Goal: Task Accomplishment & Management: Manage account settings

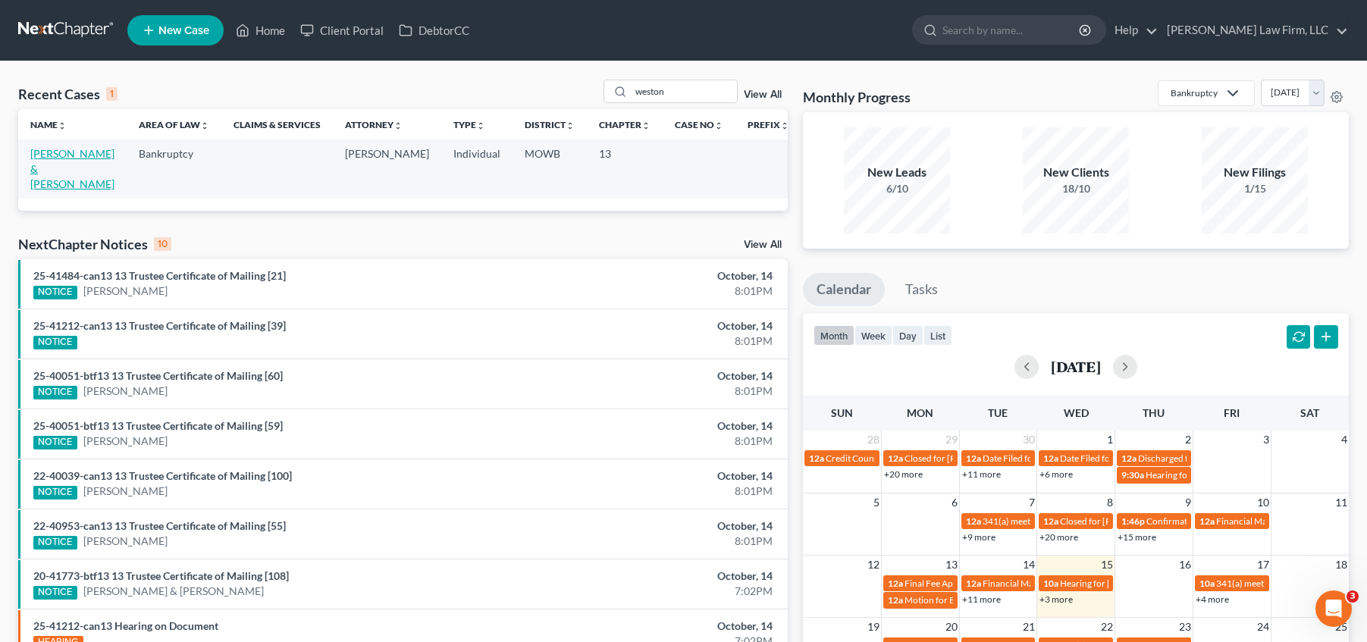
click at [59, 156] on link "[PERSON_NAME] & [PERSON_NAME]" at bounding box center [72, 168] width 84 height 43
select select "4"
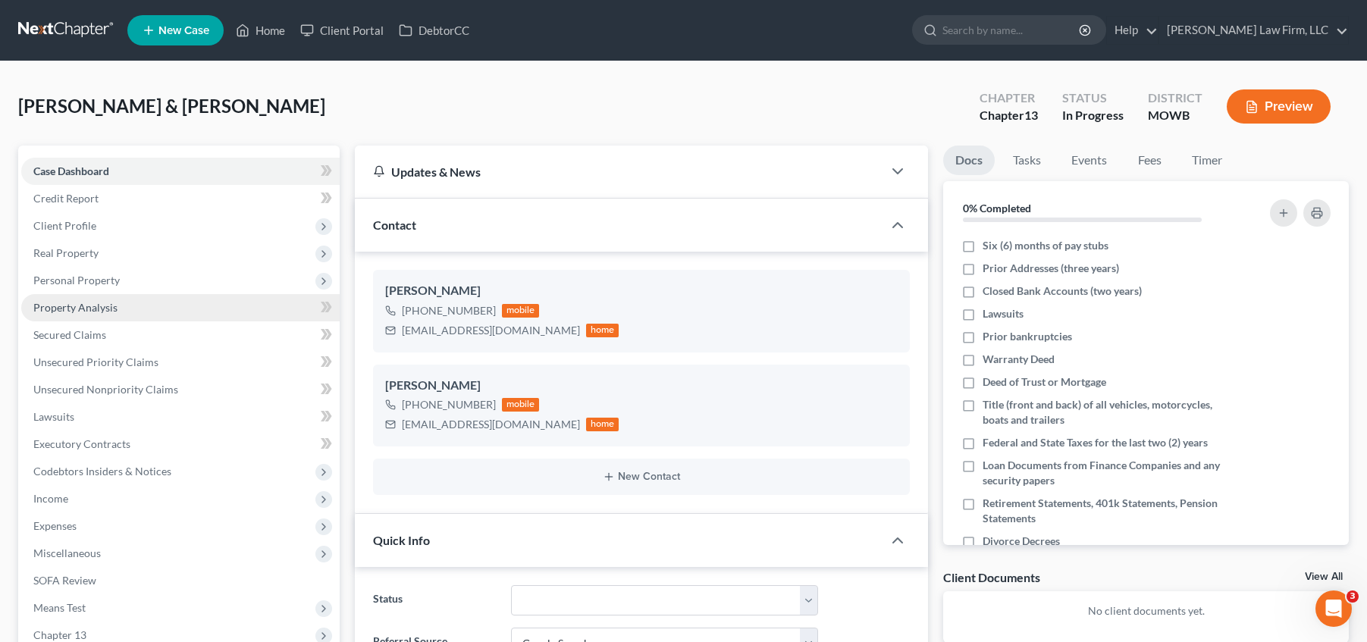
click at [152, 309] on link "Property Analysis" at bounding box center [180, 307] width 318 height 27
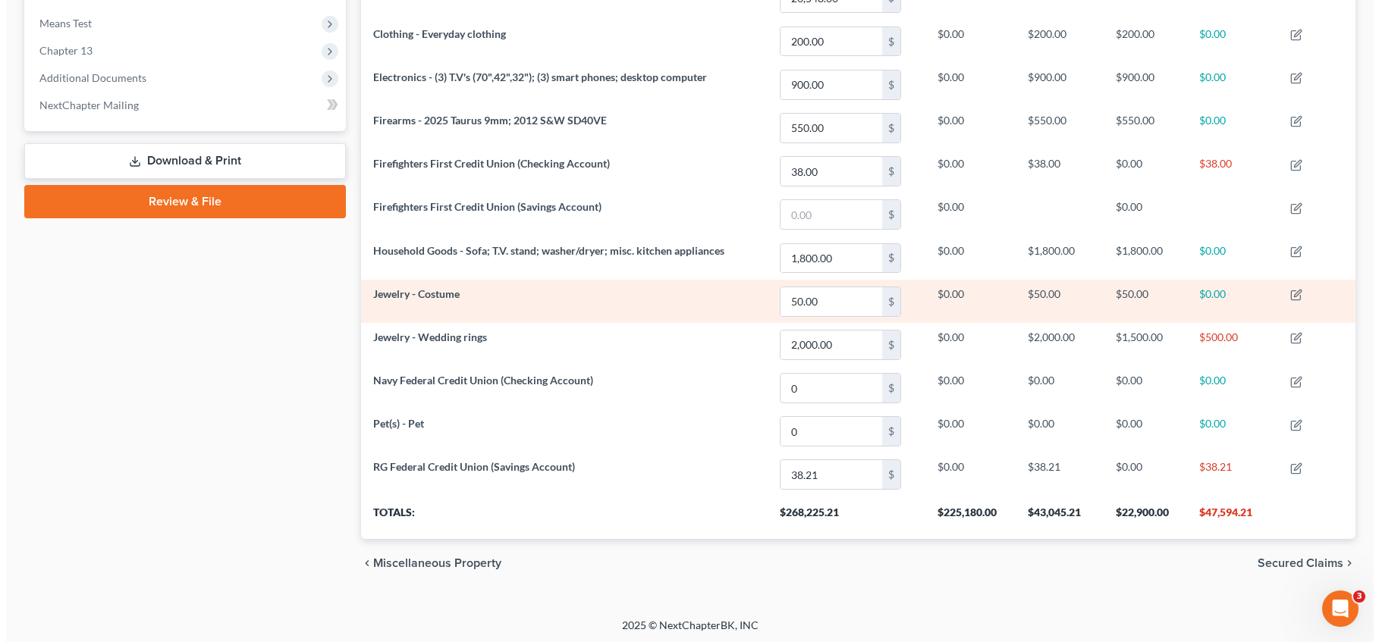
scroll to position [588, 0]
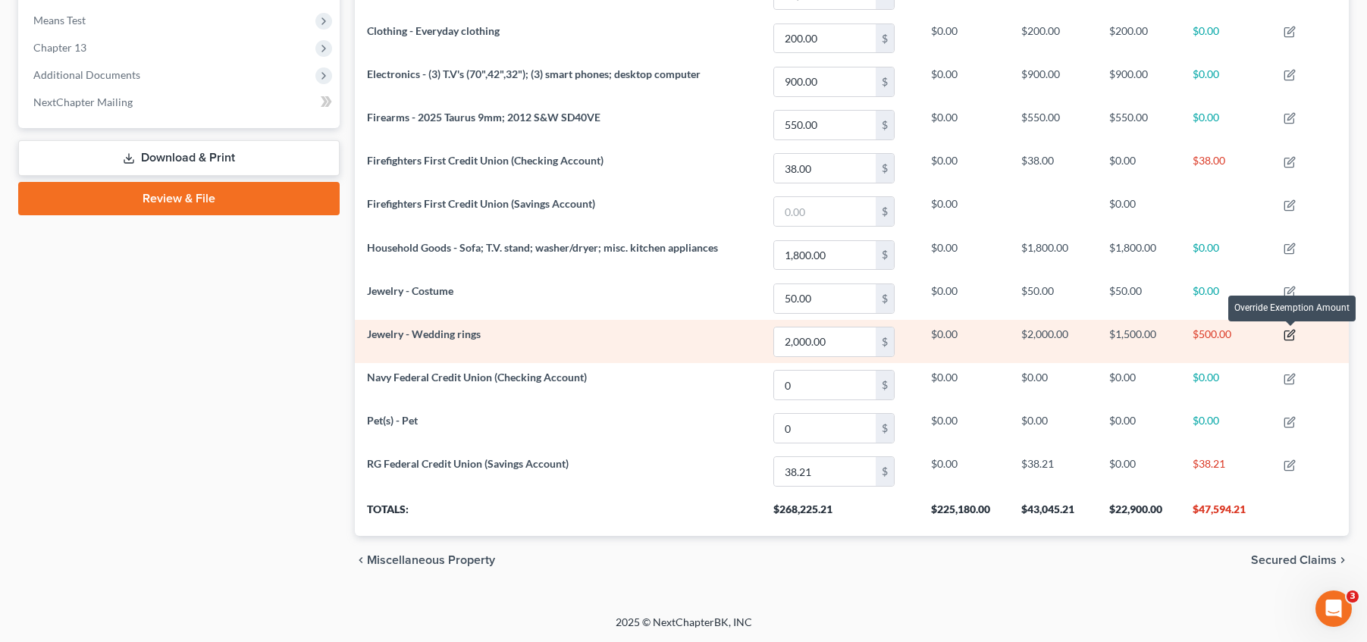
click at [1286, 332] on icon "button" at bounding box center [1289, 335] width 9 height 9
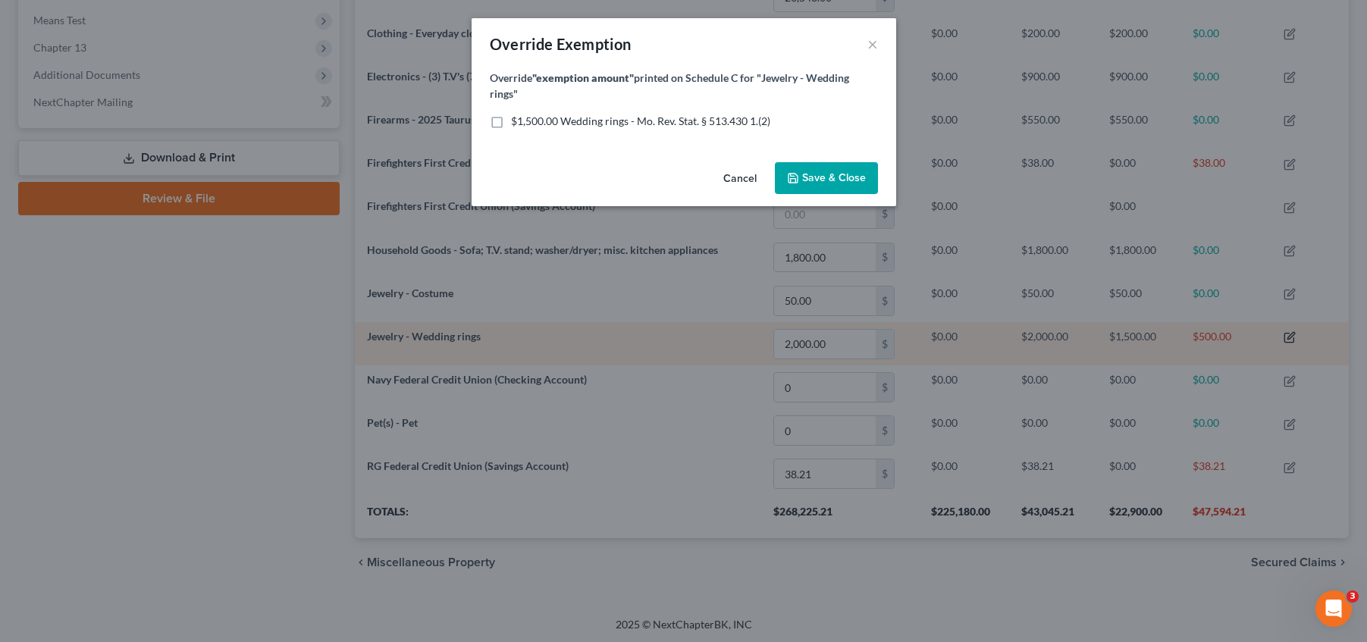
scroll to position [285, 1002]
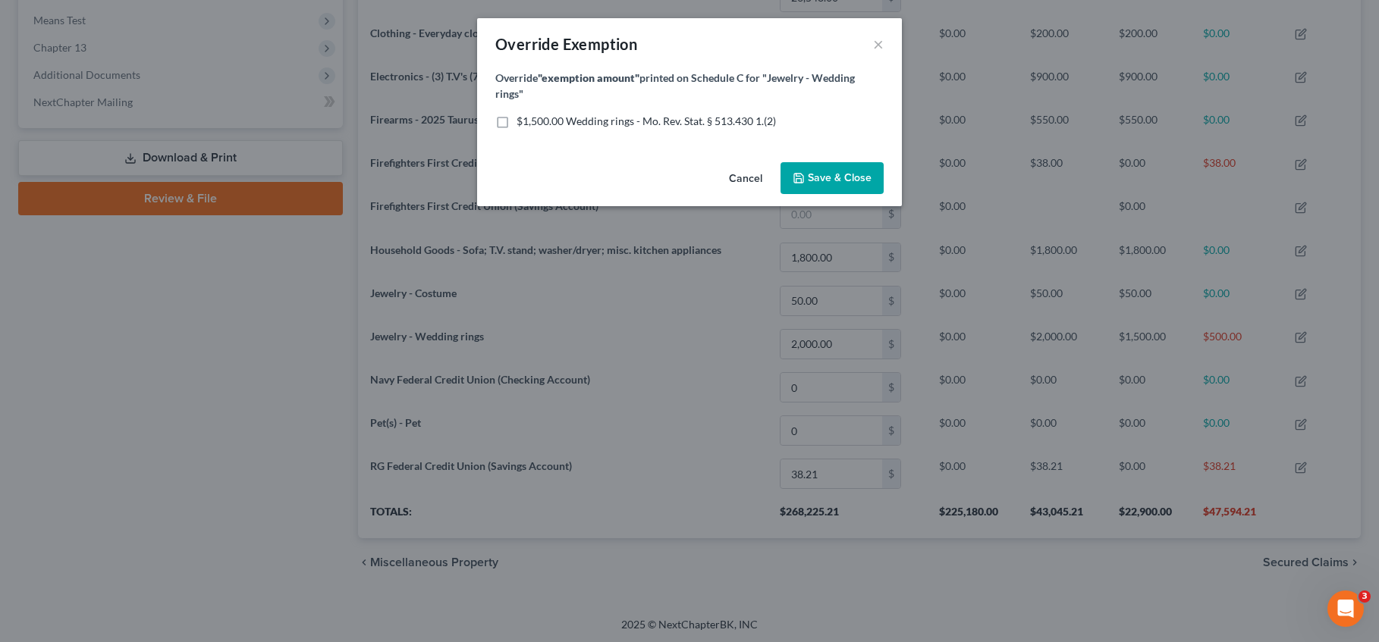
click at [745, 177] on button "Cancel" at bounding box center [746, 179] width 58 height 30
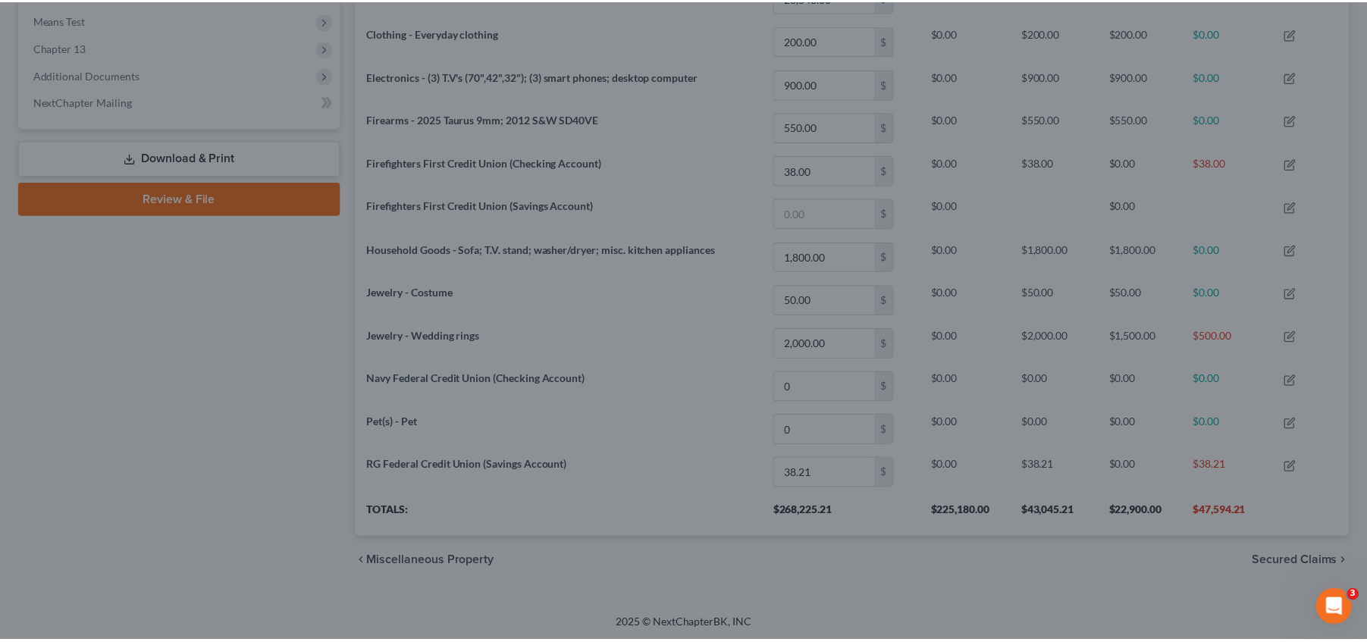
scroll to position [758007, 757296]
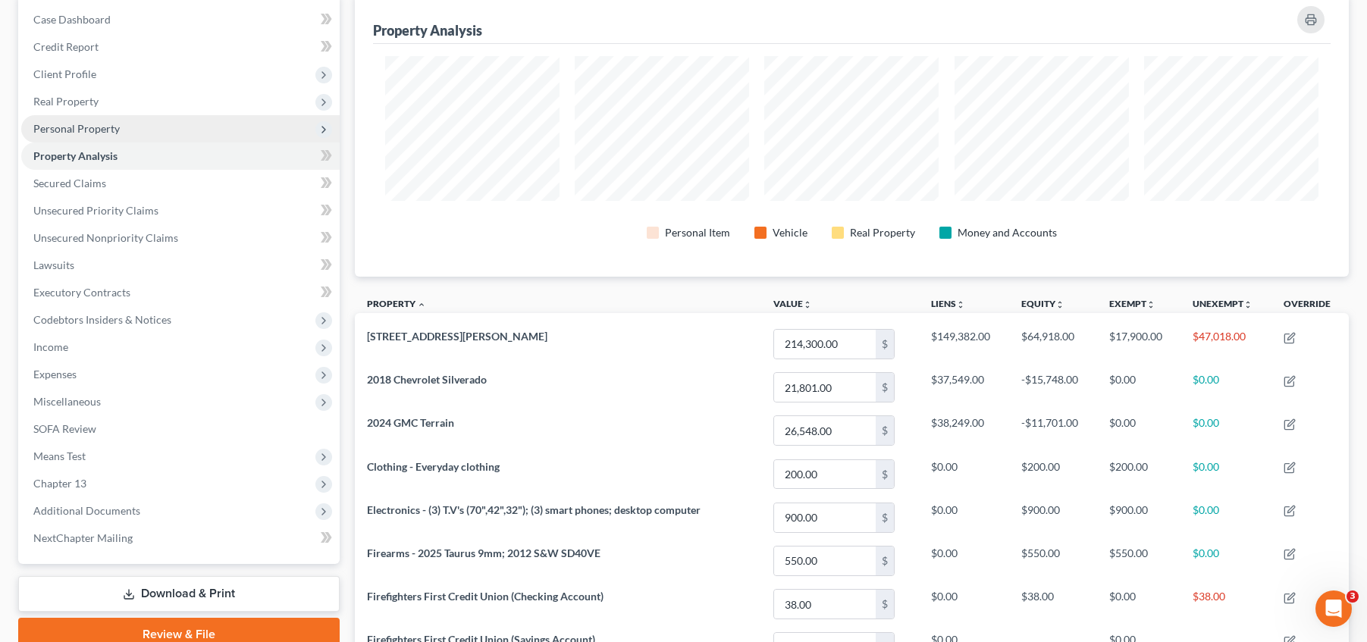
click at [99, 125] on span "Personal Property" at bounding box center [76, 128] width 86 height 13
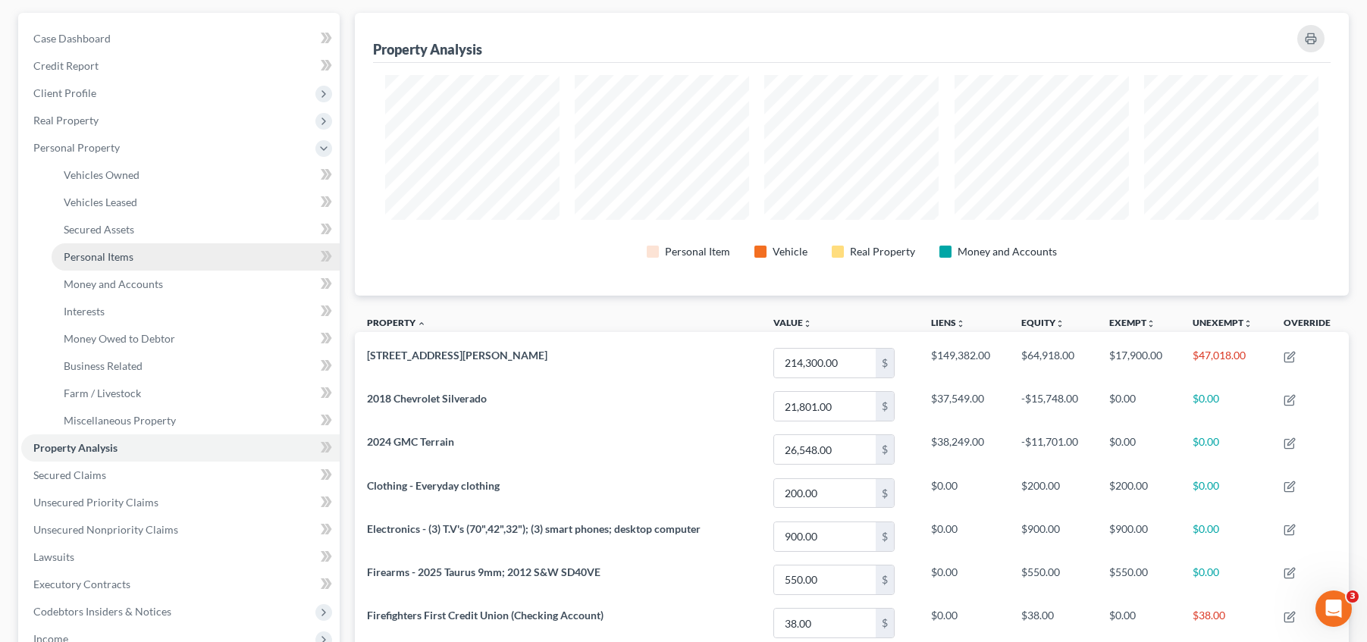
click at [145, 249] on link "Personal Items" at bounding box center [196, 256] width 288 height 27
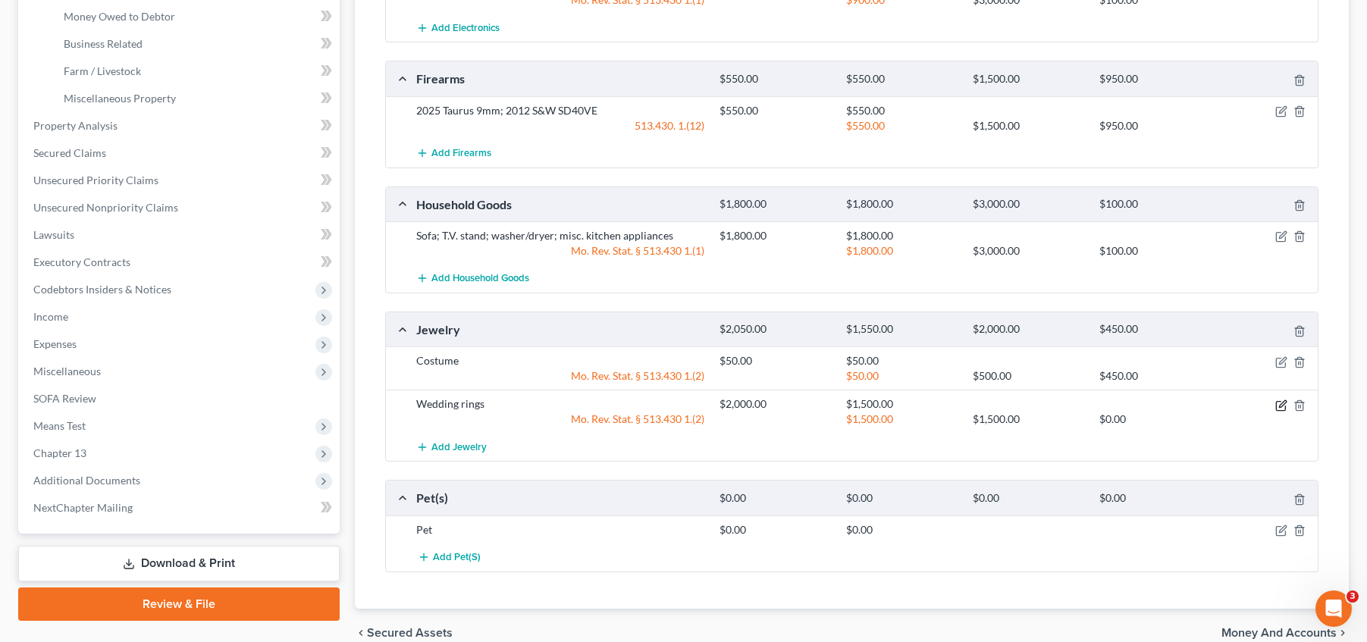
click at [1281, 409] on icon "button" at bounding box center [1281, 406] width 12 height 12
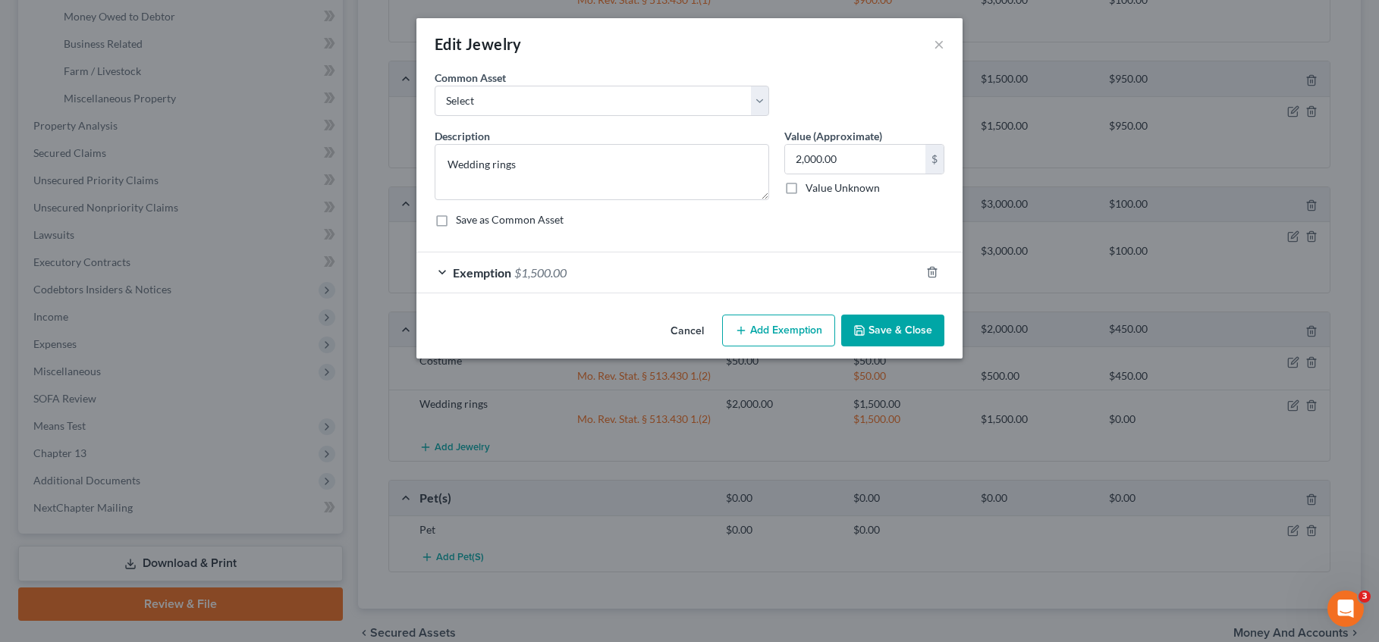
click at [458, 268] on span "Exemption" at bounding box center [482, 272] width 58 height 14
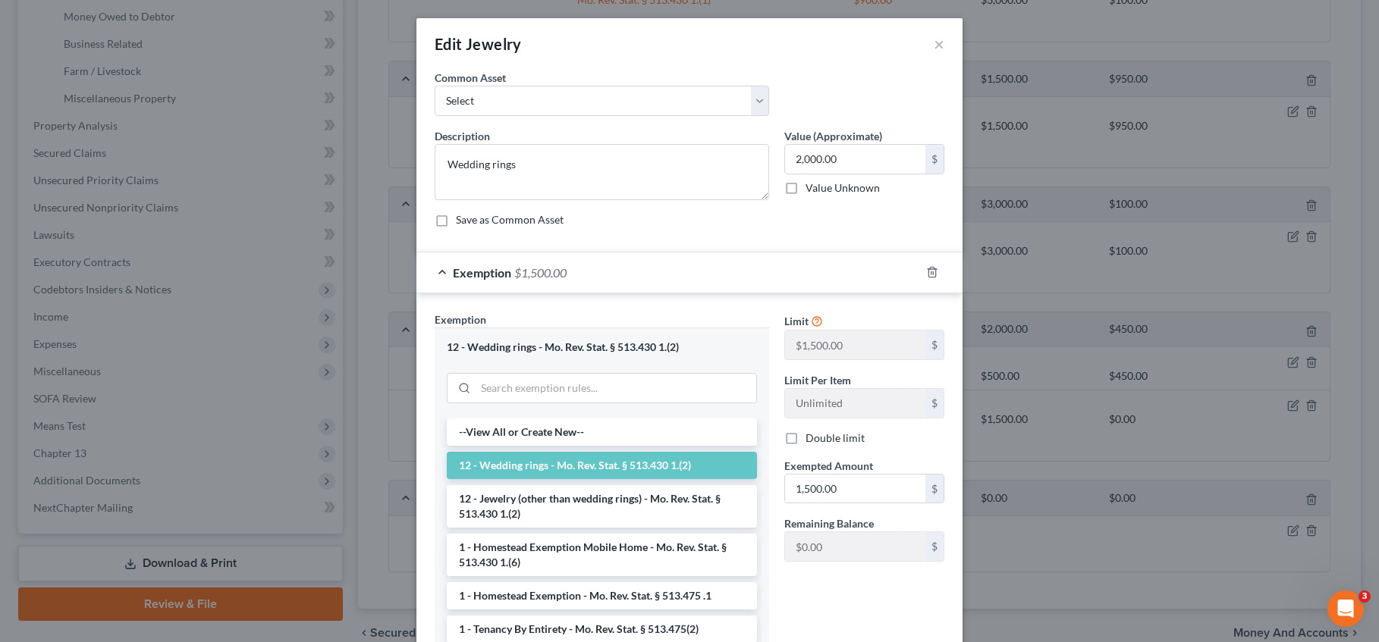
click at [449, 281] on div "Exemption $1,500.00" at bounding box center [668, 273] width 504 height 40
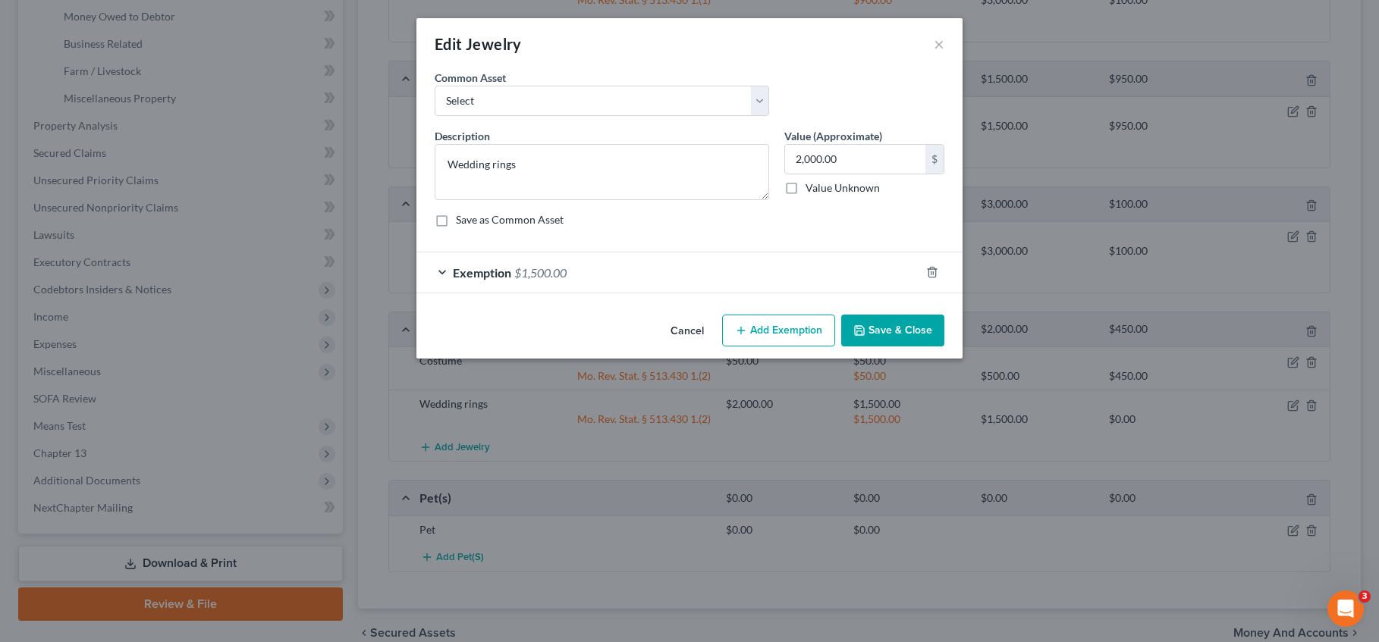
click at [747, 331] on icon "button" at bounding box center [741, 331] width 12 height 12
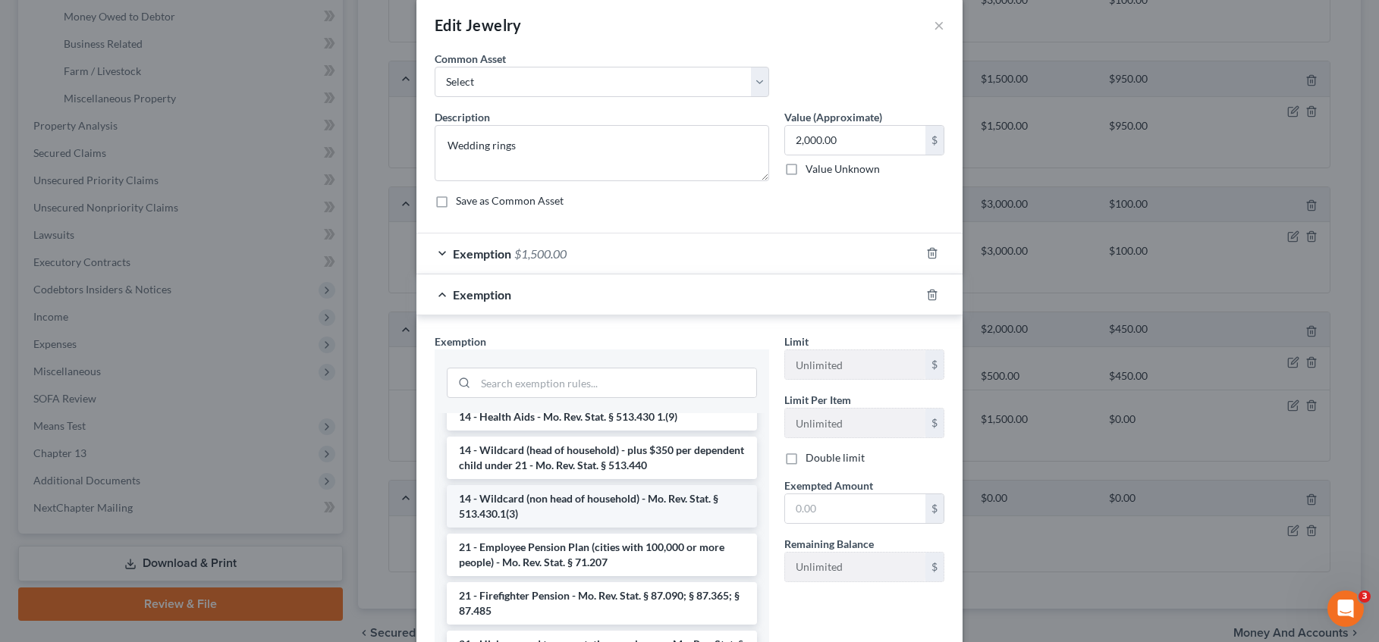
scroll to position [303, 0]
click at [639, 510] on li "14 - Wildcard (non head of household) - Mo. Rev. Stat. § 513.430.1(3)" at bounding box center [602, 510] width 310 height 42
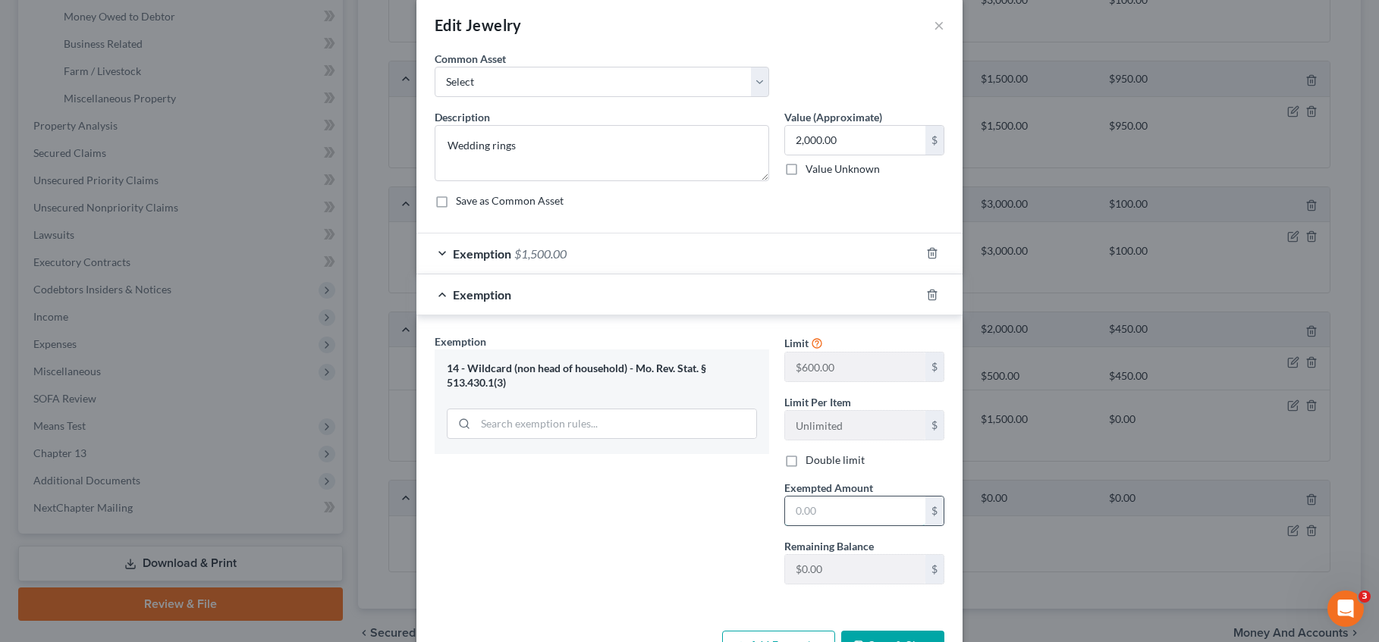
click at [815, 517] on input "text" at bounding box center [855, 511] width 140 height 29
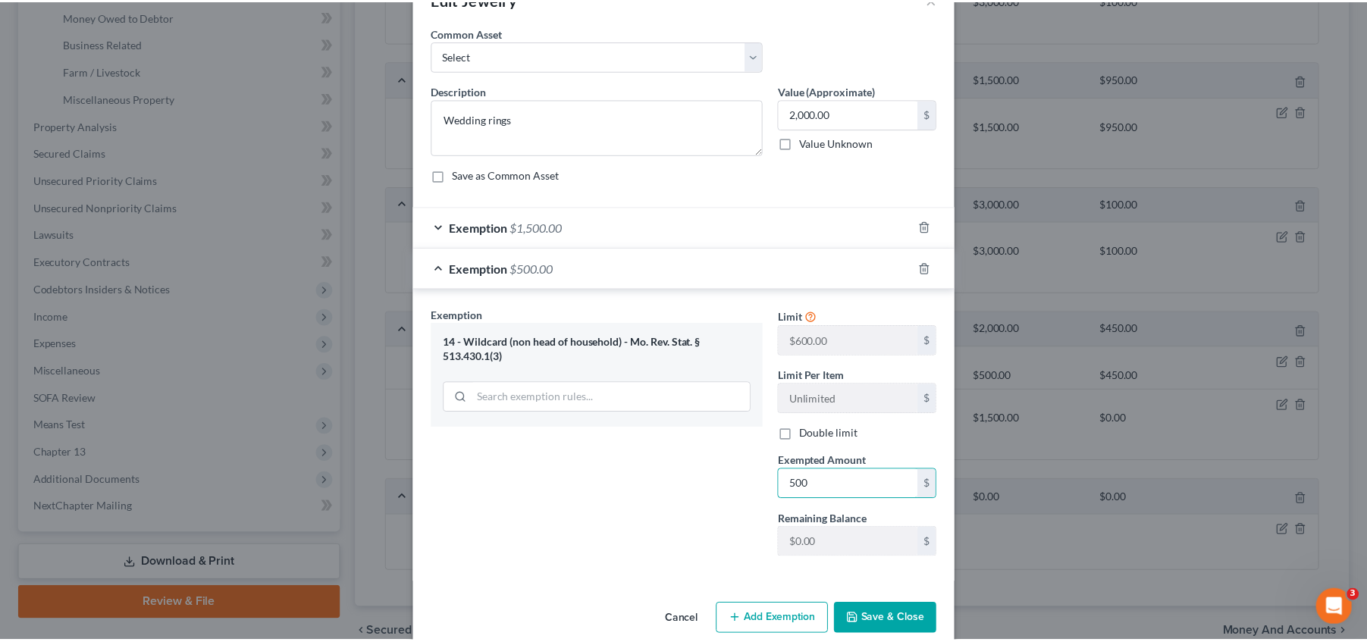
scroll to position [69, 0]
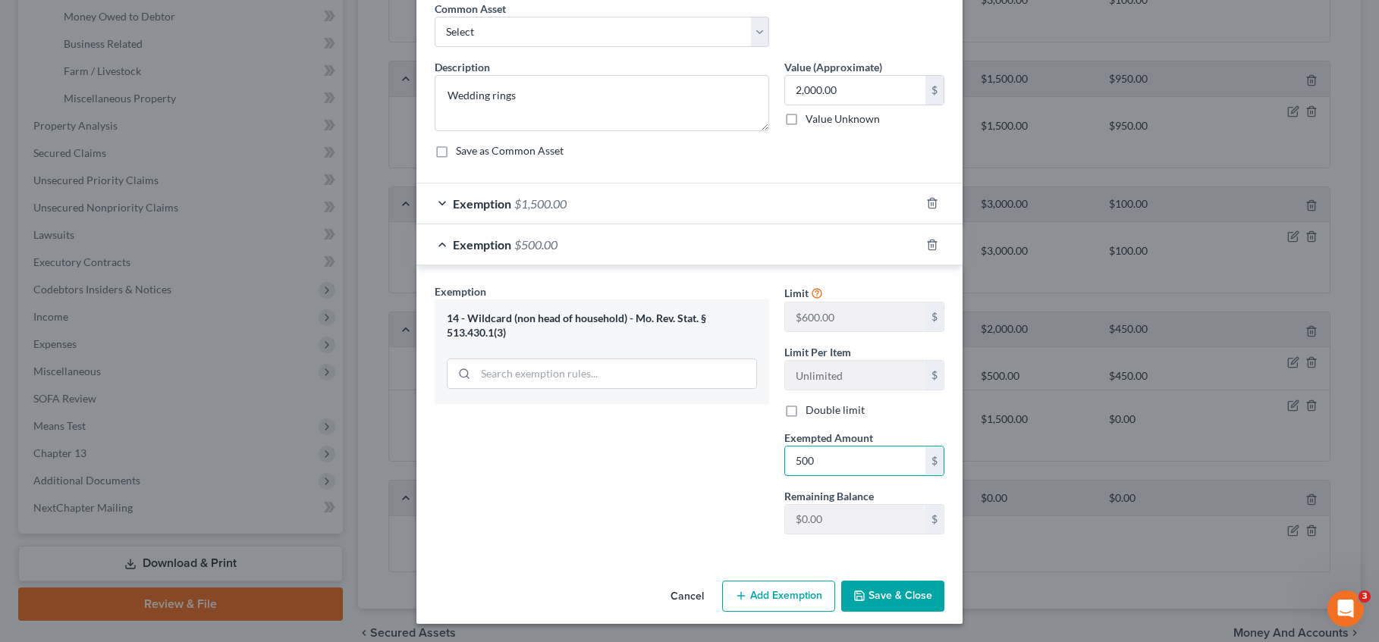
type input "500"
click at [902, 595] on button "Save & Close" at bounding box center [892, 597] width 103 height 32
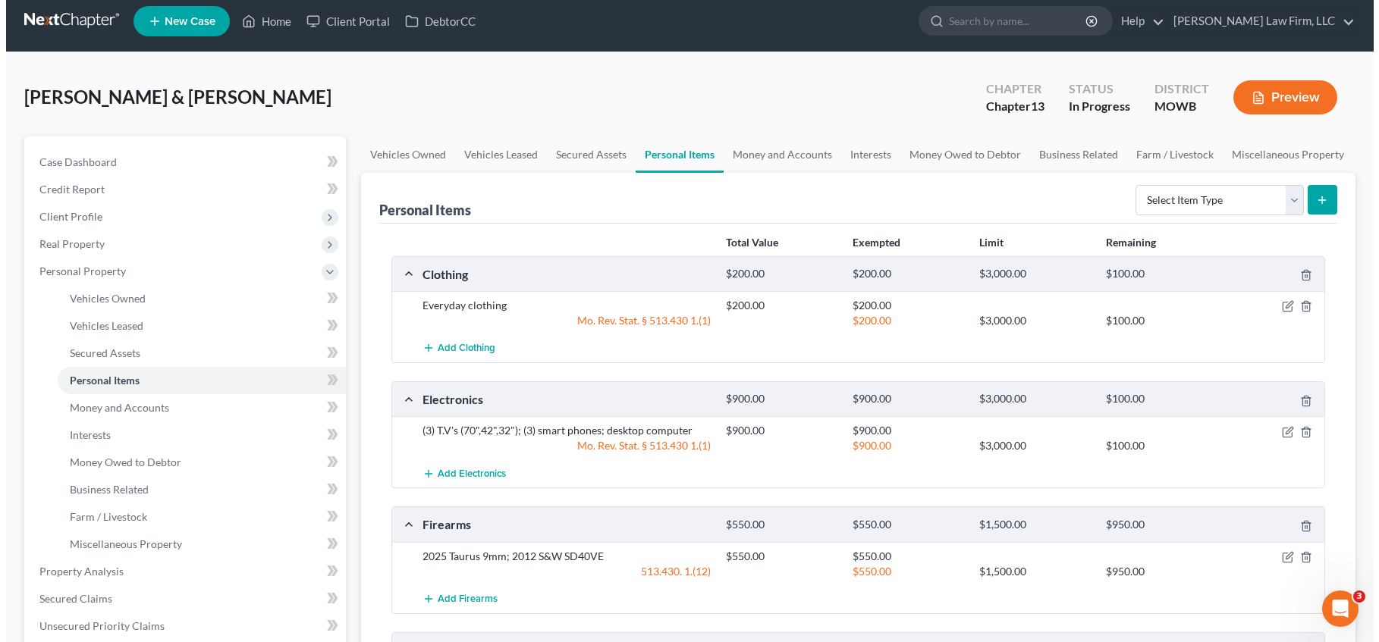
scroll to position [0, 0]
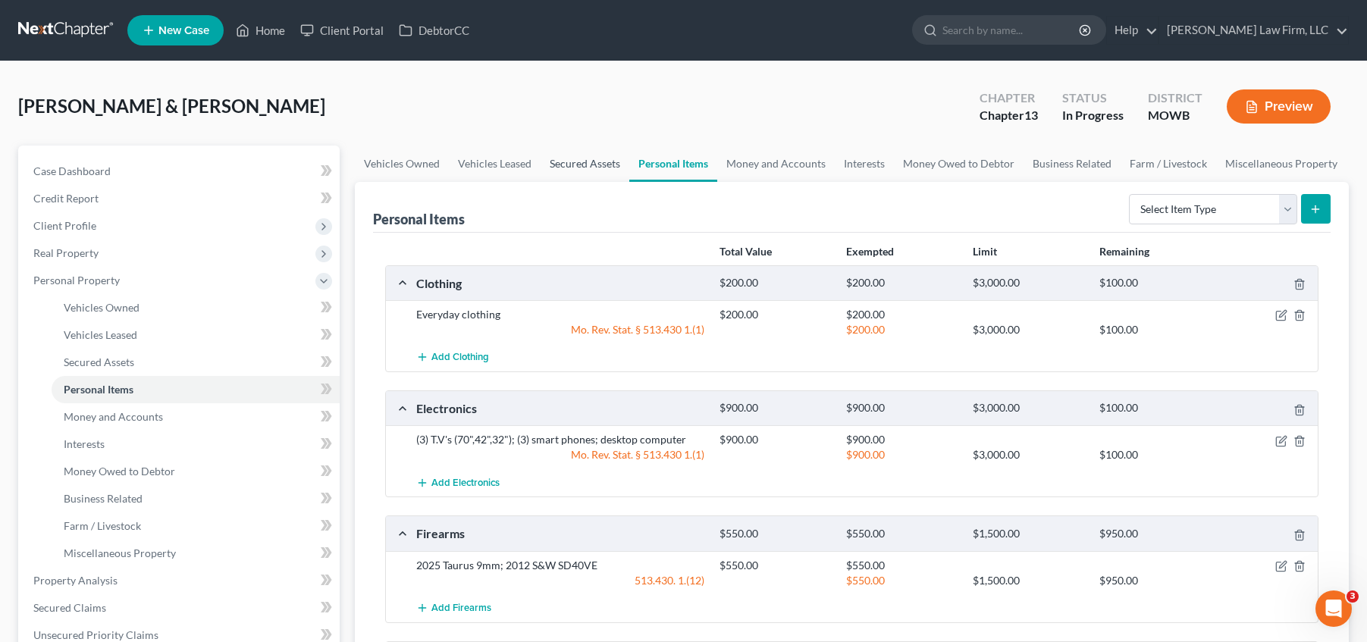
click at [588, 157] on link "Secured Assets" at bounding box center [585, 164] width 89 height 36
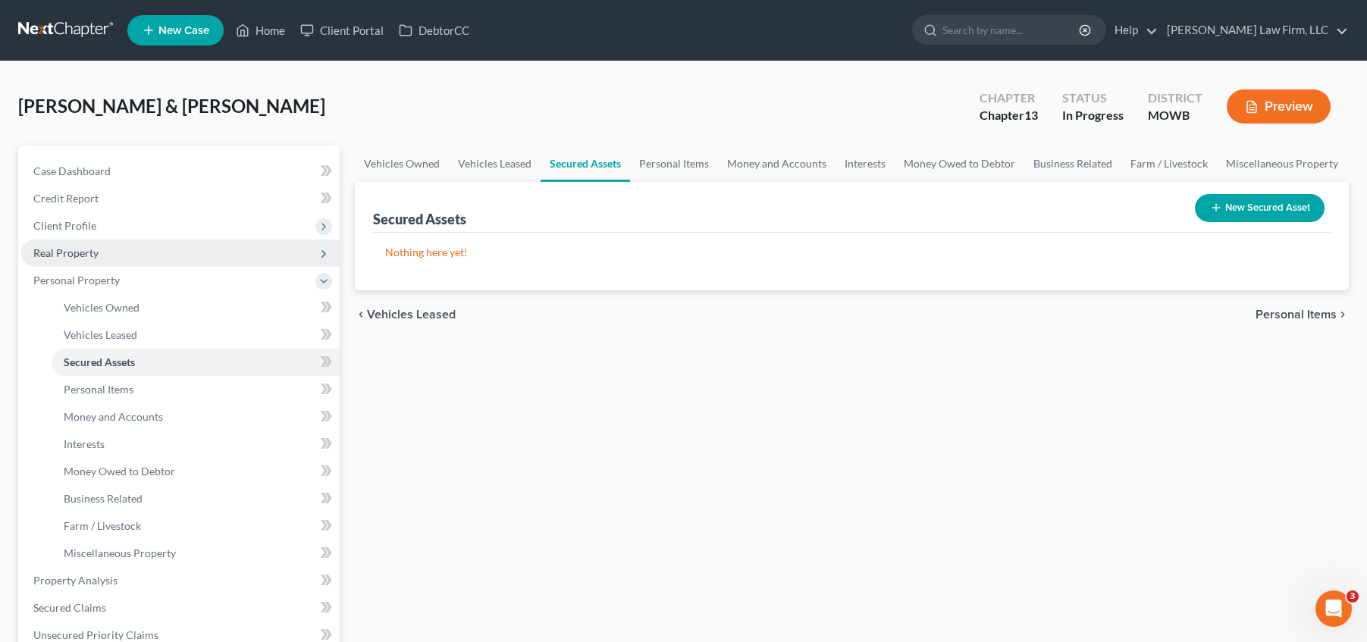
click at [121, 265] on span "Real Property" at bounding box center [180, 253] width 318 height 27
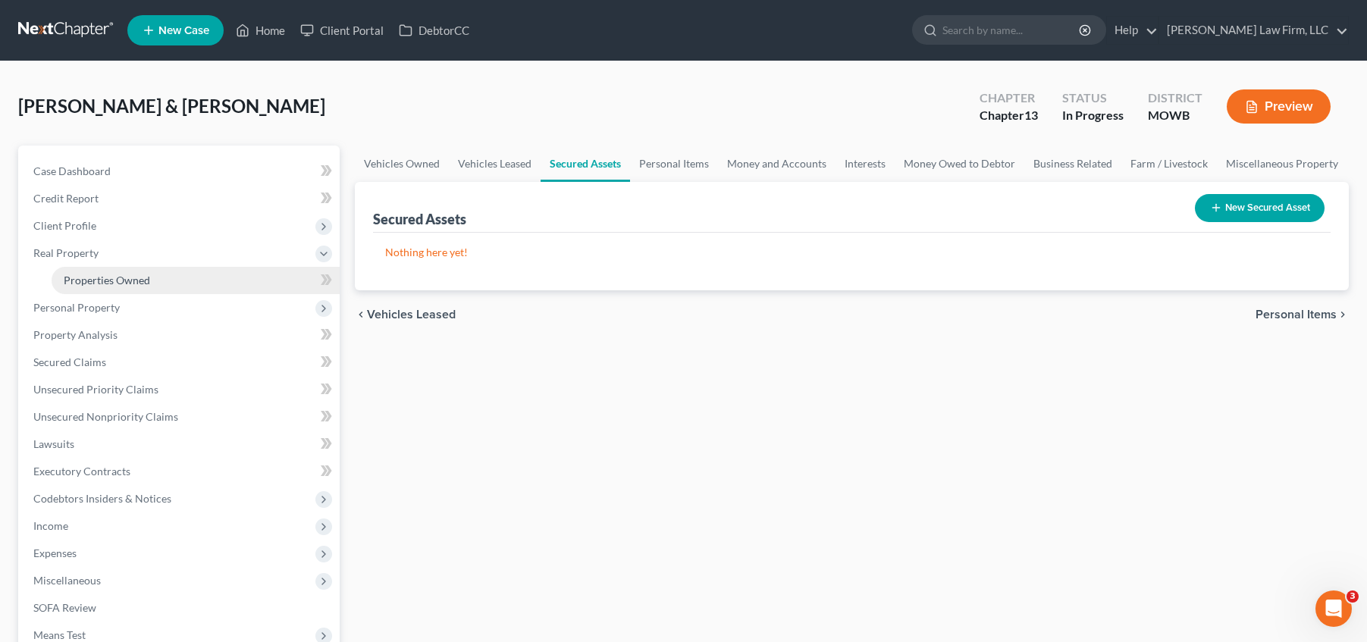
click at [133, 287] on link "Properties Owned" at bounding box center [196, 280] width 288 height 27
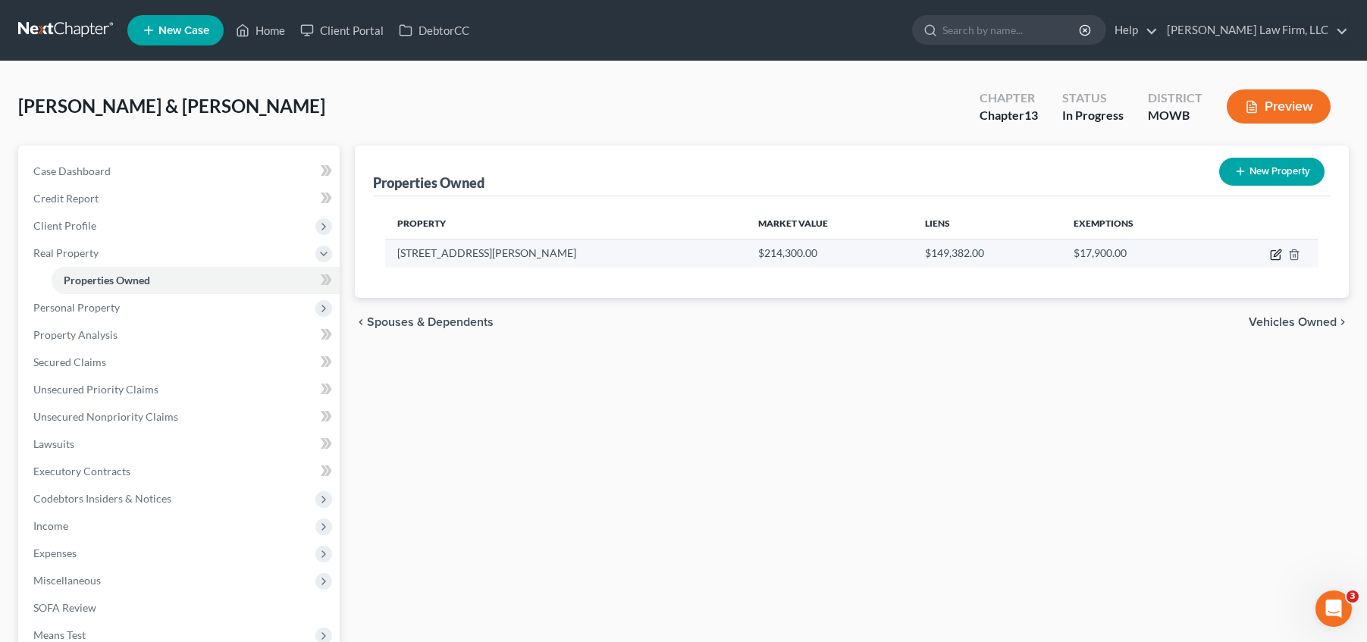
click at [1273, 256] on icon "button" at bounding box center [1276, 255] width 12 height 12
select select "26"
select select "2"
select select "5"
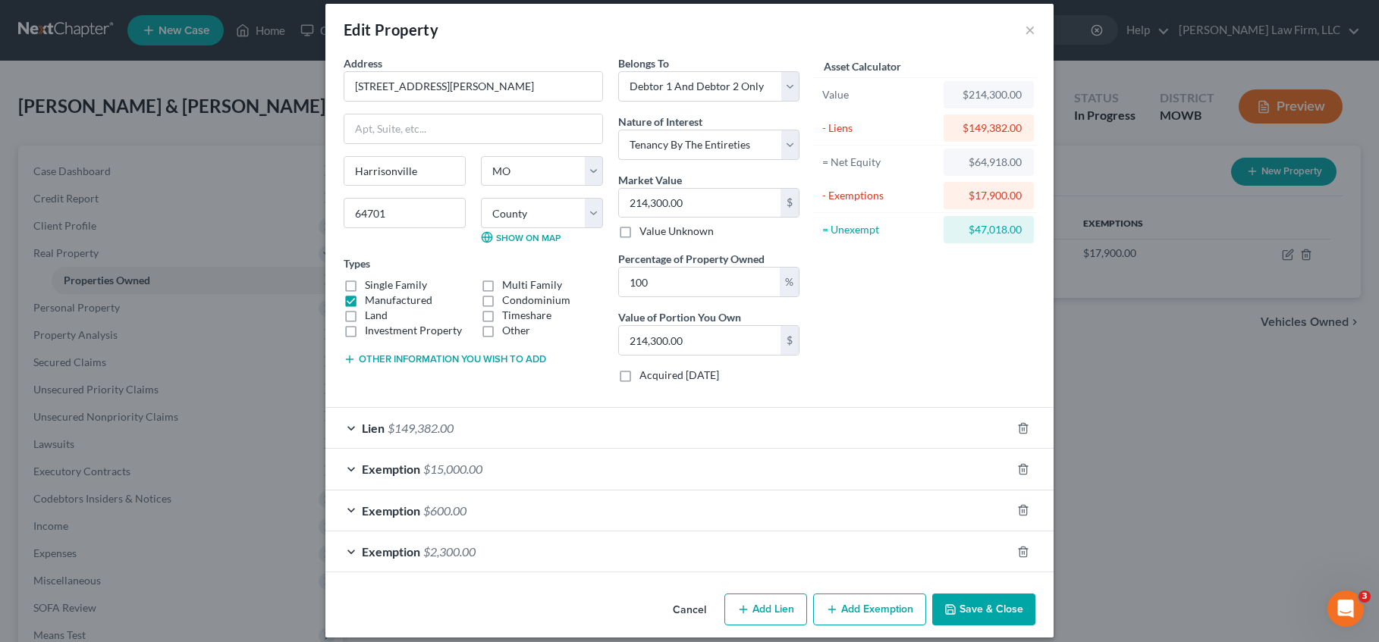
scroll to position [28, 0]
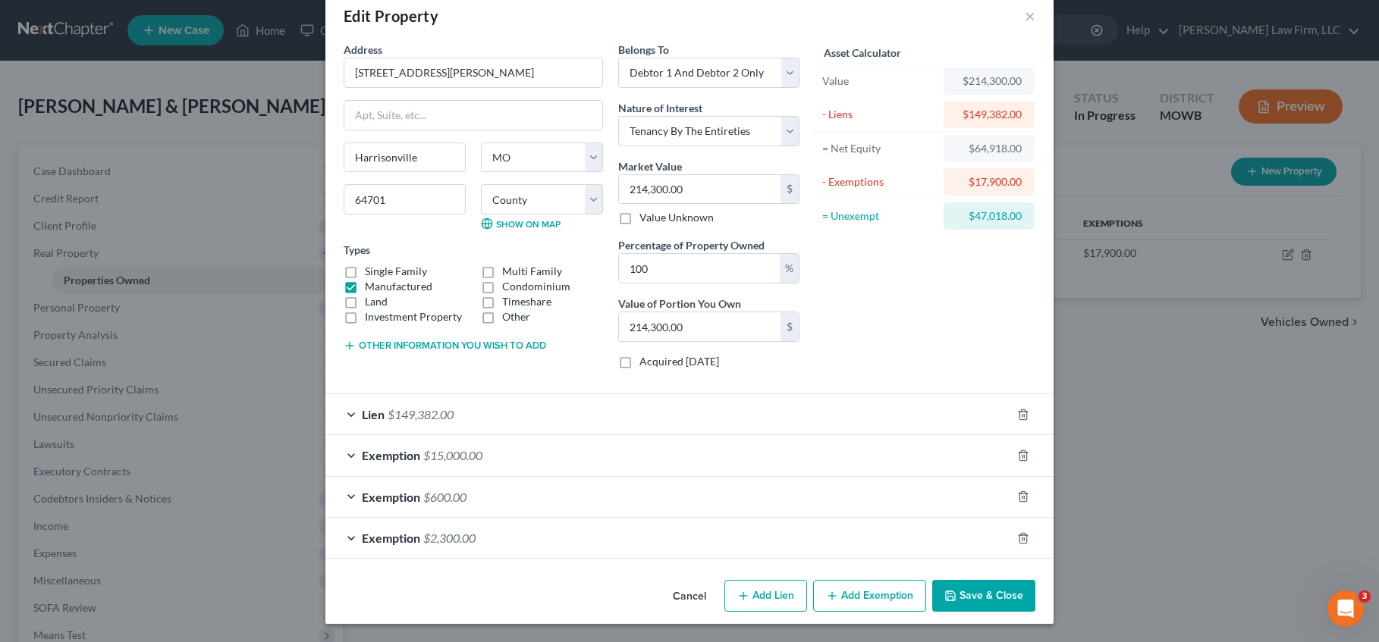
click at [868, 598] on button "Add Exemption" at bounding box center [869, 596] width 113 height 32
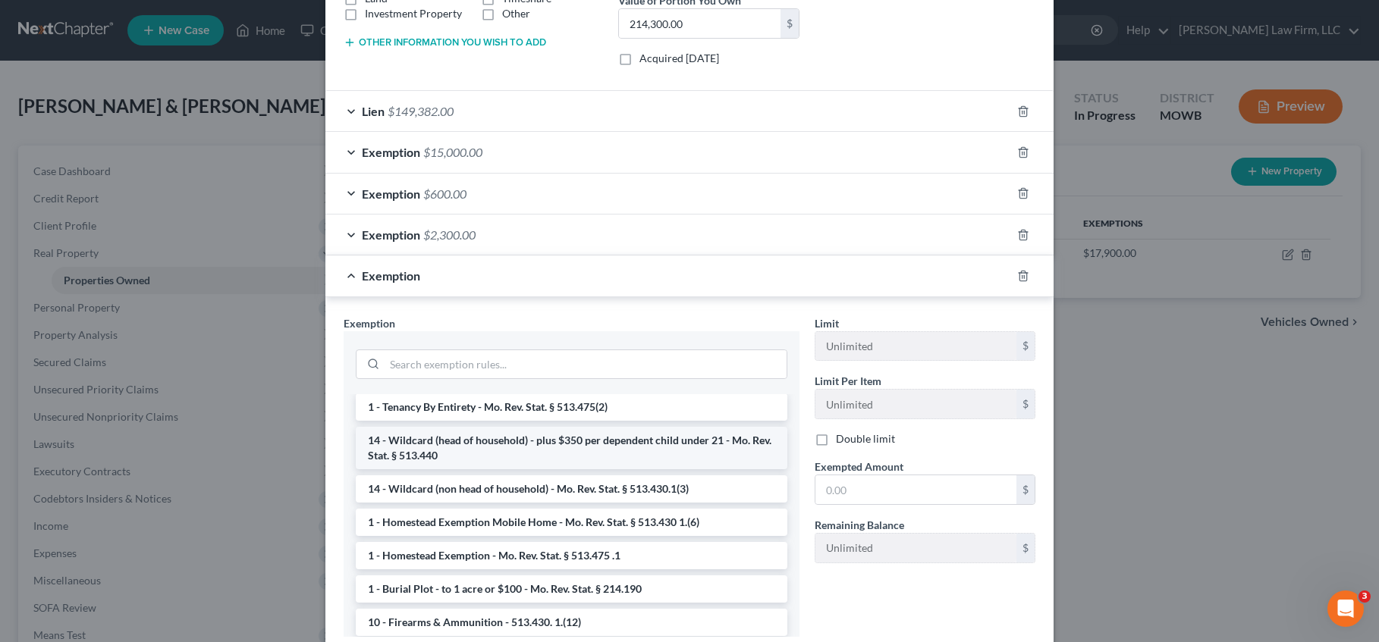
scroll to position [76, 0]
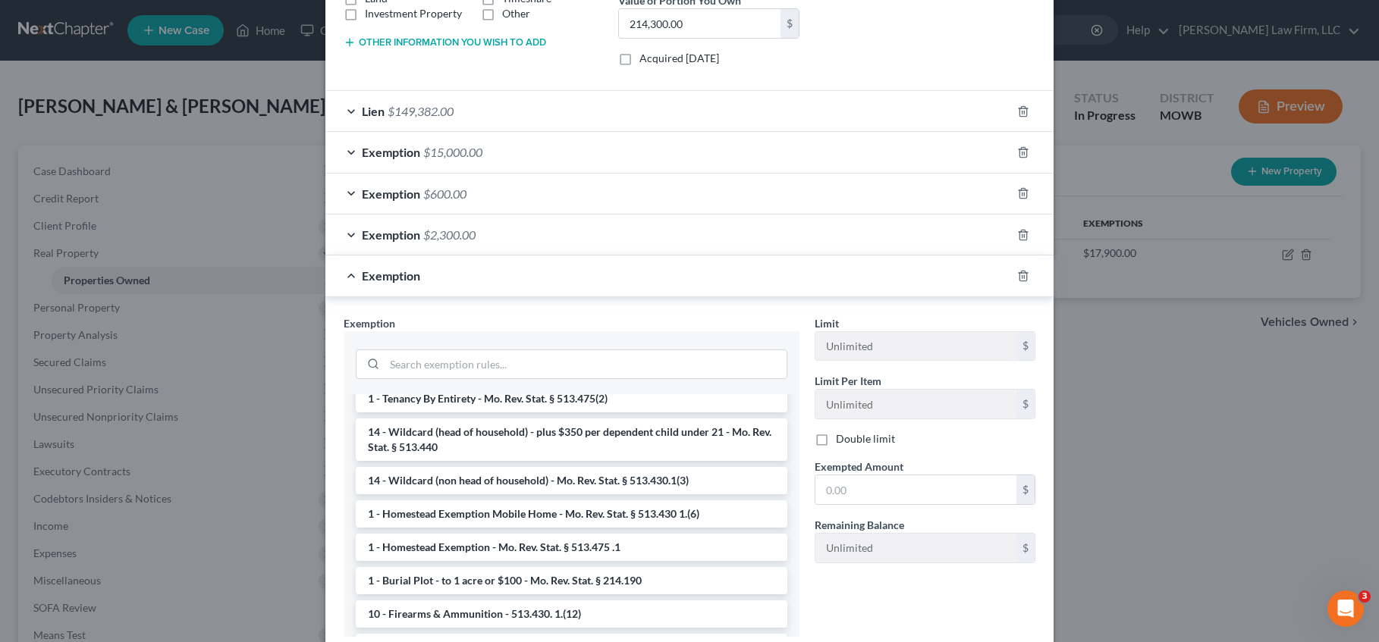
click at [369, 227] on span "Exemption" at bounding box center [391, 234] width 58 height 14
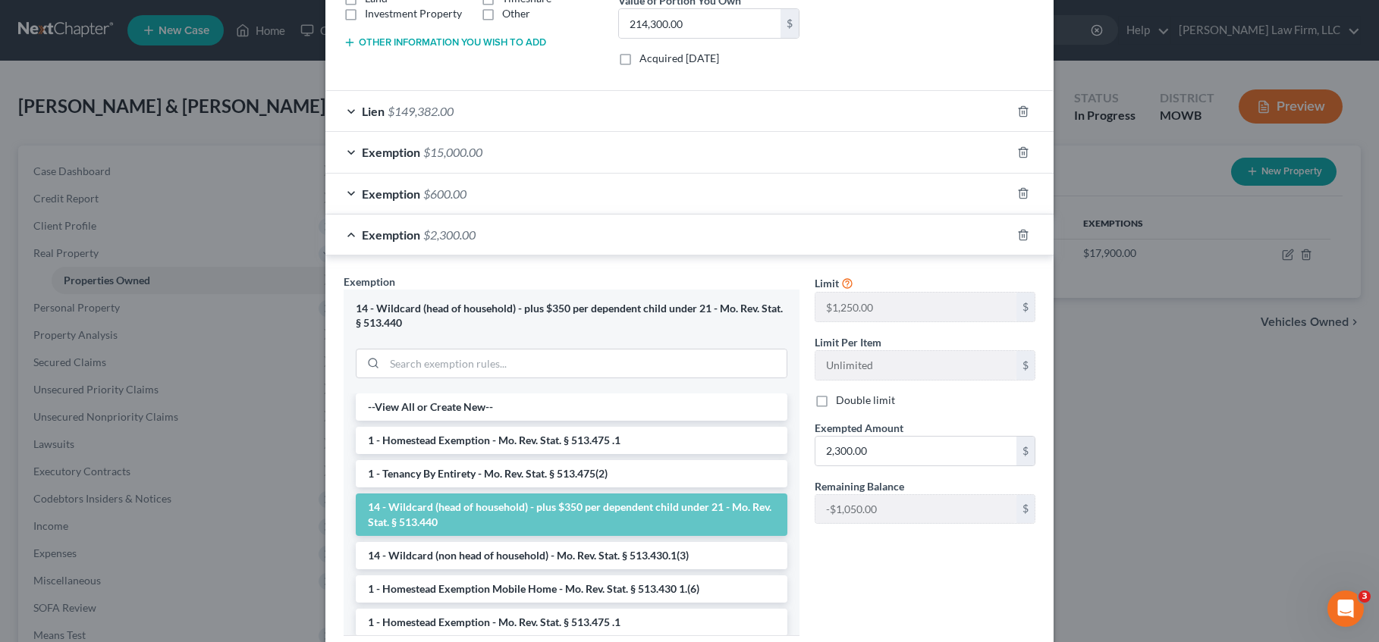
click at [392, 180] on div "Exemption $600.00" at bounding box center [667, 194] width 685 height 40
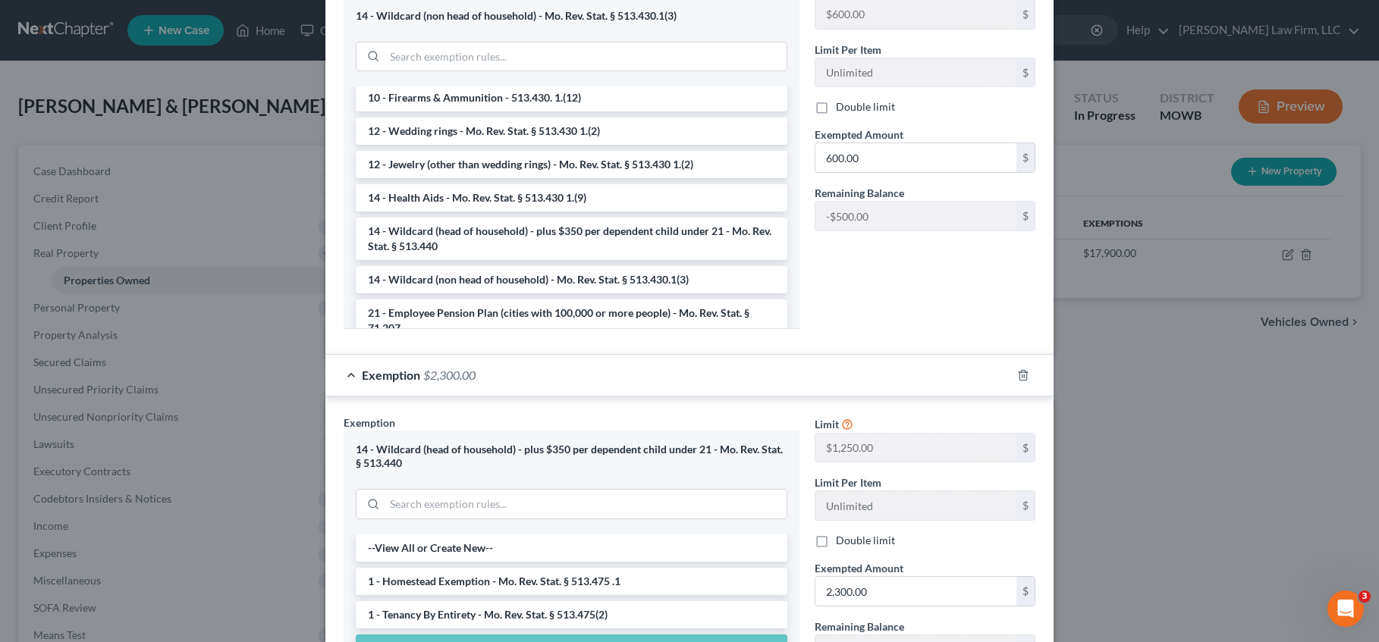
scroll to position [597, 0]
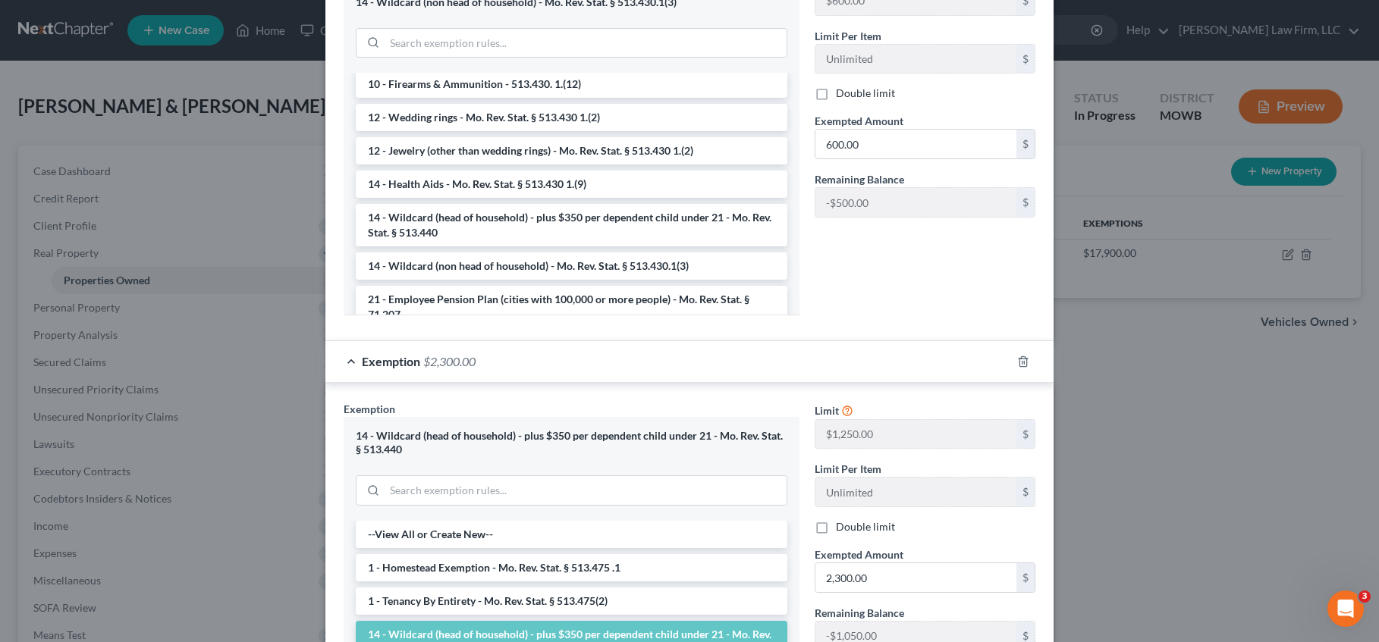
click at [376, 359] on span "Exemption" at bounding box center [391, 361] width 58 height 14
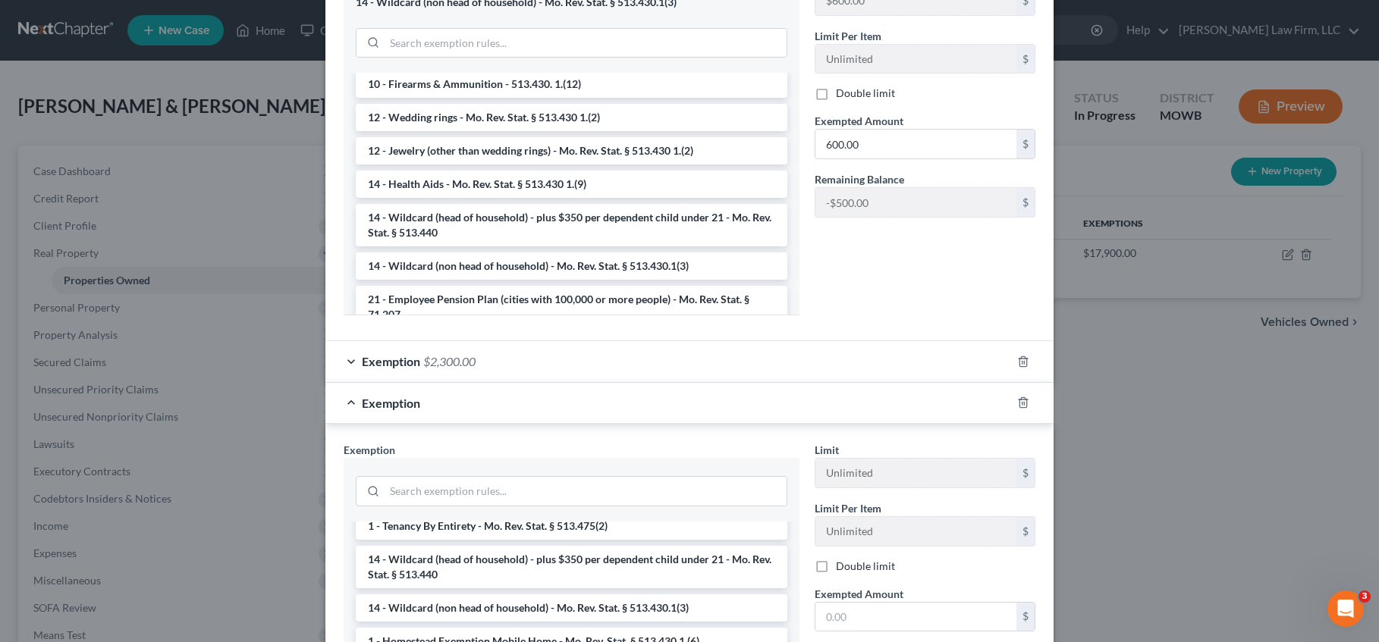
click at [365, 392] on div "Exemption" at bounding box center [667, 403] width 685 height 40
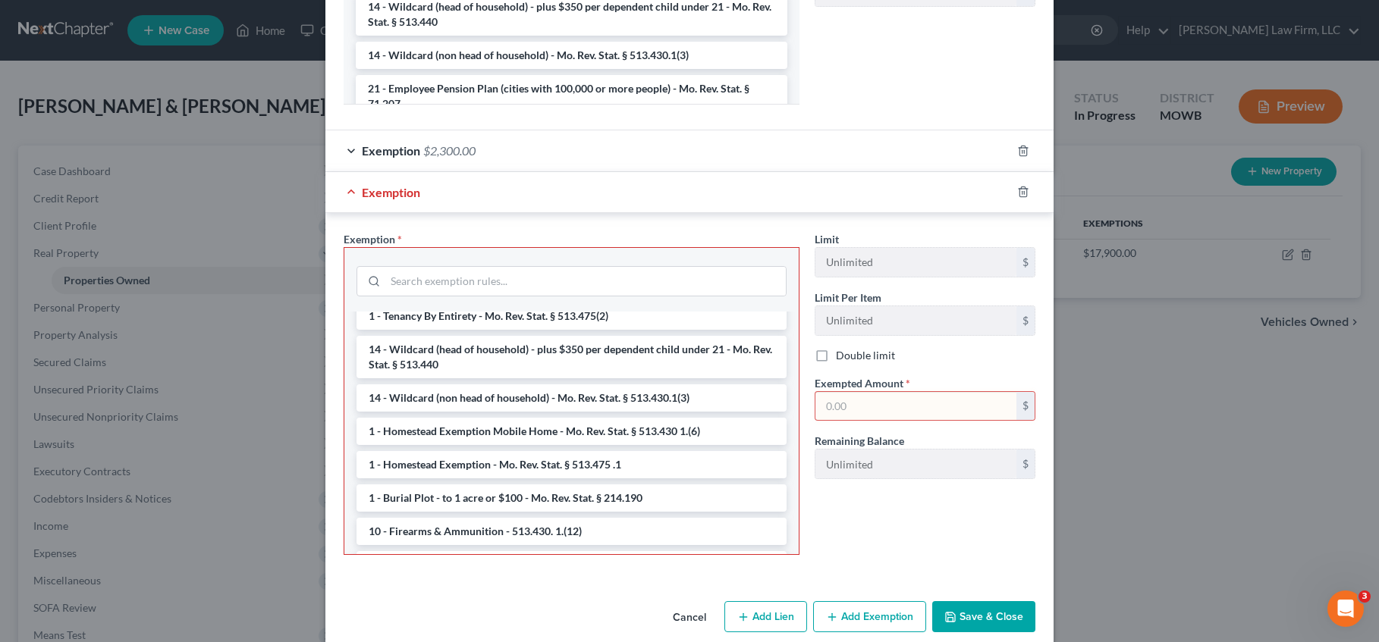
scroll to position [809, 0]
click at [694, 613] on button "Cancel" at bounding box center [689, 616] width 58 height 30
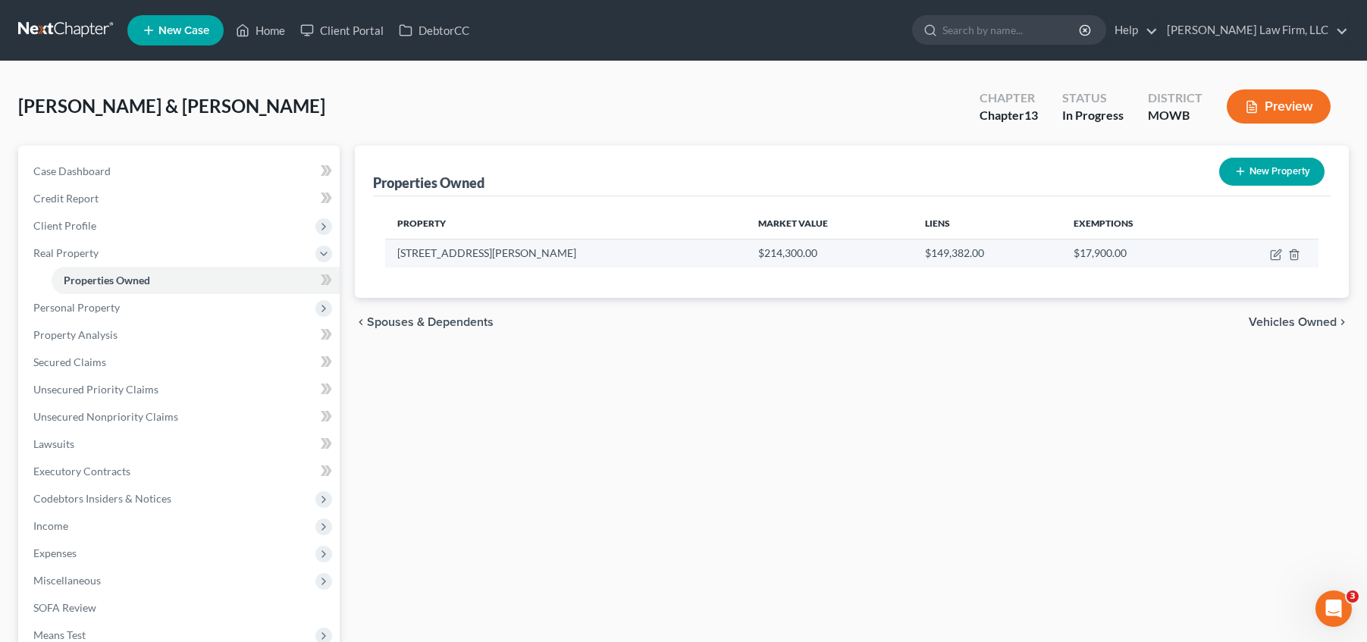
click at [1269, 257] on td at bounding box center [1265, 253] width 108 height 29
click at [1273, 256] on icon "button" at bounding box center [1276, 255] width 12 height 12
select select "26"
select select "18"
select select "2"
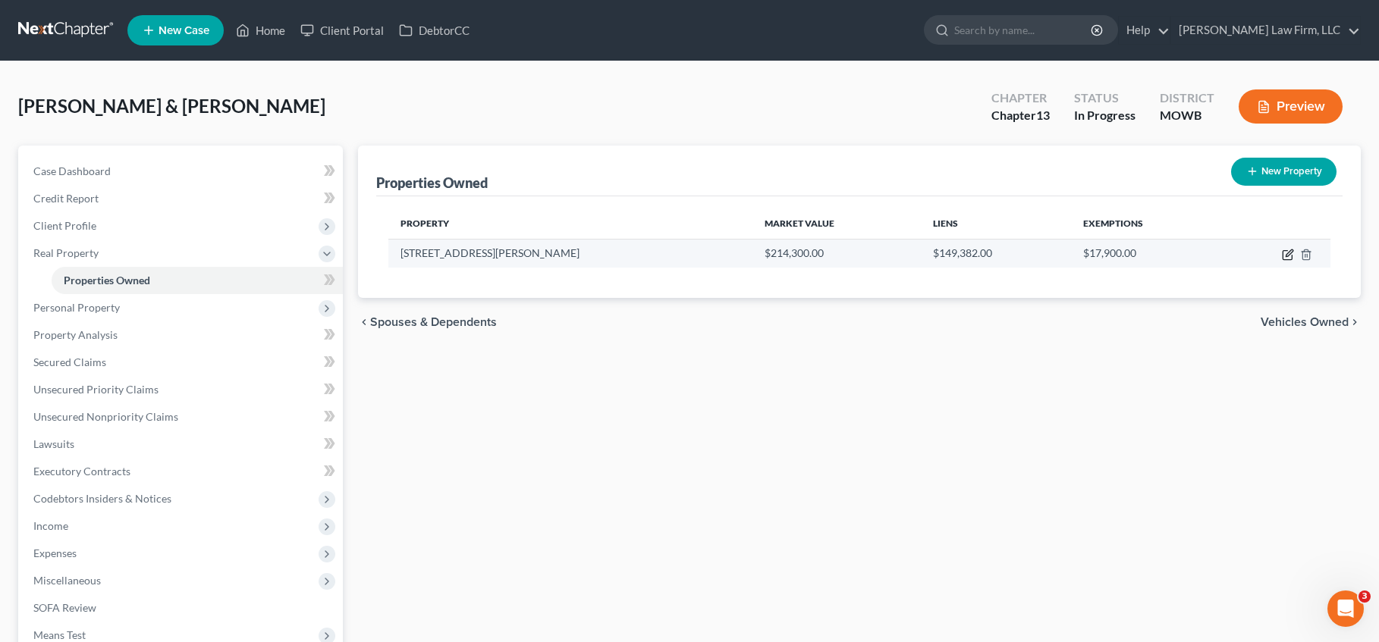
select select "5"
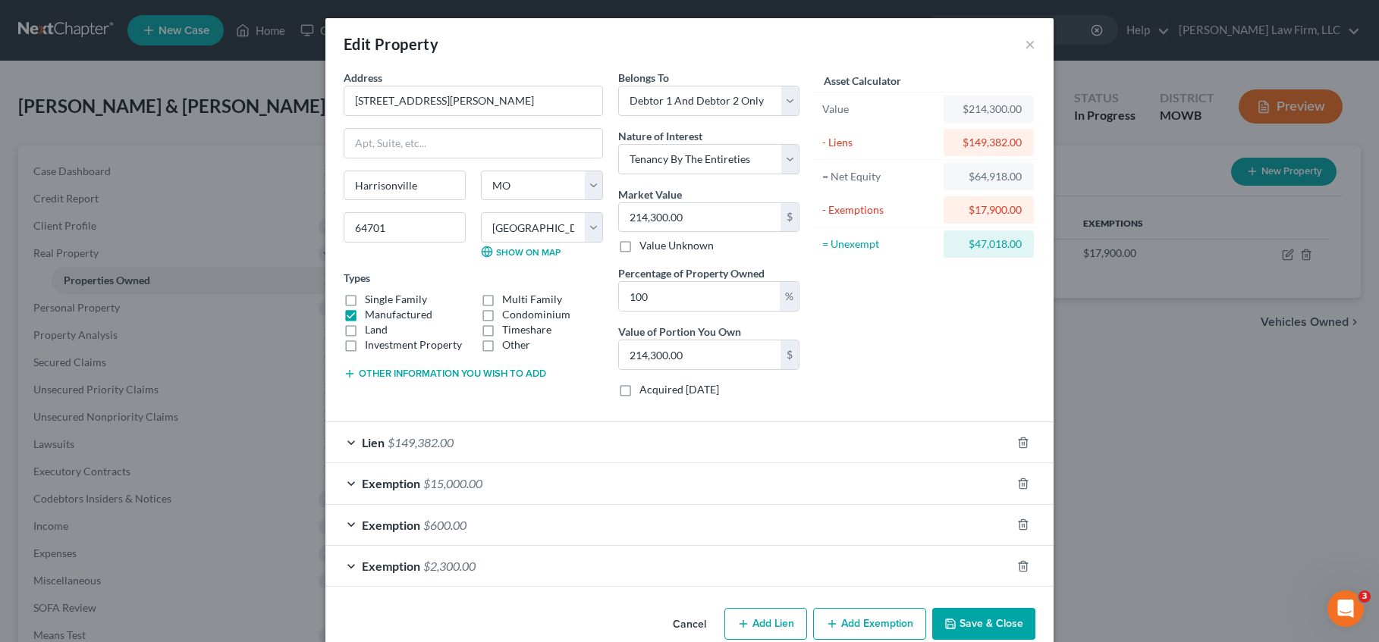
click at [406, 519] on span "Exemption" at bounding box center [391, 525] width 58 height 14
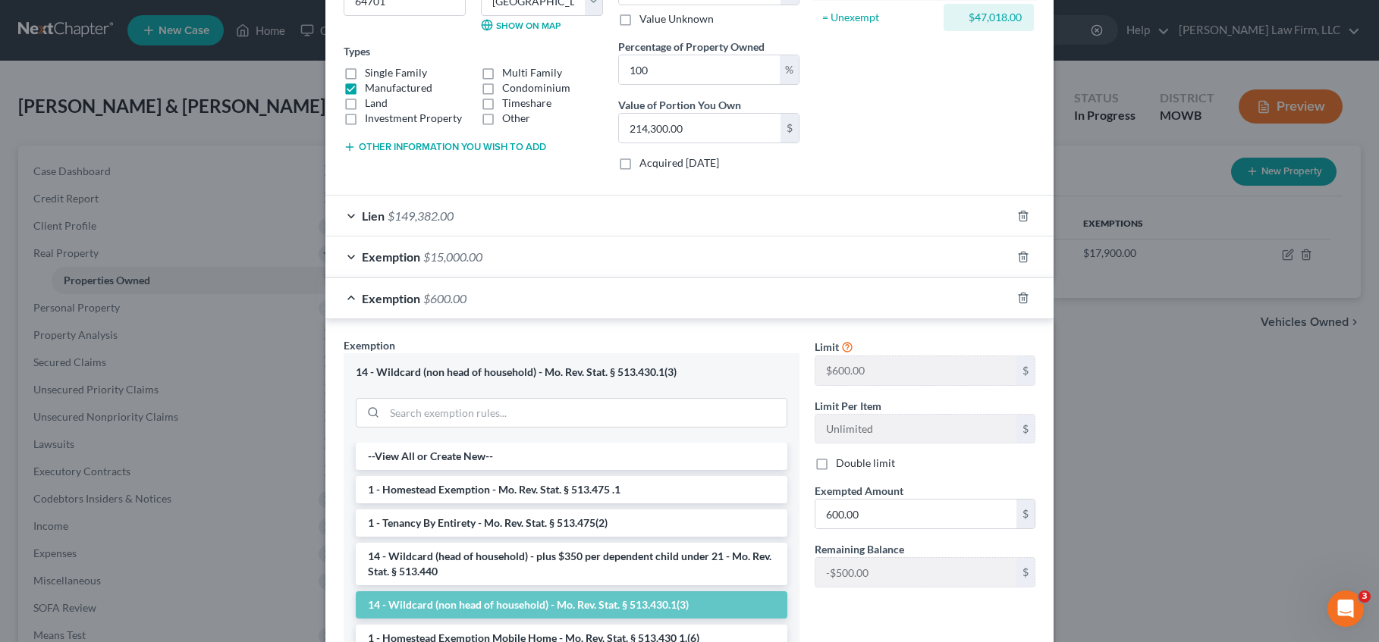
scroll to position [227, 0]
type input "1"
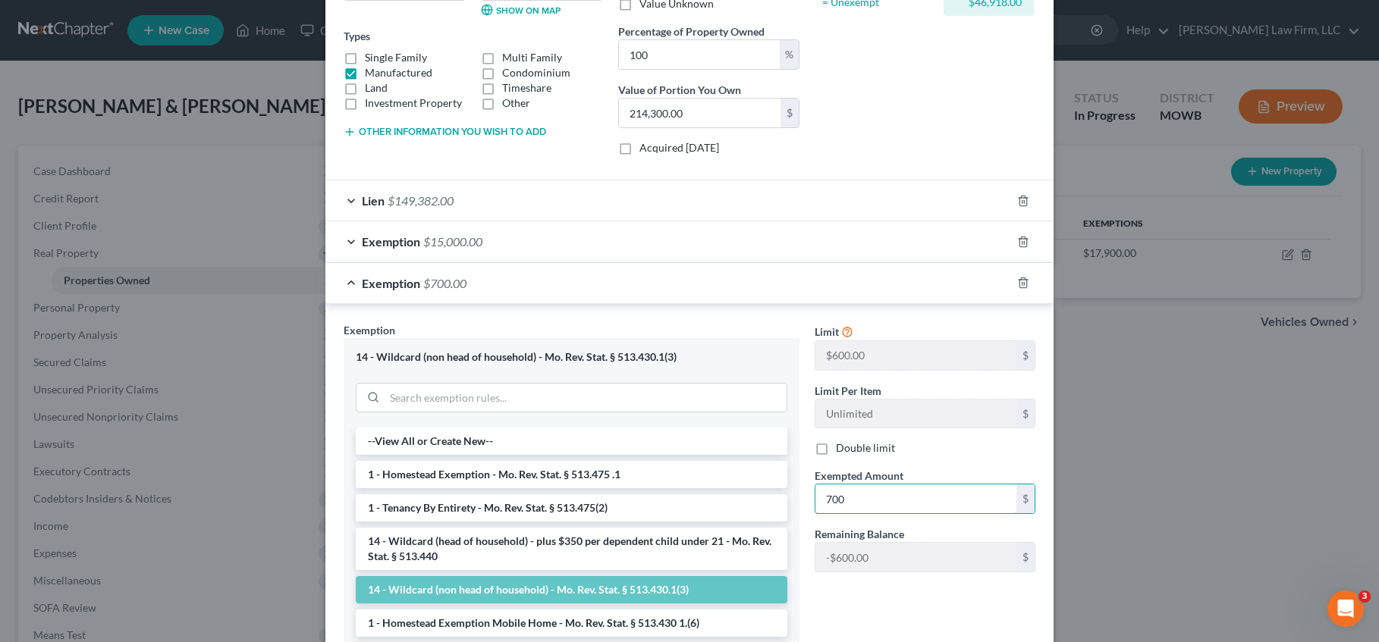
type input "700"
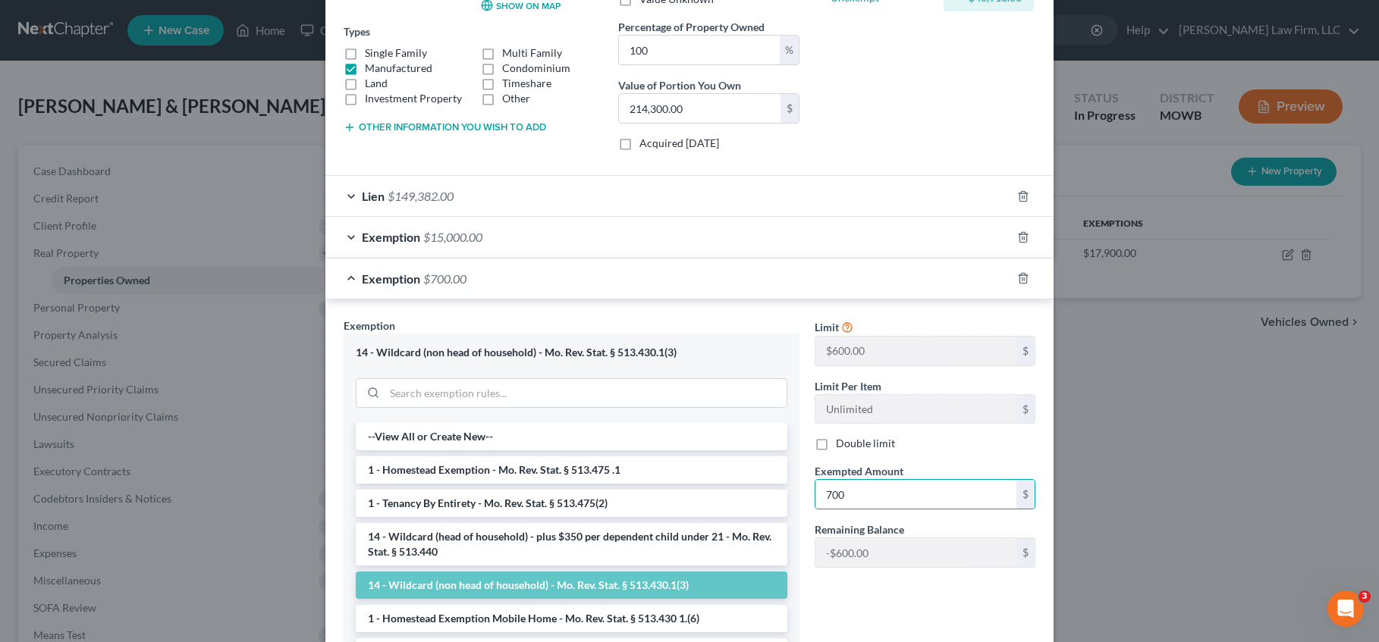
click at [977, 440] on div "Double limit" at bounding box center [924, 443] width 221 height 15
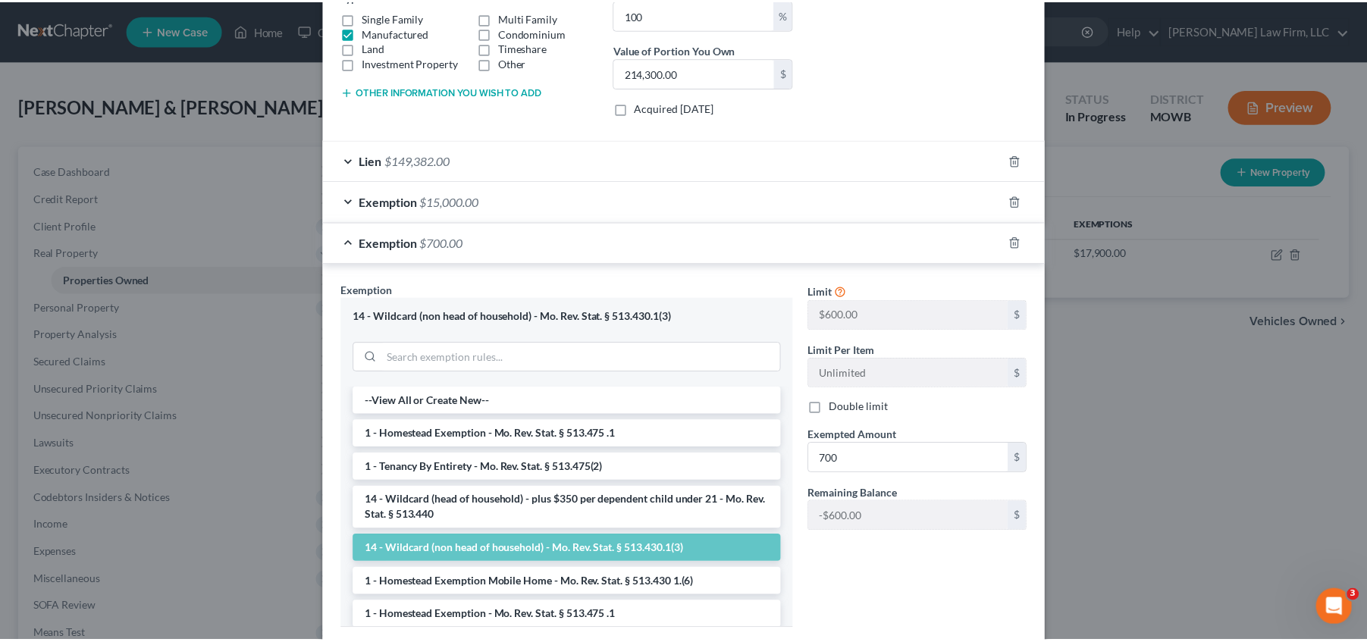
scroll to position [398, 0]
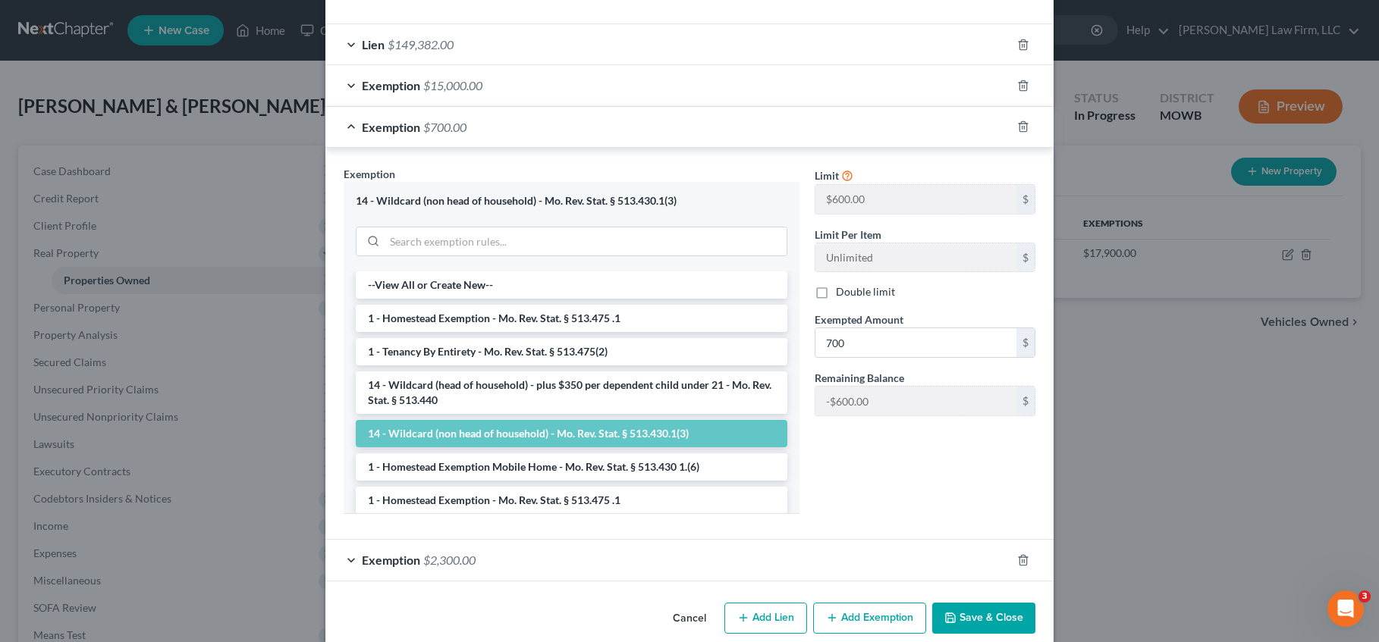
click at [985, 606] on button "Save & Close" at bounding box center [983, 619] width 103 height 32
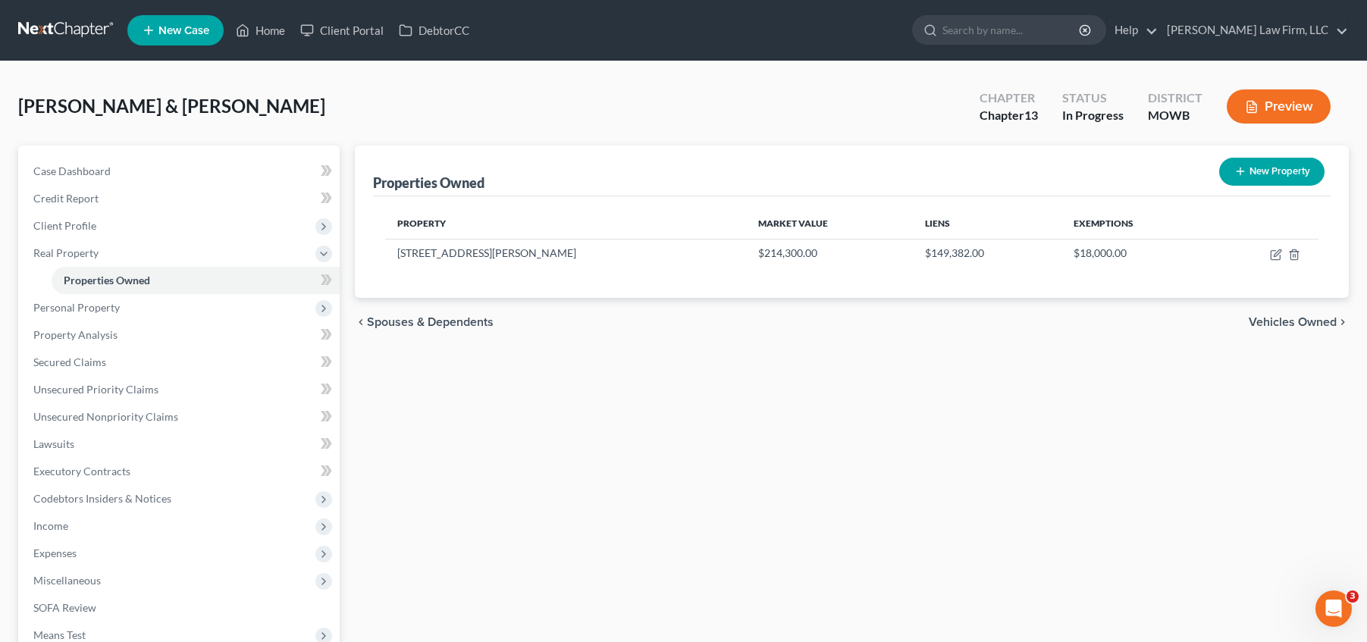
click at [631, 473] on div "Properties Owned New Property Property Market Value Liens Exemptions [STREET_AD…" at bounding box center [851, 488] width 1009 height 685
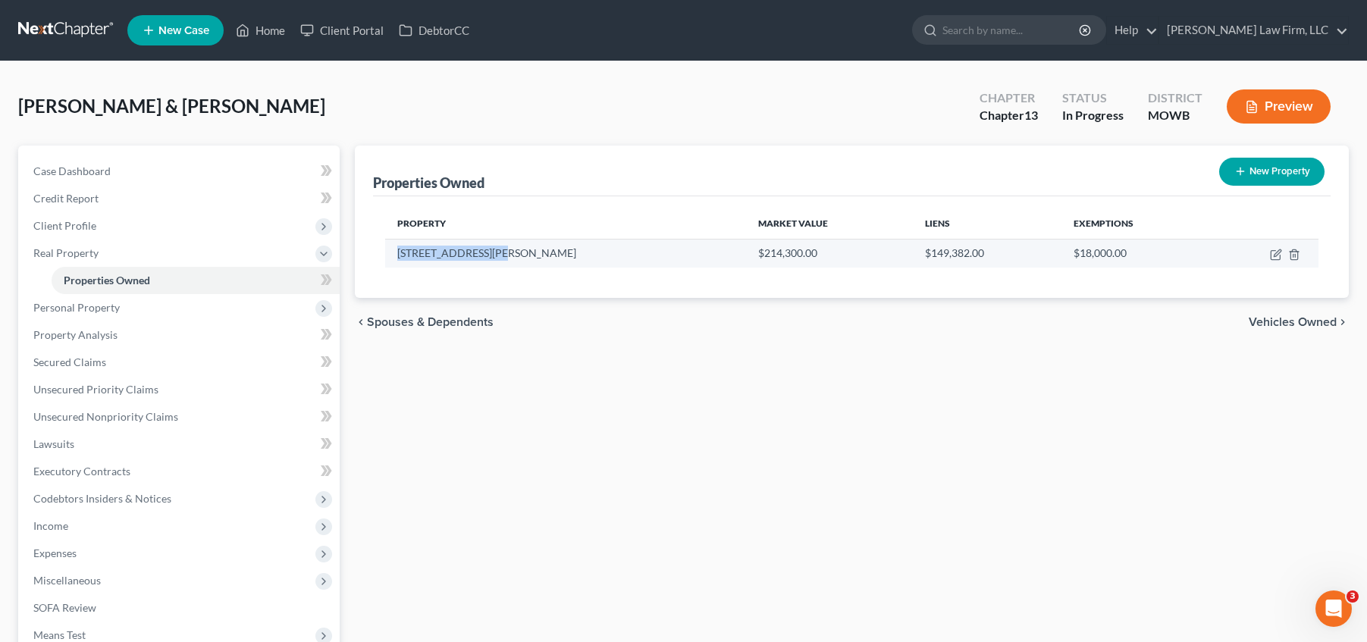
drag, startPoint x: 392, startPoint y: 256, endPoint x: 504, endPoint y: 262, distance: 111.7
click at [504, 262] on td "[STREET_ADDRESS][PERSON_NAME]" at bounding box center [565, 253] width 361 height 29
copy td "[STREET_ADDRESS][PERSON_NAME]"
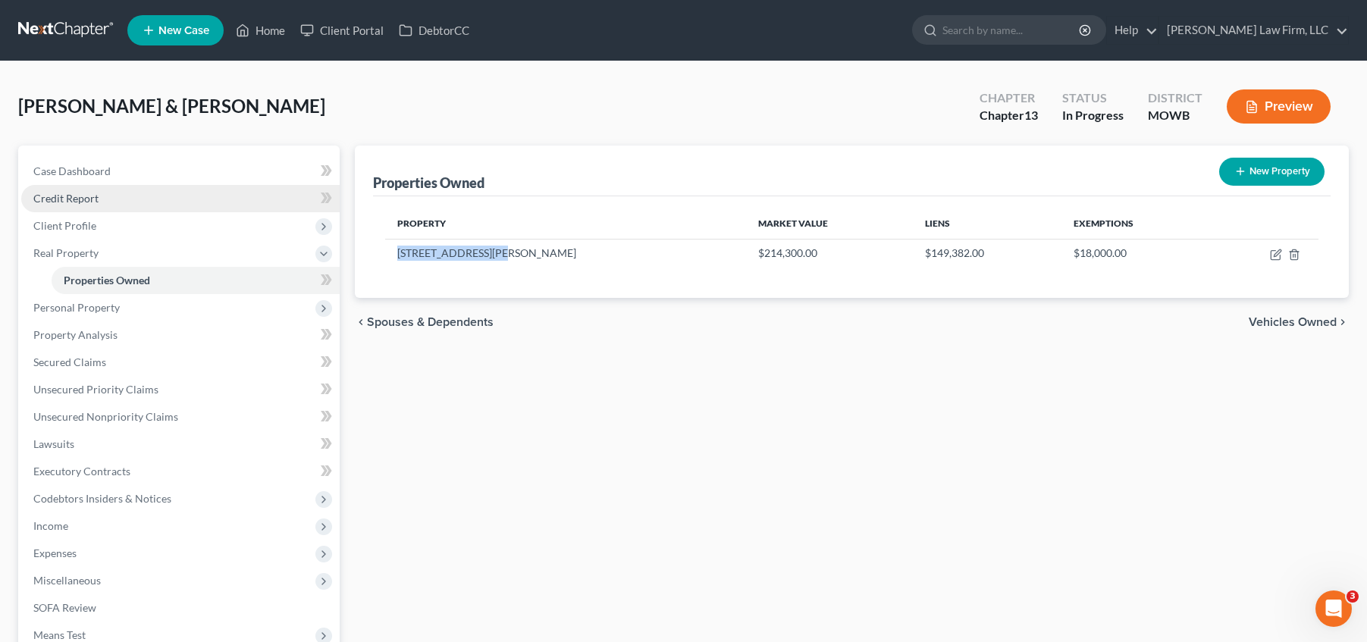
click at [163, 190] on link "Credit Report" at bounding box center [180, 198] width 318 height 27
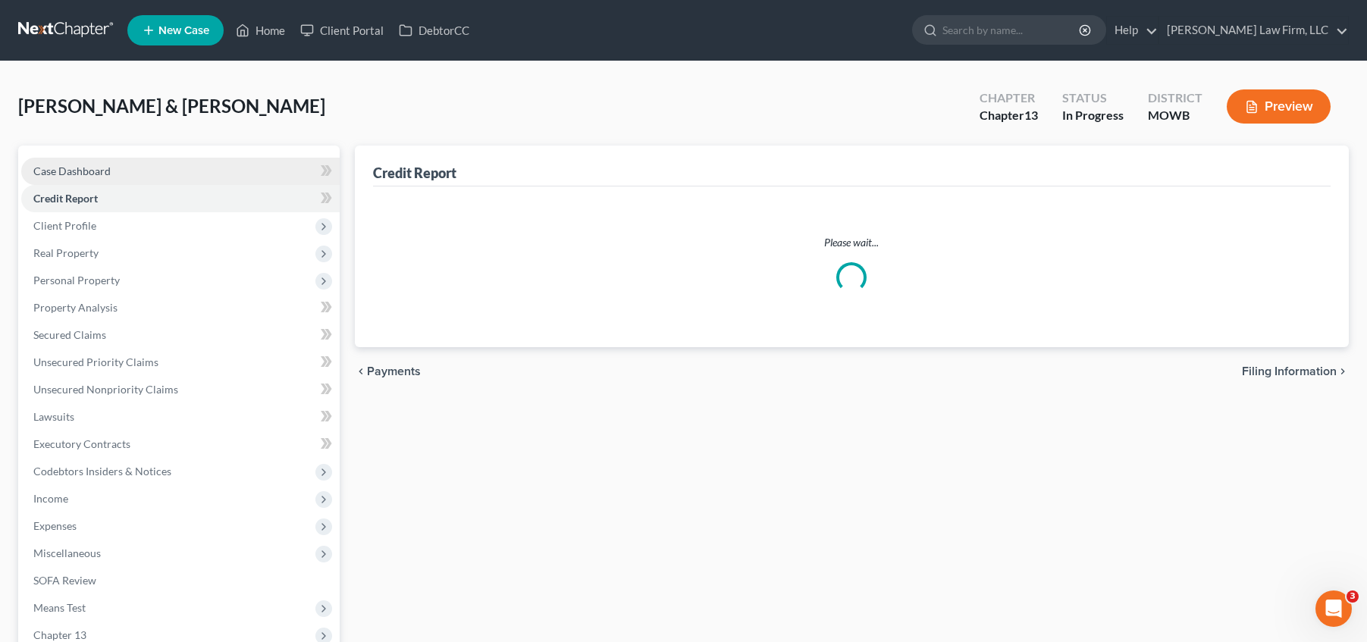
click at [153, 176] on link "Case Dashboard" at bounding box center [180, 171] width 318 height 27
select select "4"
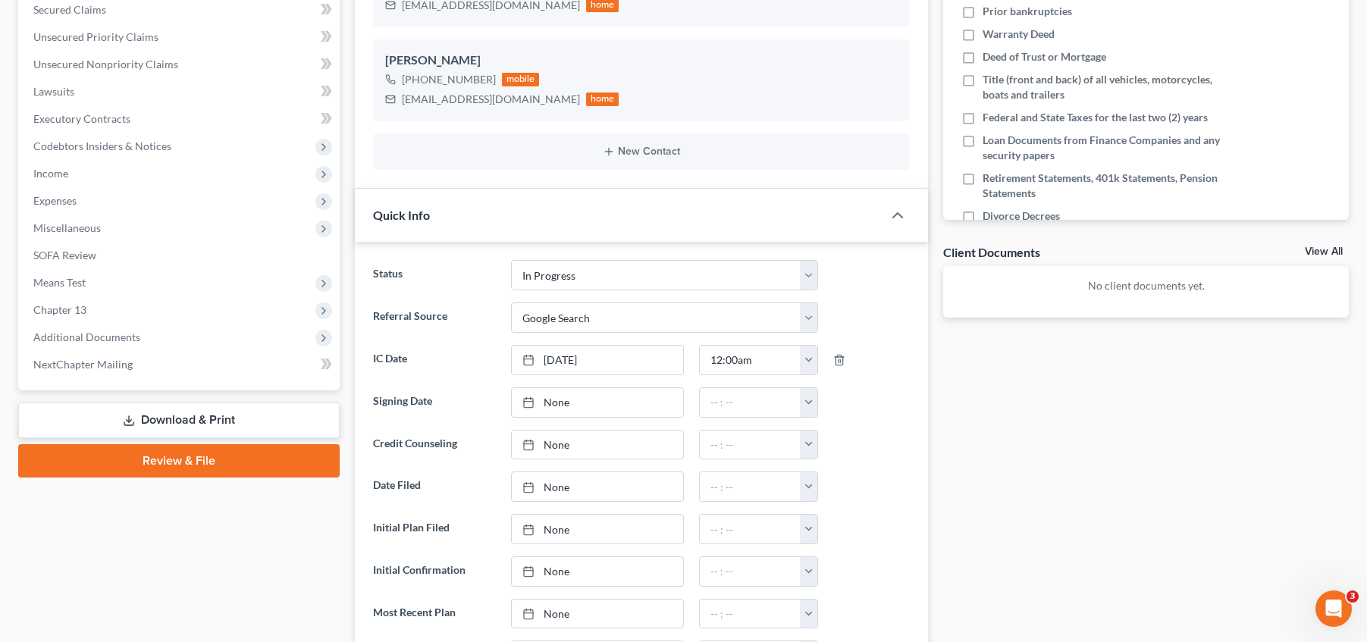
scroll to position [95, 0]
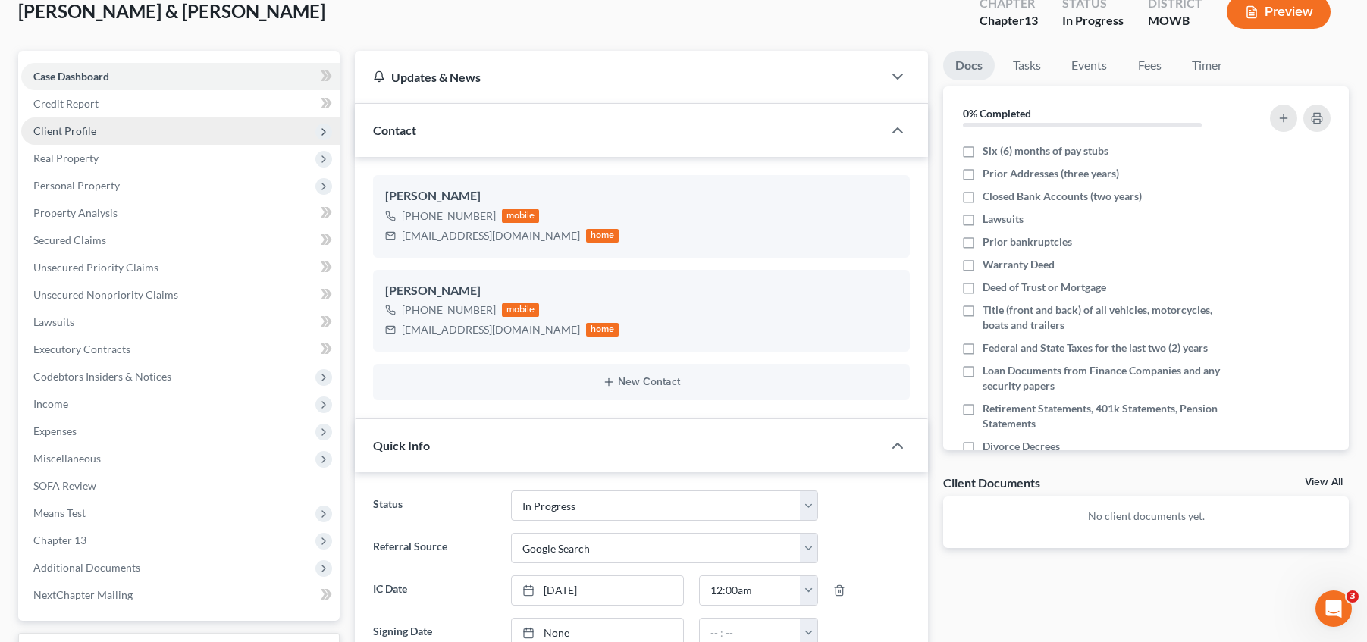
click at [126, 127] on span "Client Profile" at bounding box center [180, 131] width 318 height 27
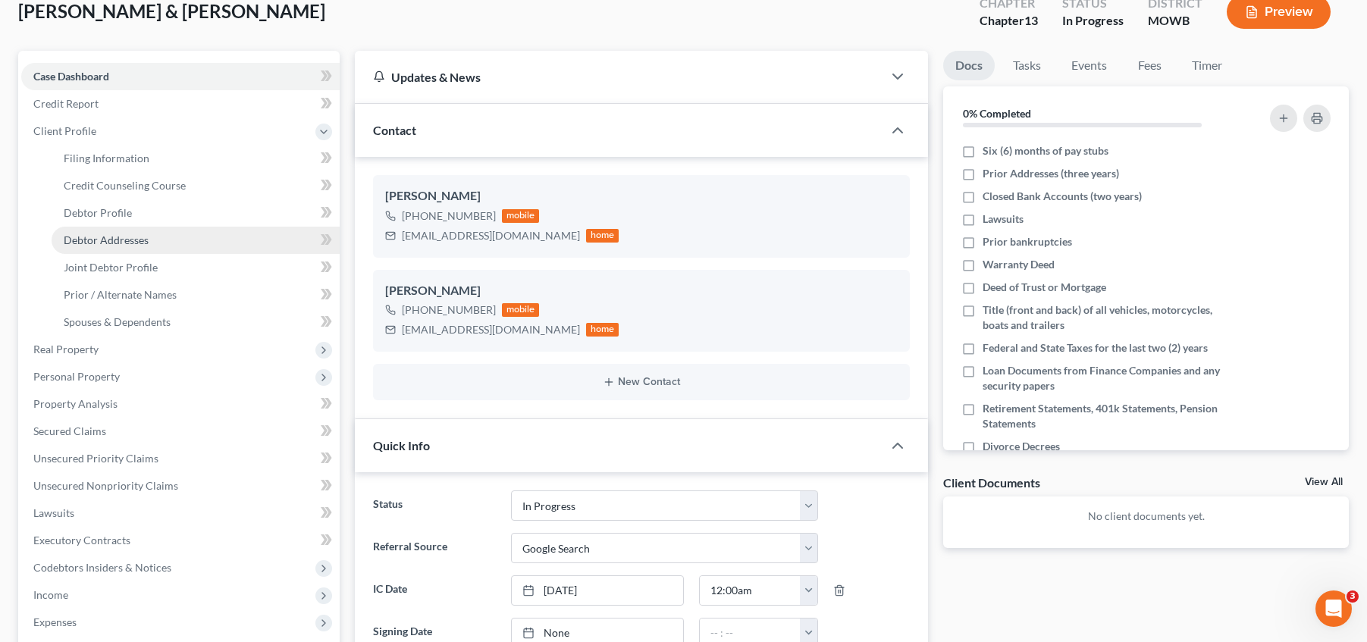
click at [187, 231] on link "Debtor Addresses" at bounding box center [196, 240] width 288 height 27
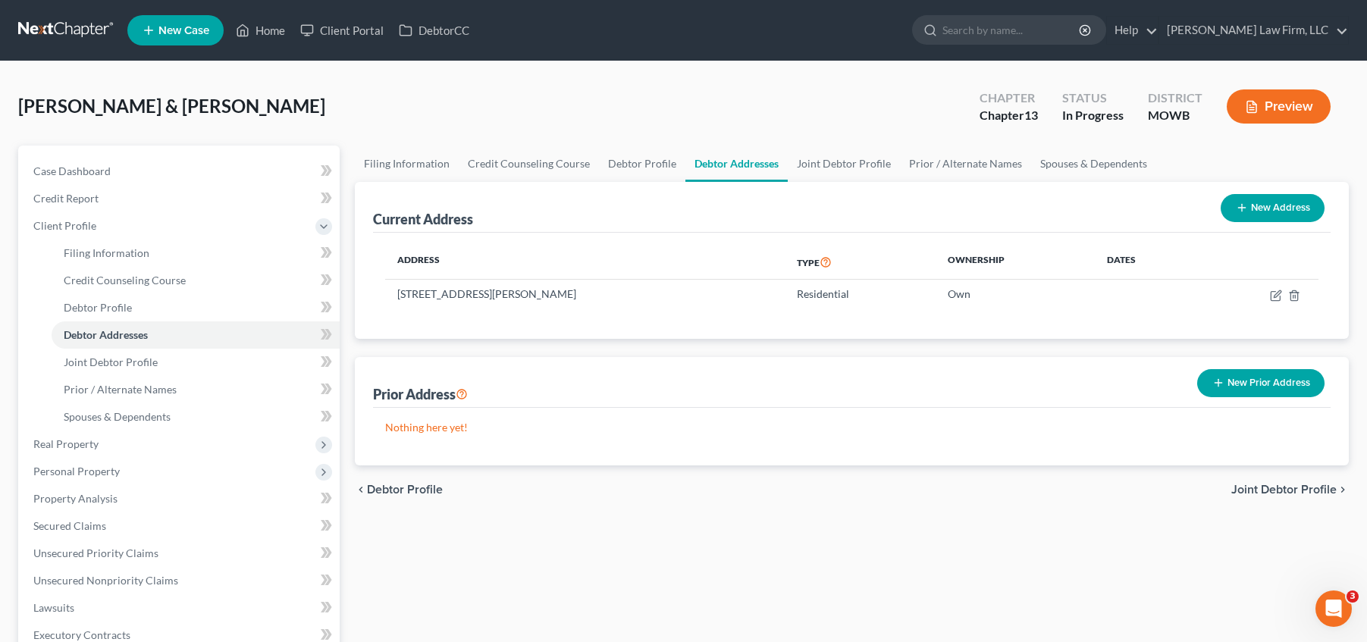
drag, startPoint x: 595, startPoint y: 85, endPoint x: 578, endPoint y: 85, distance: 17.4
click at [595, 83] on div "[PERSON_NAME] & [PERSON_NAME] Upgraded Chapter Chapter 13 Status In [GEOGRAPHIC…" at bounding box center [683, 113] width 1331 height 66
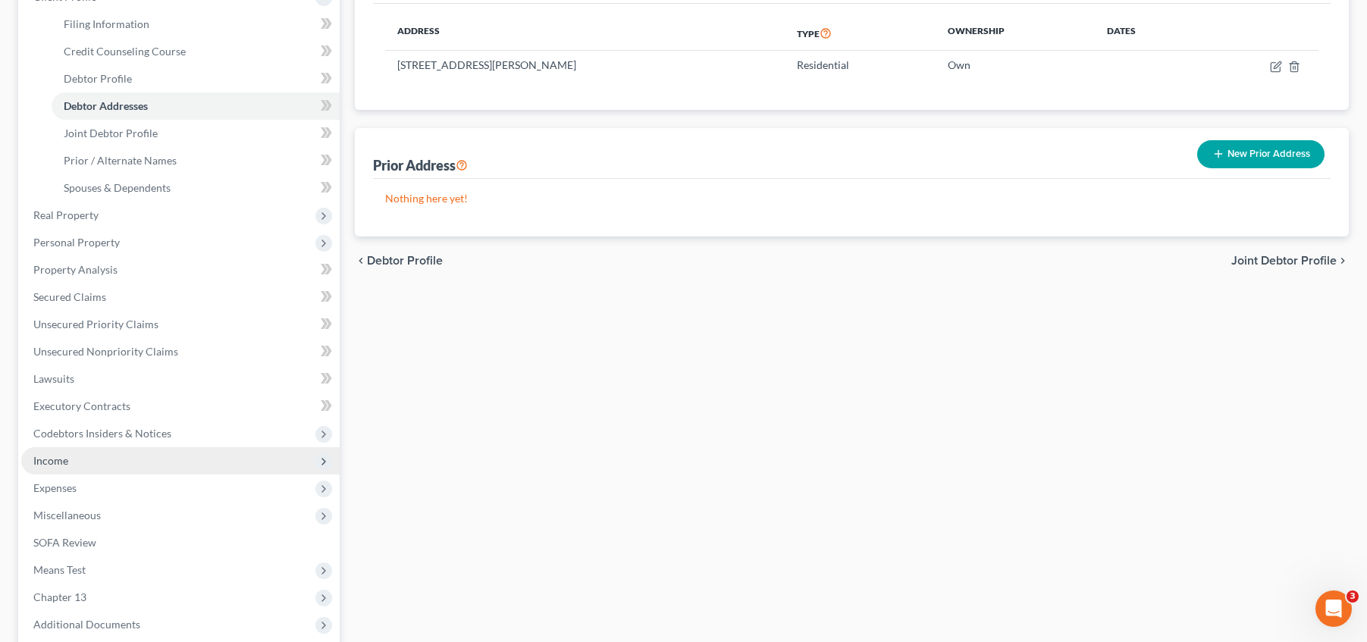
scroll to position [246, 0]
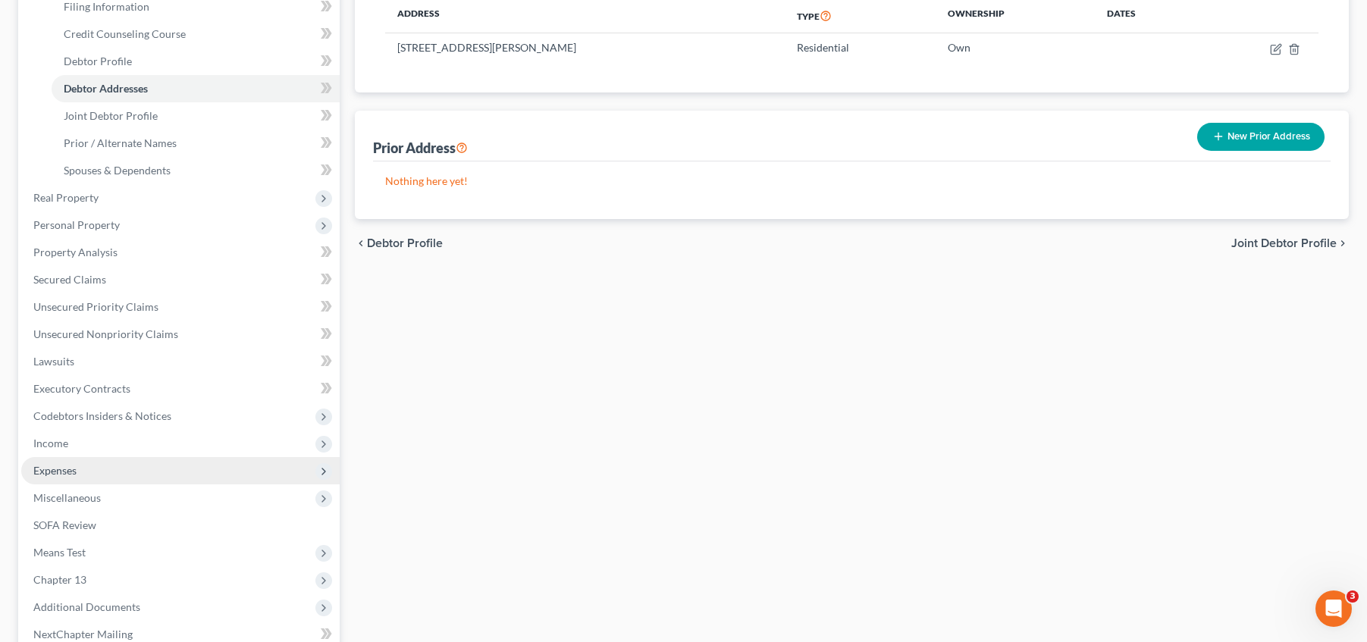
click at [166, 465] on span "Expenses" at bounding box center [180, 470] width 318 height 27
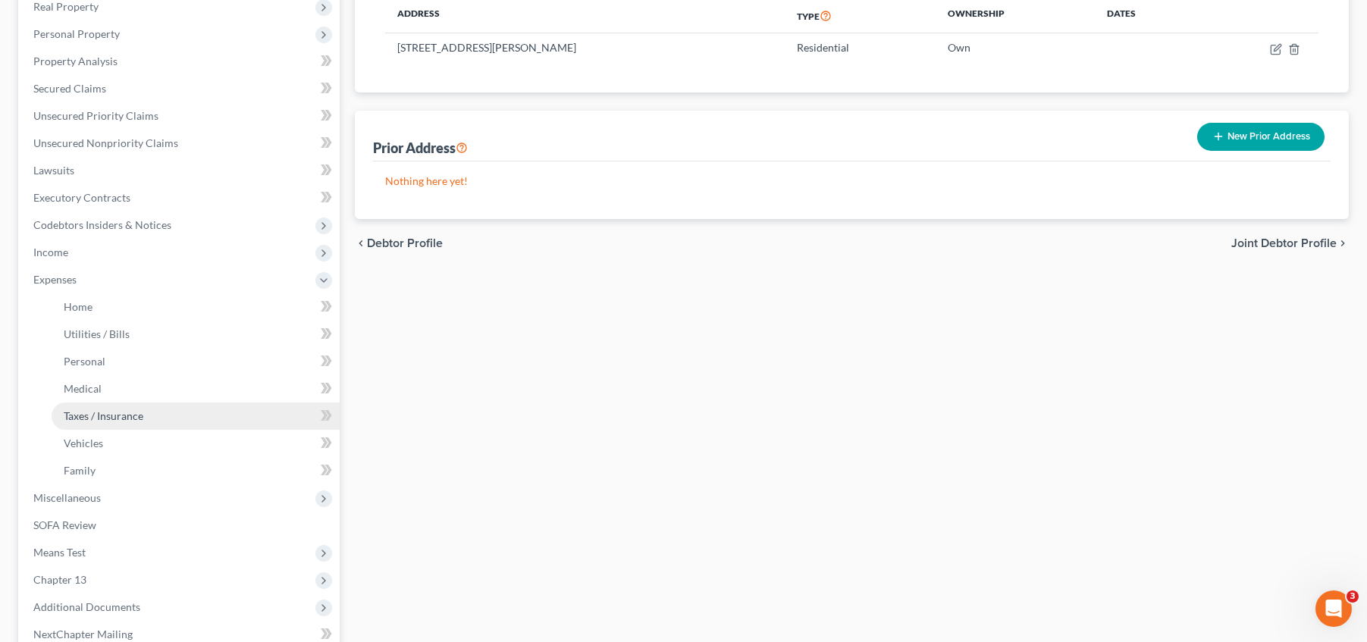
click at [149, 420] on link "Taxes / Insurance" at bounding box center [196, 416] width 288 height 27
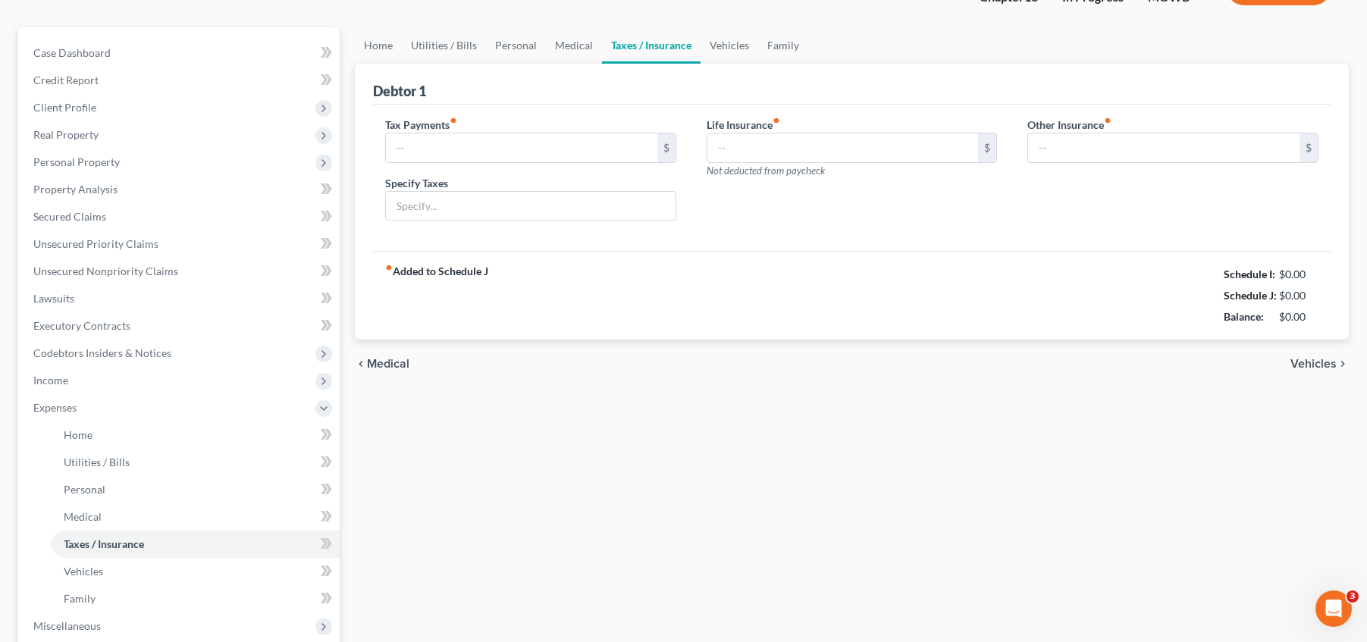
type input "0.00"
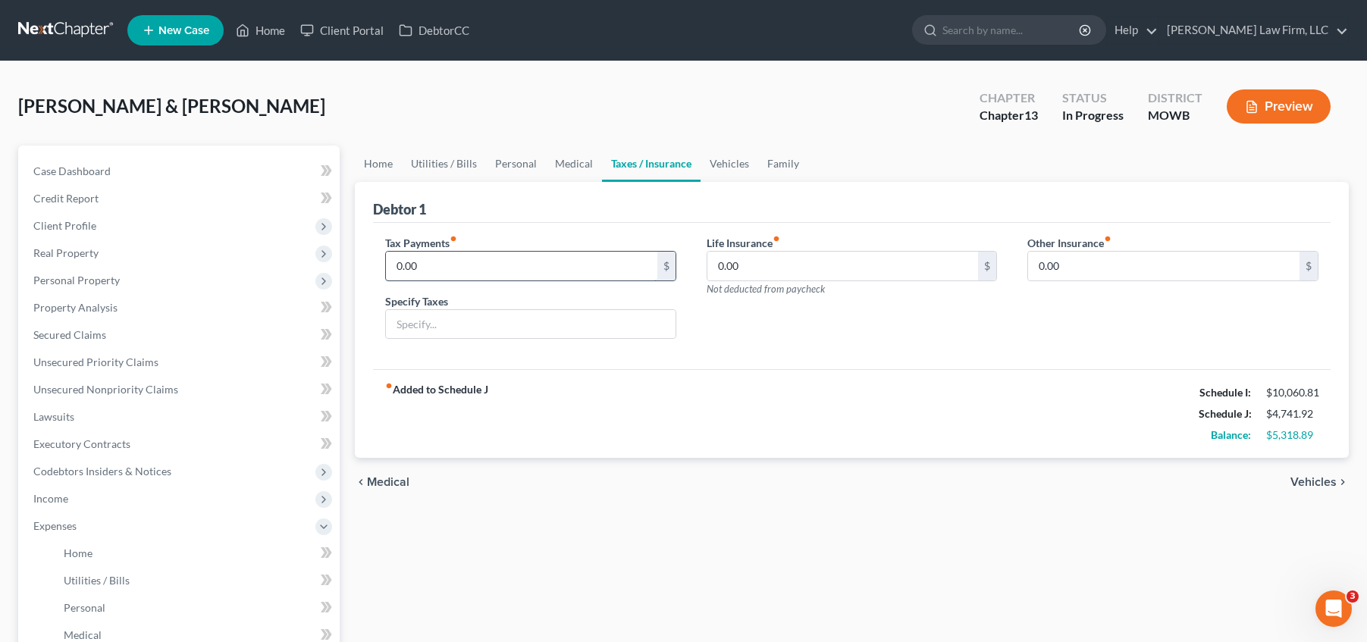
click at [519, 266] on input "0.00" at bounding box center [521, 266] width 271 height 29
type input "118"
click at [927, 340] on div "Life Insurance fiber_manual_record 0.00 $ Not deducted from paycheck" at bounding box center [853, 293] width 322 height 117
click at [723, 164] on link "Vehicles" at bounding box center [730, 164] width 58 height 36
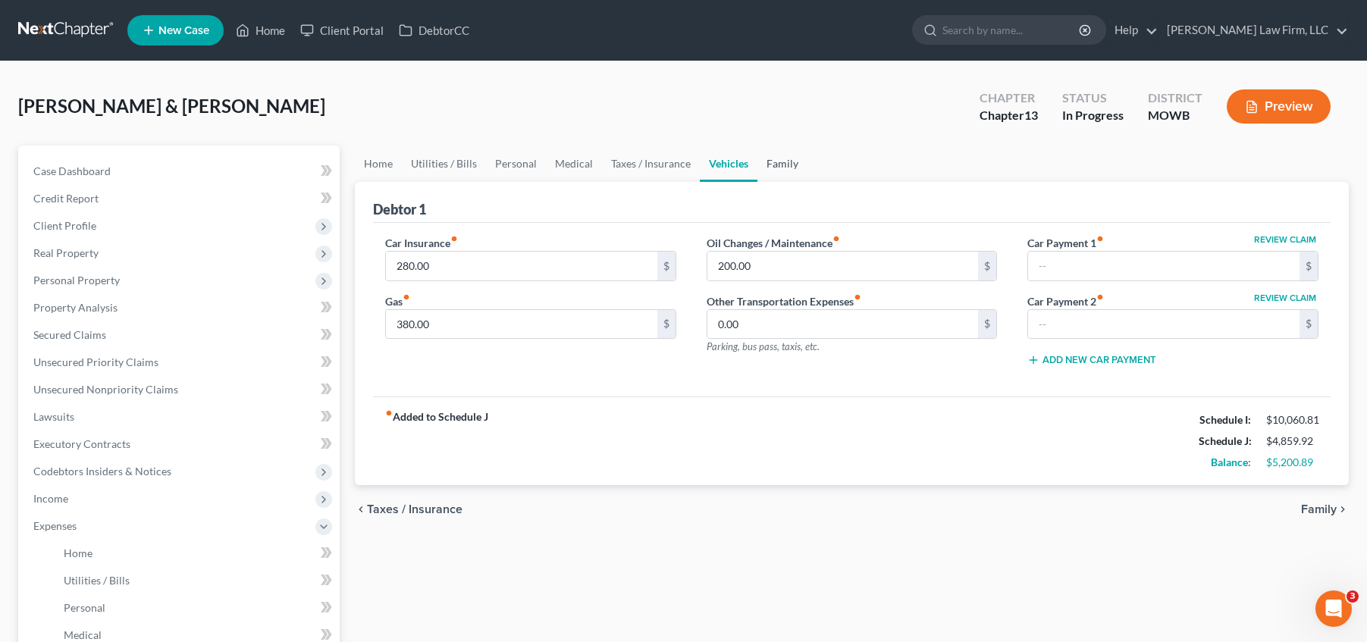
click at [782, 163] on link "Family" at bounding box center [783, 164] width 50 height 36
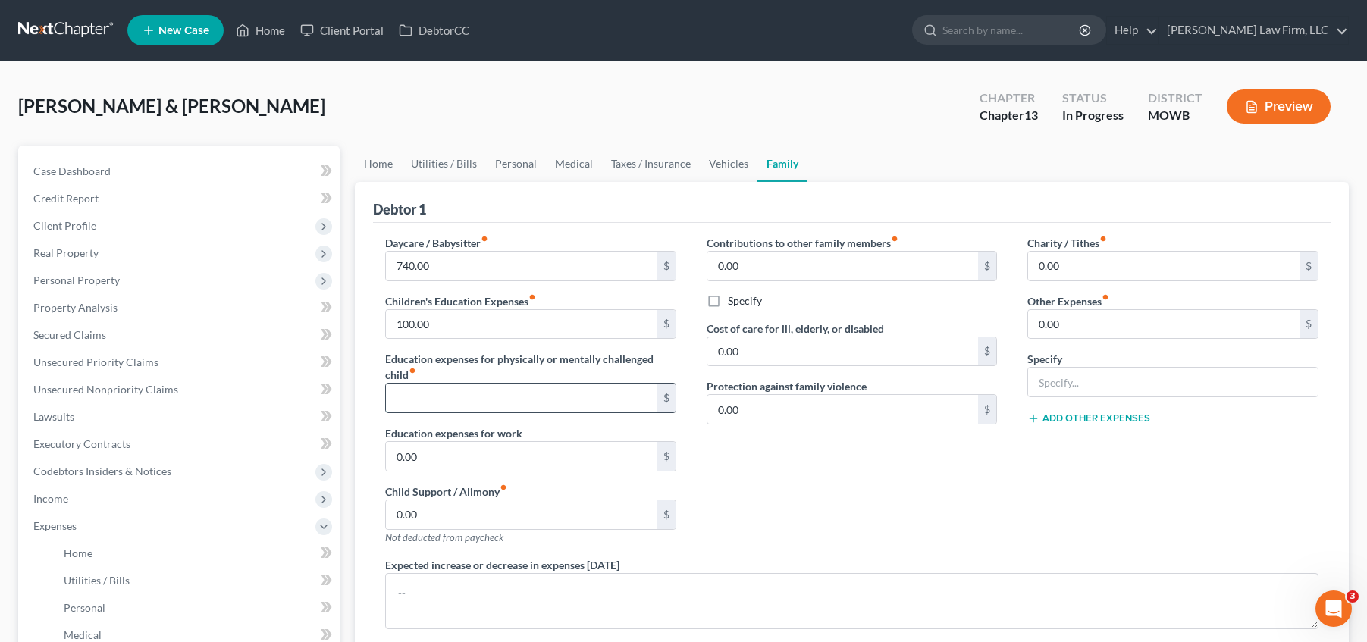
click at [425, 403] on input "text" at bounding box center [521, 398] width 271 height 29
type input "70"
click at [842, 494] on div "Contributions to other family members fiber_manual_record 0.00 $ Specify Cost o…" at bounding box center [853, 396] width 322 height 322
click at [503, 168] on link "Personal" at bounding box center [516, 164] width 60 height 36
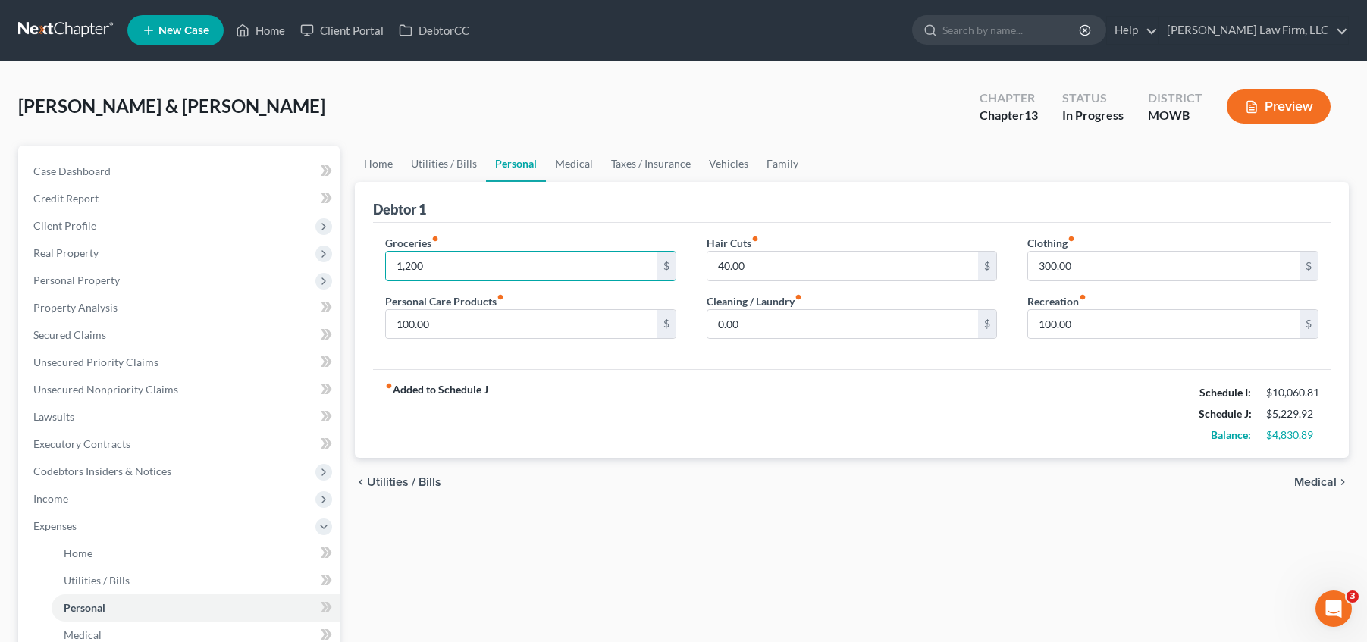
type input "1,200"
click at [1074, 372] on div "fiber_manual_record Added to Schedule J Schedule I: $10,060.81 Schedule J: $5,2…" at bounding box center [852, 413] width 958 height 89
type input "75"
click at [941, 381] on div "fiber_manual_record Added to Schedule J Schedule I: $10,060.81 Schedule J: $5,3…" at bounding box center [852, 413] width 958 height 89
click at [760, 324] on input "75" at bounding box center [842, 324] width 271 height 29
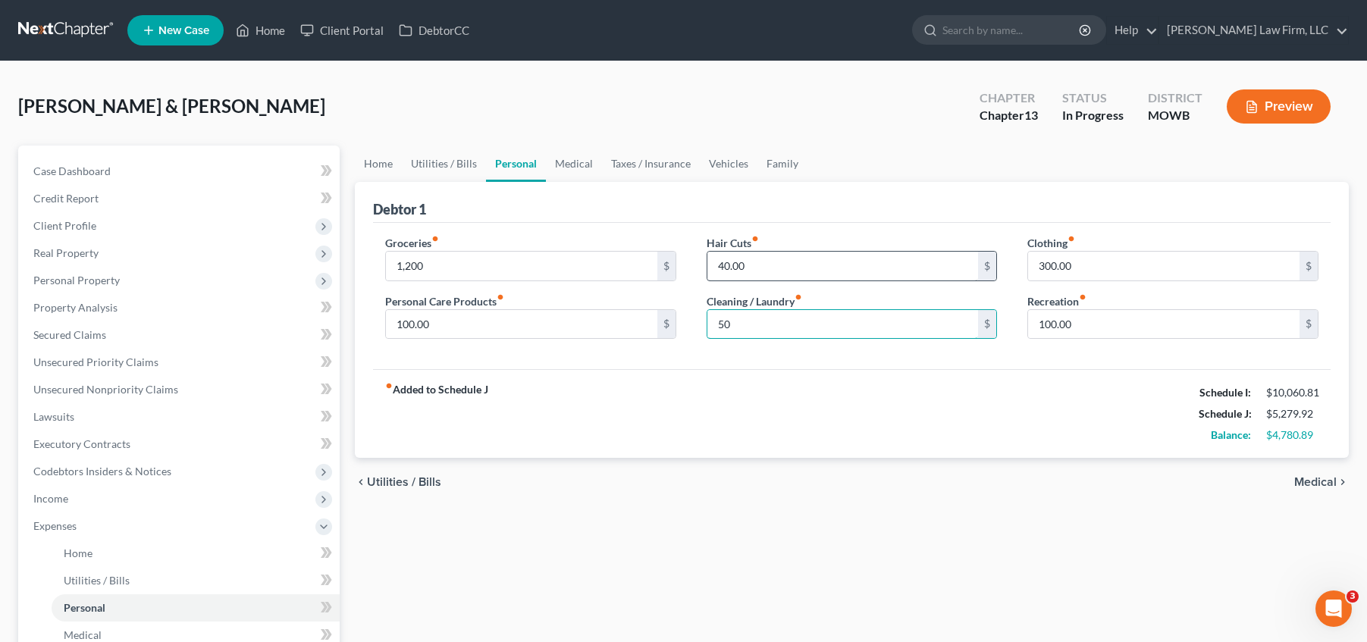
type input "50"
click at [802, 275] on input "40.00" at bounding box center [842, 266] width 271 height 29
type input "1"
type input "75"
click at [1053, 392] on div "fiber_manual_record Added to Schedule J Schedule I: $10,060.81 Schedule J: $5,3…" at bounding box center [852, 413] width 958 height 89
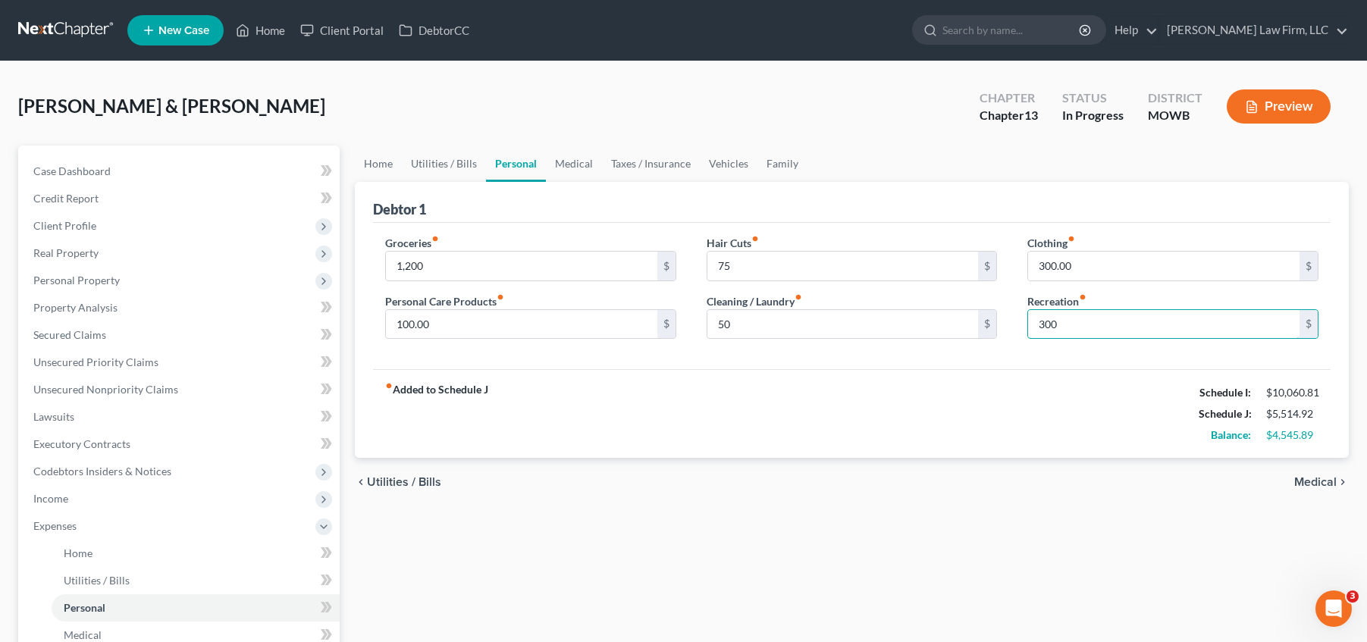
type input "300"
click at [764, 421] on div "fiber_manual_record Added to Schedule J Schedule I: $10,060.81 Schedule J: $5,5…" at bounding box center [852, 413] width 958 height 89
type input "250"
click at [605, 373] on div "fiber_manual_record Added to Schedule J Schedule I: $10,060.81 Schedule J: $5,6…" at bounding box center [852, 413] width 958 height 89
click at [158, 581] on link "Utilities / Bills" at bounding box center [196, 580] width 288 height 27
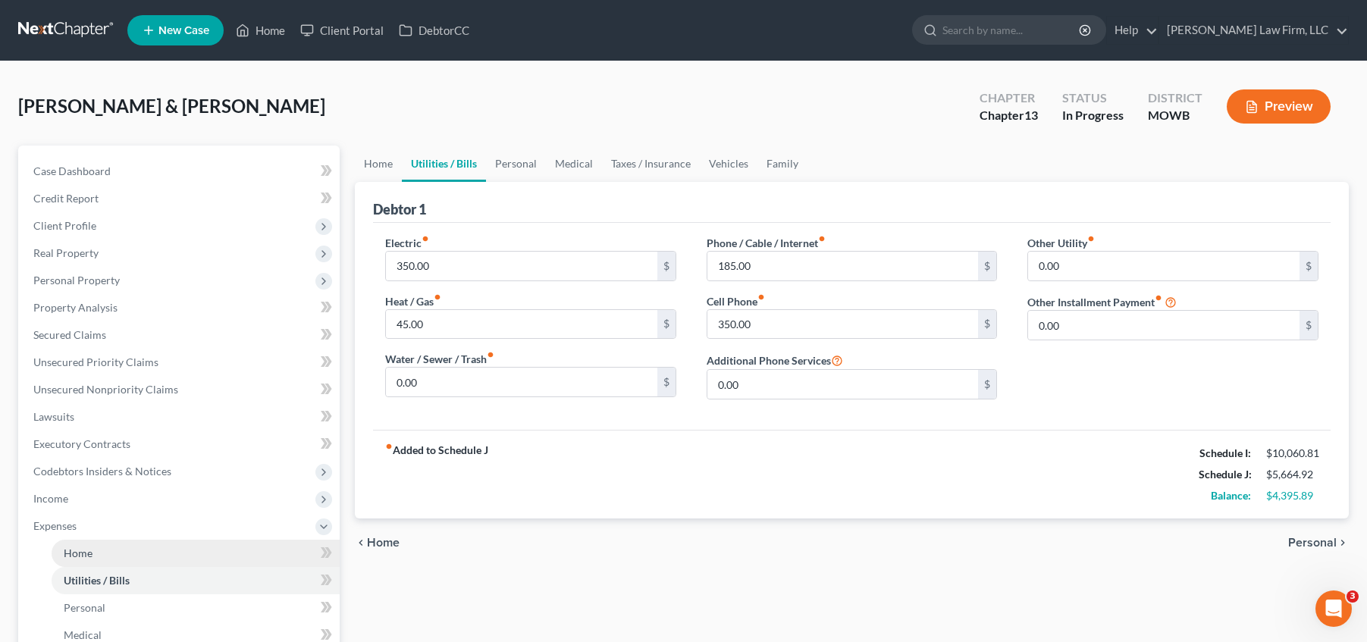
click at [163, 557] on link "Home" at bounding box center [196, 553] width 288 height 27
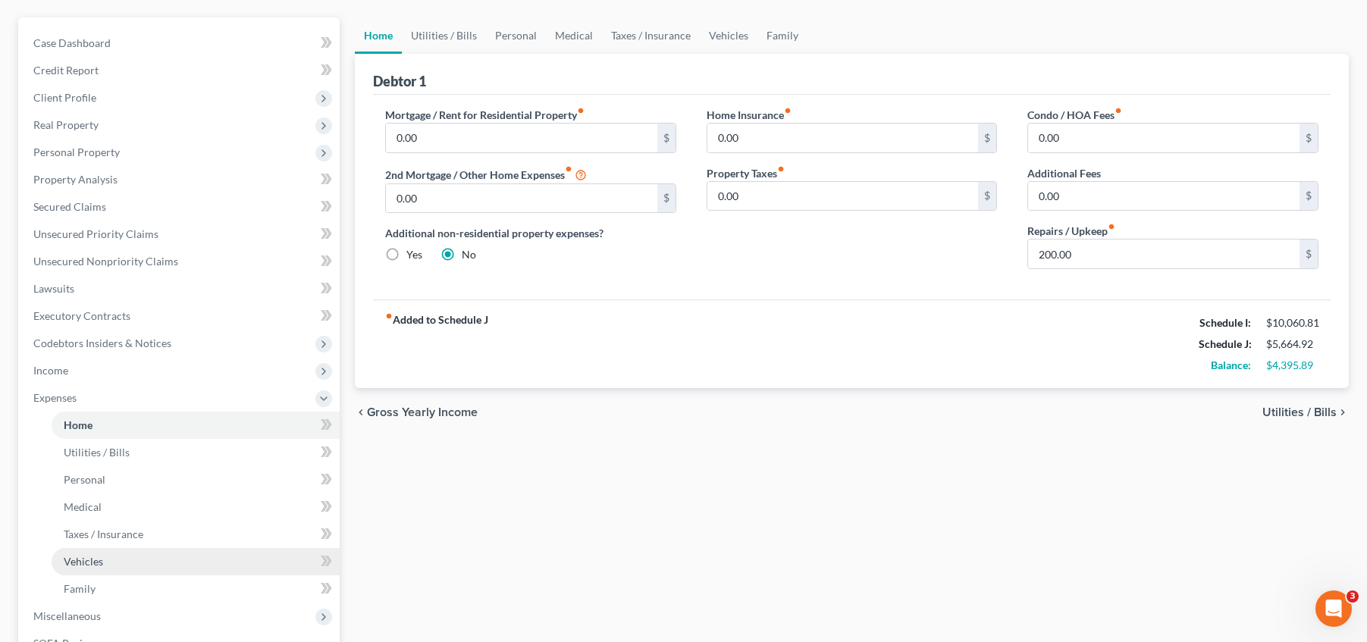
scroll to position [152, 0]
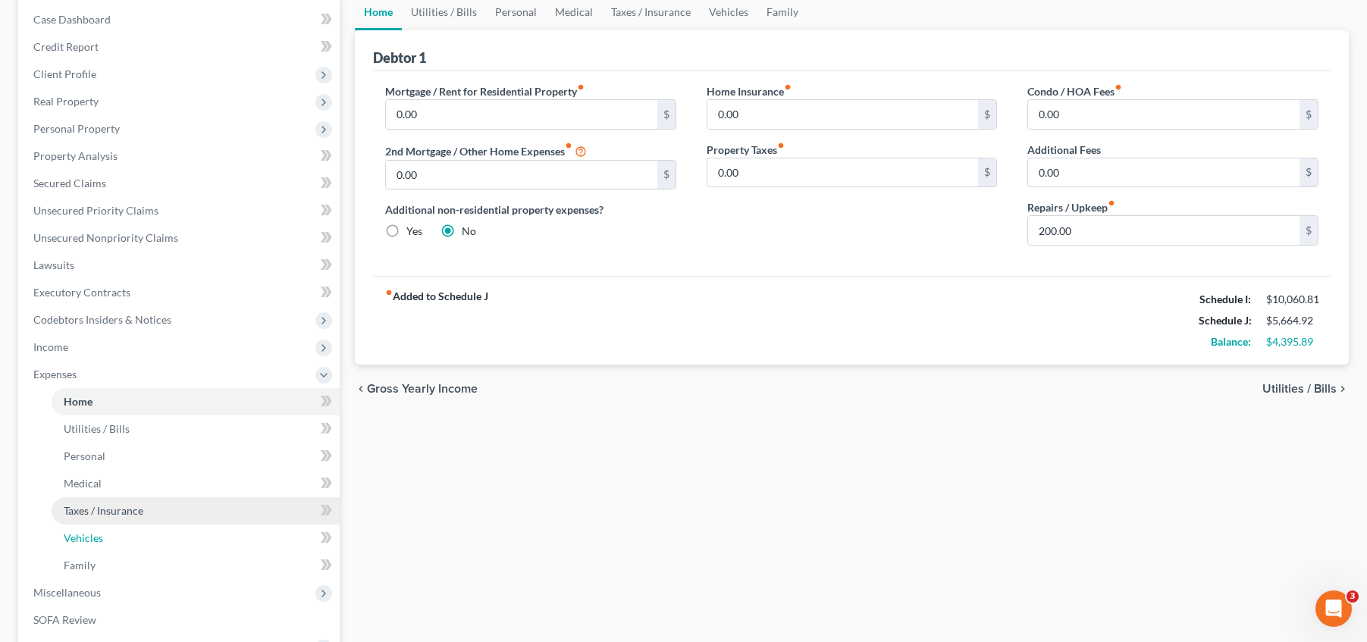
click at [174, 530] on link "Vehicles" at bounding box center [196, 538] width 288 height 27
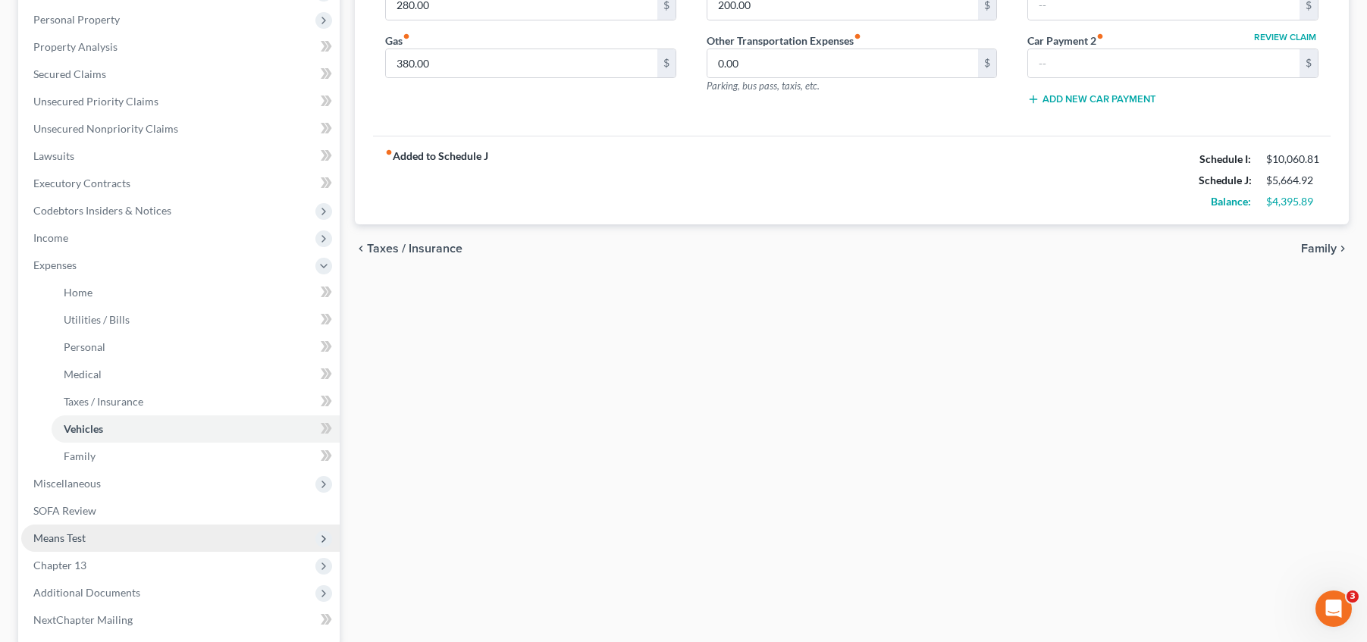
scroll to position [265, 0]
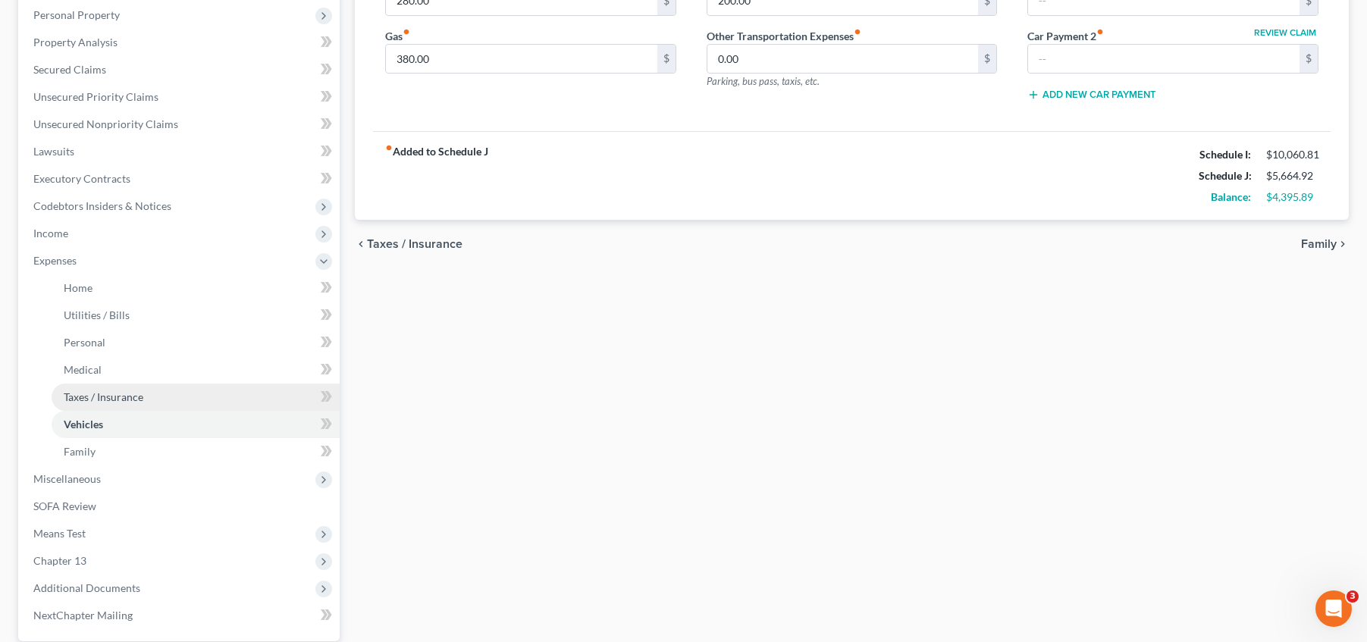
click at [108, 401] on span "Taxes / Insurance" at bounding box center [104, 397] width 80 height 13
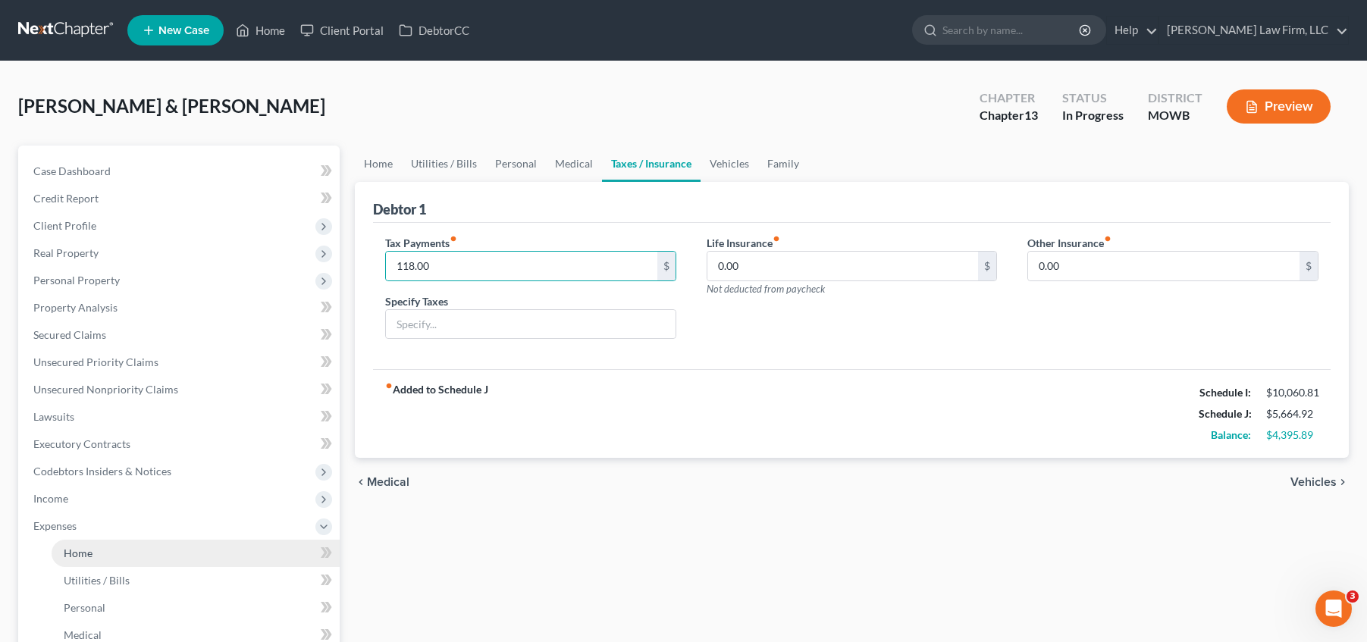
click at [141, 546] on link "Home" at bounding box center [196, 553] width 288 height 27
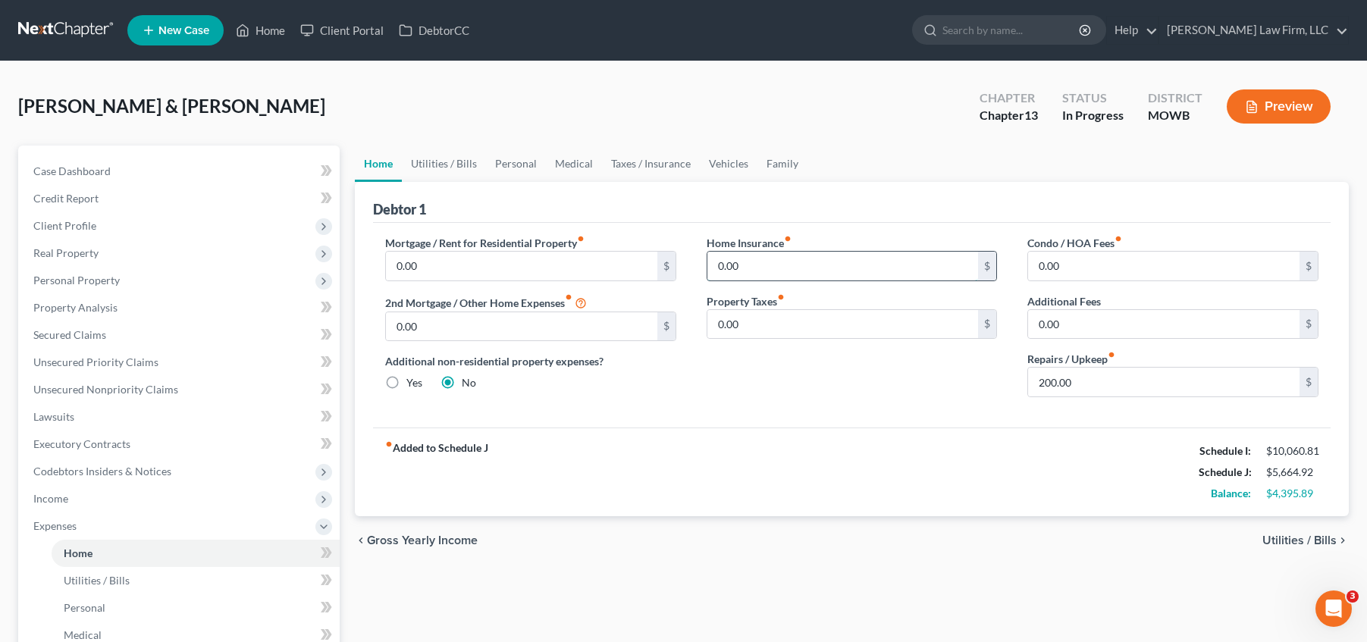
click at [760, 272] on input "0.00" at bounding box center [842, 266] width 271 height 29
click at [761, 326] on input "0.00" at bounding box center [842, 324] width 271 height 29
paste input "118"
type input "118.00"
click at [701, 391] on div "Home Insurance fiber_manual_record 0.00 $ Property Taxes fiber_manual_record 11…" at bounding box center [853, 322] width 322 height 174
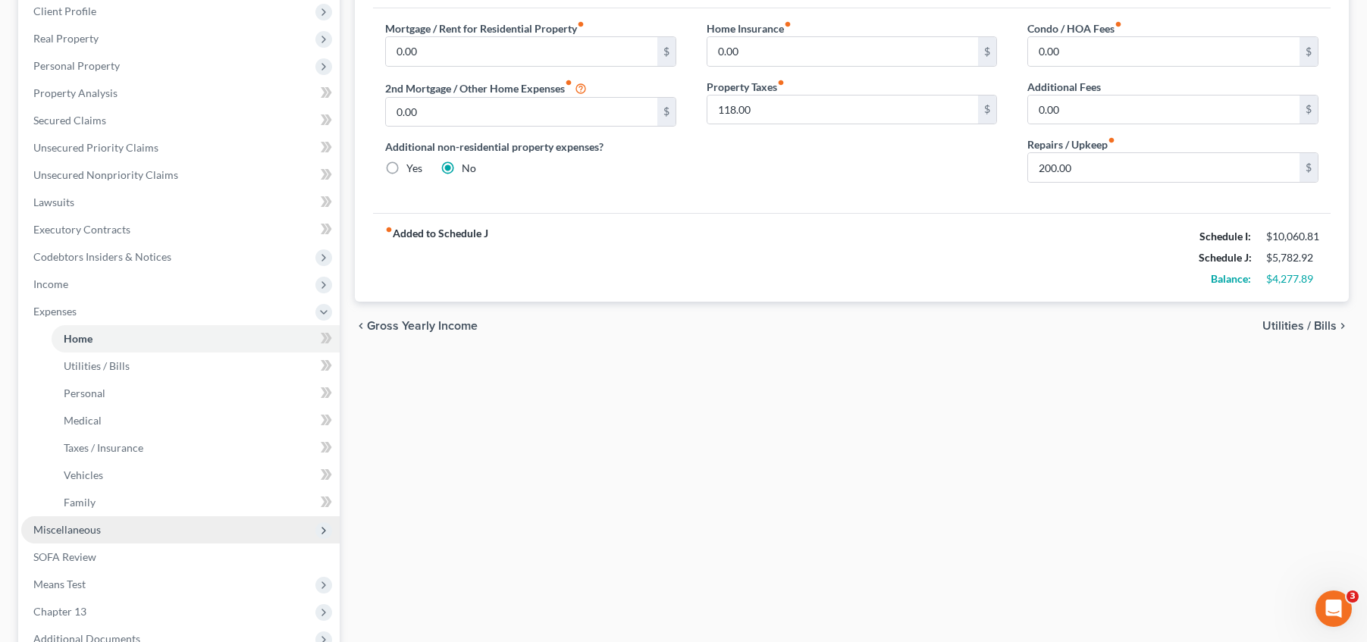
scroll to position [246, 0]
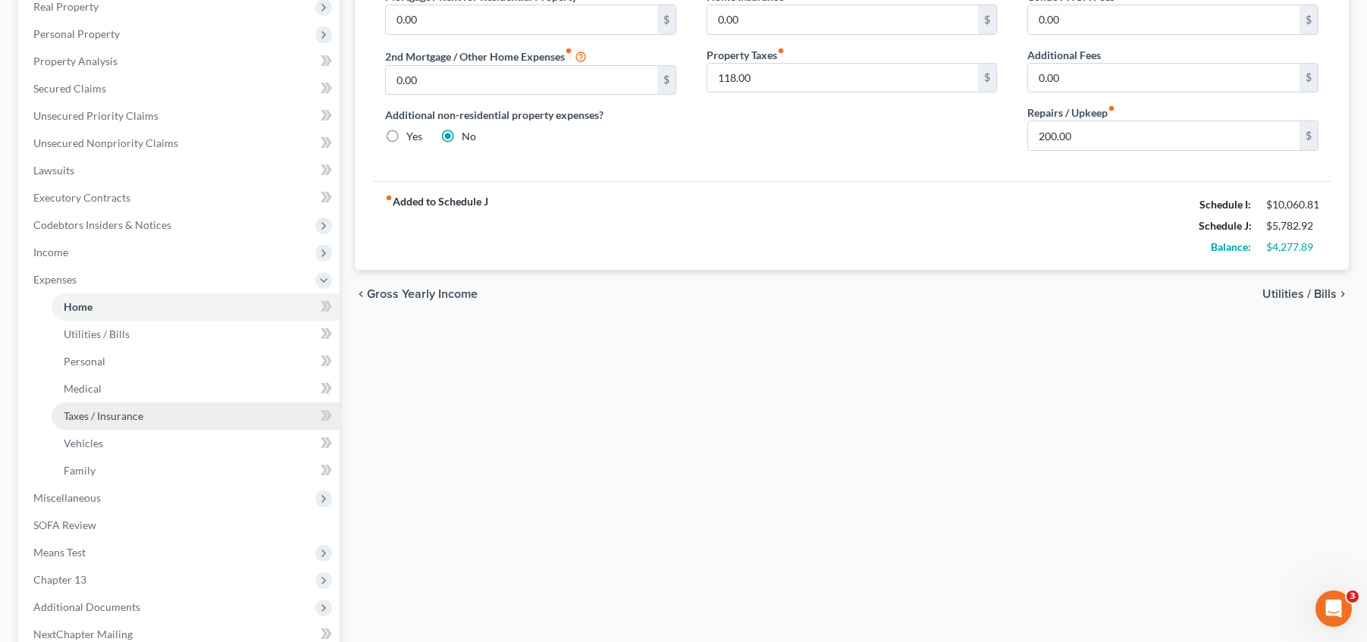
click at [118, 417] on span "Taxes / Insurance" at bounding box center [104, 415] width 80 height 13
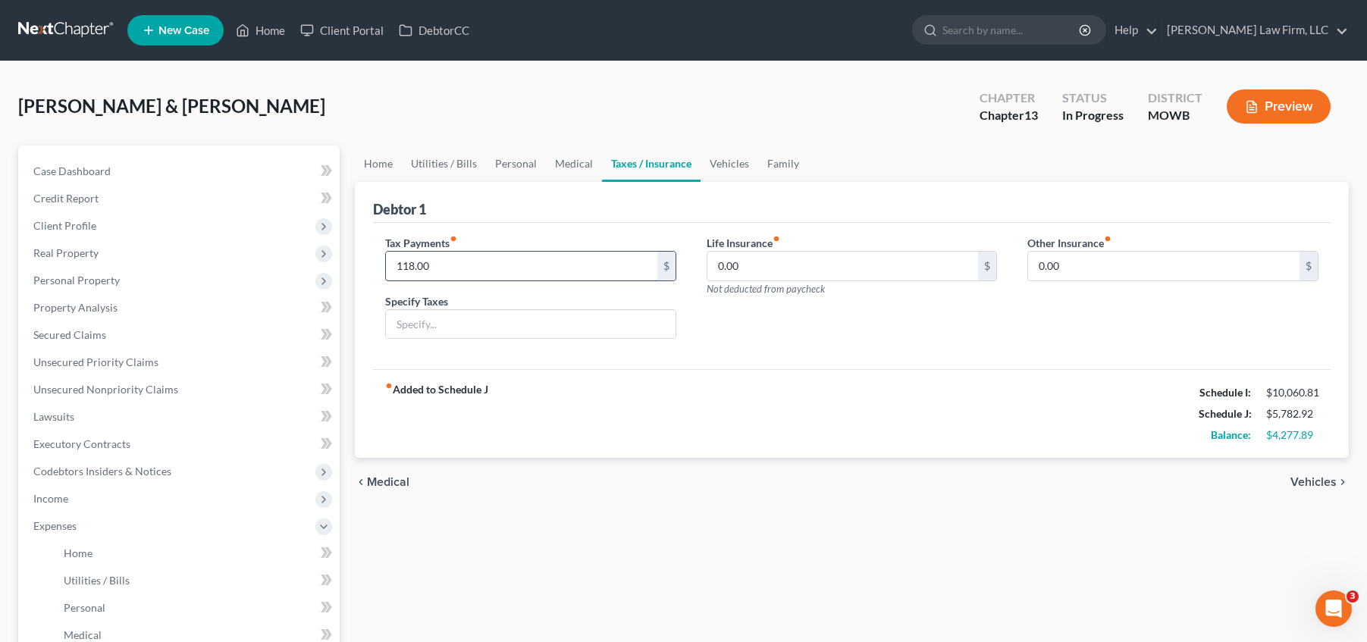
click at [492, 275] on input "118.00" at bounding box center [521, 266] width 271 height 29
type input "112"
click at [507, 221] on div "Debtor 1" at bounding box center [852, 202] width 958 height 41
click at [726, 162] on link "Vehicles" at bounding box center [730, 164] width 58 height 36
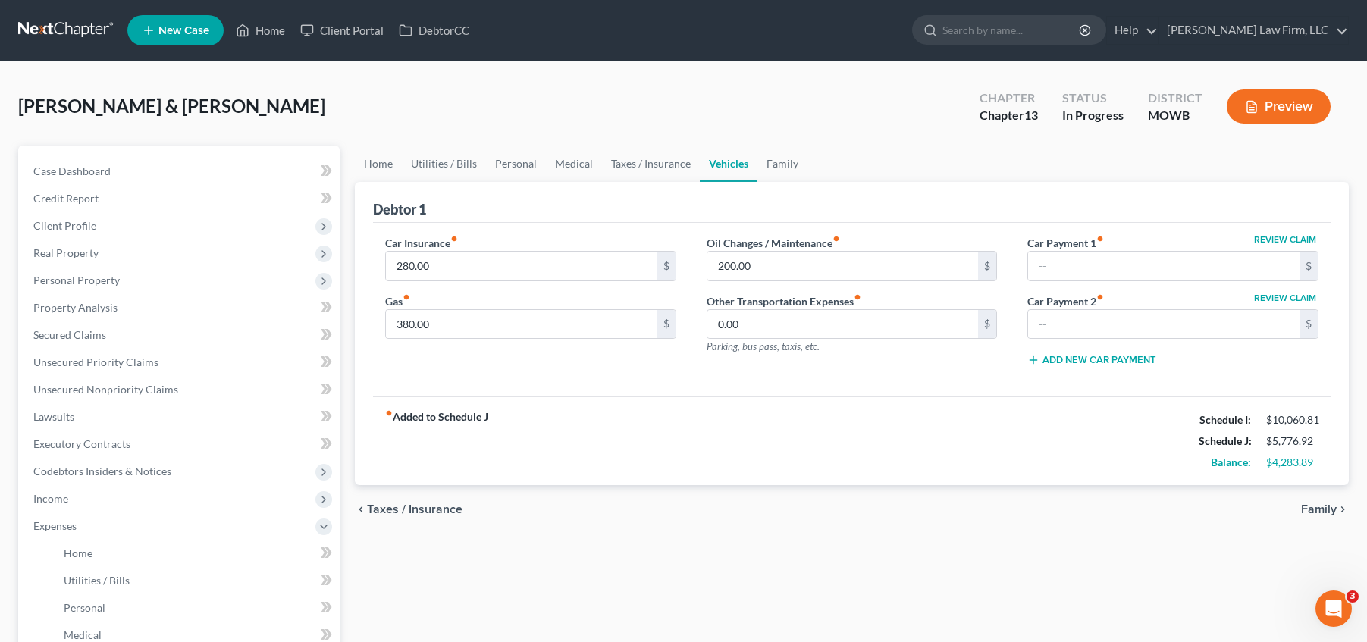
click at [1086, 449] on div "fiber_manual_record Added to Schedule J Schedule I: $10,060.81 Schedule J: $5,7…" at bounding box center [852, 441] width 958 height 89
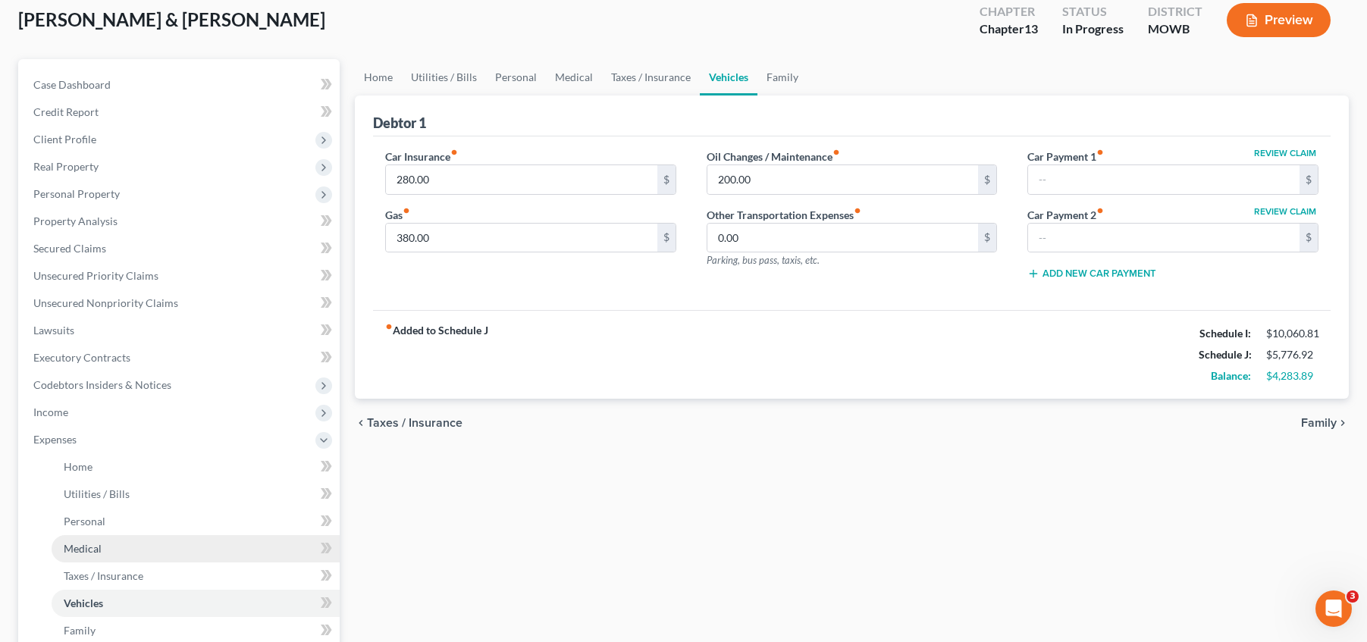
scroll to position [114, 0]
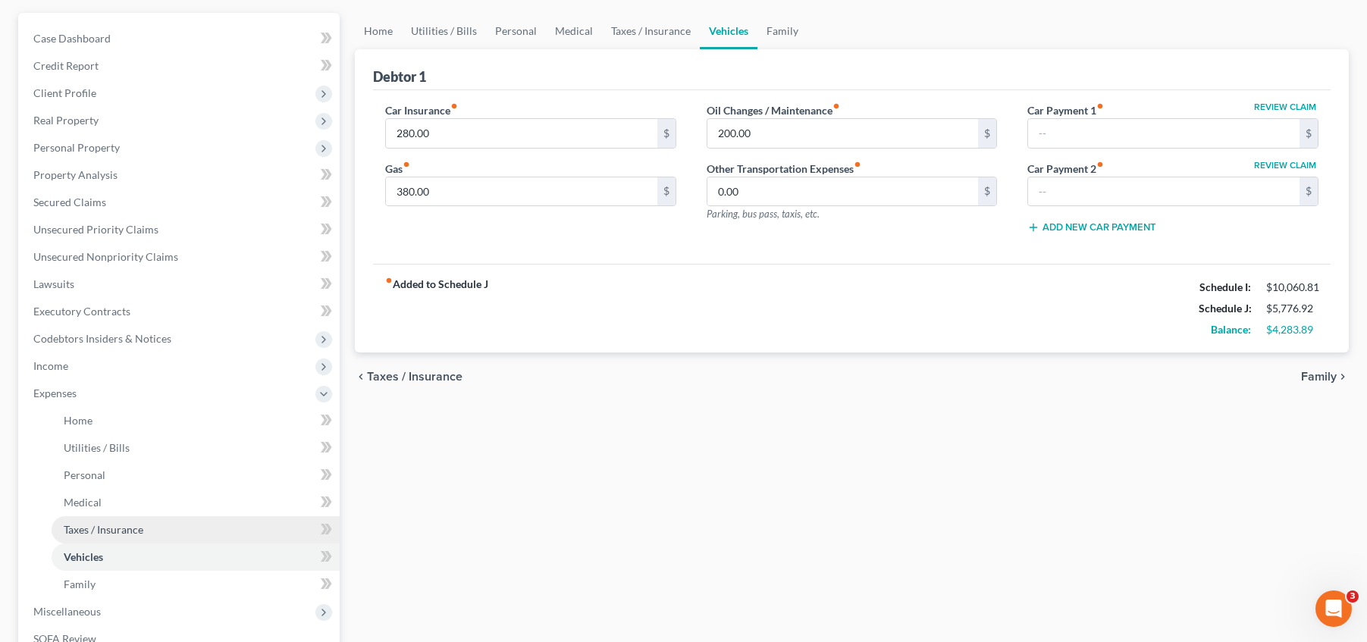
click at [187, 525] on link "Taxes / Insurance" at bounding box center [196, 529] width 288 height 27
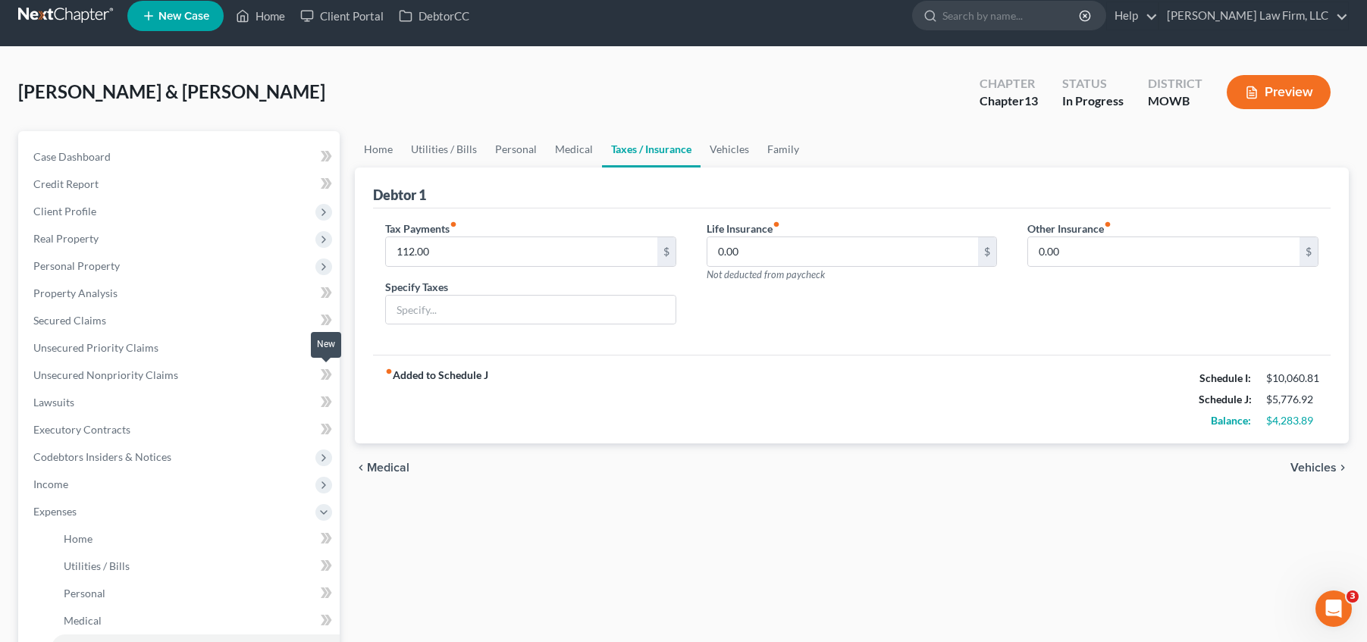
scroll to position [19, 0]
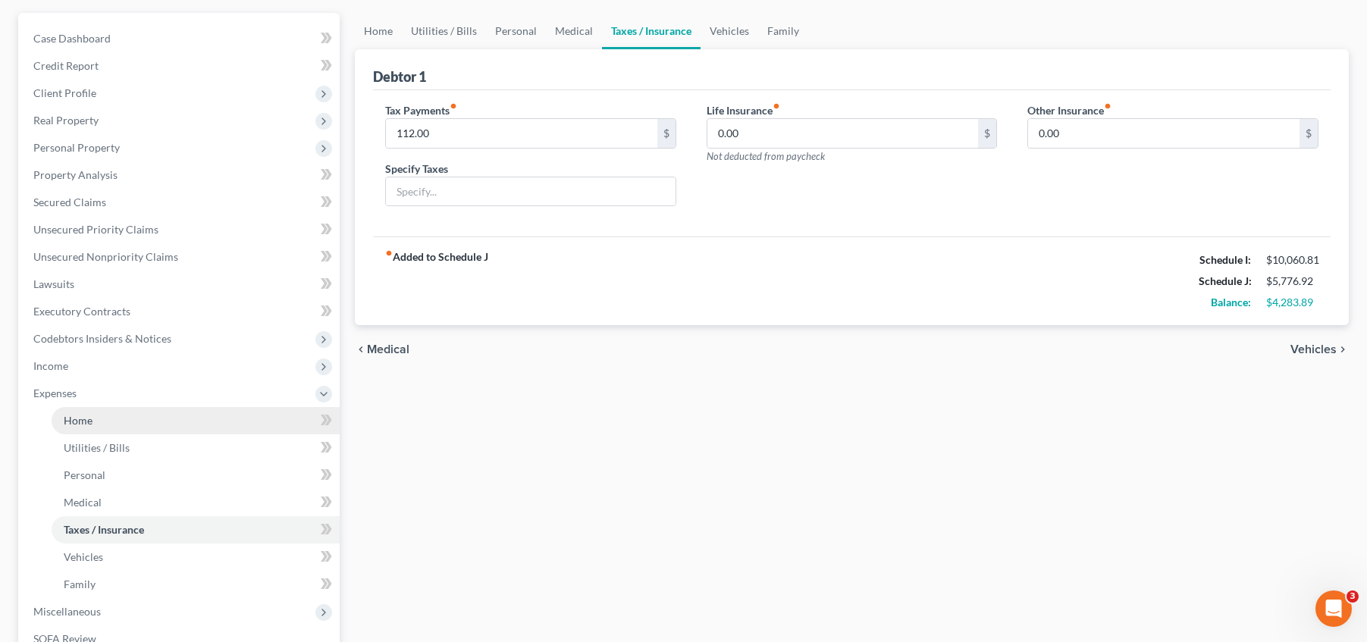
click at [139, 423] on link "Home" at bounding box center [196, 420] width 288 height 27
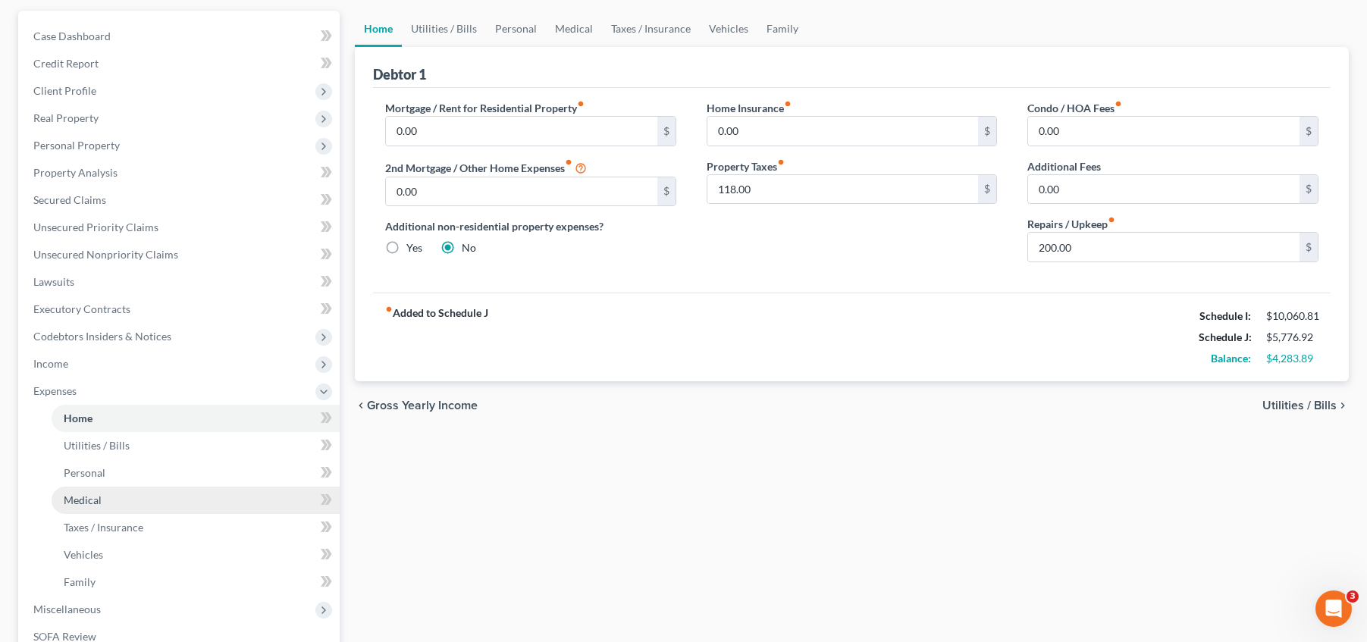
scroll to position [171, 0]
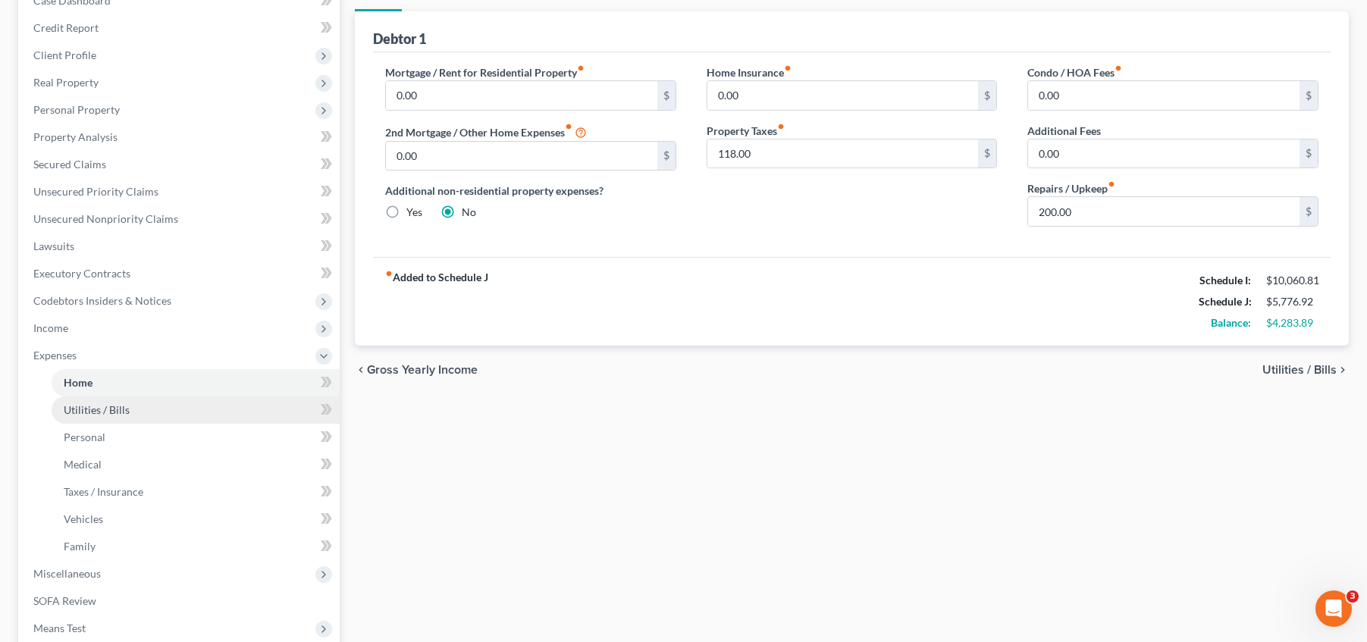
click at [156, 413] on link "Utilities / Bills" at bounding box center [196, 410] width 288 height 27
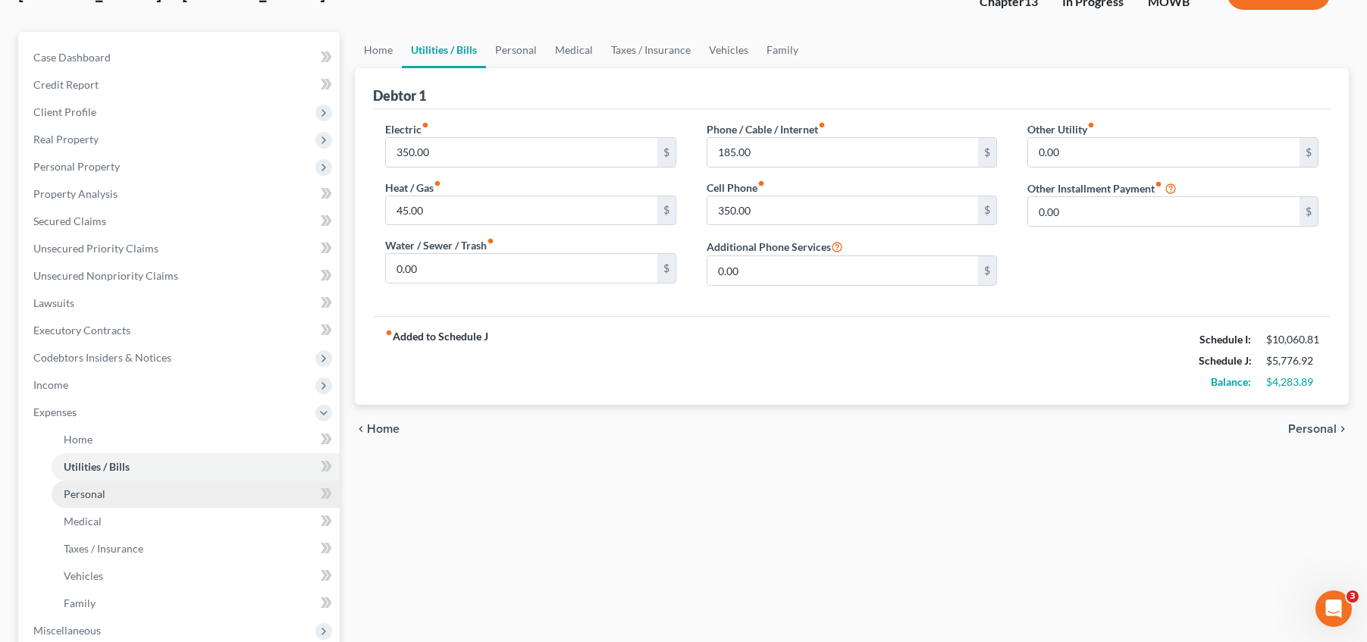
click at [146, 494] on link "Personal" at bounding box center [196, 494] width 288 height 27
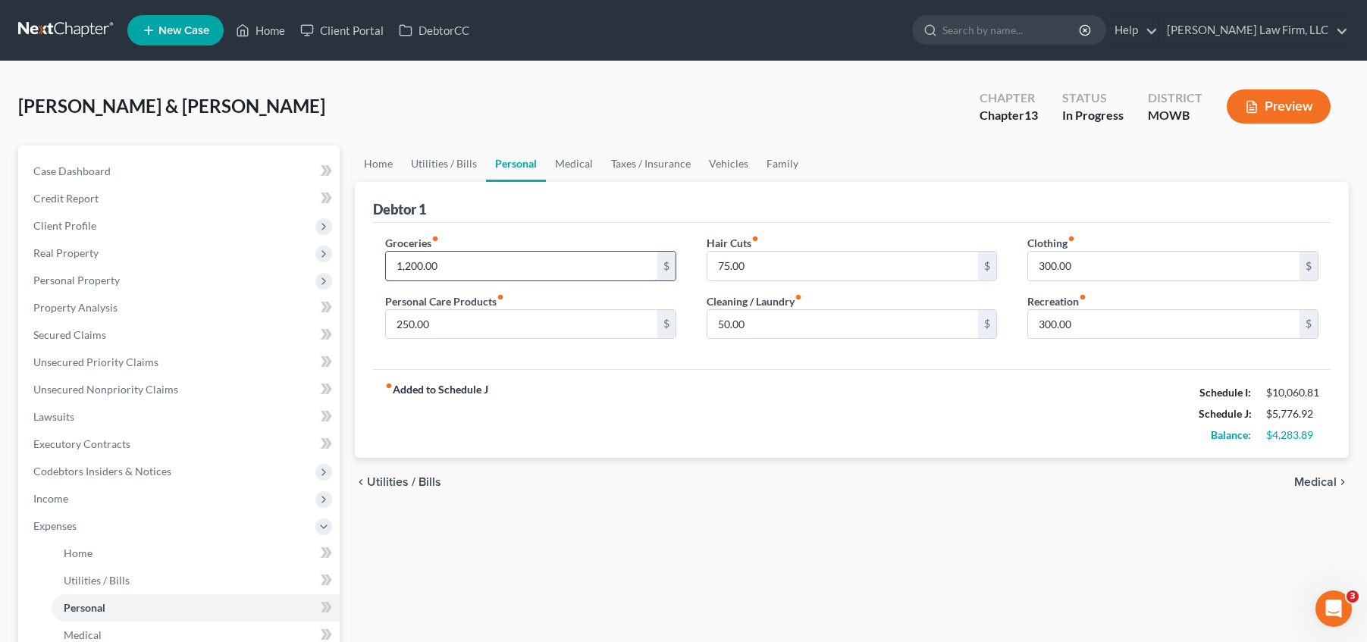
click at [413, 269] on input "1,200.00" at bounding box center [521, 266] width 271 height 29
drag, startPoint x: 441, startPoint y: 266, endPoint x: 407, endPoint y: 266, distance: 34.1
click at [407, 266] on input "1,200.00" at bounding box center [521, 266] width 271 height 29
click at [410, 259] on input "15,000" at bounding box center [521, 266] width 271 height 29
click at [424, 258] on input "15,000" at bounding box center [521, 266] width 271 height 29
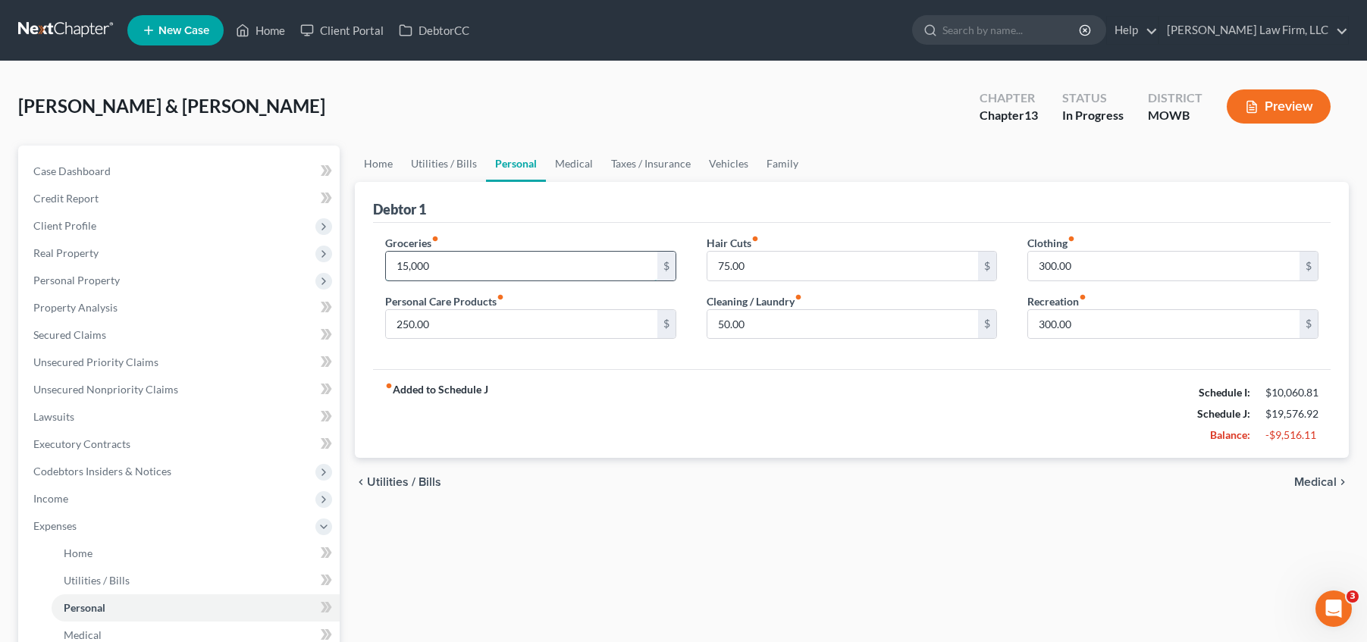
drag, startPoint x: 437, startPoint y: 261, endPoint x: 400, endPoint y: 262, distance: 36.4
click at [400, 262] on input "15,000" at bounding box center [521, 266] width 271 height 29
type input "1,500"
click at [519, 234] on div "Groceries fiber_manual_record 1,500 $ Personal Care Products fiber_manual_recor…" at bounding box center [852, 296] width 958 height 147
click at [1091, 372] on div "fiber_manual_record Added to Schedule J Schedule I: $10,060.81 Schedule J: $6,0…" at bounding box center [852, 413] width 958 height 89
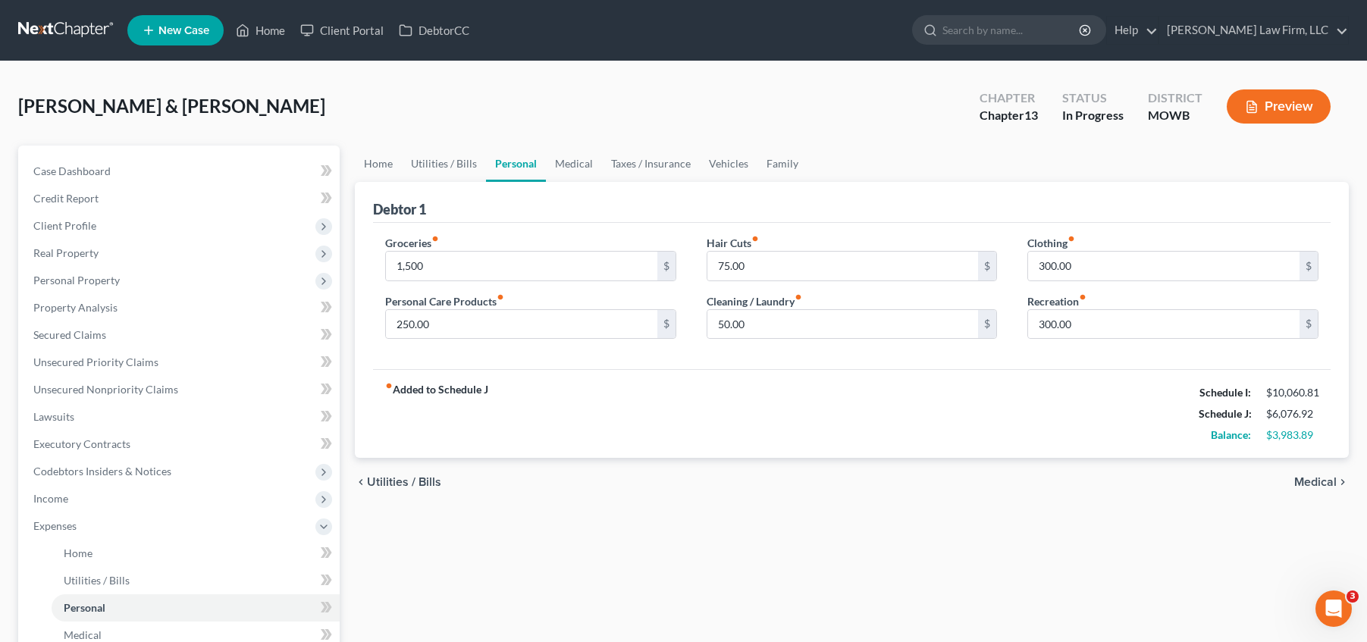
scroll to position [19, 0]
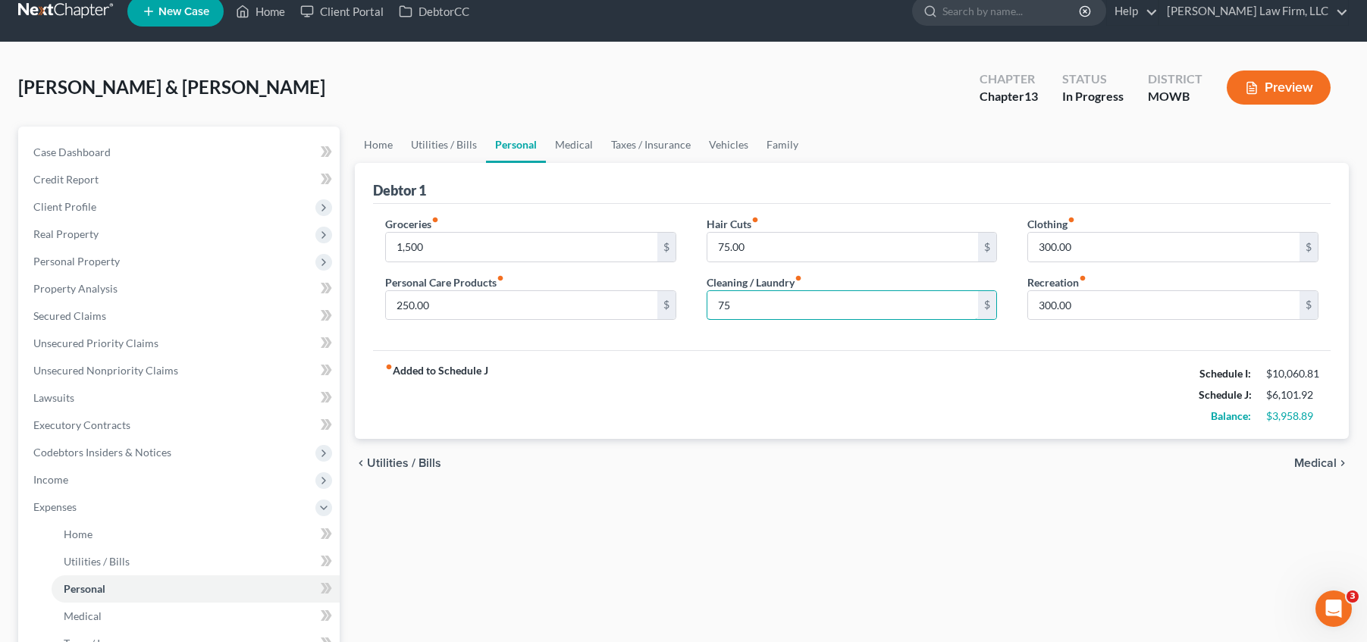
type input "75"
click at [811, 378] on div "fiber_manual_record Added to Schedule J Schedule I: $10,060.81 Schedule J: $6,1…" at bounding box center [852, 394] width 958 height 89
click at [493, 248] on input "1,500" at bounding box center [521, 247] width 271 height 29
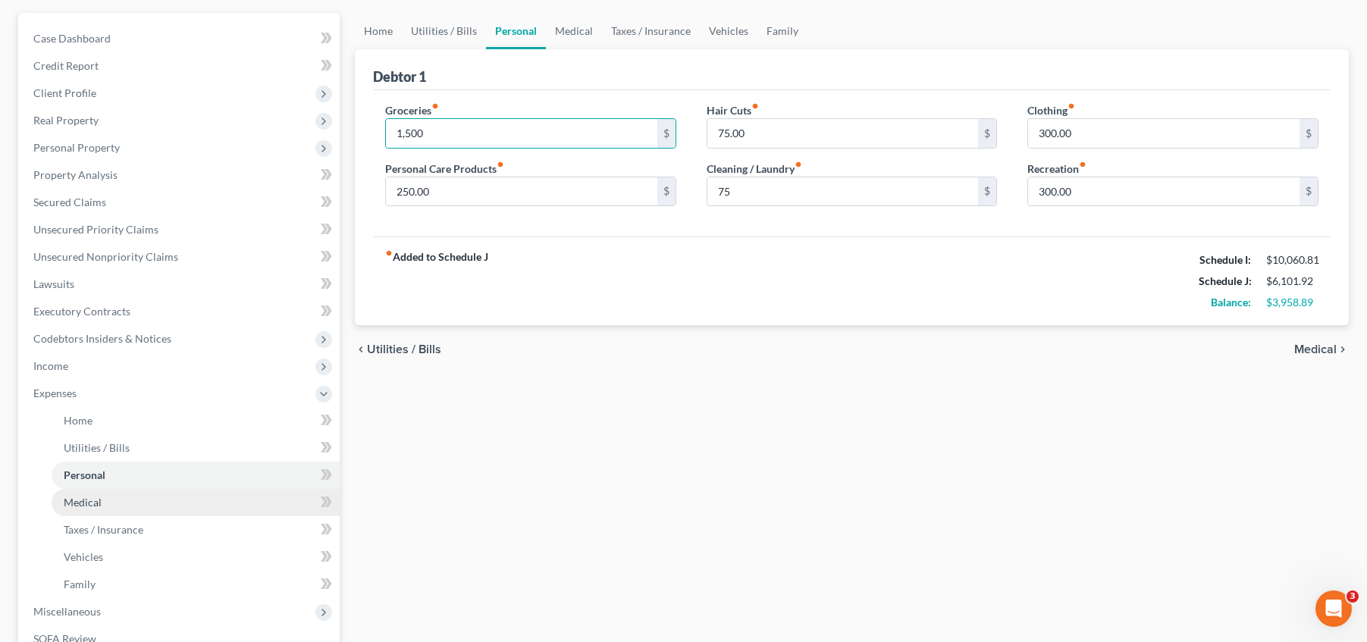
click at [143, 495] on link "Medical" at bounding box center [196, 502] width 288 height 27
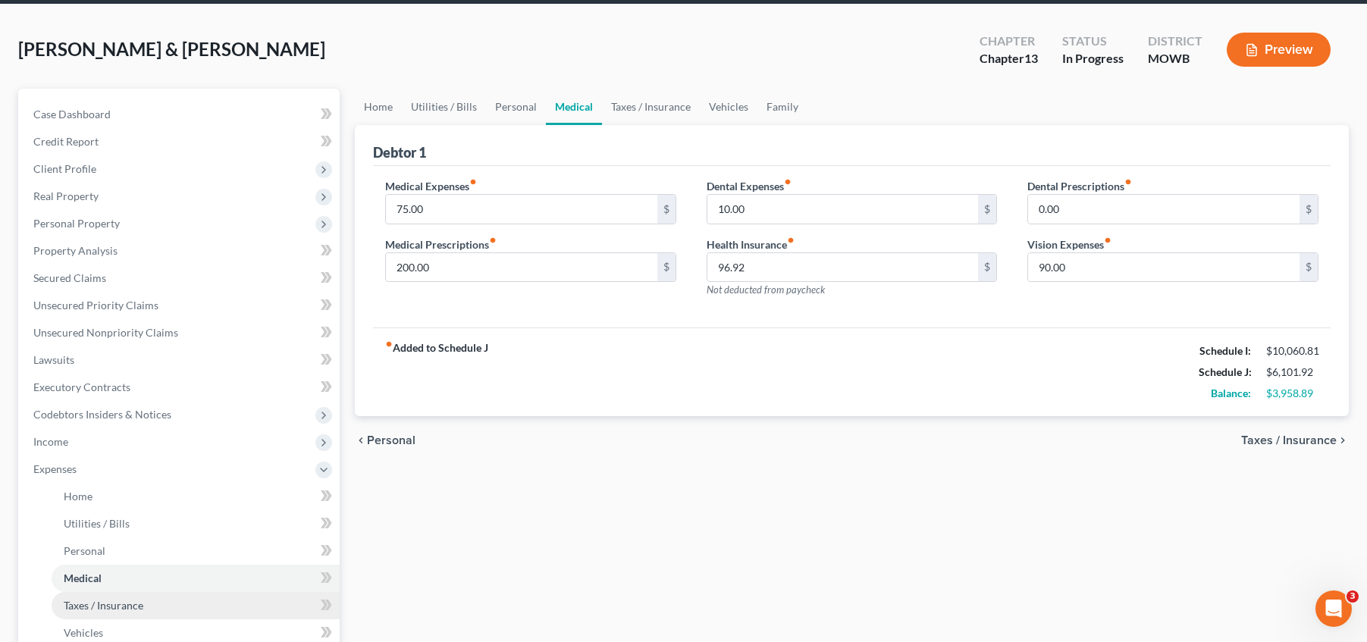
click at [190, 607] on link "Taxes / Insurance" at bounding box center [196, 605] width 288 height 27
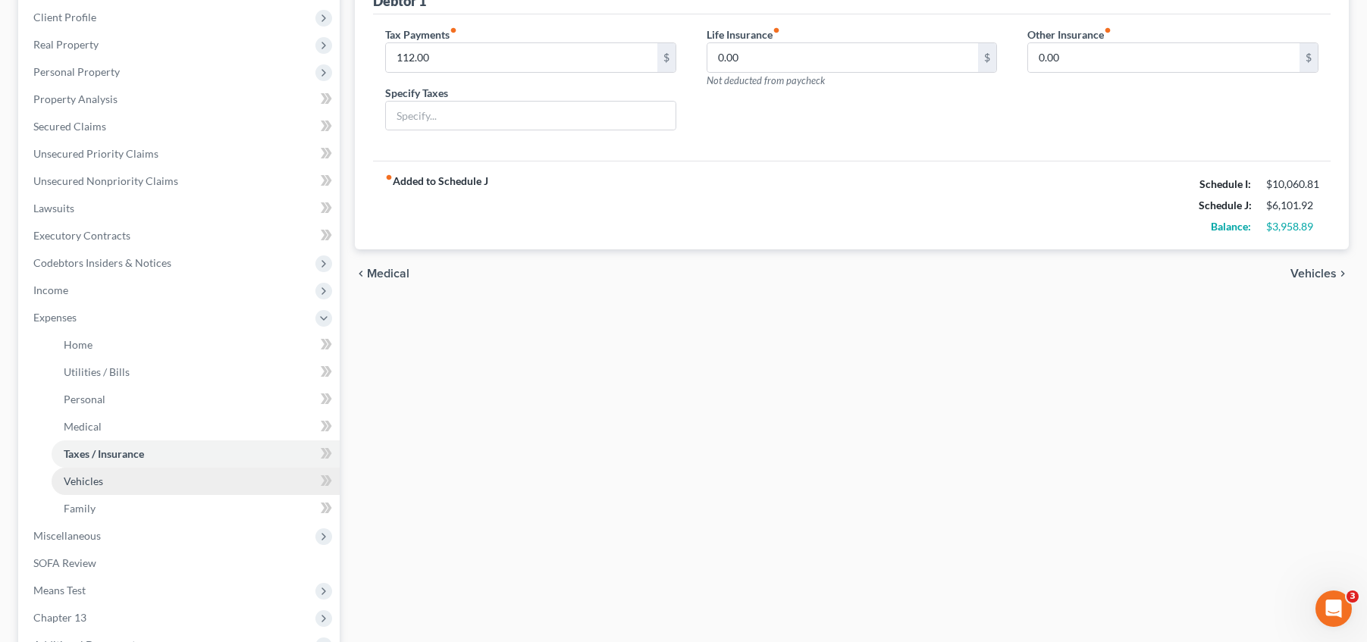
click at [109, 475] on link "Vehicles" at bounding box center [196, 481] width 288 height 27
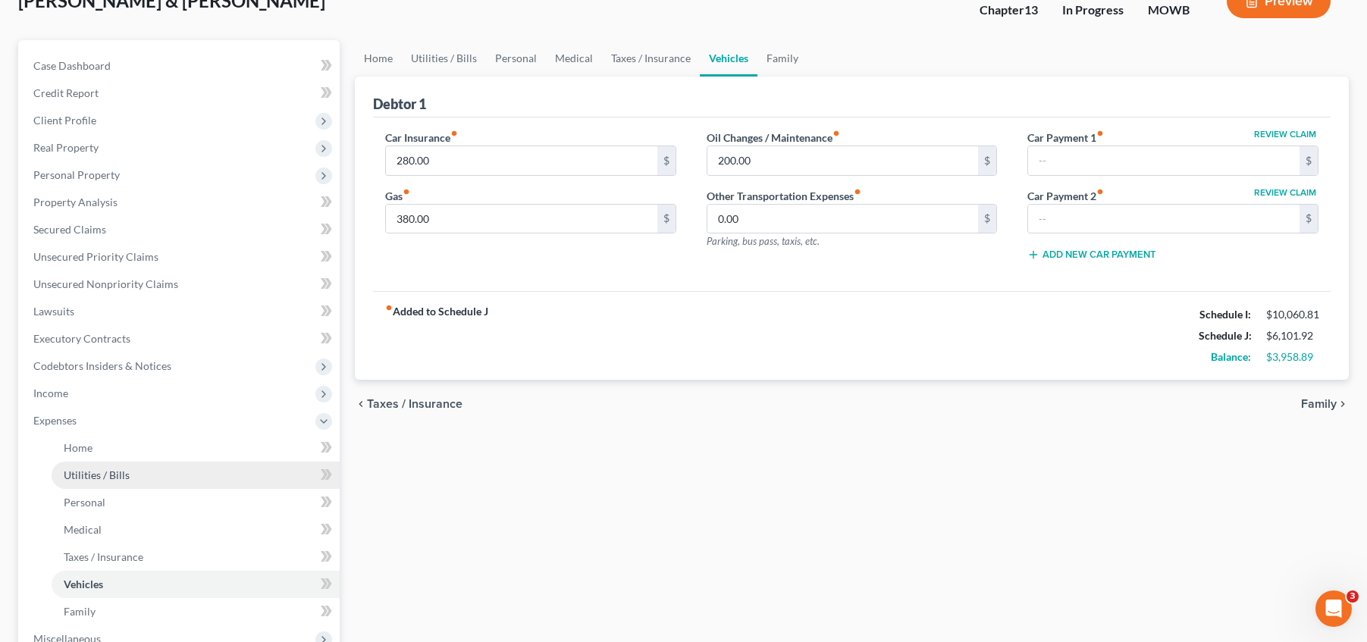
scroll to position [114, 0]
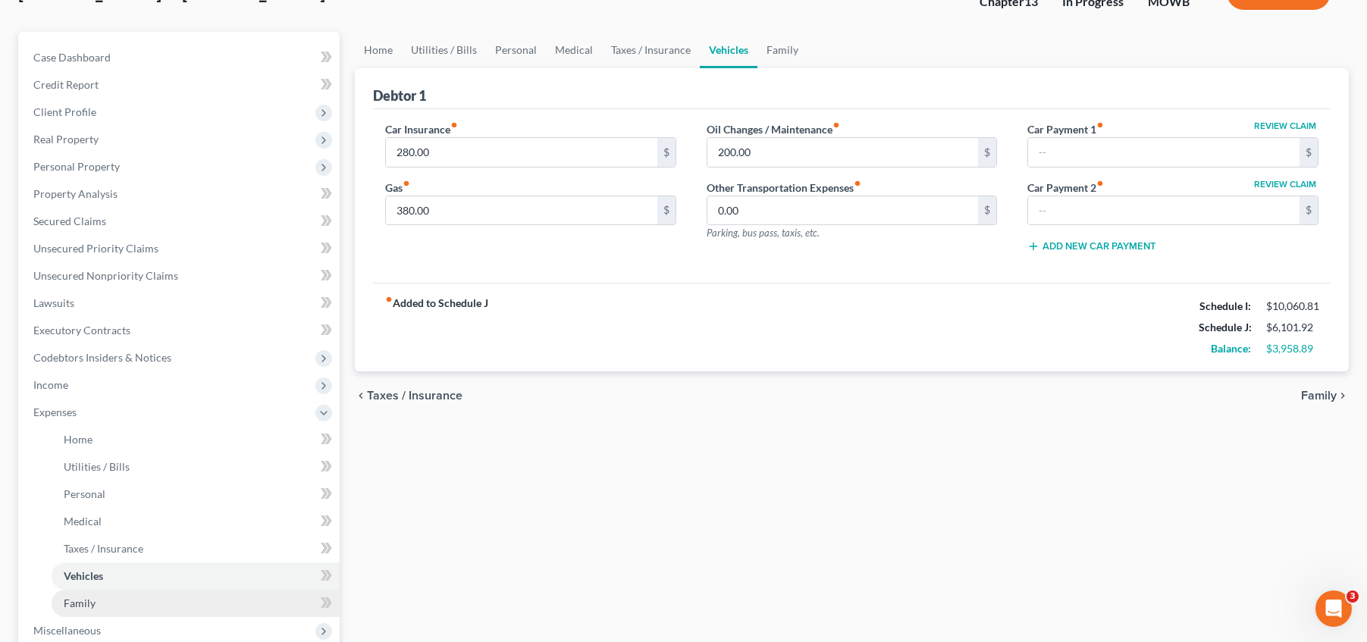
click at [141, 599] on link "Family" at bounding box center [196, 603] width 288 height 27
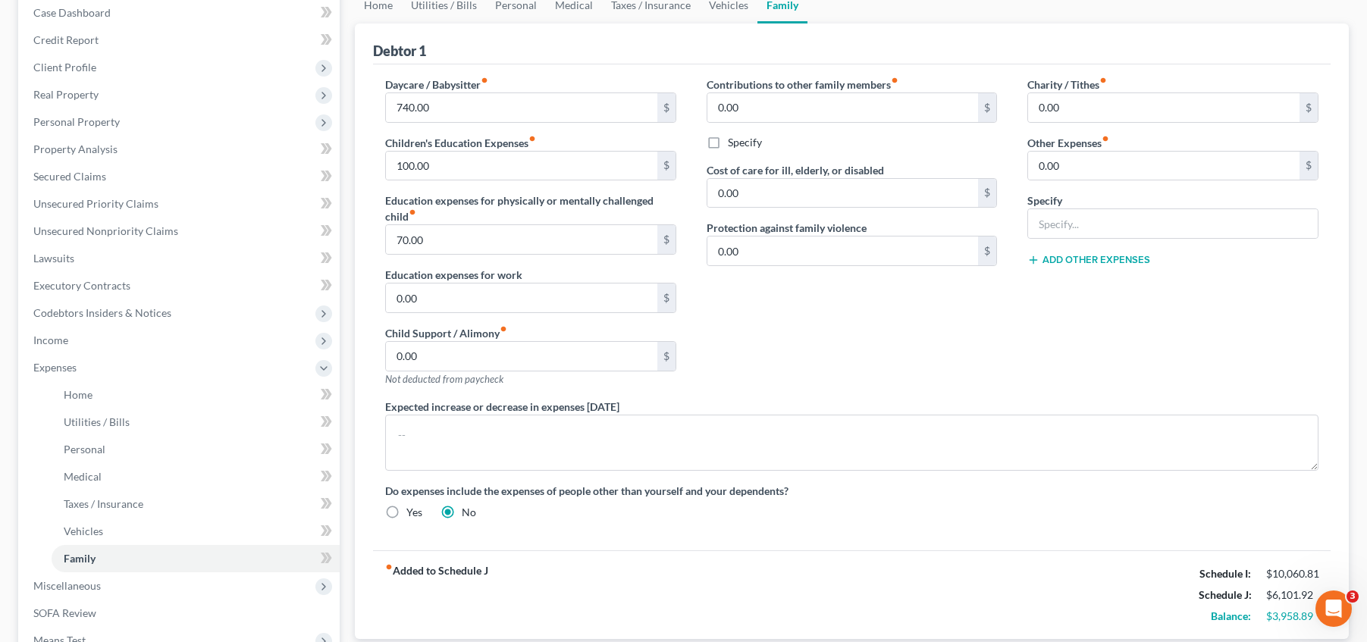
scroll to position [190, 0]
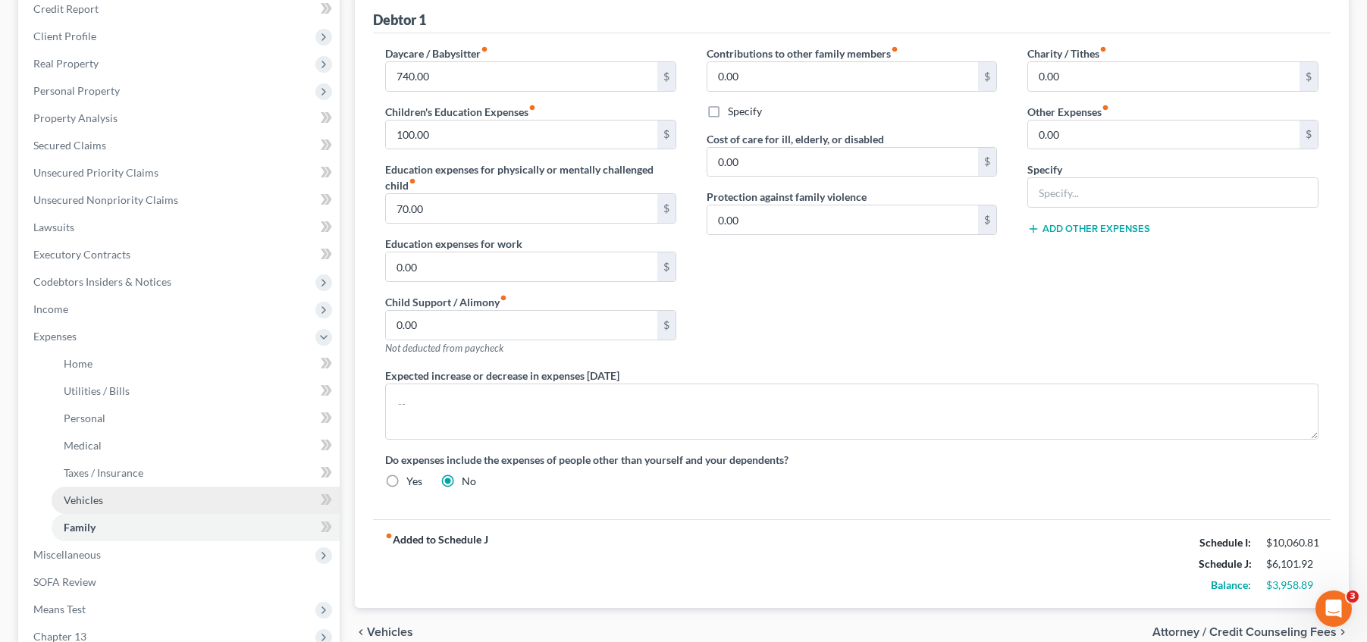
click at [108, 506] on link "Vehicles" at bounding box center [196, 500] width 288 height 27
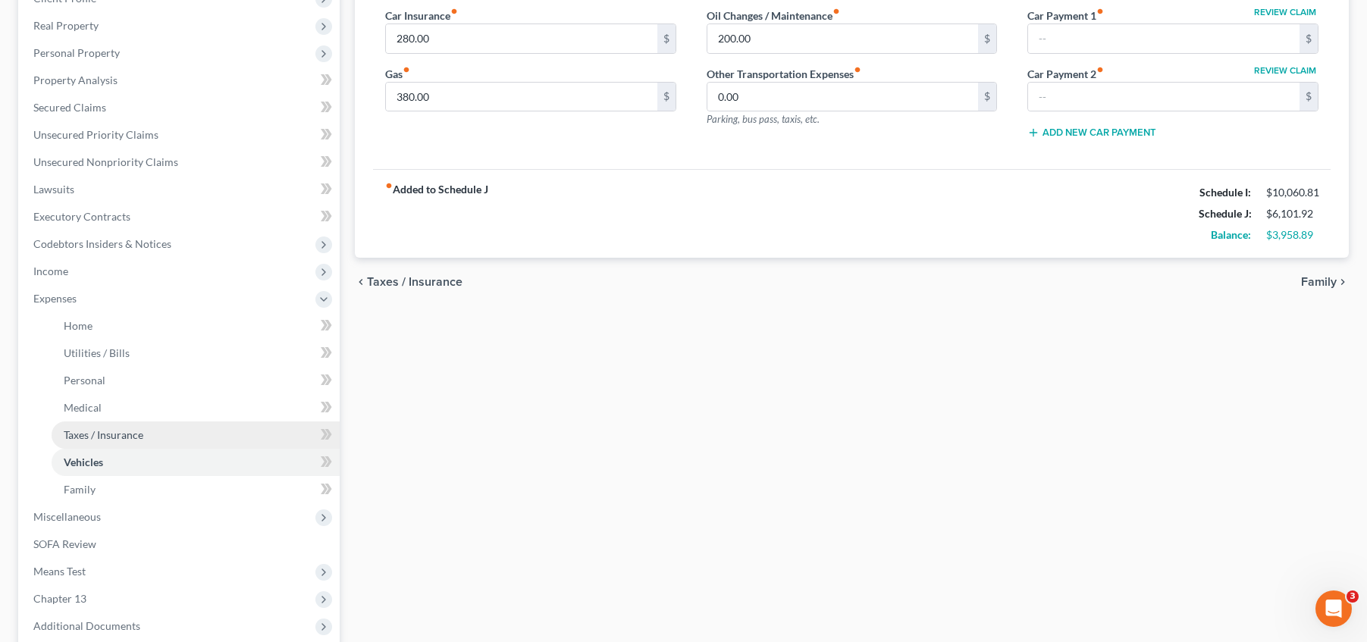
click at [138, 422] on link "Taxes / Insurance" at bounding box center [196, 435] width 288 height 27
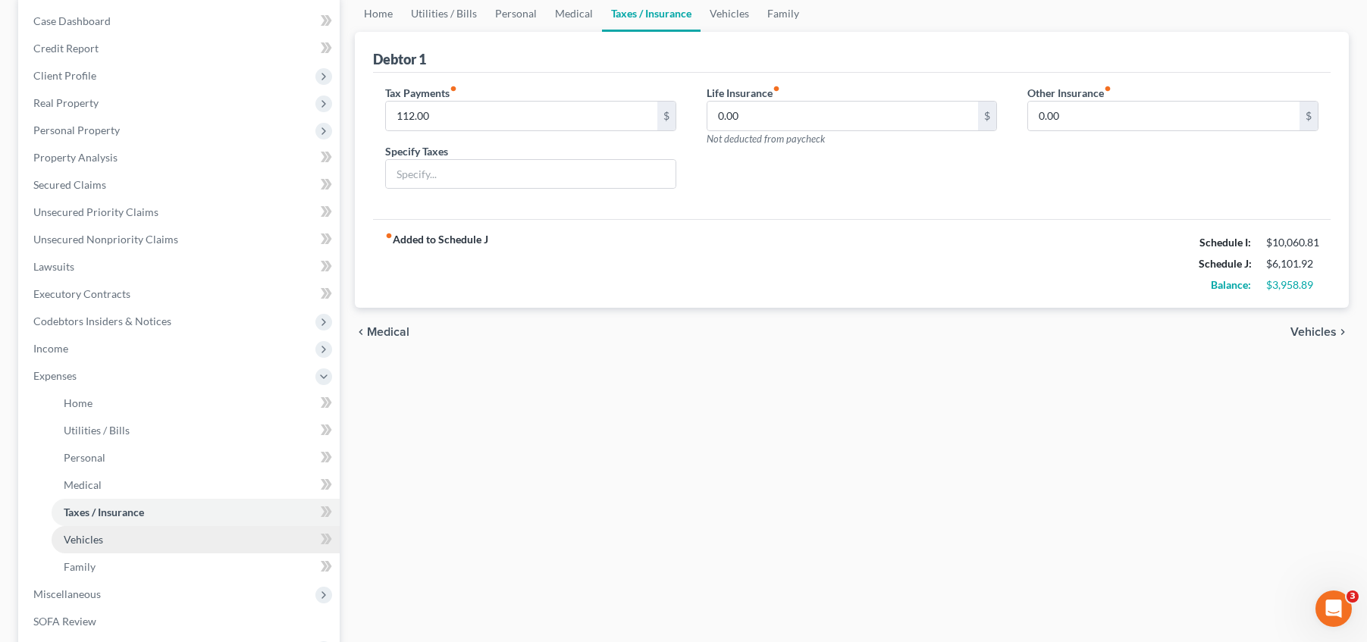
scroll to position [167, 0]
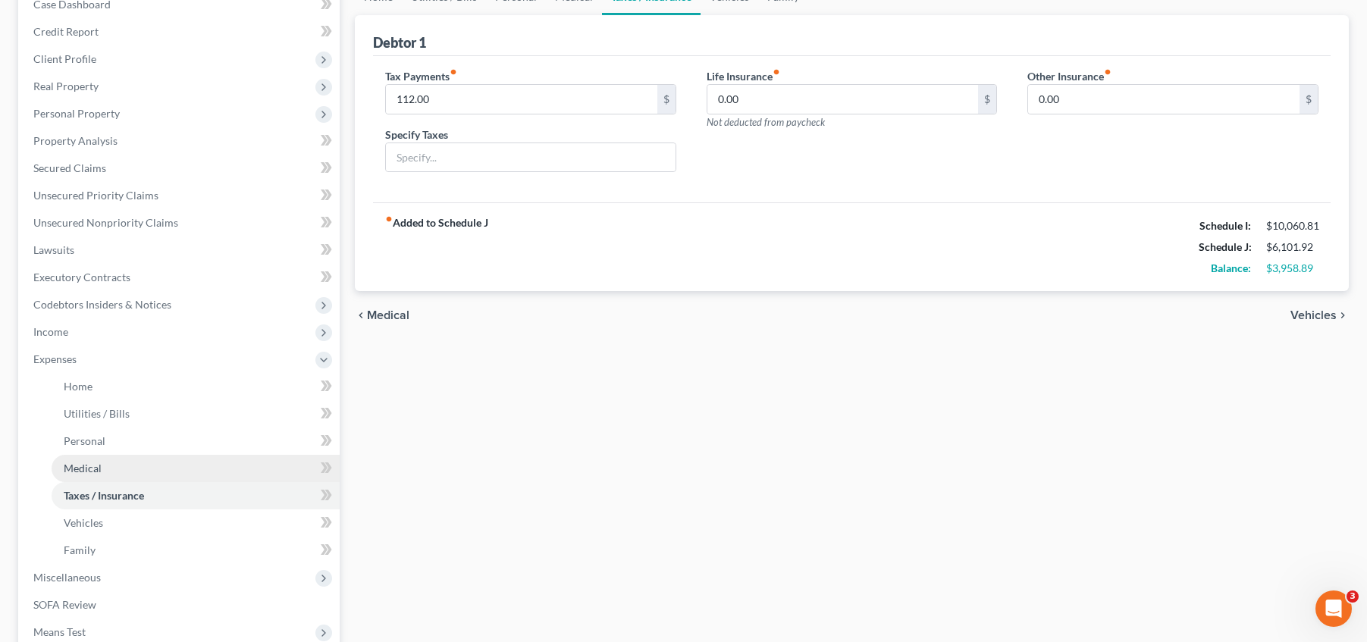
click at [175, 469] on link "Medical" at bounding box center [196, 468] width 288 height 27
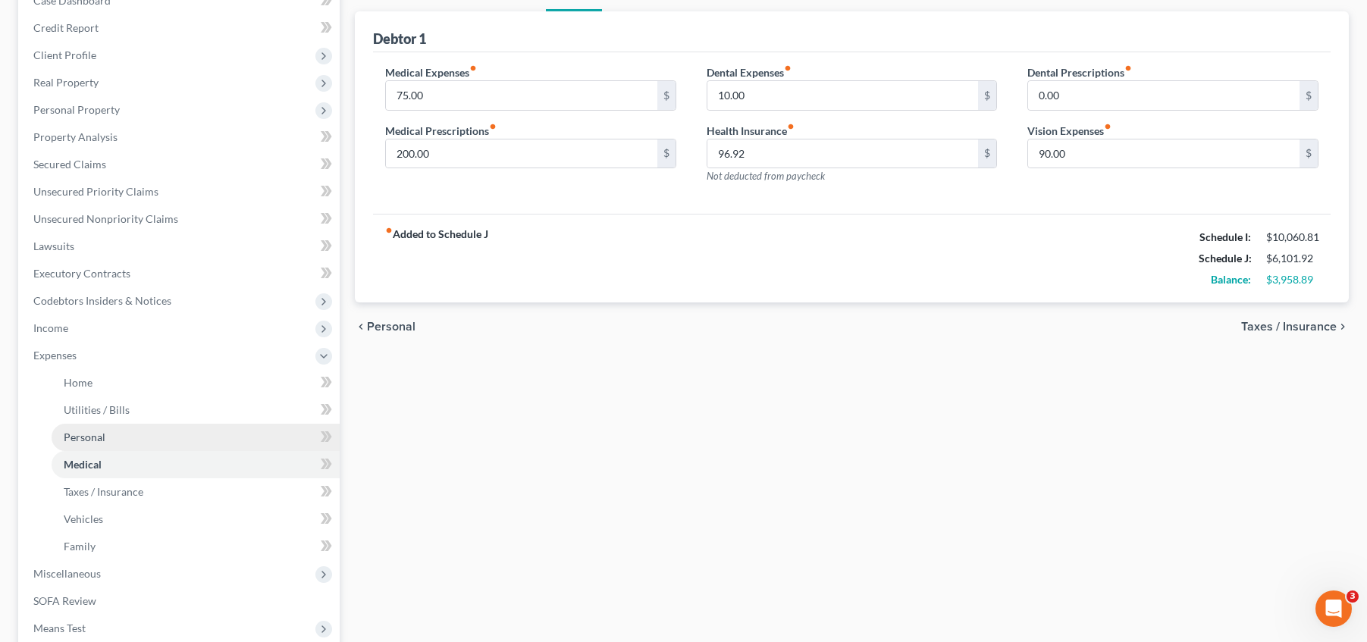
click at [146, 440] on link "Personal" at bounding box center [196, 437] width 288 height 27
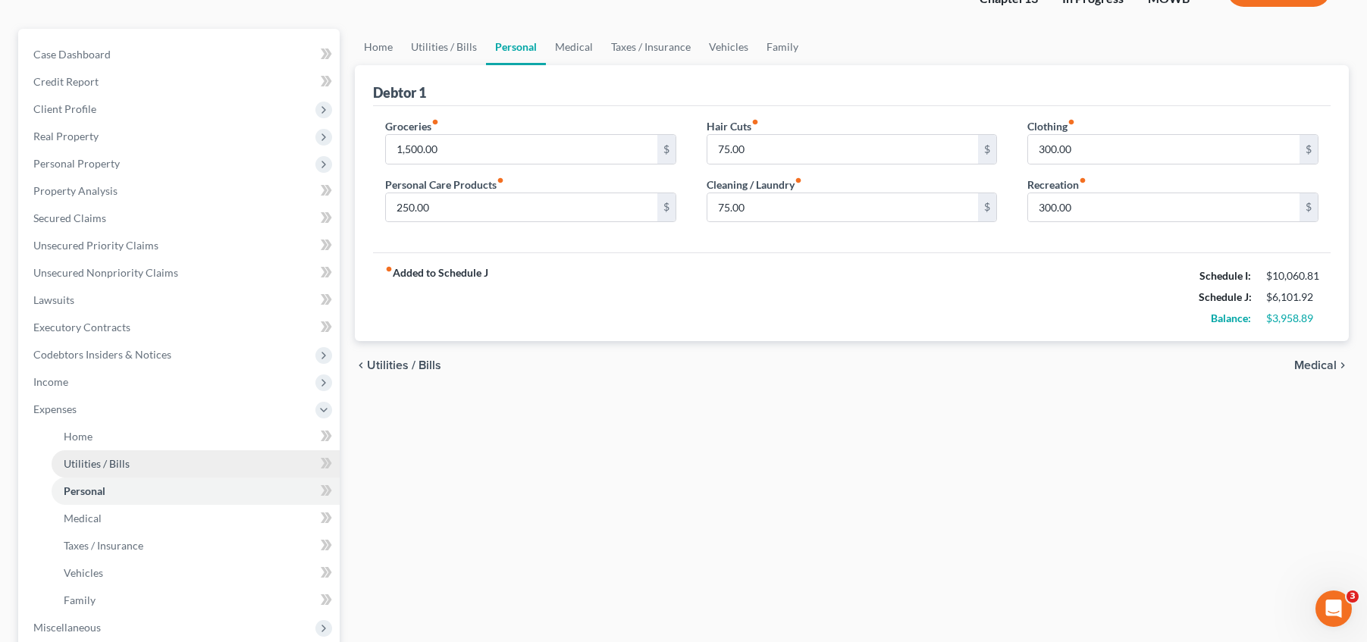
scroll to position [133, 0]
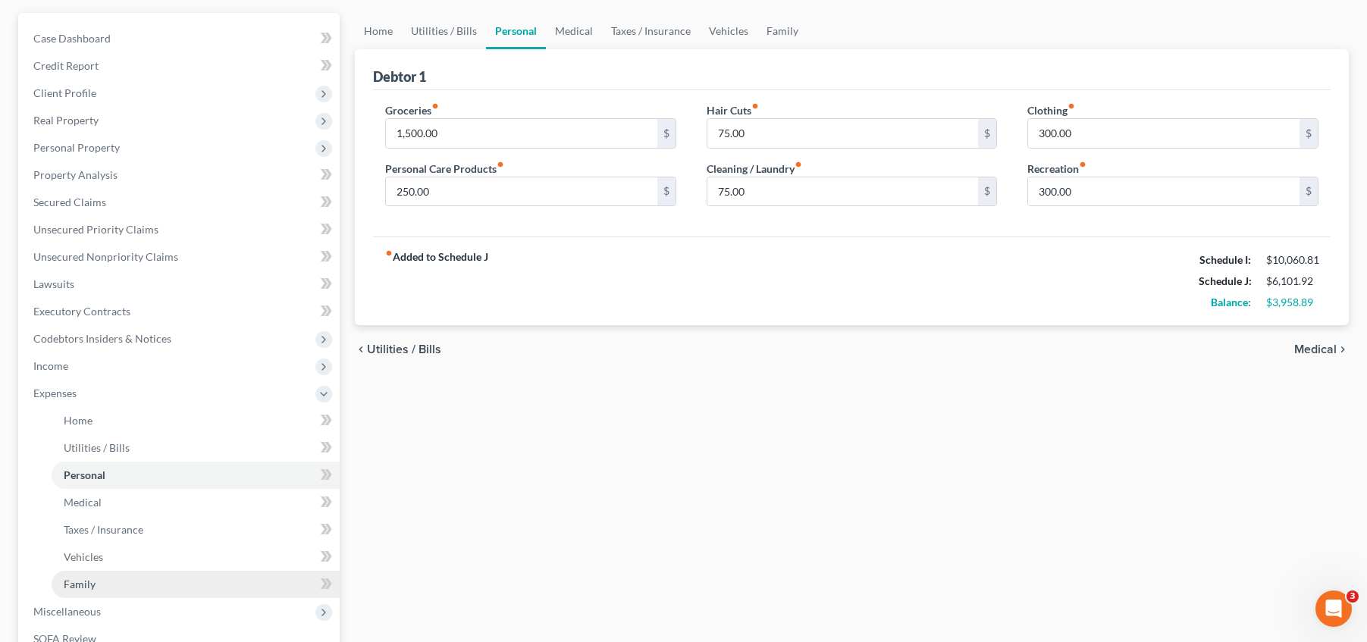
click at [135, 581] on link "Family" at bounding box center [196, 584] width 288 height 27
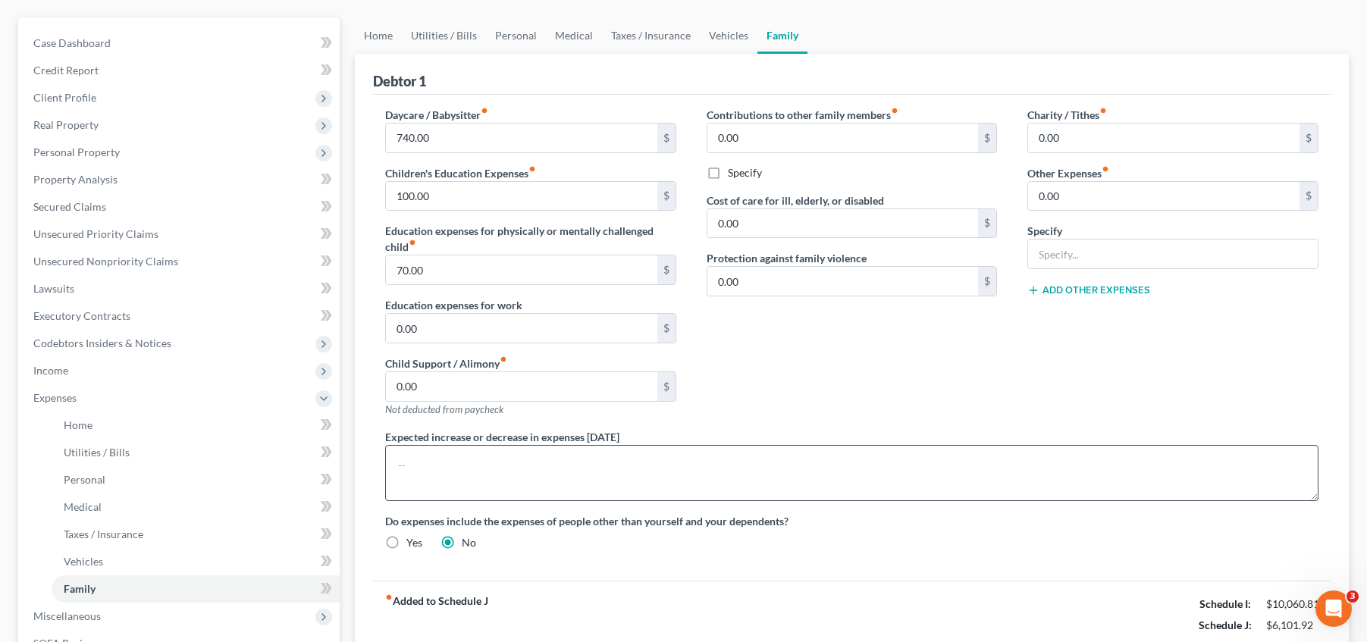
scroll to position [133, 0]
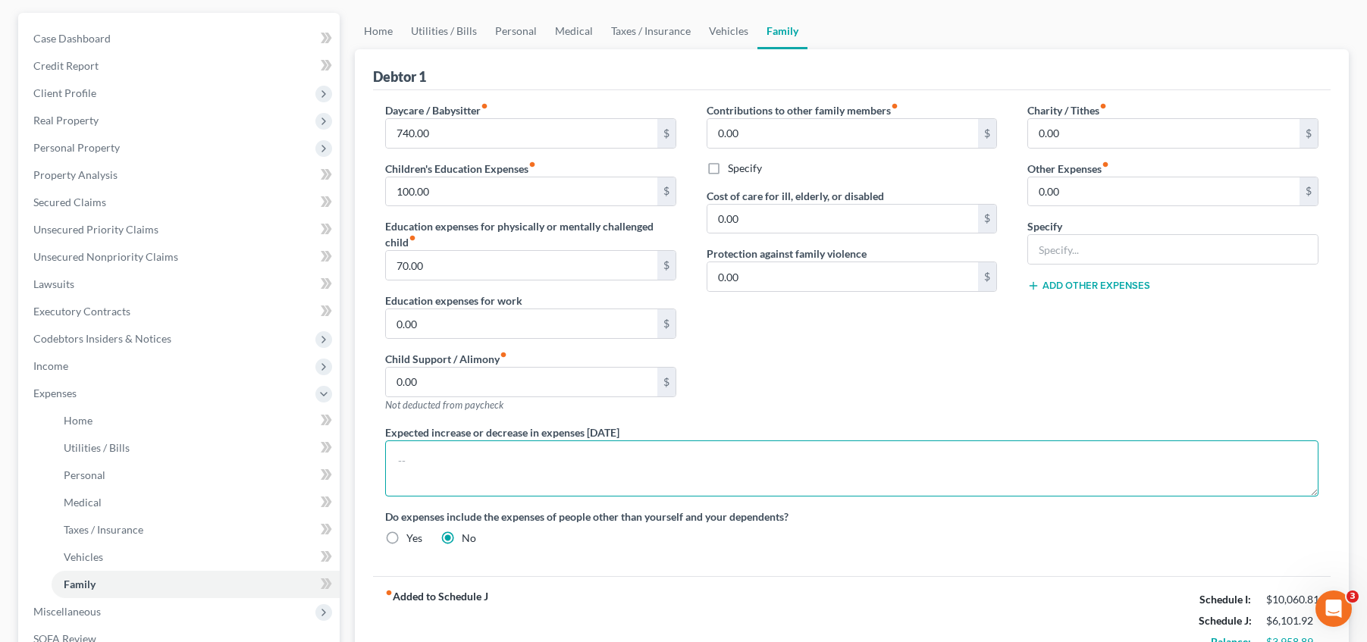
click at [423, 466] on textarea at bounding box center [851, 469] width 933 height 56
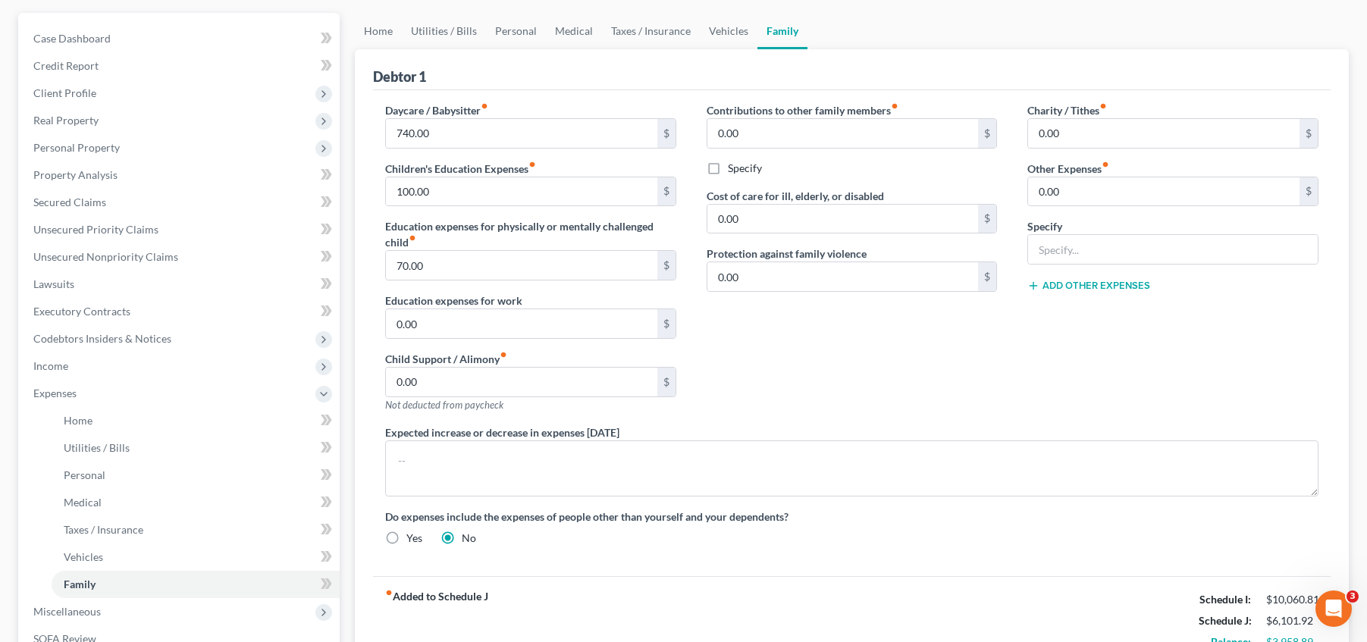
click at [673, 551] on div "Daycare / Babysitter fiber_manual_record 740.00 $ Children's Education Expenses…" at bounding box center [852, 330] width 964 height 456
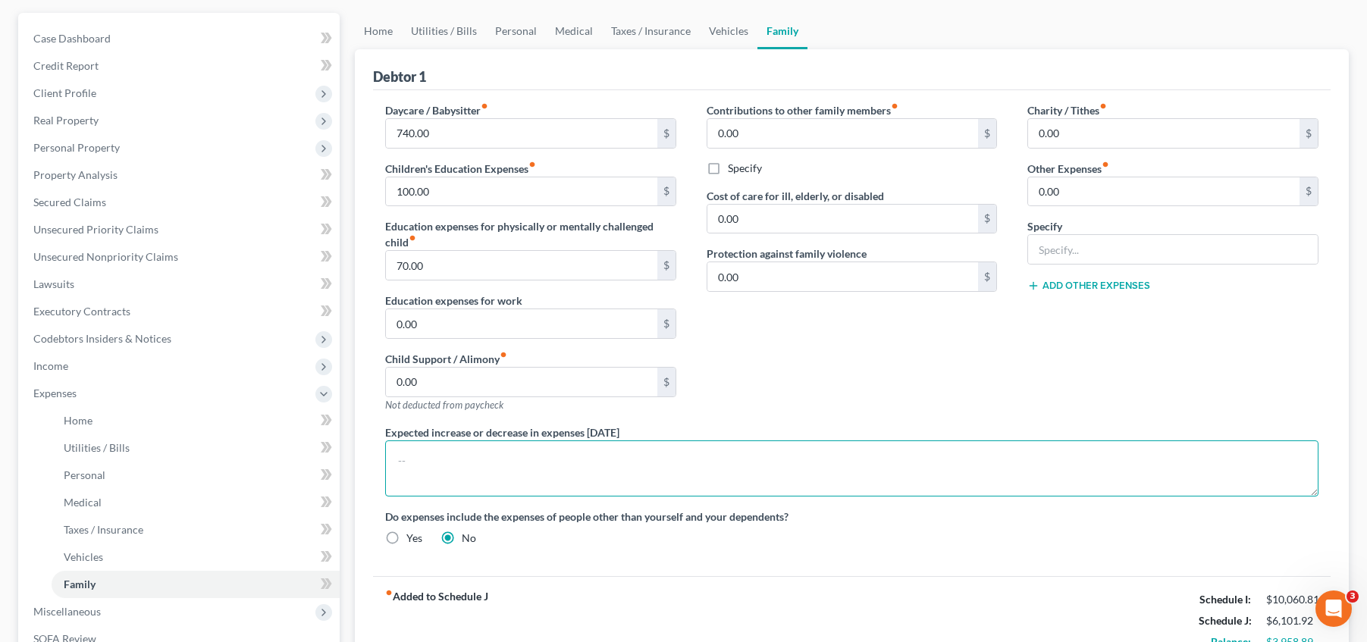
click at [552, 446] on textarea at bounding box center [851, 469] width 933 height 56
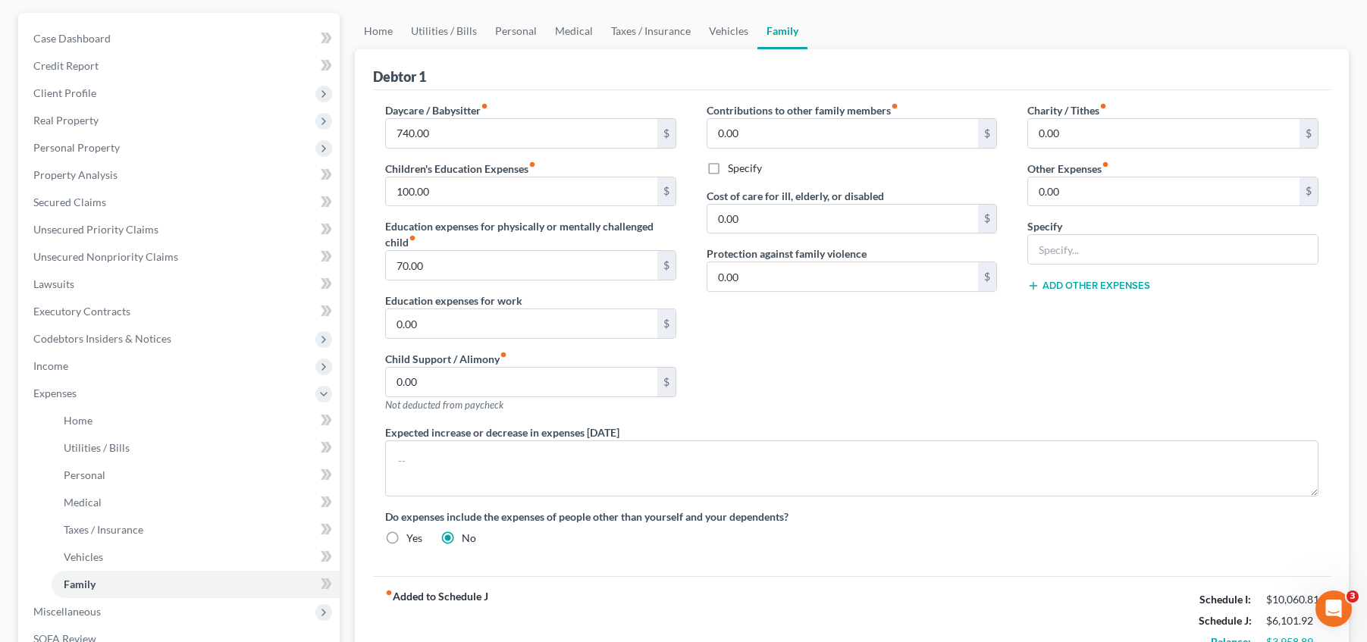
click at [739, 353] on div "Contributions to other family members fiber_manual_record 0.00 $ Specify Cost o…" at bounding box center [853, 263] width 322 height 322
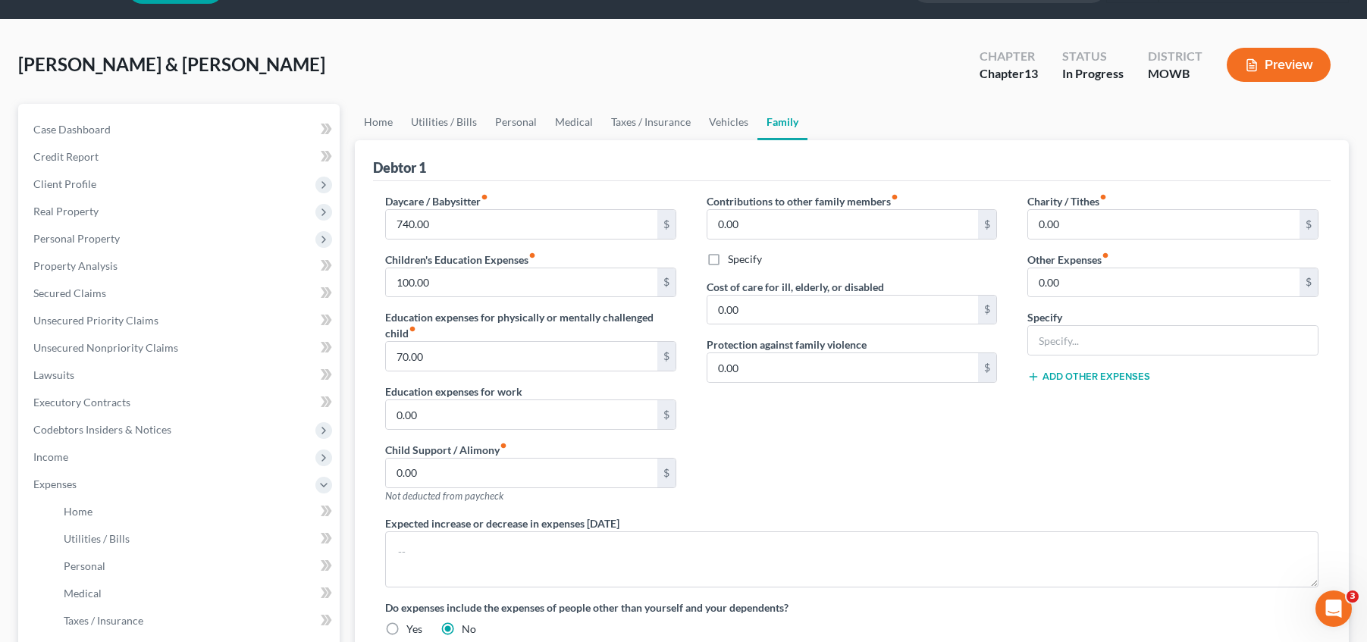
scroll to position [38, 0]
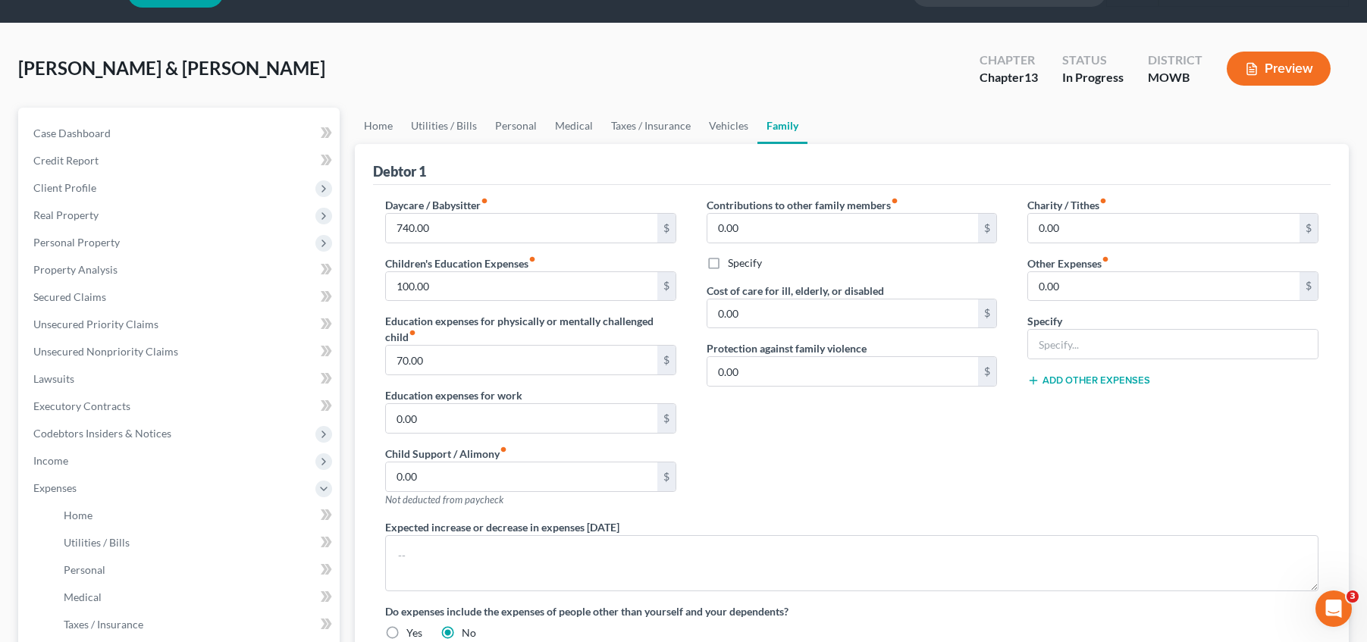
click at [692, 356] on div "Contributions to other family members fiber_manual_record 0.00 $ Specify Cost o…" at bounding box center [853, 358] width 322 height 322
click at [612, 360] on input "70.00" at bounding box center [521, 360] width 271 height 29
click at [607, 359] on input "70.00" at bounding box center [521, 360] width 271 height 29
click at [696, 382] on div "Contributions to other family members fiber_manual_record 0.00 $ Specify Cost o…" at bounding box center [853, 358] width 322 height 322
click at [762, 370] on input "0.00" at bounding box center [842, 371] width 271 height 29
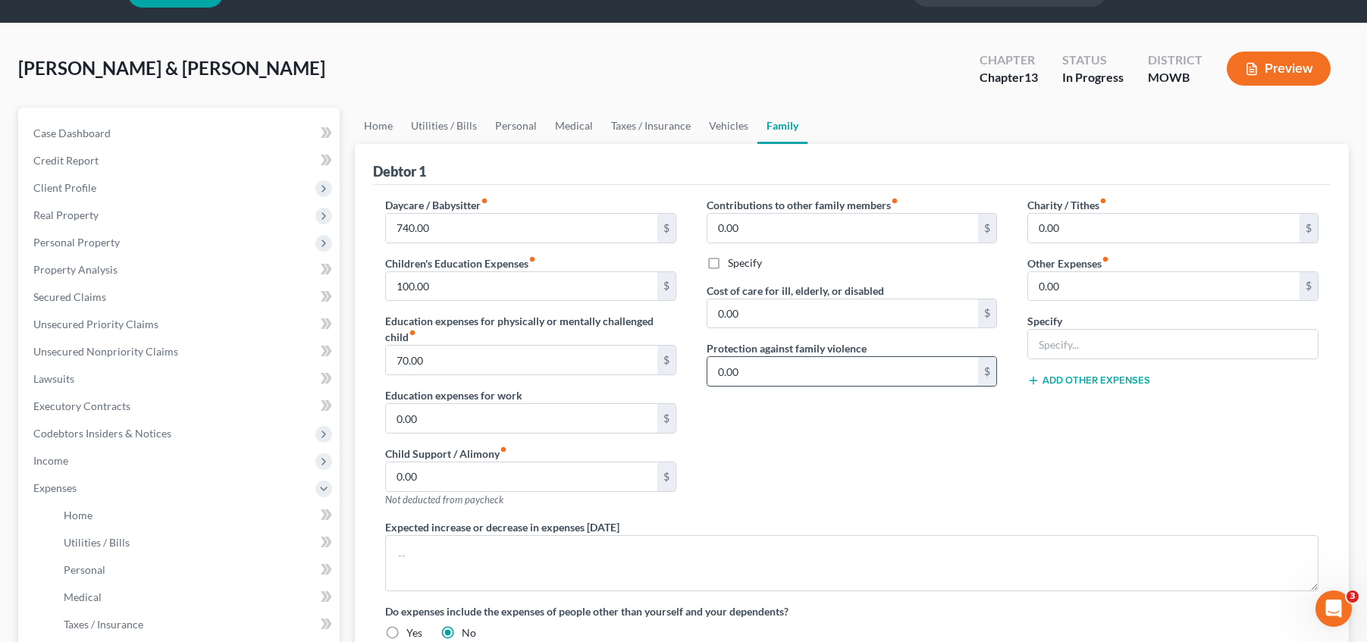
click at [762, 370] on input "0.00" at bounding box center [842, 371] width 271 height 29
click at [761, 374] on input "0.00" at bounding box center [842, 371] width 271 height 29
click at [767, 438] on div "Contributions to other family members fiber_manual_record 0.00 $ Specify Cost o…" at bounding box center [853, 358] width 322 height 322
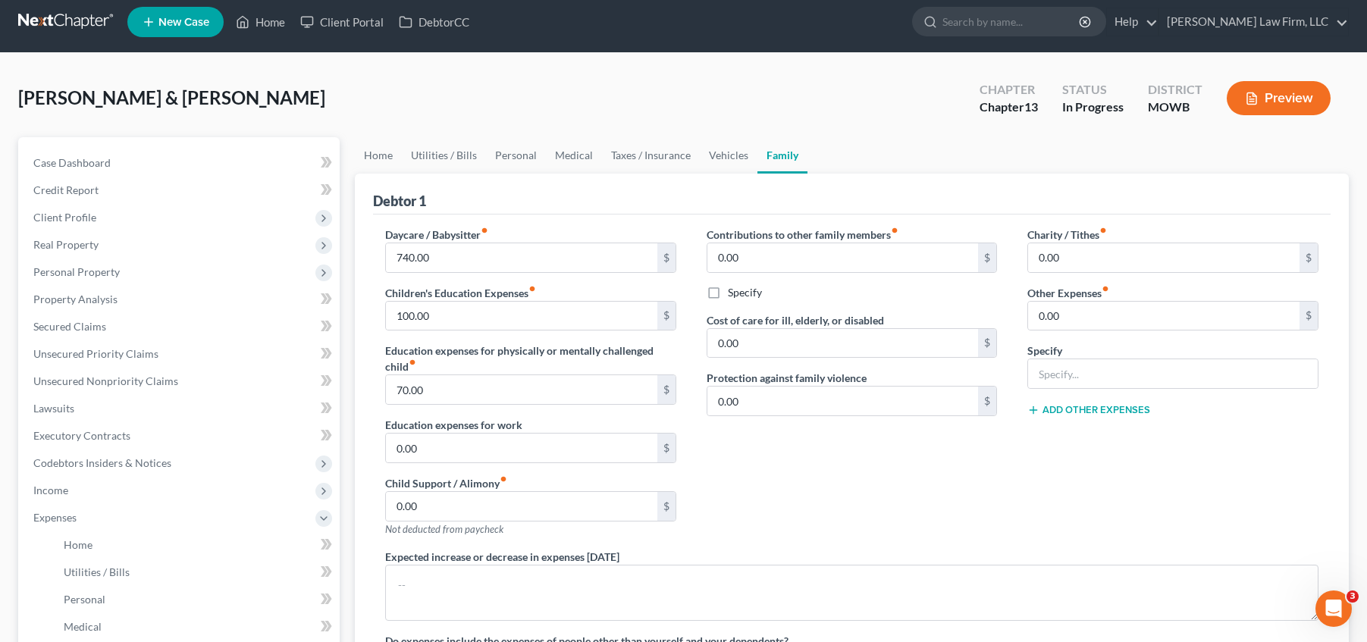
scroll to position [0, 0]
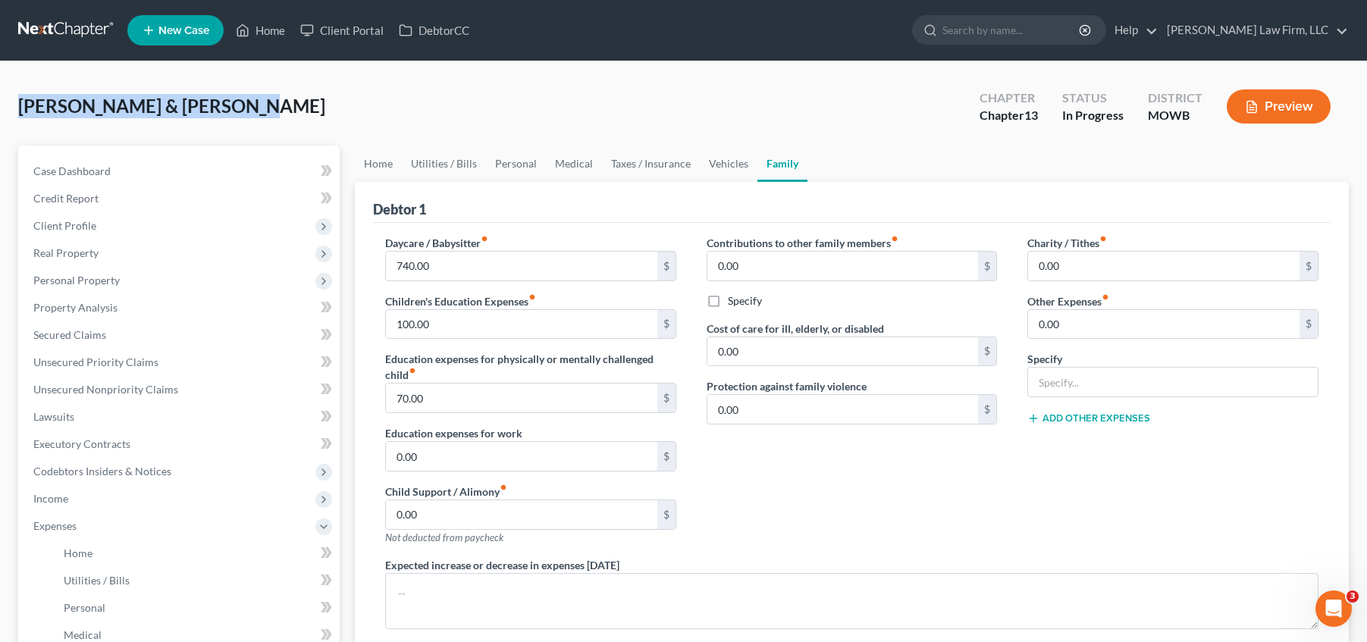
drag, startPoint x: 270, startPoint y: 98, endPoint x: 11, endPoint y: 100, distance: 258.6
click at [11, 100] on div "[PERSON_NAME] & [PERSON_NAME] Upgraded Chapter Chapter 13 Status In [GEOGRAPHIC…" at bounding box center [683, 542] width 1367 height 963
click at [17, 100] on div "[PERSON_NAME] & [PERSON_NAME] Upgraded Chapter Chapter 13 Status In [GEOGRAPHIC…" at bounding box center [683, 542] width 1367 height 963
drag, startPoint x: 17, startPoint y: 100, endPoint x: 310, endPoint y: 100, distance: 292.7
click at [310, 100] on div "[PERSON_NAME] & [PERSON_NAME] Upgraded Chapter Chapter 13 Status In [GEOGRAPHIC…" at bounding box center [683, 542] width 1367 height 963
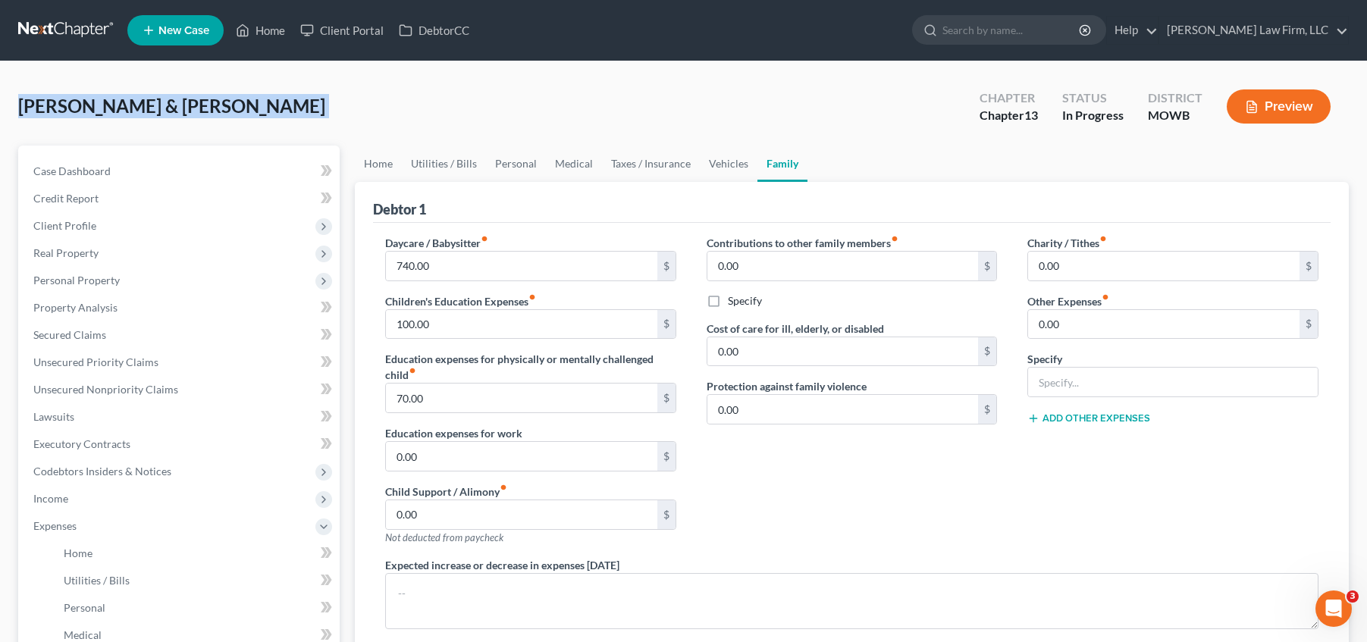
click at [274, 102] on div "[PERSON_NAME] & [PERSON_NAME] Upgraded Chapter Chapter 13 Status In [GEOGRAPHIC…" at bounding box center [683, 113] width 1331 height 66
click at [256, 102] on div "[PERSON_NAME] & [PERSON_NAME] Upgraded Chapter Chapter 13 Status In [GEOGRAPHIC…" at bounding box center [683, 113] width 1331 height 66
click at [247, 102] on div "[PERSON_NAME] & [PERSON_NAME] Upgraded Chapter Chapter 13 Status In [GEOGRAPHIC…" at bounding box center [683, 113] width 1331 height 66
drag, startPoint x: 247, startPoint y: 110, endPoint x: 24, endPoint y: 110, distance: 222.9
click at [24, 110] on div "[PERSON_NAME] & [PERSON_NAME] Upgraded Chapter Chapter 13 Status In [GEOGRAPHIC…" at bounding box center [683, 113] width 1331 height 66
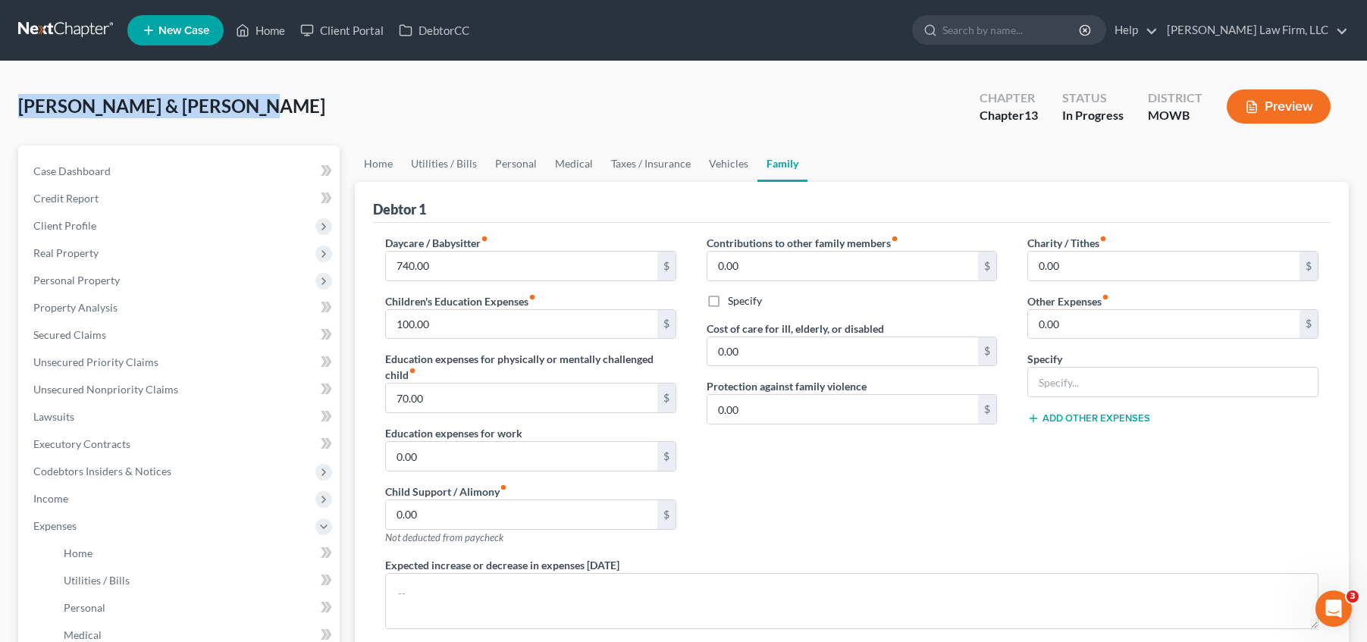
click at [33, 108] on span "[PERSON_NAME] & [PERSON_NAME]" at bounding box center [171, 106] width 307 height 22
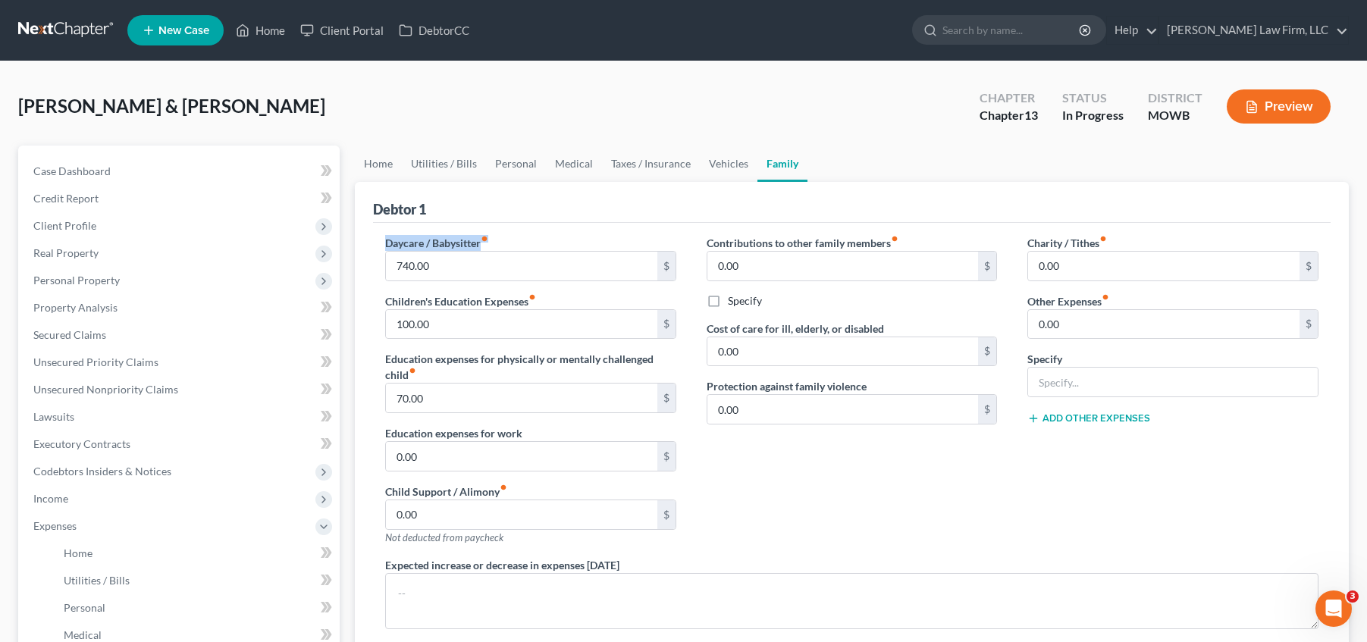
drag, startPoint x: 497, startPoint y: 239, endPoint x: 384, endPoint y: 243, distance: 113.0
click at [385, 243] on div "Daycare / Babysitter fiber_manual_record 740.00 $" at bounding box center [530, 258] width 291 height 46
click at [383, 241] on div "Daycare / Babysitter fiber_manual_record 740.00 $ Children's Education Expenses…" at bounding box center [531, 396] width 322 height 322
drag, startPoint x: 383, startPoint y: 241, endPoint x: 498, endPoint y: 234, distance: 115.5
click at [498, 235] on div "Daycare / Babysitter fiber_manual_record 740.00 $ Children's Education Expenses…" at bounding box center [531, 396] width 322 height 322
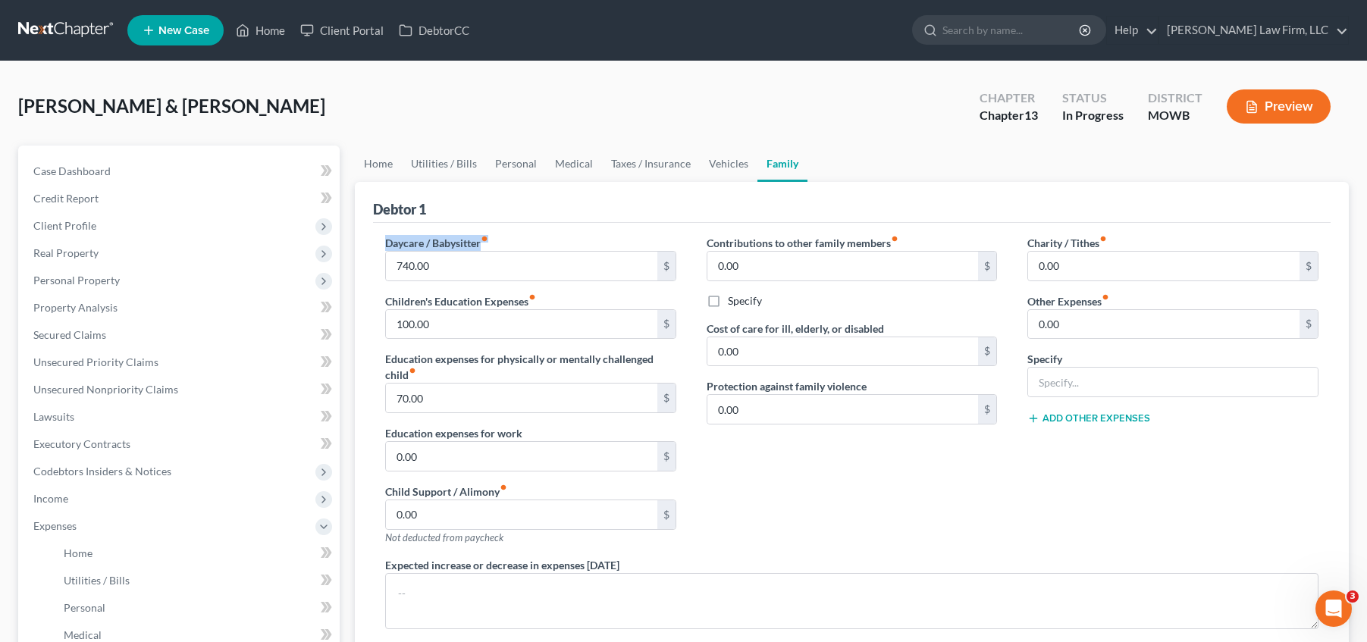
click at [494, 237] on div "Daycare / Babysitter fiber_manual_record 740.00 $" at bounding box center [530, 258] width 291 height 46
drag, startPoint x: 494, startPoint y: 237, endPoint x: 401, endPoint y: 238, distance: 93.3
click at [401, 238] on div "Daycare / Babysitter fiber_manual_record 740.00 $" at bounding box center [530, 258] width 291 height 46
click at [390, 238] on label "Daycare / Babysitter fiber_manual_record" at bounding box center [436, 243] width 103 height 16
drag, startPoint x: 383, startPoint y: 240, endPoint x: 548, endPoint y: 237, distance: 165.4
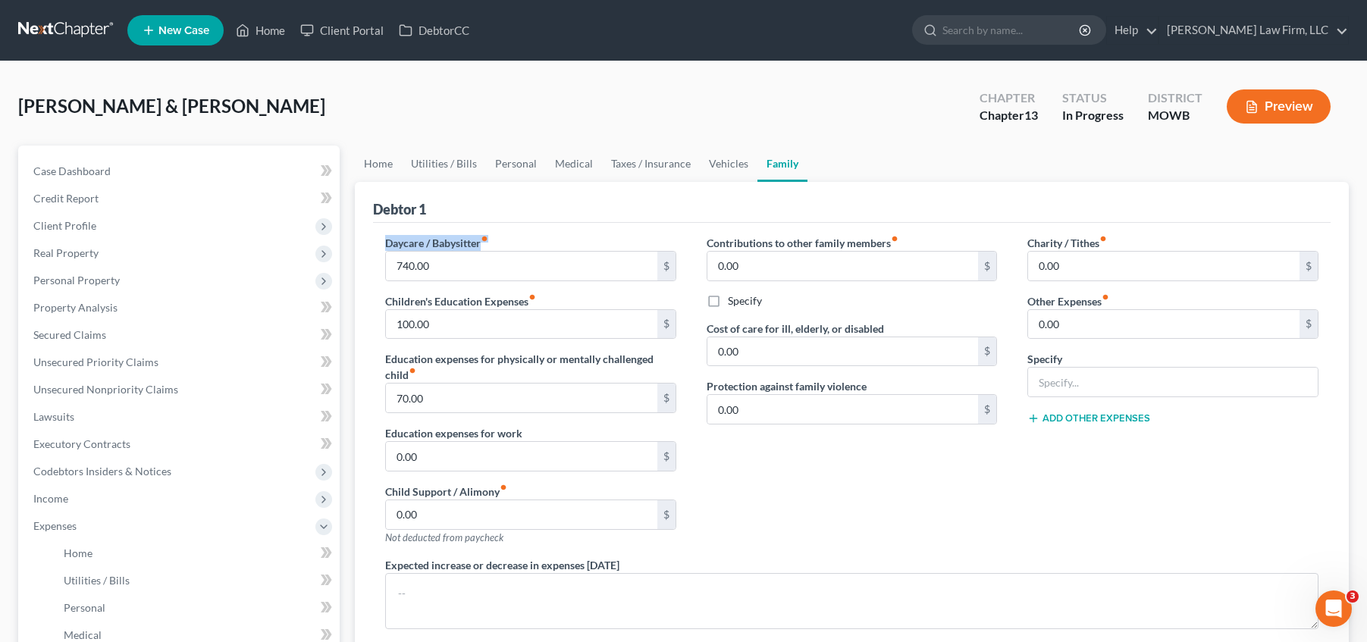
click at [548, 237] on div "Daycare / Babysitter fiber_manual_record 740.00 $ Children's Education Expenses…" at bounding box center [531, 396] width 322 height 322
click at [548, 237] on div "Daycare / Babysitter fiber_manual_record 740.00 $" at bounding box center [530, 258] width 291 height 46
drag, startPoint x: 500, startPoint y: 238, endPoint x: 387, endPoint y: 240, distance: 113.0
click at [387, 240] on div "Daycare / Babysitter fiber_manual_record 740.00 $" at bounding box center [530, 258] width 291 height 46
click at [387, 240] on label "Daycare / Babysitter fiber_manual_record" at bounding box center [436, 243] width 103 height 16
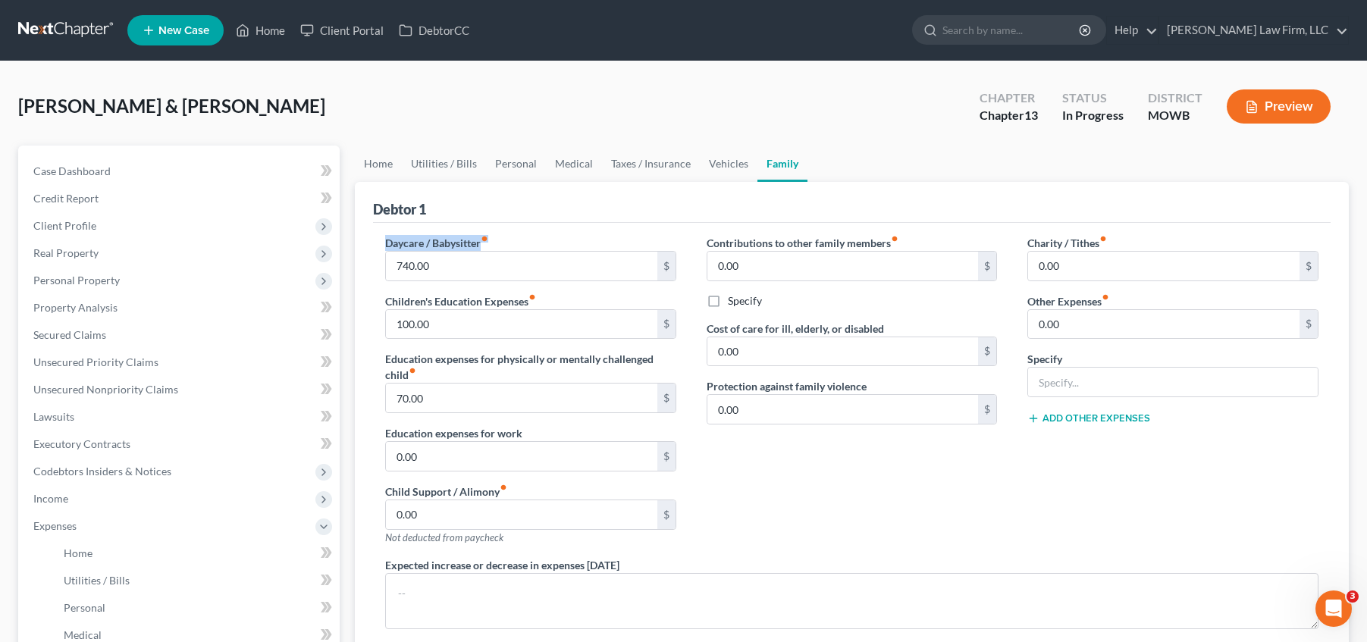
drag, startPoint x: 387, startPoint y: 240, endPoint x: 508, endPoint y: 231, distance: 121.7
click at [508, 231] on div "Daycare / Babysitter fiber_manual_record 740.00 $ Children's Education Expenses…" at bounding box center [852, 466] width 958 height 486
click at [515, 233] on div "Daycare / Babysitter fiber_manual_record 740.00 $ Children's Education Expenses…" at bounding box center [852, 466] width 958 height 486
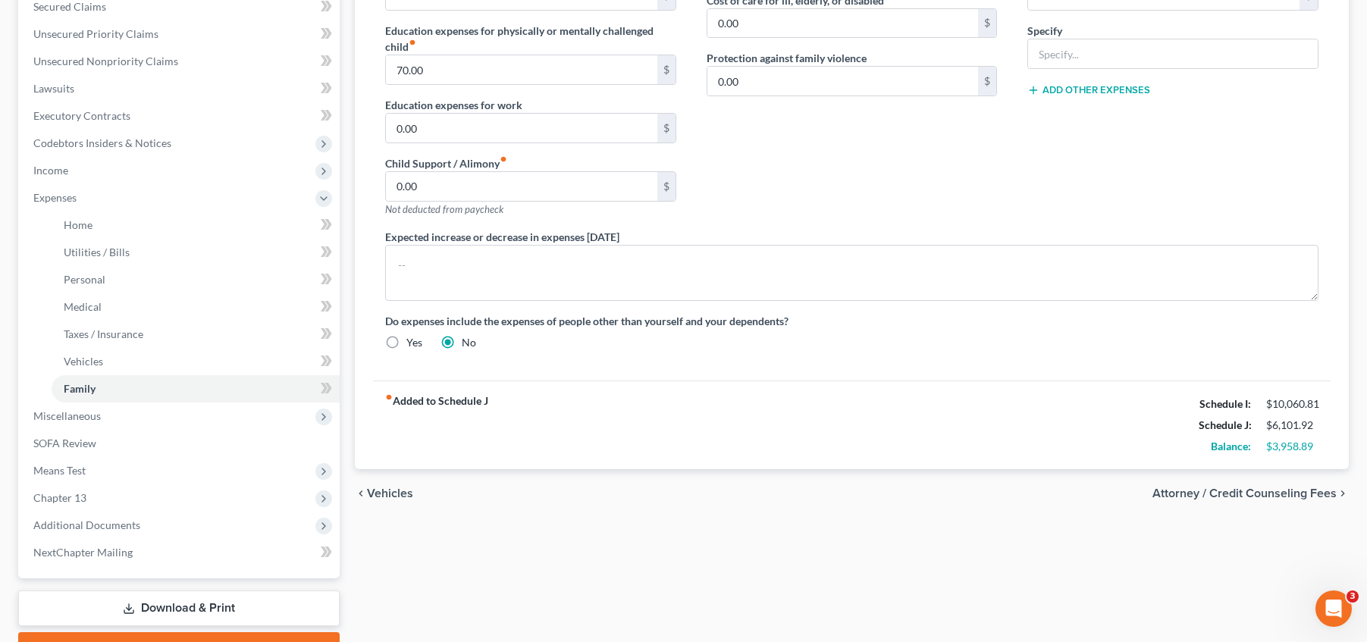
scroll to position [379, 0]
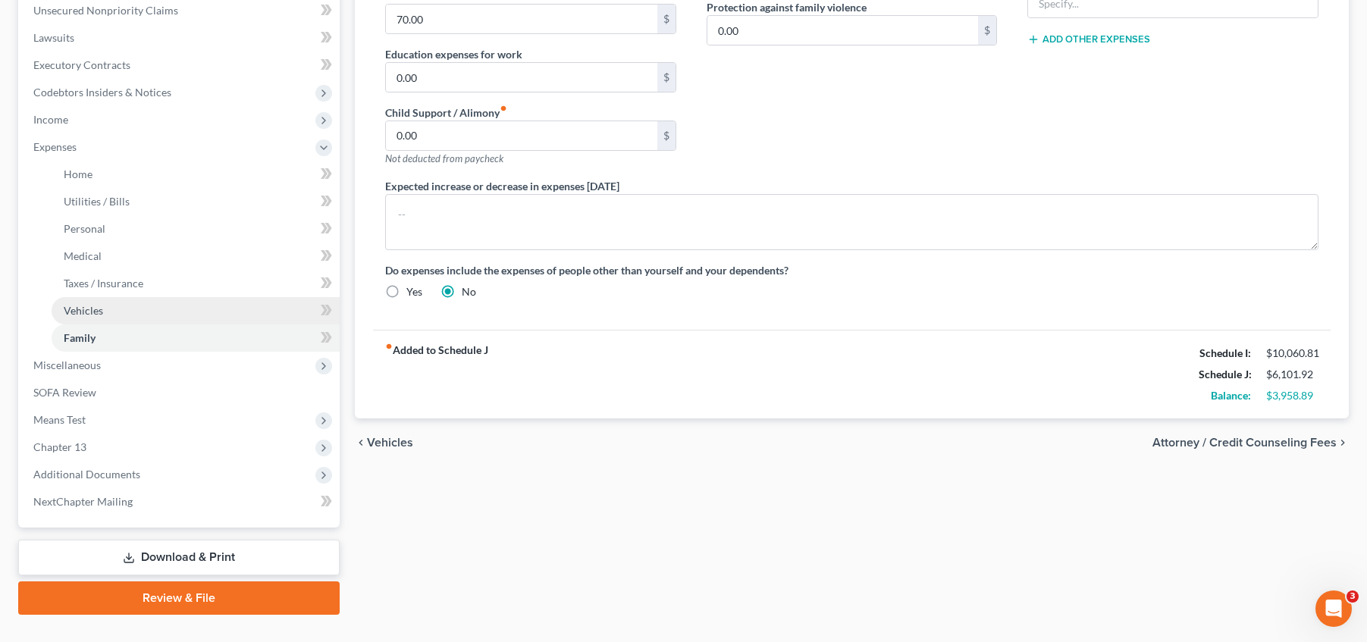
click at [137, 309] on link "Vehicles" at bounding box center [196, 310] width 288 height 27
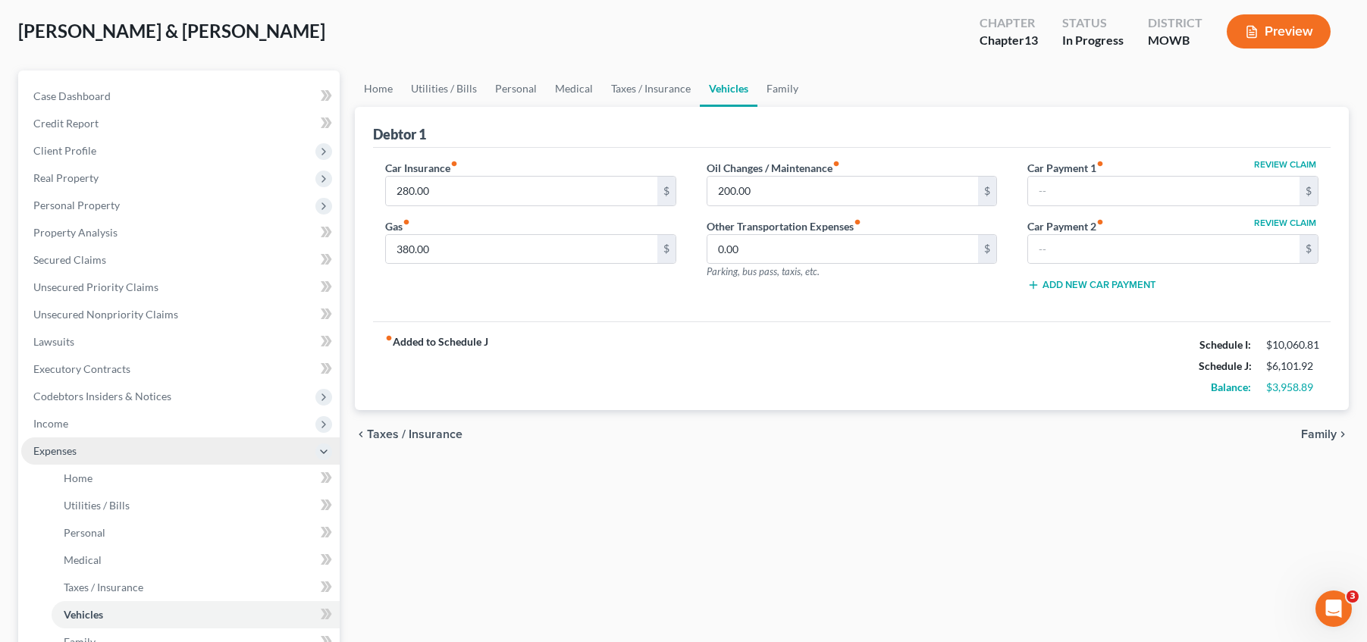
scroll to position [95, 0]
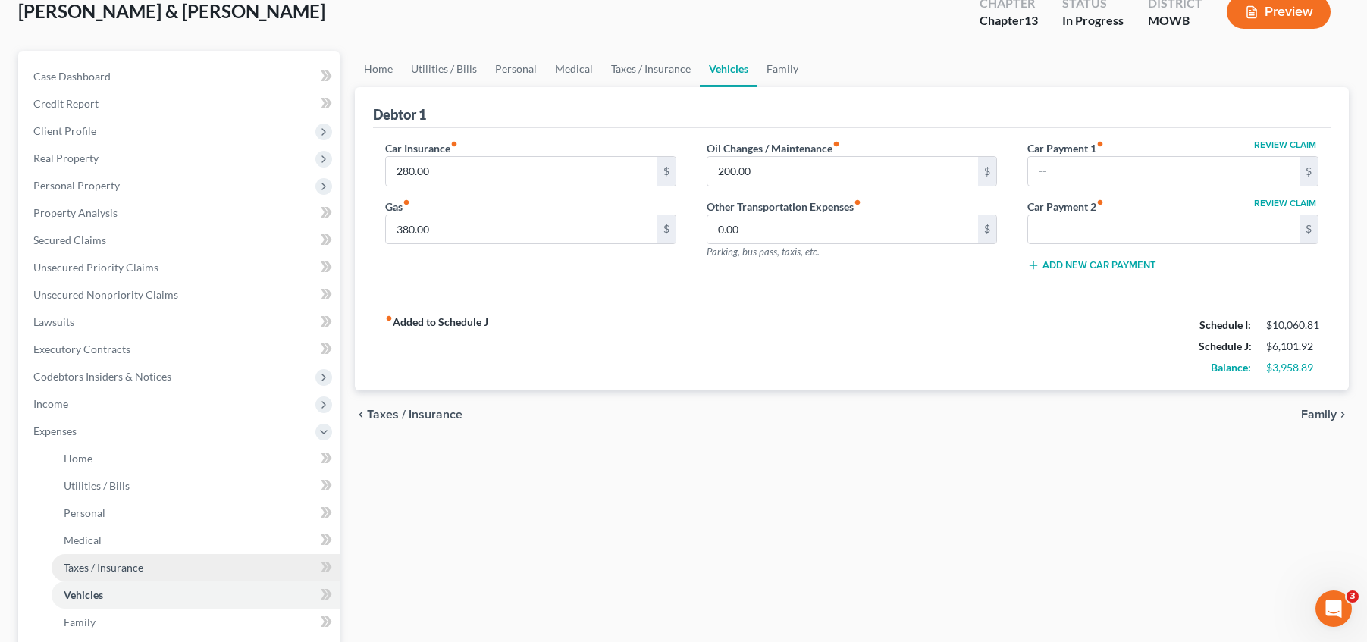
click at [188, 566] on link "Taxes / Insurance" at bounding box center [196, 567] width 288 height 27
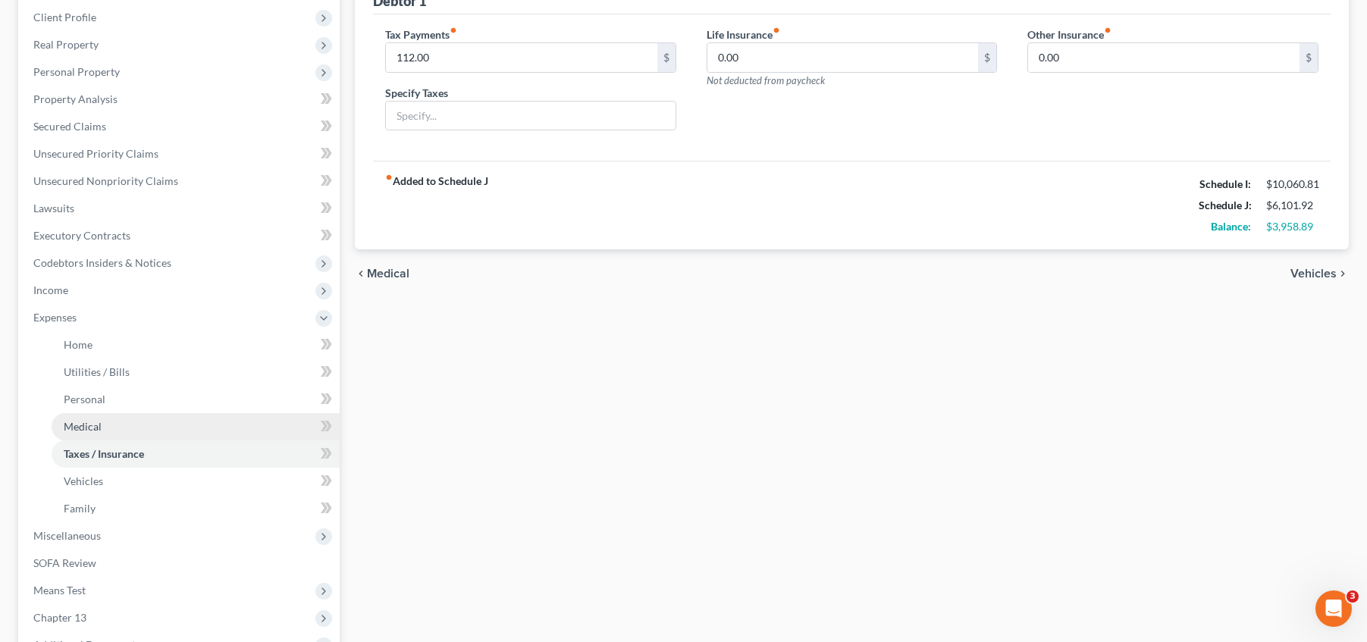
click at [177, 422] on link "Medical" at bounding box center [196, 426] width 288 height 27
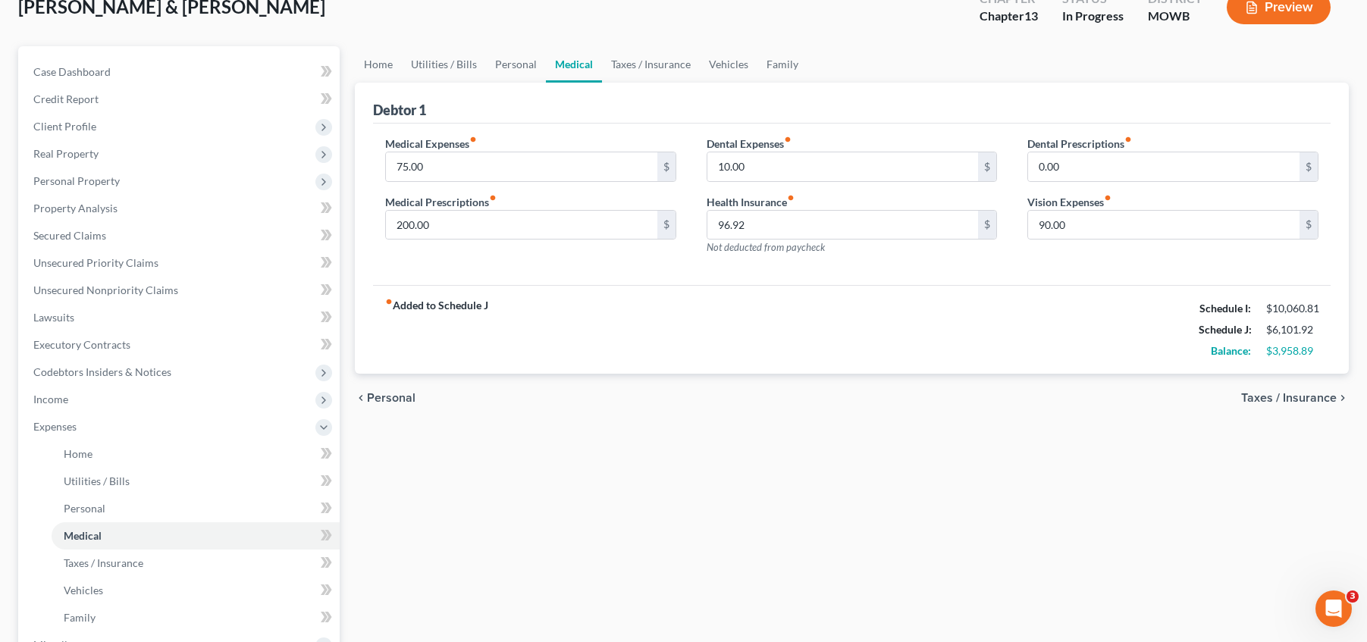
scroll to position [95, 0]
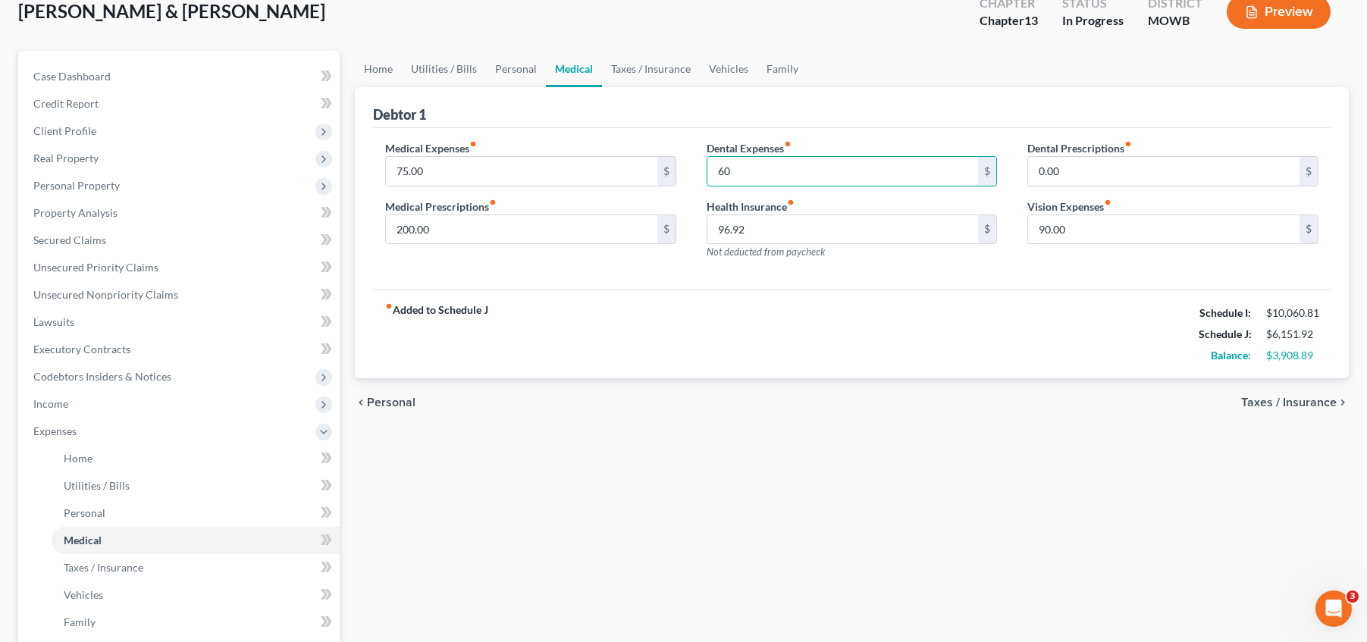
type input "60"
click at [834, 347] on div "fiber_manual_record Added to Schedule J Schedule I: $10,060.81 Schedule J: $6,1…" at bounding box center [852, 334] width 958 height 89
click at [555, 179] on input "75.00" at bounding box center [521, 171] width 271 height 29
click at [553, 247] on div "Medical Expenses fiber_manual_record 75.00 $ Medical Prescriptions fiber_manual…" at bounding box center [531, 206] width 322 height 132
drag, startPoint x: 405, startPoint y: 173, endPoint x: 418, endPoint y: 173, distance: 12.9
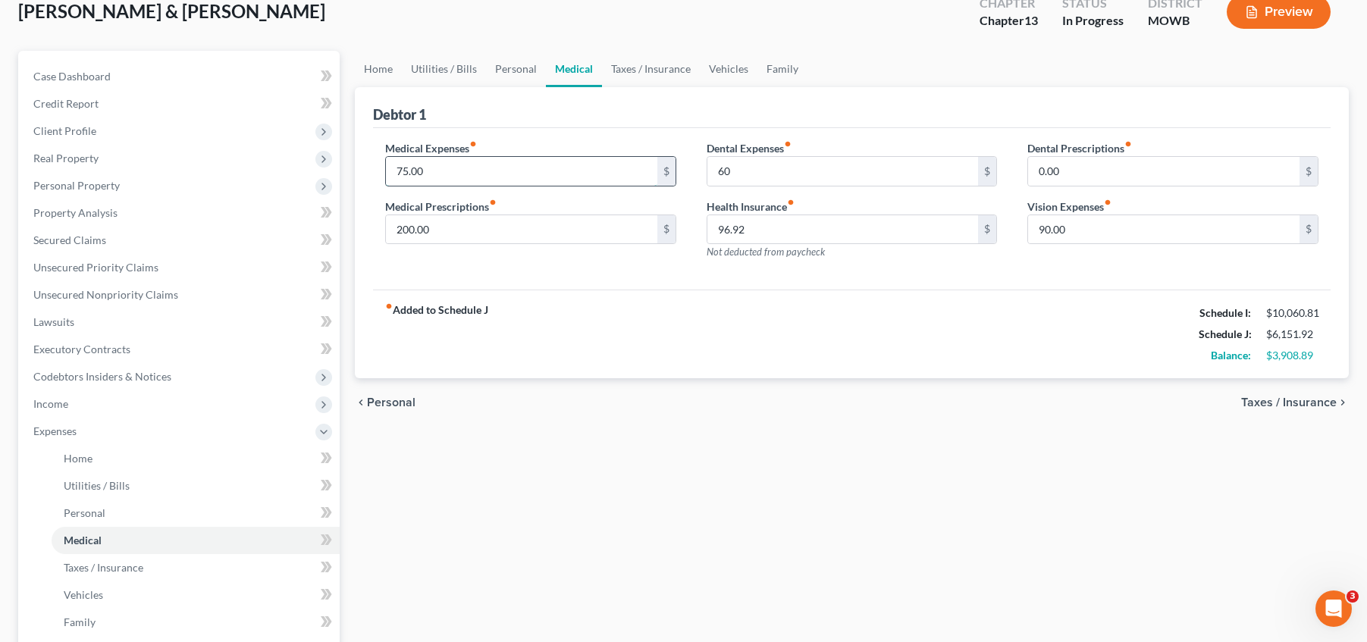
click at [406, 173] on input "75.00" at bounding box center [521, 171] width 271 height 29
click at [445, 172] on input "75.00" at bounding box center [521, 171] width 271 height 29
click at [442, 172] on input "75.00" at bounding box center [521, 171] width 271 height 29
drag, startPoint x: 407, startPoint y: 173, endPoint x: 385, endPoint y: 173, distance: 22.0
click at [386, 173] on input "75.00" at bounding box center [521, 171] width 271 height 29
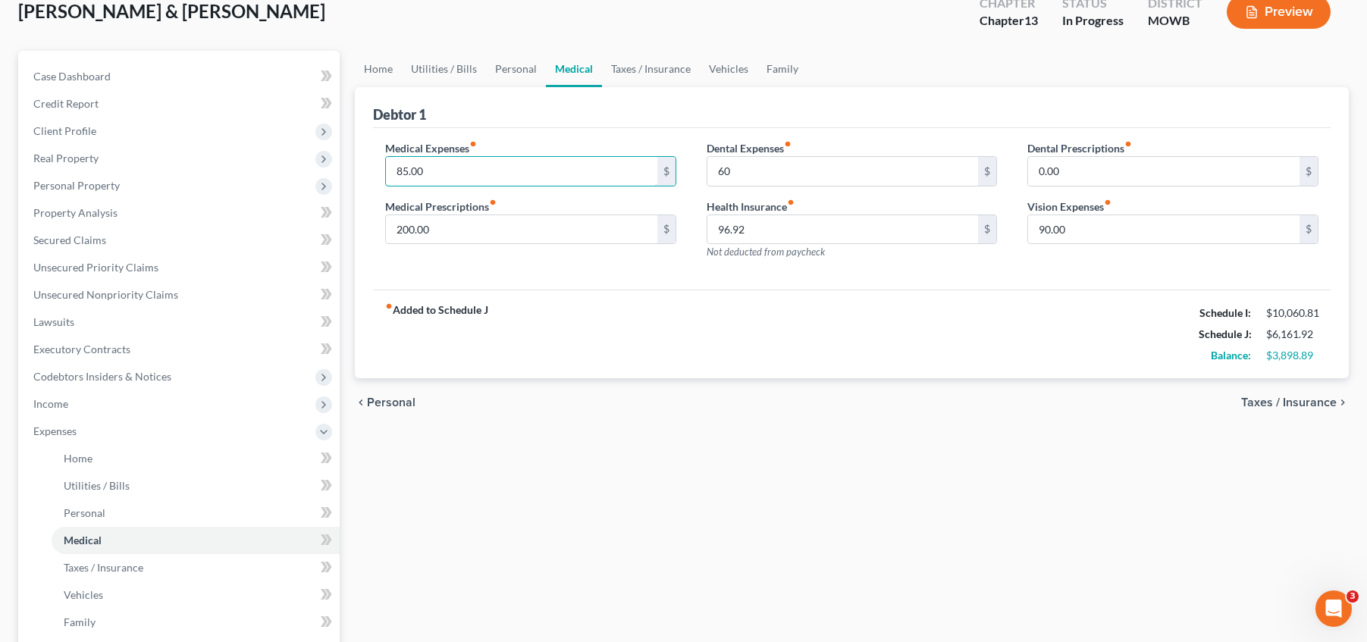
type input "85.00"
click at [718, 361] on div "fiber_manual_record Added to Schedule J Schedule I: $10,060.81 Schedule J: $6,1…" at bounding box center [852, 334] width 958 height 89
click at [768, 174] on input "60" at bounding box center [842, 171] width 271 height 29
click at [786, 183] on input "60" at bounding box center [842, 171] width 271 height 29
type input "60.00"
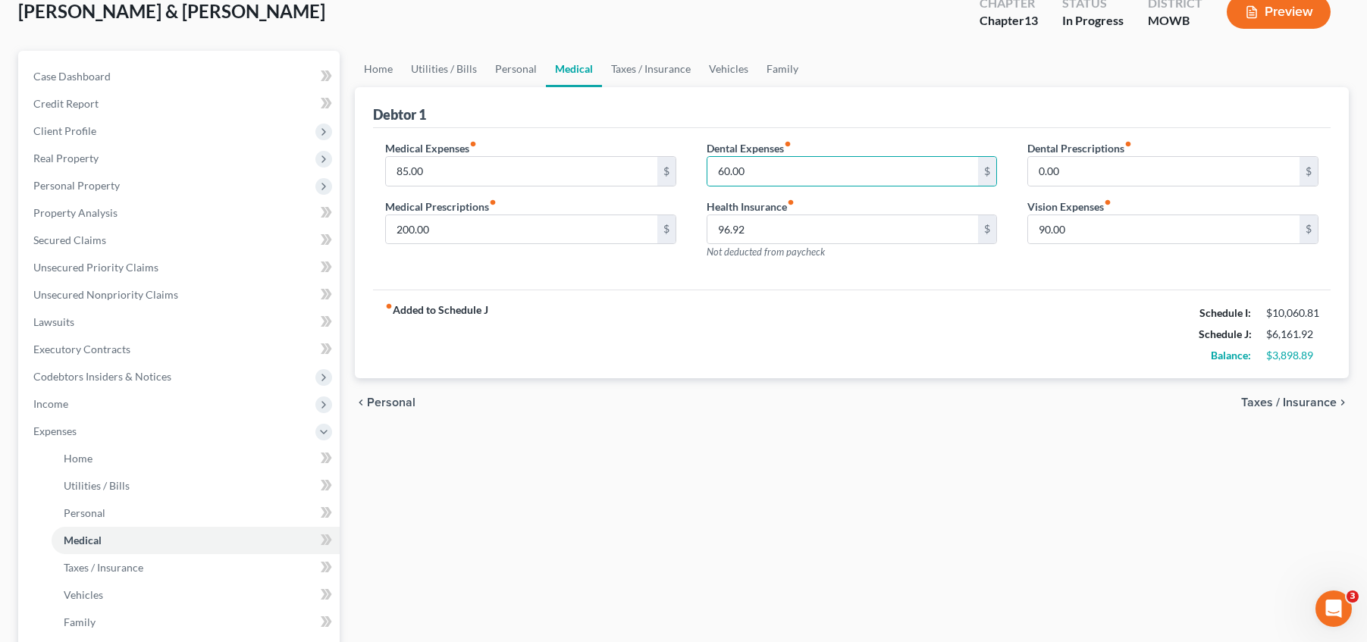
click at [849, 371] on div "fiber_manual_record Added to Schedule J Schedule I: $10,060.81 Schedule J: $6,1…" at bounding box center [852, 334] width 958 height 89
click at [1093, 164] on input "0.00" at bounding box center [1163, 171] width 271 height 29
click at [803, 229] on input "96.92" at bounding box center [842, 229] width 271 height 29
click at [136, 482] on link "Utilities / Bills" at bounding box center [196, 485] width 288 height 27
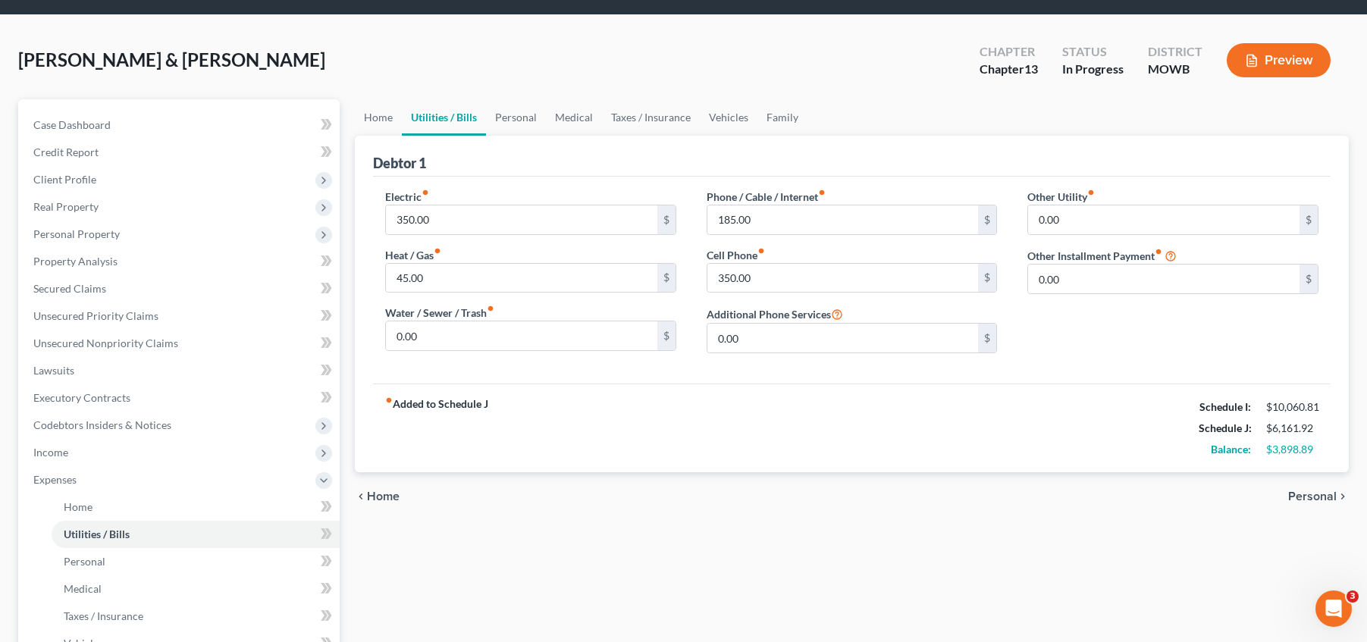
scroll to position [57, 0]
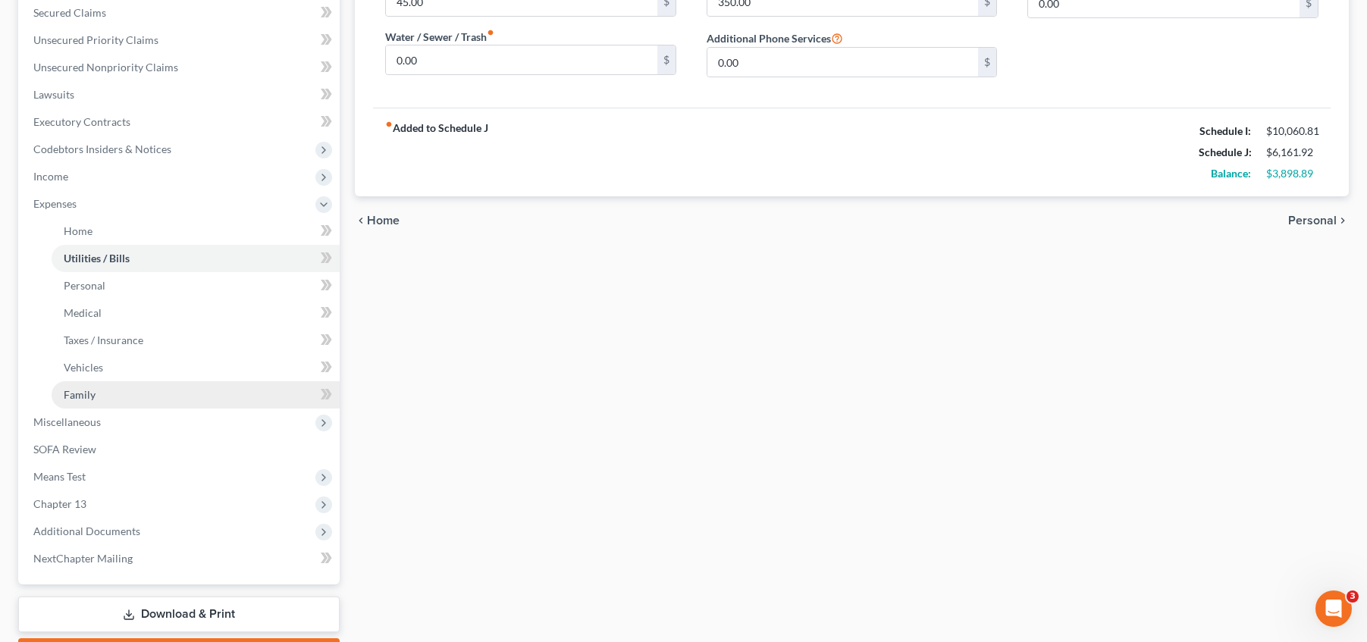
click at [146, 395] on link "Family" at bounding box center [196, 394] width 288 height 27
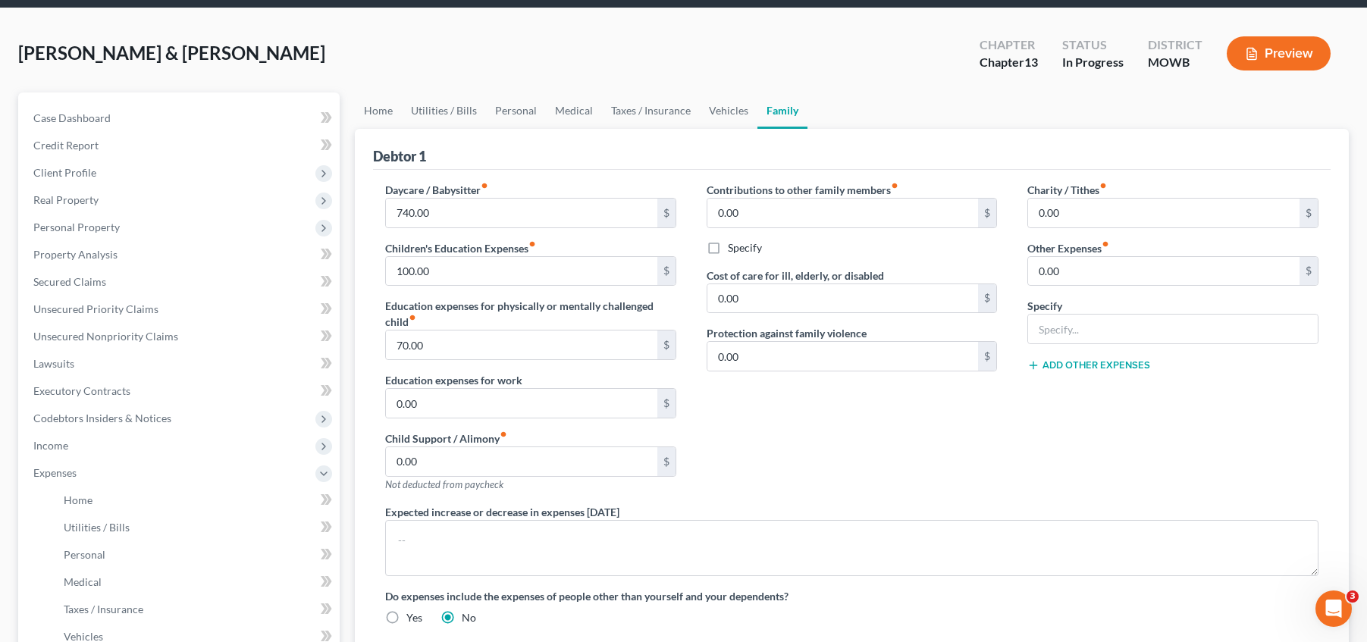
scroll to position [57, 0]
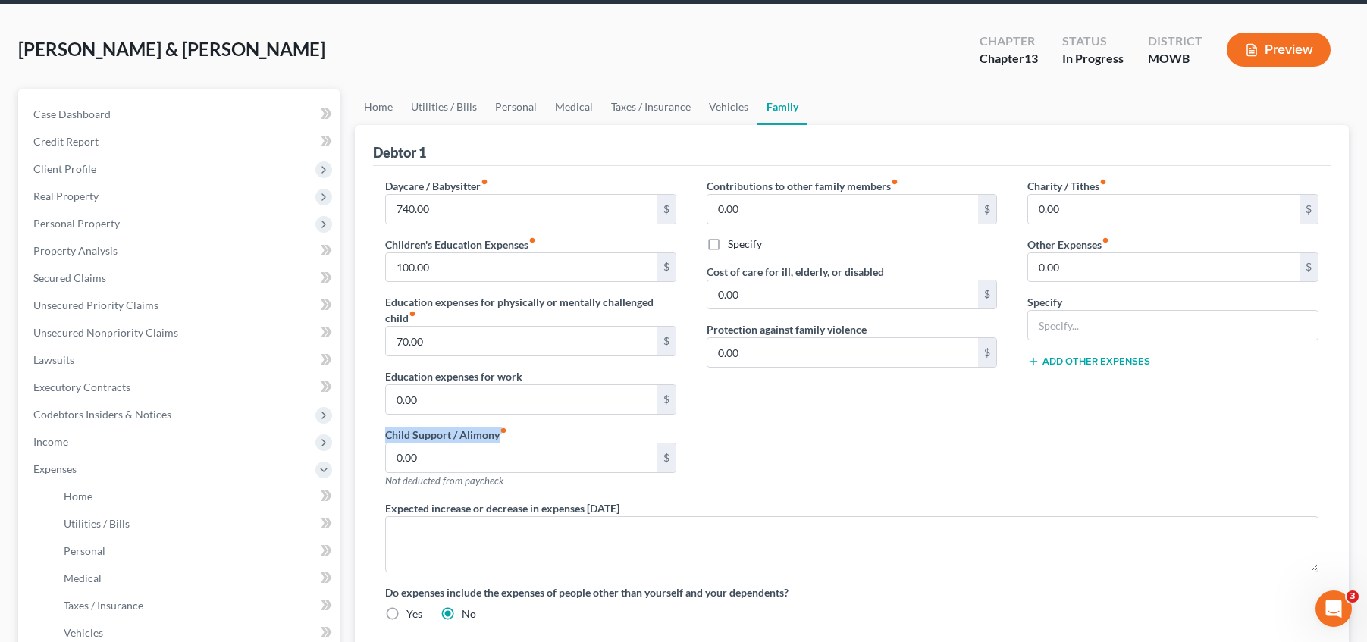
drag, startPoint x: 503, startPoint y: 434, endPoint x: 376, endPoint y: 431, distance: 126.7
click at [376, 431] on div "Daycare / Babysitter fiber_manual_record 740.00 $ Children's Education Expenses…" at bounding box center [531, 339] width 322 height 322
click at [385, 428] on label "Child Support / Alimony fiber_manual_record" at bounding box center [446, 435] width 122 height 16
drag, startPoint x: 383, startPoint y: 431, endPoint x: 541, endPoint y: 436, distance: 158.6
click at [541, 436] on div "Daycare / Babysitter fiber_manual_record 740.00 $ Children's Education Expenses…" at bounding box center [531, 339] width 322 height 322
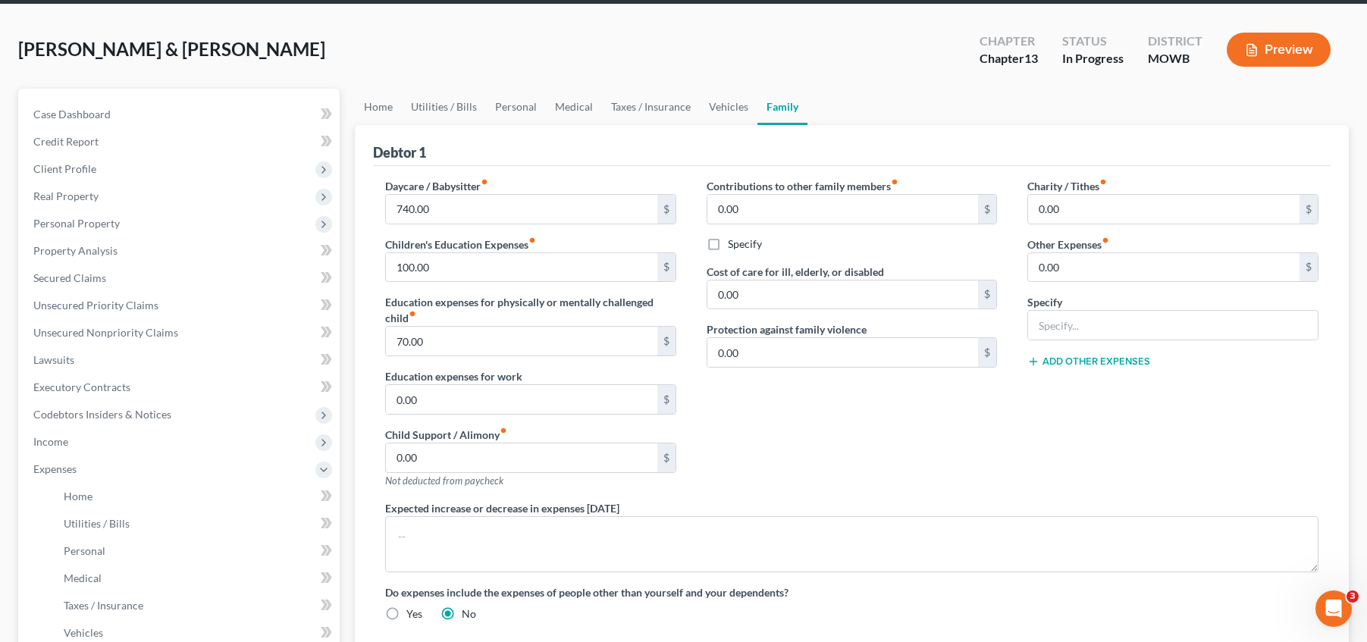
click at [526, 424] on div "Daycare / Babysitter fiber_manual_record 740.00 $ Children's Education Expenses…" at bounding box center [531, 339] width 322 height 322
drag, startPoint x: 533, startPoint y: 437, endPoint x: 376, endPoint y: 431, distance: 157.1
click at [376, 431] on div "Daycare / Babysitter fiber_manual_record 740.00 $ Children's Education Expenses…" at bounding box center [531, 339] width 322 height 322
click at [378, 431] on div "Daycare / Babysitter fiber_manual_record 740.00 $ Children's Education Expenses…" at bounding box center [531, 339] width 322 height 322
drag, startPoint x: 445, startPoint y: 434, endPoint x: 535, endPoint y: 425, distance: 89.9
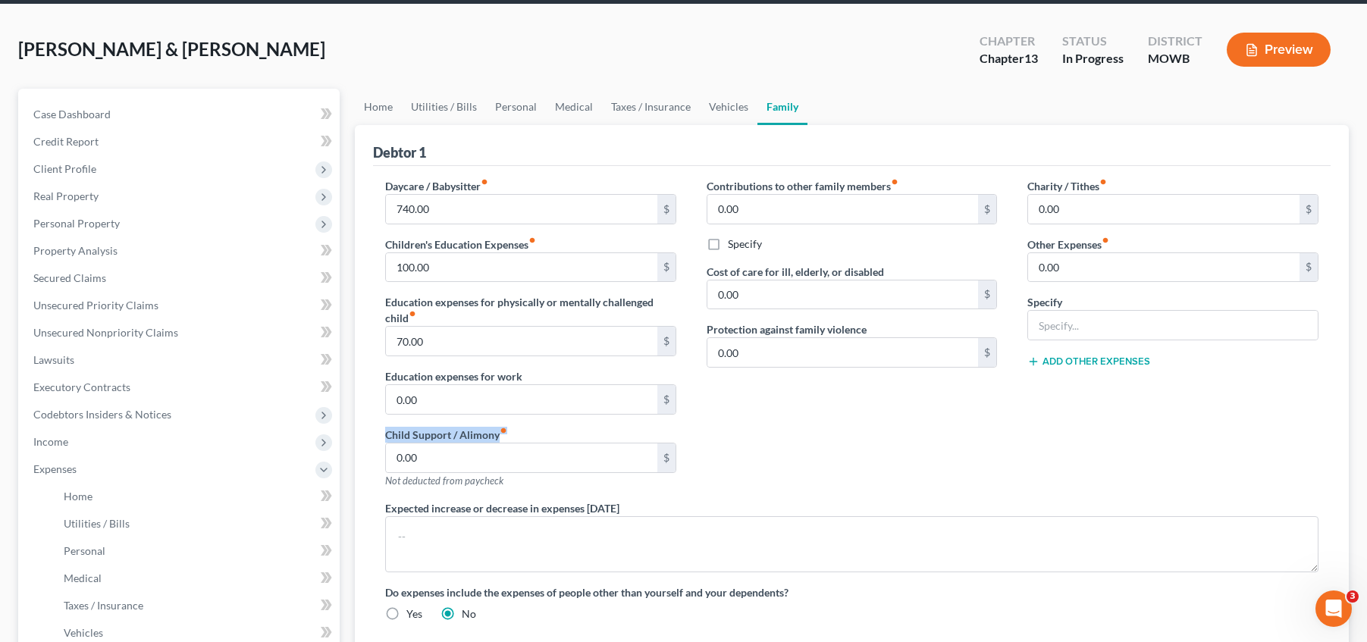
click at [535, 425] on div "Daycare / Babysitter fiber_manual_record 740.00 $ Children's Education Expenses…" at bounding box center [531, 339] width 322 height 322
click at [529, 425] on div "Daycare / Babysitter fiber_manual_record 740.00 $ Children's Education Expenses…" at bounding box center [531, 339] width 322 height 322
drag, startPoint x: 527, startPoint y: 429, endPoint x: 369, endPoint y: 440, distance: 158.1
click at [370, 440] on div "Daycare / Babysitter fiber_manual_record 740.00 $ Children's Education Expenses…" at bounding box center [531, 339] width 322 height 322
click at [375, 430] on div "Daycare / Babysitter fiber_manual_record 740.00 $ Children's Education Expenses…" at bounding box center [531, 339] width 322 height 322
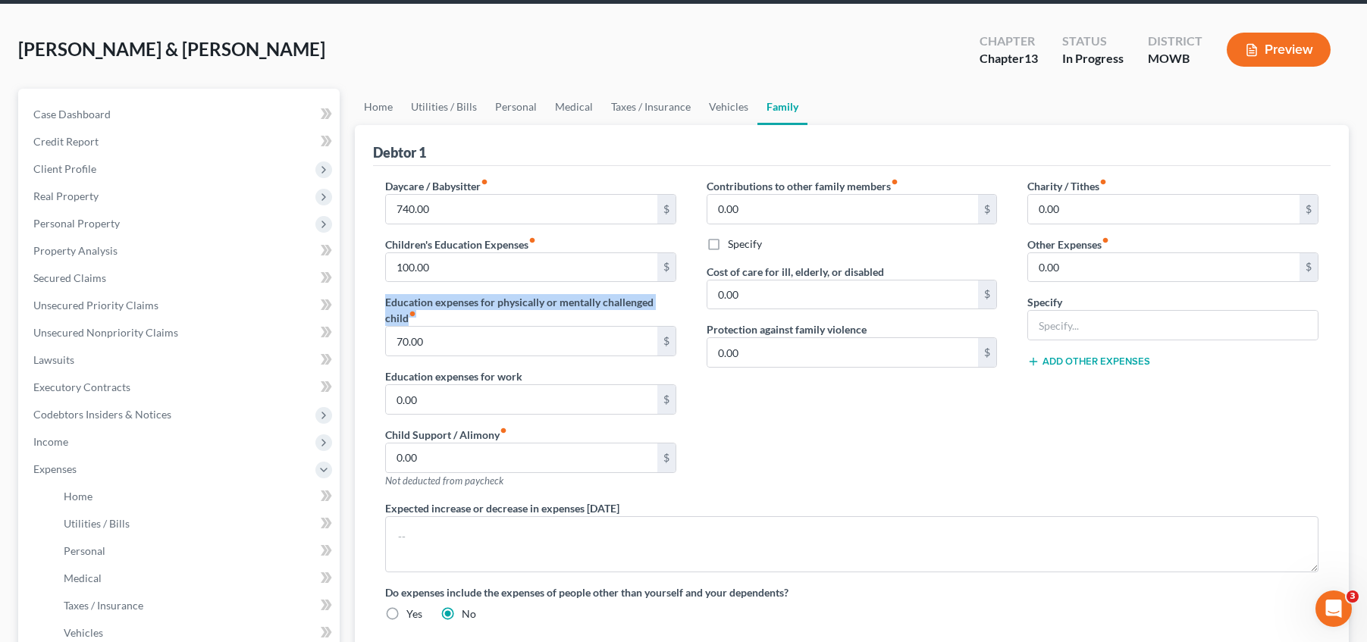
drag, startPoint x: 368, startPoint y: 304, endPoint x: 444, endPoint y: 317, distance: 76.9
click at [444, 317] on div "Debtor 1 Daycare / Babysitter fiber_manual_record 740.00 $ Children's Education…" at bounding box center [852, 433] width 994 height 616
click at [444, 317] on label "Education expenses for physically or mentally challenged child fiber_manual_rec…" at bounding box center [530, 310] width 291 height 32
drag, startPoint x: 444, startPoint y: 317, endPoint x: 377, endPoint y: 312, distance: 66.9
click at [377, 312] on div "Daycare / Babysitter fiber_manual_record 740.00 $ Children's Education Expenses…" at bounding box center [531, 339] width 322 height 322
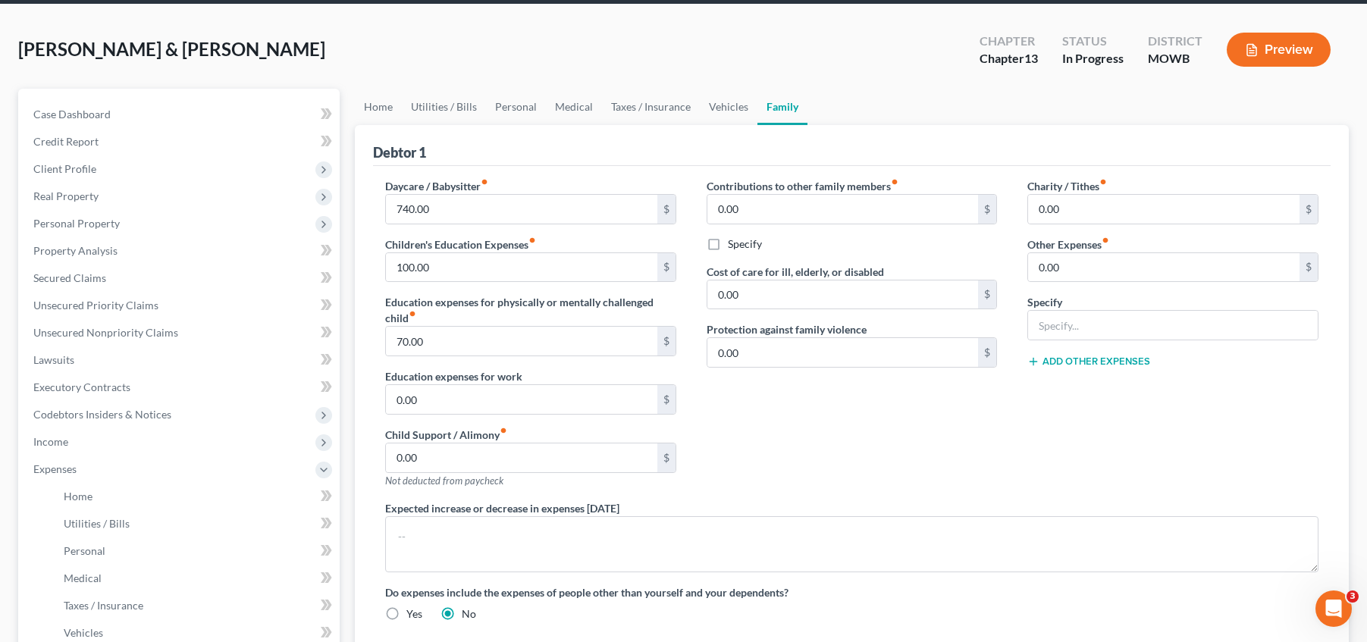
click at [377, 305] on div "Daycare / Babysitter fiber_manual_record 740.00 $ Children's Education Expenses…" at bounding box center [531, 339] width 322 height 322
drag, startPoint x: 428, startPoint y: 316, endPoint x: 460, endPoint y: 323, distance: 31.8
click at [460, 323] on div "Daycare / Babysitter fiber_manual_record 740.00 $ Children's Education Expenses…" at bounding box center [531, 339] width 322 height 322
click at [457, 318] on label "Education expenses for physically or mentally challenged child fiber_manual_rec…" at bounding box center [530, 310] width 291 height 32
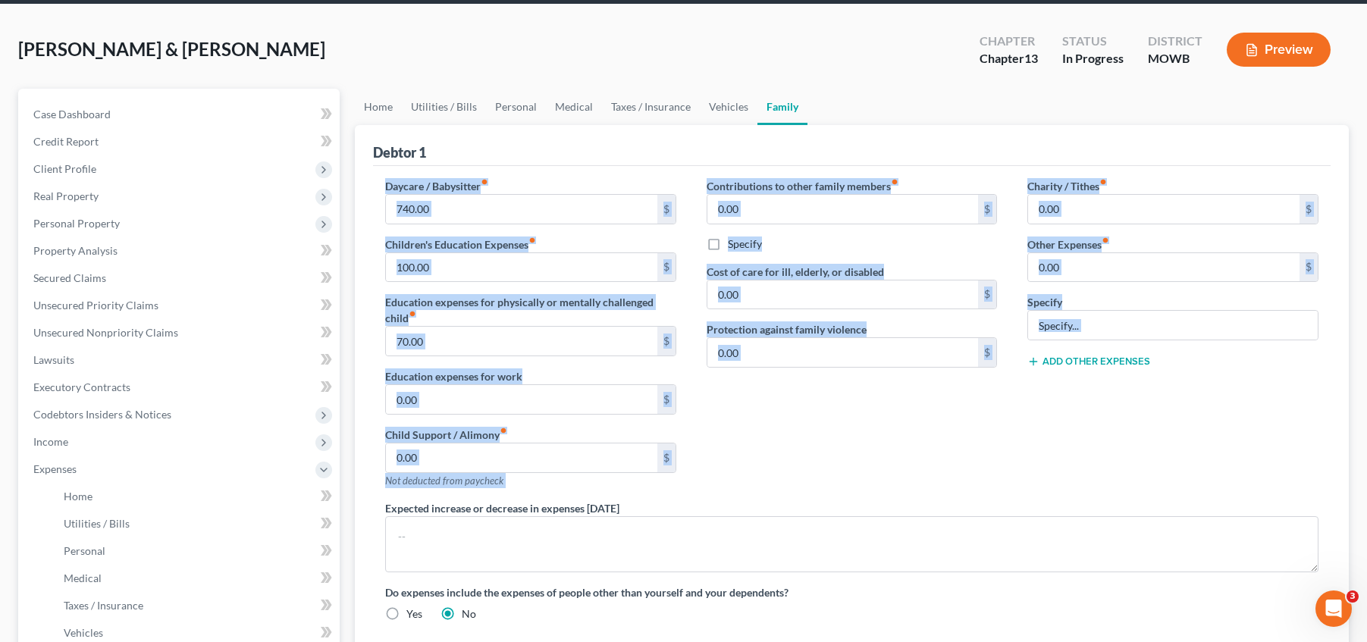
drag, startPoint x: 1203, startPoint y: 400, endPoint x: 375, endPoint y: 178, distance: 858.1
click at [375, 178] on div "Daycare / Babysitter fiber_manual_record 740.00 $ Children's Education Expenses…" at bounding box center [852, 406] width 964 height 456
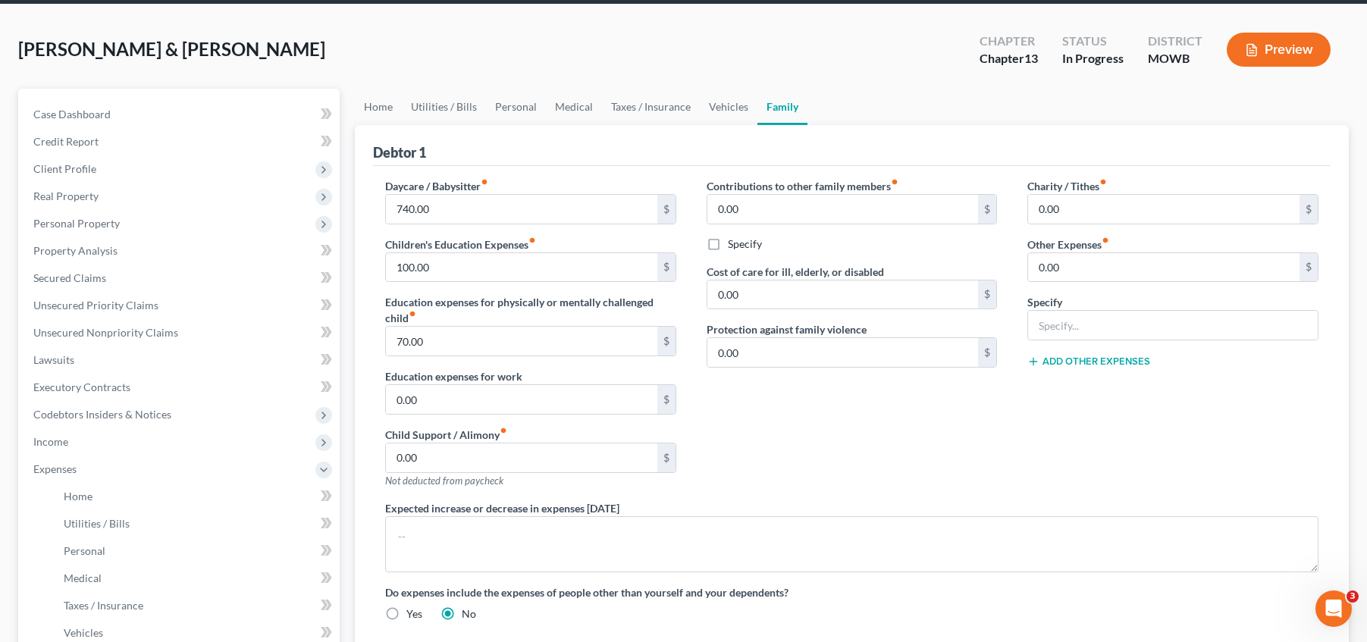
click at [374, 171] on div "Daycare / Babysitter fiber_manual_record 740.00 $ Children's Education Expenses…" at bounding box center [852, 409] width 958 height 486
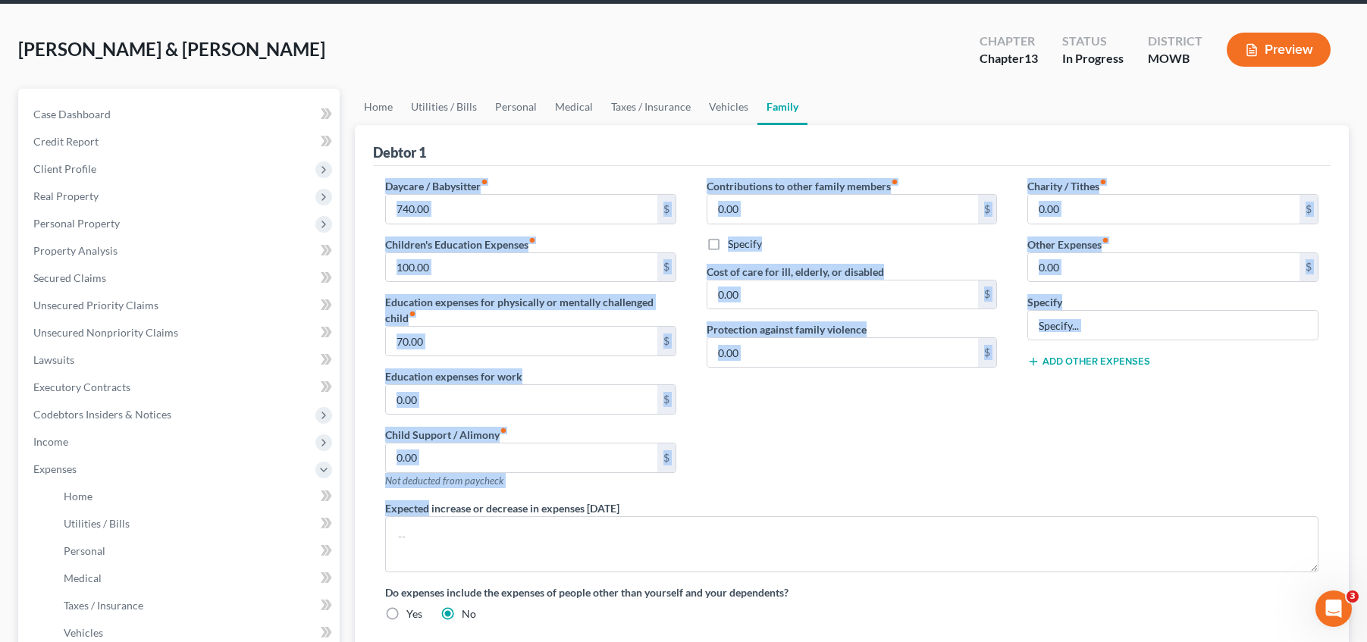
drag, startPoint x: 374, startPoint y: 171, endPoint x: 1063, endPoint y: 497, distance: 762.8
click at [1063, 497] on div "Daycare / Babysitter fiber_manual_record 740.00 $ Children's Education Expenses…" at bounding box center [852, 409] width 958 height 486
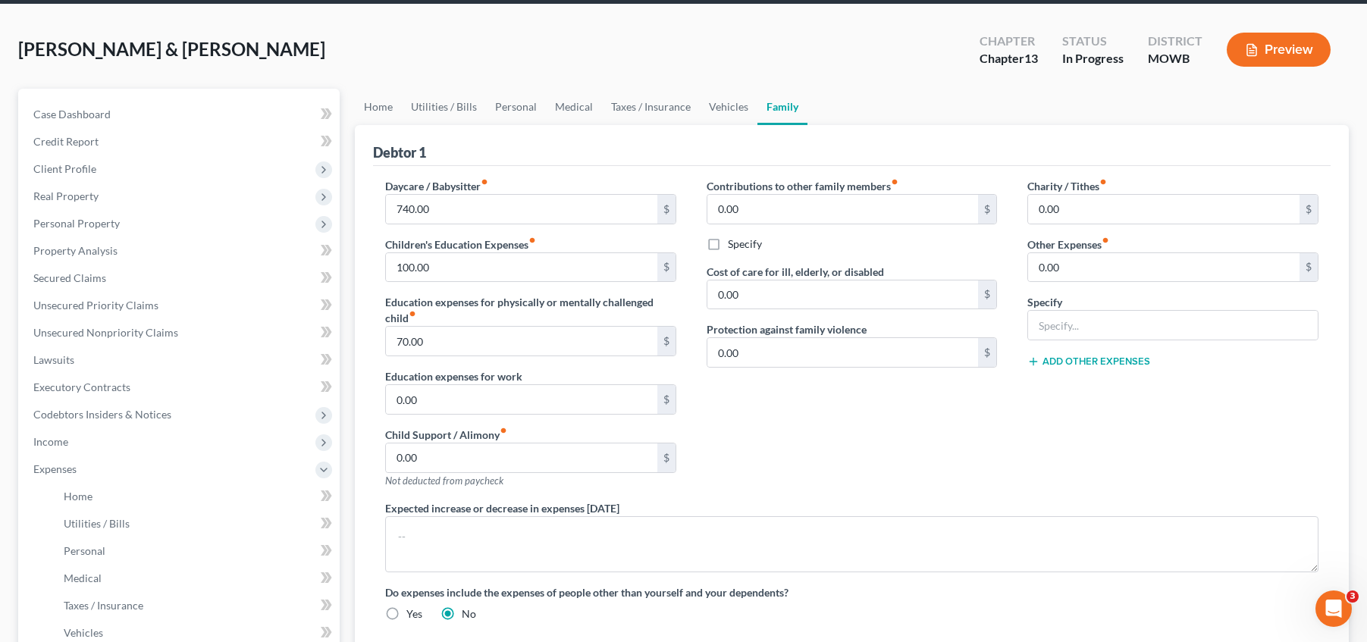
click at [667, 503] on div "Expected increase or decrease in expenses [DATE]" at bounding box center [852, 536] width 964 height 72
drag, startPoint x: 667, startPoint y: 506, endPoint x: 387, endPoint y: 500, distance: 280.6
click at [387, 500] on div "Expected increase or decrease in expenses [DATE]" at bounding box center [852, 536] width 964 height 72
click at [386, 500] on label "Expected increase or decrease in expenses [DATE]" at bounding box center [502, 508] width 234 height 16
drag, startPoint x: 386, startPoint y: 507, endPoint x: 673, endPoint y: 508, distance: 286.6
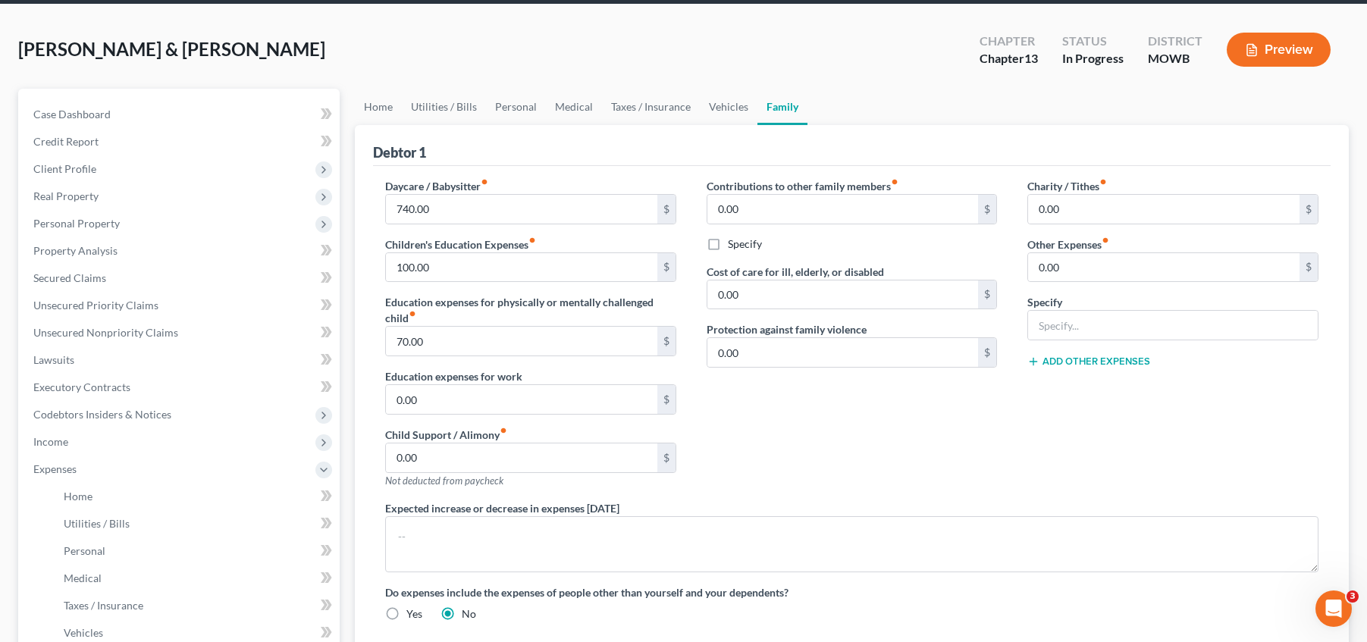
click at [673, 508] on div "Expected increase or decrease in expenses [DATE]" at bounding box center [852, 536] width 964 height 72
drag, startPoint x: 654, startPoint y: 512, endPoint x: 383, endPoint y: 514, distance: 271.5
click at [383, 514] on div "Expected increase or decrease in expenses [DATE]" at bounding box center [852, 536] width 964 height 72
click at [381, 509] on div "Expected increase or decrease in expenses [DATE]" at bounding box center [852, 536] width 964 height 72
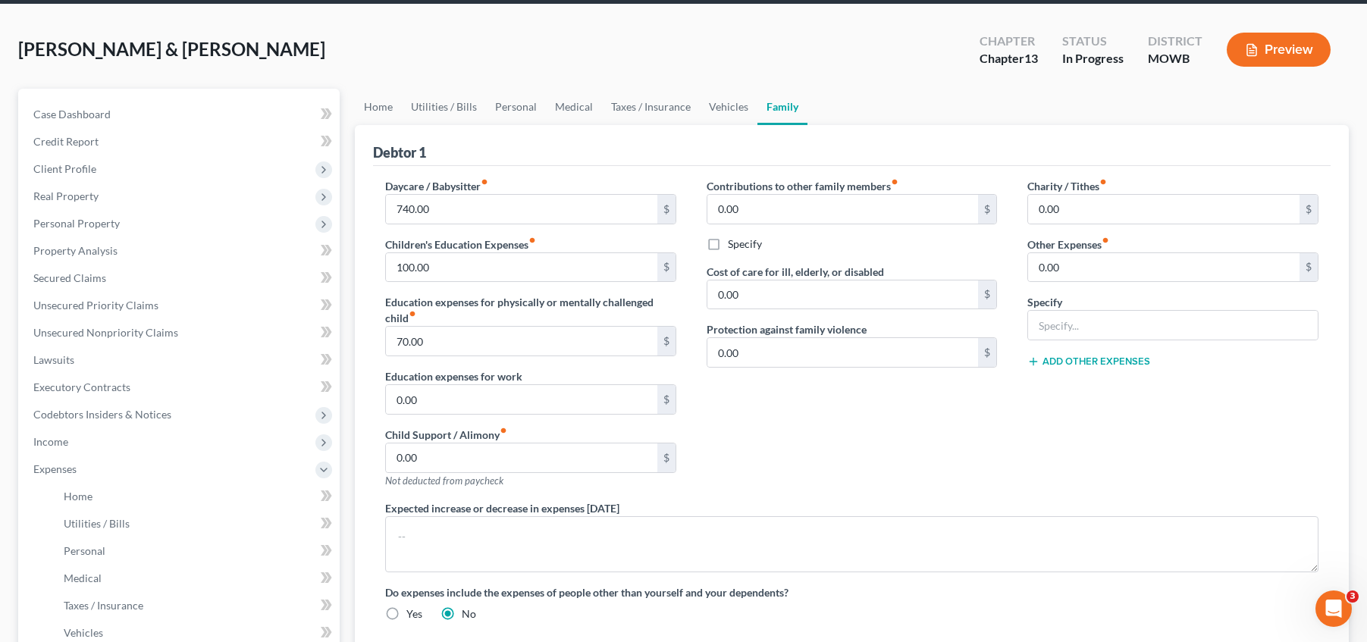
drag, startPoint x: 389, startPoint y: 509, endPoint x: 661, endPoint y: 506, distance: 272.2
click at [661, 506] on div "Expected increase or decrease in expenses [DATE]" at bounding box center [852, 536] width 964 height 72
click at [664, 506] on div "Expected increase or decrease in expenses [DATE]" at bounding box center [852, 536] width 964 height 72
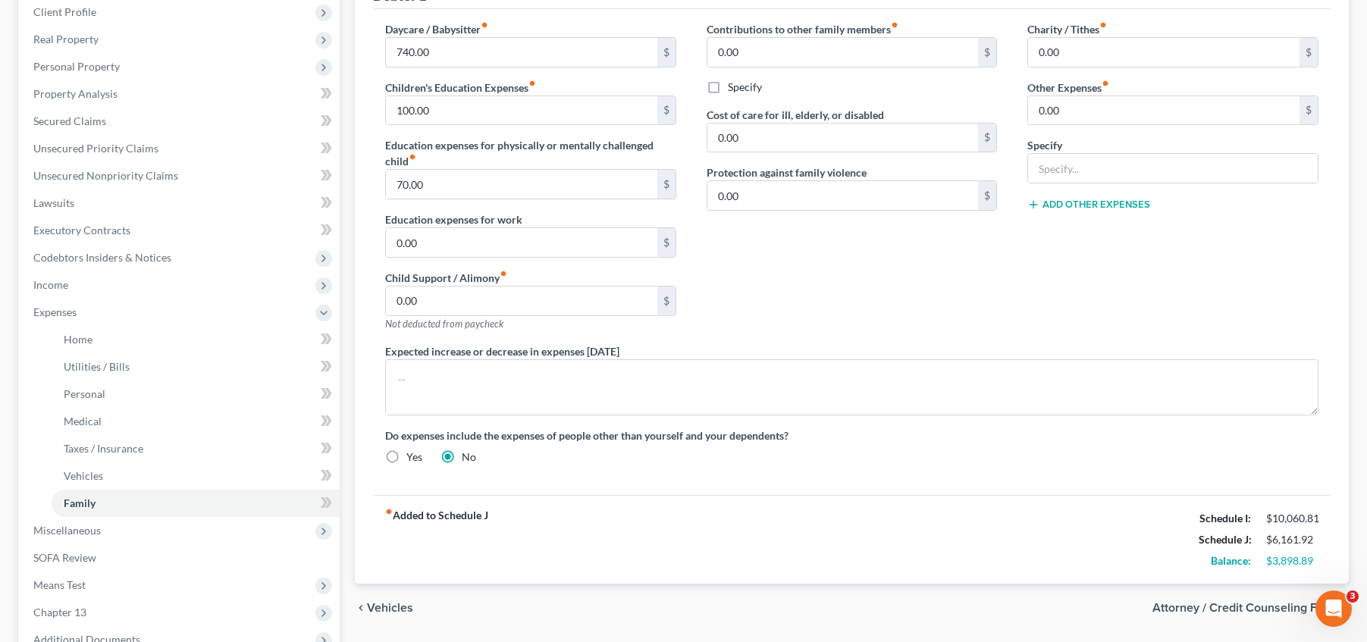
scroll to position [133, 0]
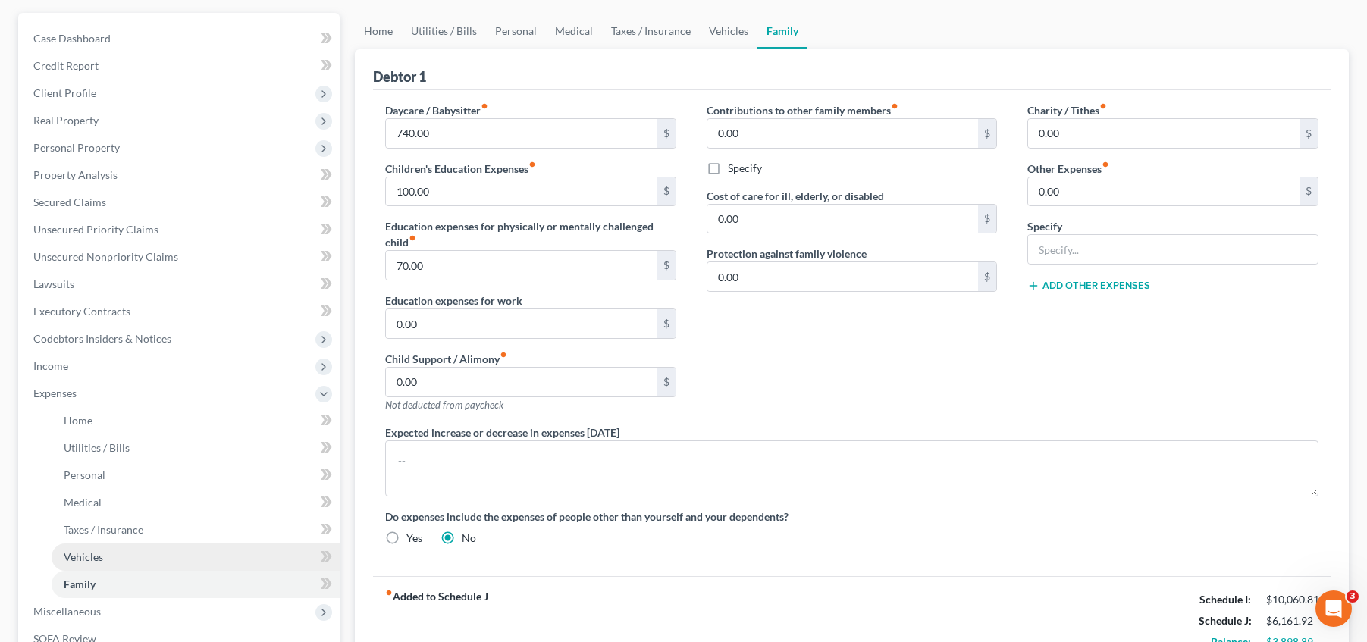
click at [151, 560] on link "Vehicles" at bounding box center [196, 557] width 288 height 27
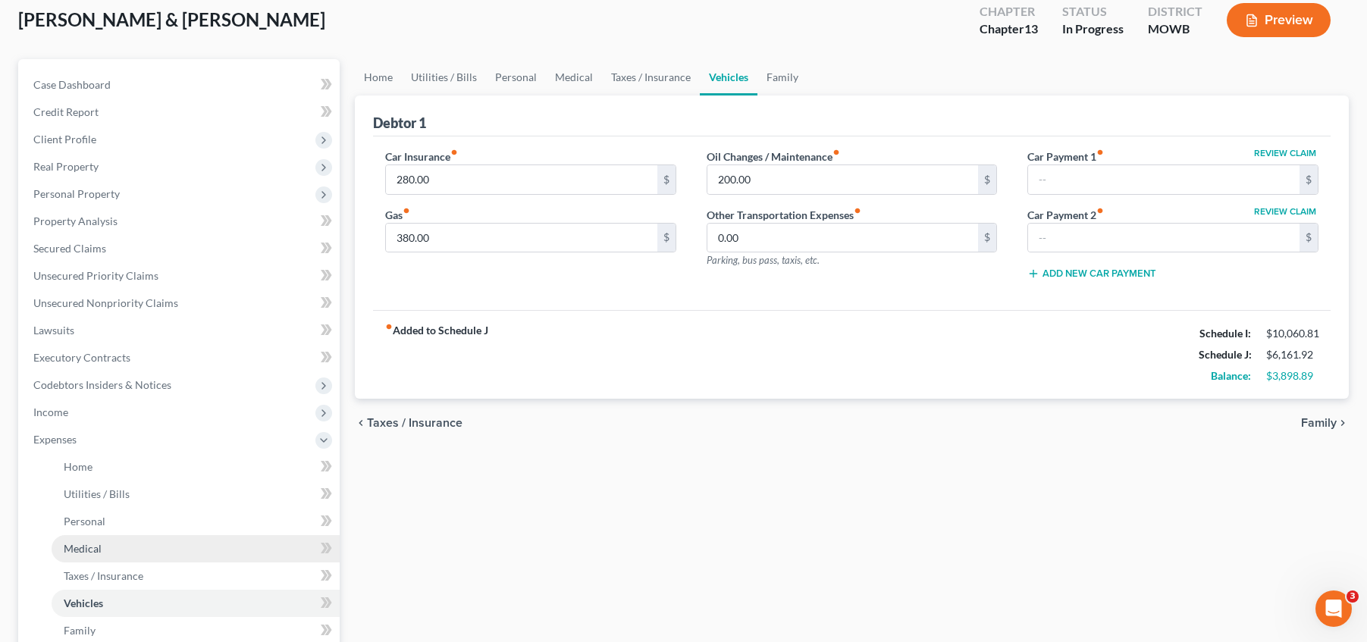
scroll to position [95, 0]
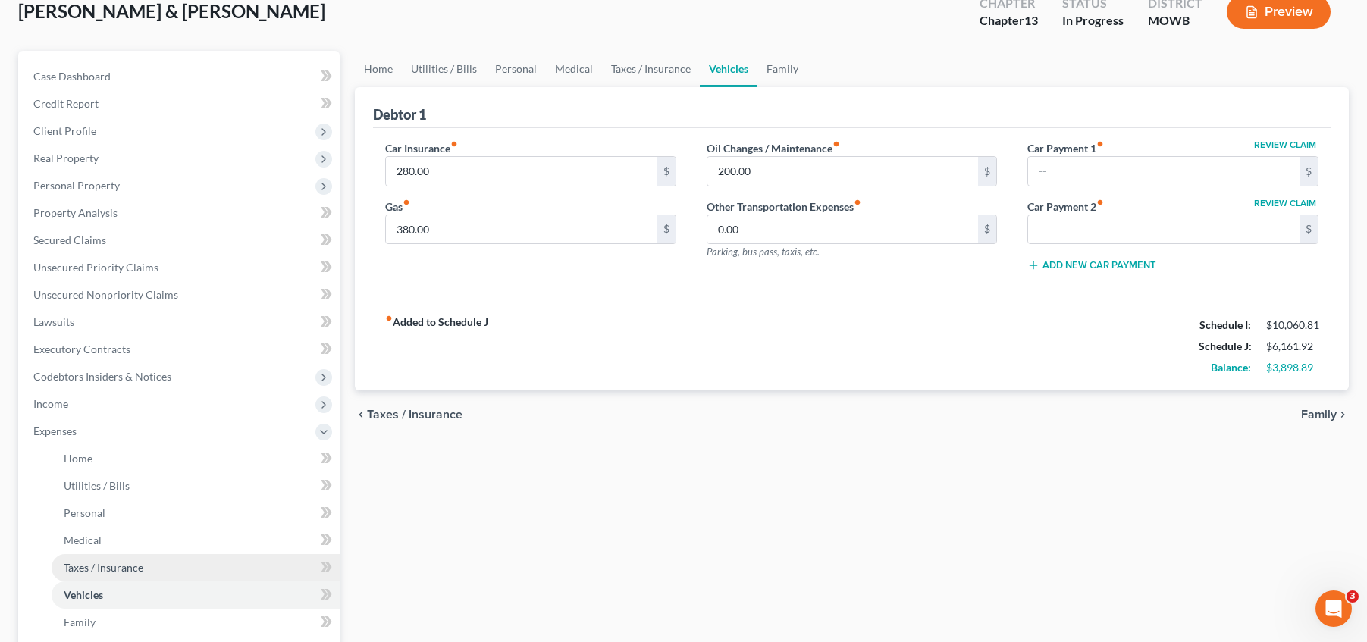
click at [146, 562] on link "Taxes / Insurance" at bounding box center [196, 567] width 288 height 27
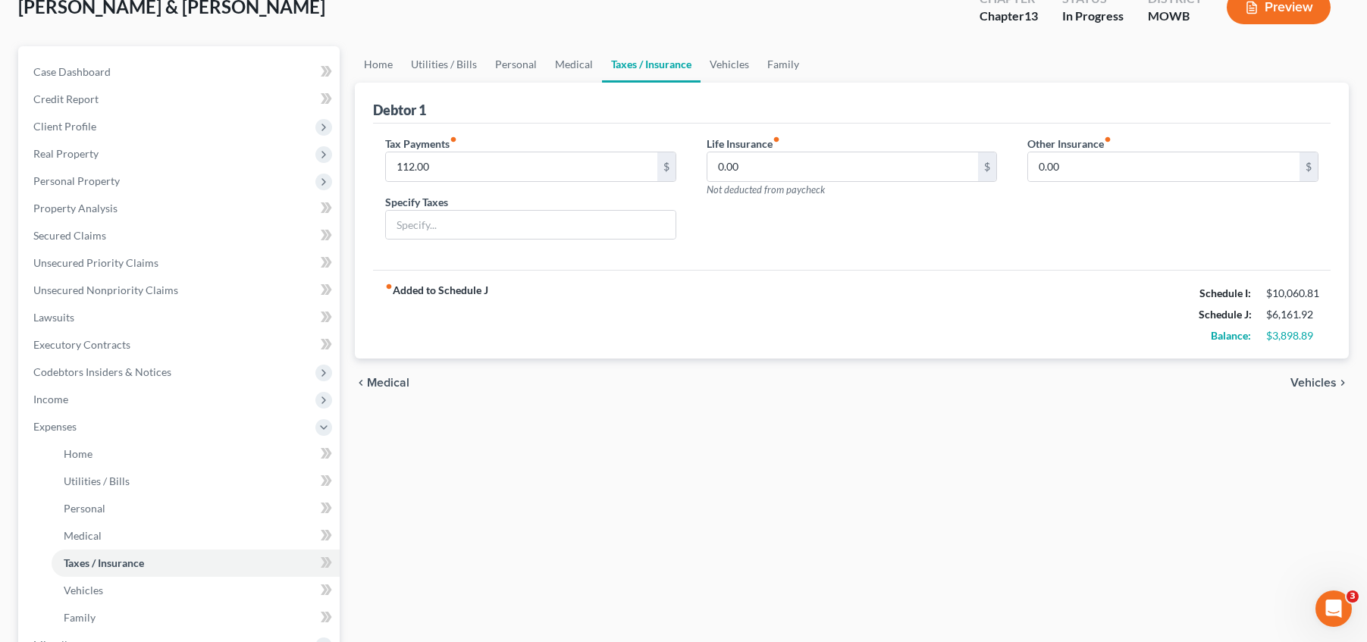
scroll to position [95, 0]
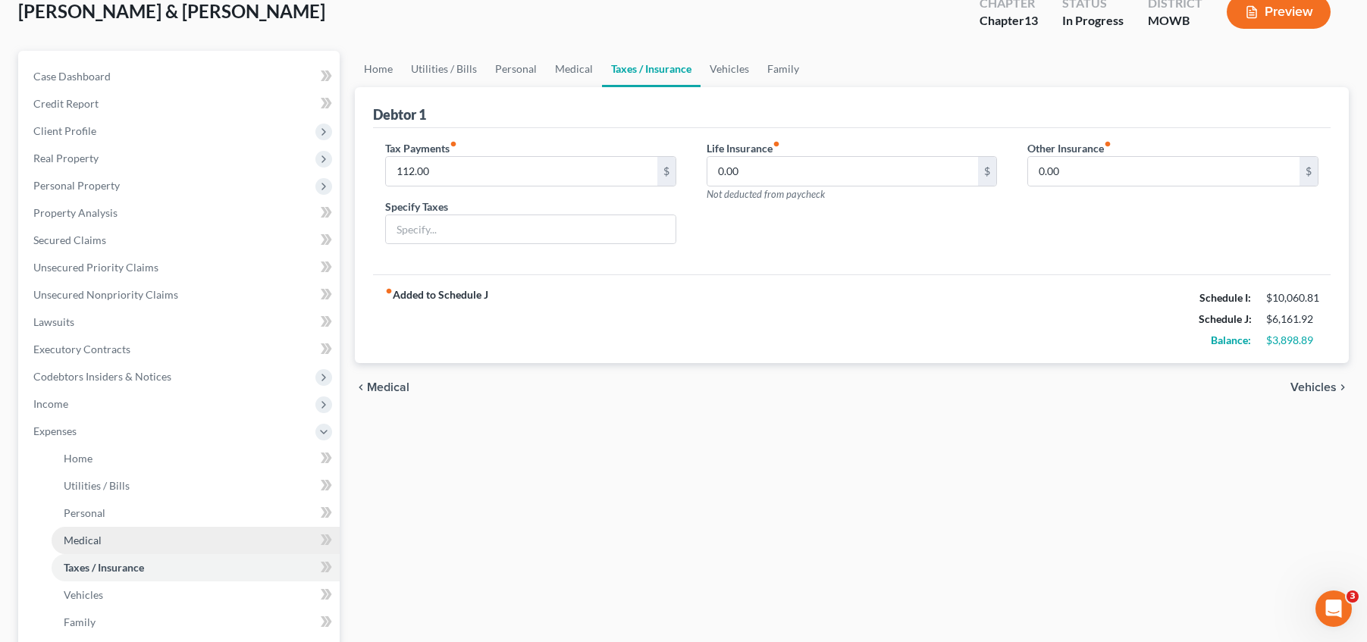
click at [105, 535] on link "Medical" at bounding box center [196, 540] width 288 height 27
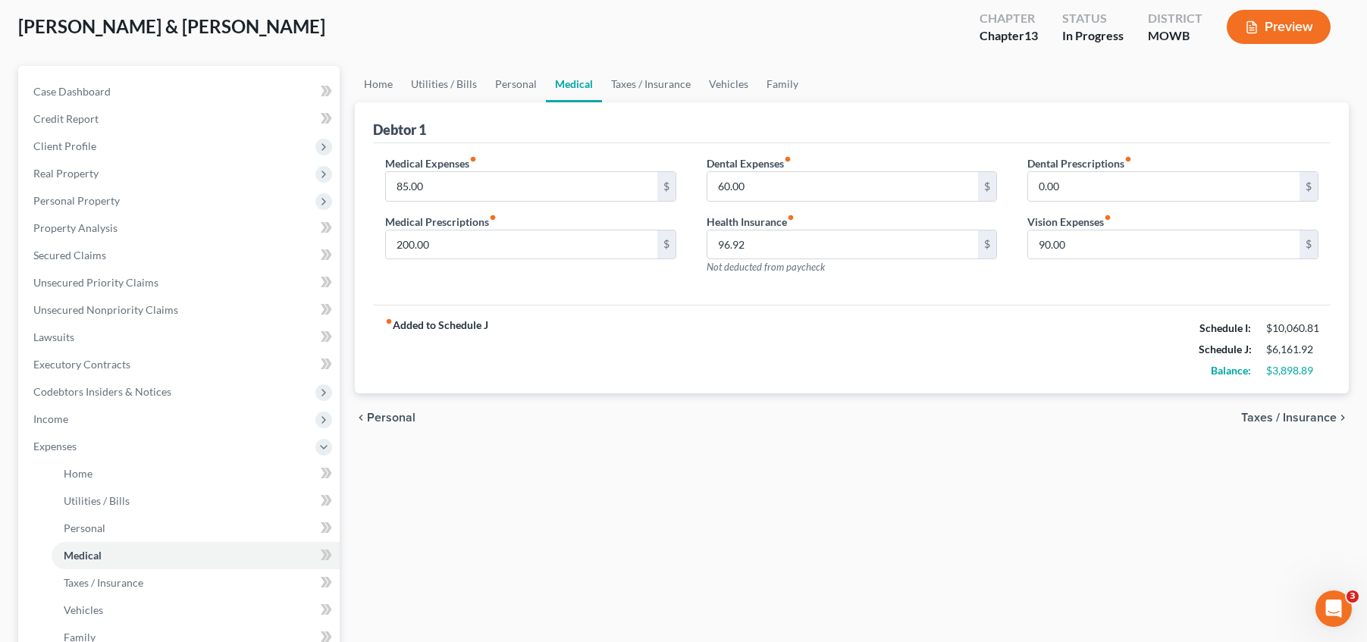
scroll to position [76, 0]
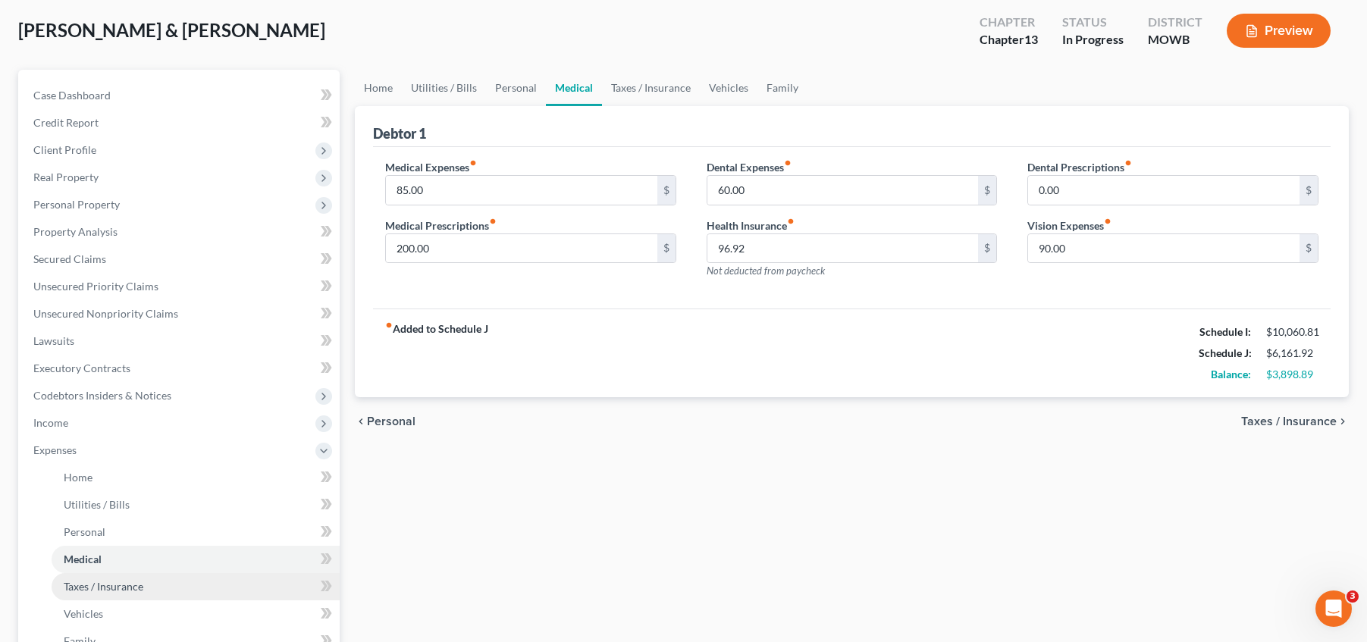
click at [124, 591] on span "Taxes / Insurance" at bounding box center [104, 586] width 80 height 13
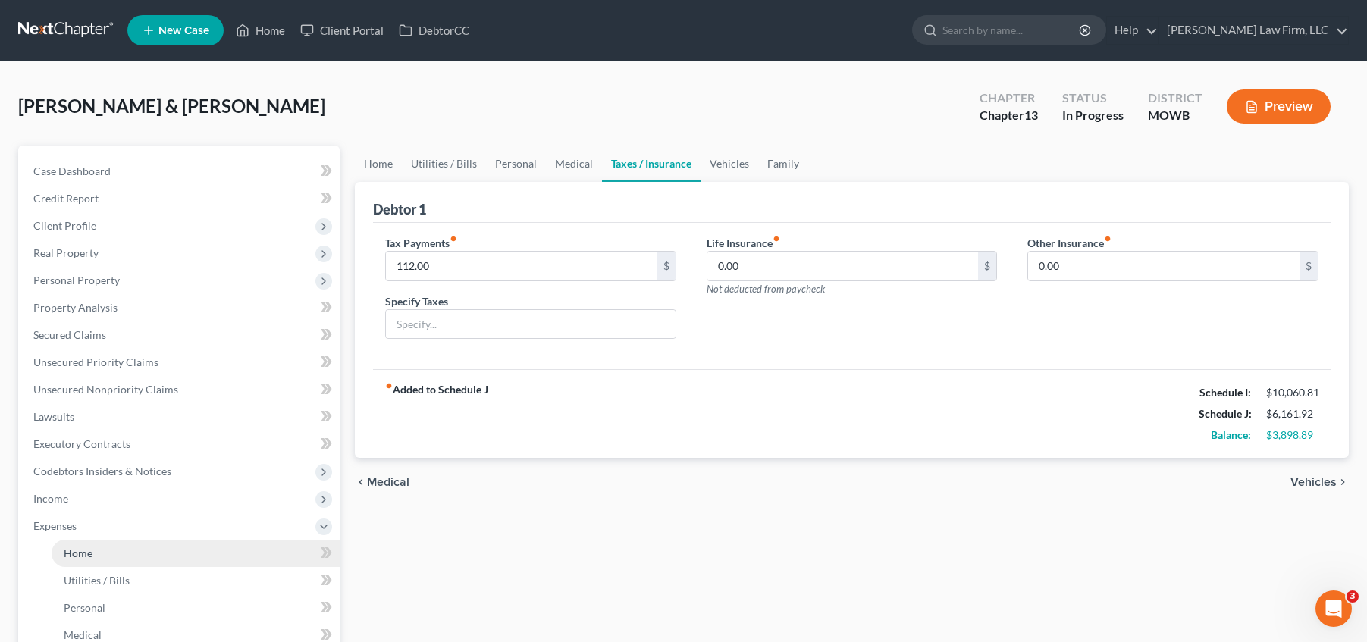
drag, startPoint x: 126, startPoint y: 554, endPoint x: 132, endPoint y: 544, distance: 10.9
click at [126, 554] on link "Home" at bounding box center [196, 553] width 288 height 27
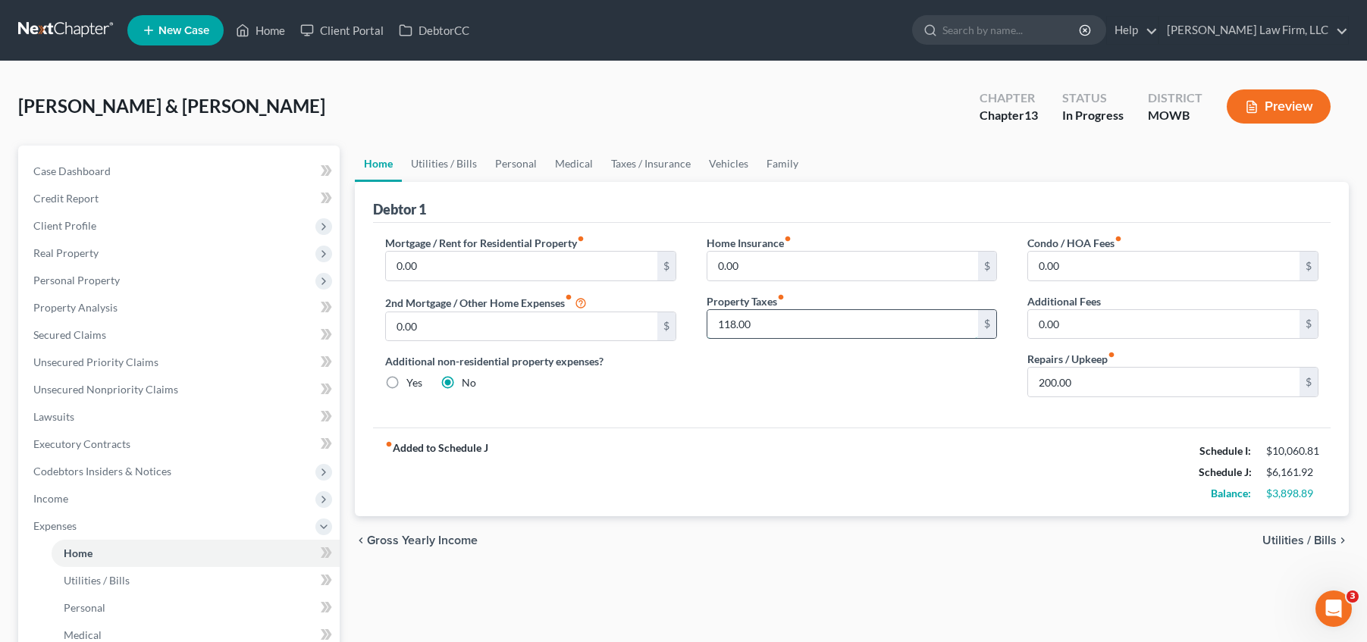
click at [786, 325] on input "118.00" at bounding box center [842, 324] width 271 height 29
click at [786, 324] on input "118.00" at bounding box center [842, 324] width 271 height 29
type input "118.97"
click at [714, 397] on div "Home Insurance fiber_manual_record 0.00 $ Property Taxes fiber_manual_record 11…" at bounding box center [853, 322] width 322 height 174
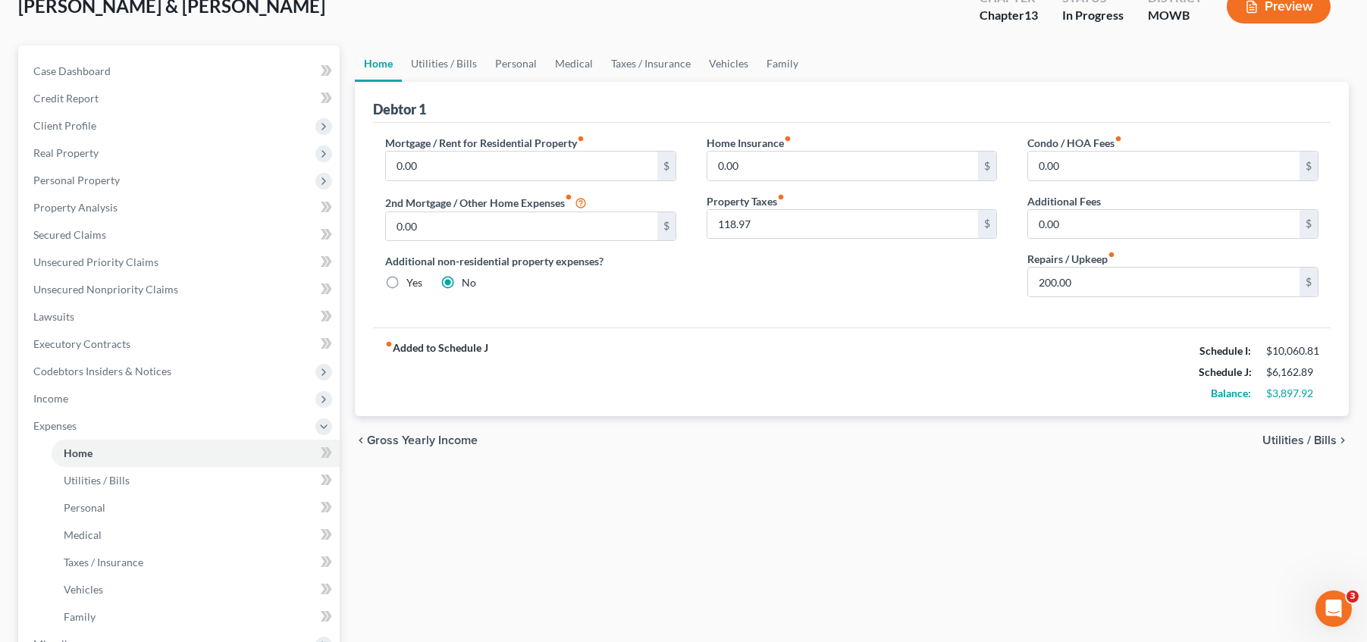
scroll to position [114, 0]
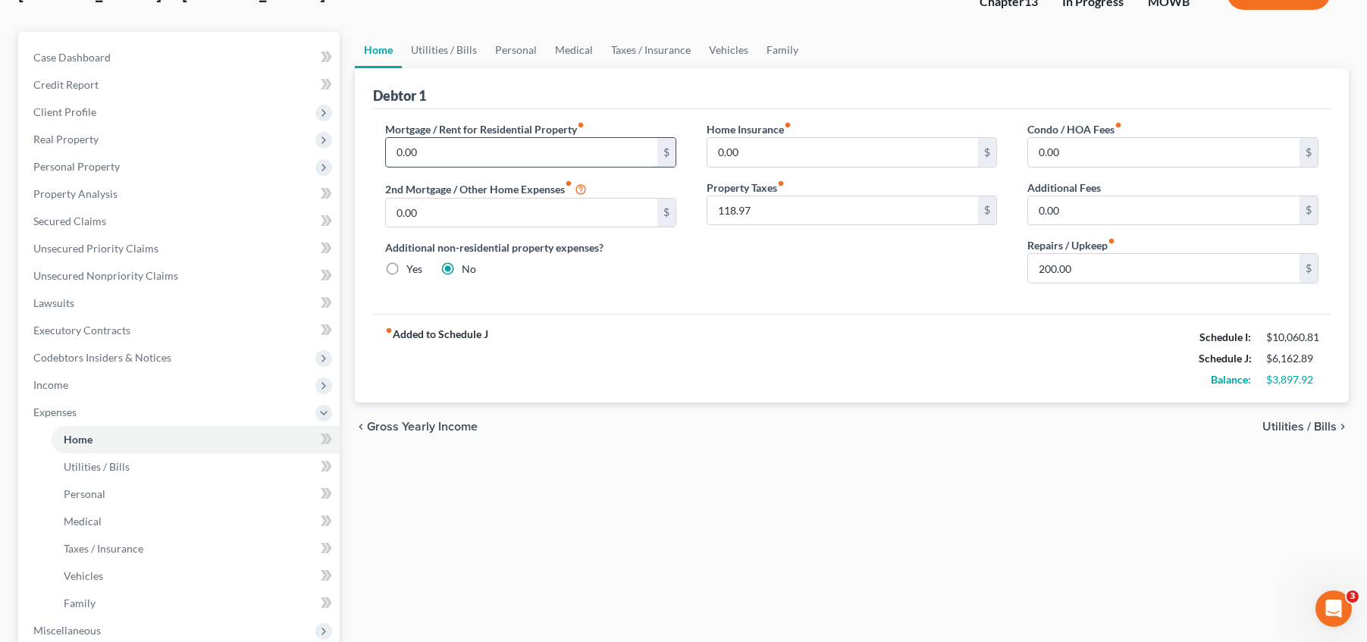
click at [469, 147] on input "0.00" at bounding box center [521, 152] width 271 height 29
type input "1,196"
click at [794, 397] on div "fiber_manual_record Added to Schedule J Schedule I: $10,060.81 Schedule J: $7,3…" at bounding box center [852, 358] width 958 height 89
click at [145, 579] on link "Vehicles" at bounding box center [196, 576] width 288 height 27
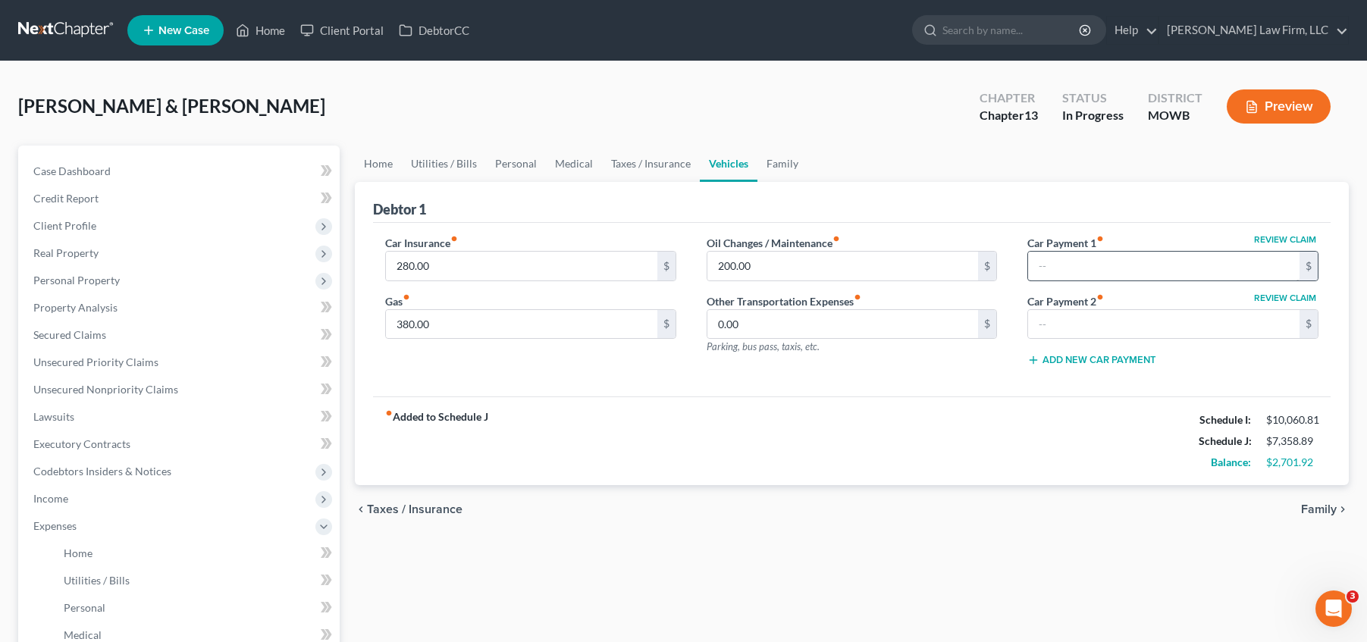
click at [1067, 252] on div "$" at bounding box center [1172, 266] width 291 height 30
click at [1071, 262] on input "text" at bounding box center [1163, 266] width 271 height 29
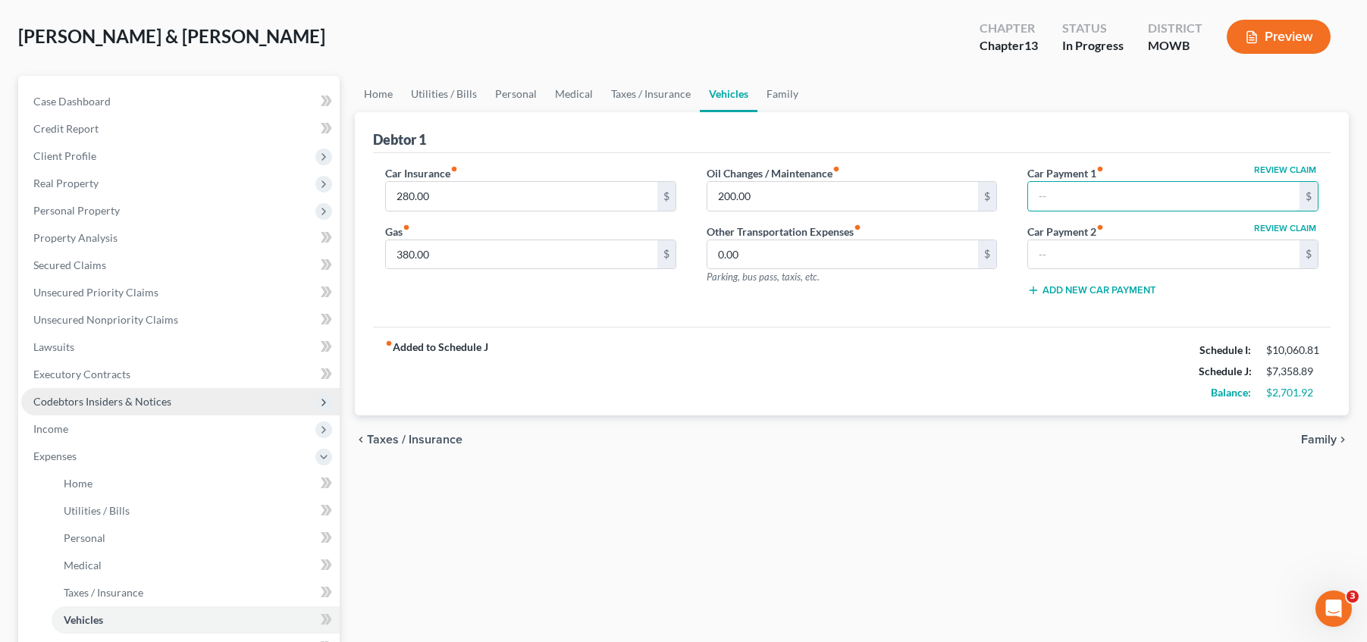
scroll to position [398, 0]
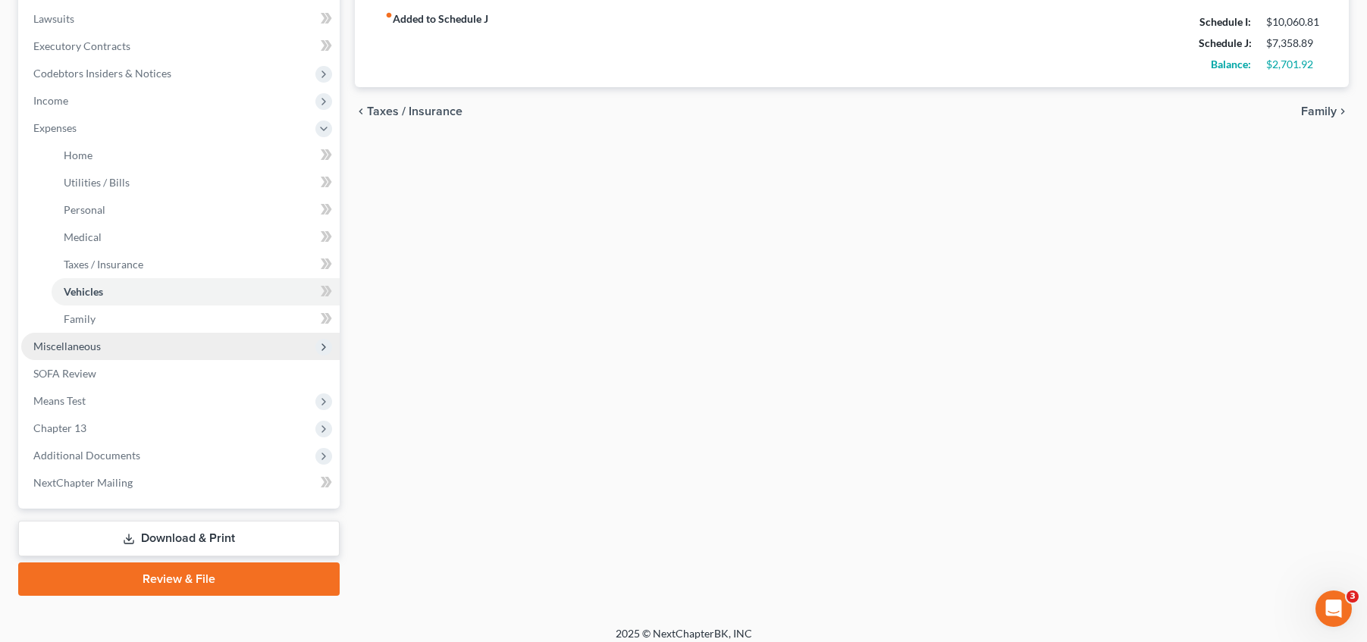
click at [130, 345] on span "Miscellaneous" at bounding box center [180, 346] width 318 height 27
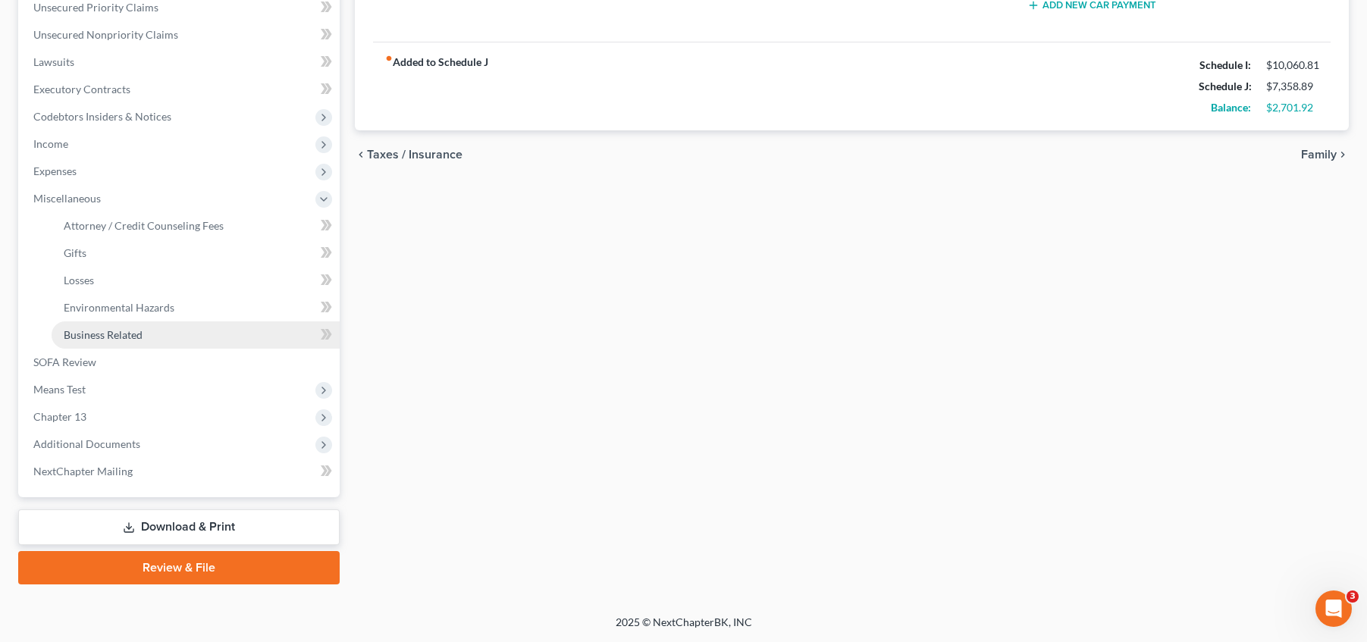
scroll to position [355, 0]
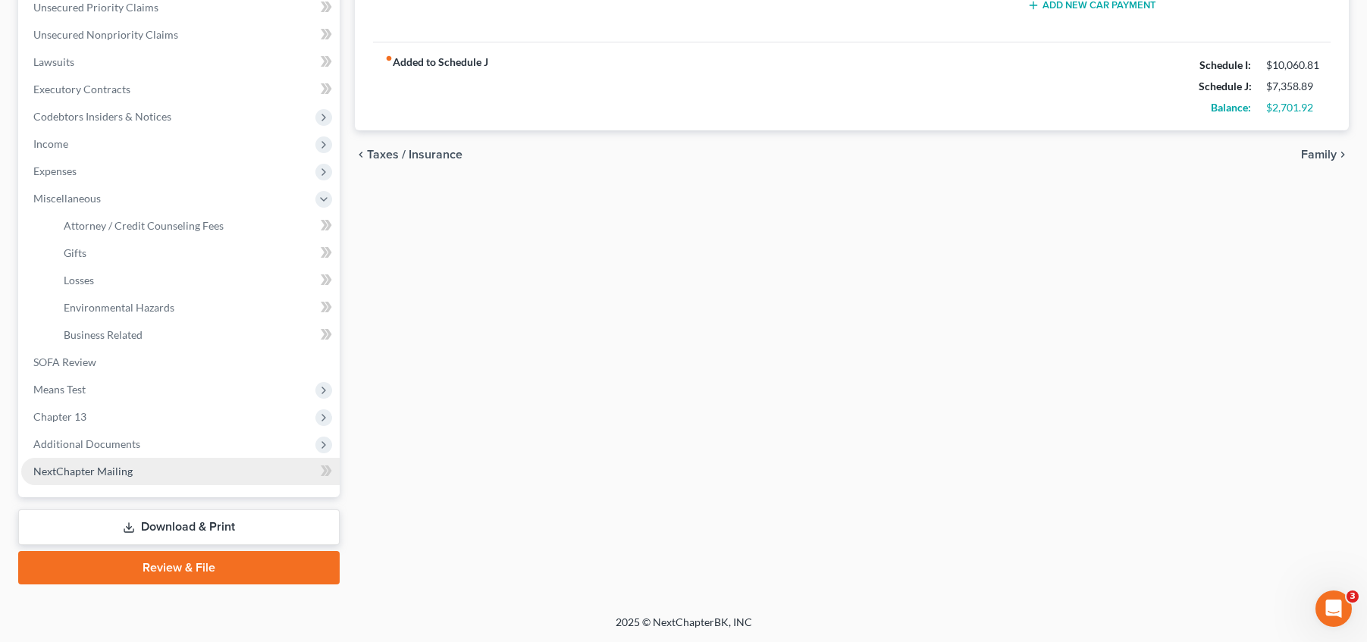
click at [220, 467] on link "NextChapter Mailing" at bounding box center [180, 471] width 318 height 27
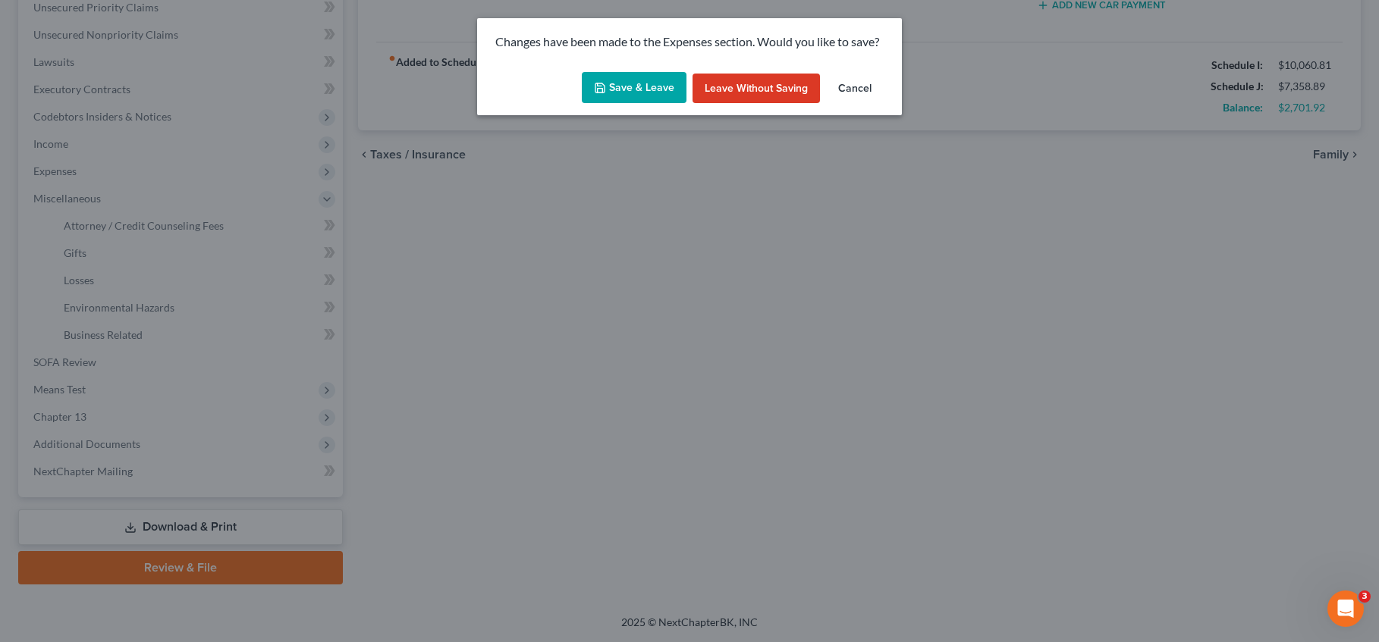
click at [867, 86] on button "Cancel" at bounding box center [855, 89] width 58 height 30
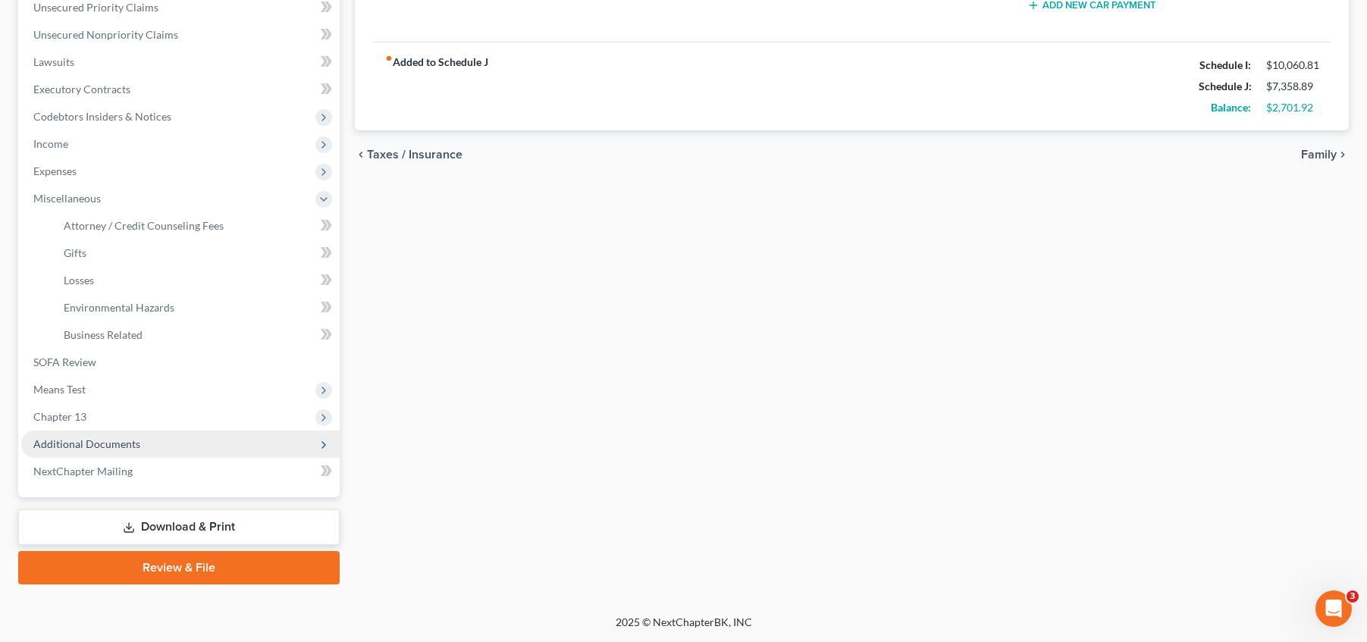
click at [212, 445] on span "Additional Documents" at bounding box center [180, 444] width 318 height 27
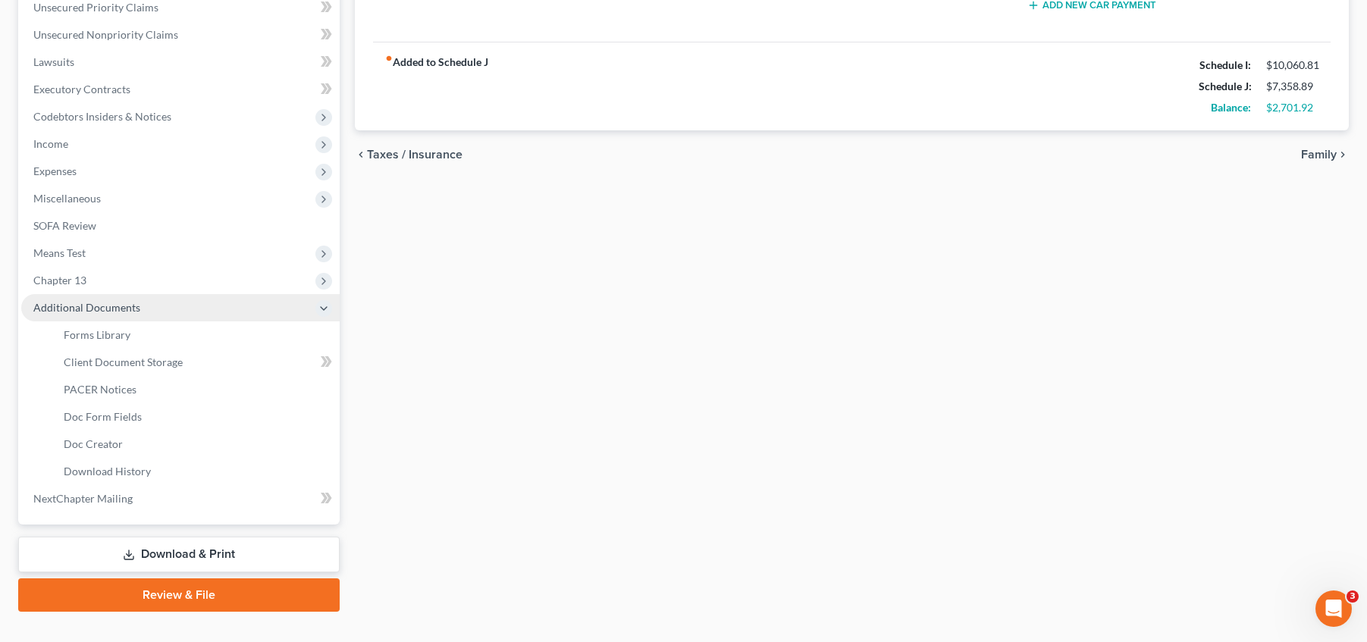
click at [170, 312] on span "Additional Documents" at bounding box center [180, 307] width 318 height 27
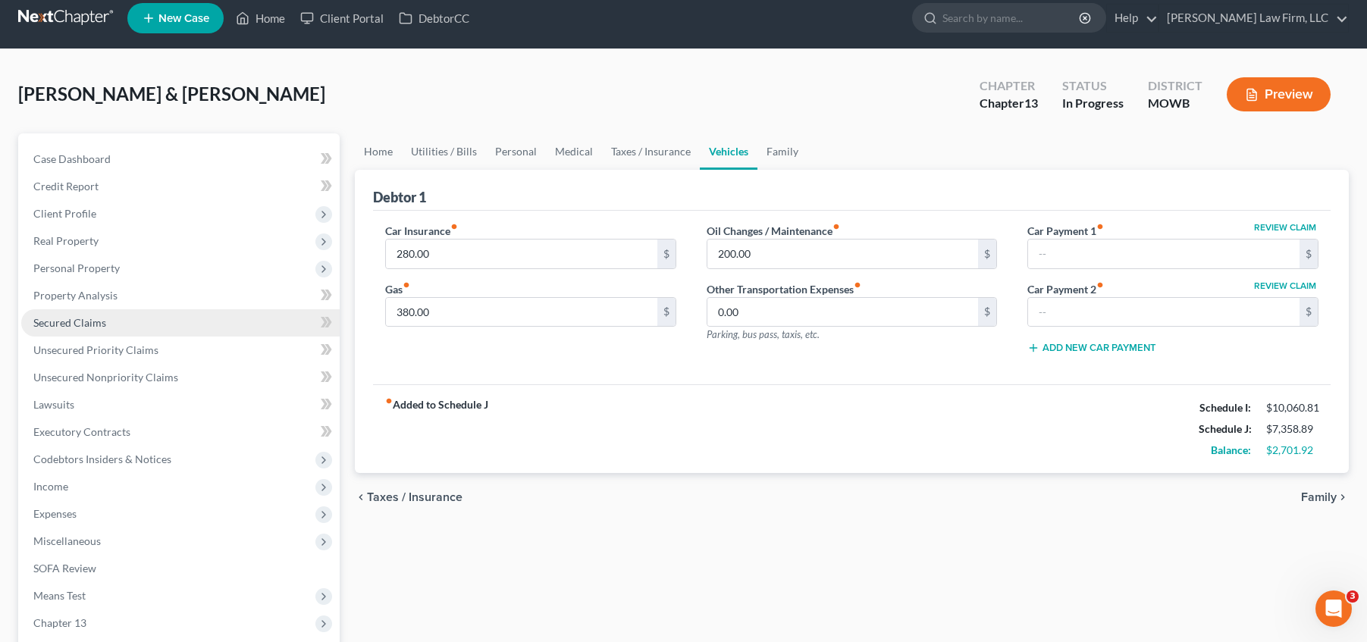
scroll to position [10, 0]
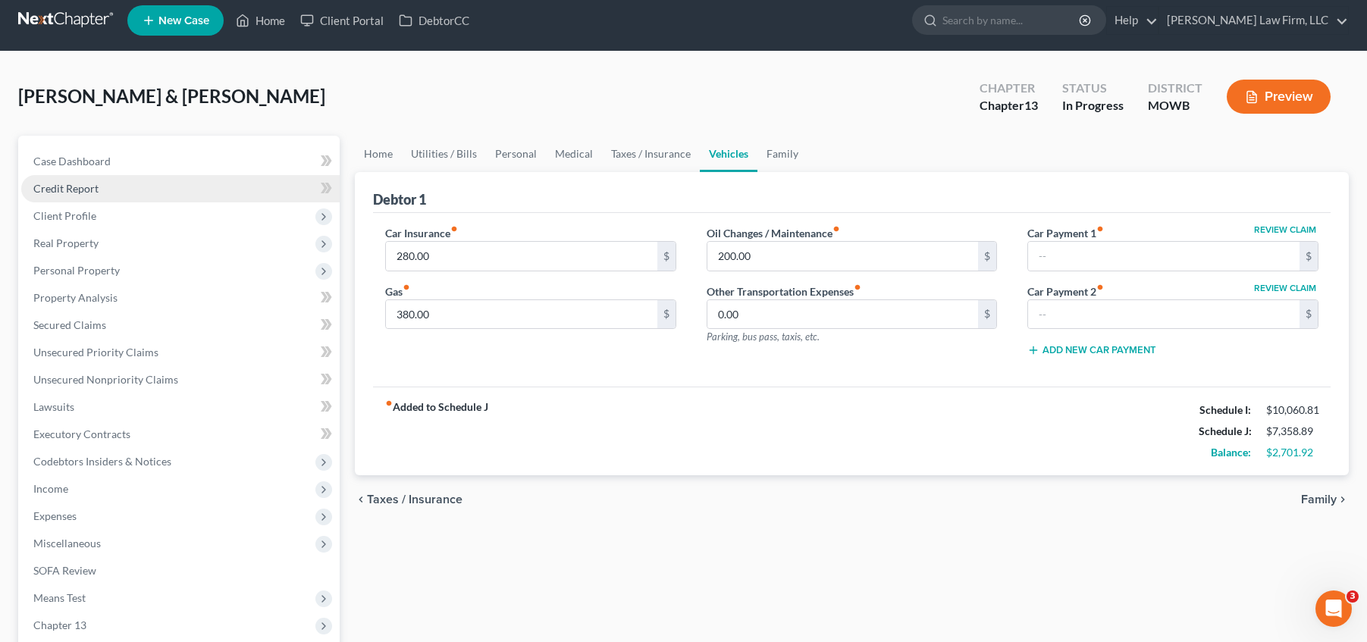
click at [107, 186] on link "Credit Report" at bounding box center [180, 188] width 318 height 27
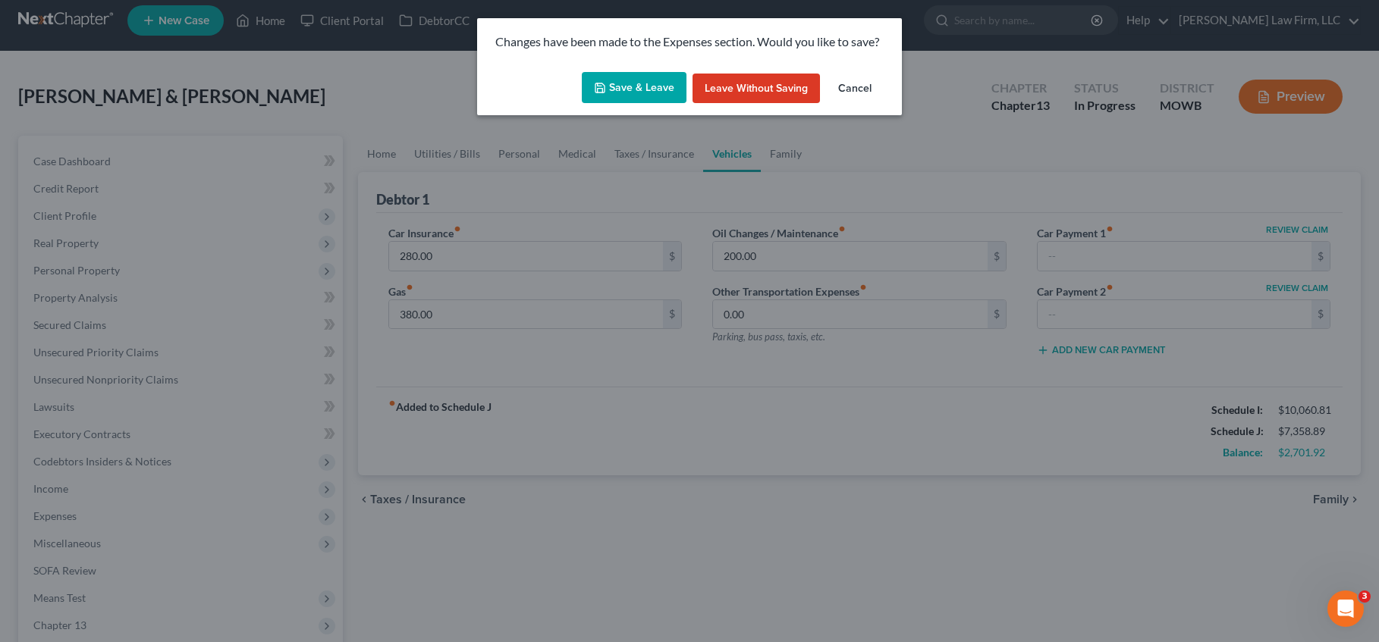
click at [859, 83] on button "Cancel" at bounding box center [855, 89] width 58 height 30
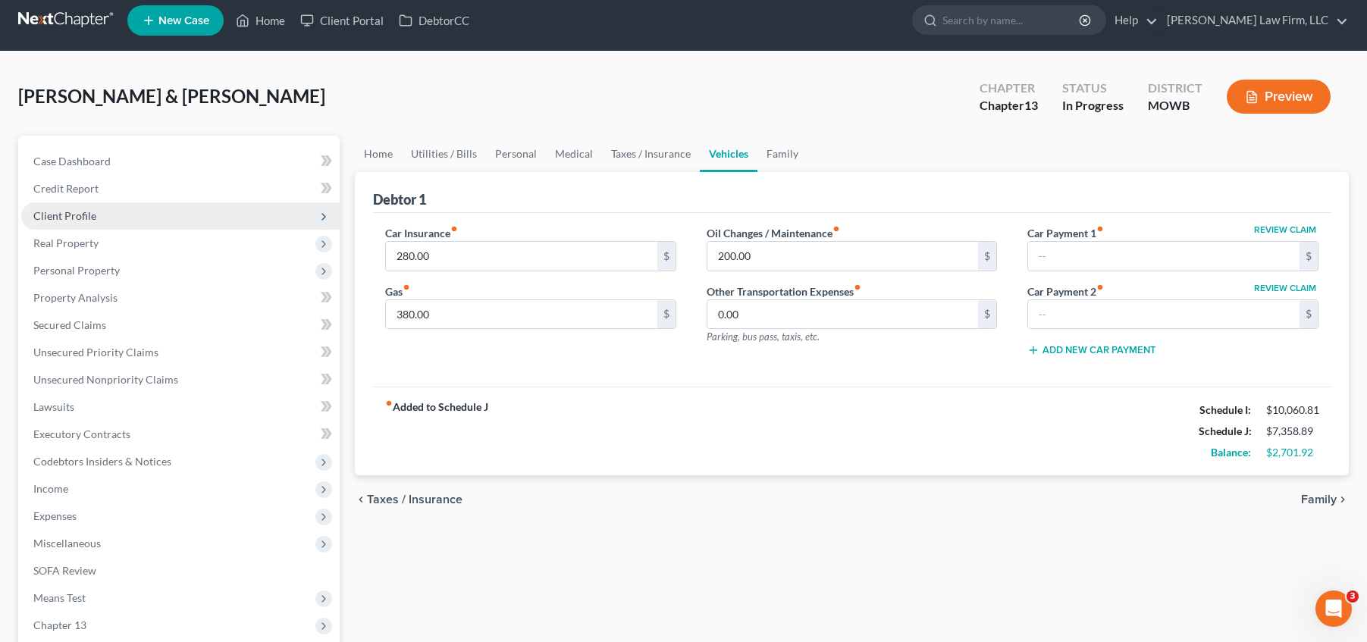
click at [142, 211] on span "Client Profile" at bounding box center [180, 215] width 318 height 27
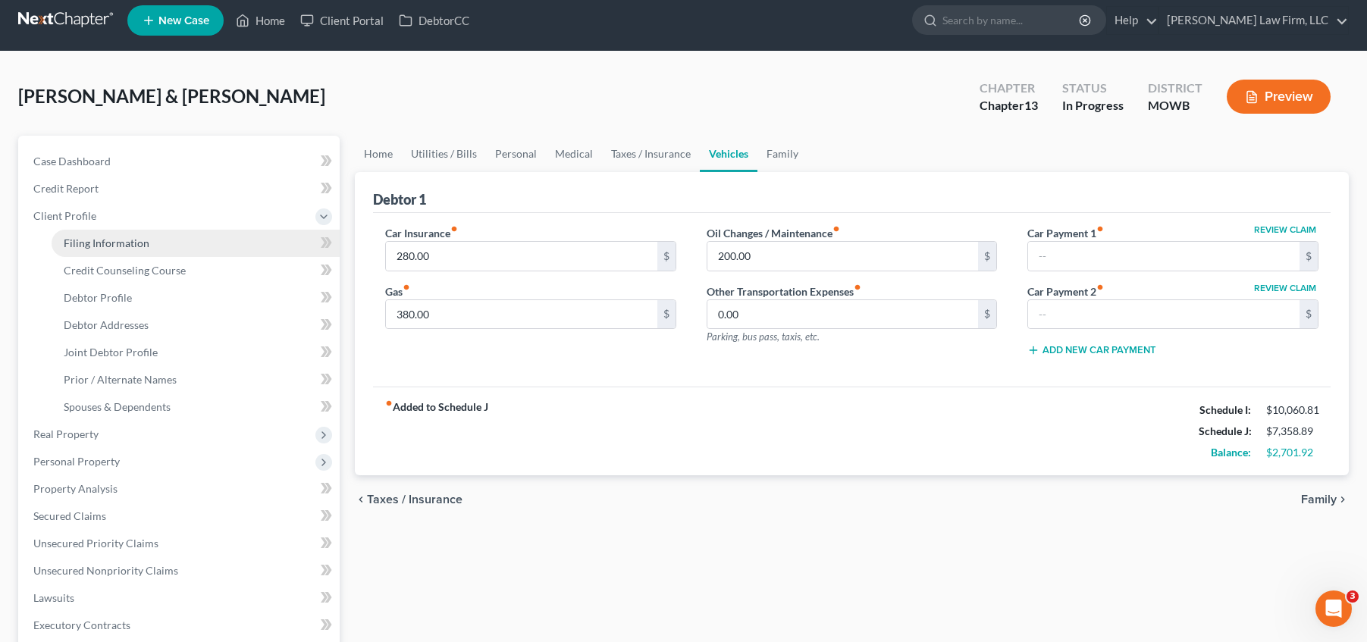
click at [184, 246] on link "Filing Information" at bounding box center [196, 243] width 288 height 27
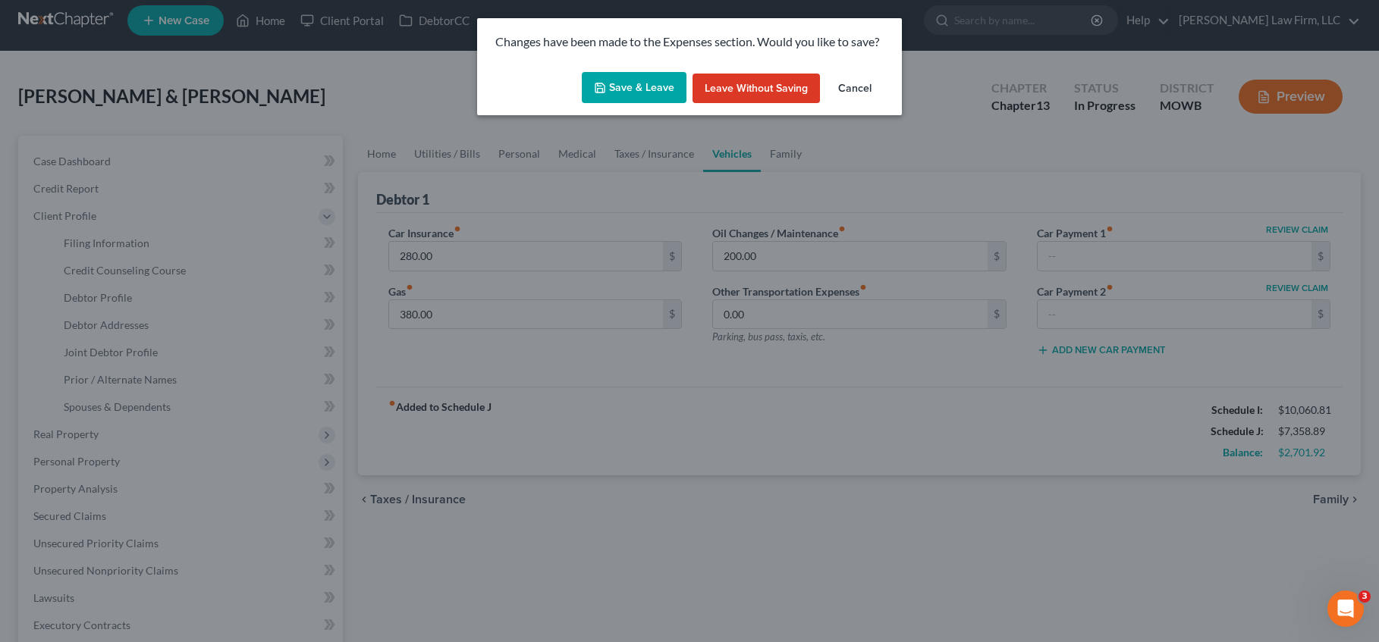
click at [647, 84] on button "Save & Leave" at bounding box center [634, 88] width 105 height 32
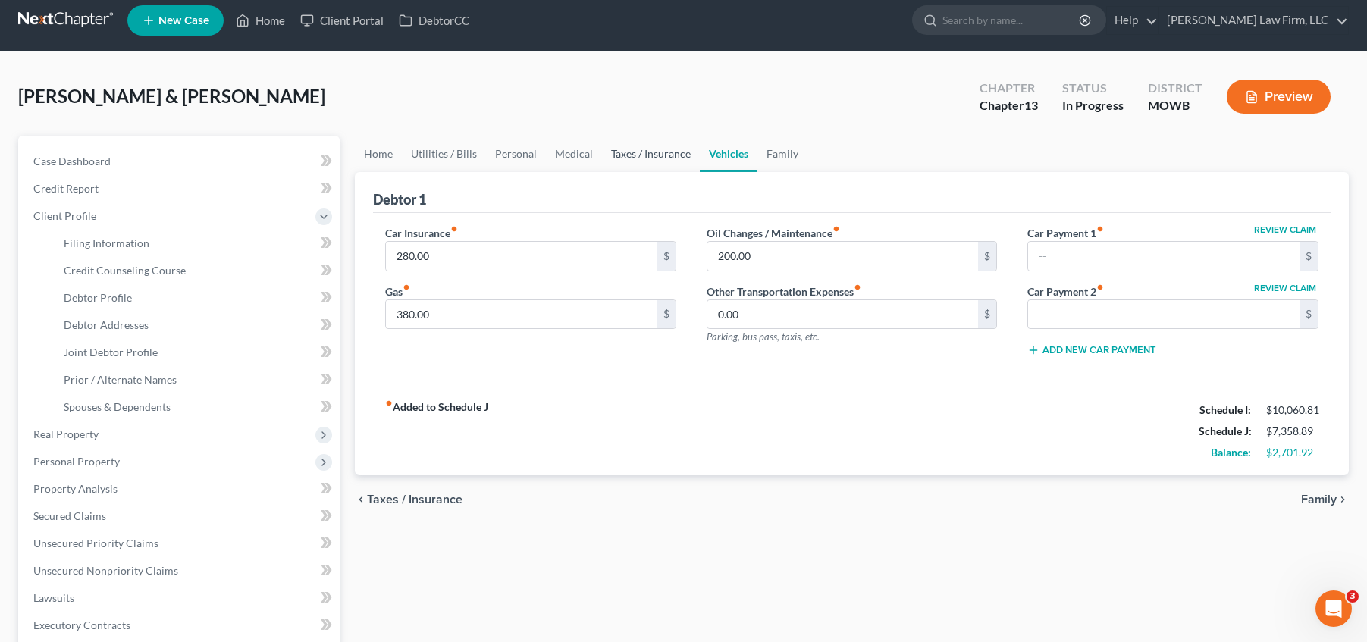
select select "1"
select select "3"
select select "46"
select select "26"
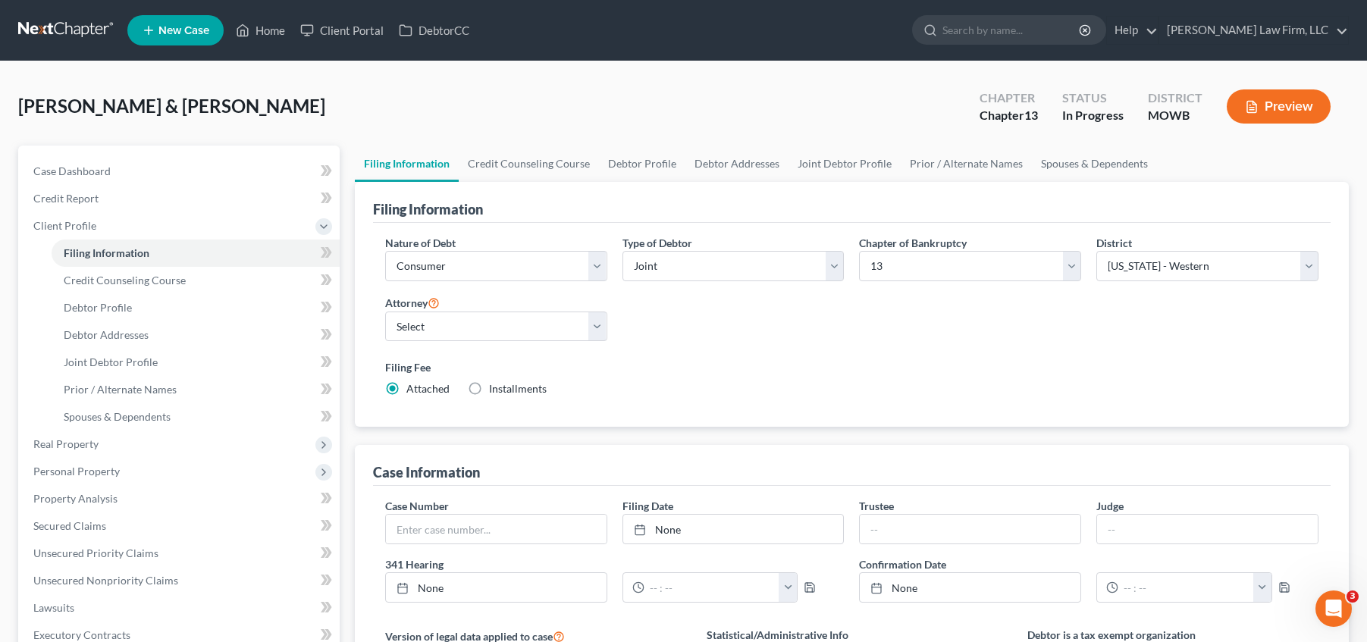
scroll to position [19, 0]
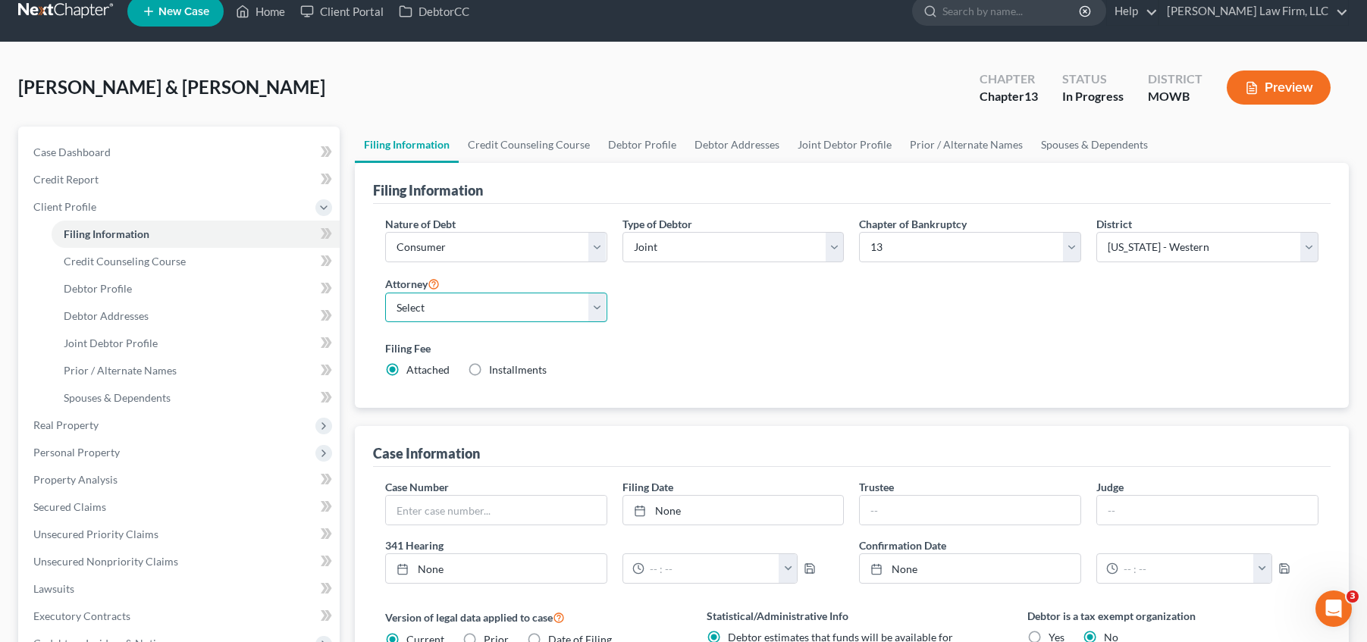
click at [507, 299] on select "Select [PERSON_NAME] - MOWB [PERSON_NAME] - KSB [PERSON_NAME] - MOEB [PERSON_NA…" at bounding box center [496, 308] width 222 height 30
select select "12"
click at [385, 293] on select "Select [PERSON_NAME] - MOWB [PERSON_NAME] - KSB [PERSON_NAME] - MOEB [PERSON_NA…" at bounding box center [496, 308] width 222 height 30
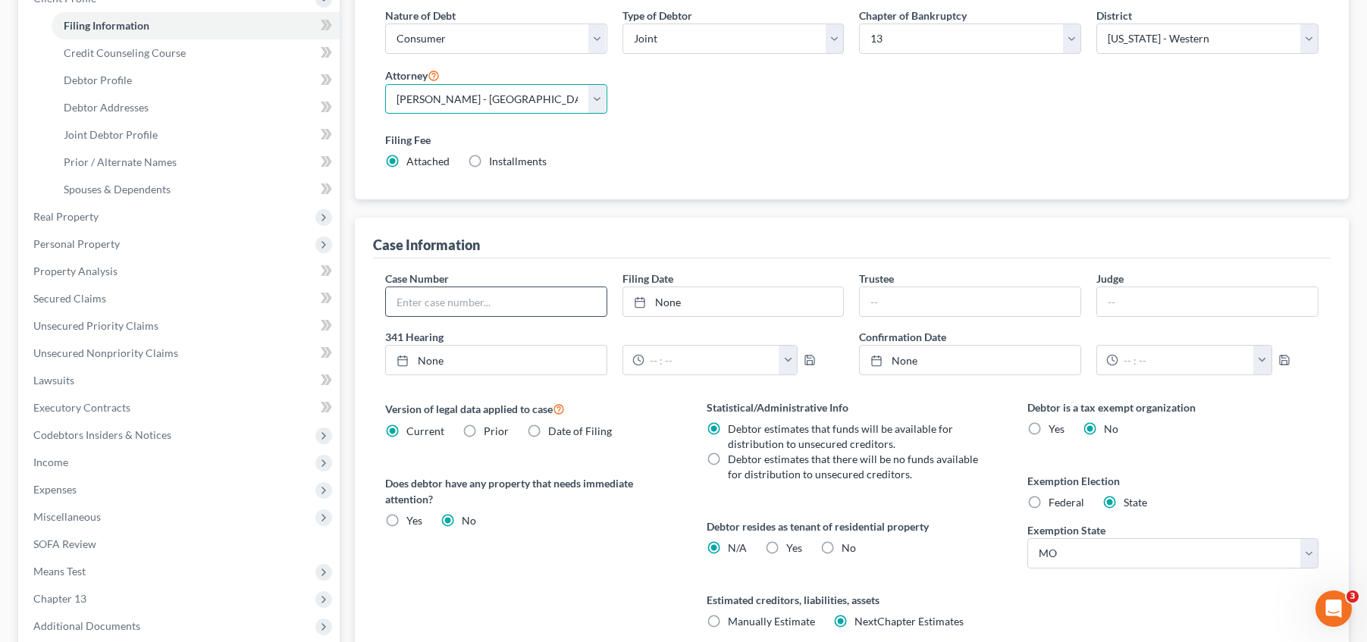
scroll to position [0, 0]
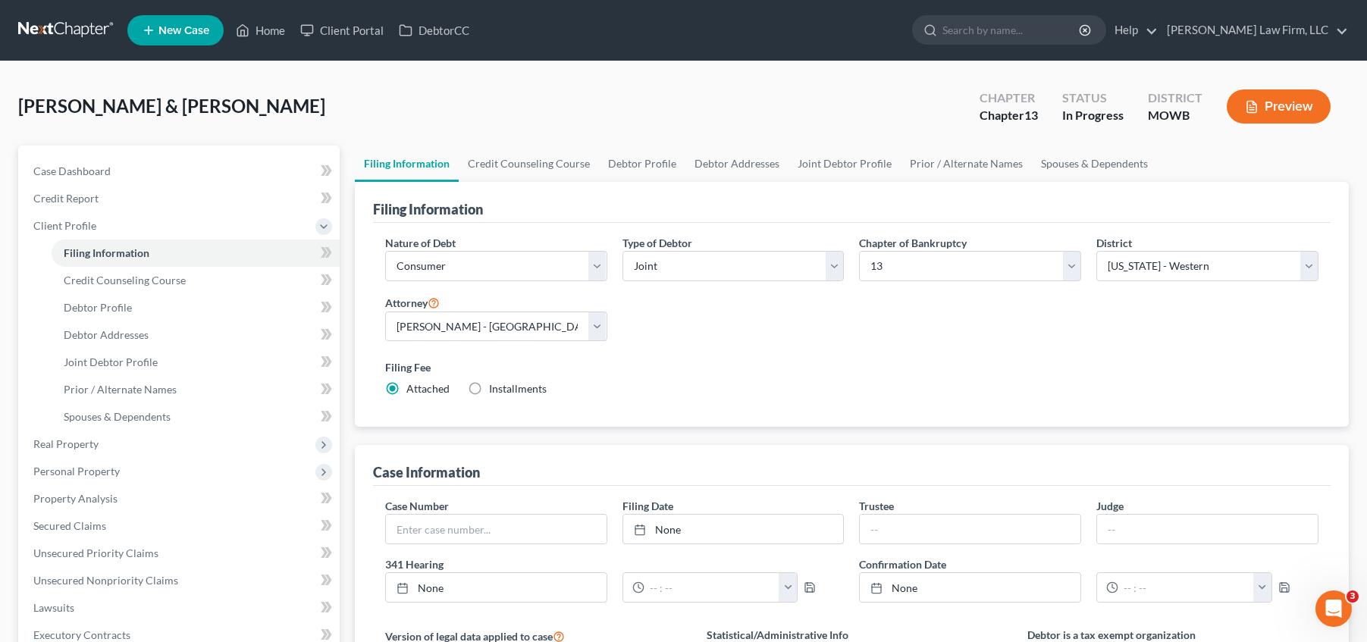
click at [457, 89] on div "[PERSON_NAME] & [PERSON_NAME] Upgraded Chapter Chapter 13 Status In [GEOGRAPHIC…" at bounding box center [683, 113] width 1331 height 66
click at [123, 201] on link "Credit Report" at bounding box center [180, 198] width 318 height 27
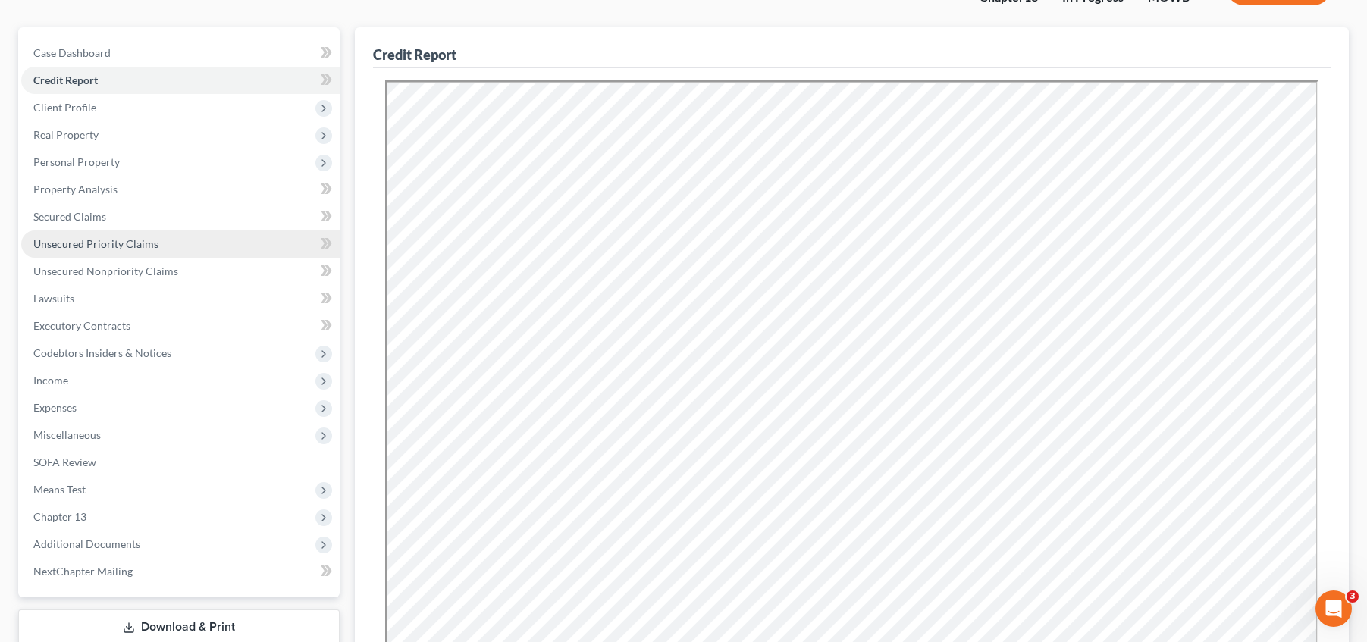
scroll to position [133, 0]
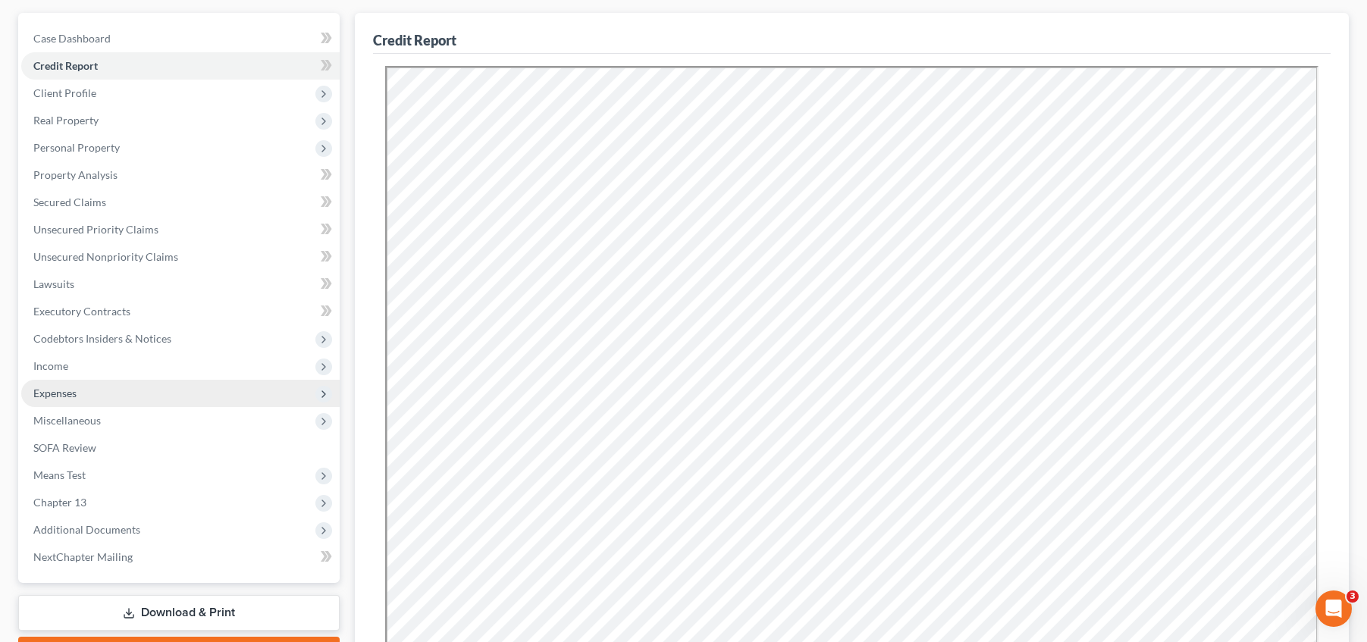
click at [158, 391] on span "Expenses" at bounding box center [180, 393] width 318 height 27
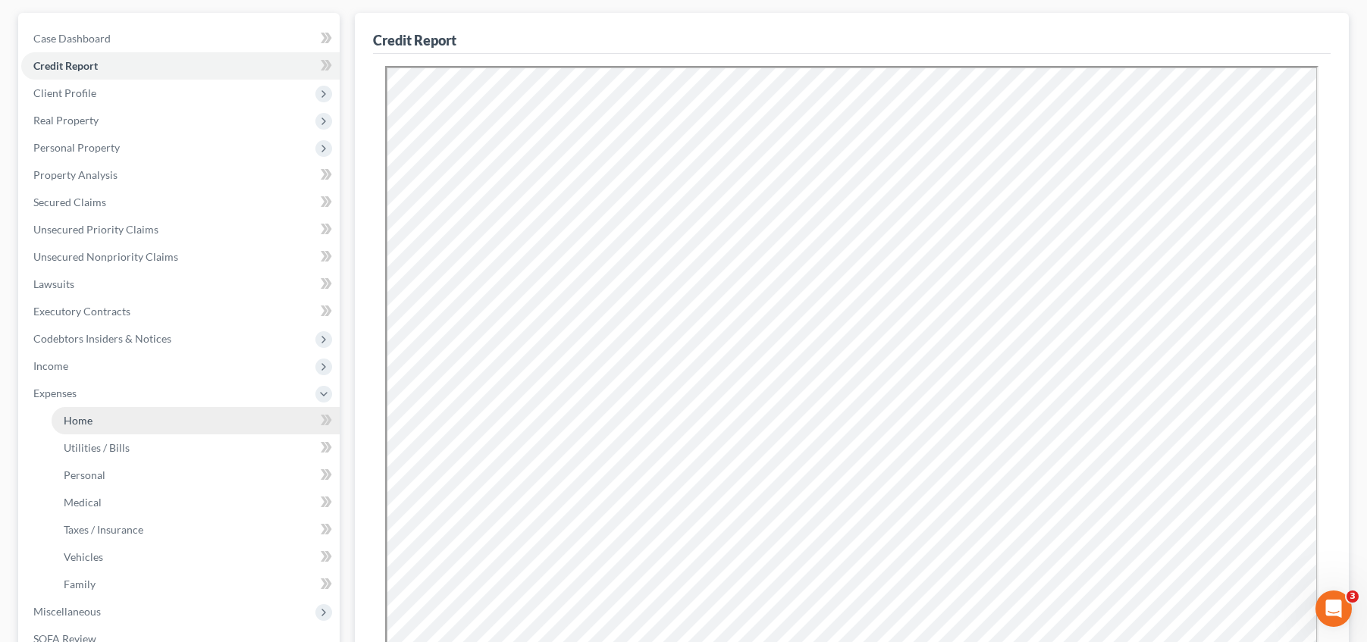
click at [136, 415] on link "Home" at bounding box center [196, 420] width 288 height 27
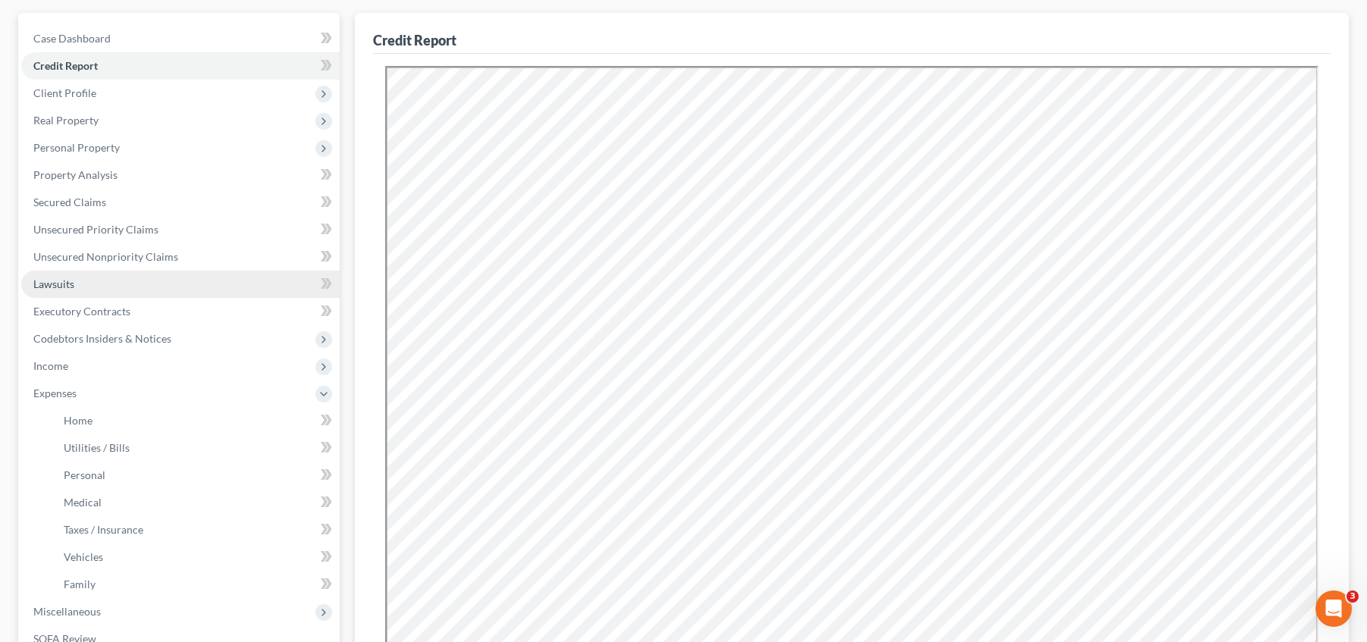
scroll to position [24, 0]
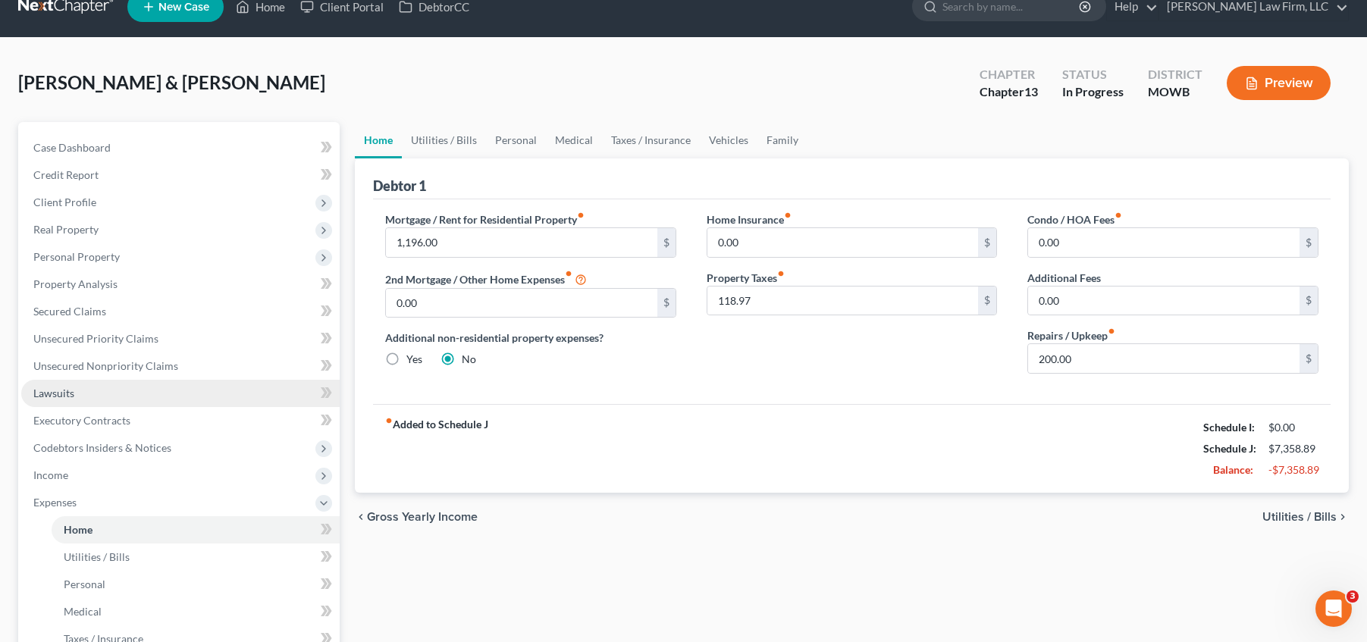
click at [124, 392] on ul "Case Dashboard Payments Invoices Payments Payments Credit Report Client Profile" at bounding box center [180, 502] width 318 height 737
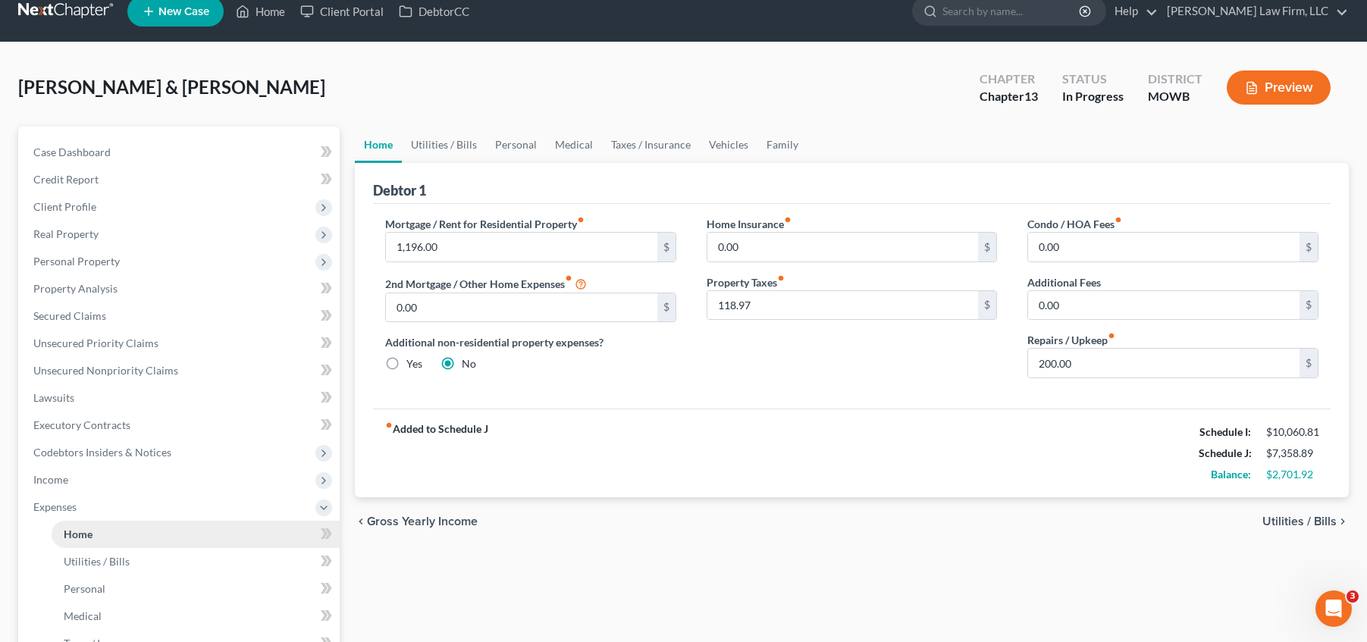
scroll to position [57, 0]
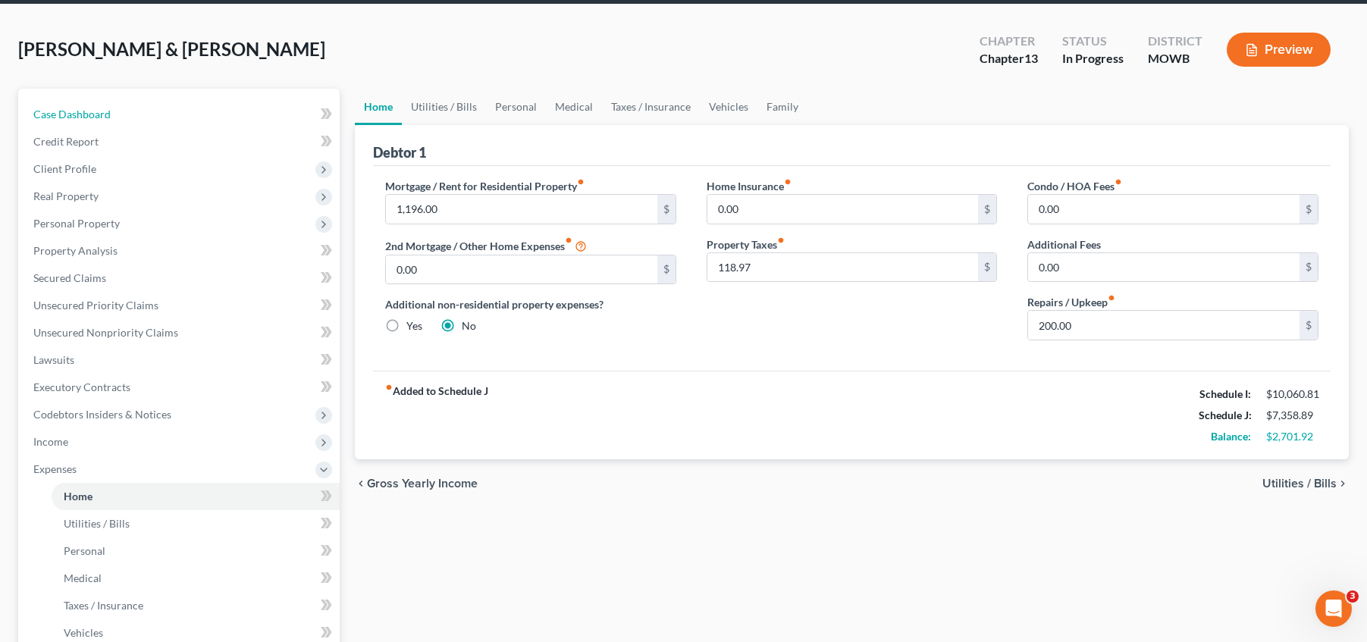
drag, startPoint x: 128, startPoint y: 110, endPoint x: 642, endPoint y: 80, distance: 515.0
click at [128, 110] on link "Case Dashboard" at bounding box center [180, 114] width 318 height 27
select select "4"
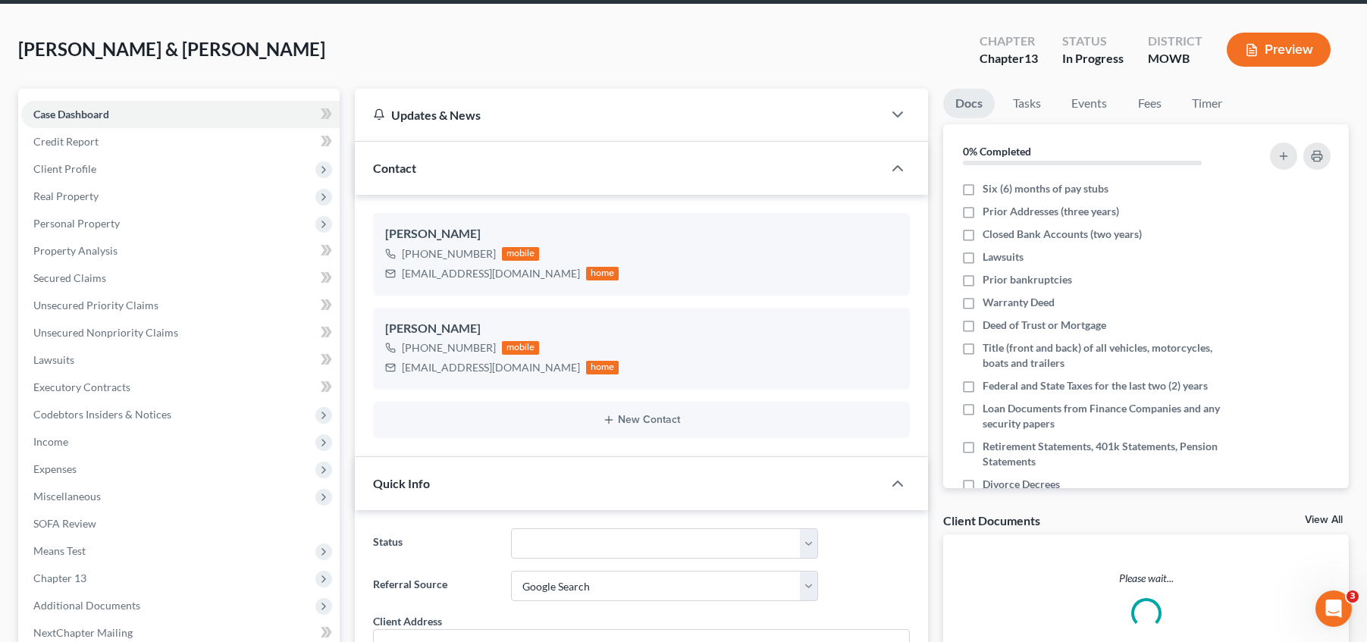
click at [1297, 64] on button "Preview" at bounding box center [1279, 50] width 104 height 34
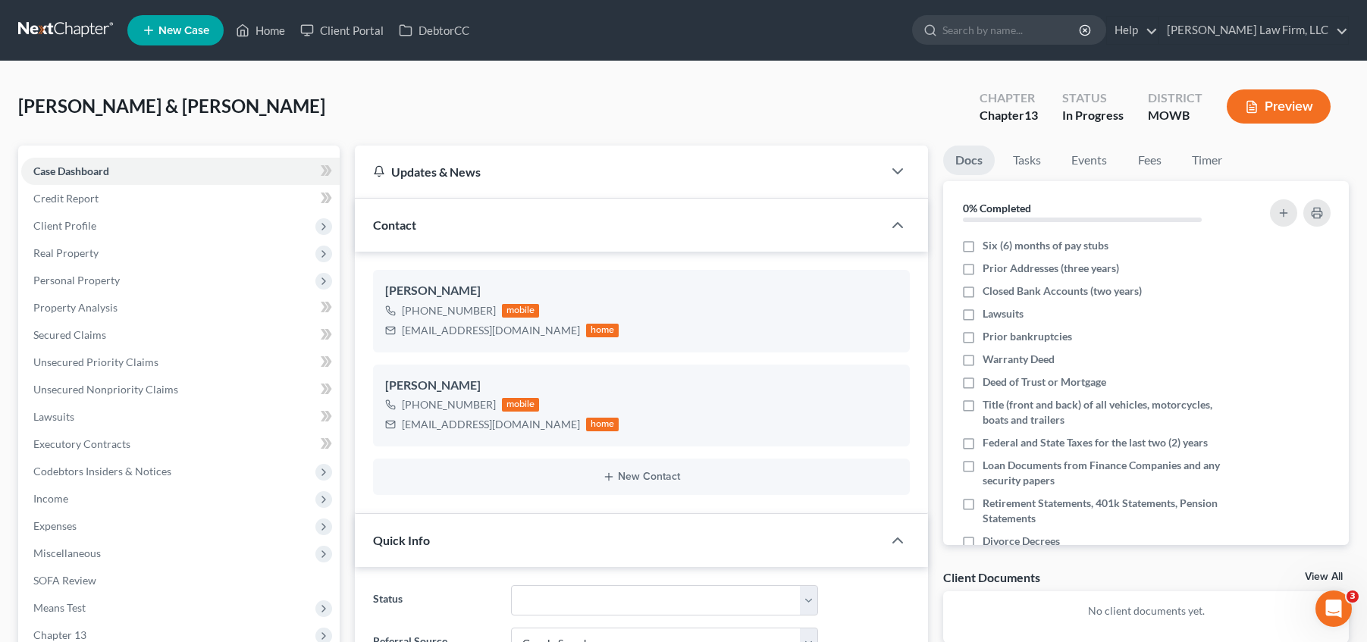
click at [1310, 105] on button "Preview" at bounding box center [1279, 106] width 104 height 34
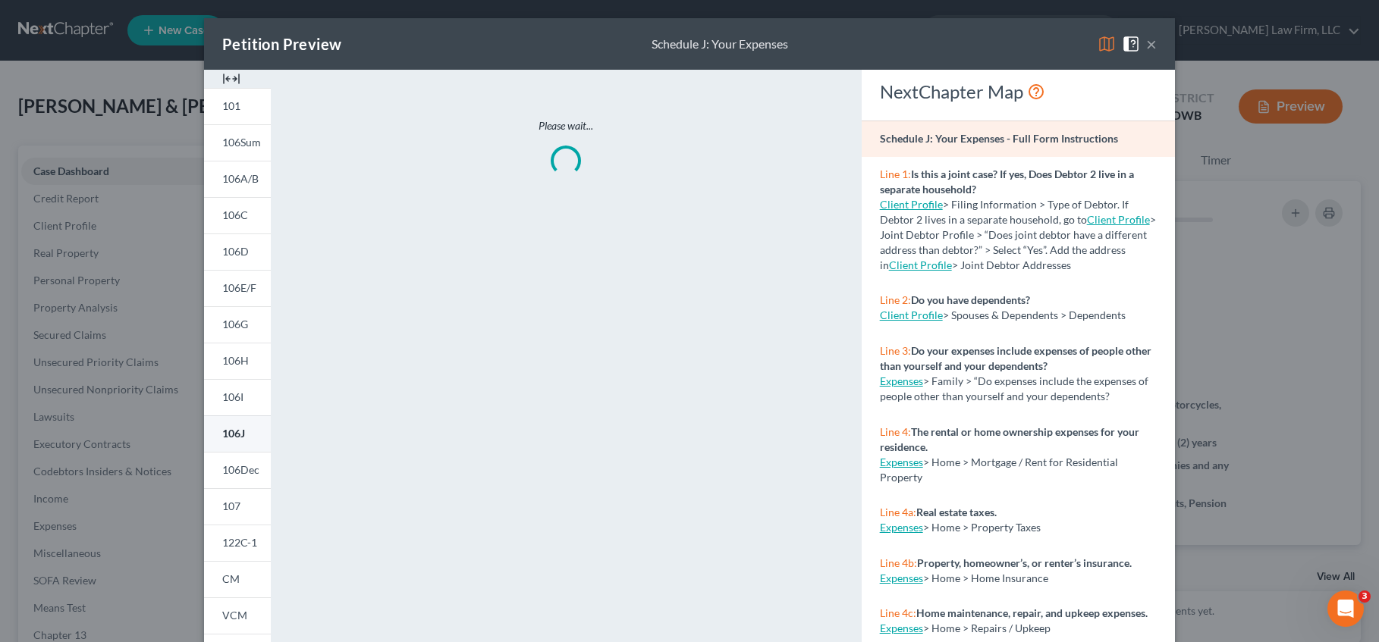
scroll to position [199, 0]
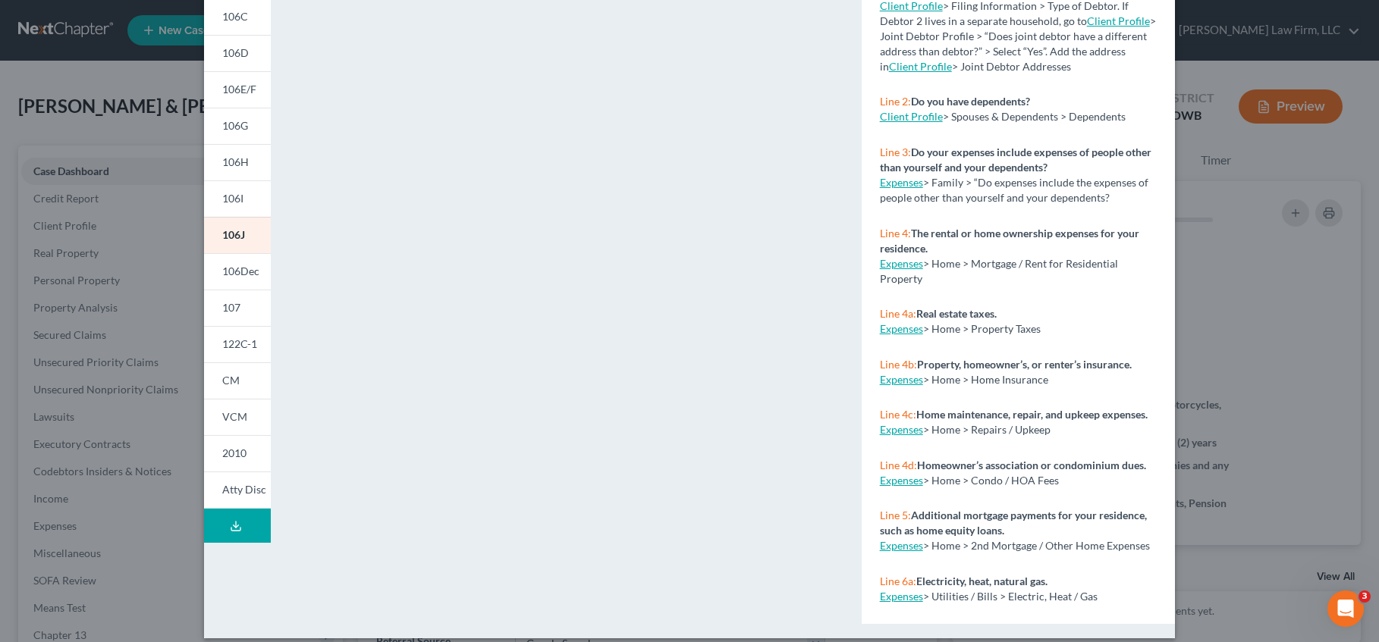
drag, startPoint x: 228, startPoint y: 522, endPoint x: 284, endPoint y: 497, distance: 61.1
click at [230, 525] on icon at bounding box center [236, 526] width 12 height 12
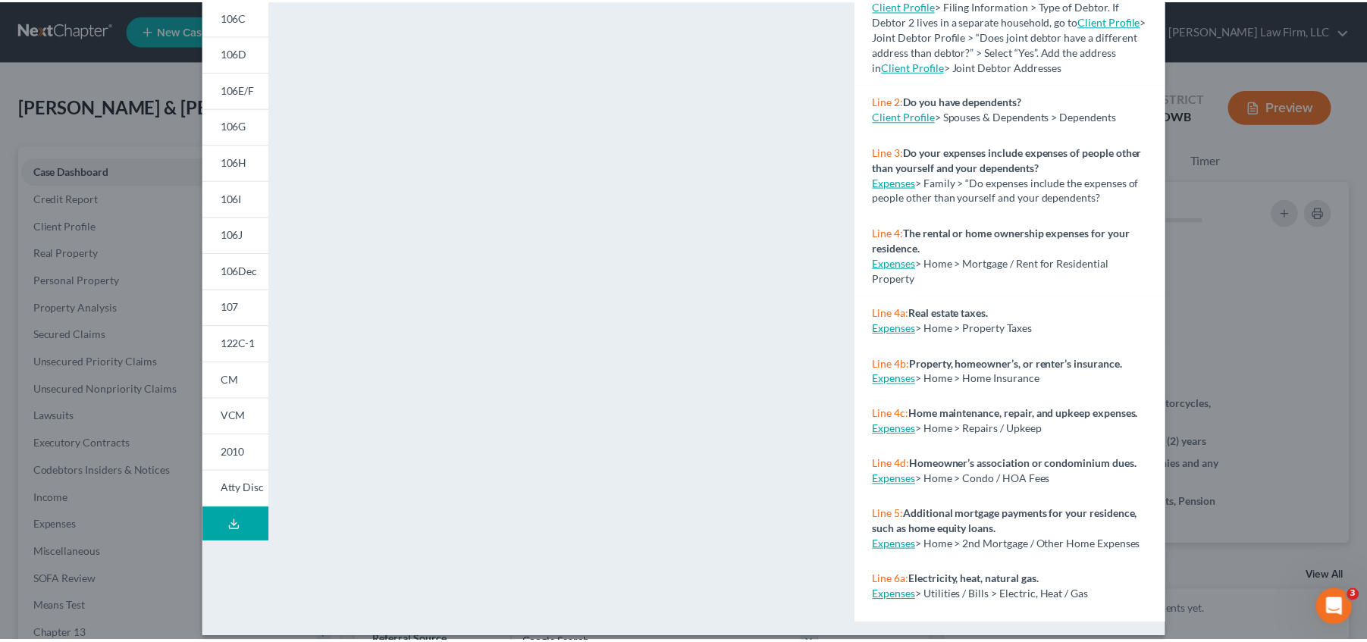
scroll to position [0, 0]
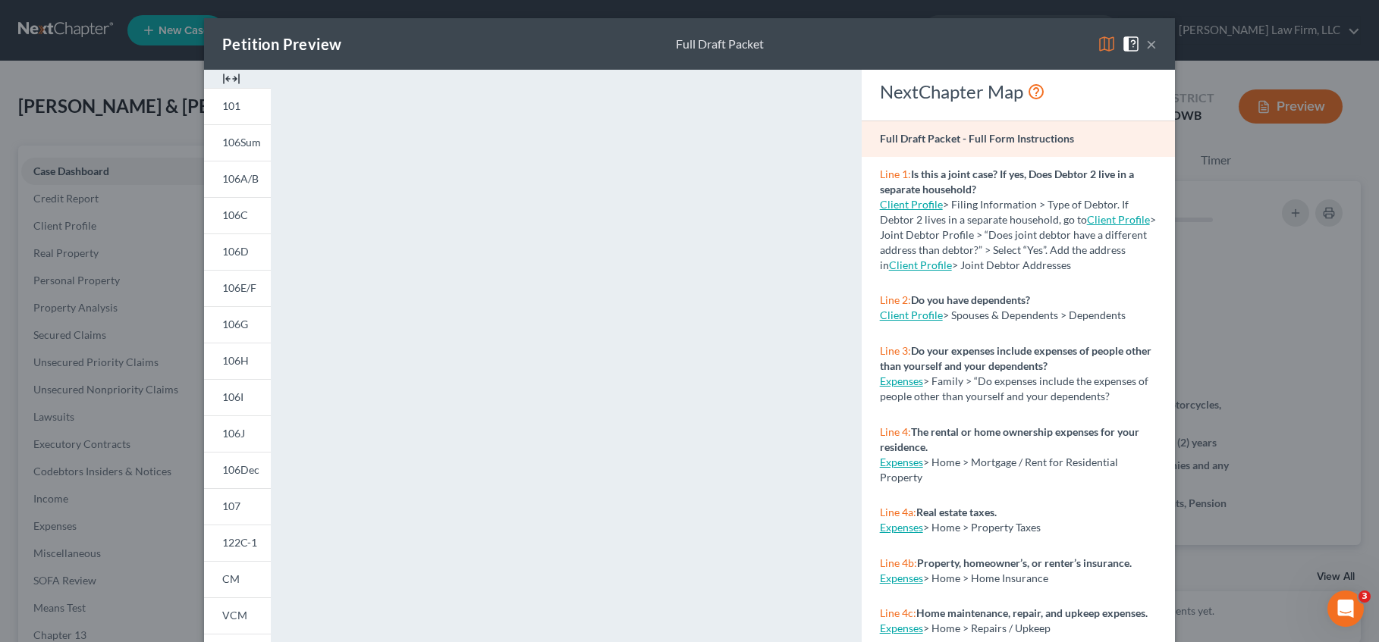
click at [1146, 41] on button "×" at bounding box center [1151, 44] width 11 height 18
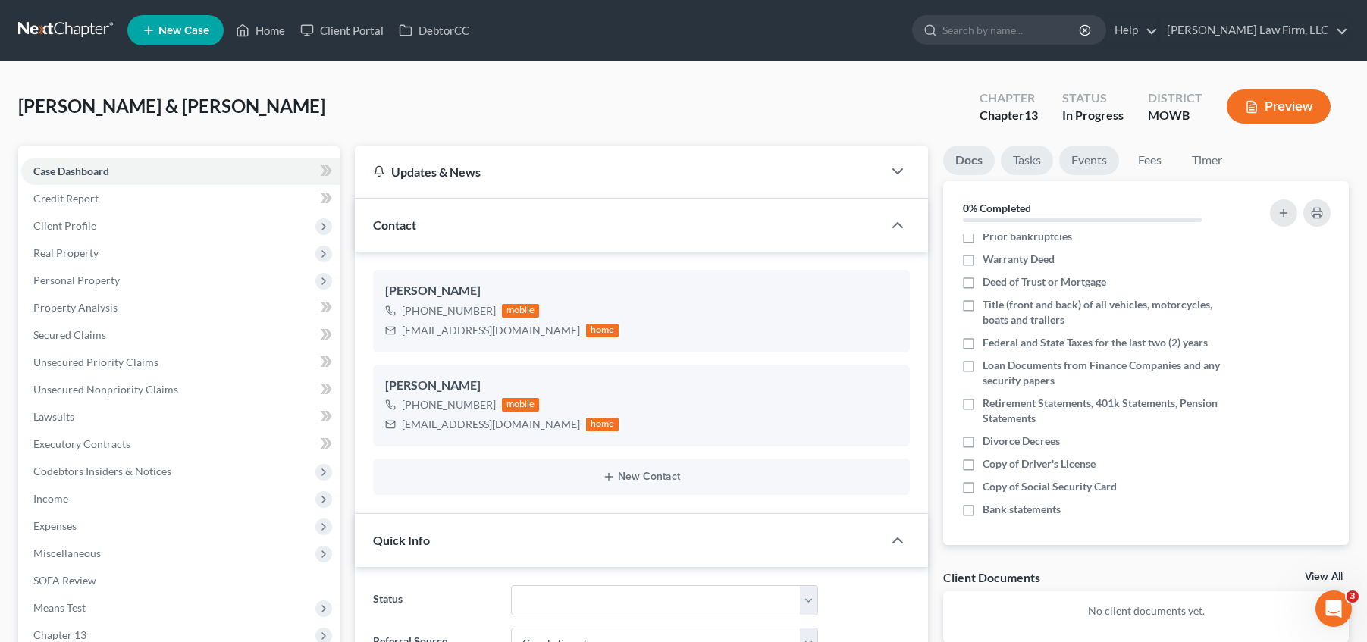
drag, startPoint x: 1024, startPoint y: 165, endPoint x: 1075, endPoint y: 159, distance: 51.9
click at [1024, 165] on link "Tasks" at bounding box center [1027, 161] width 52 height 30
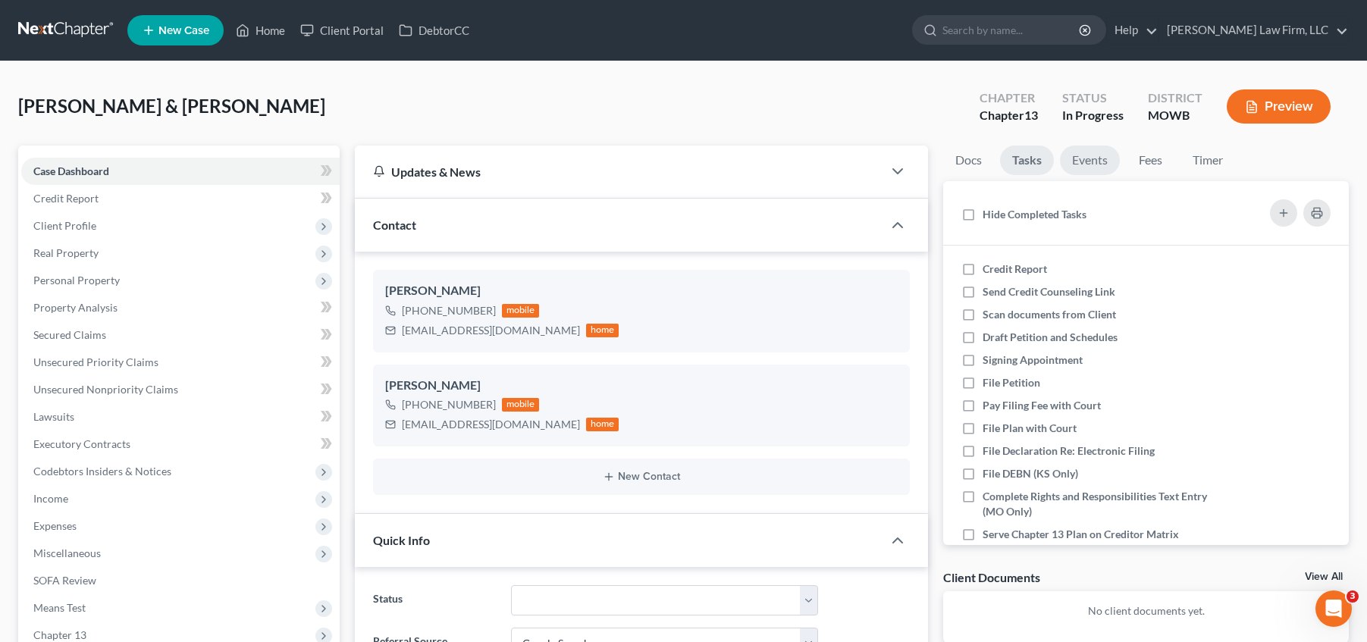
drag, startPoint x: 1093, startPoint y: 159, endPoint x: 1101, endPoint y: 162, distance: 8.2
click at [1093, 159] on link "Events" at bounding box center [1090, 161] width 60 height 30
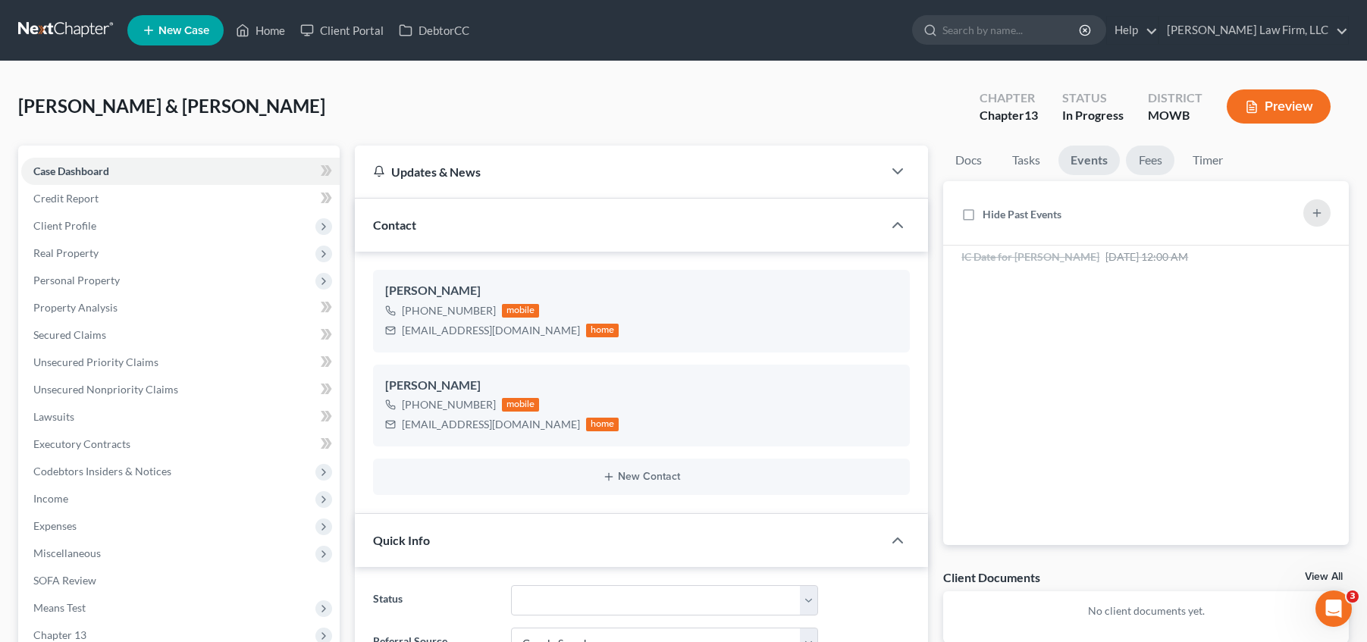
click at [1144, 155] on link "Fees" at bounding box center [1150, 161] width 49 height 30
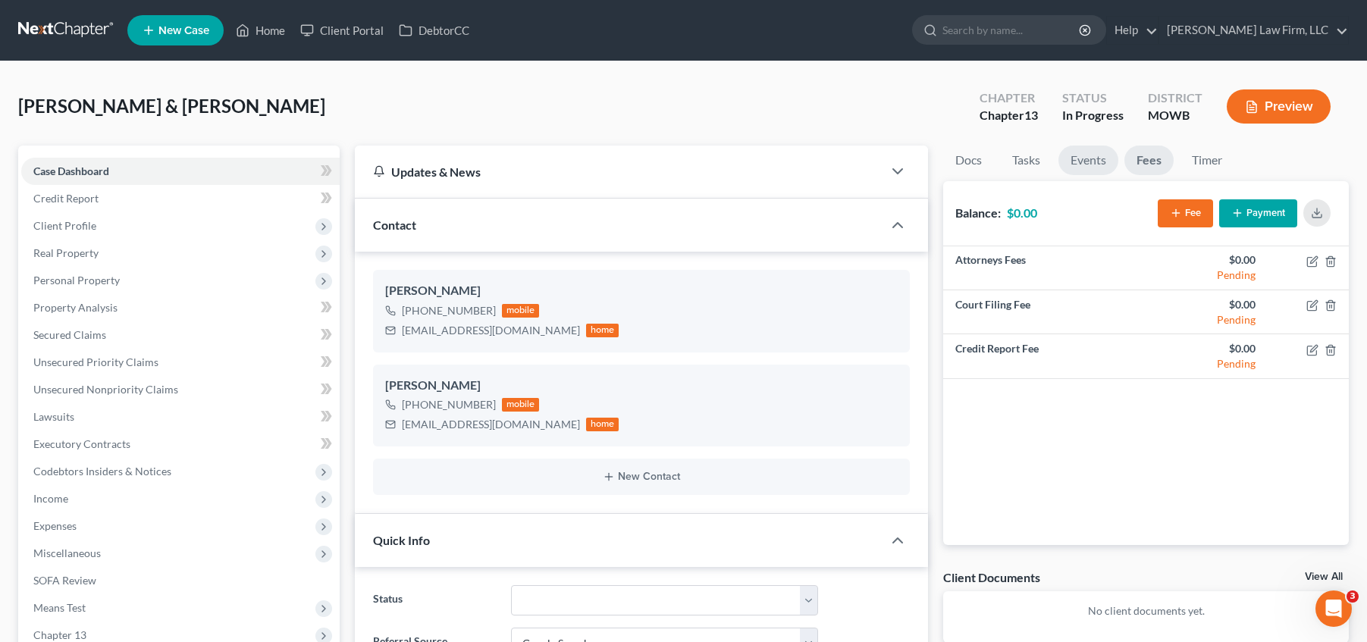
click at [1099, 158] on link "Events" at bounding box center [1089, 161] width 60 height 30
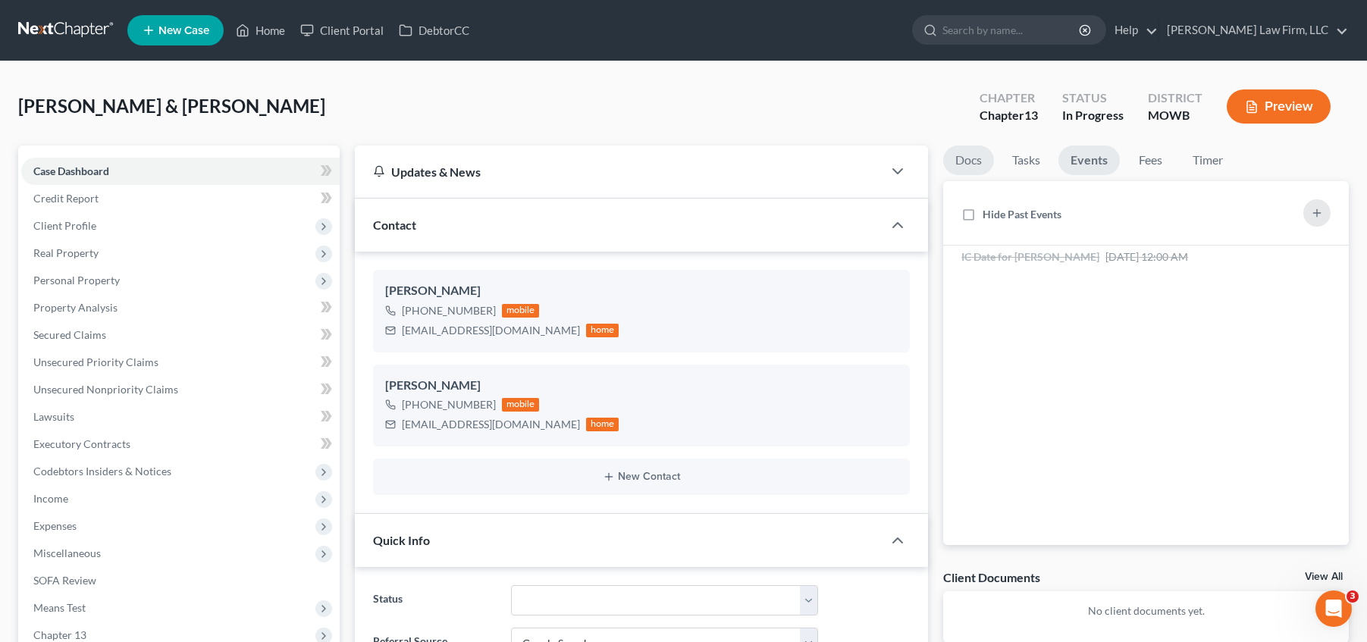
click at [968, 170] on link "Docs" at bounding box center [968, 161] width 51 height 30
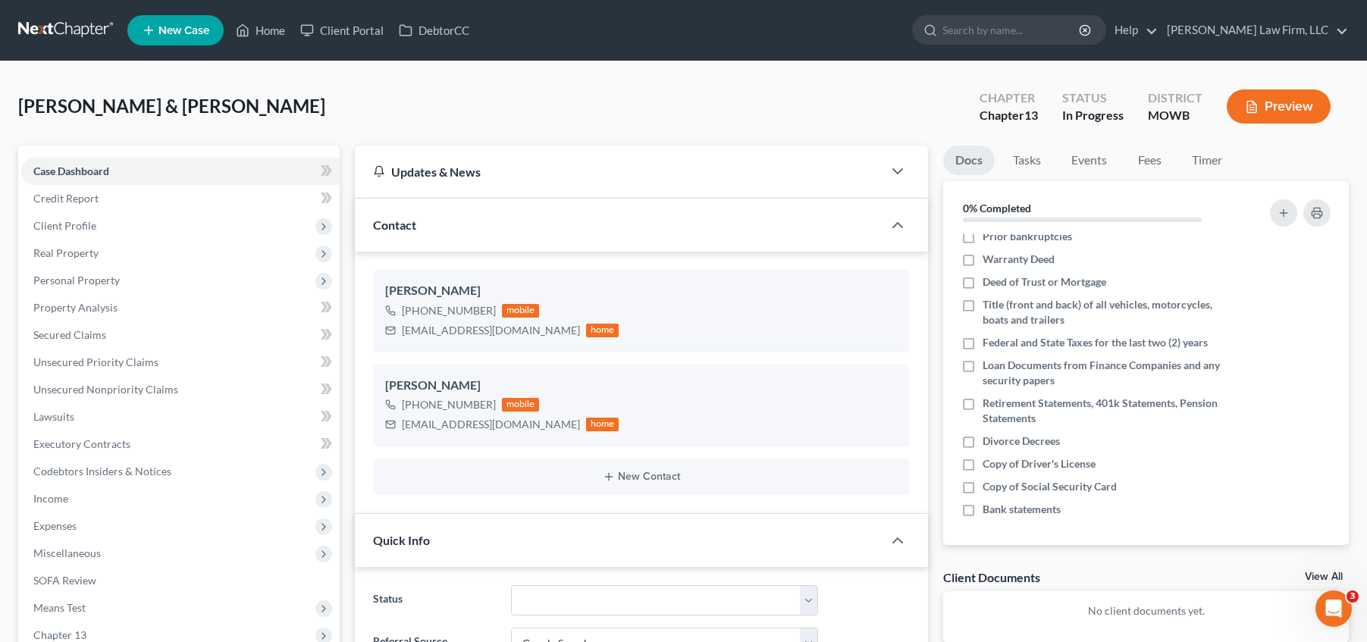
click at [1254, 110] on line "button" at bounding box center [1252, 110] width 5 height 0
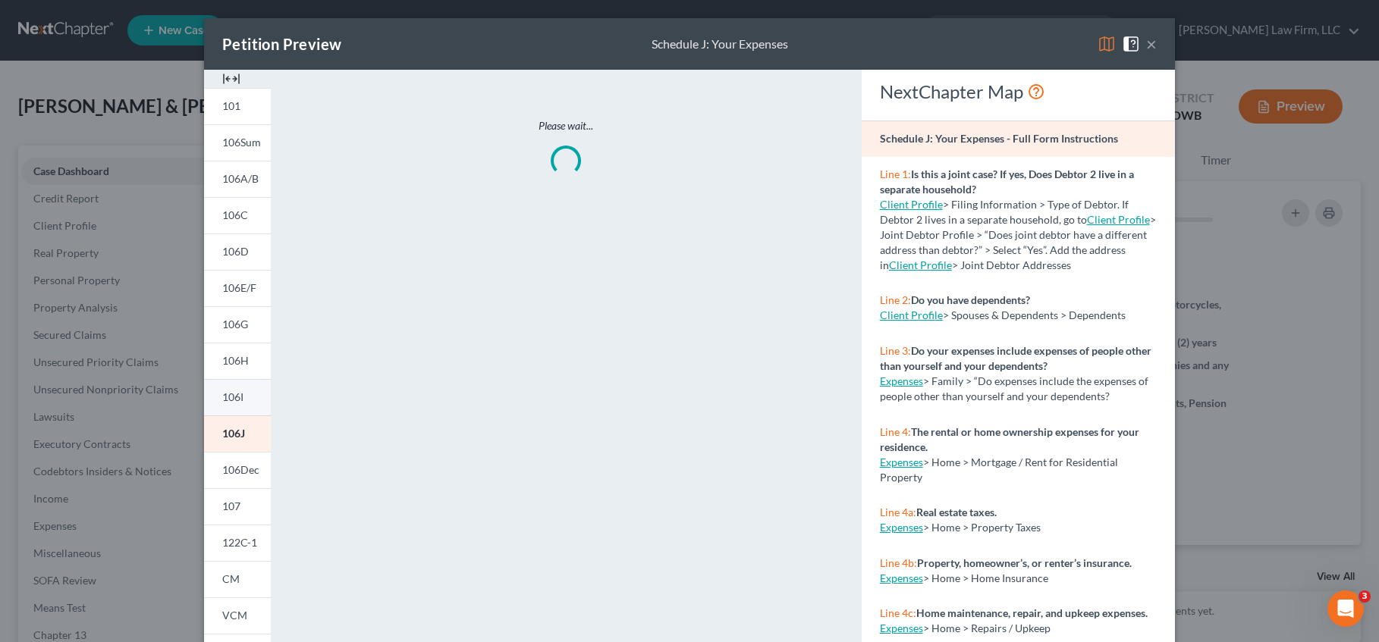
scroll to position [199, 0]
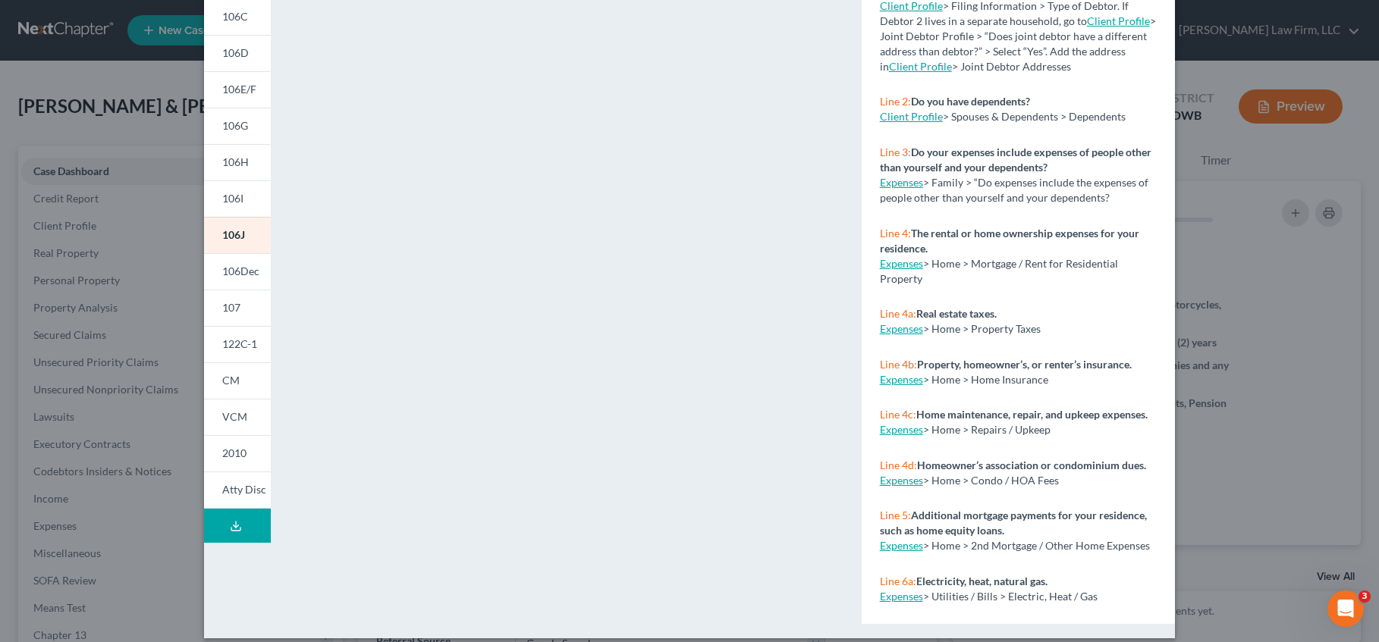
click at [228, 532] on button "Download Draft" at bounding box center [237, 526] width 67 height 34
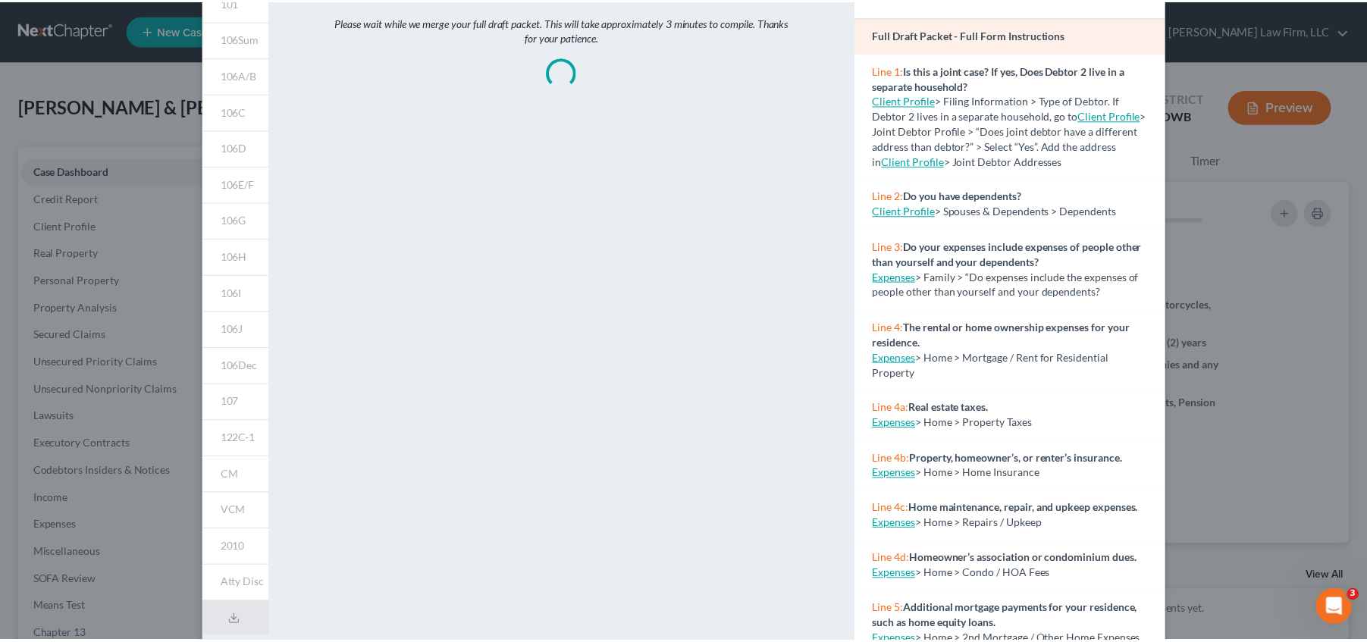
scroll to position [0, 0]
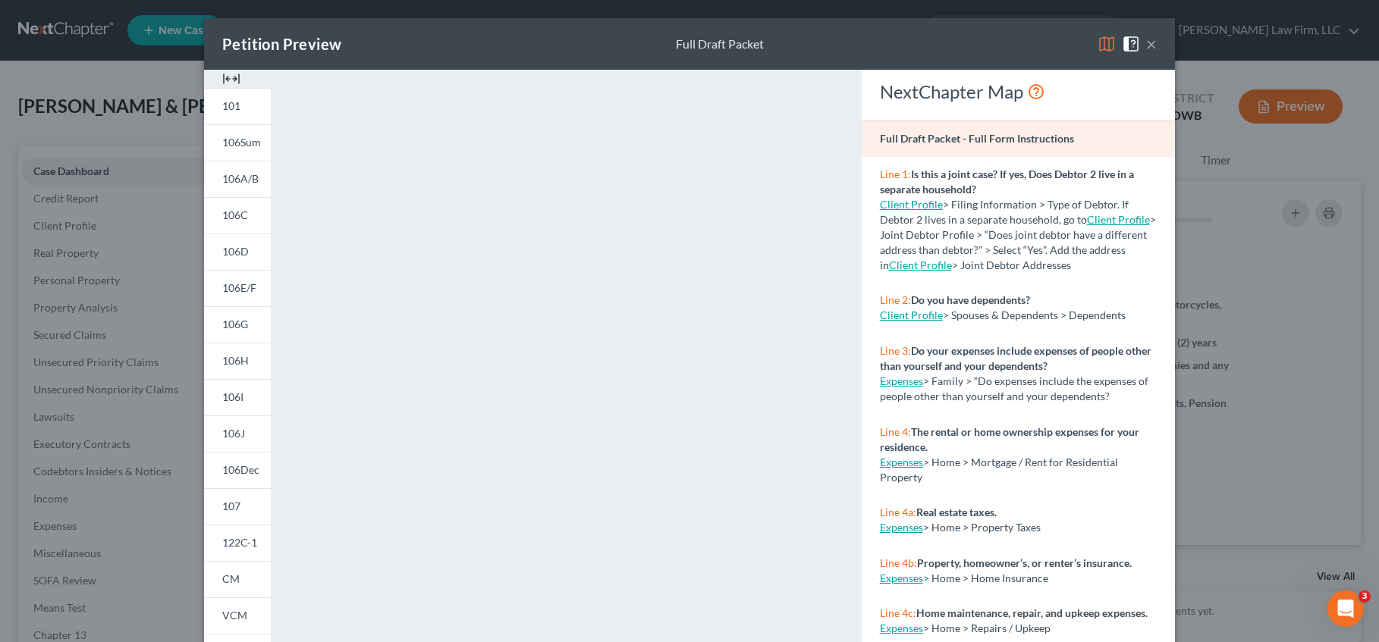
drag, startPoint x: 1149, startPoint y: 46, endPoint x: 1213, endPoint y: 52, distance: 64.7
click at [1149, 46] on button "×" at bounding box center [1151, 44] width 11 height 18
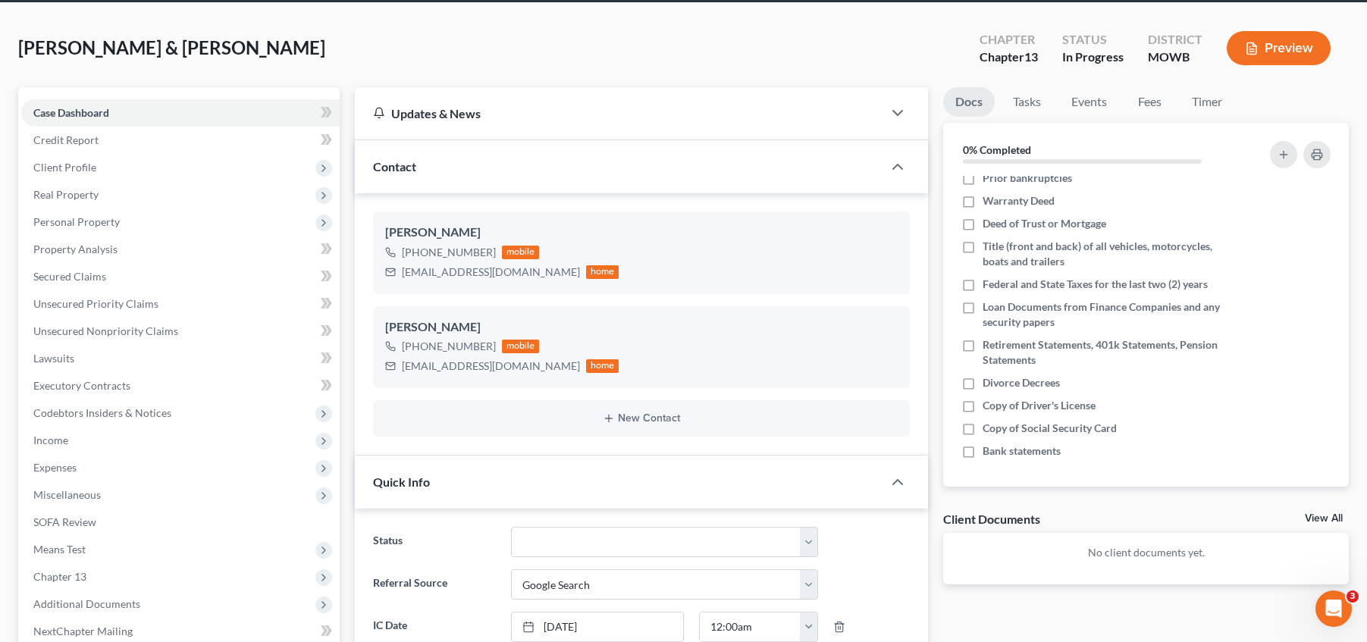
scroll to position [114, 0]
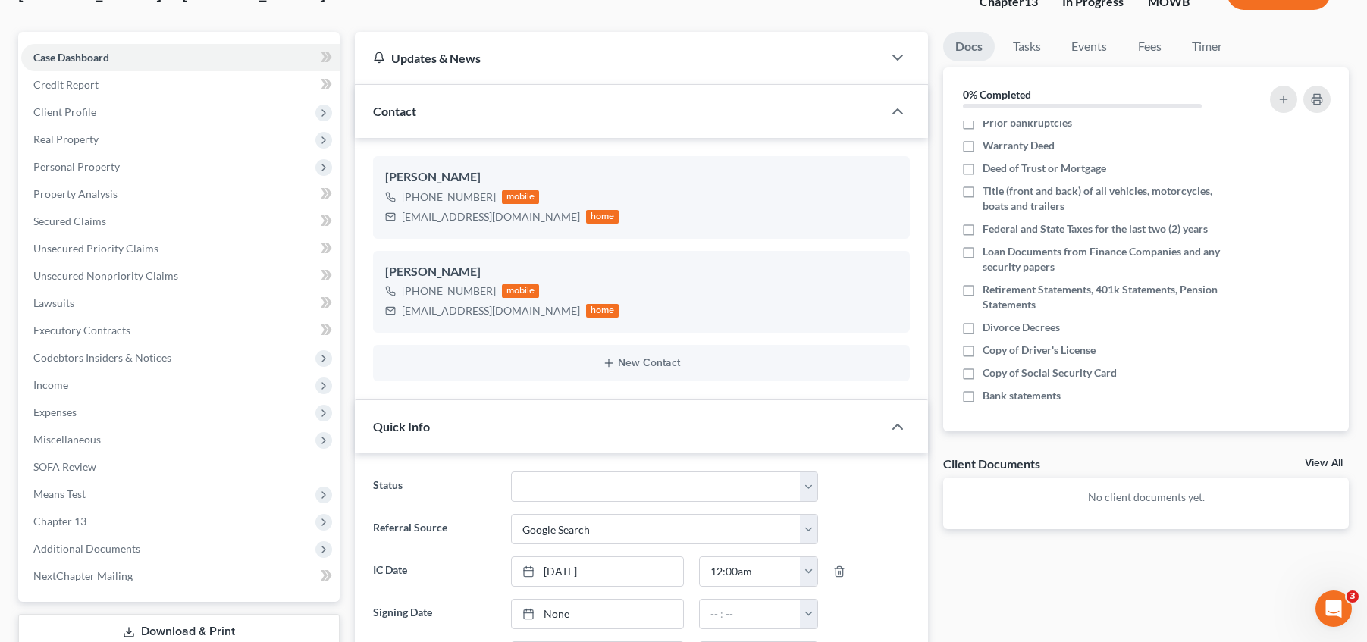
drag, startPoint x: 87, startPoint y: 405, endPoint x: 1045, endPoint y: 0, distance: 1039.8
click at [88, 405] on span "Expenses" at bounding box center [180, 412] width 318 height 27
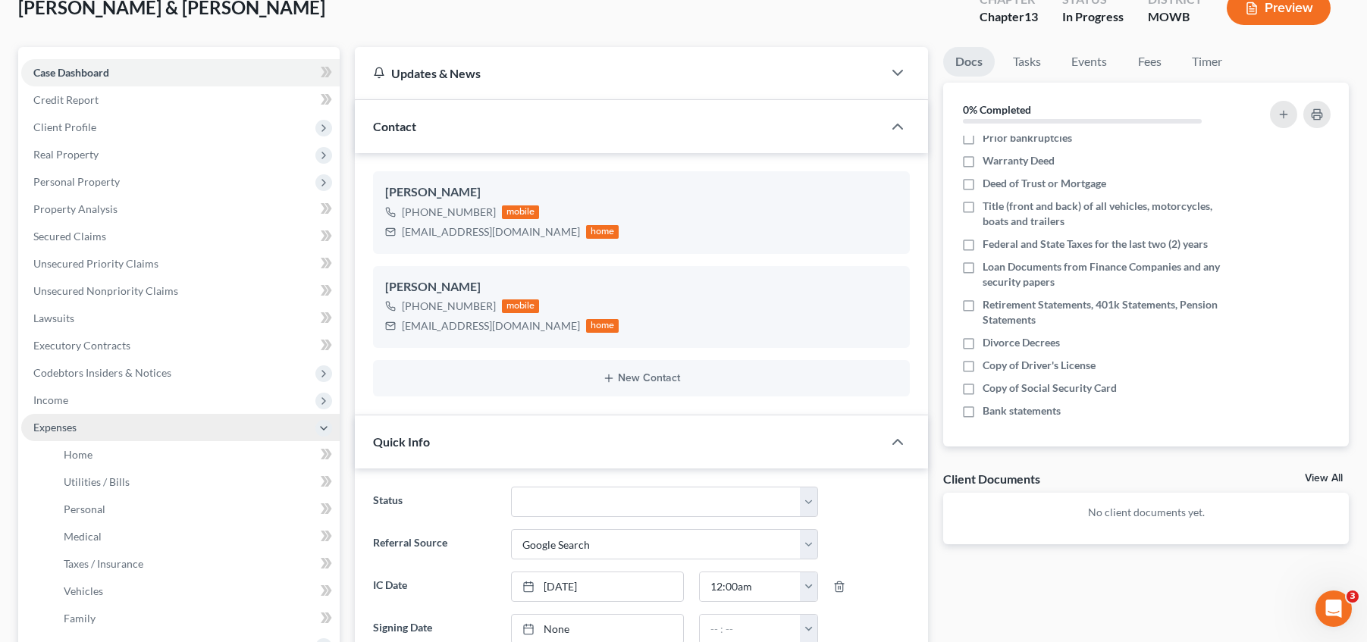
scroll to position [95, 0]
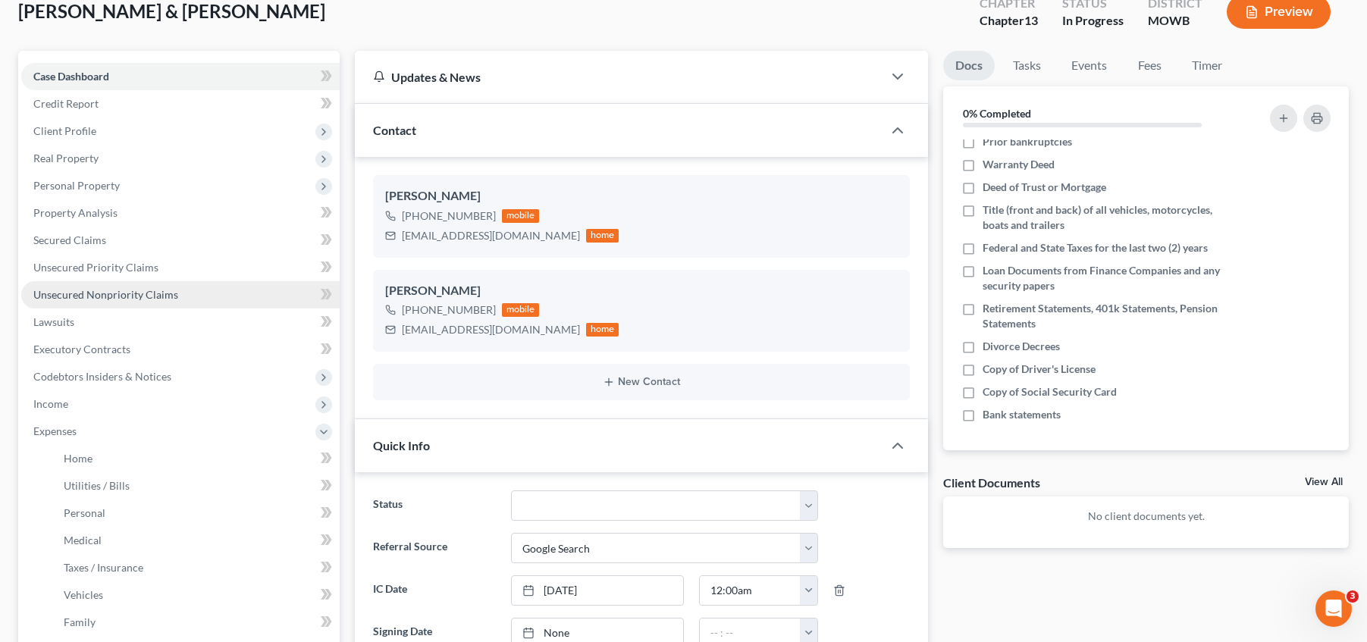
click at [188, 293] on link "Unsecured Nonpriority Claims" at bounding box center [180, 294] width 318 height 27
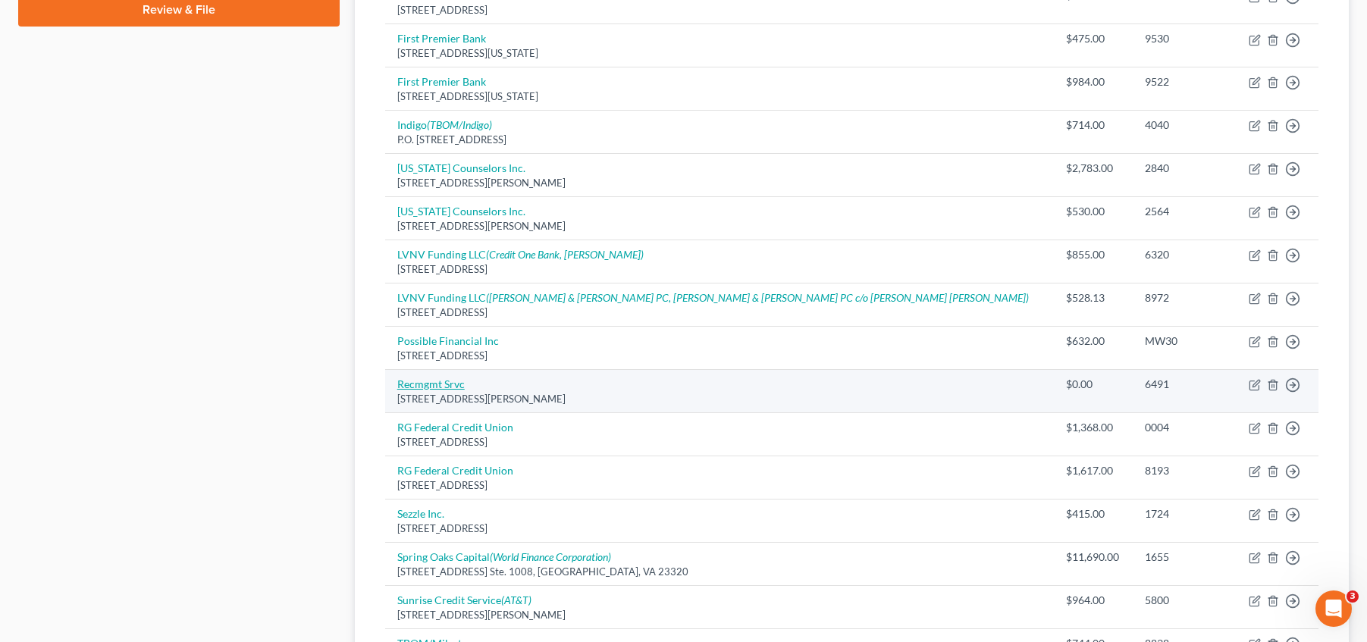
scroll to position [758, 0]
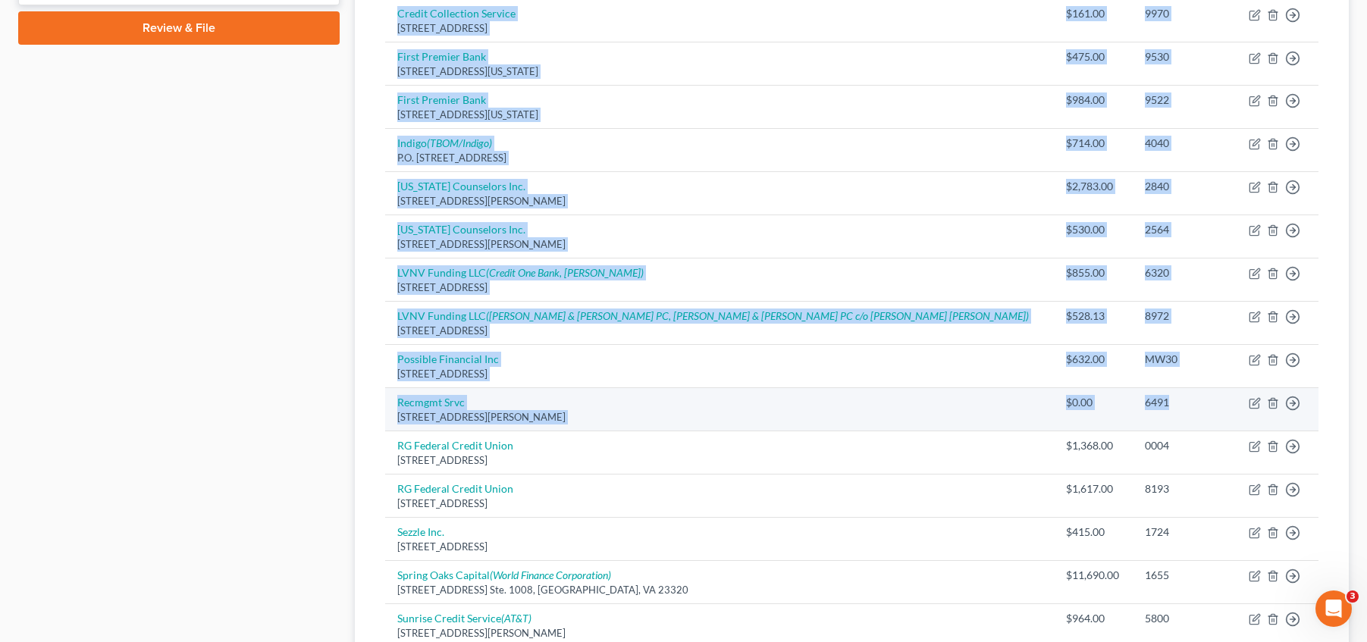
drag, startPoint x: 382, startPoint y: 400, endPoint x: 1103, endPoint y: 410, distance: 721.2
click at [1103, 411] on div "Creditor expand_more expand_less unfold_more Balance expand_more expand_less un…" at bounding box center [852, 115] width 958 height 1354
click at [1145, 400] on div "6491" at bounding box center [1184, 402] width 78 height 15
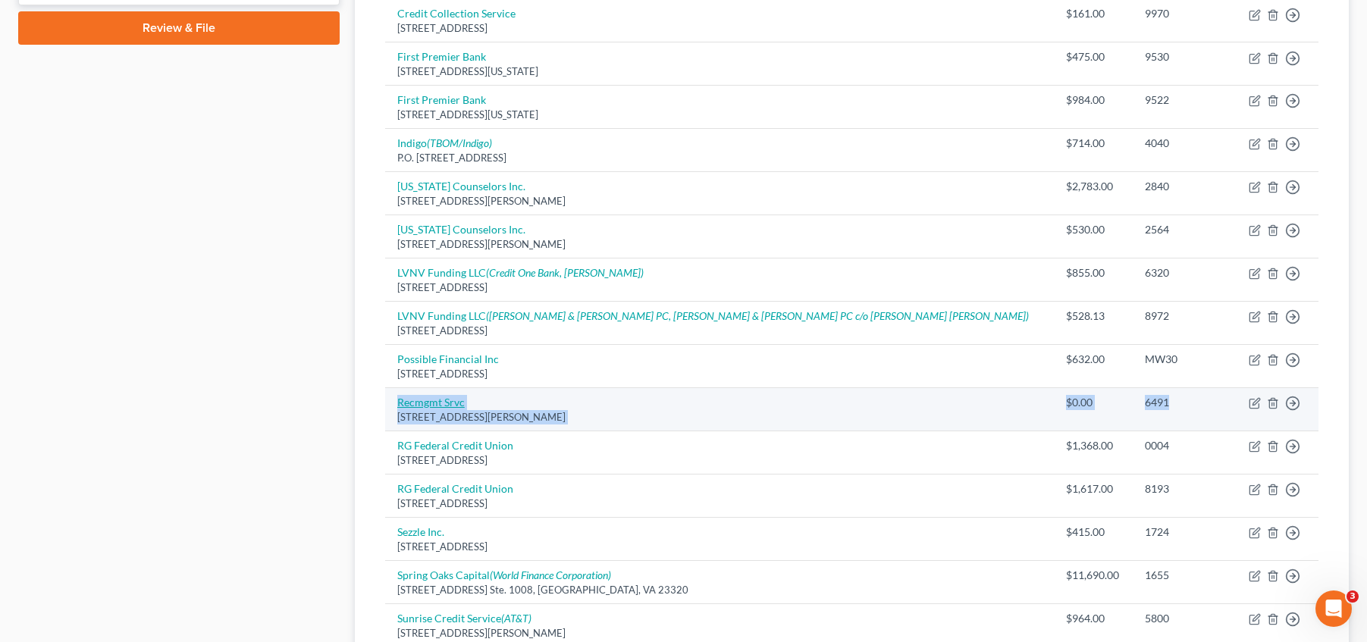
drag, startPoint x: 1110, startPoint y: 400, endPoint x: 398, endPoint y: 406, distance: 712.1
click at [398, 406] on tr "Recmgmt Srvc [STREET_ADDRESS][PERSON_NAME] $0.00 6491 Move to D Move to E Move …" at bounding box center [851, 409] width 933 height 43
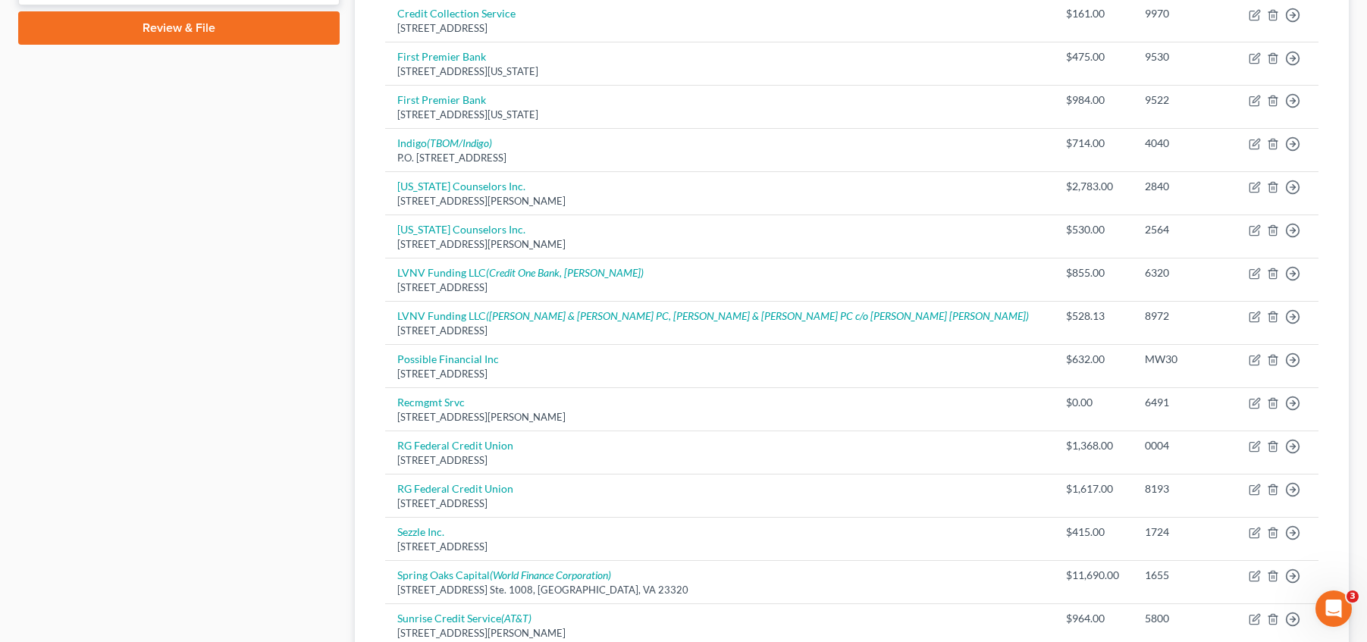
drag, startPoint x: 339, startPoint y: 405, endPoint x: 373, endPoint y: 402, distance: 34.3
click at [339, 405] on div "Case Dashboard Payments Invoices Payments Payments Credit Report Client Profile" at bounding box center [179, 113] width 337 height 1453
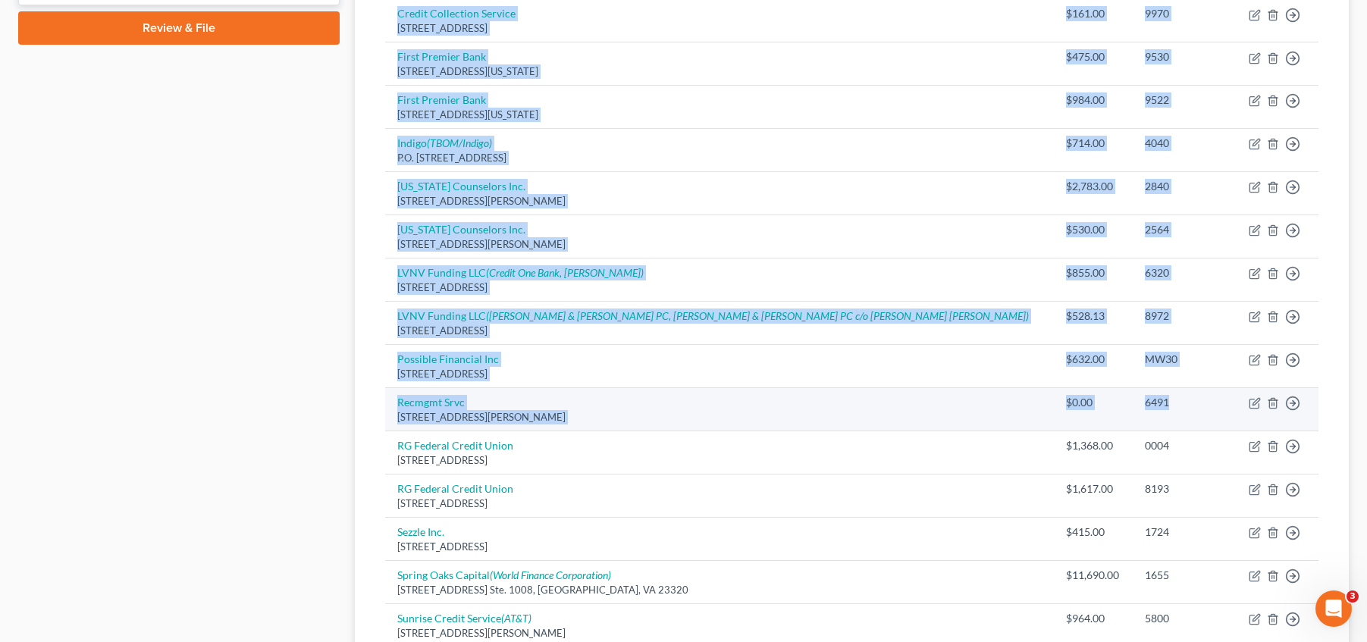
drag, startPoint x: 383, startPoint y: 400, endPoint x: 1109, endPoint y: 398, distance: 726.4
click at [1109, 398] on div "Creditor expand_more expand_less unfold_more Balance expand_more expand_less un…" at bounding box center [852, 115] width 958 height 1354
click at [1145, 398] on div "6491" at bounding box center [1184, 402] width 78 height 15
drag, startPoint x: 1109, startPoint y: 398, endPoint x: 1160, endPoint y: 399, distance: 50.8
click at [1162, 399] on div "6491" at bounding box center [1184, 402] width 78 height 15
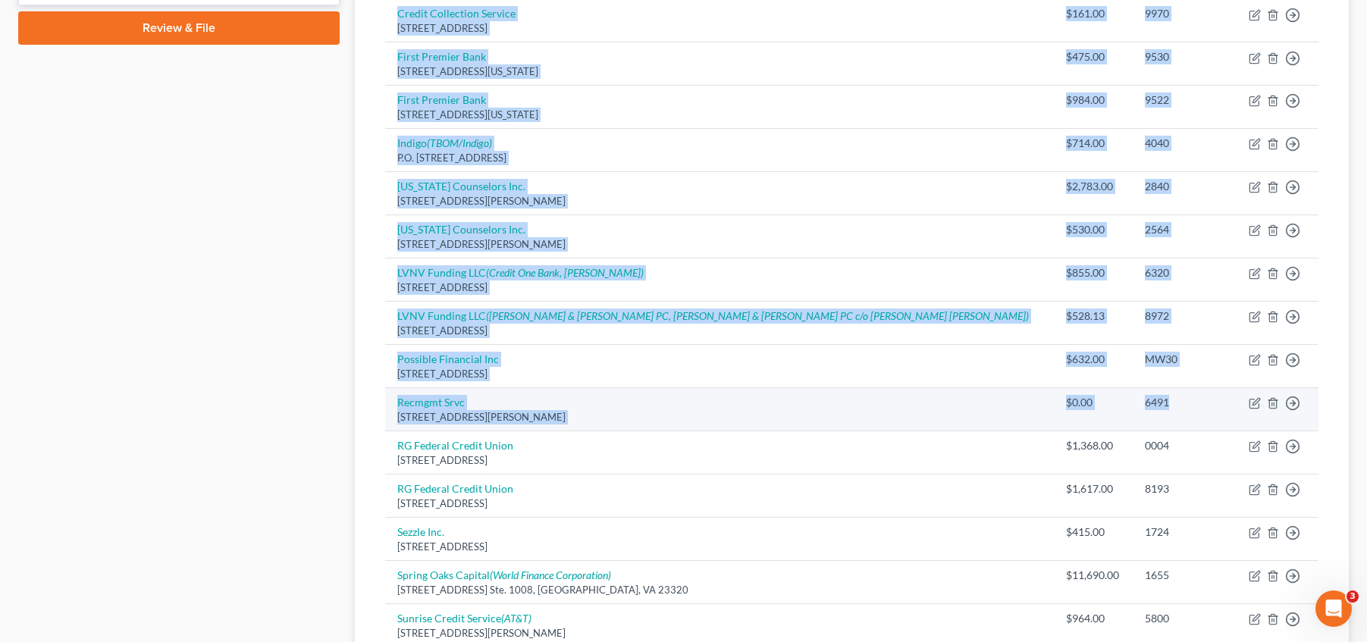
click at [1153, 403] on div "6491" at bounding box center [1184, 402] width 78 height 15
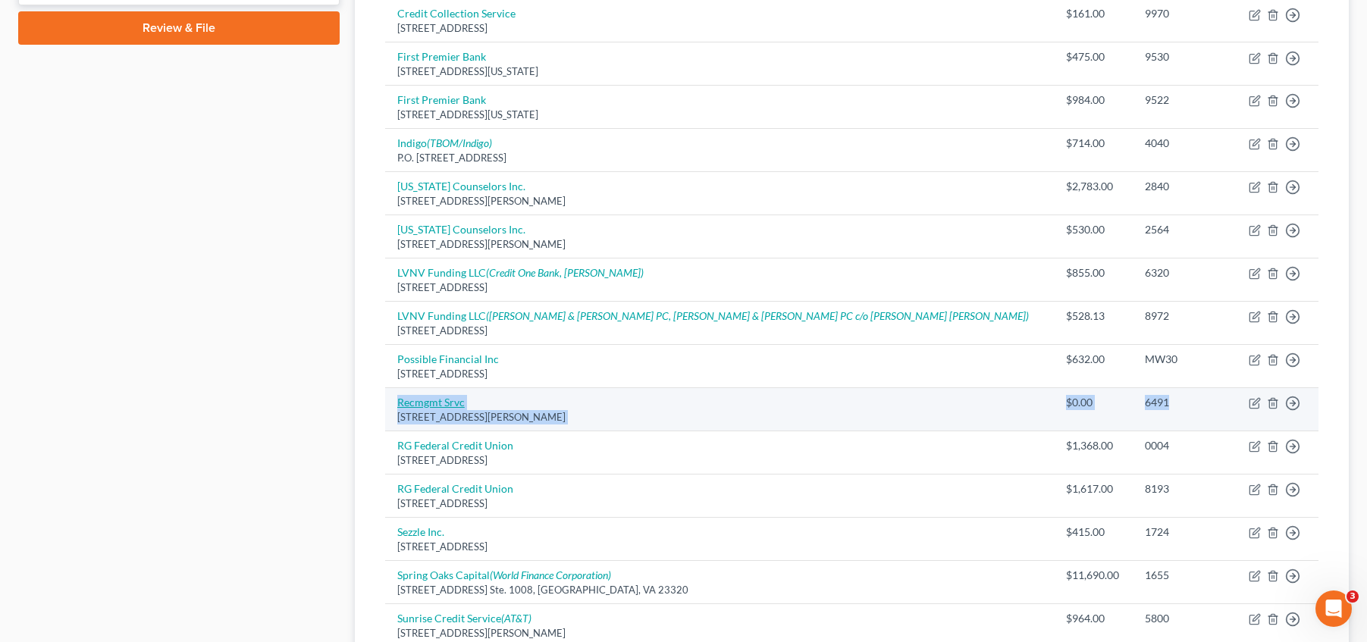
drag, startPoint x: 1133, startPoint y: 404, endPoint x: 400, endPoint y: 405, distance: 732.5
click at [400, 405] on tr "Recmgmt Srvc [STREET_ADDRESS][PERSON_NAME] $0.00 6491 Move to D Move to E Move …" at bounding box center [851, 409] width 933 height 43
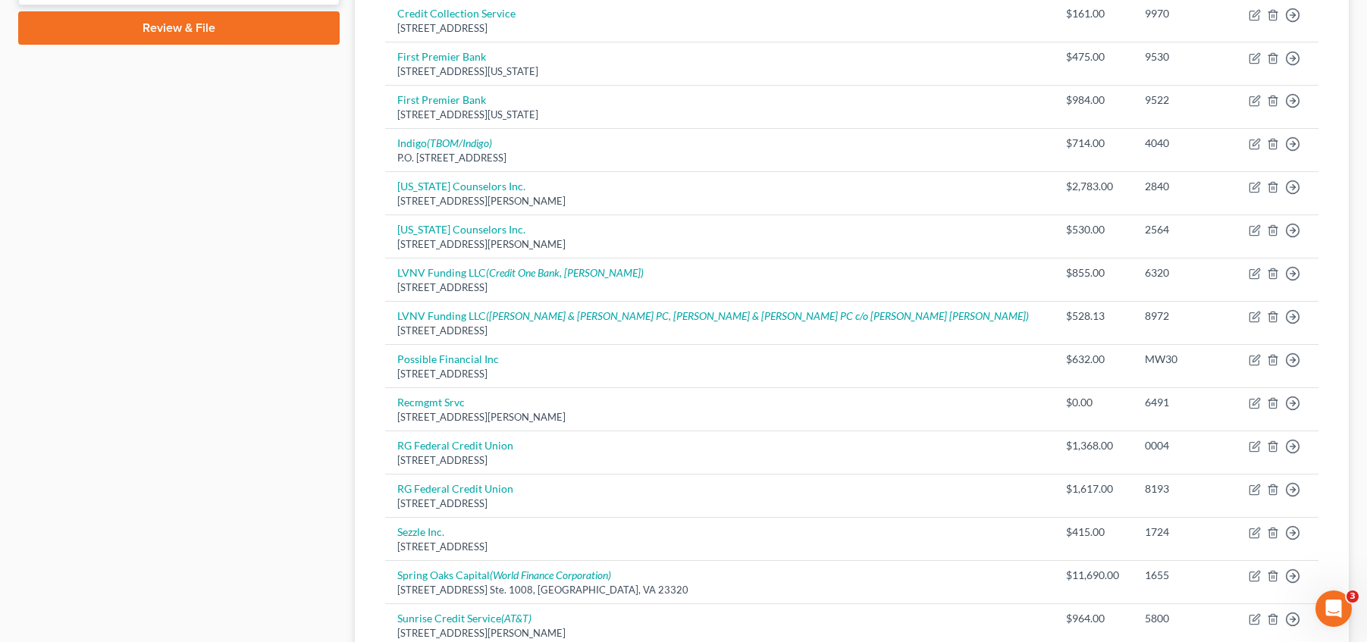
click at [372, 402] on div "Unsecured Nonpriority Claims New Claim Import CSV Export CSV Delete All Credito…" at bounding box center [852, 89] width 994 height 1404
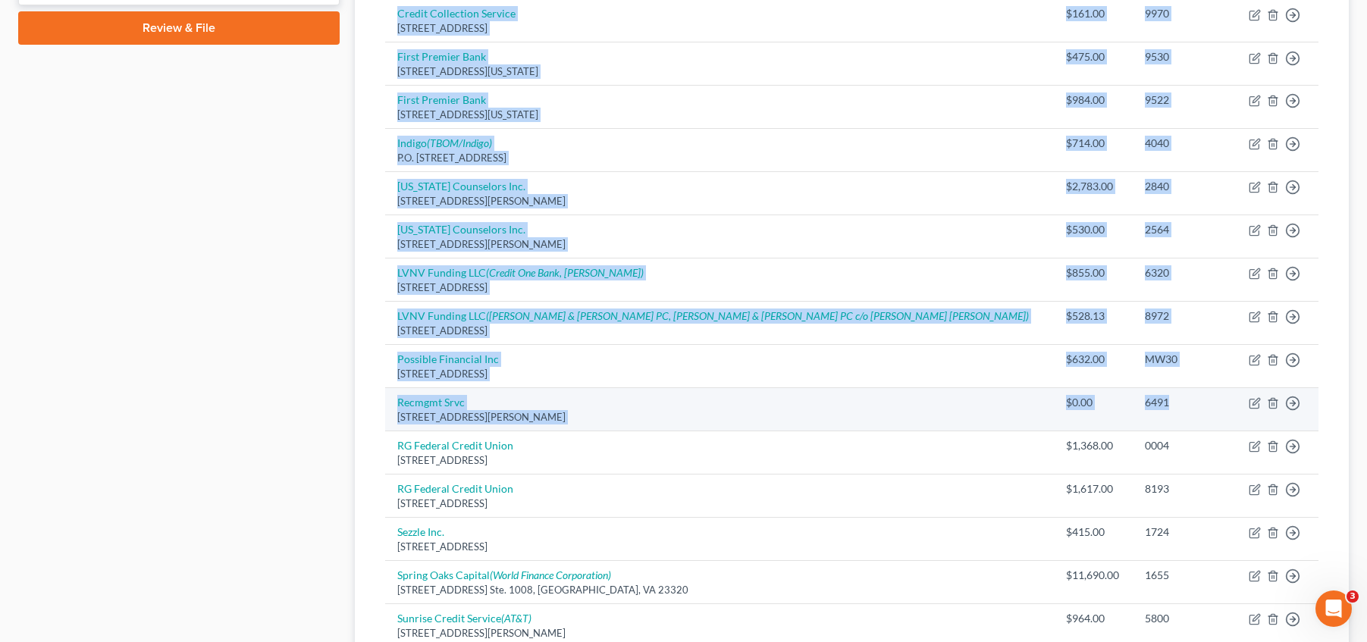
drag, startPoint x: 382, startPoint y: 402, endPoint x: 1122, endPoint y: 397, distance: 739.4
click at [1122, 397] on div "Creditor expand_more expand_less unfold_more Balance expand_more expand_less un…" at bounding box center [852, 115] width 958 height 1354
click at [1133, 414] on td "6491" at bounding box center [1184, 409] width 102 height 43
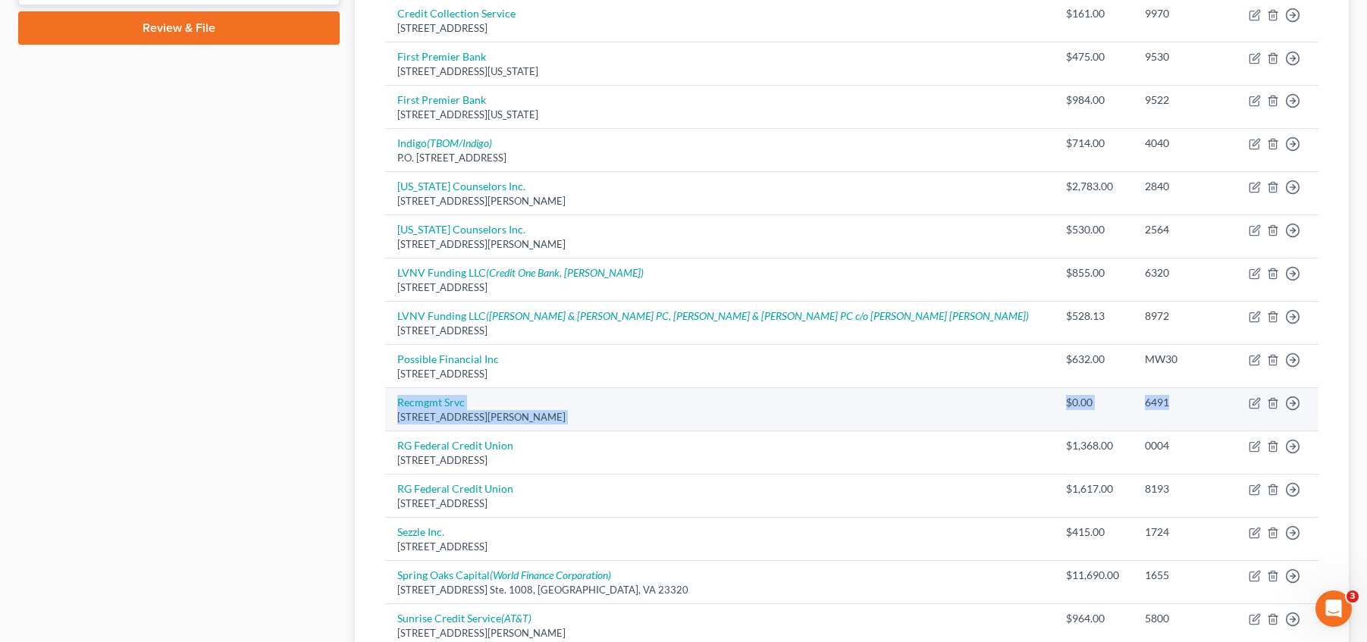
drag, startPoint x: 388, startPoint y: 400, endPoint x: 1112, endPoint y: 399, distance: 723.4
click at [1112, 399] on tr "Recmgmt Srvc [STREET_ADDRESS][PERSON_NAME] $0.00 6491 Move to D Move to E Move …" at bounding box center [851, 409] width 933 height 43
click at [1145, 401] on div "6491" at bounding box center [1184, 402] width 78 height 15
drag, startPoint x: 1115, startPoint y: 401, endPoint x: 391, endPoint y: 406, distance: 724.2
click at [391, 406] on tr "Recmgmt Srvc [STREET_ADDRESS][PERSON_NAME] $0.00 6491 Move to D Move to E Move …" at bounding box center [851, 409] width 933 height 43
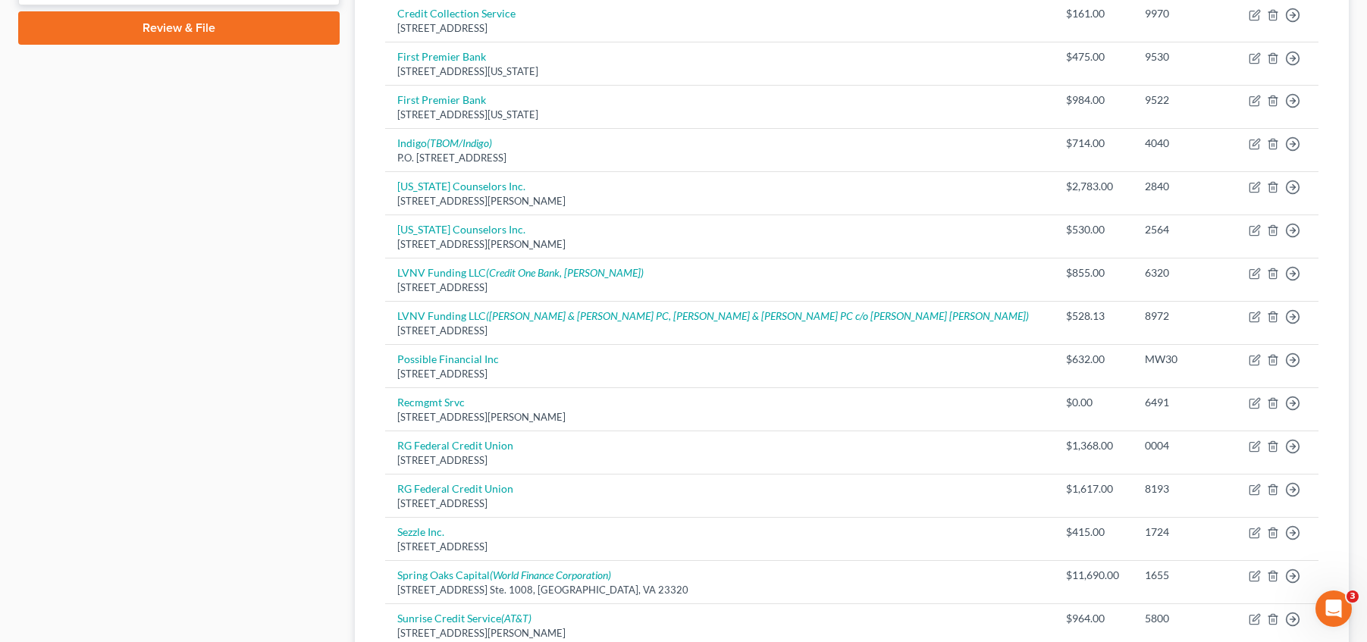
click at [315, 413] on div "Case Dashboard Payments Invoices Payments Payments Credit Report Client Profile" at bounding box center [179, 113] width 337 height 1453
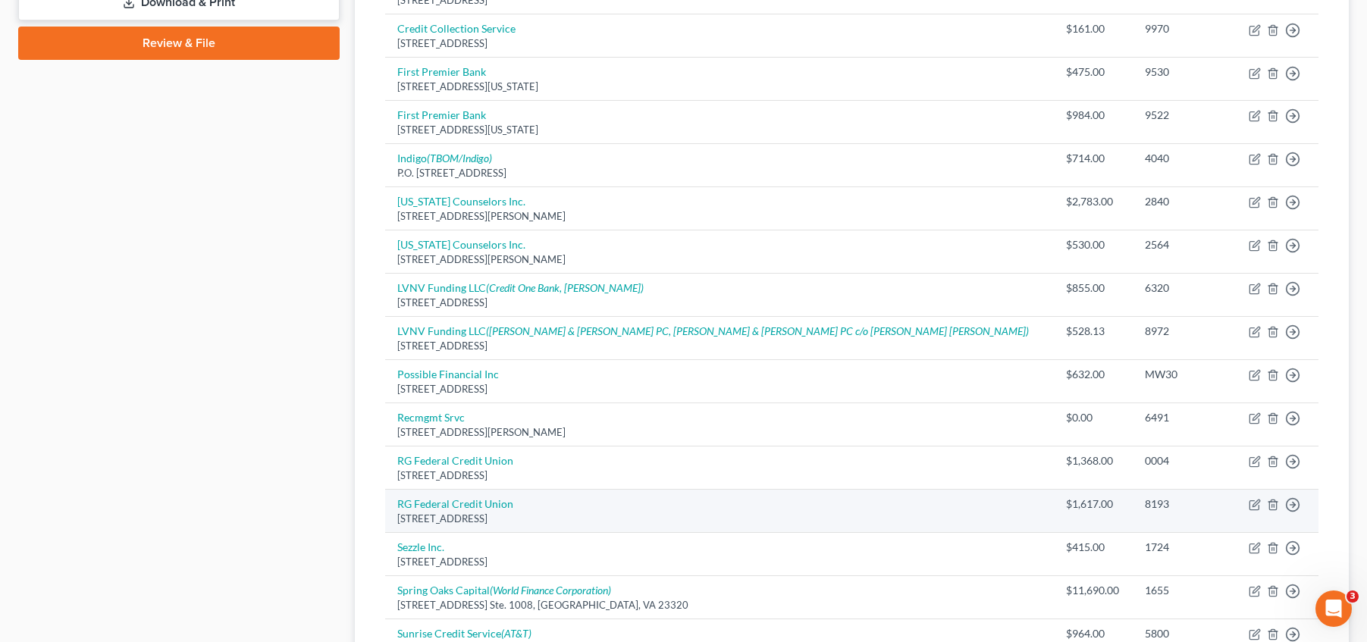
scroll to position [739, 0]
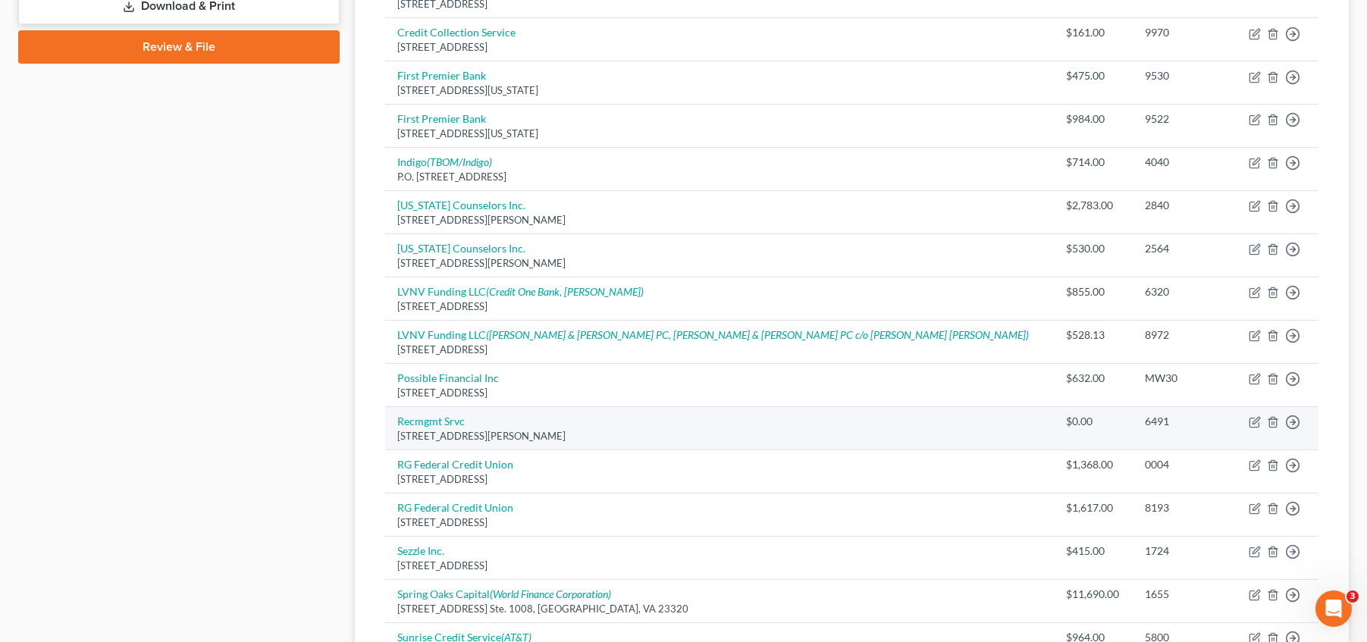
drag, startPoint x: 579, startPoint y: 439, endPoint x: 392, endPoint y: 422, distance: 188.1
click at [392, 422] on td "Recmgmt Srvc [STREET_ADDRESS][PERSON_NAME]" at bounding box center [719, 428] width 669 height 43
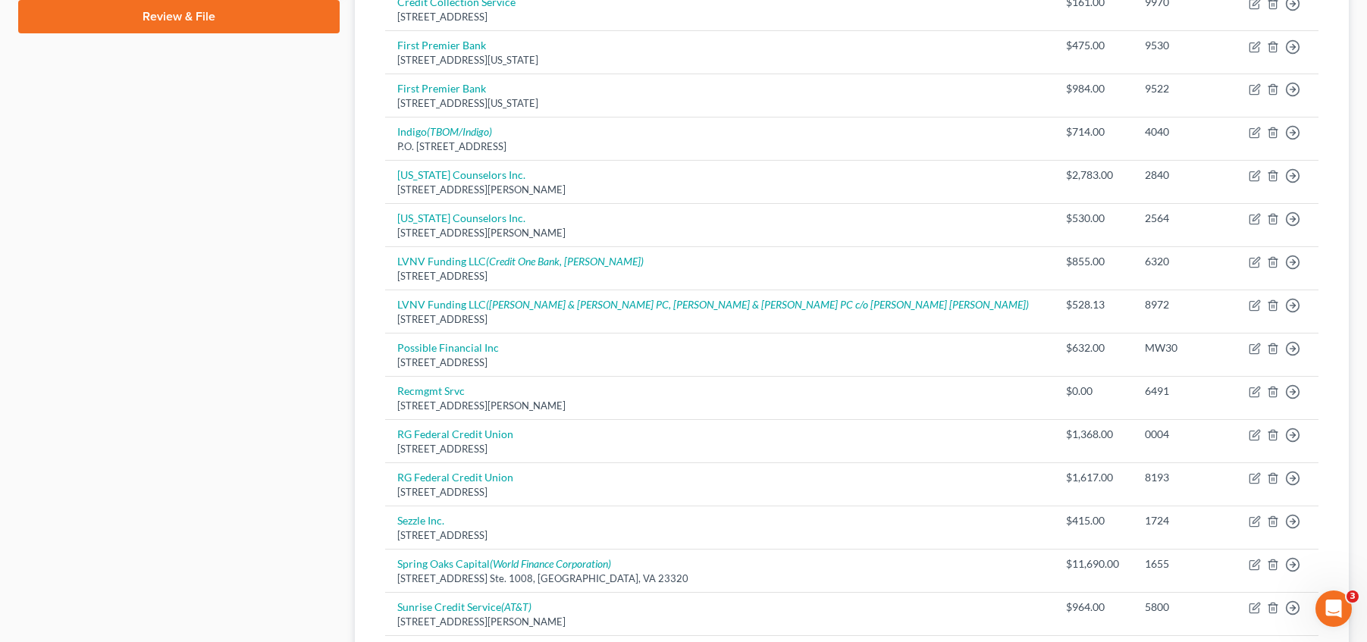
scroll to position [767, 0]
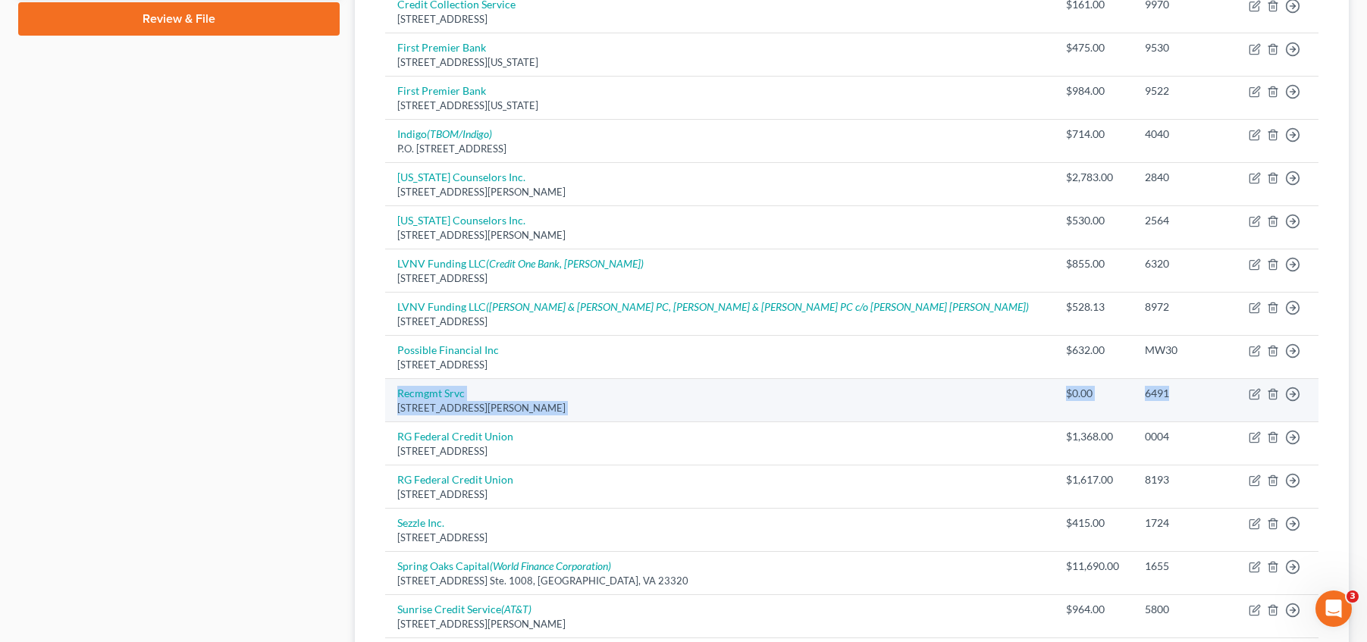
drag, startPoint x: 1125, startPoint y: 391, endPoint x: 391, endPoint y: 389, distance: 734.0
click at [391, 389] on tr "Recmgmt Srvc [STREET_ADDRESS][PERSON_NAME] $0.00 6491 Move to D Move to E Move …" at bounding box center [851, 400] width 933 height 43
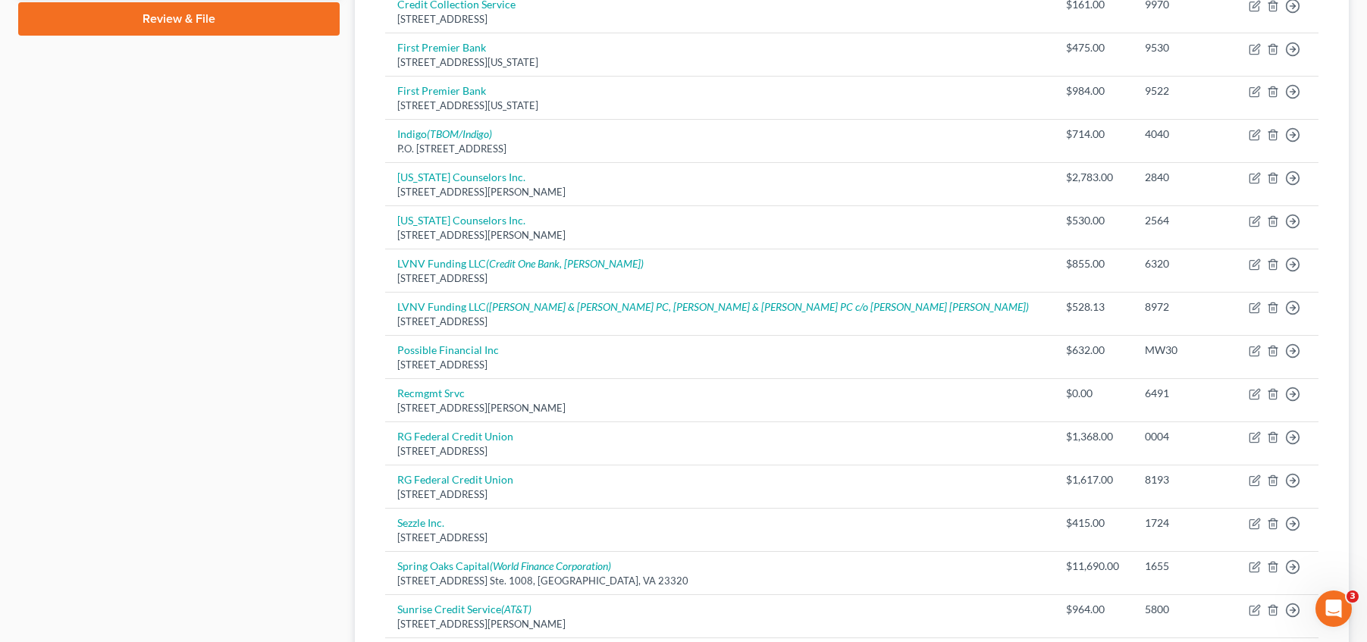
click at [375, 388] on div "Creditor expand_more expand_less unfold_more Balance expand_more expand_less un…" at bounding box center [852, 106] width 958 height 1354
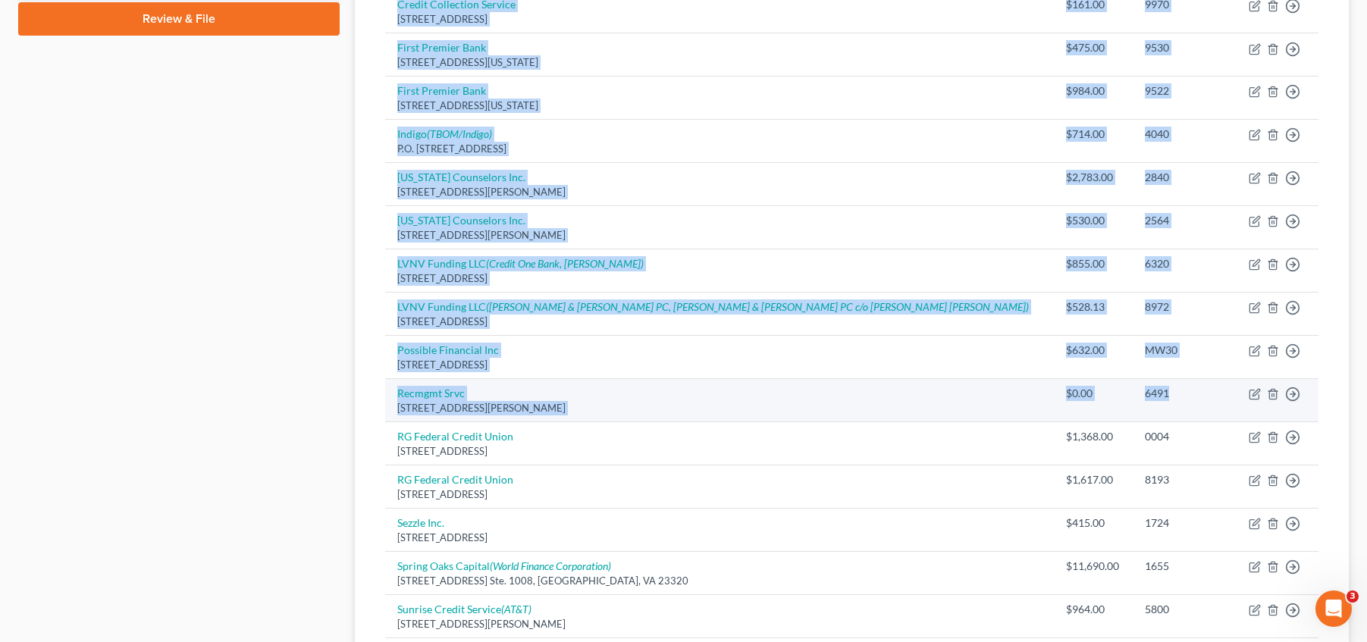
drag, startPoint x: 383, startPoint y: 388, endPoint x: 1118, endPoint y: 394, distance: 734.8
click at [1118, 395] on div "Creditor expand_more expand_less unfold_more Balance expand_more expand_less un…" at bounding box center [852, 106] width 958 height 1354
click at [1145, 394] on div "6491" at bounding box center [1184, 393] width 78 height 15
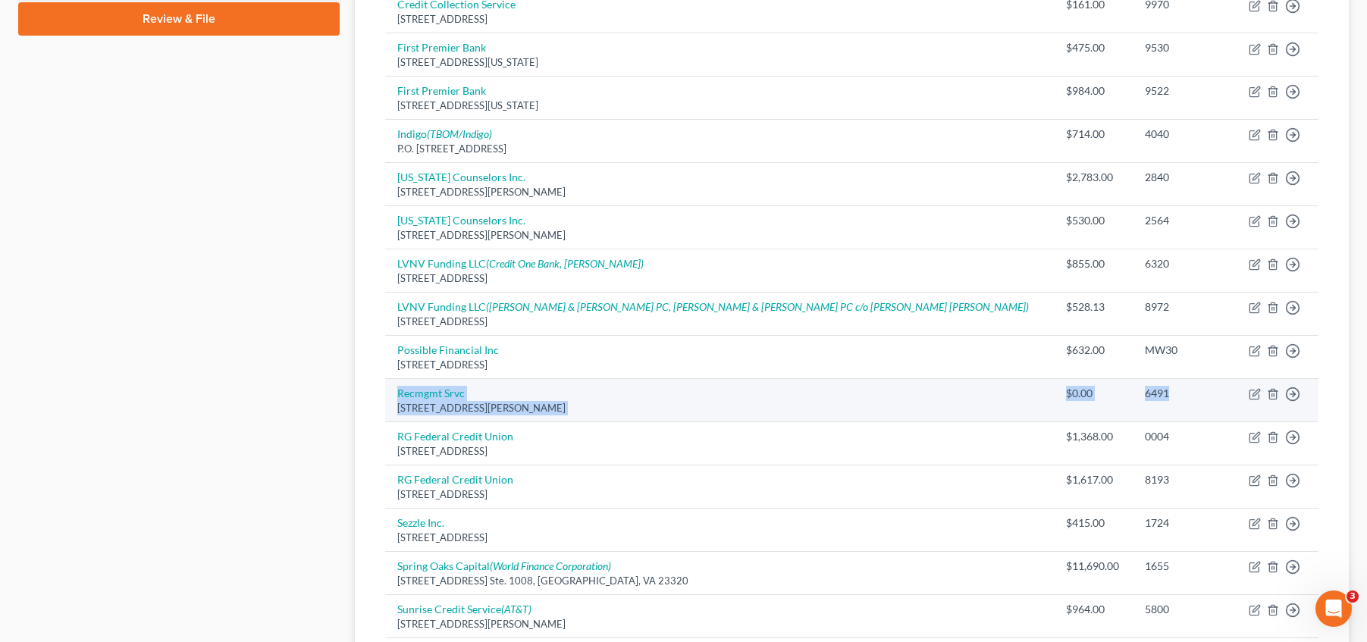
drag, startPoint x: 1115, startPoint y: 394, endPoint x: 391, endPoint y: 387, distance: 724.2
click at [391, 387] on tr "Recmgmt Srvc [STREET_ADDRESS][PERSON_NAME] $0.00 6491 Move to D Move to E Move …" at bounding box center [851, 400] width 933 height 43
click at [389, 388] on td "Recmgmt Srvc [STREET_ADDRESS][PERSON_NAME]" at bounding box center [719, 400] width 669 height 43
drag, startPoint x: 393, startPoint y: 390, endPoint x: 1121, endPoint y: 398, distance: 728.0
click at [1121, 398] on tr "Recmgmt Srvc [STREET_ADDRESS][PERSON_NAME] $0.00 6491 Move to D Move to E Move …" at bounding box center [851, 400] width 933 height 43
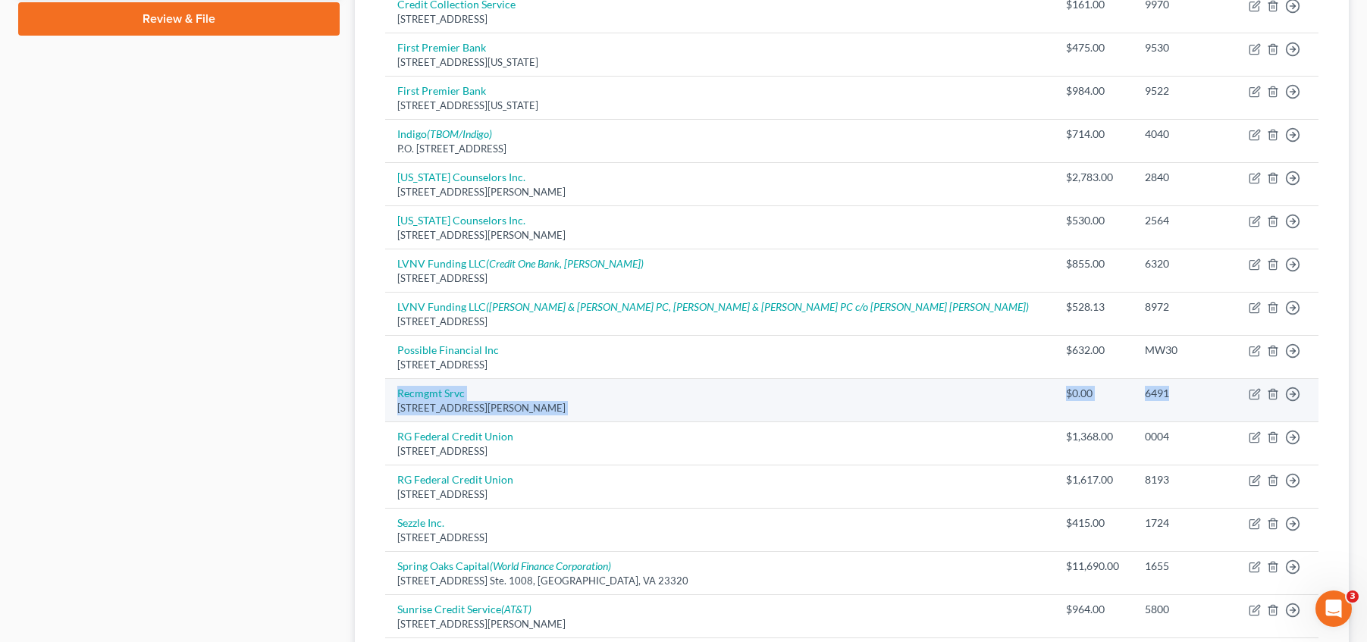
click at [1145, 394] on div "6491" at bounding box center [1184, 393] width 78 height 15
drag, startPoint x: 1116, startPoint y: 394, endPoint x: 394, endPoint y: 397, distance: 722.7
click at [394, 397] on tr "Recmgmt Srvc [STREET_ADDRESS][PERSON_NAME] $0.00 6491 Move to D Move to E Move …" at bounding box center [851, 400] width 933 height 43
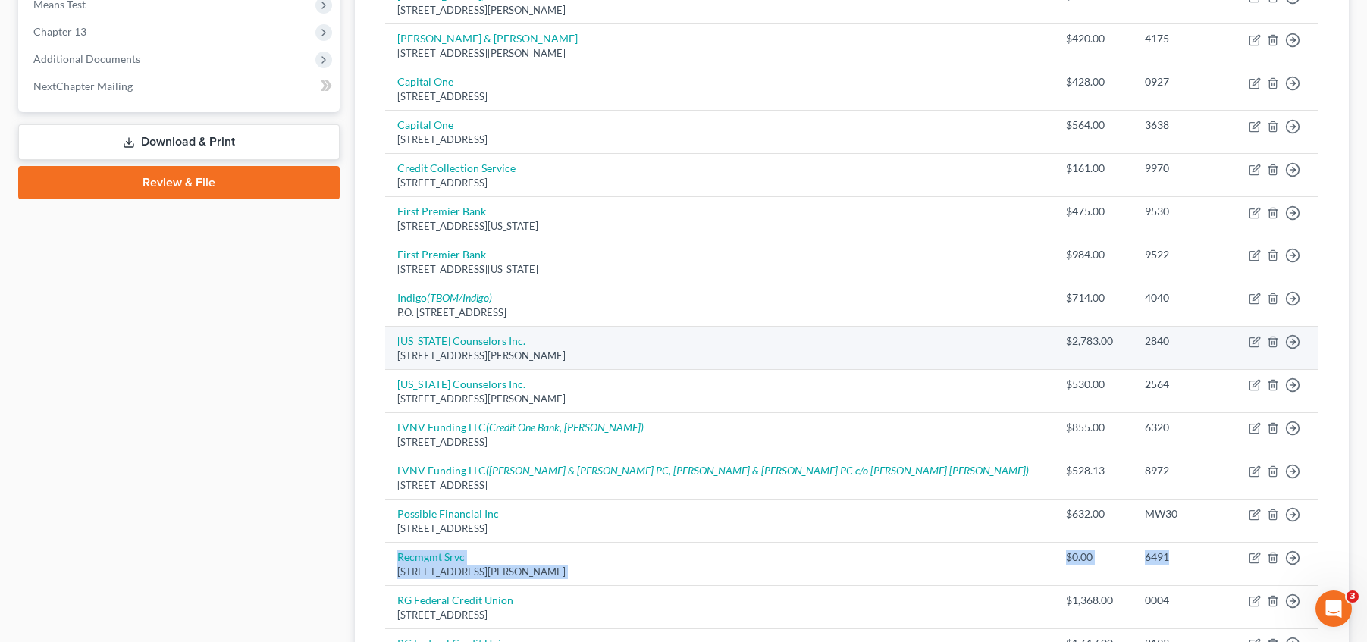
scroll to position [607, 0]
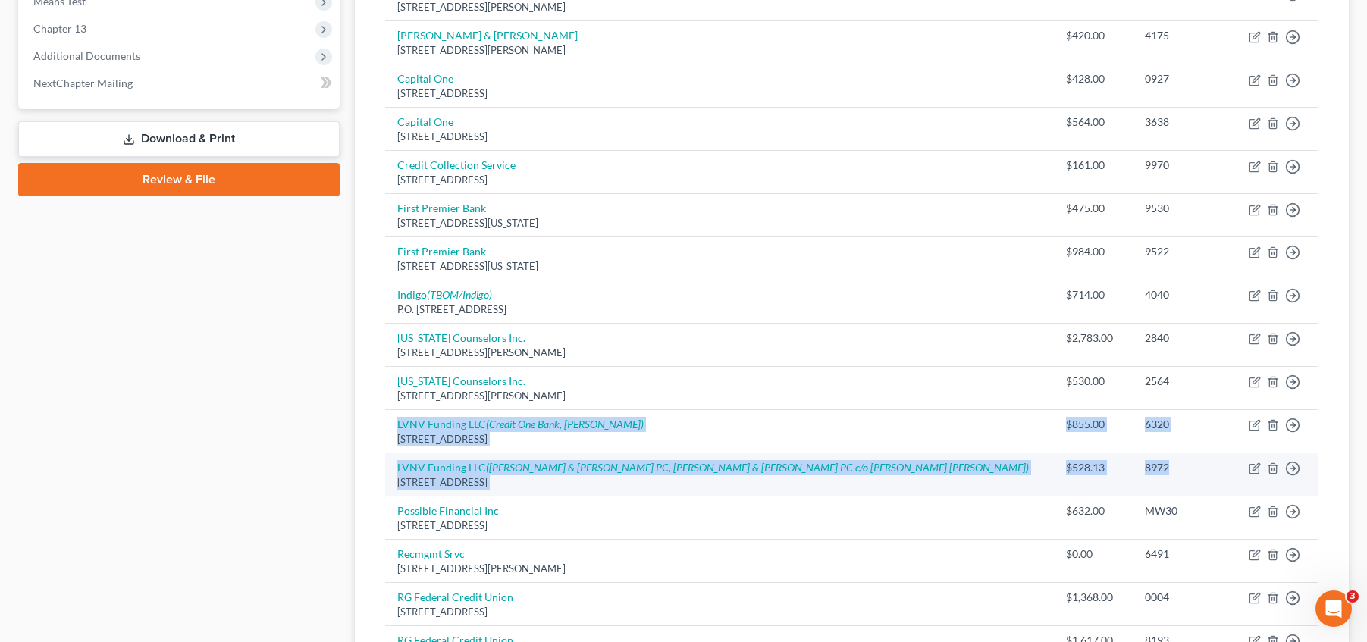
drag, startPoint x: 393, startPoint y: 428, endPoint x: 1115, endPoint y: 471, distance: 723.9
click at [1115, 471] on tbody "Affirm Inc [STREET_ADDRESS][US_STATE] $60.00 TB52 Move to D Move to E Move to G…" at bounding box center [851, 272] width 933 height 1281
click at [1145, 471] on div "8972" at bounding box center [1184, 467] width 78 height 15
drag, startPoint x: 1114, startPoint y: 471, endPoint x: 994, endPoint y: 473, distance: 119.8
click at [958, 472] on tr "LVNV Funding LLC ([PERSON_NAME] & [PERSON_NAME] PC, [PERSON_NAME] & [PERSON_NAM…" at bounding box center [851, 474] width 933 height 43
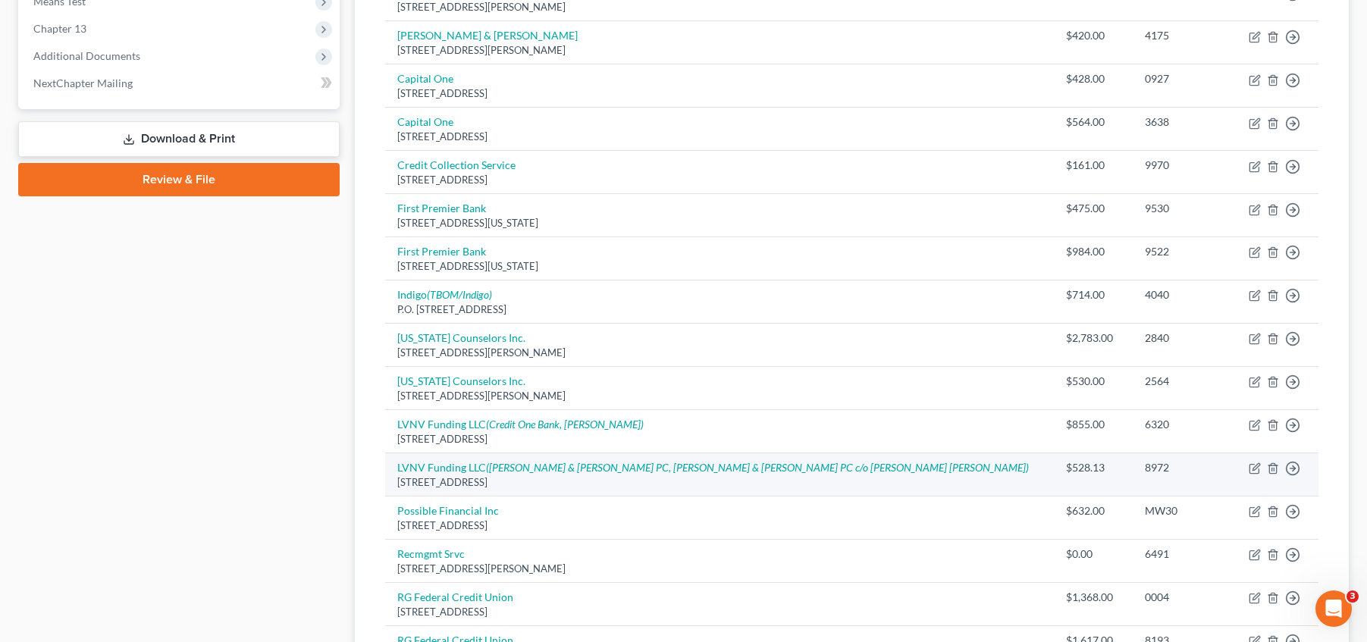
click at [1145, 469] on div "8972" at bounding box center [1184, 467] width 78 height 15
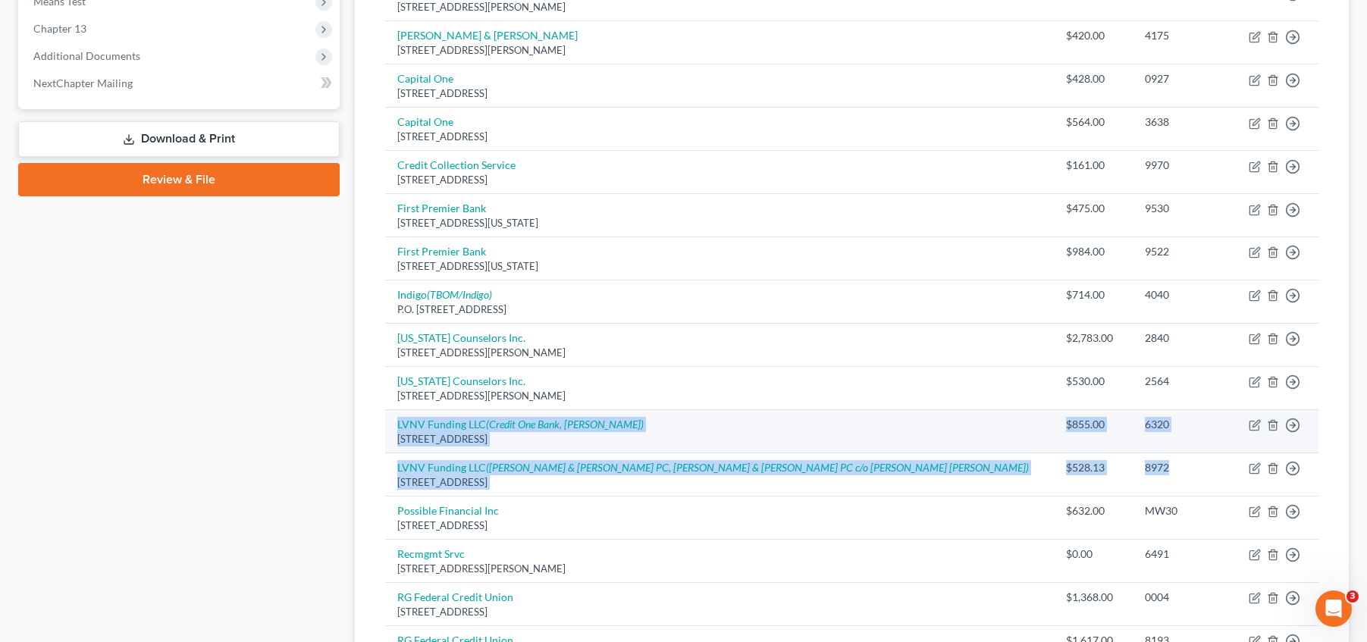
drag, startPoint x: 1109, startPoint y: 470, endPoint x: 387, endPoint y: 416, distance: 723.1
click at [387, 416] on tbody "Affirm Inc [STREET_ADDRESS][US_STATE] $60.00 TB52 Move to D Move to E Move to G…" at bounding box center [851, 272] width 933 height 1281
click at [387, 417] on td "LVNV Funding LLC (Credit One Bank, [PERSON_NAME]) [STREET_ADDRESS]" at bounding box center [719, 431] width 669 height 43
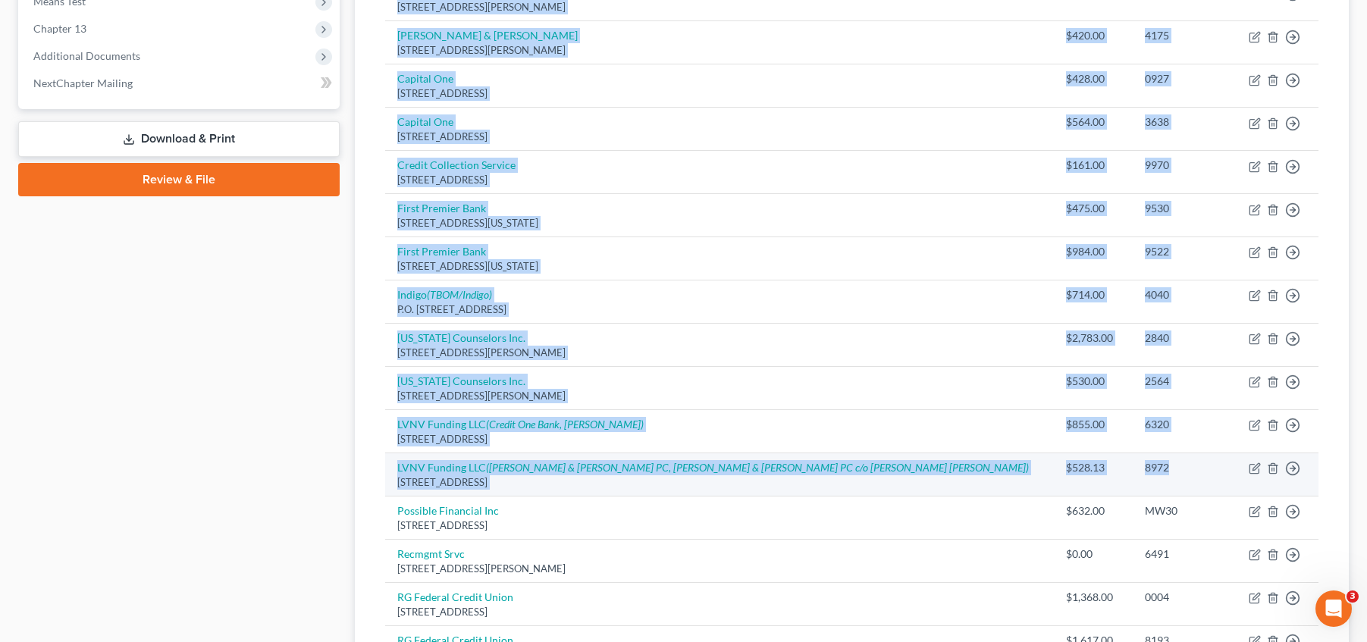
drag, startPoint x: 384, startPoint y: 421, endPoint x: 1140, endPoint y: 474, distance: 758.6
click at [1147, 475] on div "Creditor expand_more expand_less unfold_more Balance expand_more expand_less un…" at bounding box center [852, 267] width 958 height 1354
click at [1145, 474] on div "8972" at bounding box center [1184, 467] width 78 height 15
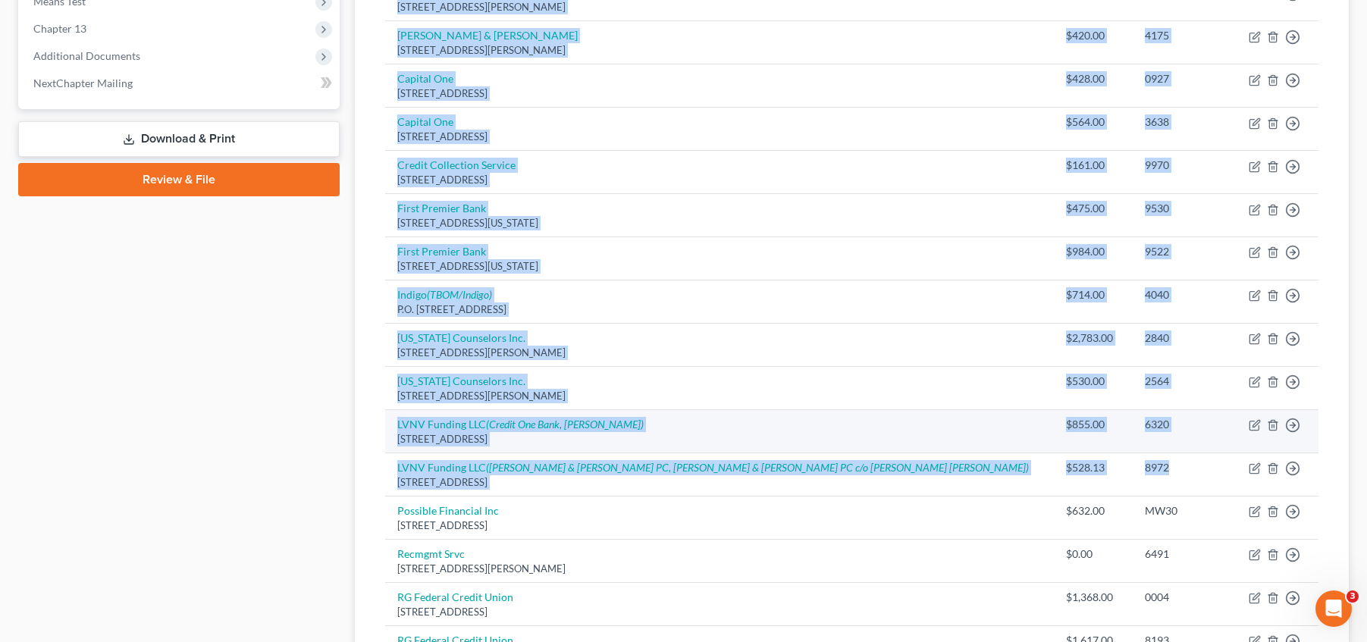
drag, startPoint x: 1118, startPoint y: 471, endPoint x: 384, endPoint y: 421, distance: 735.7
click at [383, 420] on div "Creditor expand_more expand_less unfold_more Balance expand_more expand_less un…" at bounding box center [852, 267] width 958 height 1354
click at [385, 424] on td "LVNV Funding LLC (Credit One Bank, [PERSON_NAME]) [STREET_ADDRESS]" at bounding box center [719, 431] width 669 height 43
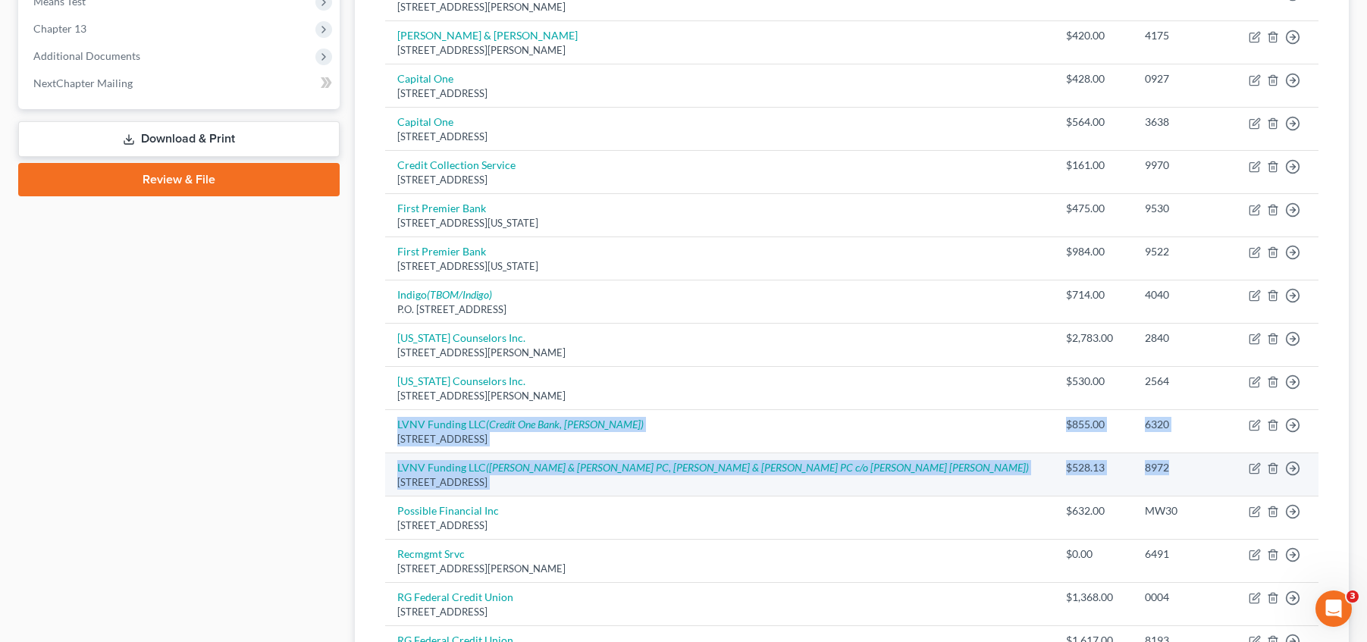
drag, startPoint x: 390, startPoint y: 424, endPoint x: 1109, endPoint y: 460, distance: 719.8
click at [1107, 460] on tbody "Affirm Inc [STREET_ADDRESS][US_STATE] $60.00 TB52 Move to D Move to E Move to G…" at bounding box center [851, 272] width 933 height 1281
click at [1145, 460] on div "8972" at bounding box center [1184, 467] width 78 height 15
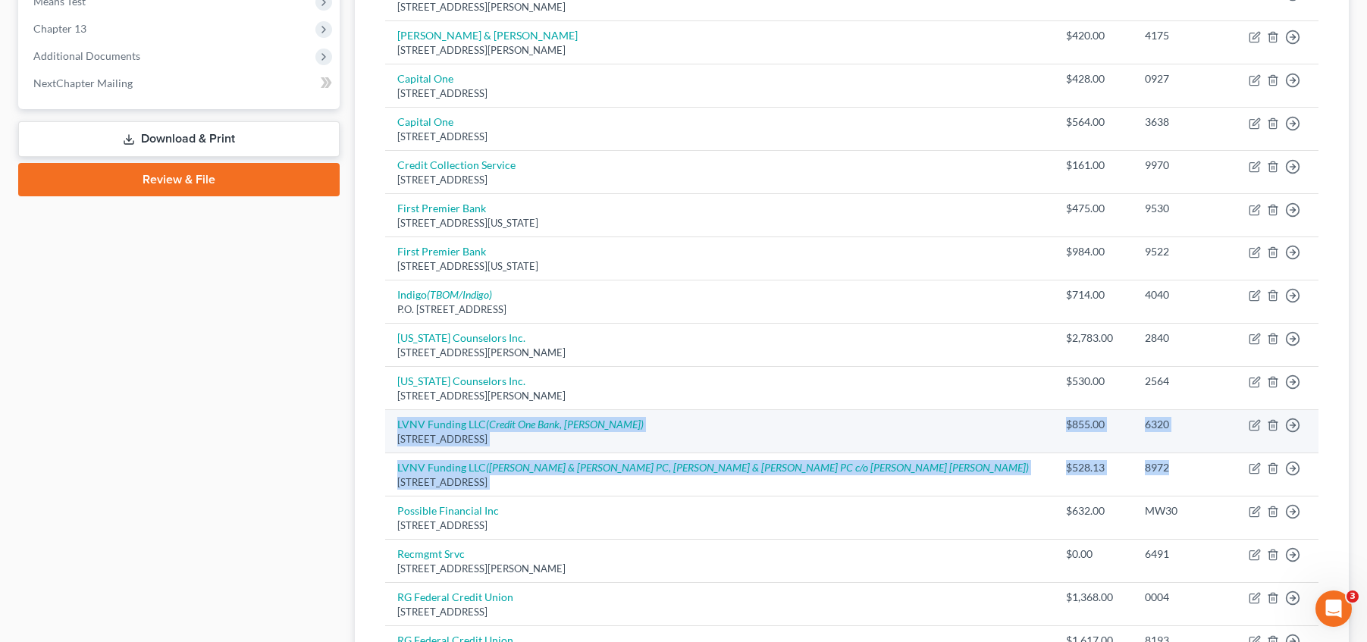
drag, startPoint x: 1114, startPoint y: 466, endPoint x: 399, endPoint y: 416, distance: 716.8
click at [399, 416] on tbody "Affirm Inc [STREET_ADDRESS][US_STATE] $60.00 TB52 Move to D Move to E Move to G…" at bounding box center [851, 272] width 933 height 1281
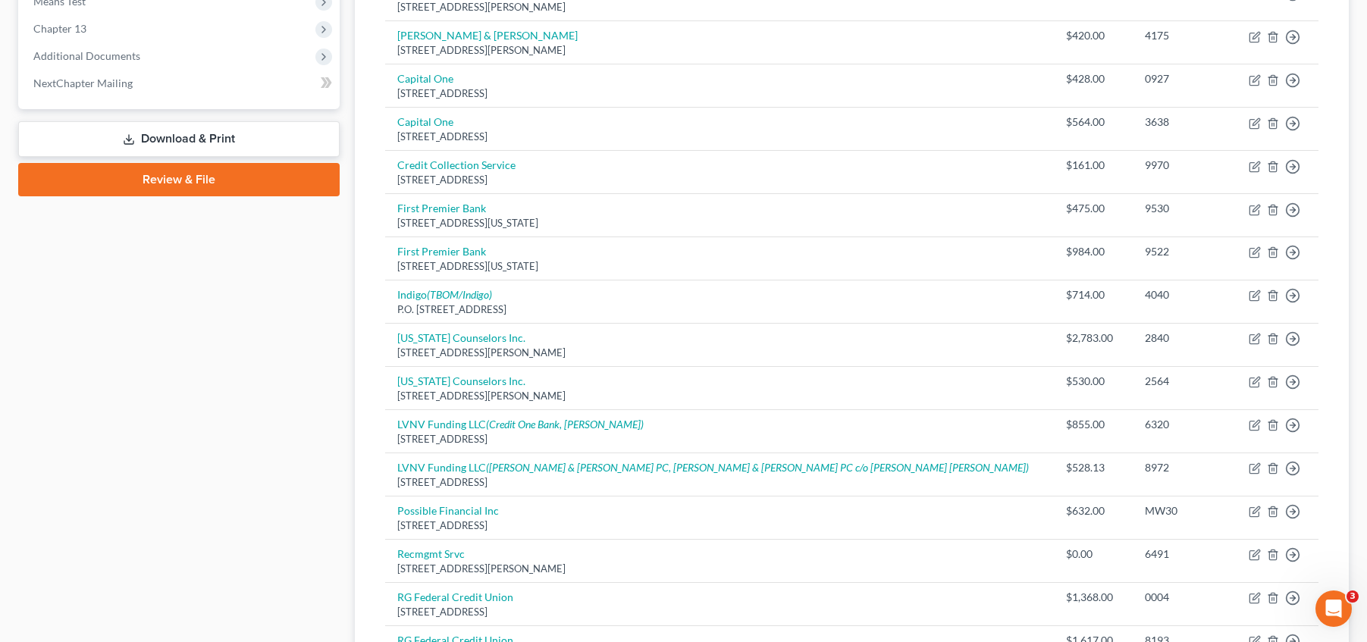
click at [380, 432] on div "Creditor expand_more expand_less unfold_more Balance expand_more expand_less un…" at bounding box center [852, 267] width 958 height 1354
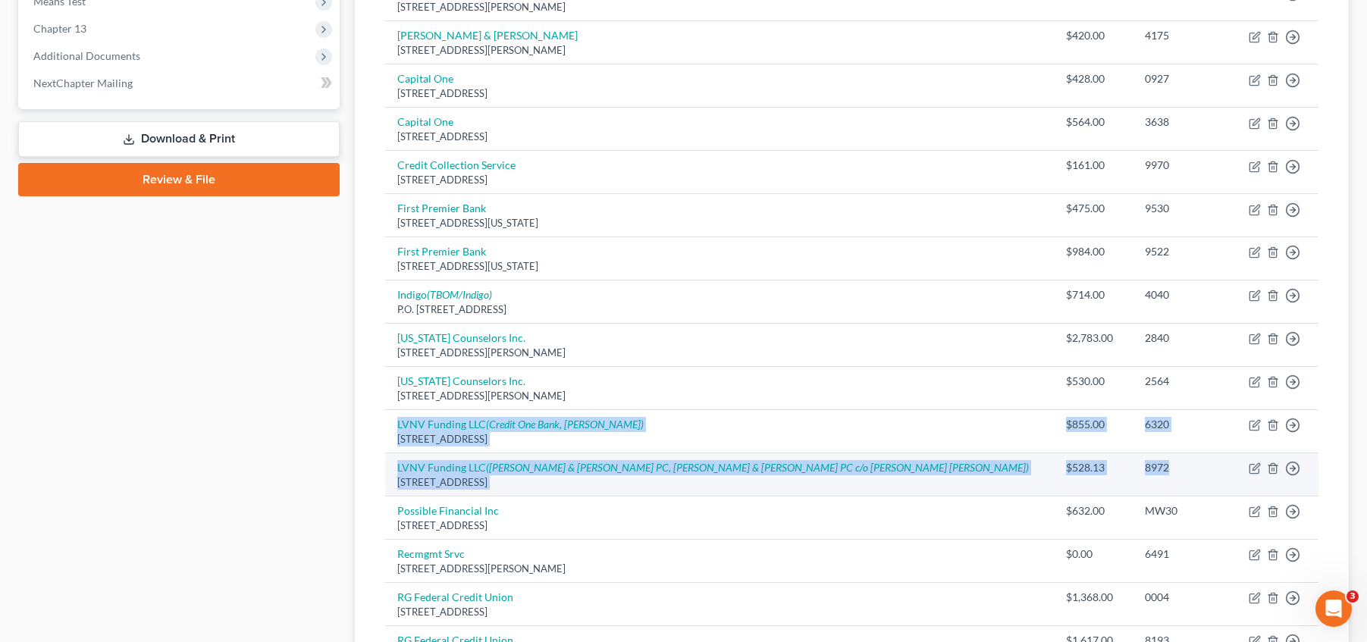
drag, startPoint x: 391, startPoint y: 427, endPoint x: 1116, endPoint y: 462, distance: 725.8
click at [1116, 462] on tbody "Affirm Inc [STREET_ADDRESS][US_STATE] $60.00 TB52 Move to D Move to E Move to G…" at bounding box center [851, 272] width 933 height 1281
click at [1145, 469] on div "8972" at bounding box center [1184, 467] width 78 height 15
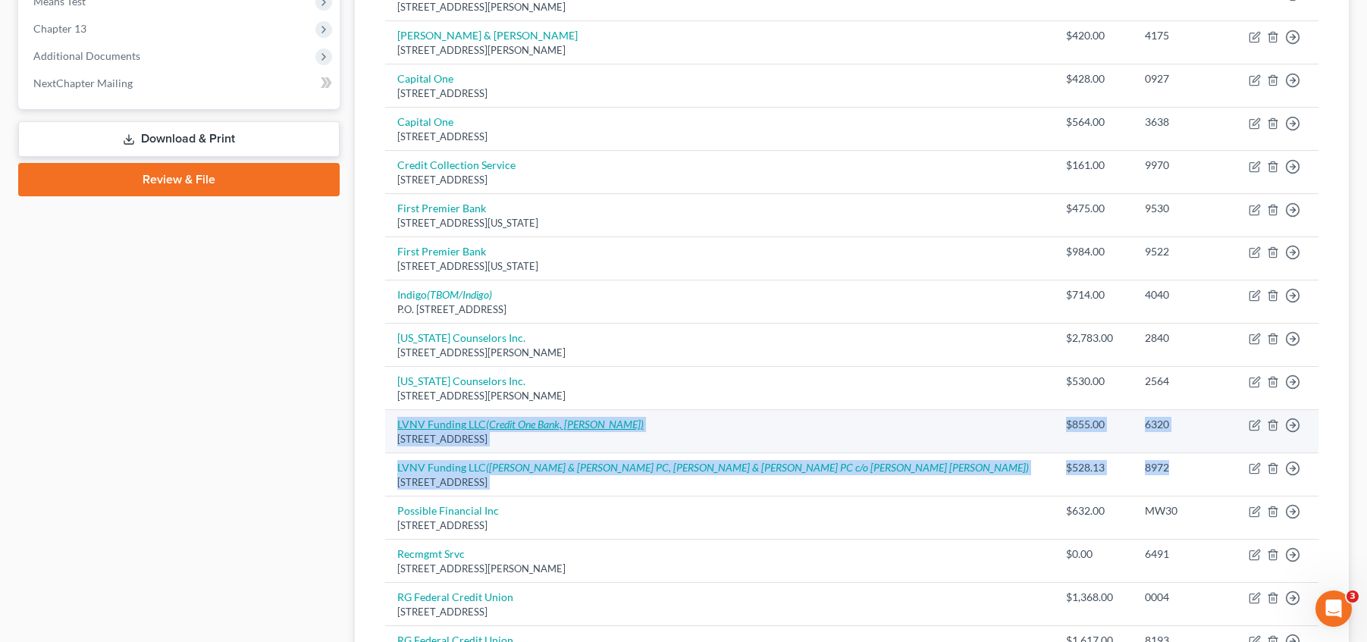
drag, startPoint x: 1110, startPoint y: 469, endPoint x: 397, endPoint y: 425, distance: 714.1
click at [397, 425] on tbody "Affirm Inc [STREET_ADDRESS][US_STATE] $60.00 TB52 Move to D Move to E Move to G…" at bounding box center [851, 272] width 933 height 1281
click at [387, 427] on td "LVNV Funding LLC (Credit One Bank, [PERSON_NAME]) [STREET_ADDRESS]" at bounding box center [719, 431] width 669 height 43
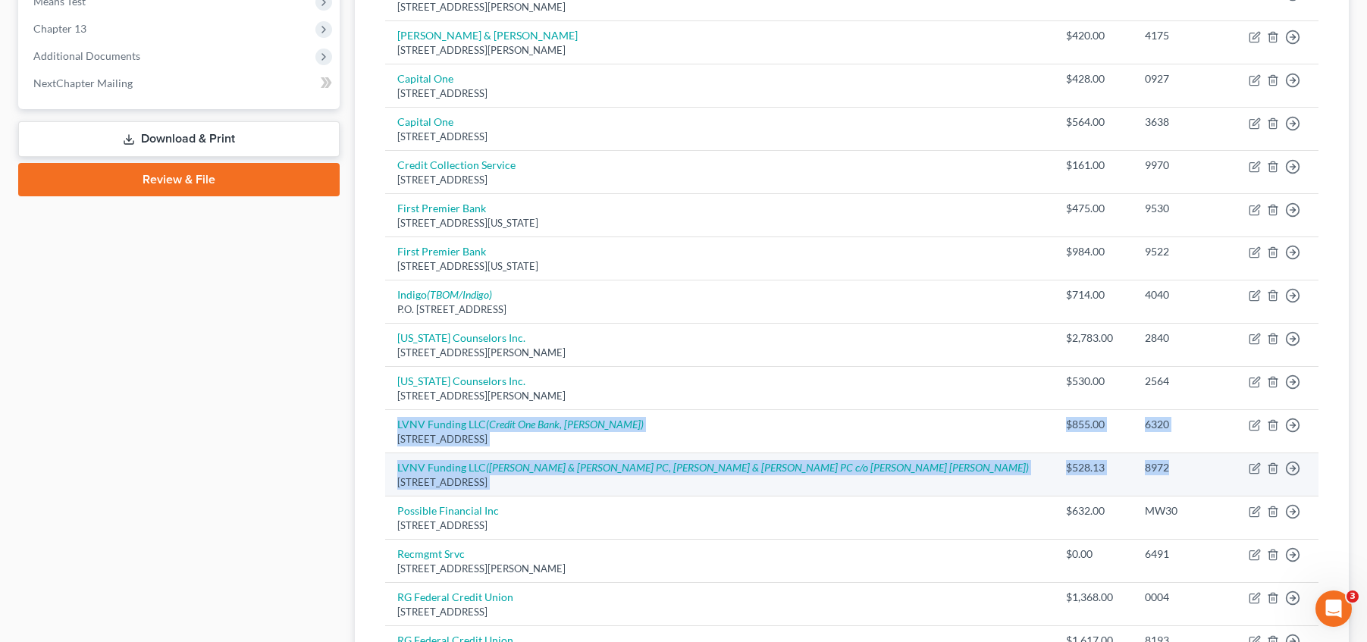
drag, startPoint x: 386, startPoint y: 416, endPoint x: 1101, endPoint y: 466, distance: 716.8
click at [1101, 466] on tbody "Affirm Inc [STREET_ADDRESS][US_STATE] $60.00 TB52 Move to D Move to E Move to G…" at bounding box center [851, 272] width 933 height 1281
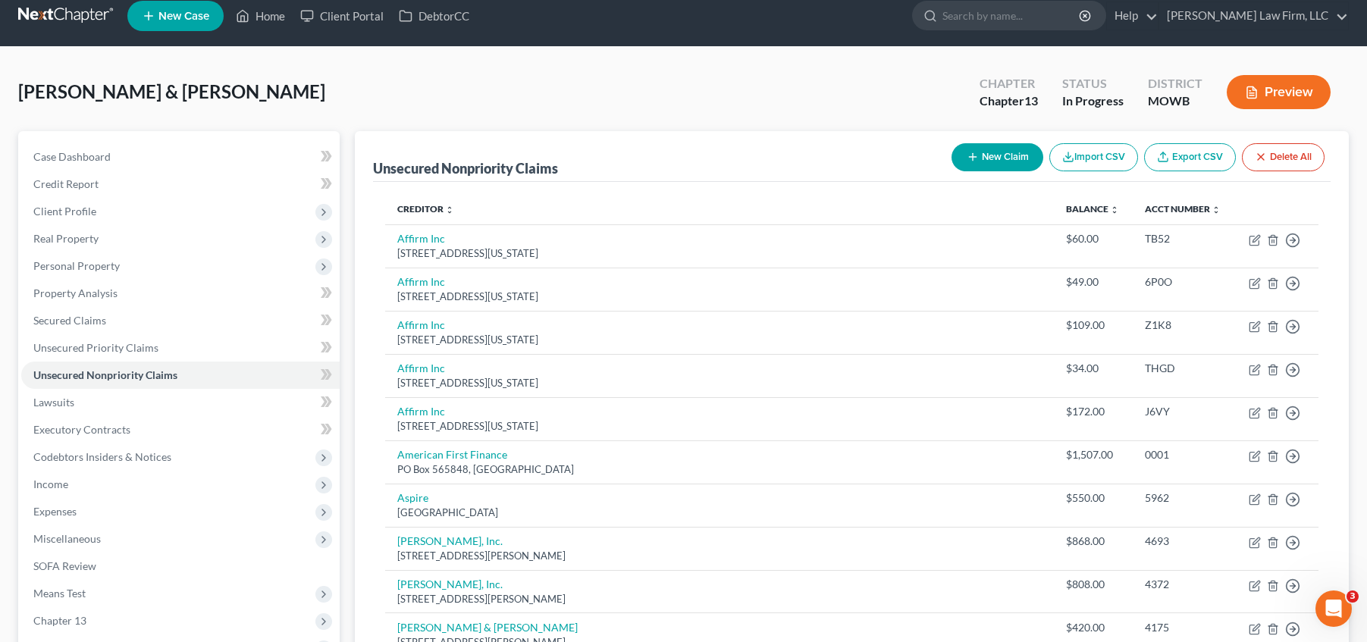
scroll to position [0, 0]
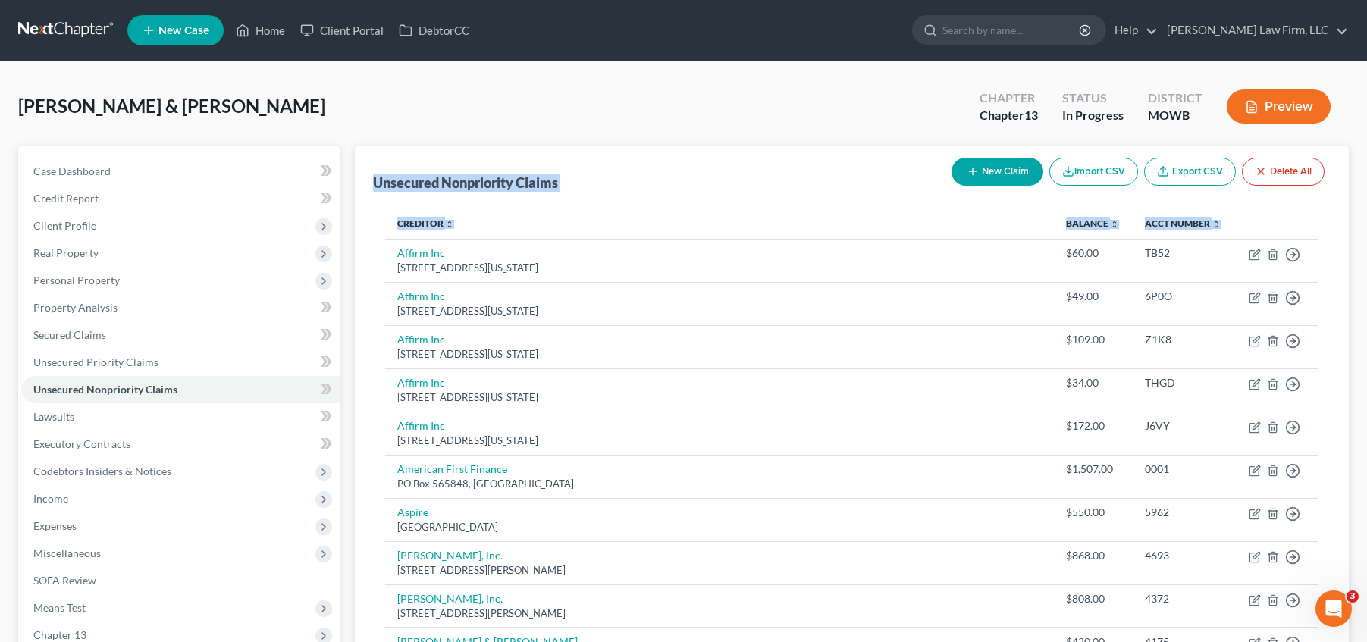
drag, startPoint x: 370, startPoint y: 180, endPoint x: 1179, endPoint y: 215, distance: 809.8
click at [1182, 218] on th "Acct Number expand_more expand_less unfold_more" at bounding box center [1184, 224] width 102 height 30
drag, startPoint x: 1186, startPoint y: 222, endPoint x: 369, endPoint y: 174, distance: 818.1
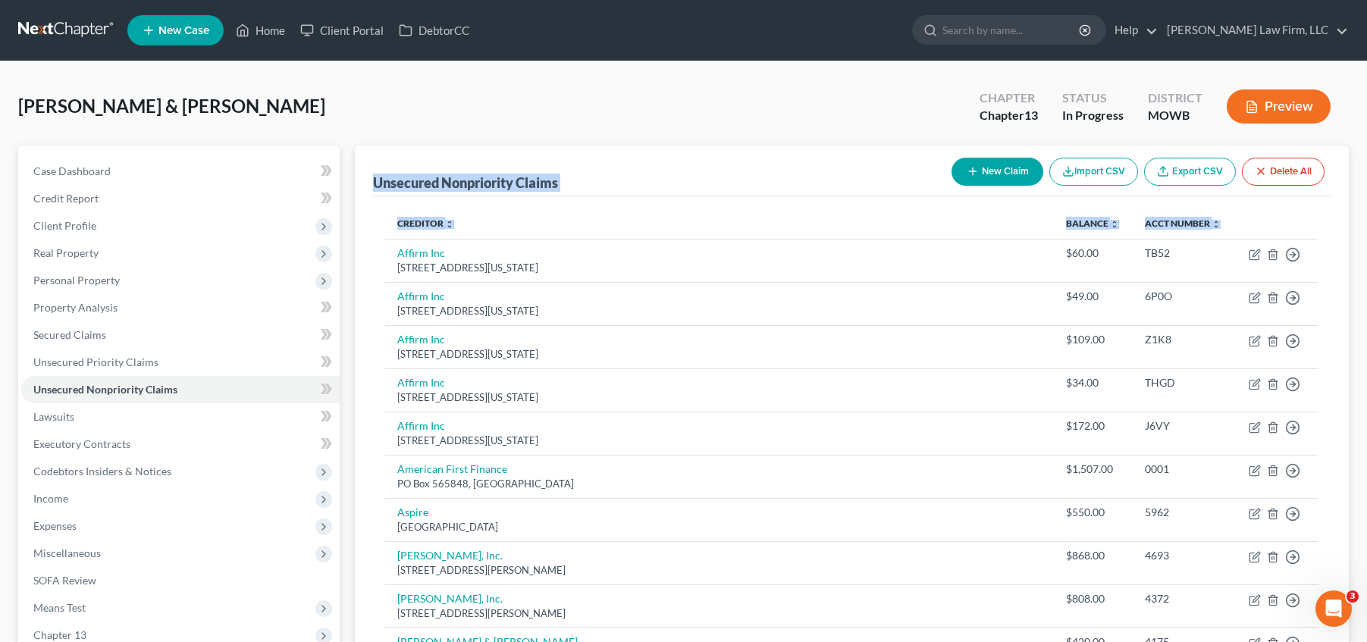
drag, startPoint x: 369, startPoint y: 180, endPoint x: 1159, endPoint y: 218, distance: 791.8
click at [1164, 220] on th "Acct Number expand_more expand_less unfold_more" at bounding box center [1184, 224] width 102 height 30
drag, startPoint x: 1169, startPoint y: 221, endPoint x: 369, endPoint y: 185, distance: 801.6
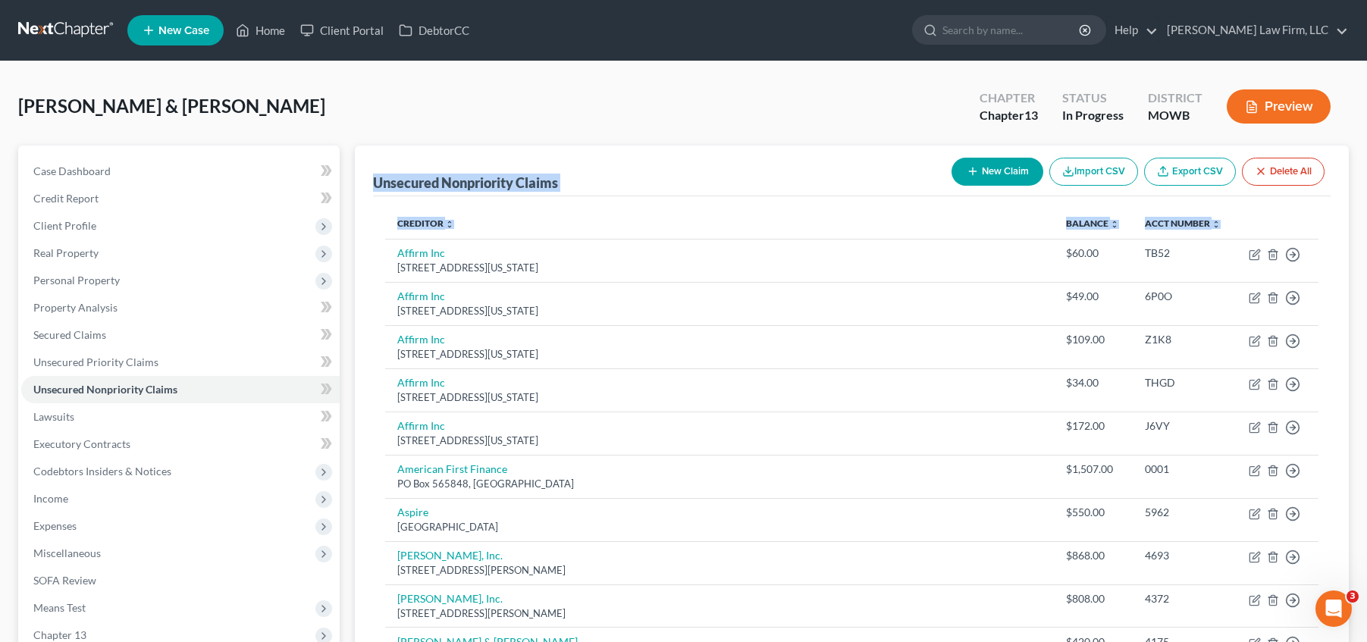
click at [373, 178] on div "Unsecured Nonpriority Claims" at bounding box center [465, 183] width 185 height 18
drag, startPoint x: 373, startPoint y: 178, endPoint x: 1160, endPoint y: 220, distance: 788.2
click at [1165, 220] on th "Acct Number expand_more expand_less unfold_more" at bounding box center [1184, 224] width 102 height 30
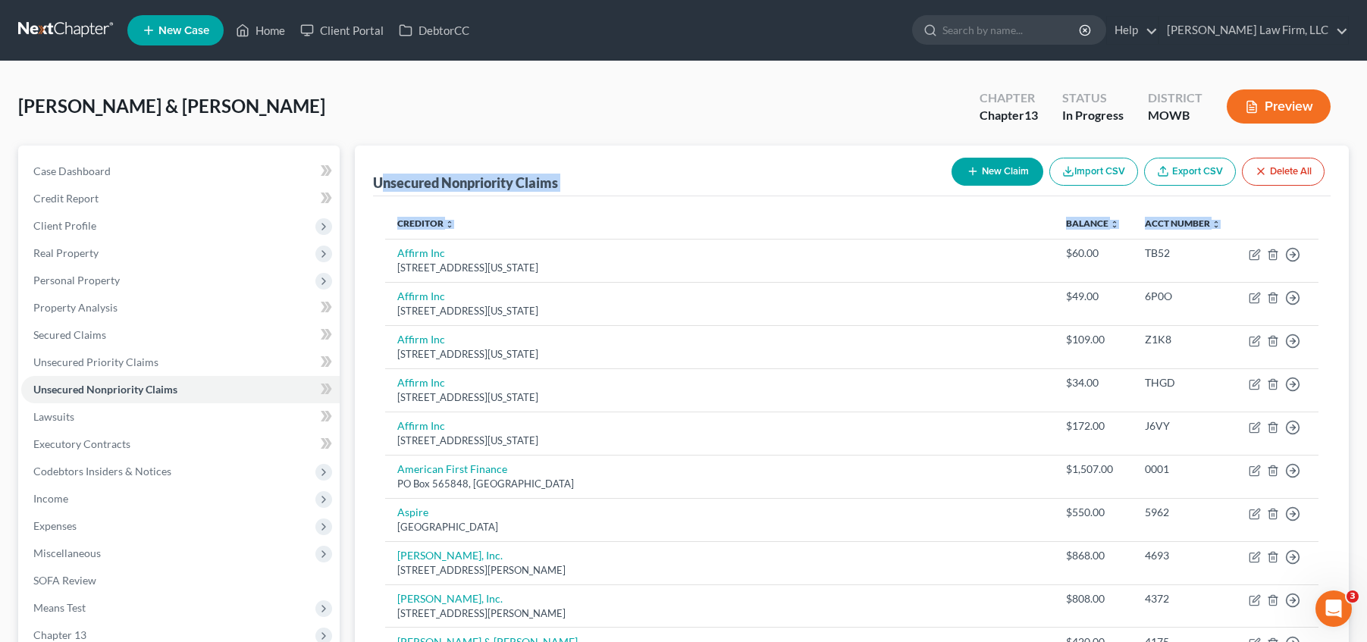
drag, startPoint x: 1166, startPoint y: 220, endPoint x: 377, endPoint y: 184, distance: 790.2
drag, startPoint x: 369, startPoint y: 181, endPoint x: 1169, endPoint y: 223, distance: 801.1
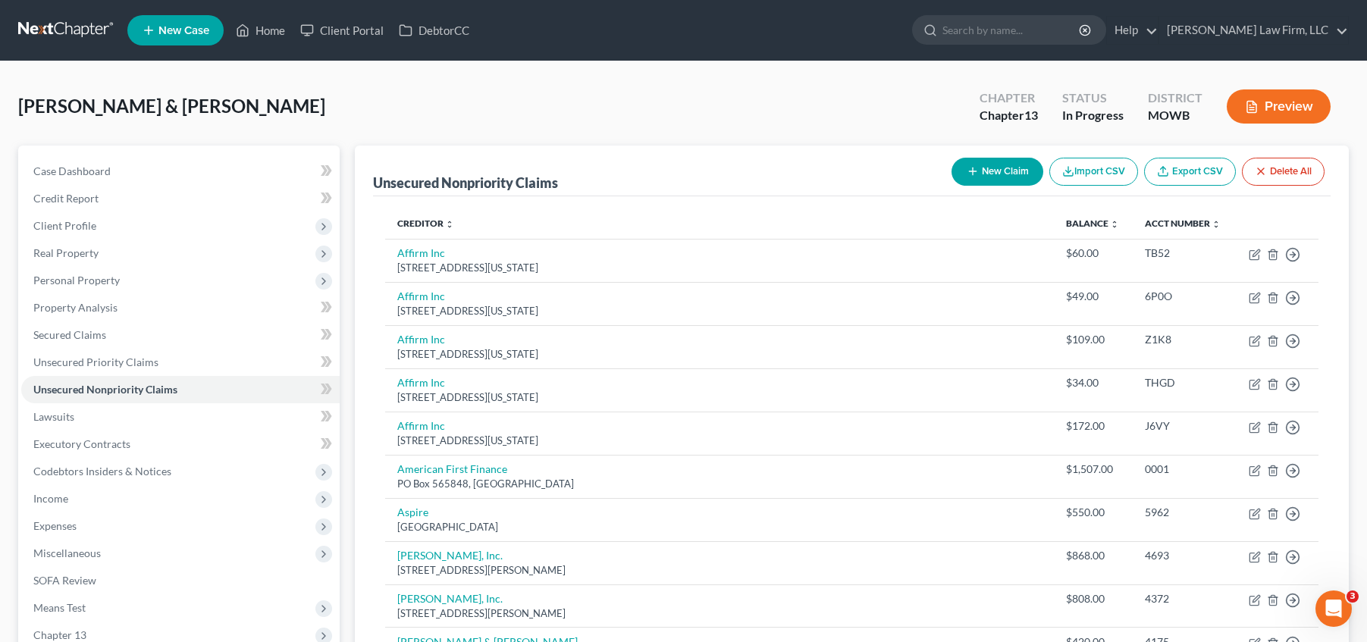
drag, startPoint x: 1169, startPoint y: 223, endPoint x: 1158, endPoint y: 223, distance: 11.4
click at [1161, 223] on th "Acct Number expand_more expand_less unfold_more" at bounding box center [1184, 224] width 102 height 30
drag, startPoint x: 1142, startPoint y: 220, endPoint x: 367, endPoint y: 176, distance: 776.2
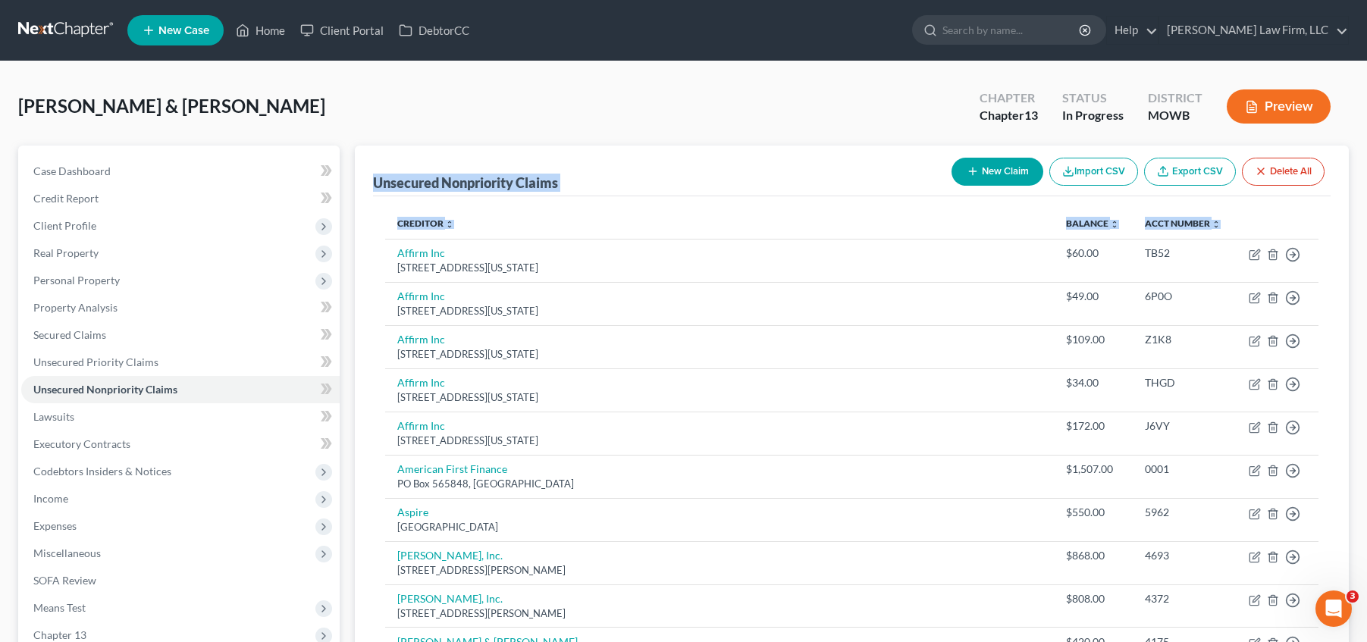
drag, startPoint x: 375, startPoint y: 180, endPoint x: 1172, endPoint y: 221, distance: 798.0
click at [1174, 227] on th "Acct Number expand_more expand_less unfold_more" at bounding box center [1184, 224] width 102 height 30
drag, startPoint x: 1188, startPoint y: 225, endPoint x: 375, endPoint y: 186, distance: 813.8
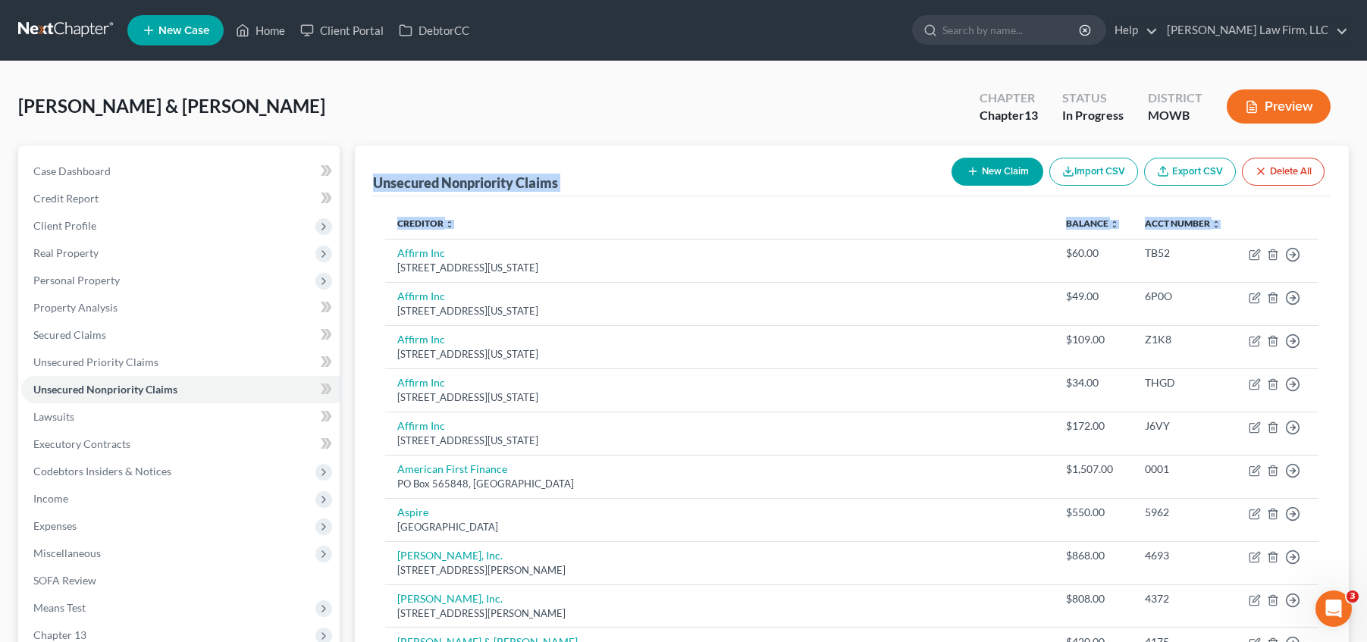
click at [374, 180] on div "Unsecured Nonpriority Claims" at bounding box center [465, 183] width 185 height 18
drag, startPoint x: 373, startPoint y: 180, endPoint x: 1172, endPoint y: 215, distance: 800.0
click at [1164, 217] on th "Acct Number expand_more expand_less unfold_more" at bounding box center [1184, 224] width 102 height 30
drag, startPoint x: 1151, startPoint y: 229, endPoint x: 372, endPoint y: 183, distance: 780.1
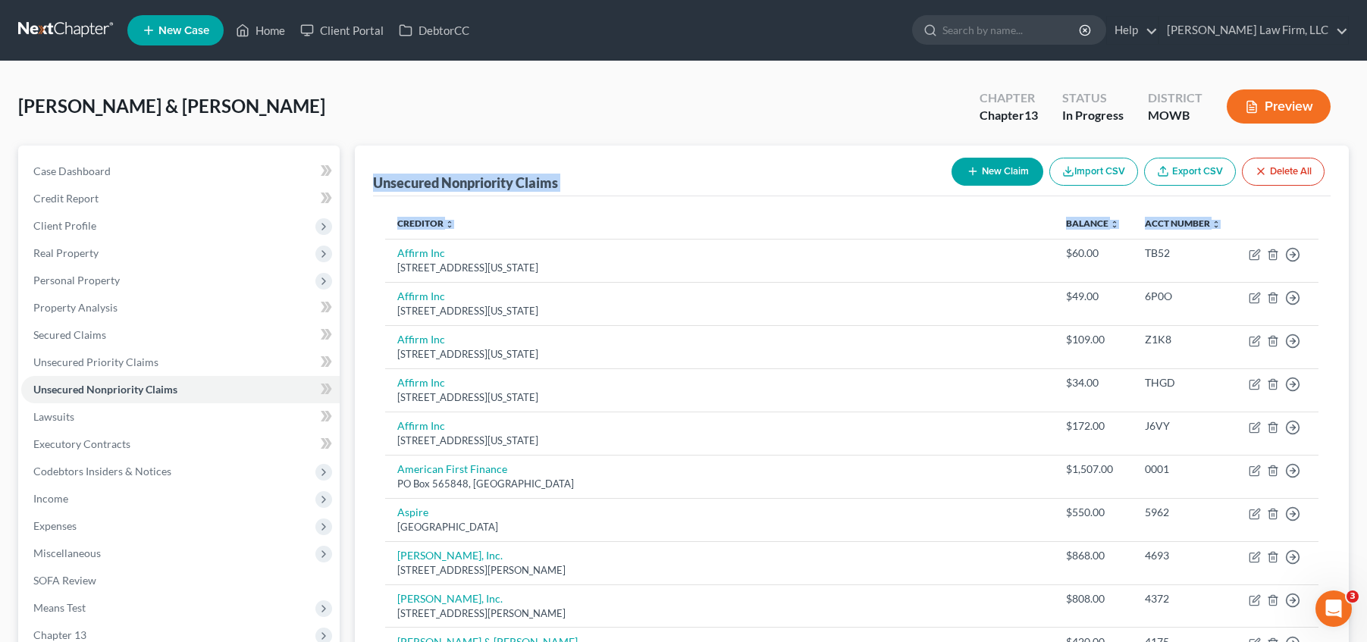
click at [373, 182] on div "Unsecured Nonpriority Claims" at bounding box center [465, 183] width 185 height 18
drag, startPoint x: 372, startPoint y: 182, endPoint x: 1158, endPoint y: 218, distance: 786.4
click at [1163, 220] on th "Acct Number expand_more expand_less unfold_more" at bounding box center [1184, 224] width 102 height 30
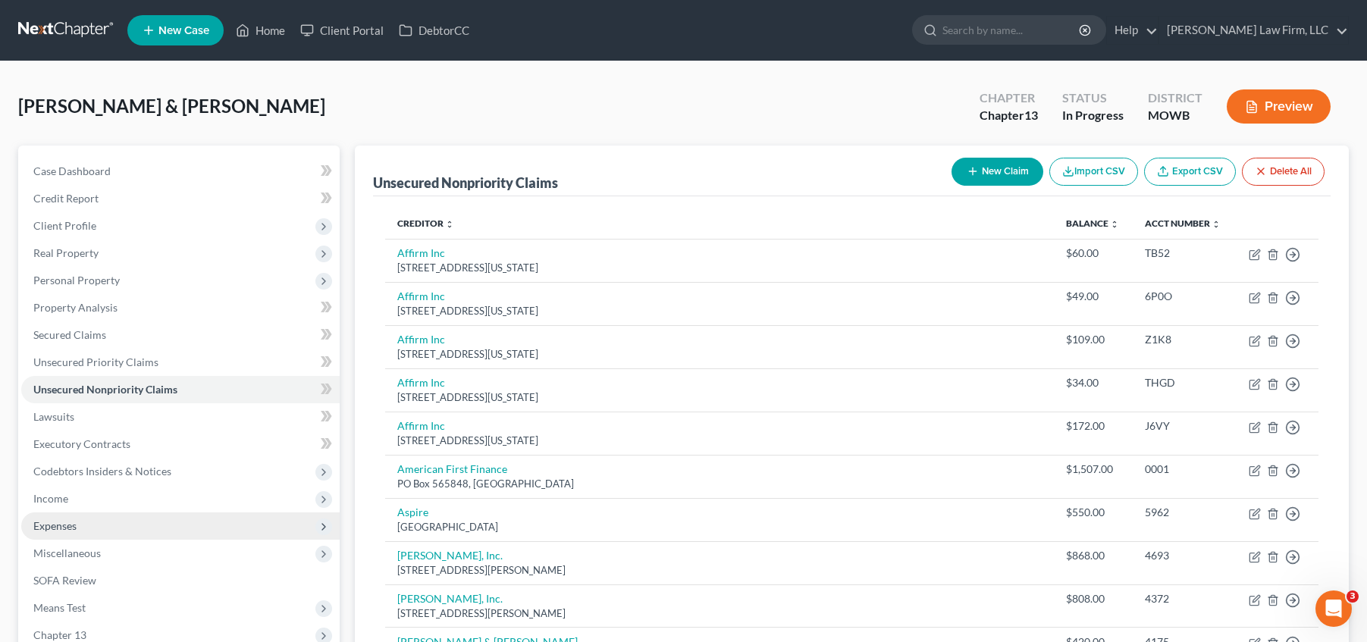
click at [136, 522] on span "Expenses" at bounding box center [180, 526] width 318 height 27
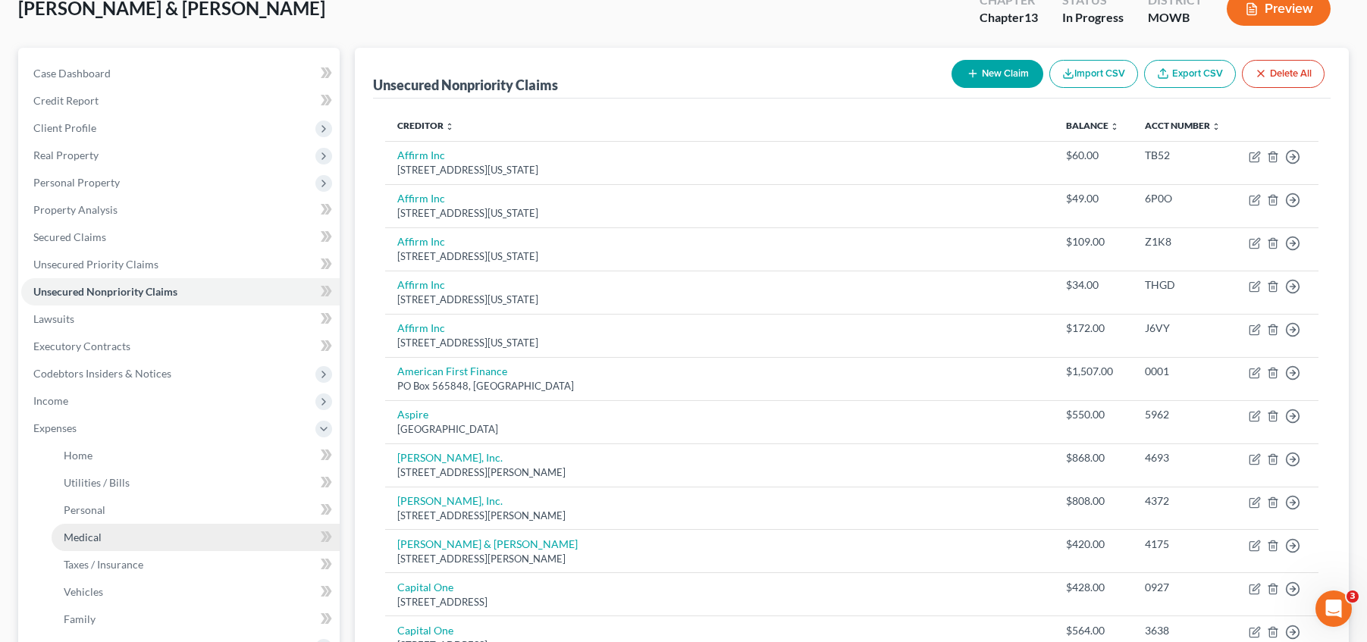
scroll to position [114, 0]
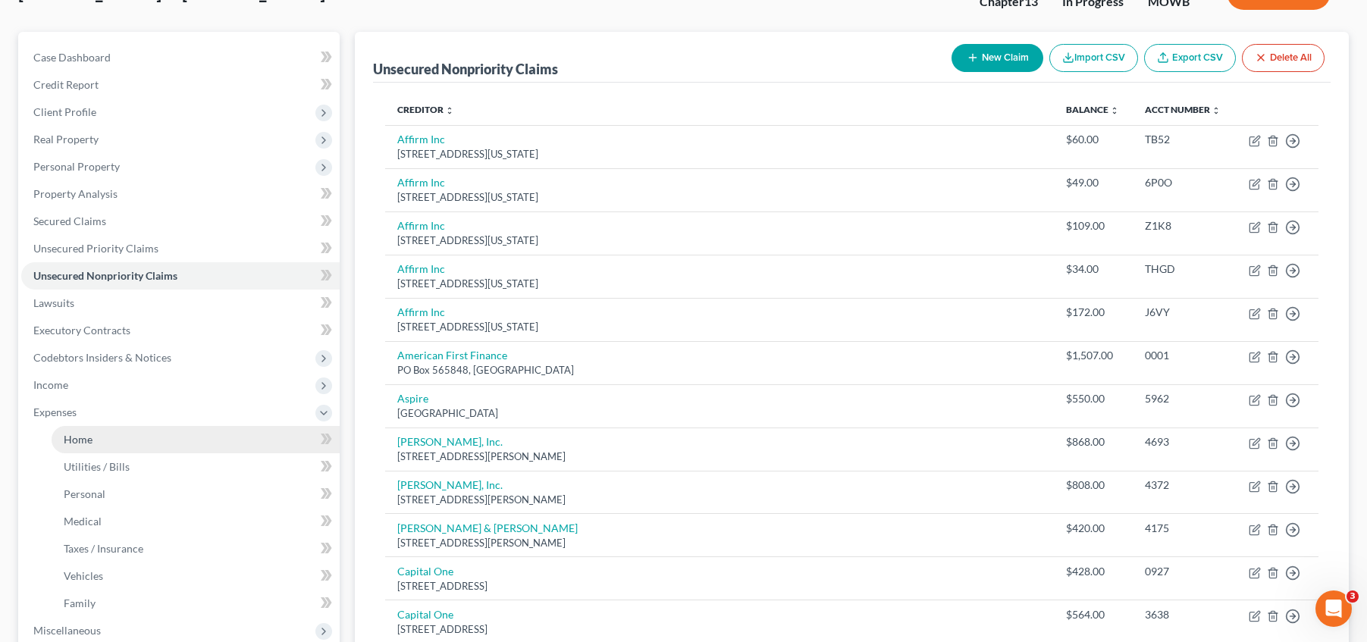
click at [132, 443] on link "Home" at bounding box center [196, 439] width 288 height 27
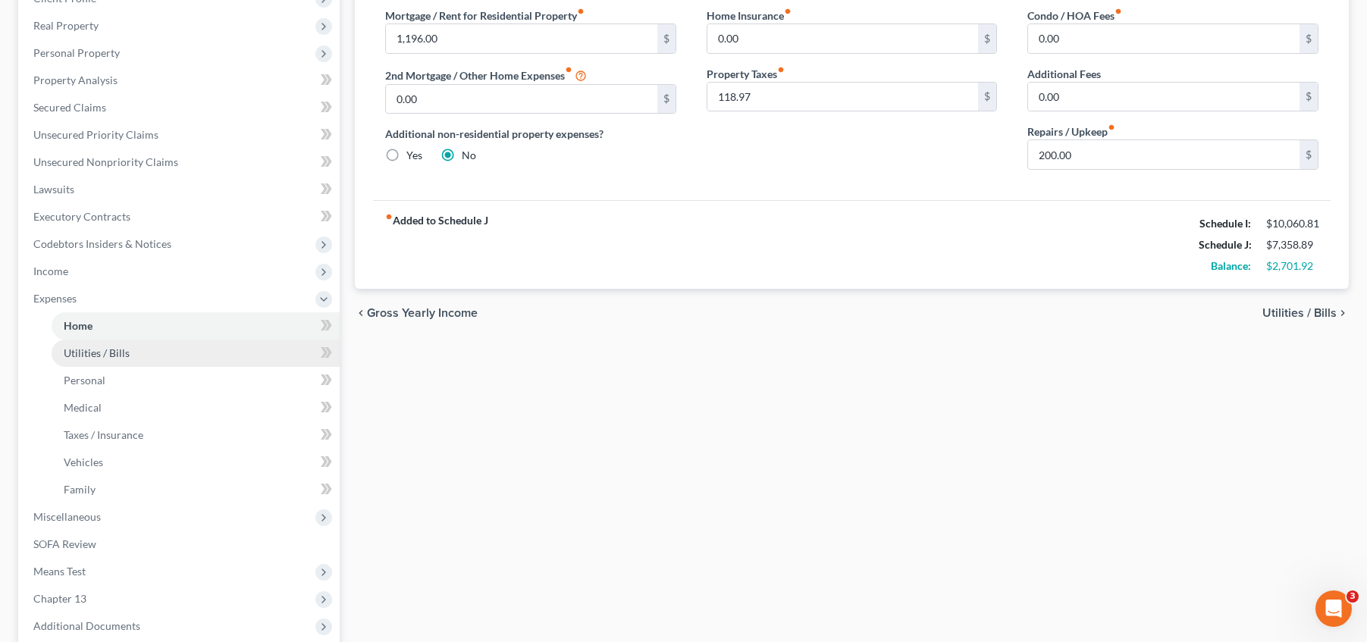
drag, startPoint x: 137, startPoint y: 353, endPoint x: 198, endPoint y: 346, distance: 61.1
click at [138, 353] on link "Utilities / Bills" at bounding box center [196, 353] width 288 height 27
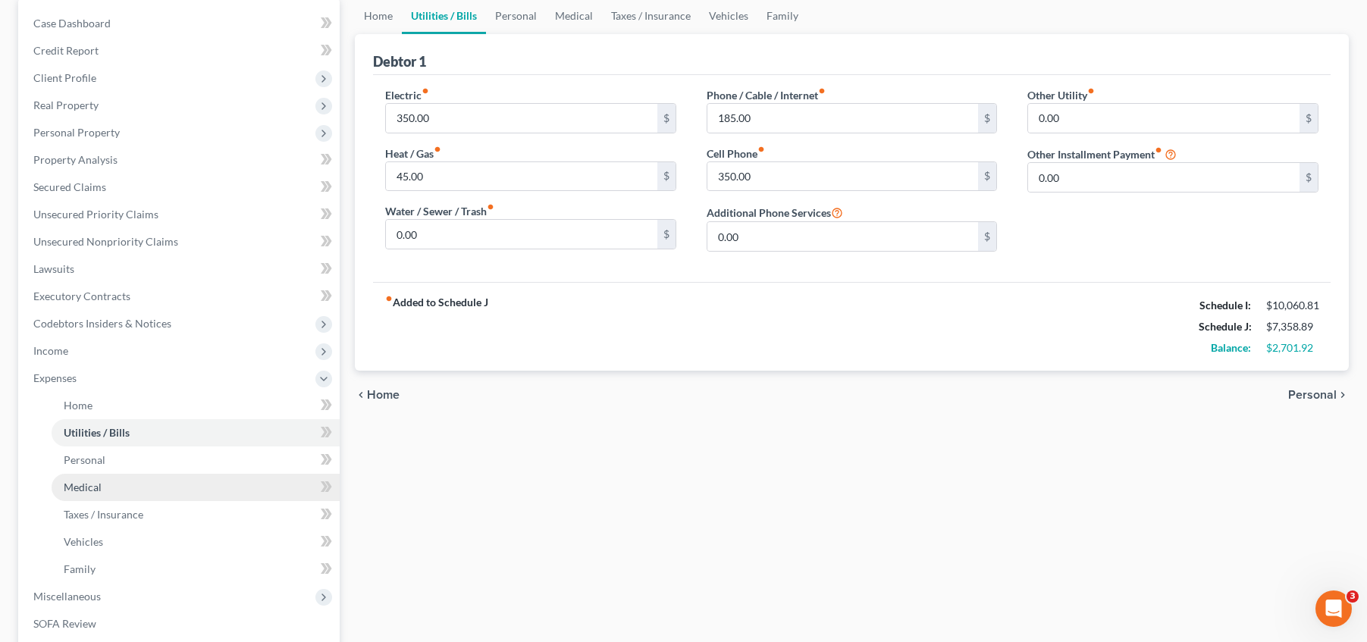
scroll to position [152, 0]
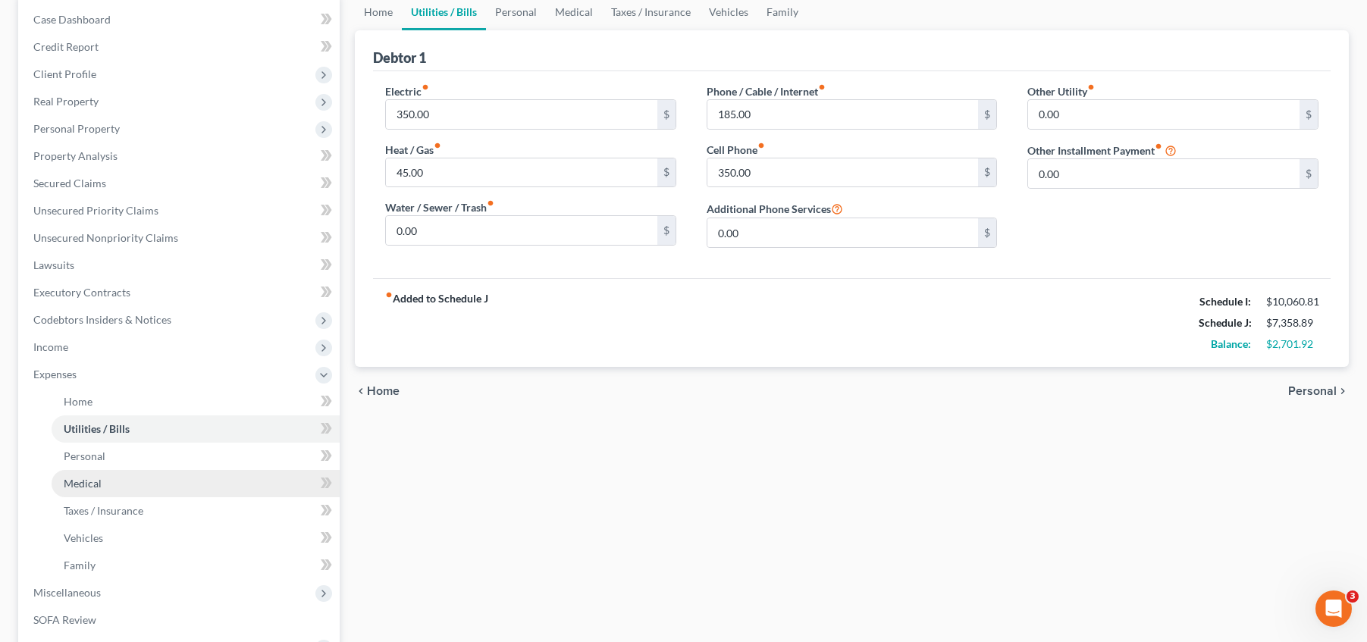
click at [154, 485] on link "Medical" at bounding box center [196, 483] width 288 height 27
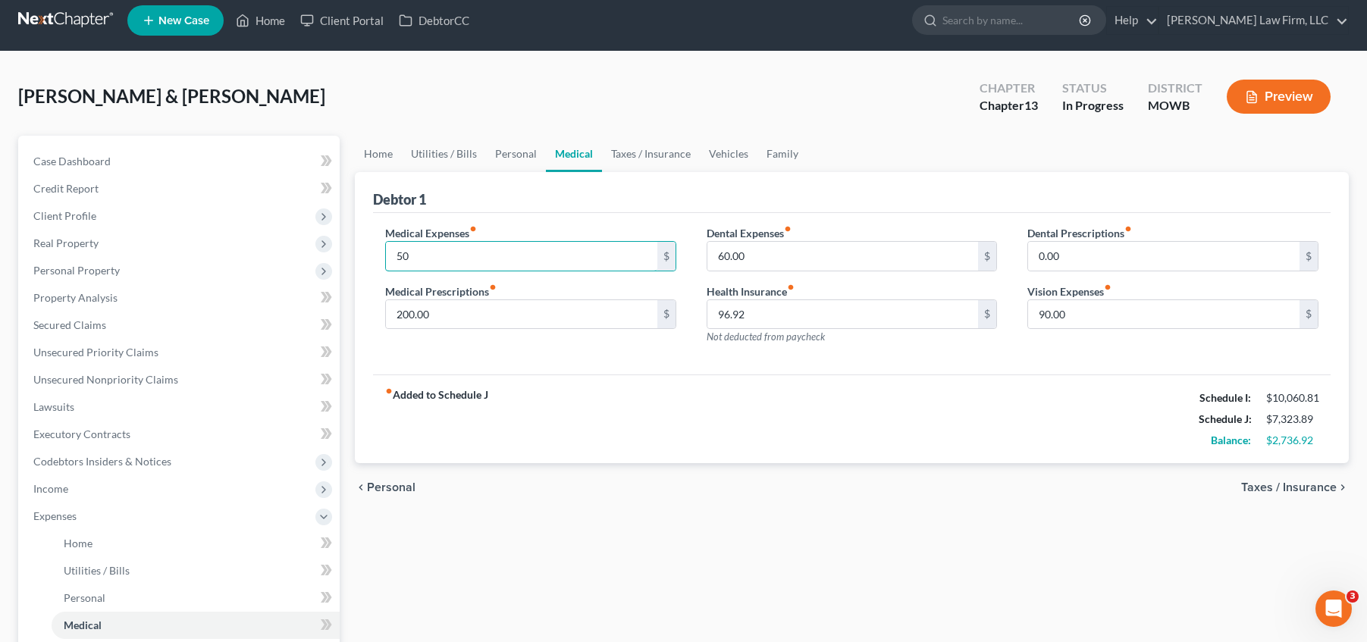
scroll to position [19, 0]
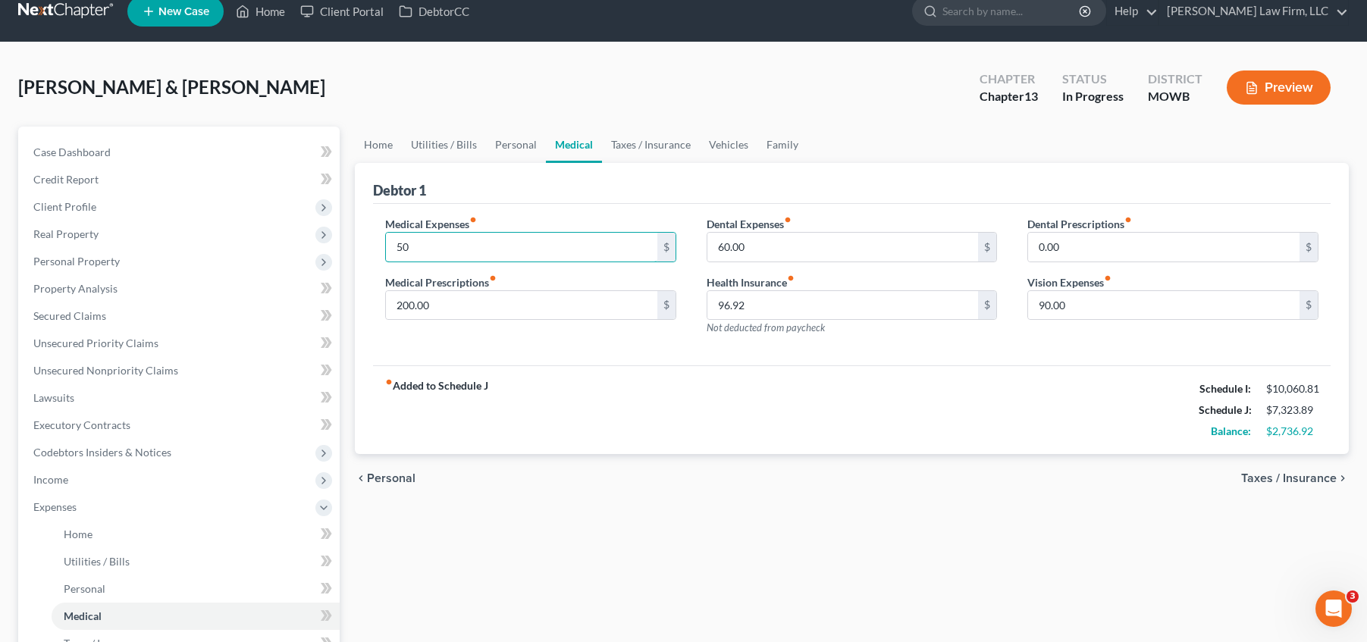
type input "50"
click at [810, 209] on div "Medical Expenses fiber_manual_record 50 $ Medical Prescriptions fiber_manual_re…" at bounding box center [852, 285] width 958 height 162
click at [780, 246] on input "60.00" at bounding box center [842, 247] width 271 height 29
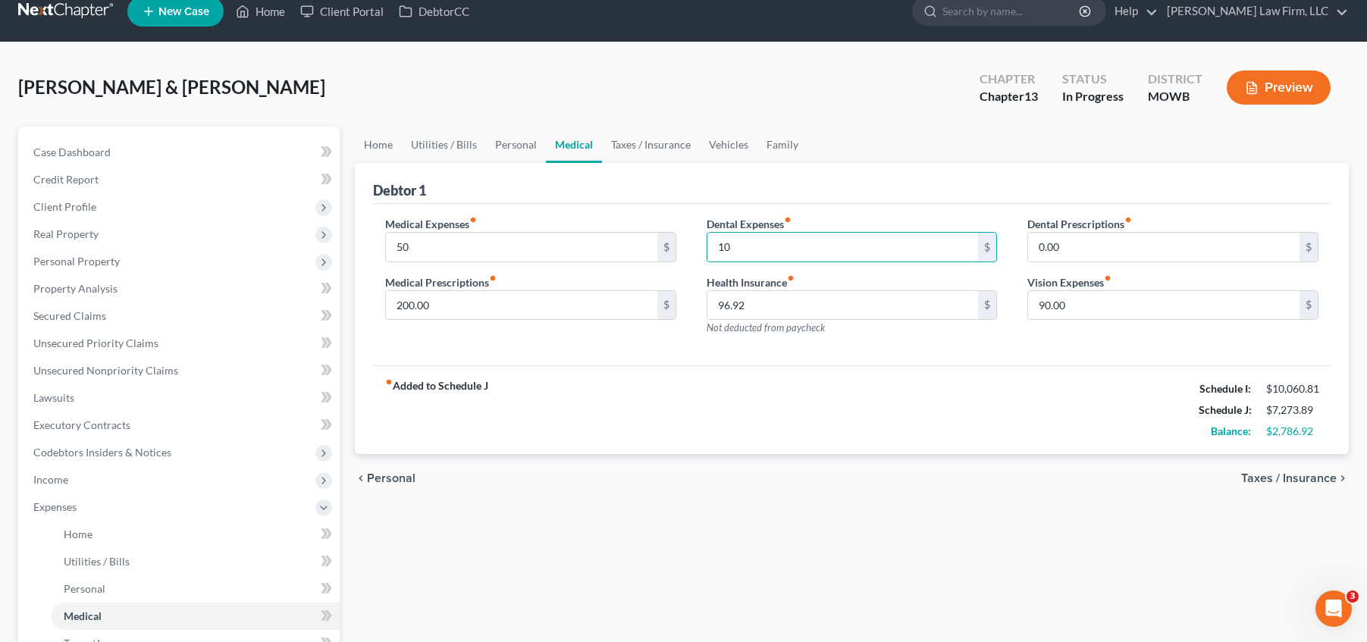
scroll to position [4, 0]
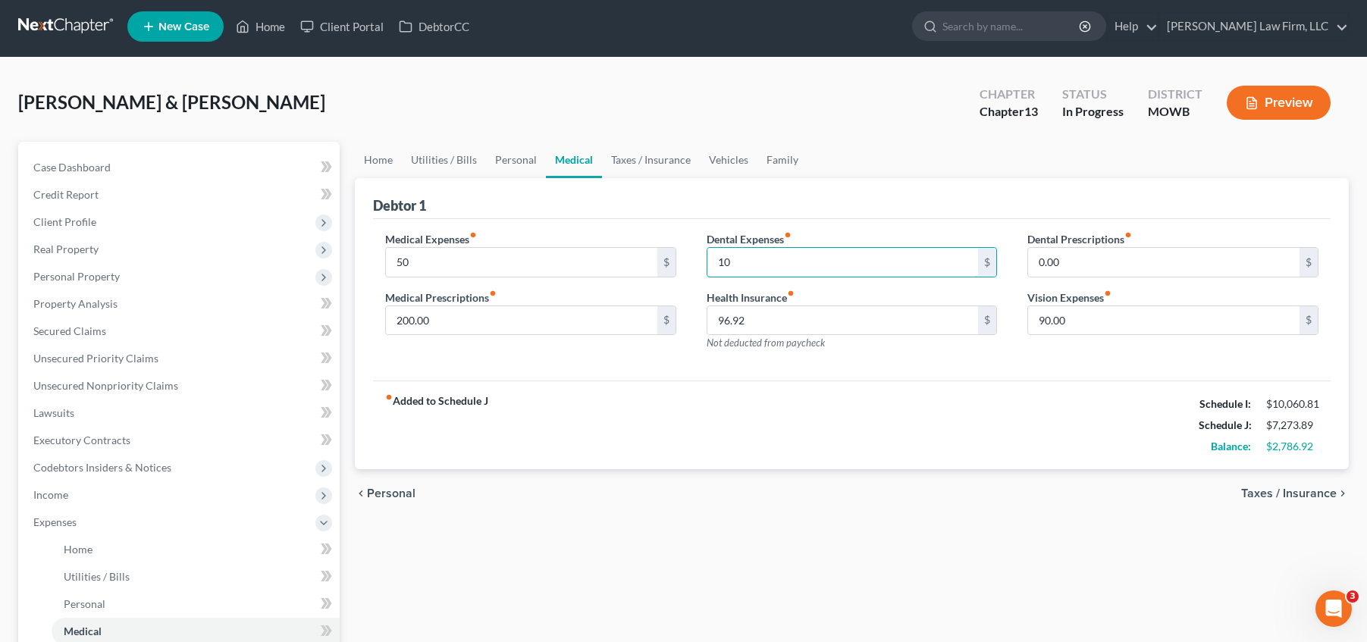
type input "10"
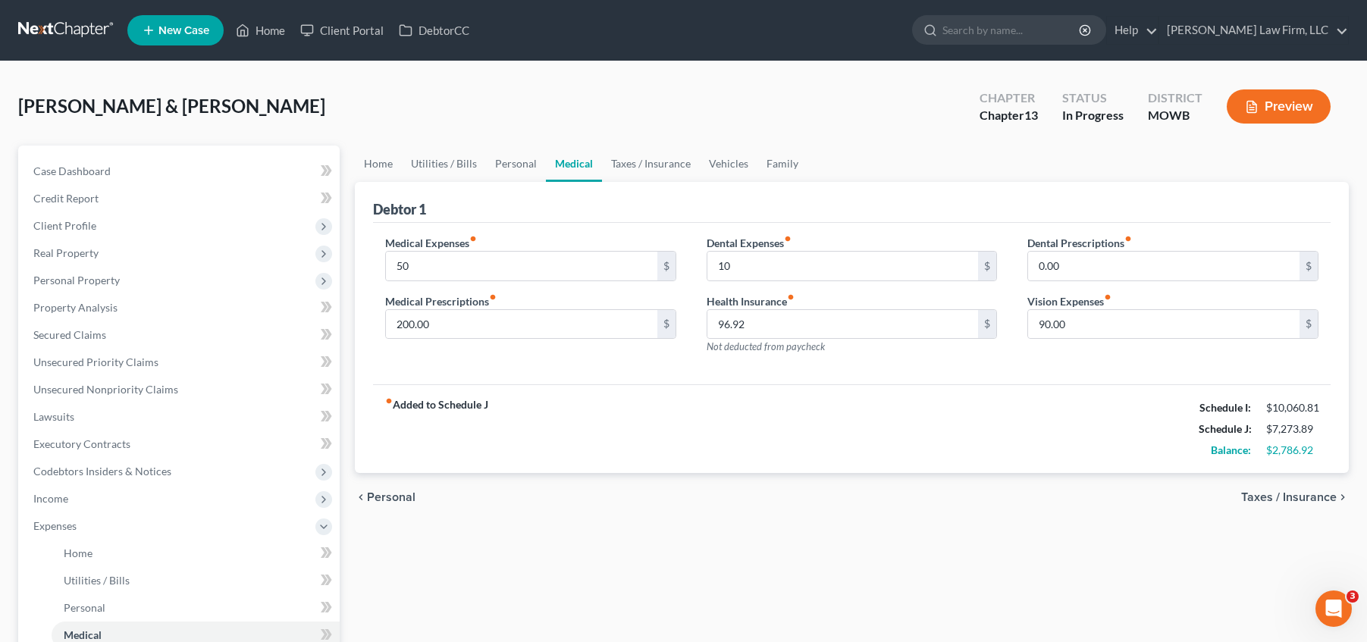
click at [836, 182] on div "Debtor 1" at bounding box center [852, 202] width 958 height 41
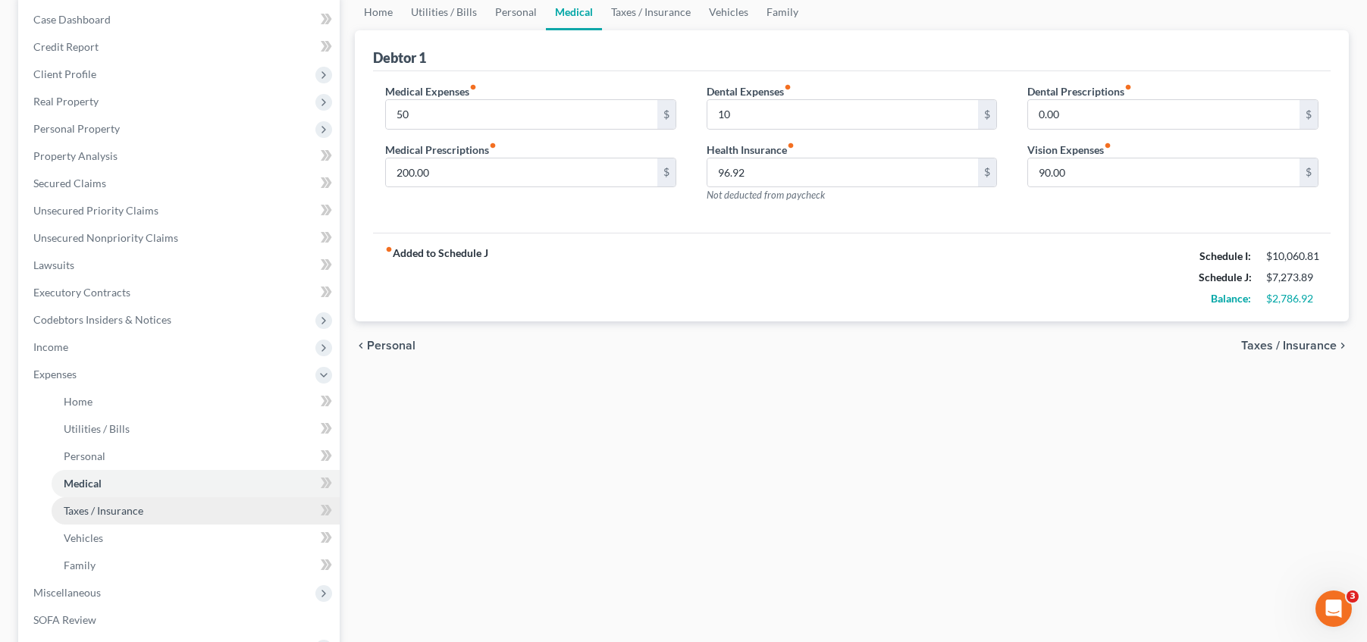
click at [158, 511] on link "Taxes / Insurance" at bounding box center [196, 510] width 288 height 27
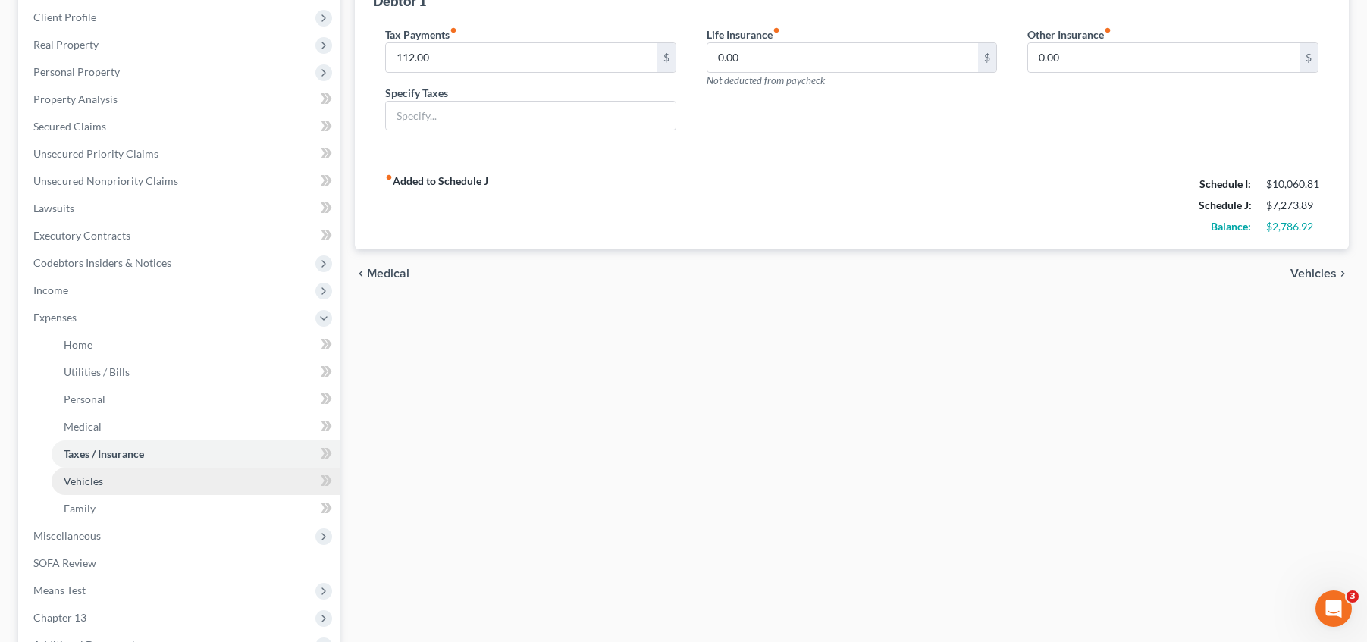
click at [122, 481] on link "Vehicles" at bounding box center [196, 481] width 288 height 27
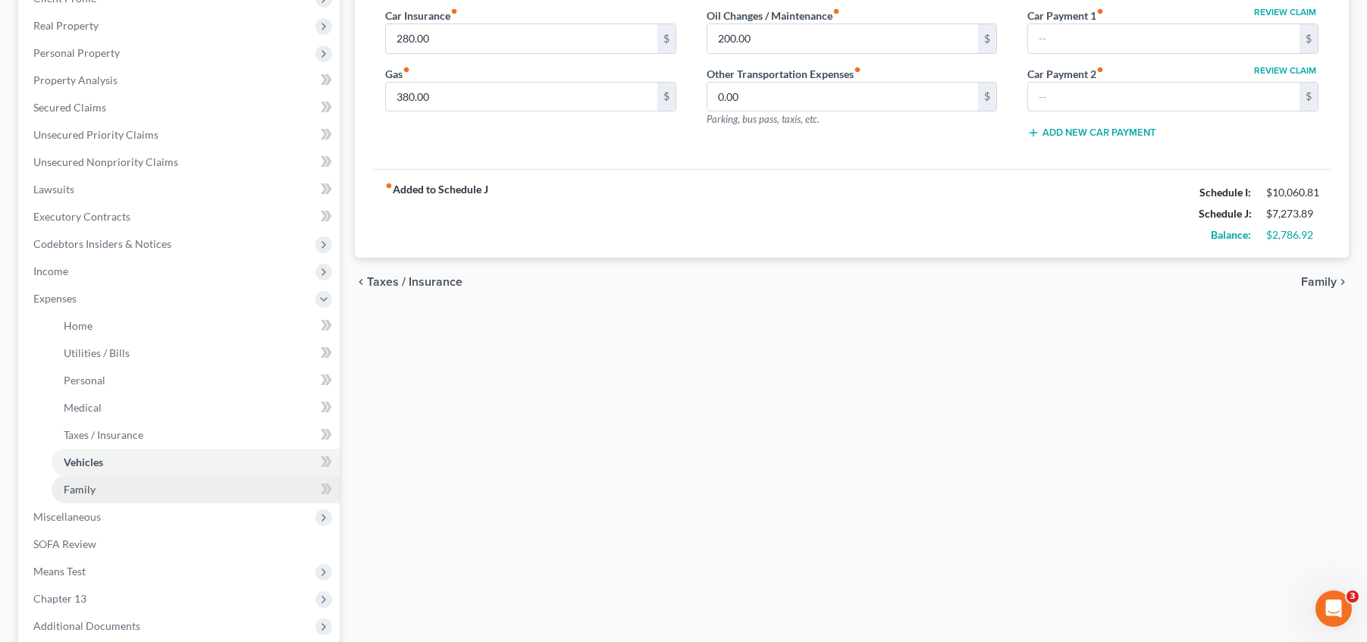
click at [127, 488] on link "Family" at bounding box center [196, 489] width 288 height 27
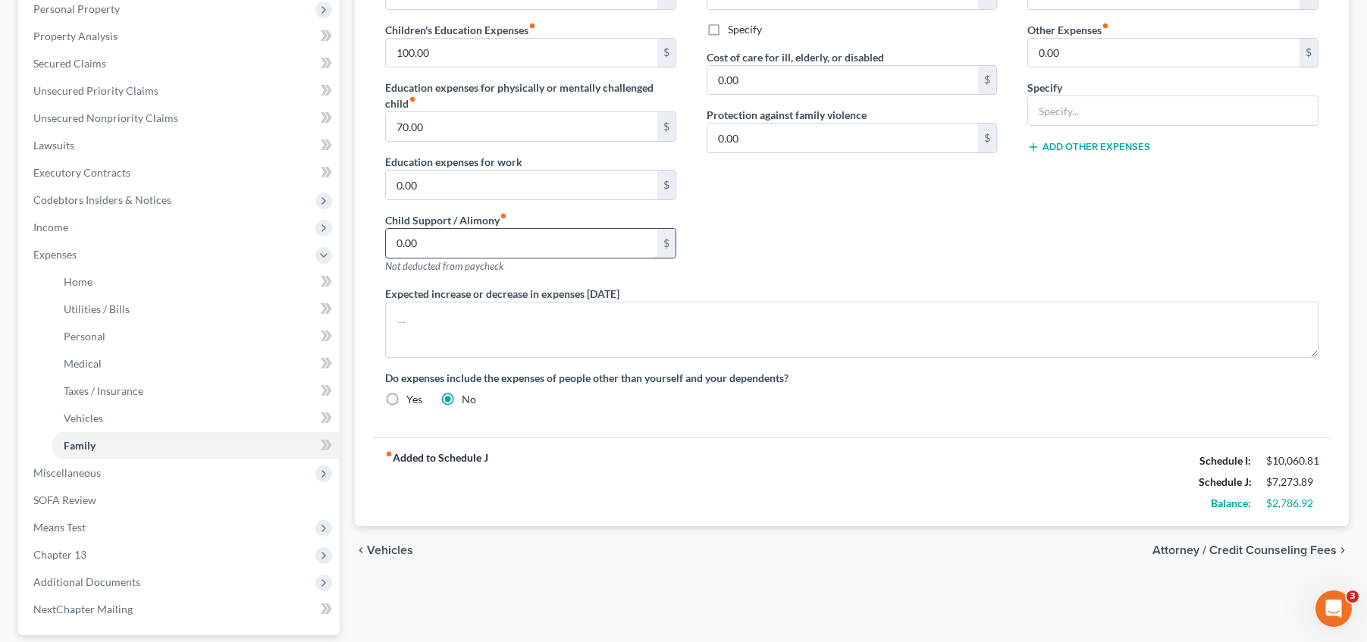
scroll to position [209, 0]
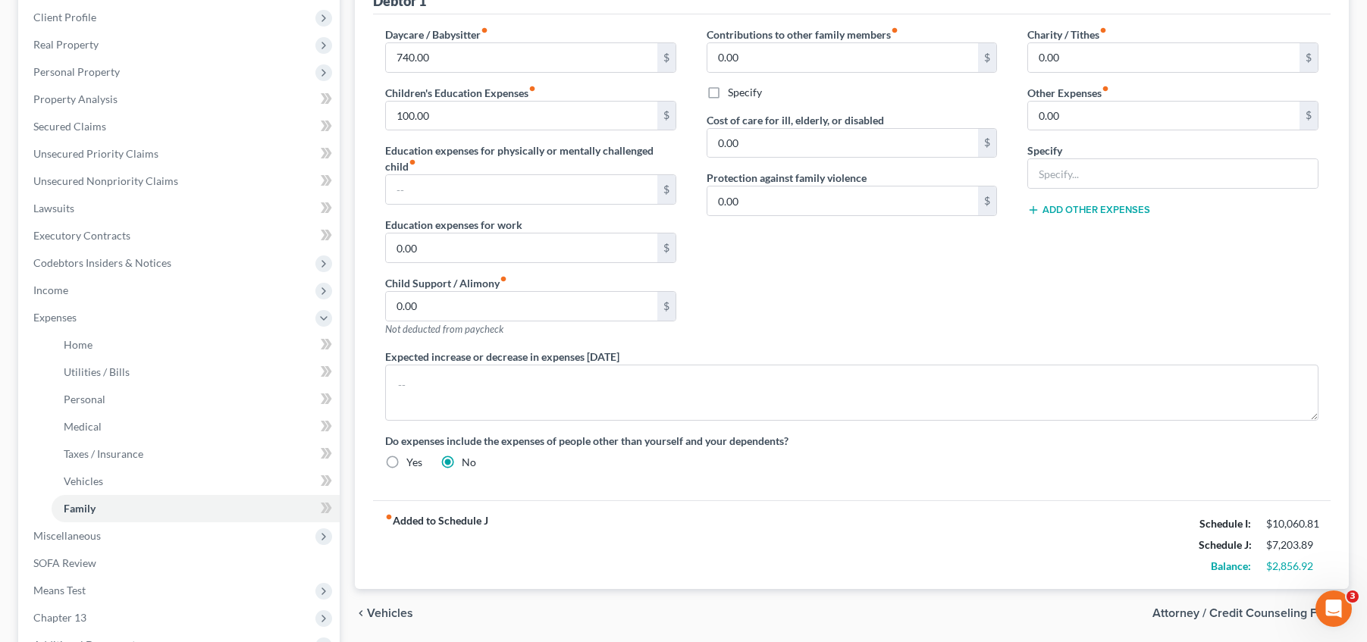
click at [830, 255] on div "Contributions to other family members fiber_manual_record 0.00 $ Specify Cost o…" at bounding box center [853, 188] width 322 height 322
click at [138, 346] on link "Home" at bounding box center [196, 344] width 288 height 27
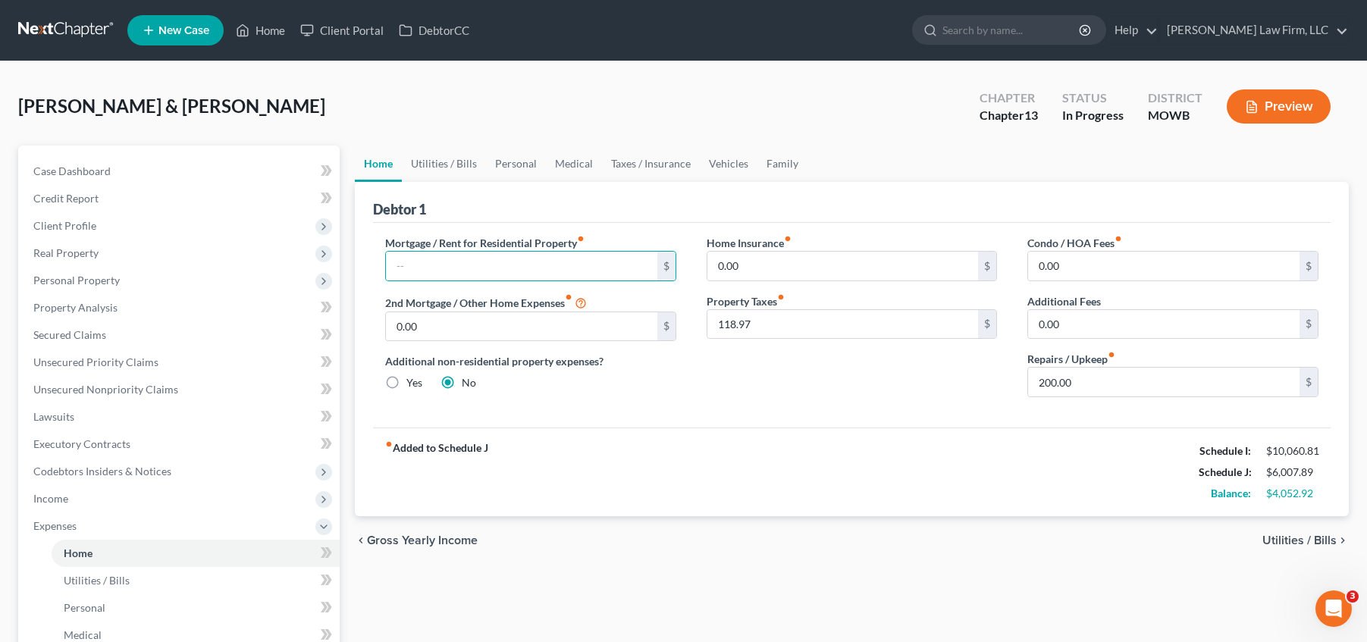
click at [566, 442] on div "fiber_manual_record Added to Schedule J Schedule I: $10,060.81 Schedule J: $6,0…" at bounding box center [852, 472] width 958 height 89
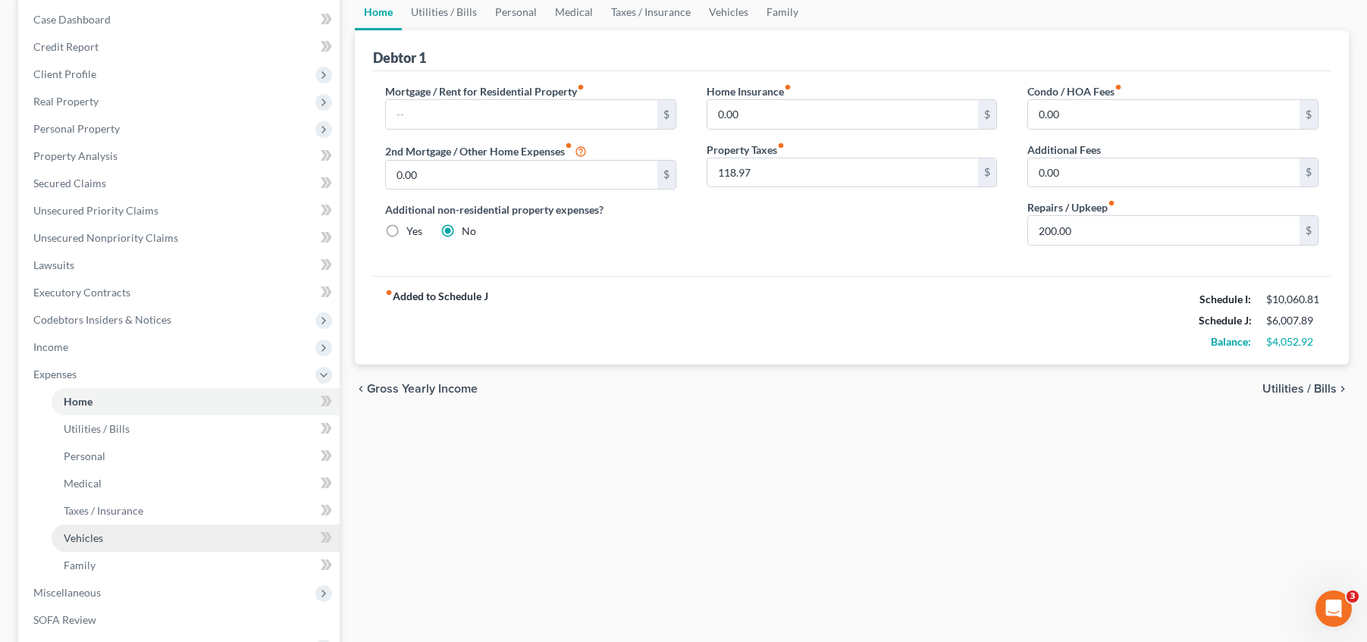
click at [129, 535] on link "Vehicles" at bounding box center [196, 538] width 288 height 27
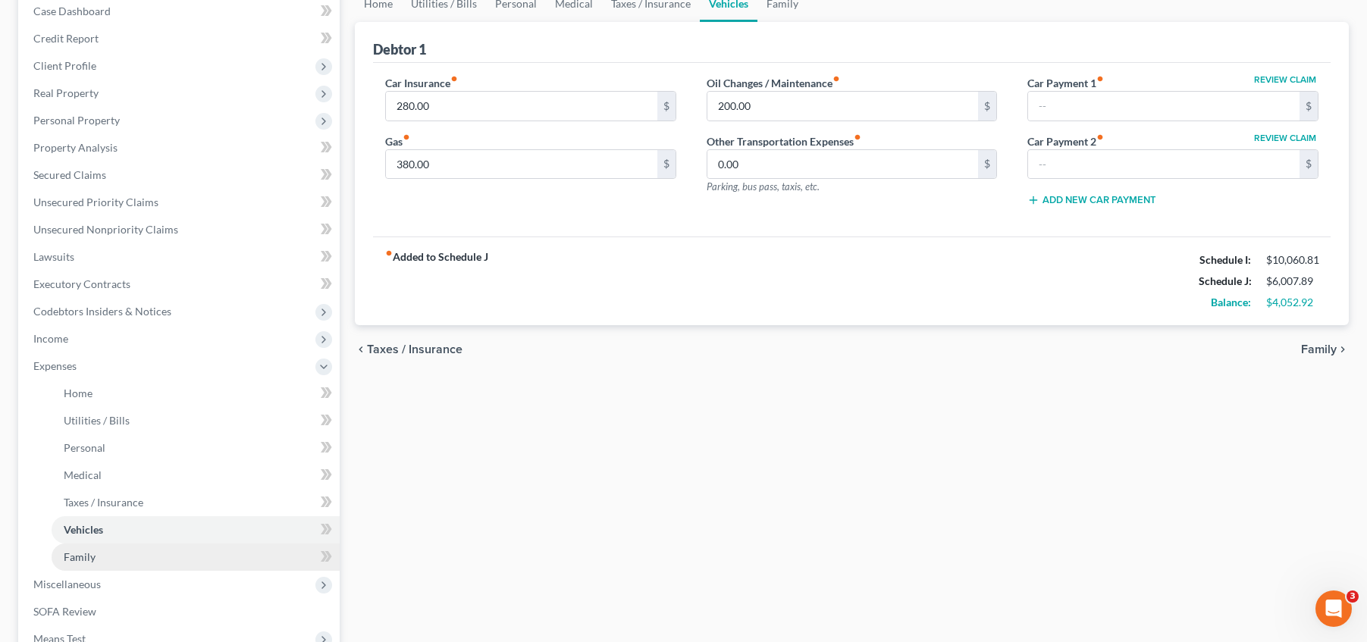
scroll to position [171, 0]
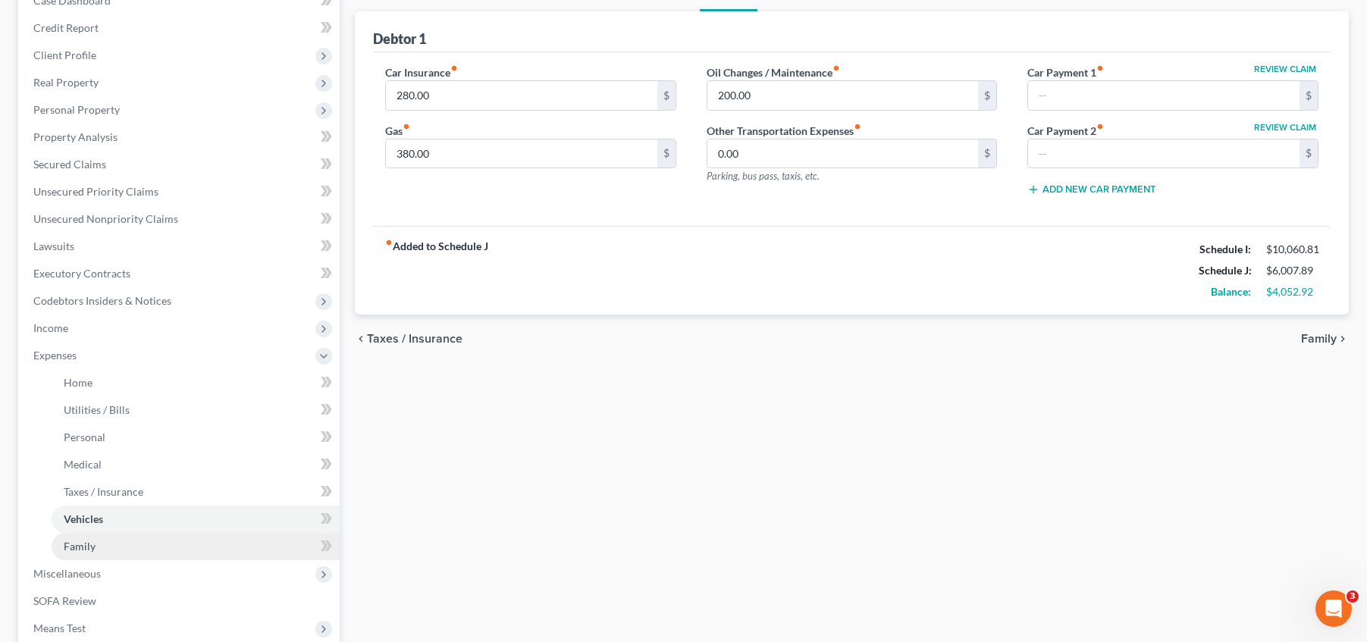
click at [169, 551] on link "Family" at bounding box center [196, 546] width 288 height 27
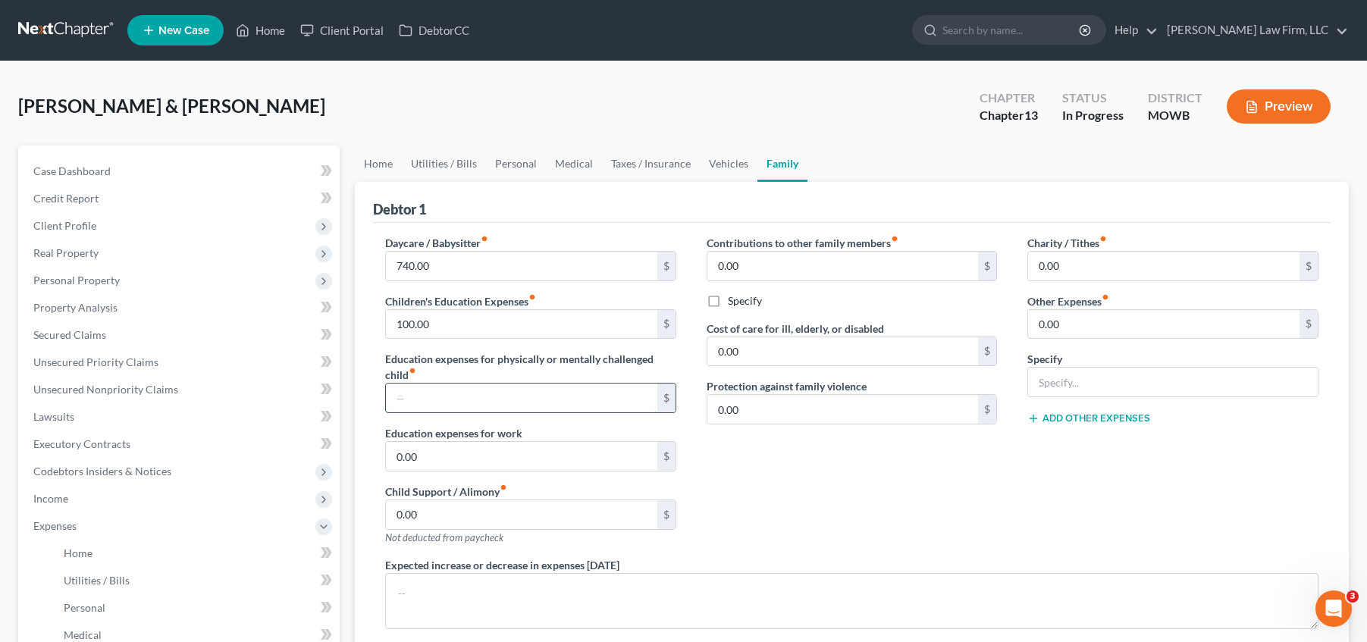
click at [475, 399] on input "text" at bounding box center [521, 398] width 271 height 29
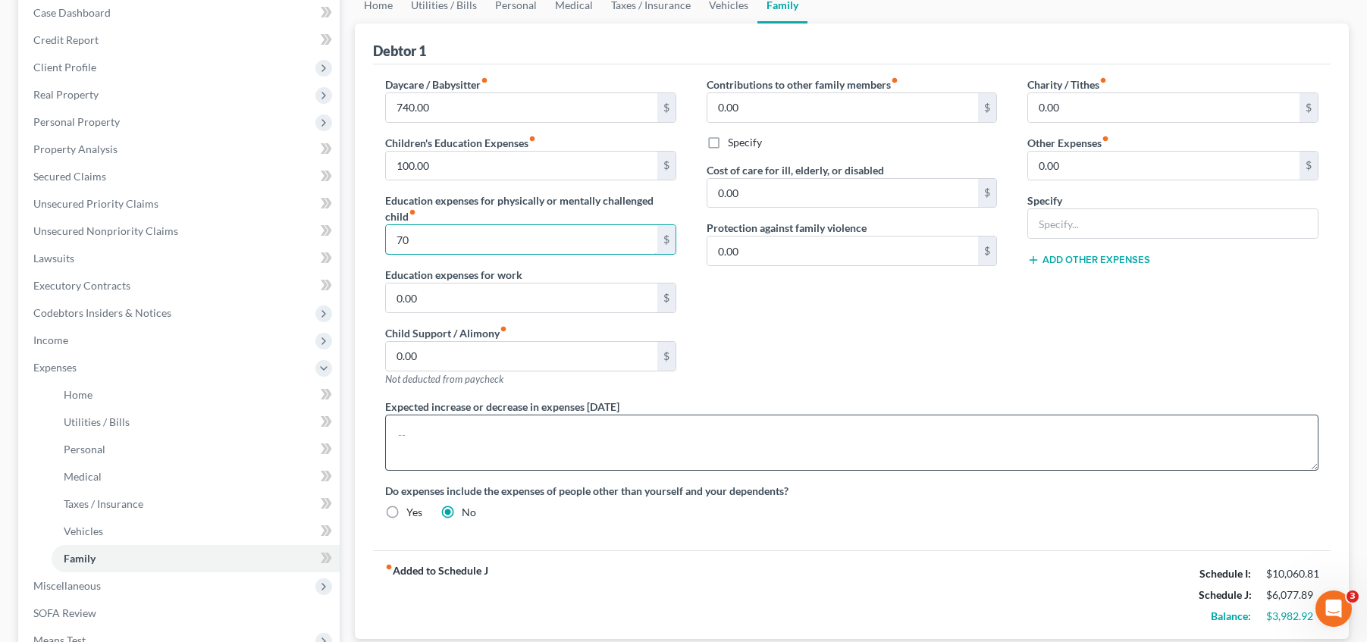
scroll to position [190, 0]
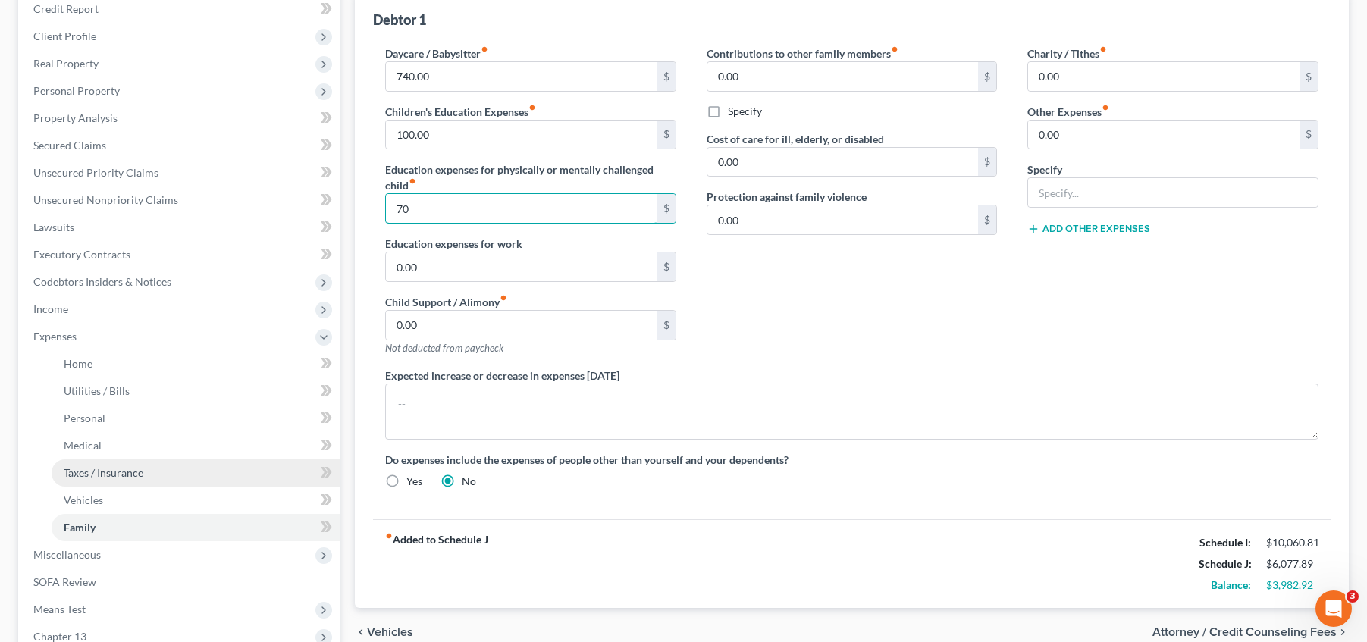
type input "70"
click at [135, 466] on span "Taxes / Insurance" at bounding box center [104, 472] width 80 height 13
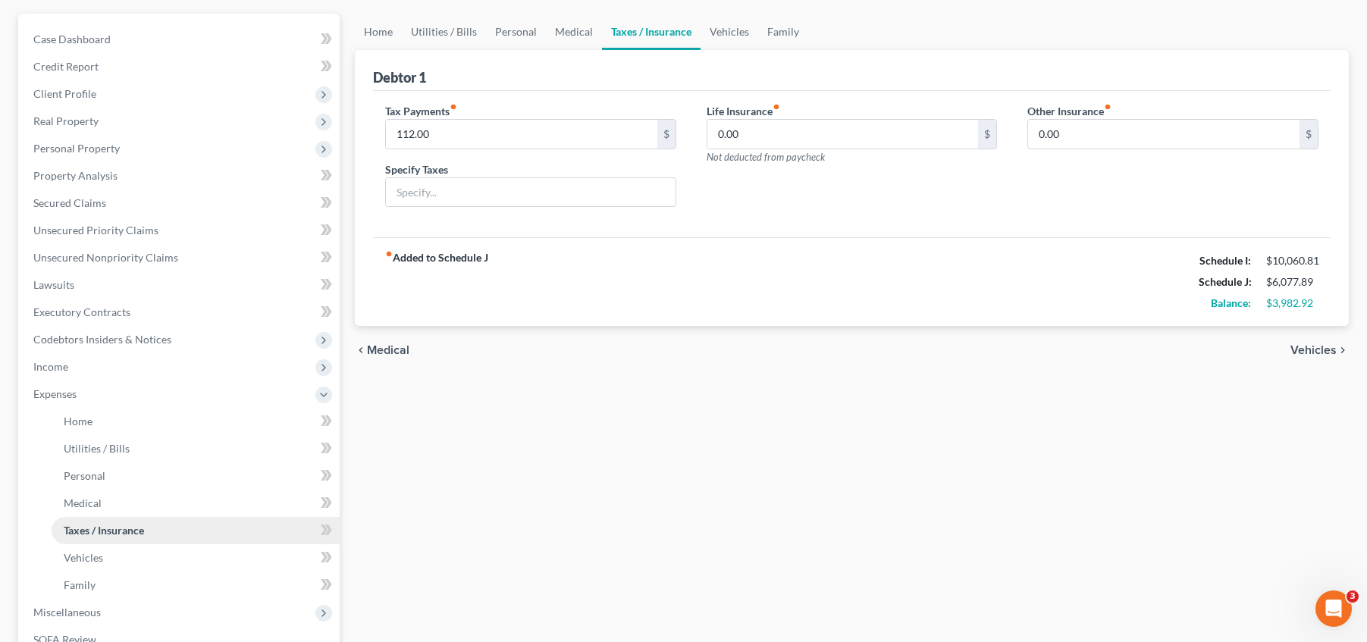
scroll to position [133, 0]
click at [153, 500] on link "Medical" at bounding box center [196, 502] width 288 height 27
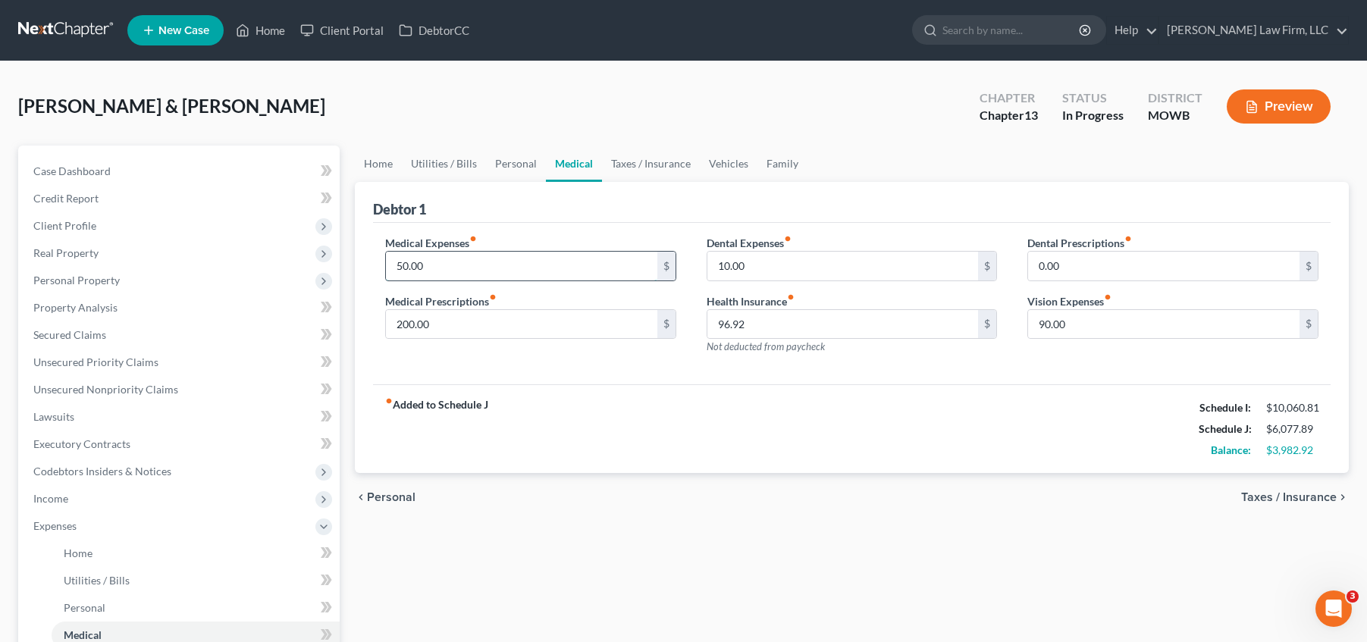
click at [504, 265] on input "50.00" at bounding box center [521, 266] width 271 height 29
type input "85"
drag, startPoint x: 578, startPoint y: 233, endPoint x: 579, endPoint y: 240, distance: 7.6
click at [579, 240] on div "Medical Expenses fiber_manual_record 85 $ Medical Prescriptions fiber_manual_re…" at bounding box center [852, 304] width 958 height 162
click at [805, 262] on input "10.00" at bounding box center [842, 266] width 271 height 29
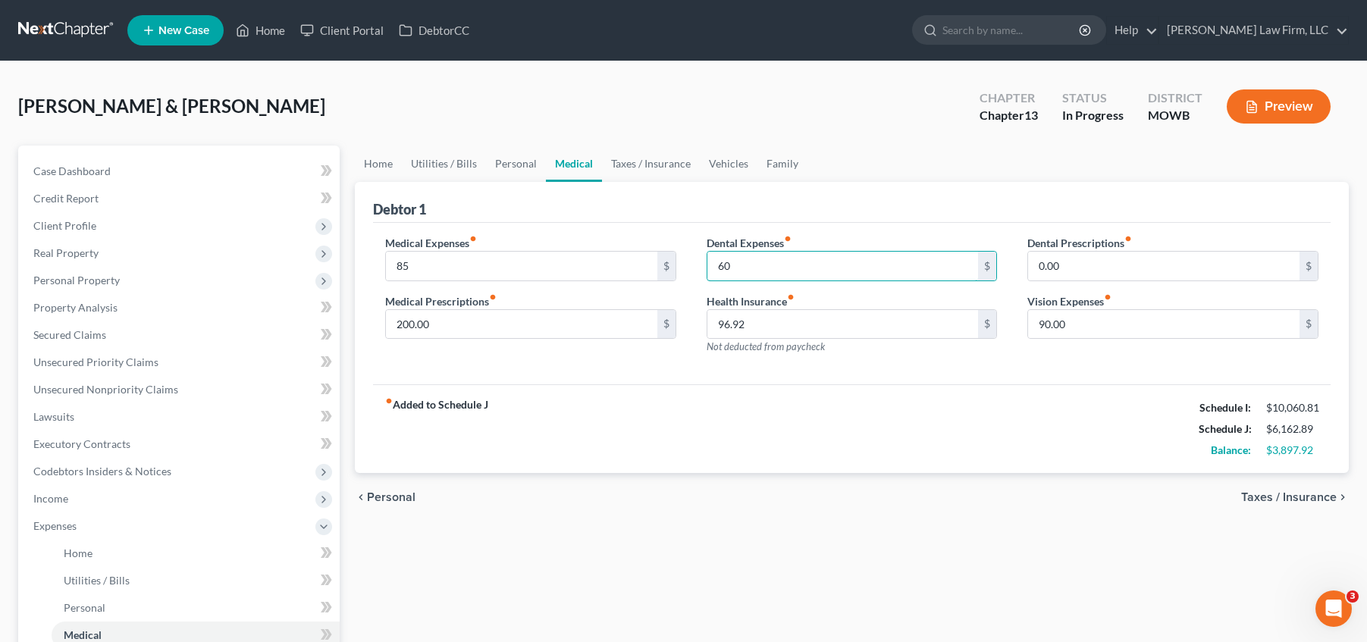
type input "60"
click at [887, 465] on div "fiber_manual_record Added to Schedule J Schedule I: $10,060.81 Schedule J: $6,1…" at bounding box center [852, 428] width 958 height 89
click at [849, 315] on input "96.92" at bounding box center [842, 324] width 271 height 29
click at [534, 326] on input "200.00" at bounding box center [521, 324] width 271 height 29
click at [864, 328] on input "96.92" at bounding box center [842, 324] width 271 height 29
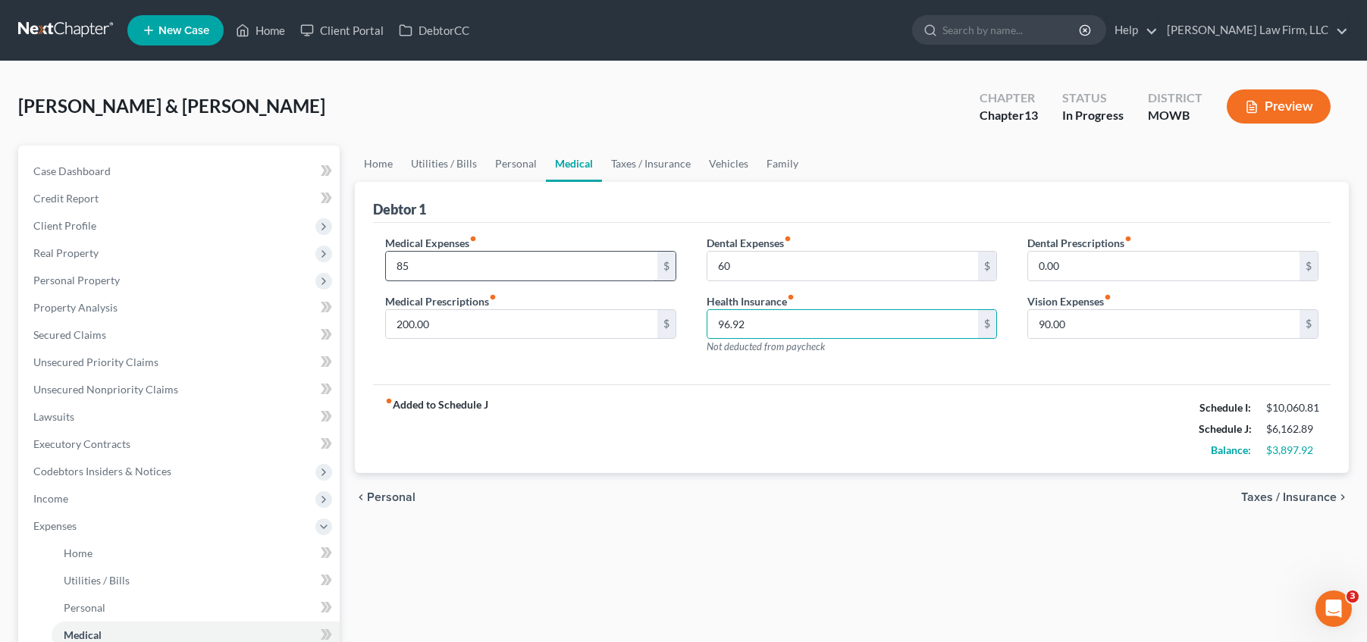
click at [486, 274] on input "85" at bounding box center [521, 266] width 271 height 29
type input "110"
click at [497, 228] on div "Medical Expenses fiber_manual_record 110 $ Medical Prescriptions fiber_manual_r…" at bounding box center [852, 304] width 958 height 162
click at [836, 320] on input "96.92" at bounding box center [842, 324] width 271 height 29
drag, startPoint x: 1129, startPoint y: 325, endPoint x: 1118, endPoint y: 328, distance: 11.8
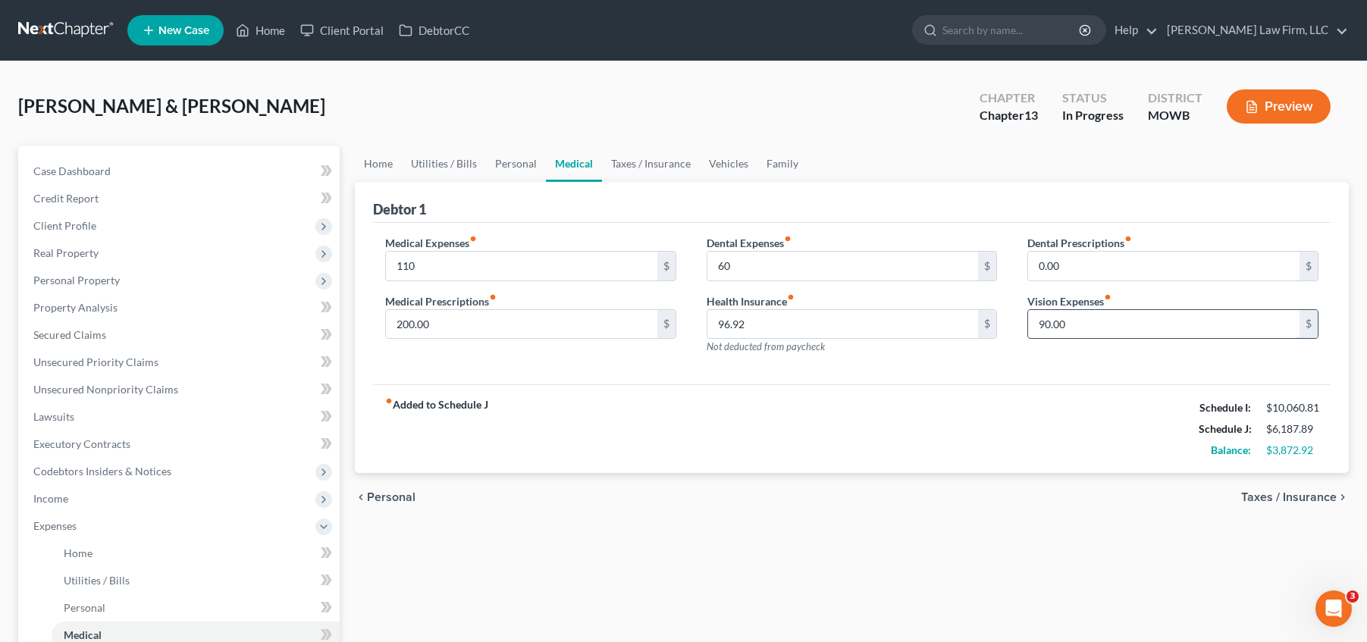
click at [1128, 325] on input "90.00" at bounding box center [1163, 324] width 271 height 29
click at [102, 576] on span "Utilities / Bills" at bounding box center [97, 580] width 66 height 13
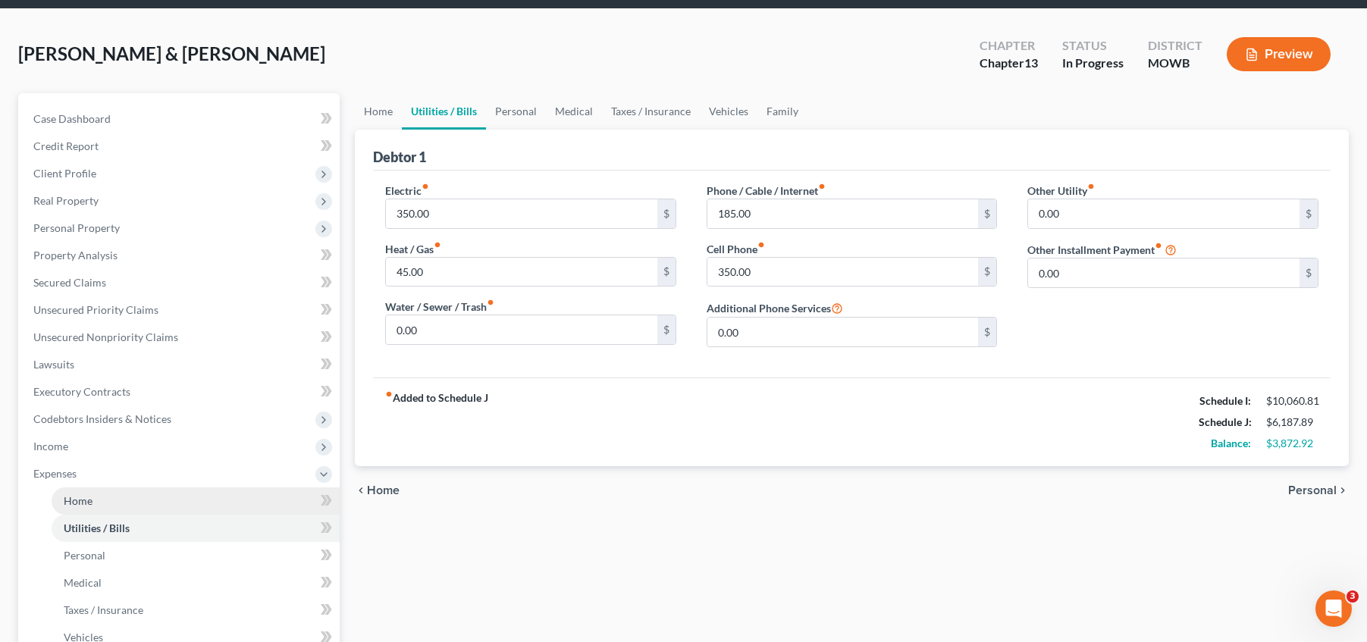
scroll to position [76, 0]
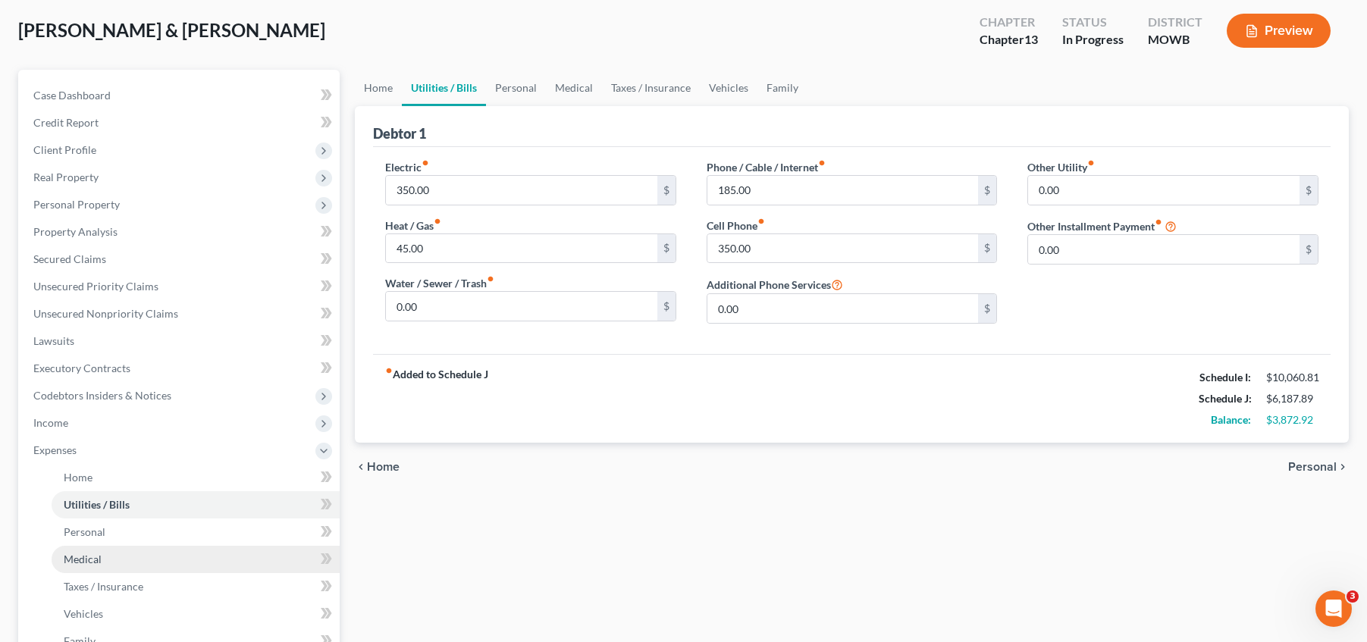
click at [145, 563] on link "Medical" at bounding box center [196, 559] width 288 height 27
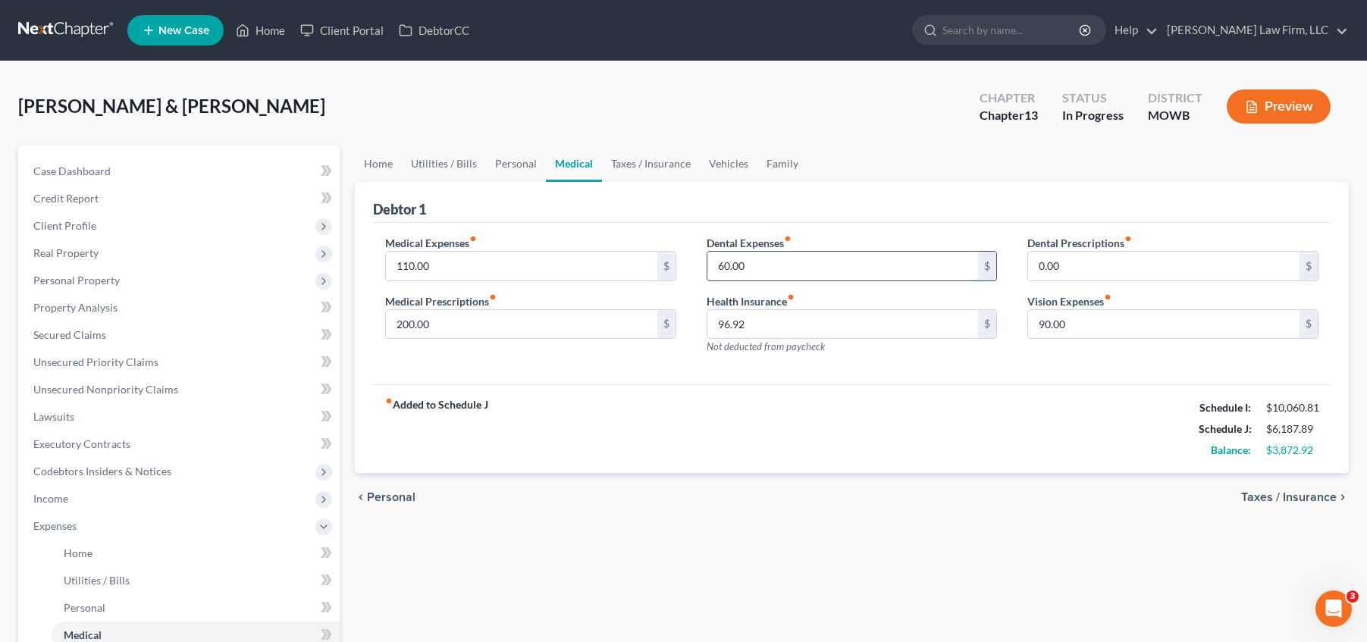
click at [761, 269] on input "60.00" at bounding box center [842, 266] width 271 height 29
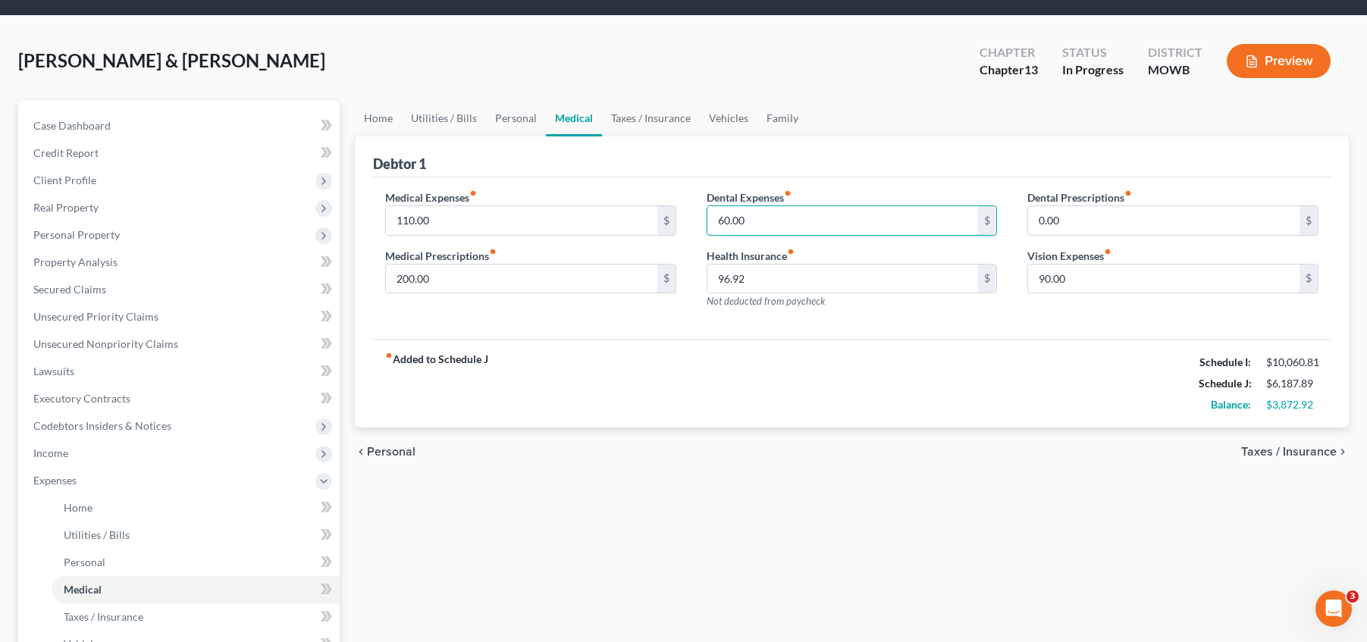
scroll to position [76, 0]
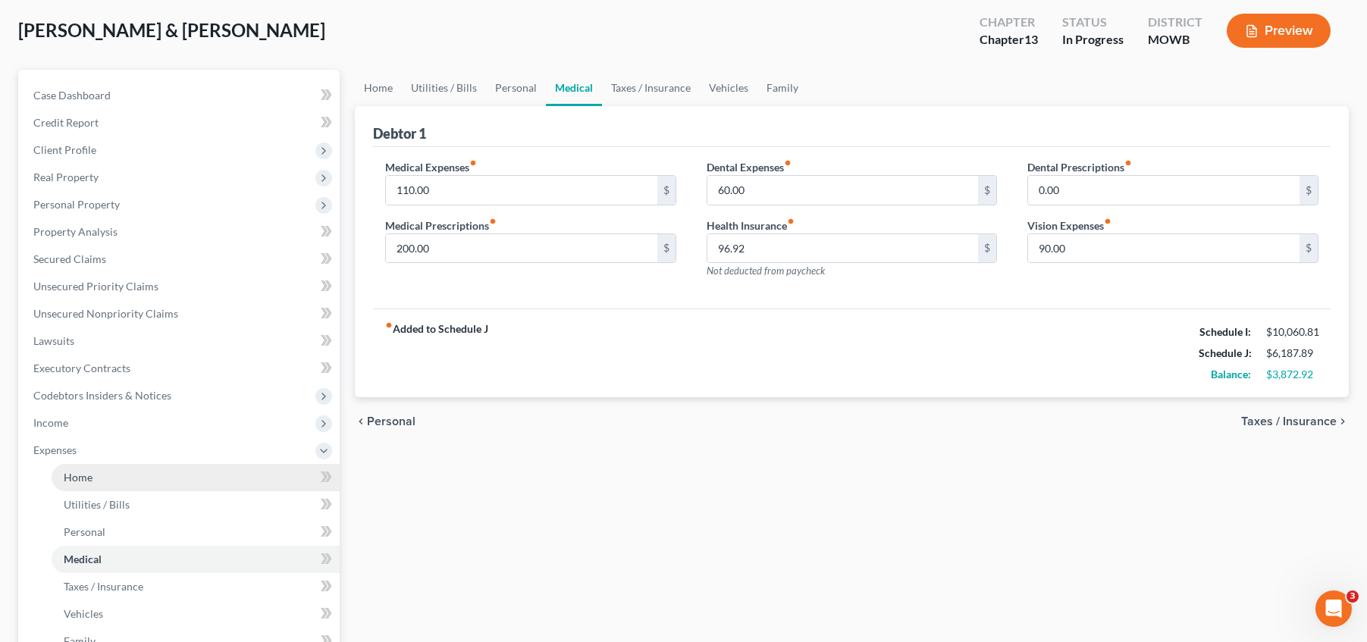
click at [140, 473] on link "Home" at bounding box center [196, 477] width 288 height 27
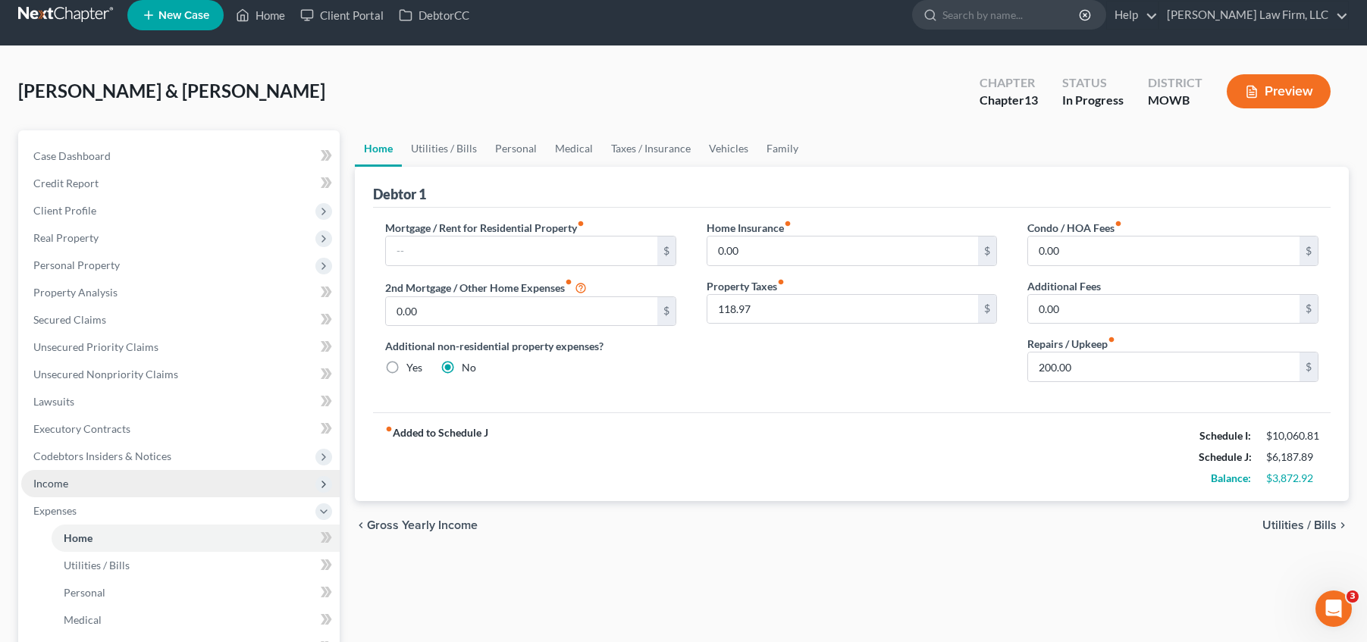
scroll to position [19, 0]
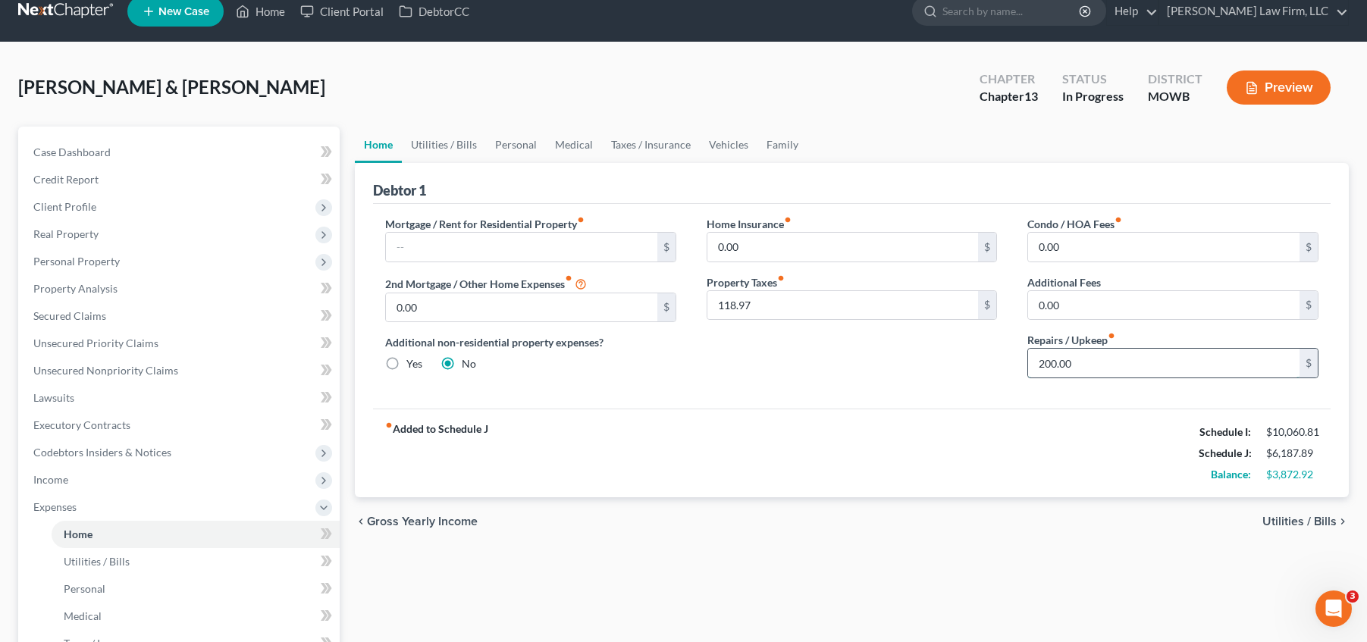
click at [1050, 365] on input "200.00" at bounding box center [1163, 363] width 271 height 29
click at [1045, 362] on input "200.00" at bounding box center [1163, 363] width 271 height 29
click at [1051, 362] on input "200.00" at bounding box center [1163, 363] width 271 height 29
type input "250.00"
click at [838, 372] on div "Home Insurance fiber_manual_record 0.00 $ Property Taxes fiber_manual_record 11…" at bounding box center [853, 303] width 322 height 174
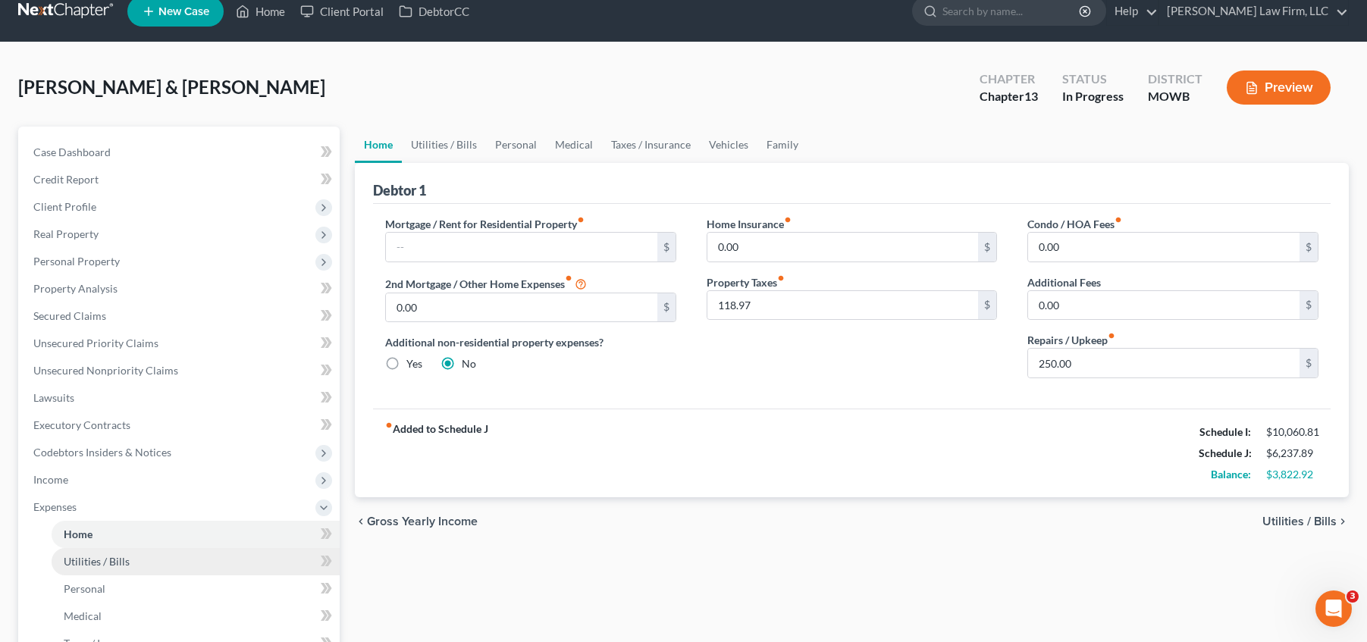
click at [124, 561] on span "Utilities / Bills" at bounding box center [97, 561] width 66 height 13
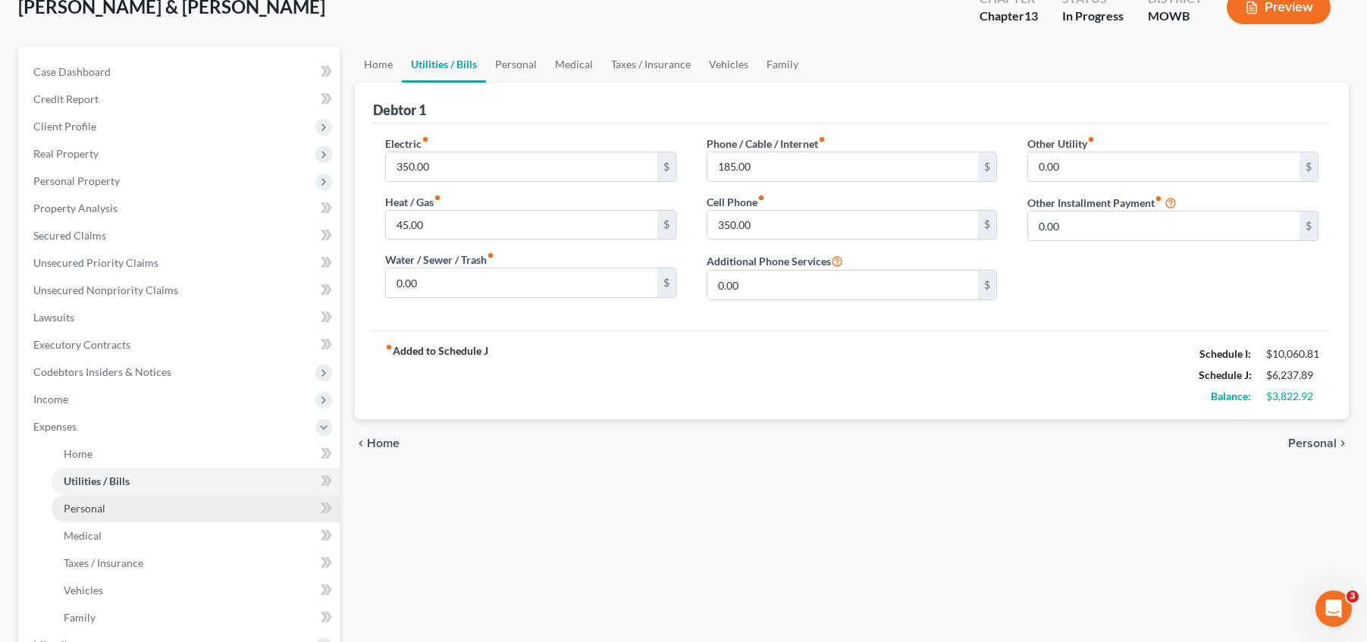
scroll to position [133, 0]
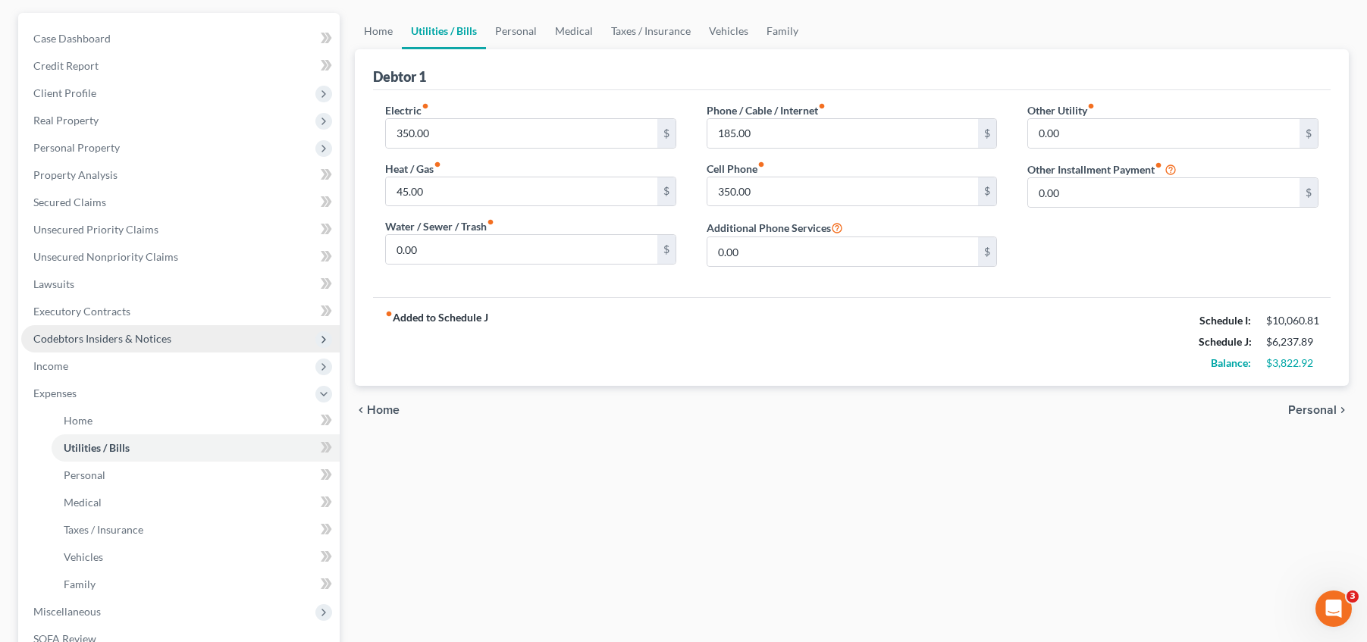
click at [131, 335] on span "Codebtors Insiders & Notices" at bounding box center [102, 338] width 138 height 13
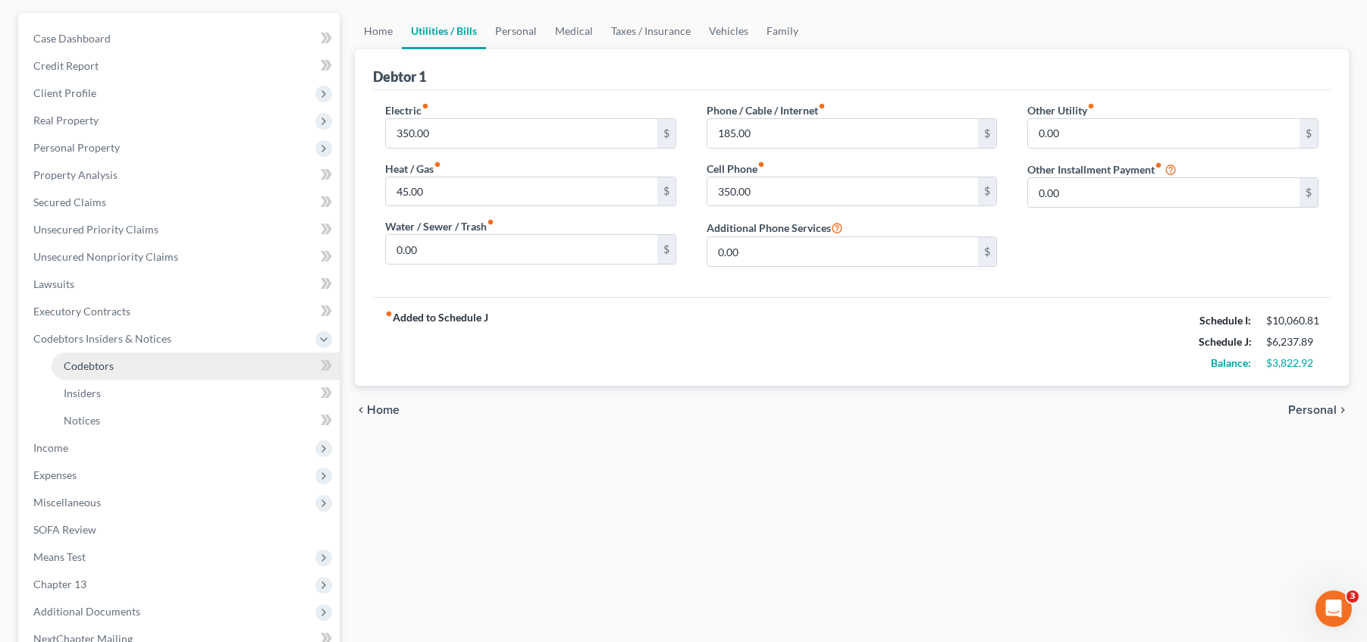
click at [106, 373] on link "Codebtors" at bounding box center [196, 366] width 288 height 27
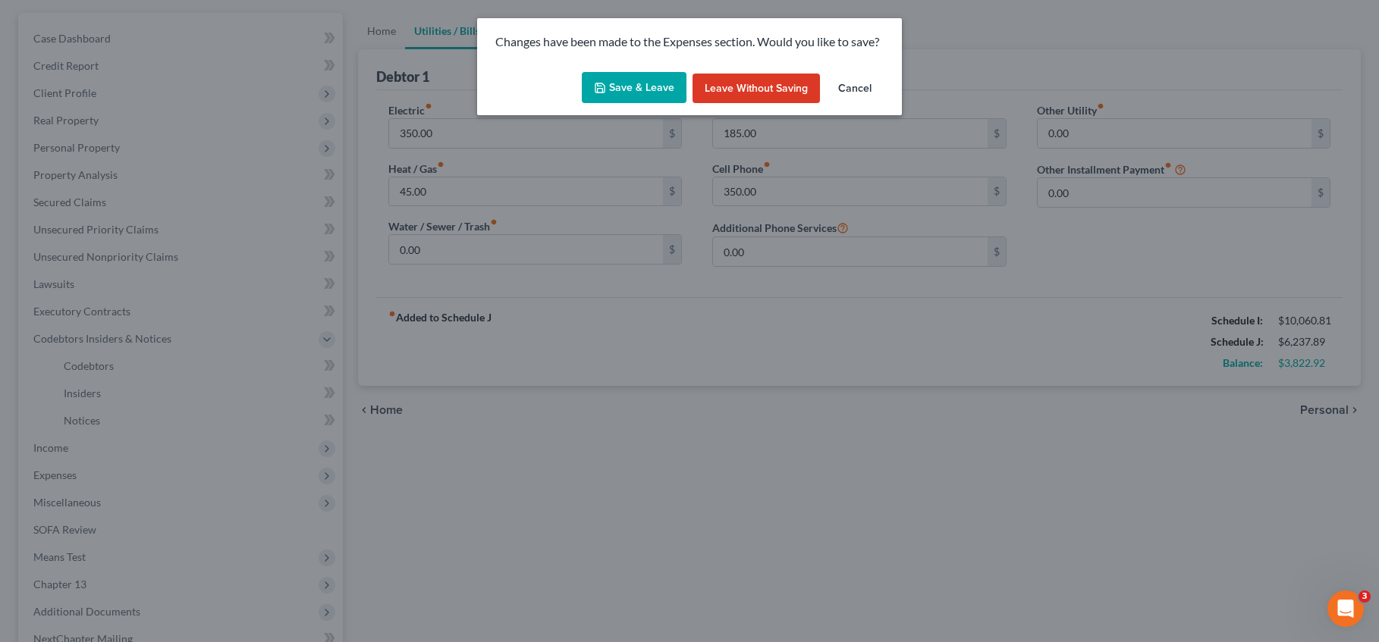
click at [655, 95] on button "Save & Leave" at bounding box center [634, 88] width 105 height 32
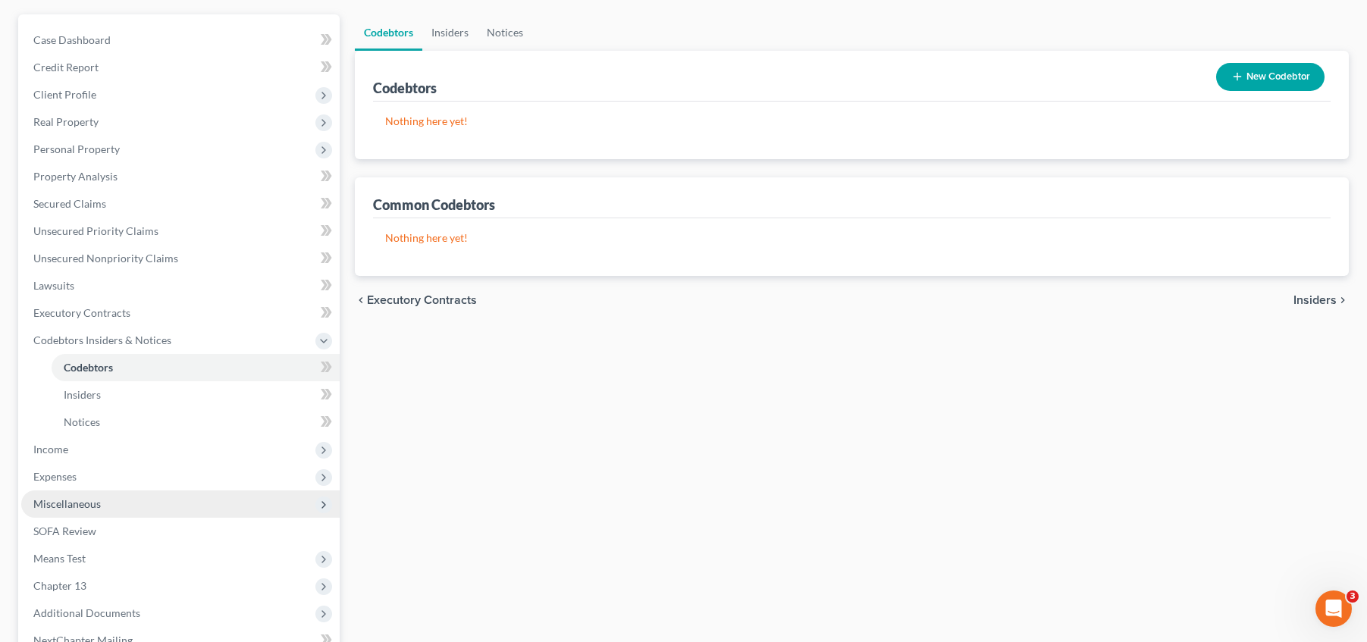
scroll to position [133, 0]
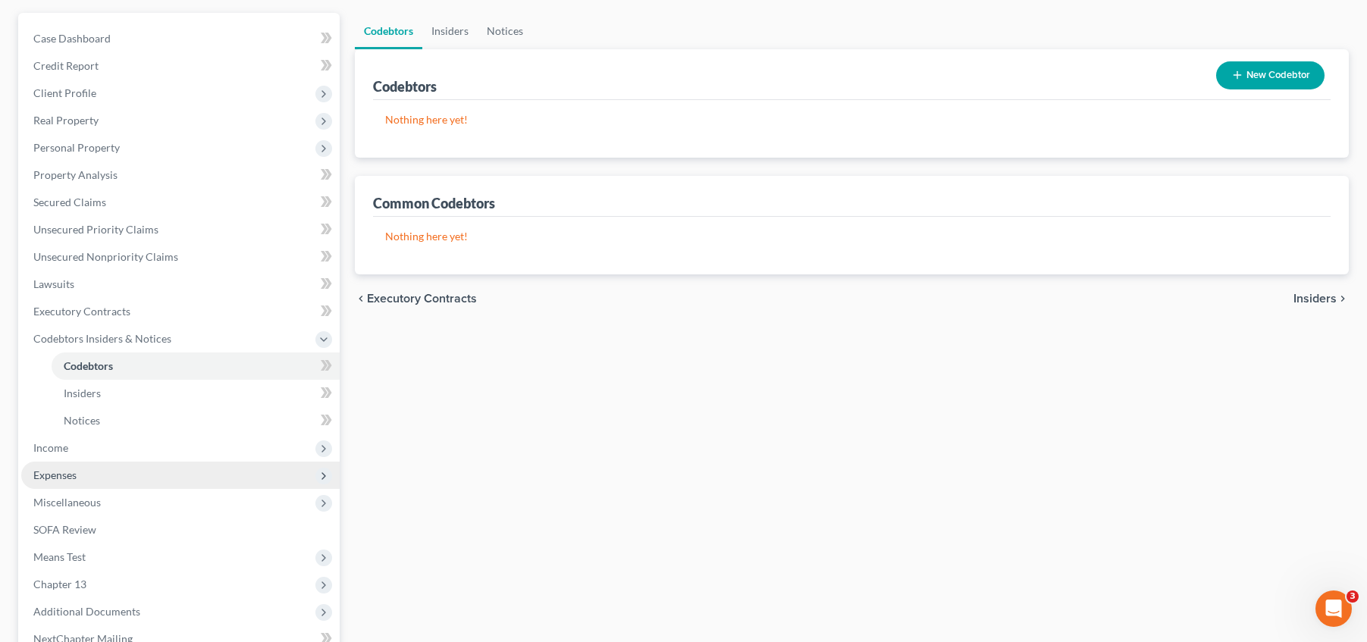
click at [123, 472] on span "Expenses" at bounding box center [180, 475] width 318 height 27
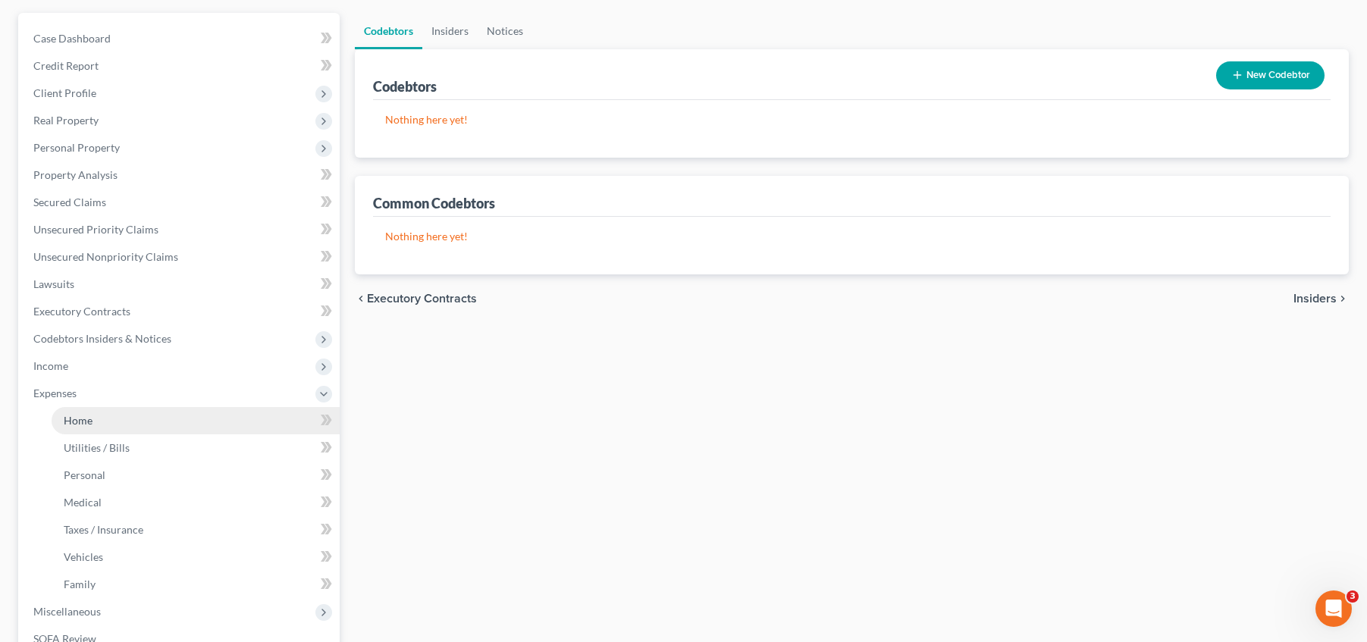
click at [110, 431] on link "Home" at bounding box center [196, 420] width 288 height 27
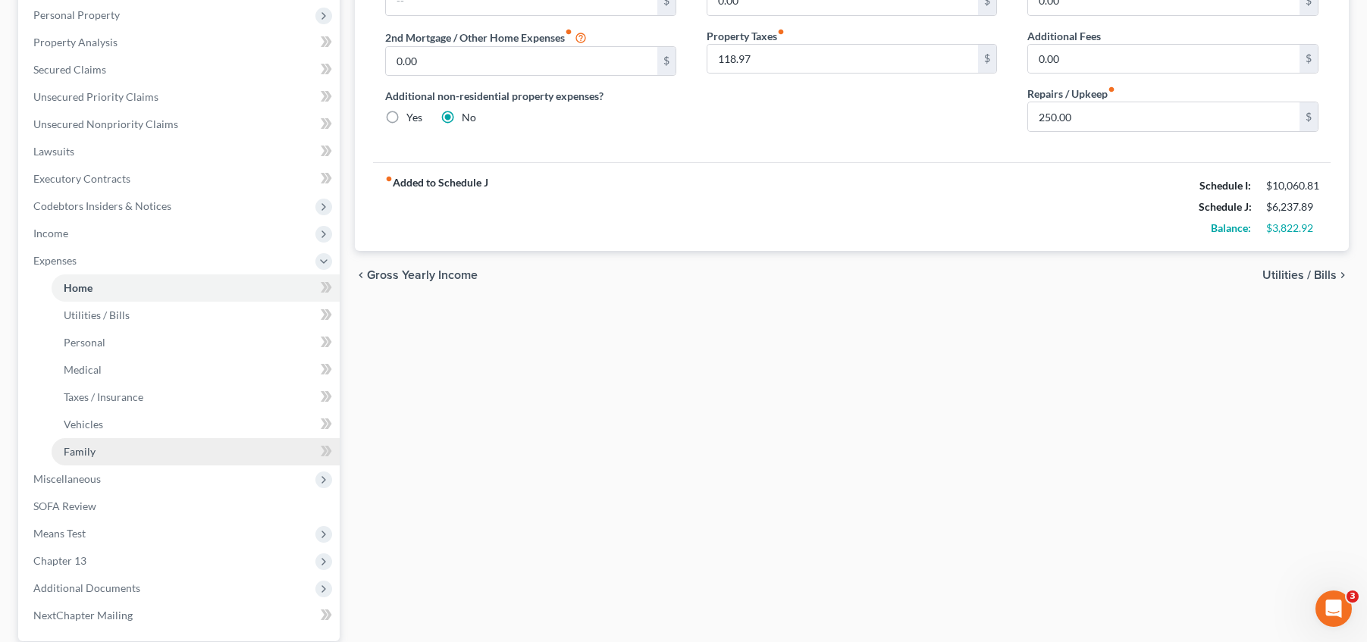
click at [102, 454] on link "Family" at bounding box center [196, 451] width 288 height 27
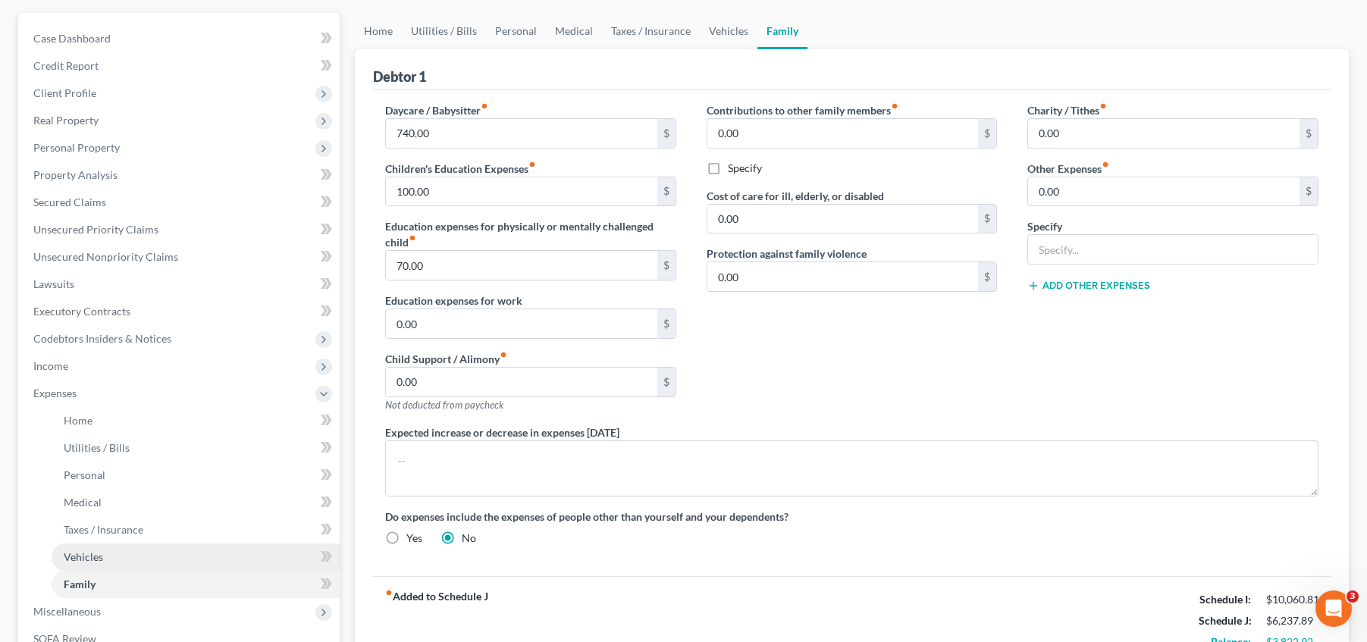
click at [153, 550] on link "Vehicles" at bounding box center [196, 557] width 288 height 27
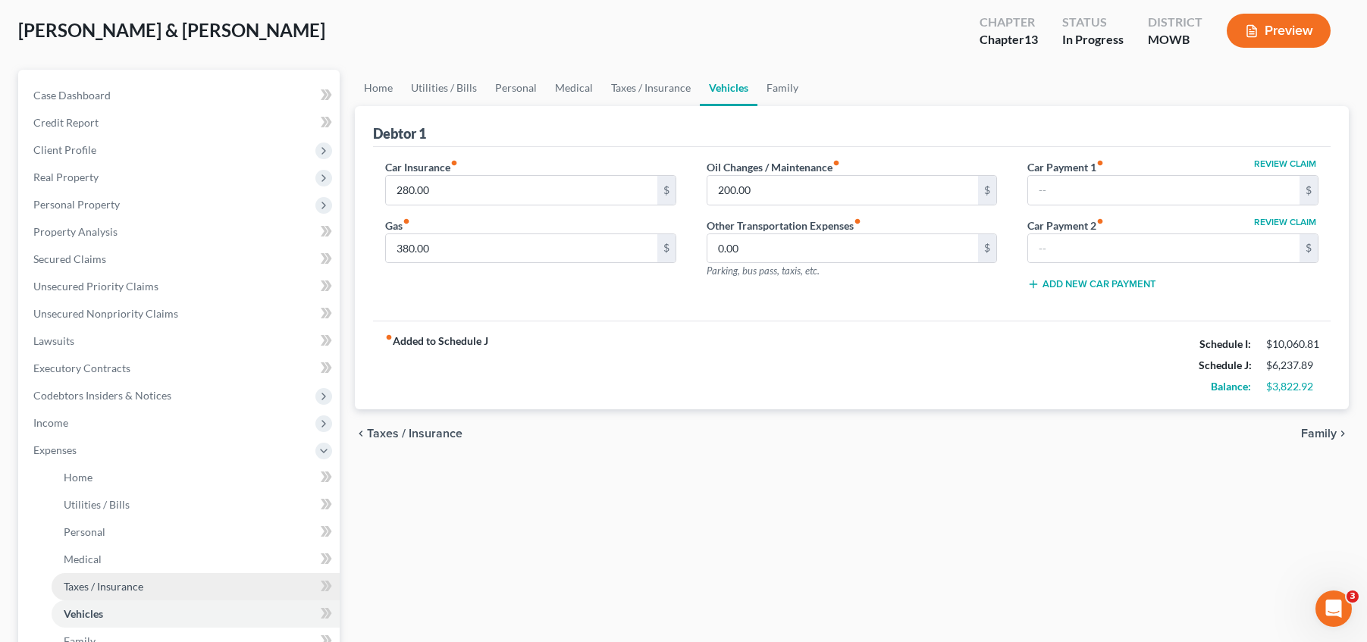
click at [121, 582] on span "Taxes / Insurance" at bounding box center [104, 586] width 80 height 13
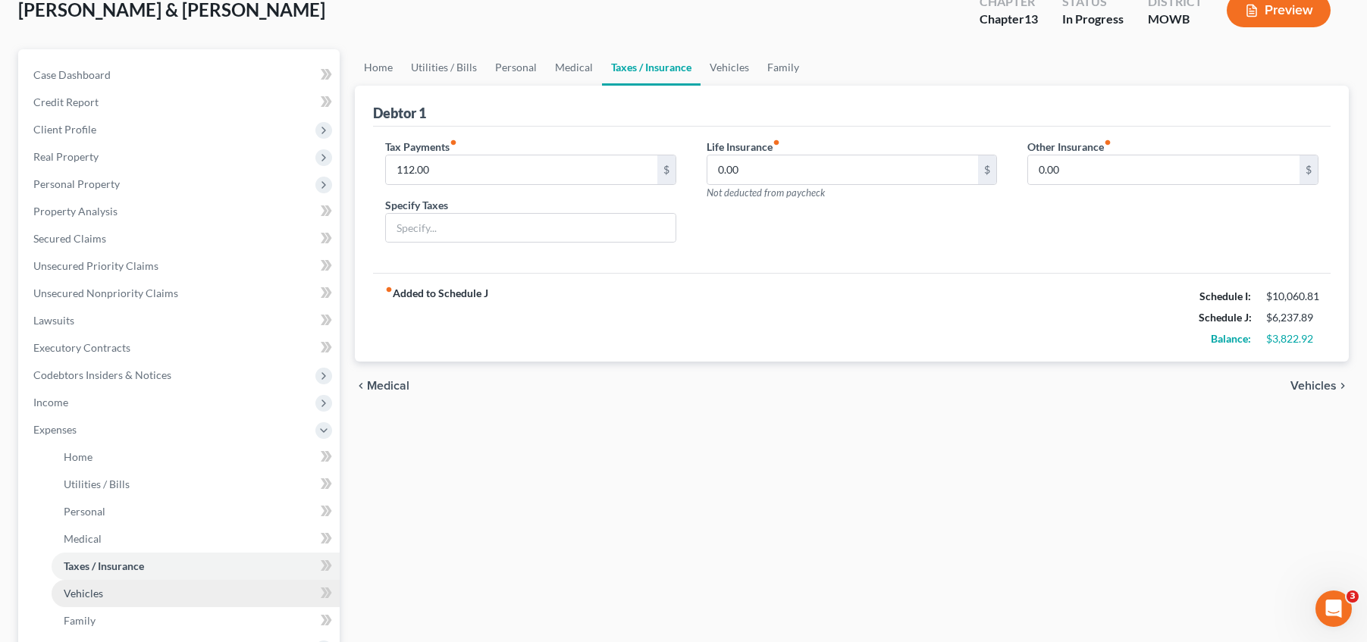
scroll to position [114, 0]
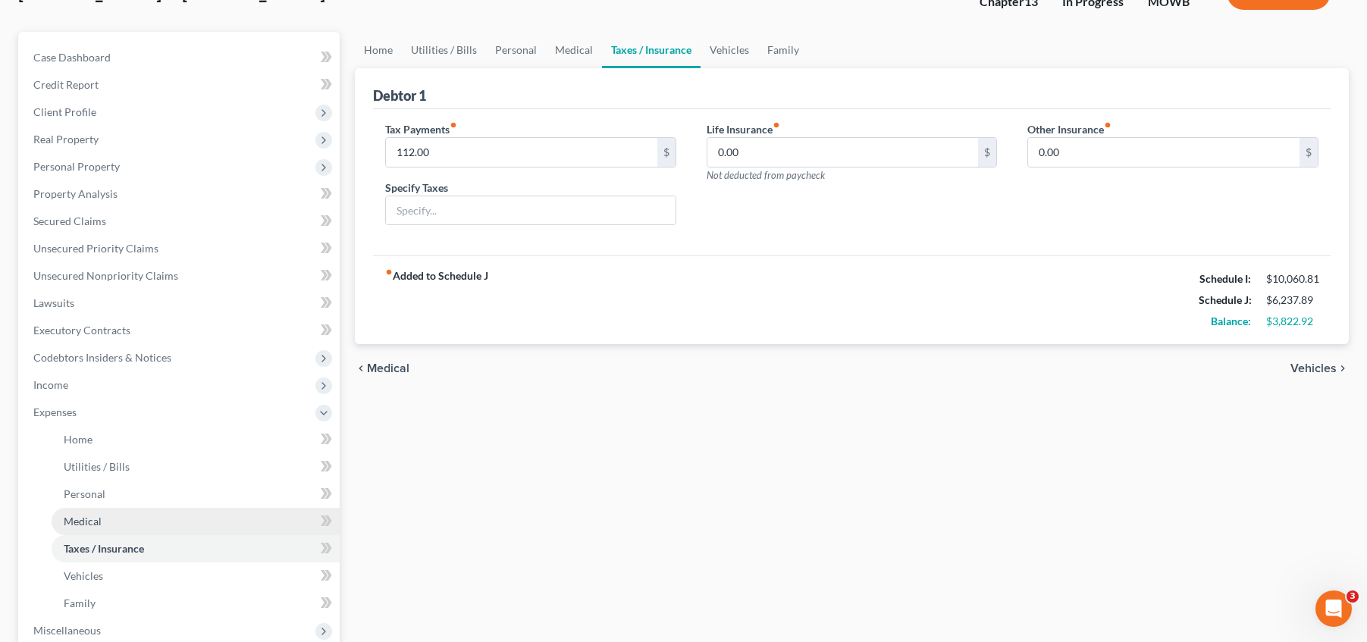
click at [130, 524] on link "Medical" at bounding box center [196, 521] width 288 height 27
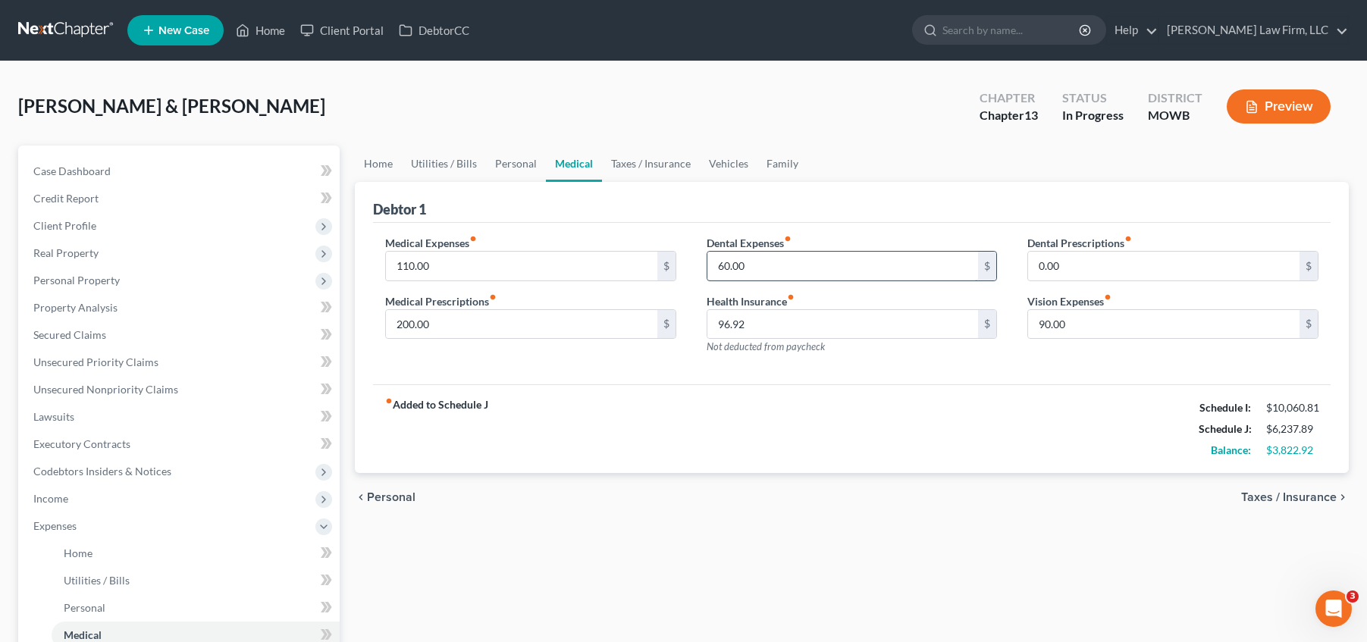
click at [754, 268] on input "60.00" at bounding box center [842, 266] width 271 height 29
type input "85"
click at [847, 330] on input "96.92" at bounding box center [842, 324] width 271 height 29
click at [721, 400] on div "fiber_manual_record Added to Schedule J Schedule I: $10,060.81 Schedule J: $6,2…" at bounding box center [852, 428] width 958 height 89
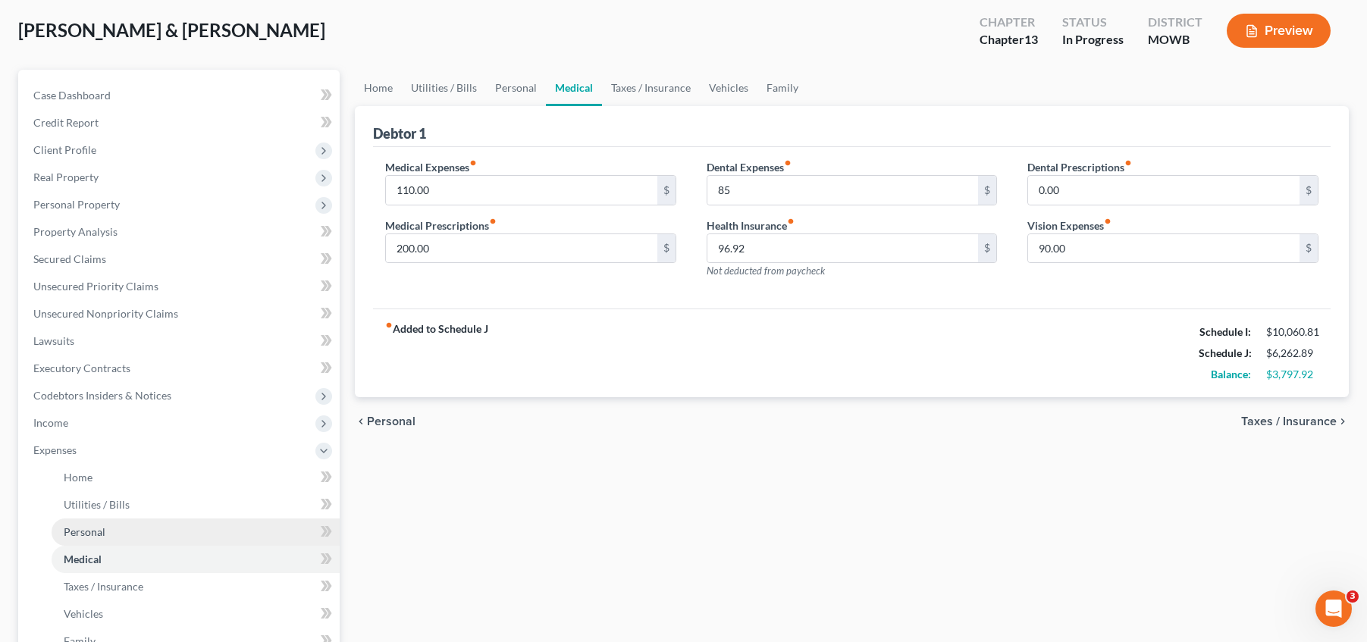
click at [166, 531] on link "Personal" at bounding box center [196, 532] width 288 height 27
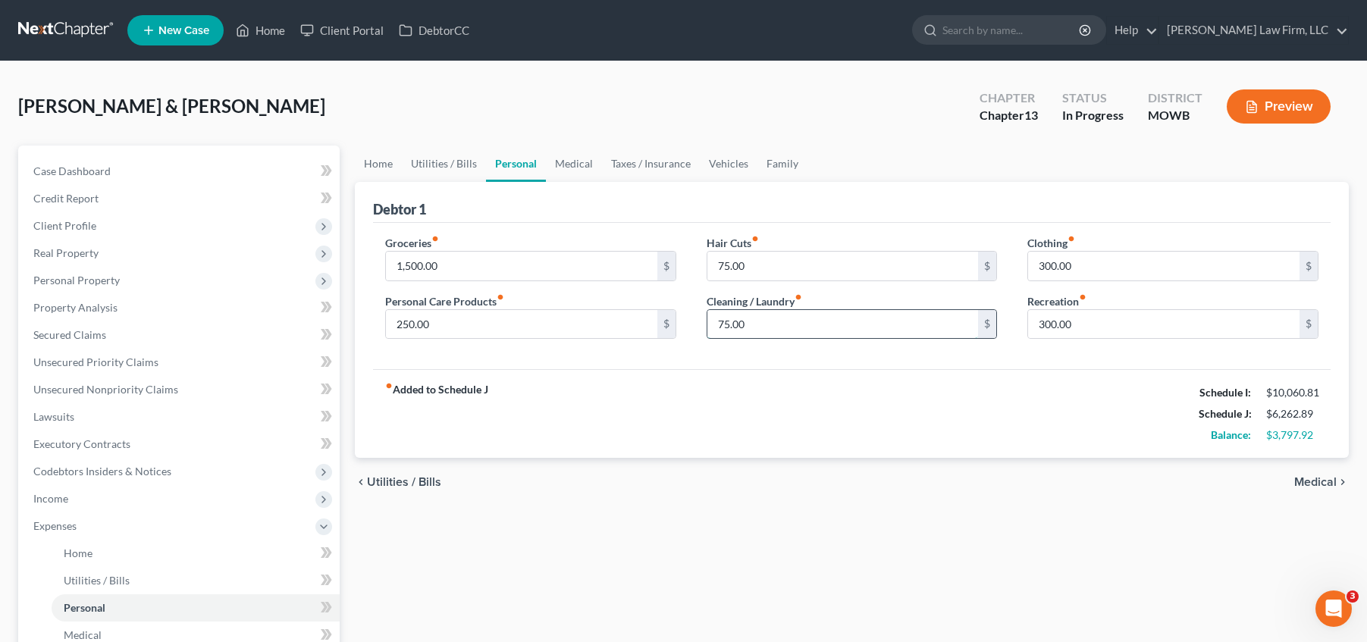
click at [850, 333] on input "75.00" at bounding box center [842, 324] width 271 height 29
click at [808, 265] on input "75.00" at bounding box center [842, 266] width 271 height 29
click at [600, 203] on div "Debtor 1" at bounding box center [852, 202] width 958 height 41
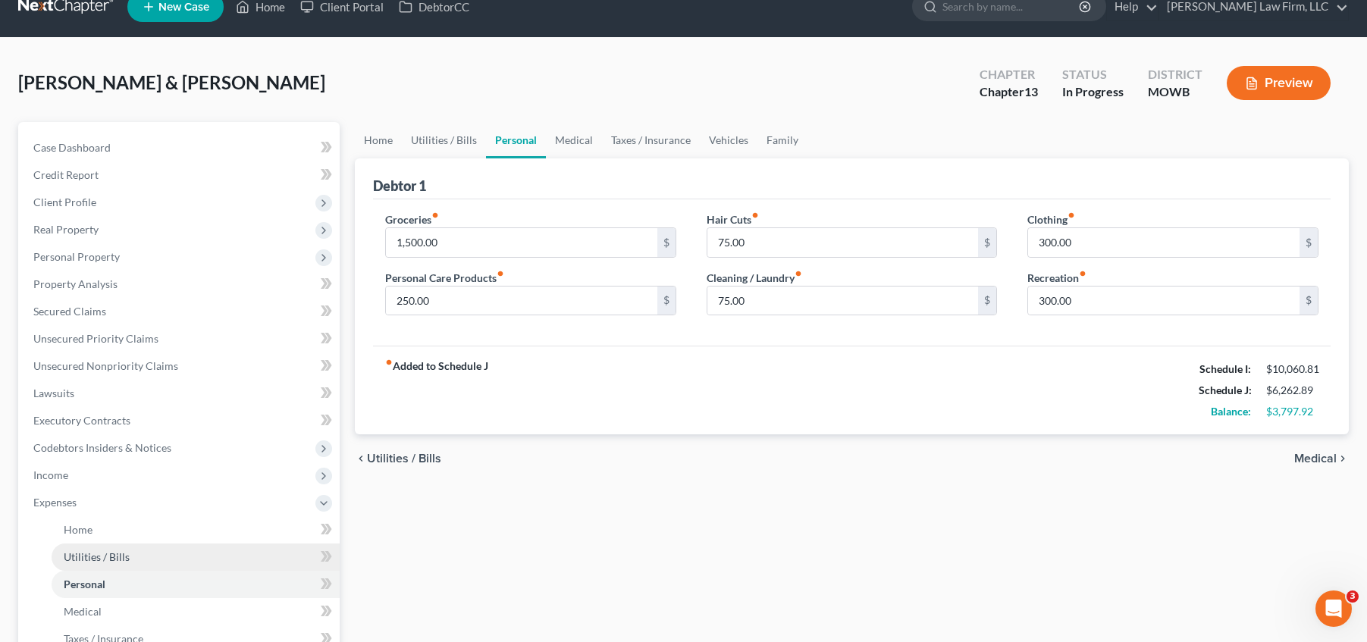
scroll to position [38, 0]
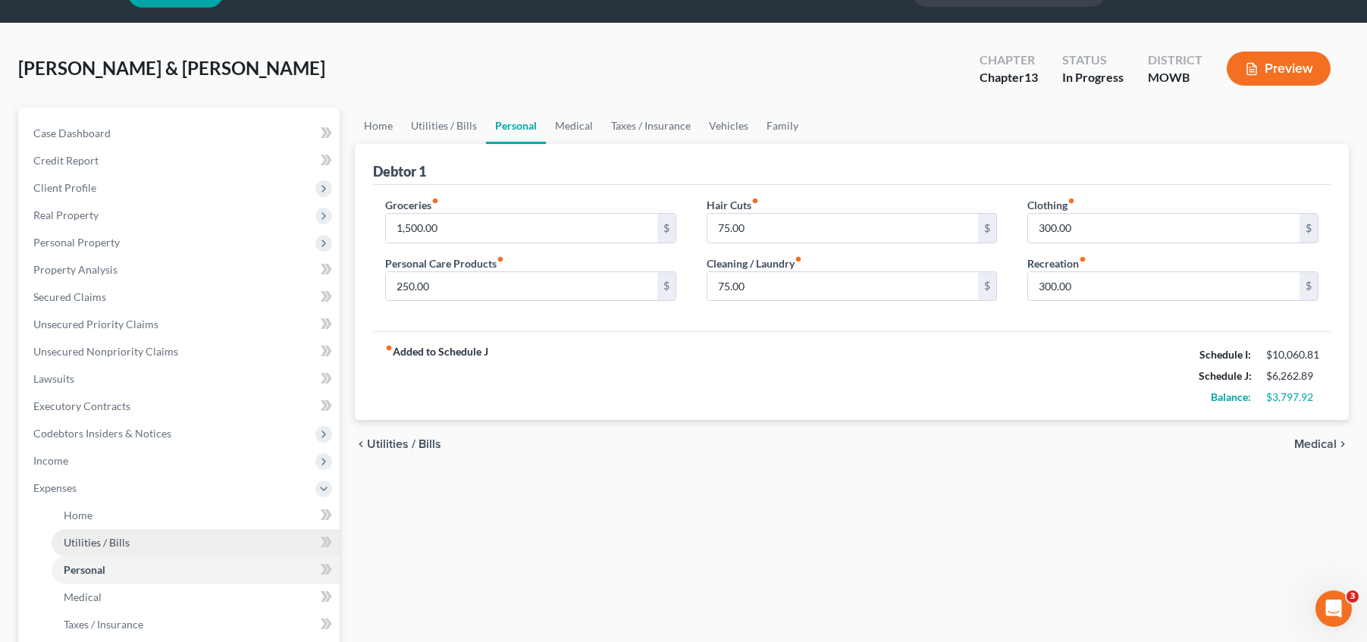
click at [139, 538] on link "Utilities / Bills" at bounding box center [196, 542] width 288 height 27
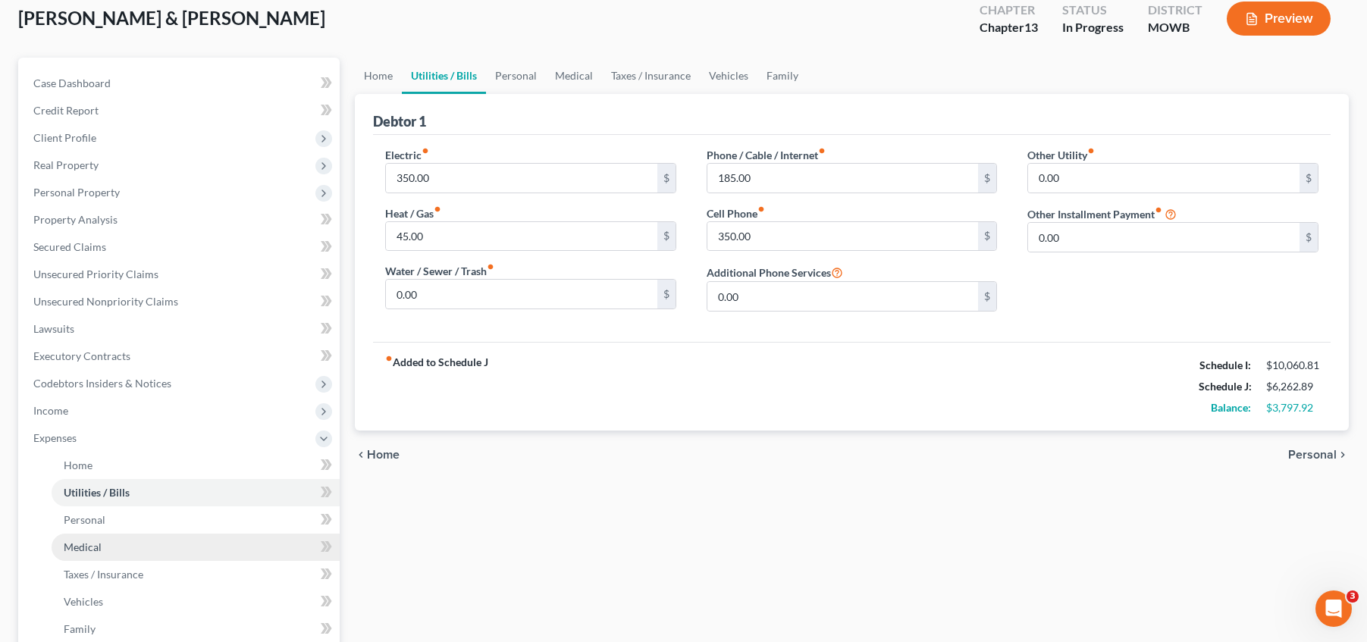
scroll to position [114, 0]
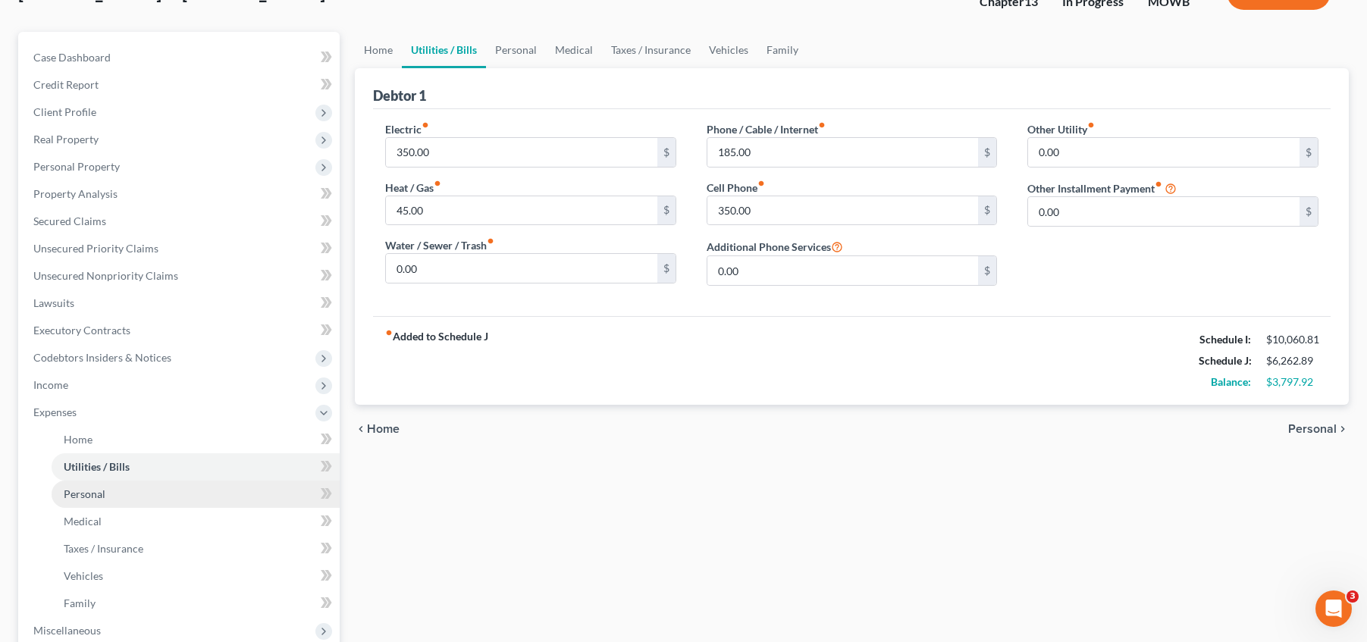
click at [150, 500] on link "Personal" at bounding box center [196, 494] width 288 height 27
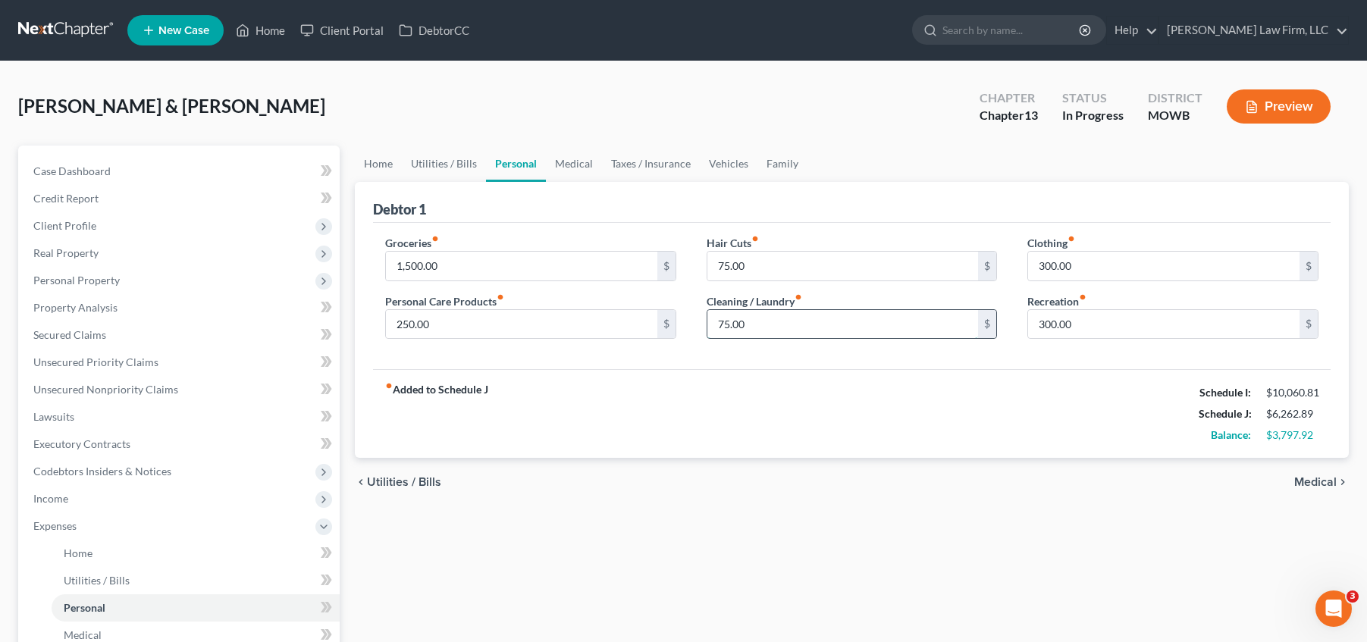
click at [805, 324] on input "75.00" at bounding box center [842, 324] width 271 height 29
type input "100"
drag, startPoint x: 871, startPoint y: 418, endPoint x: 916, endPoint y: 384, distance: 56.4
click at [871, 416] on div "fiber_manual_record Added to Schedule J Schedule I: $10,060.81 Schedule J: $6,2…" at bounding box center [852, 413] width 958 height 89
click at [413, 322] on input "250.00" at bounding box center [521, 324] width 271 height 29
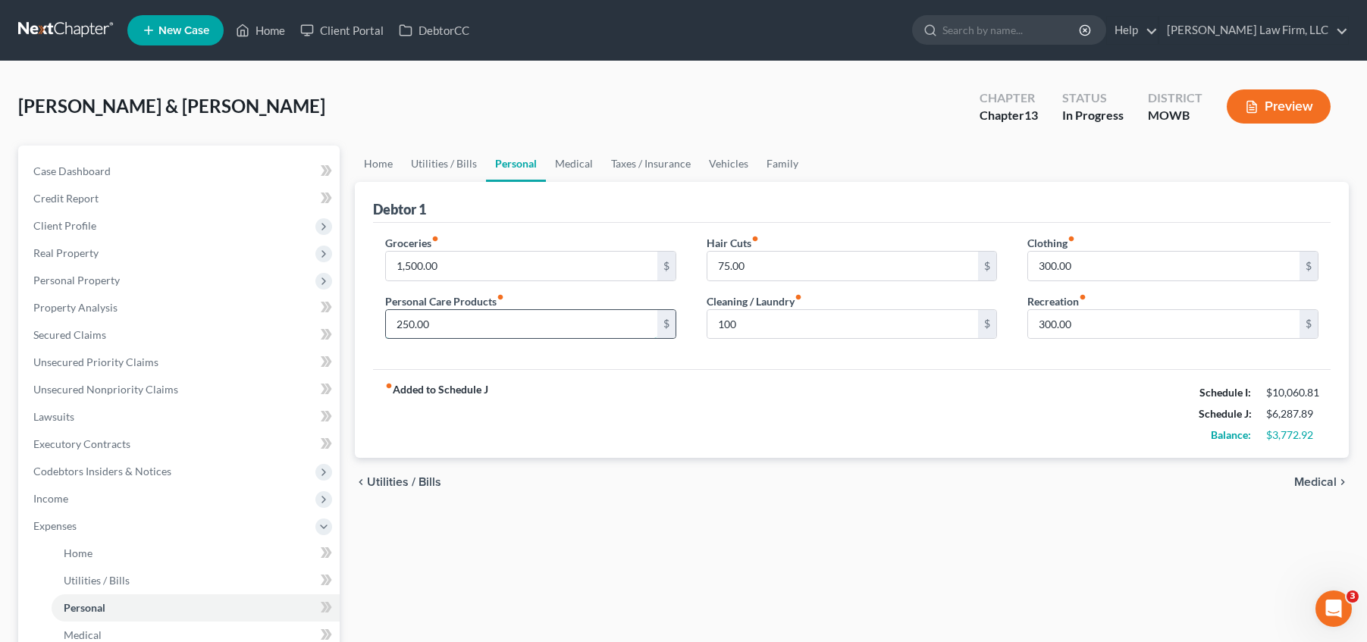
click at [413, 326] on input "250.00" at bounding box center [521, 324] width 271 height 29
type input "275.00"
drag, startPoint x: 783, startPoint y: 427, endPoint x: 761, endPoint y: 439, distance: 25.1
click at [784, 427] on div "fiber_manual_record Added to Schedule J Schedule I: $10,060.81 Schedule J: $6,3…" at bounding box center [852, 413] width 958 height 89
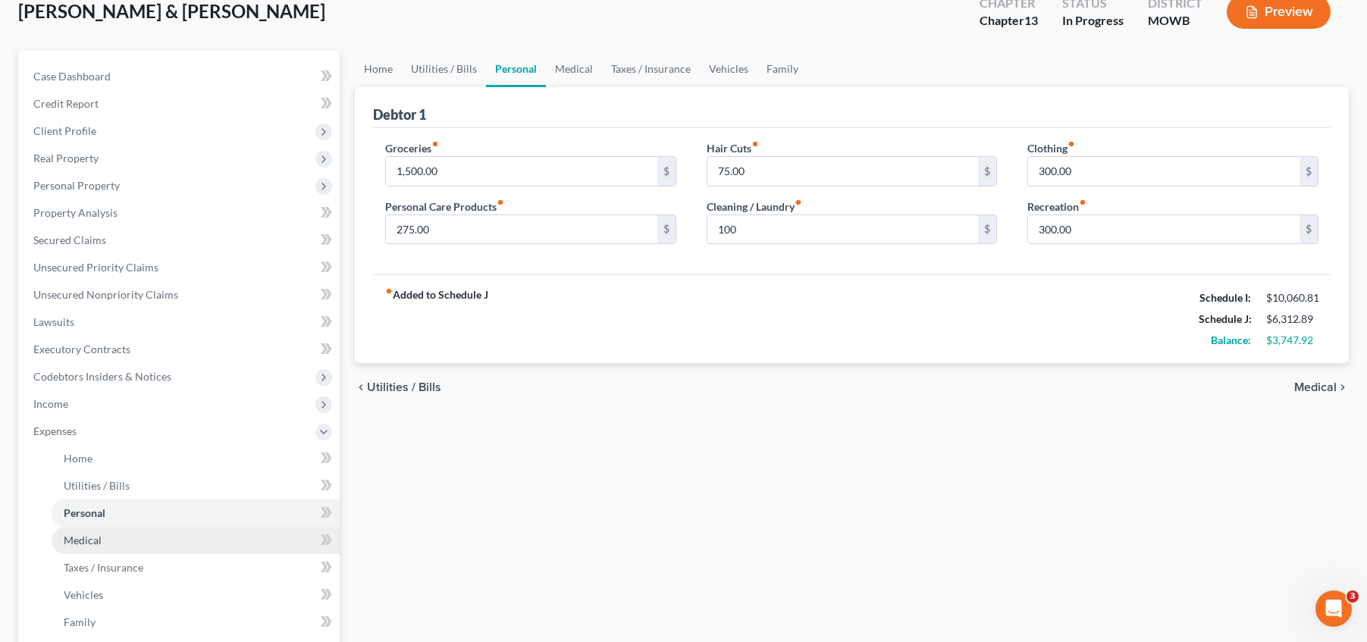
click at [130, 538] on link "Medical" at bounding box center [196, 540] width 288 height 27
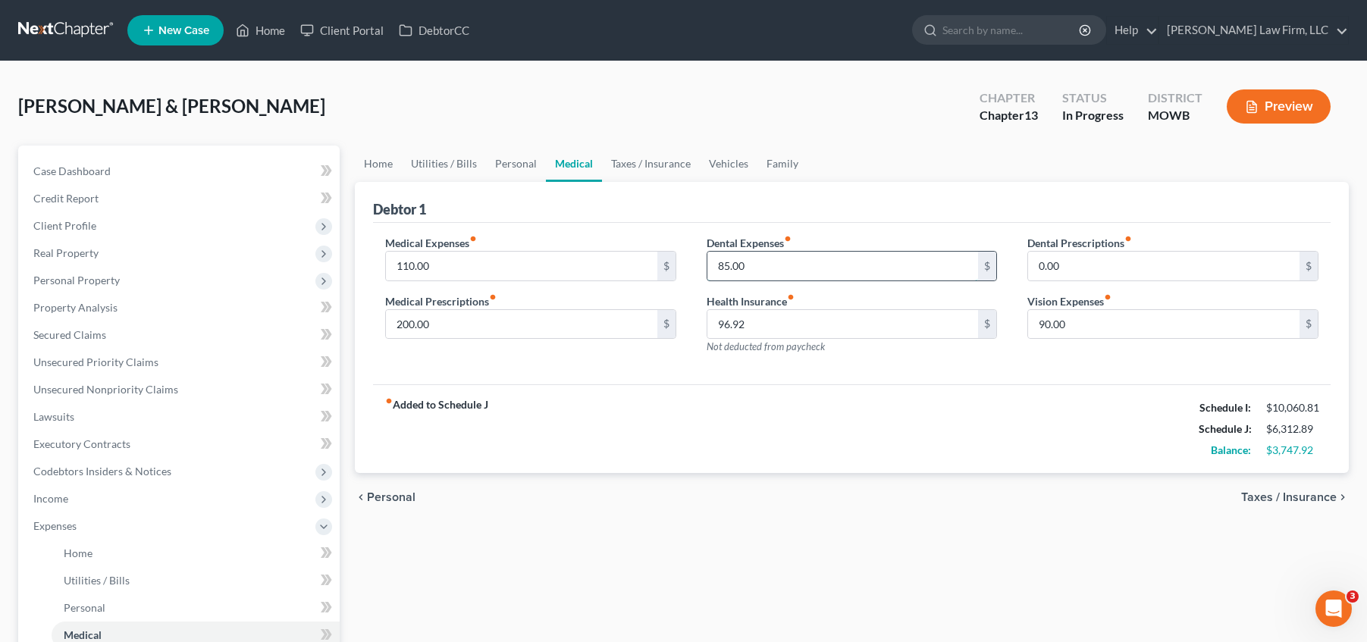
click at [781, 265] on input "85.00" at bounding box center [842, 266] width 271 height 29
type input "95.00"
click at [842, 417] on div "fiber_manual_record Added to Schedule J Schedule I: $10,060.81 Schedule J: $6,3…" at bounding box center [852, 428] width 958 height 89
click at [413, 263] on input "110.00" at bounding box center [521, 266] width 271 height 29
click at [410, 265] on input "110.00" at bounding box center [521, 266] width 271 height 29
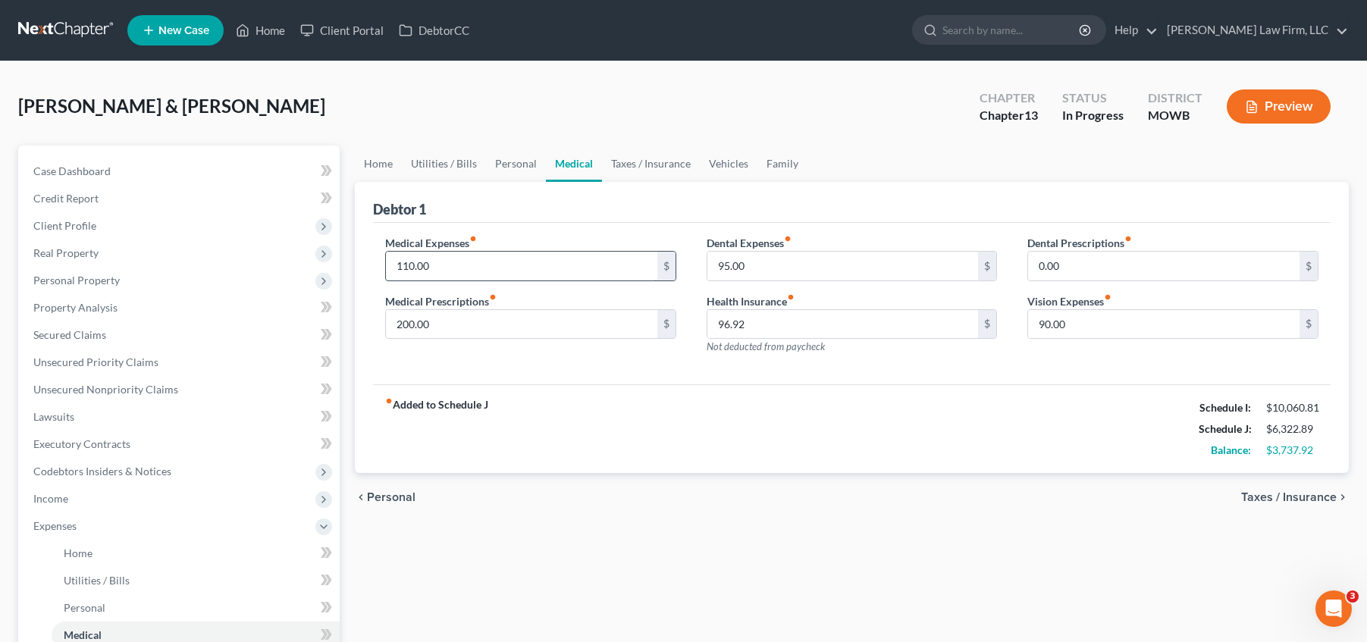
click at [413, 267] on input "110.00" at bounding box center [521, 266] width 271 height 29
type input "130.00"
click at [598, 230] on div "Medical Expenses fiber_manual_record 130.00 $ Medical Prescriptions fiber_manua…" at bounding box center [852, 304] width 958 height 162
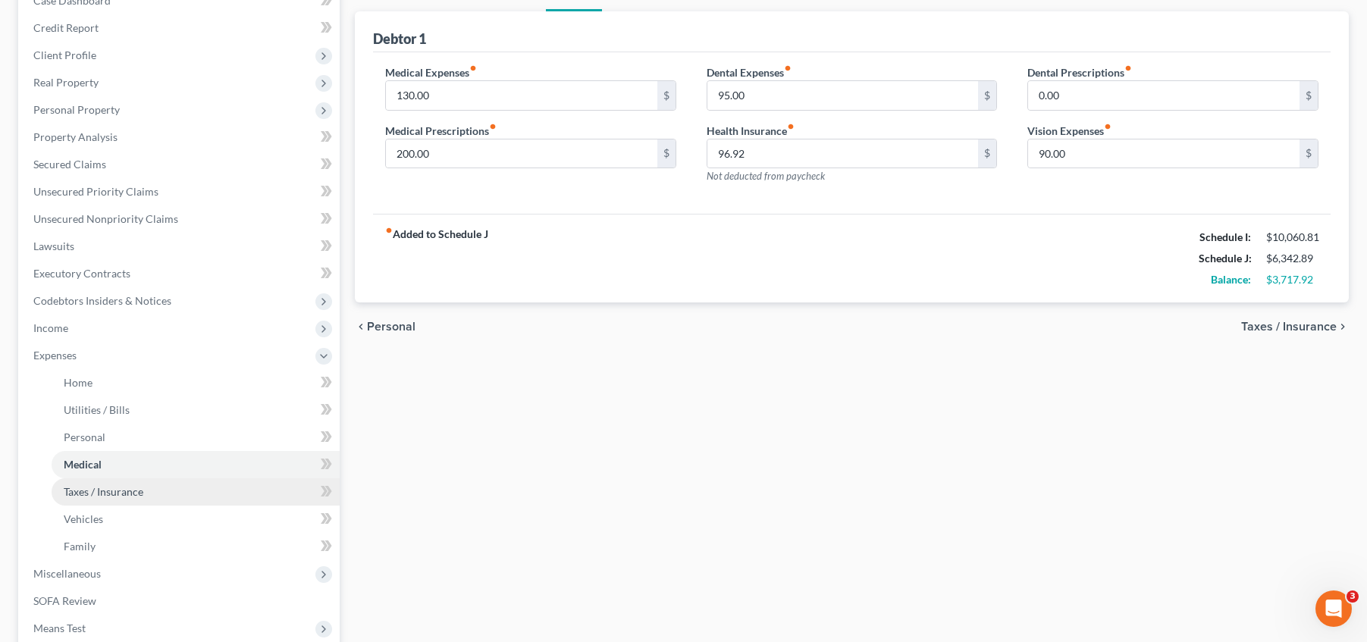
click at [121, 491] on span "Taxes / Insurance" at bounding box center [104, 491] width 80 height 13
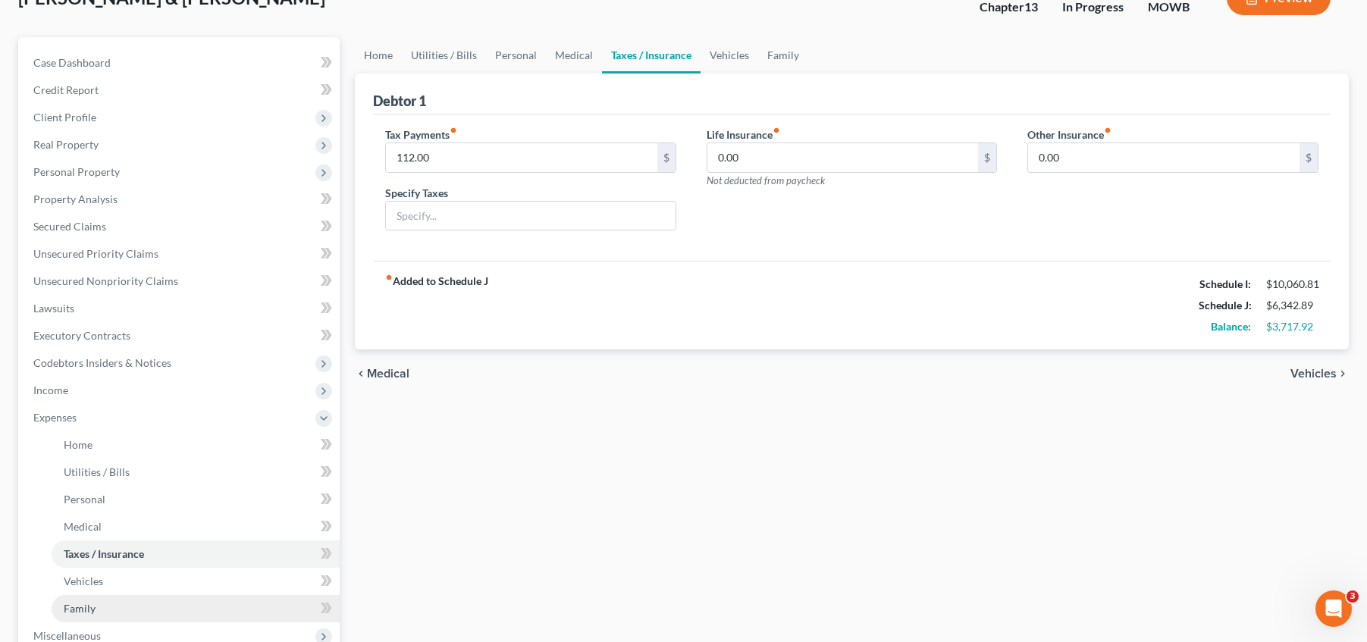
scroll to position [209, 0]
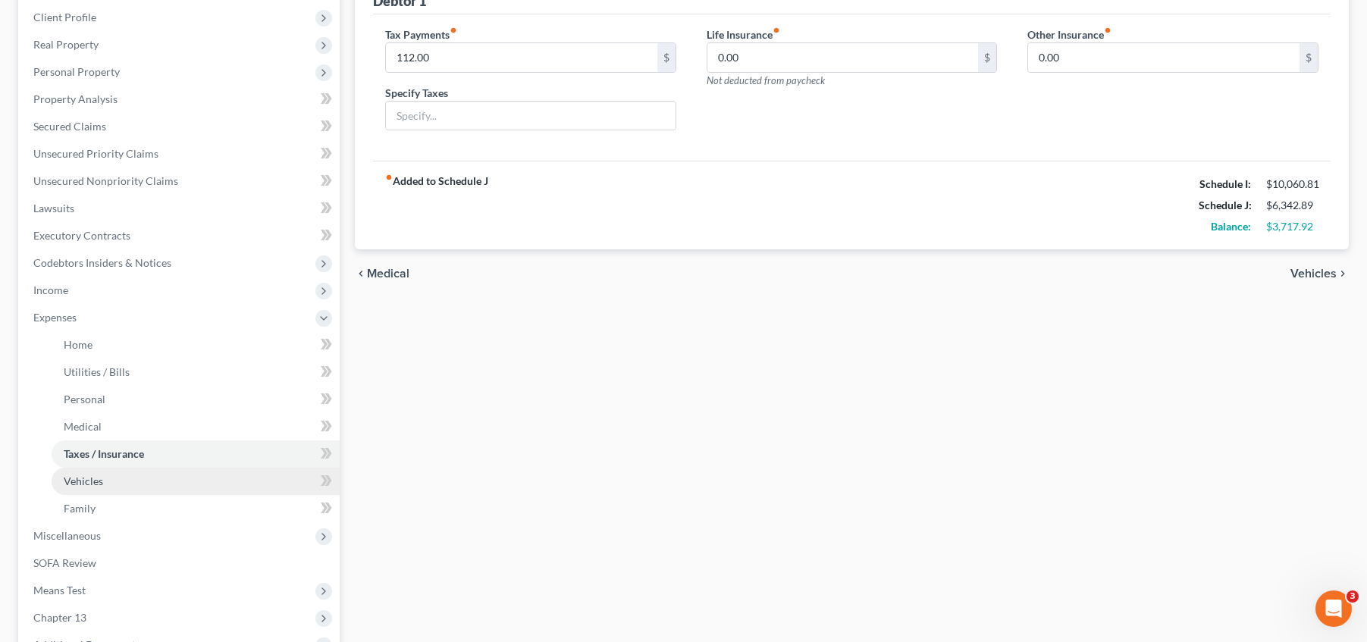
click at [167, 482] on link "Vehicles" at bounding box center [196, 481] width 288 height 27
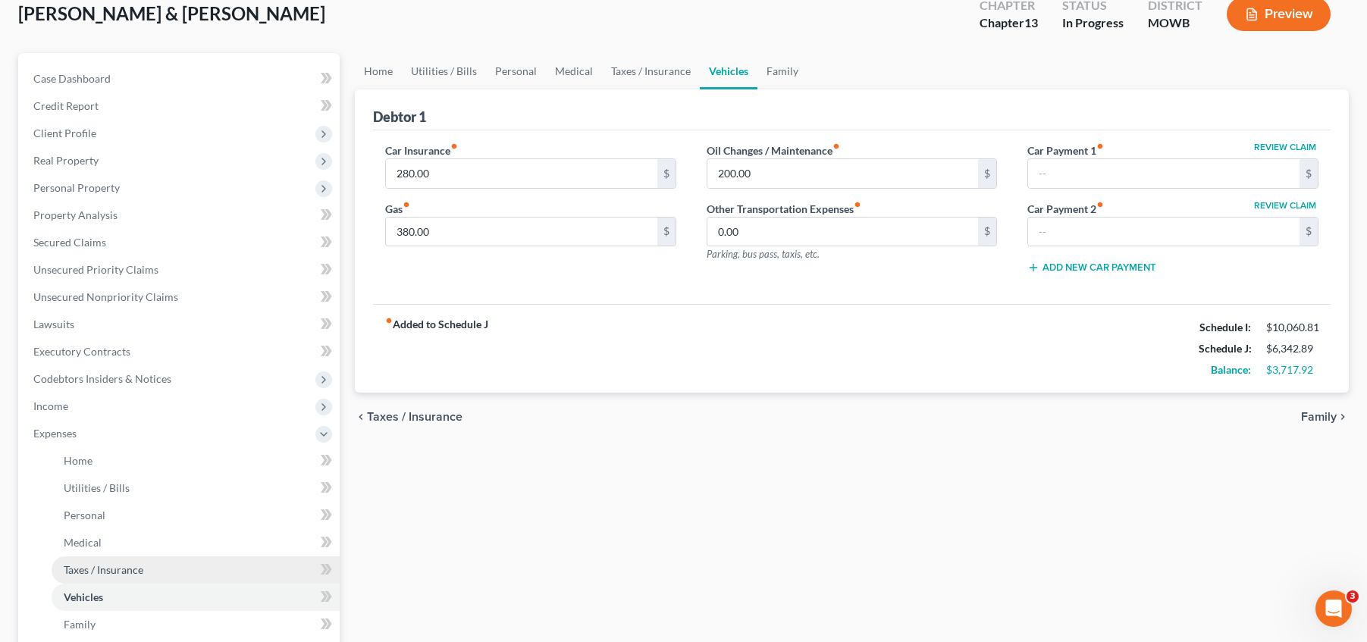
scroll to position [114, 0]
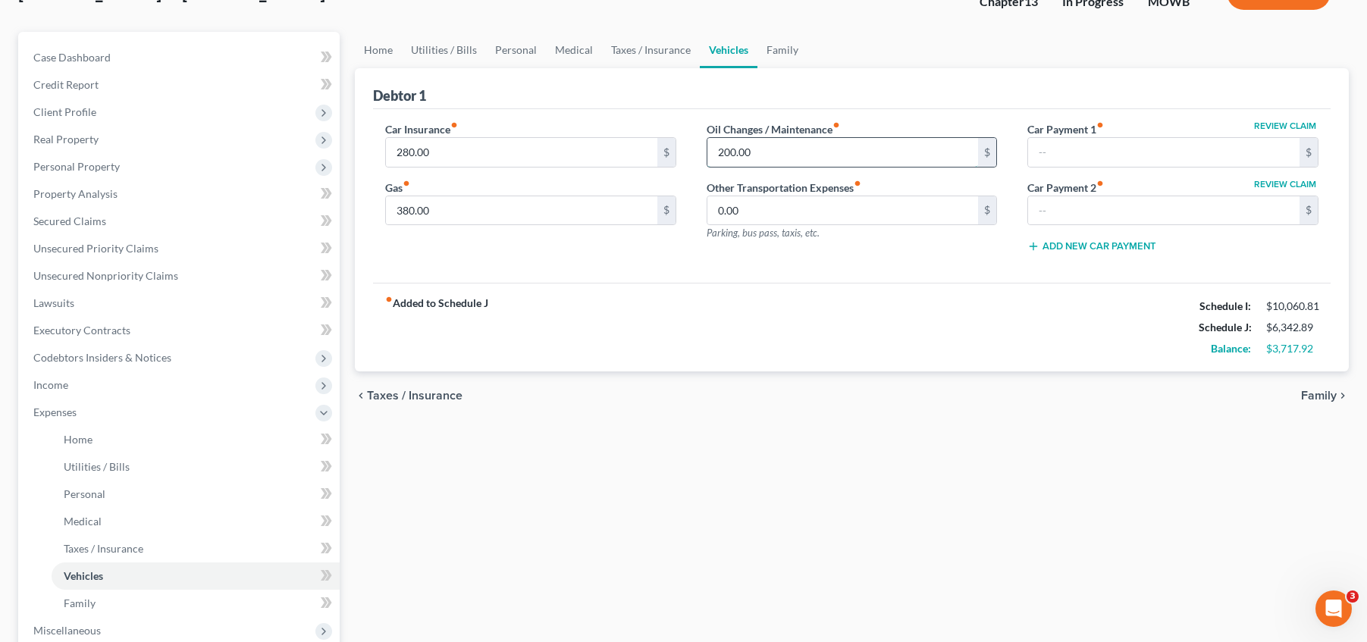
click at [729, 149] on input "200.00" at bounding box center [842, 152] width 271 height 29
click at [729, 152] on input "200.00" at bounding box center [842, 152] width 271 height 29
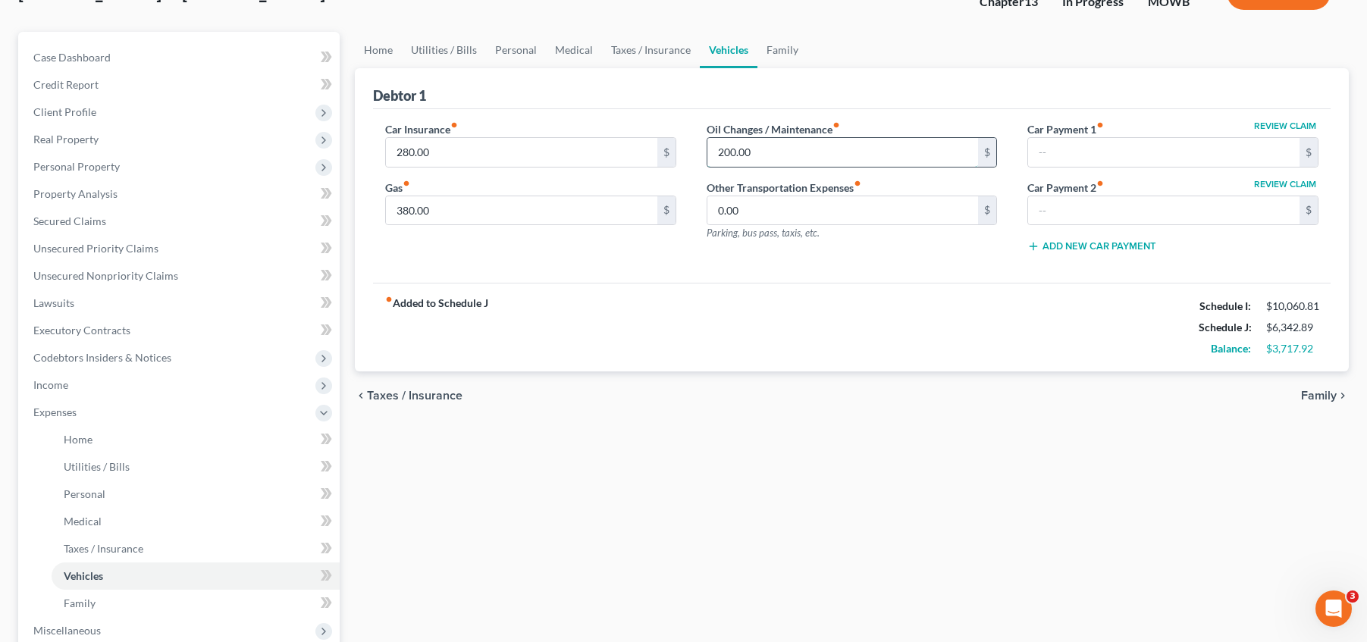
click at [729, 150] on input "200.00" at bounding box center [842, 152] width 271 height 29
click at [733, 150] on input "200.00" at bounding box center [842, 152] width 271 height 29
click at [732, 150] on input "200.00" at bounding box center [842, 152] width 271 height 29
click at [731, 150] on input "200.00" at bounding box center [842, 152] width 271 height 29
click at [778, 153] on input "200.00" at bounding box center [842, 152] width 271 height 29
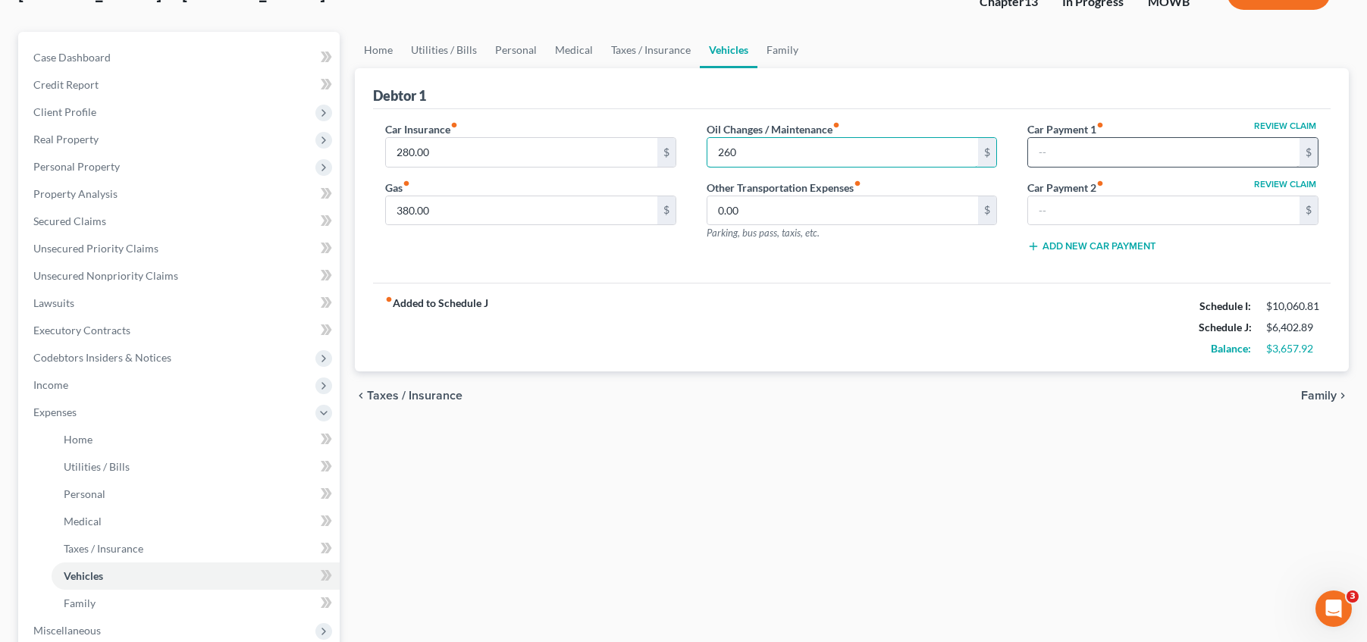
type input "260"
click at [1134, 147] on input "text" at bounding box center [1163, 152] width 271 height 29
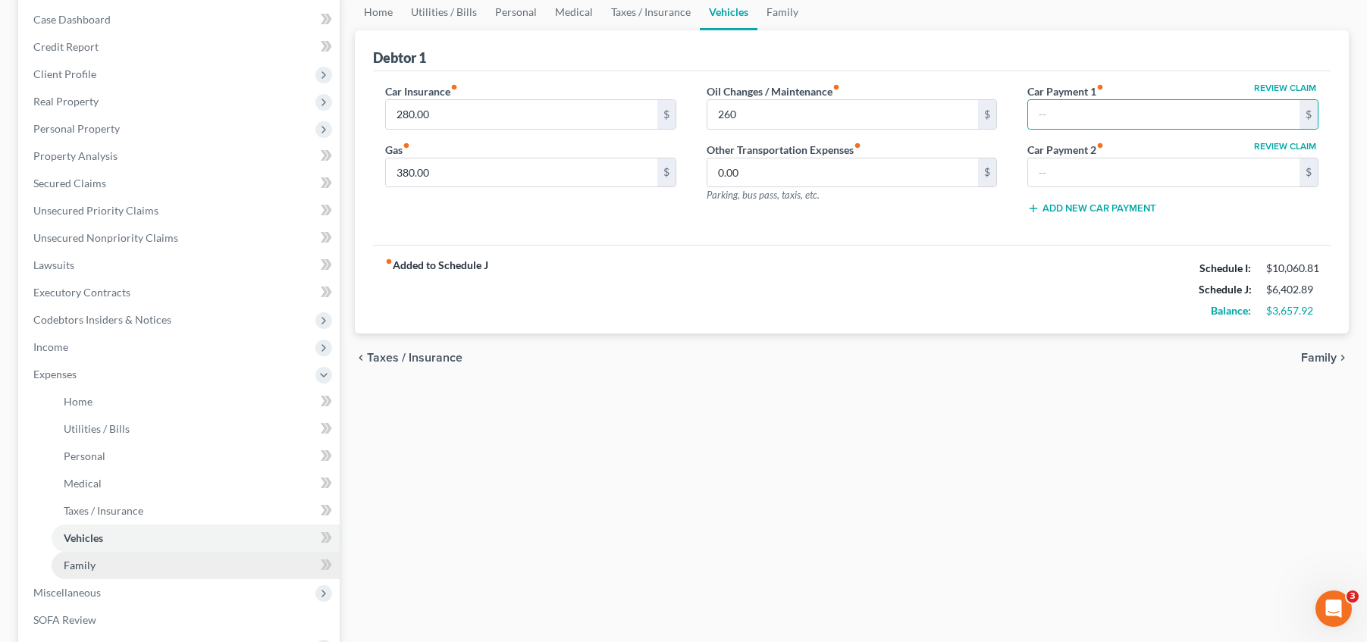
click at [155, 563] on link "Family" at bounding box center [196, 565] width 288 height 27
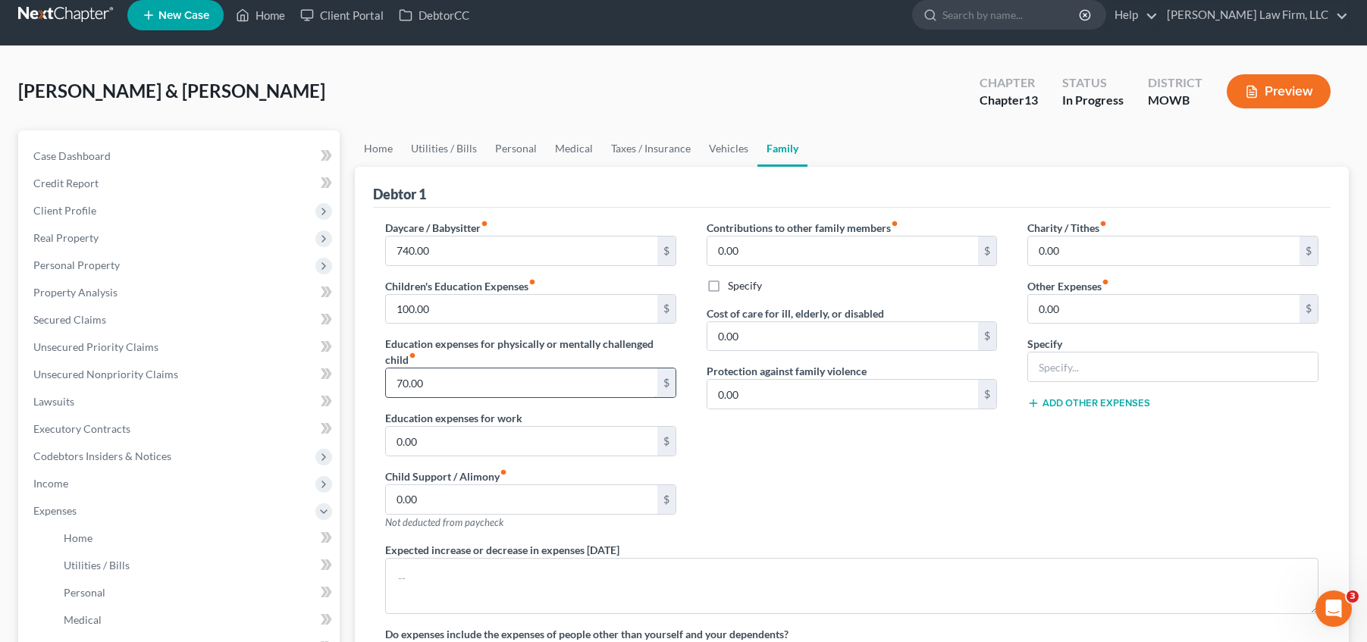
scroll to position [19, 0]
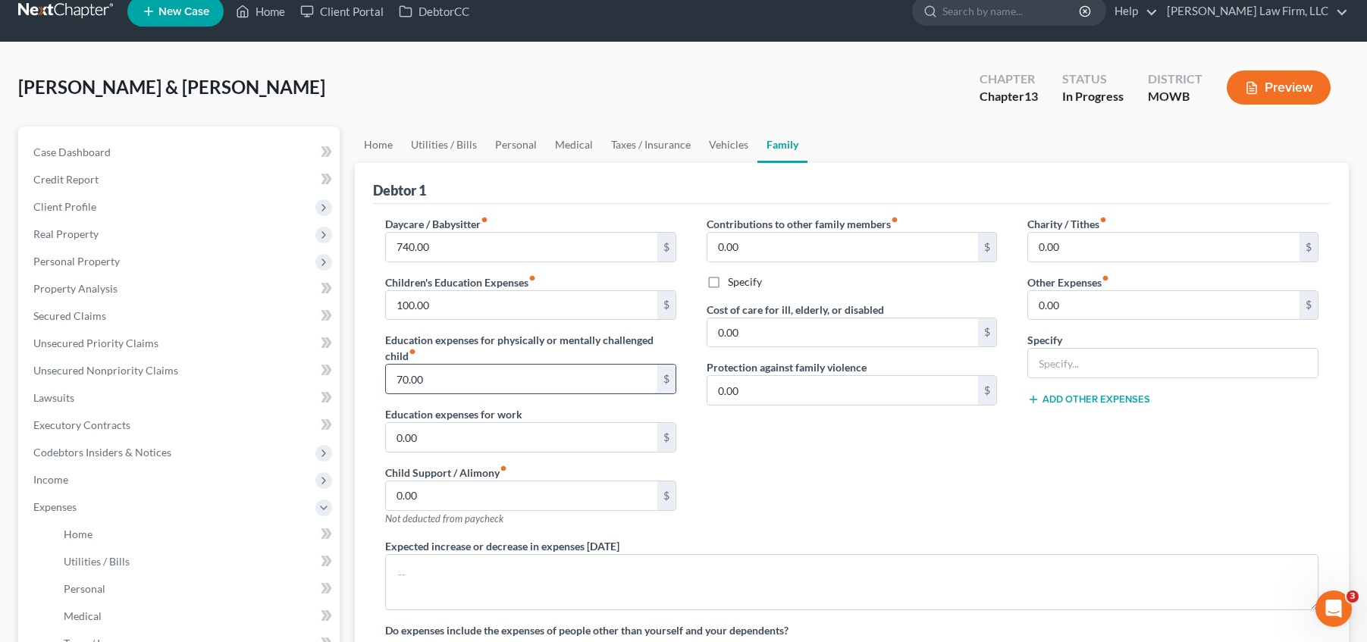
click at [475, 378] on input "70.00" at bounding box center [521, 379] width 271 height 29
click at [469, 378] on input "70.00" at bounding box center [521, 379] width 271 height 29
type input "75"
click at [846, 476] on div "Contributions to other family members fiber_manual_record 0.00 $ Specify Cost o…" at bounding box center [853, 377] width 322 height 322
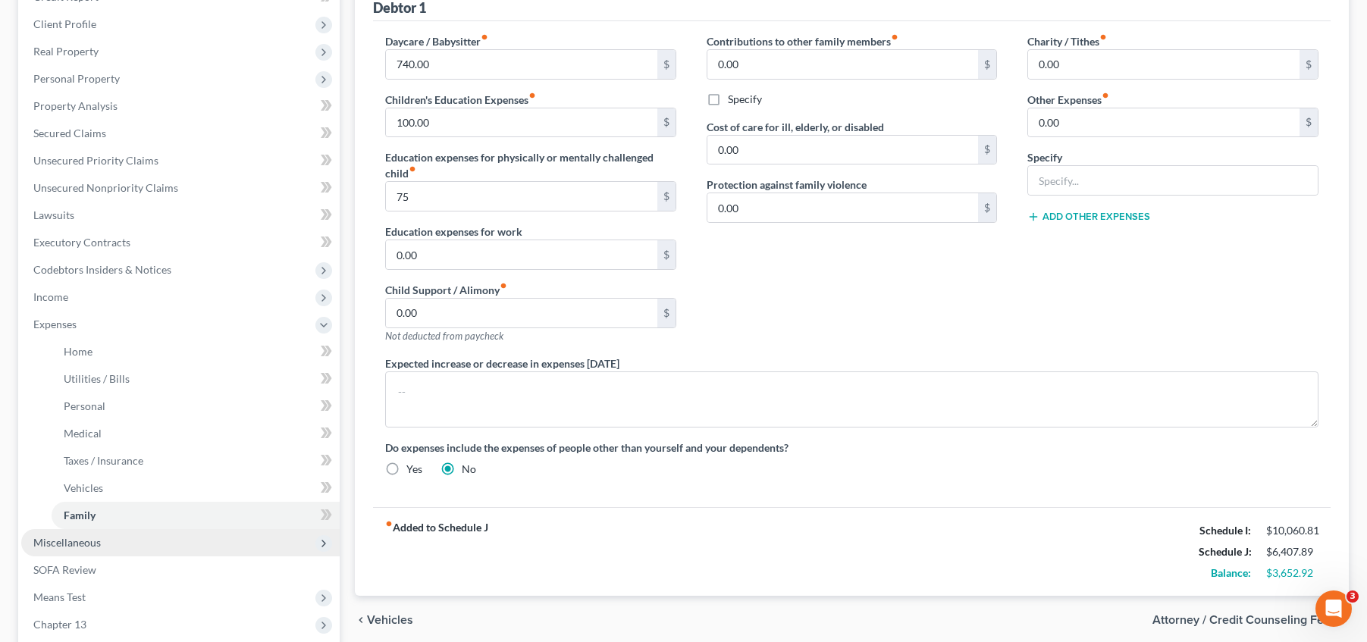
scroll to position [227, 0]
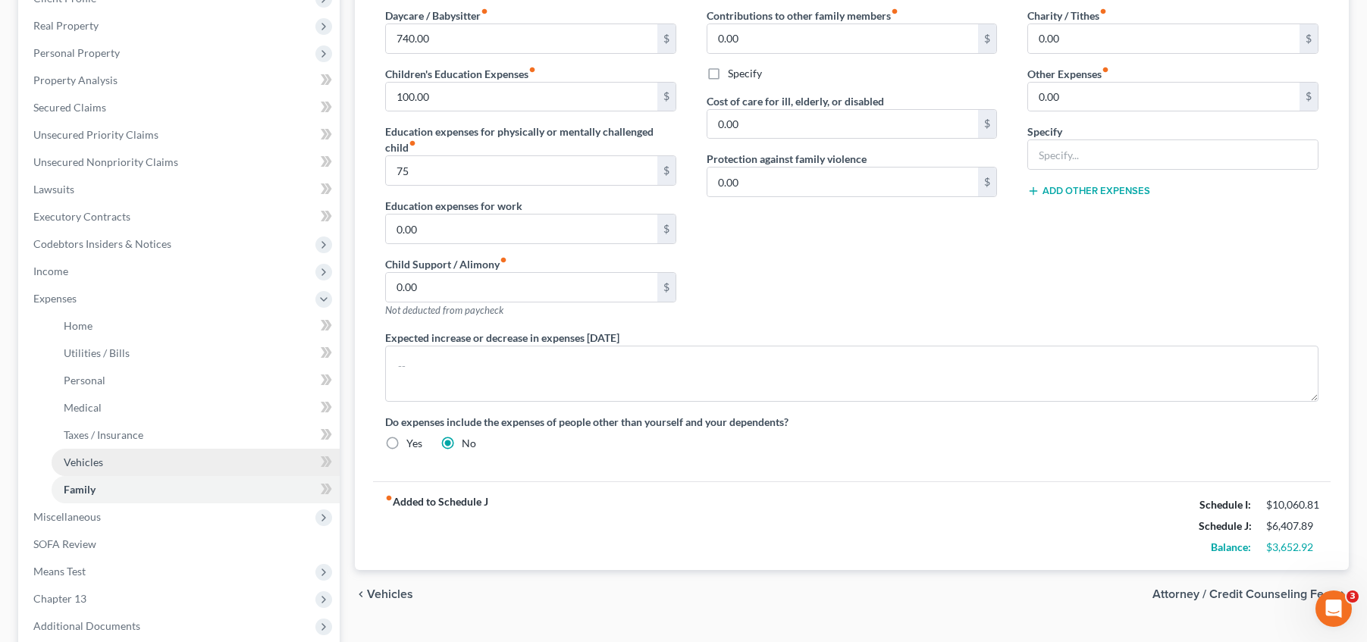
click at [142, 462] on link "Vehicles" at bounding box center [196, 462] width 288 height 27
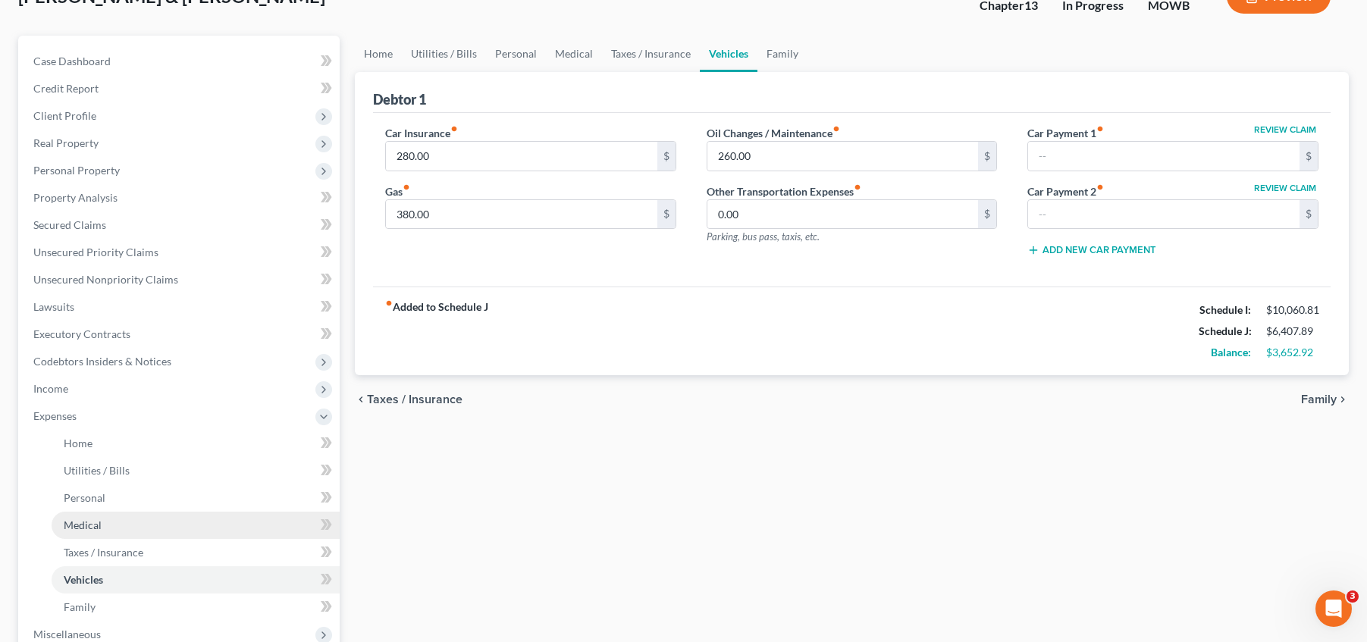
scroll to position [114, 0]
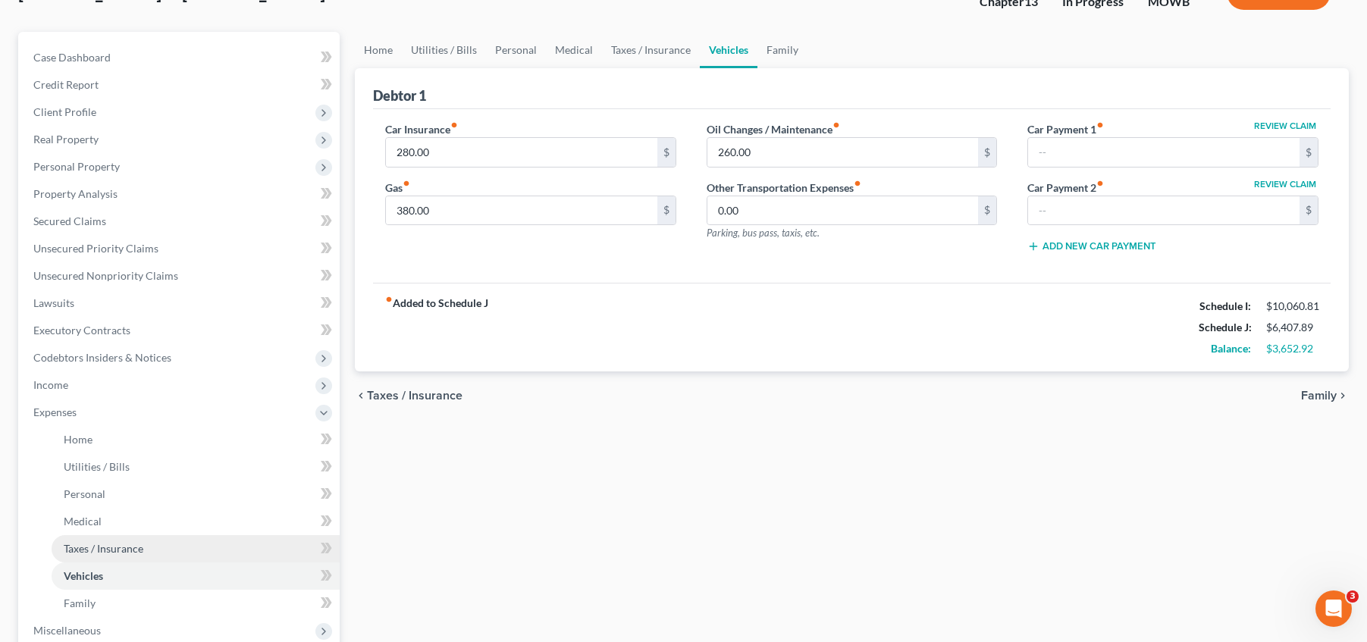
click at [180, 544] on link "Taxes / Insurance" at bounding box center [196, 548] width 288 height 27
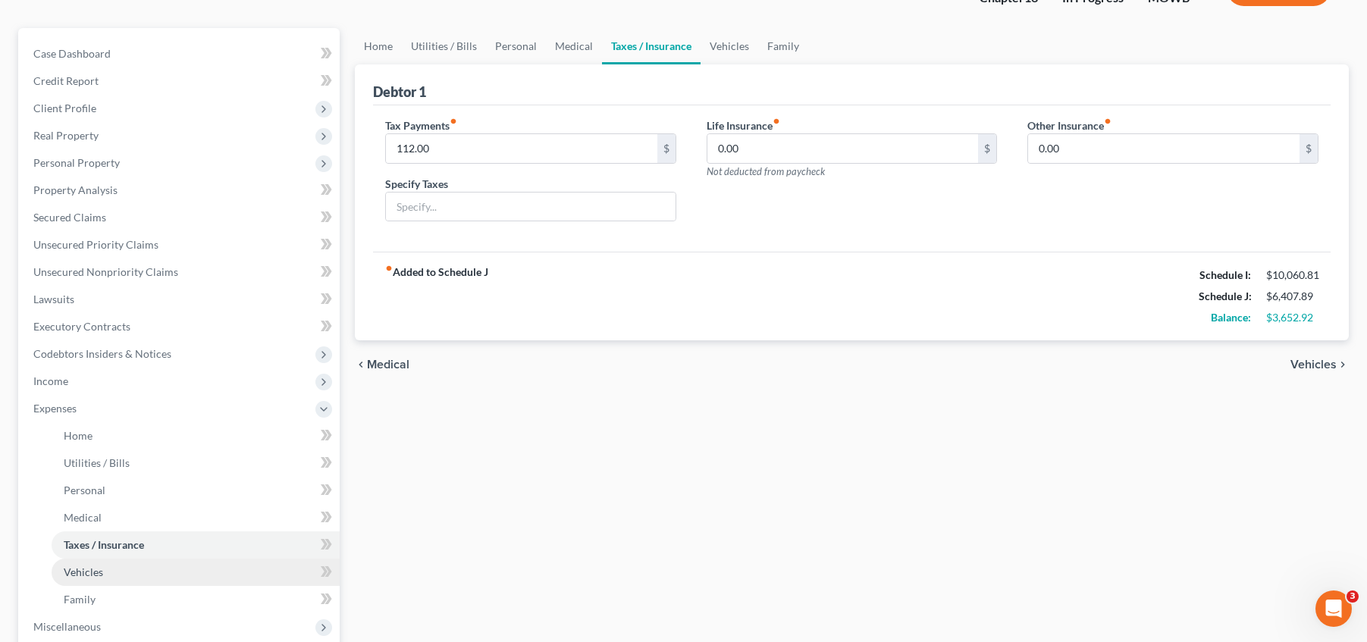
scroll to position [133, 0]
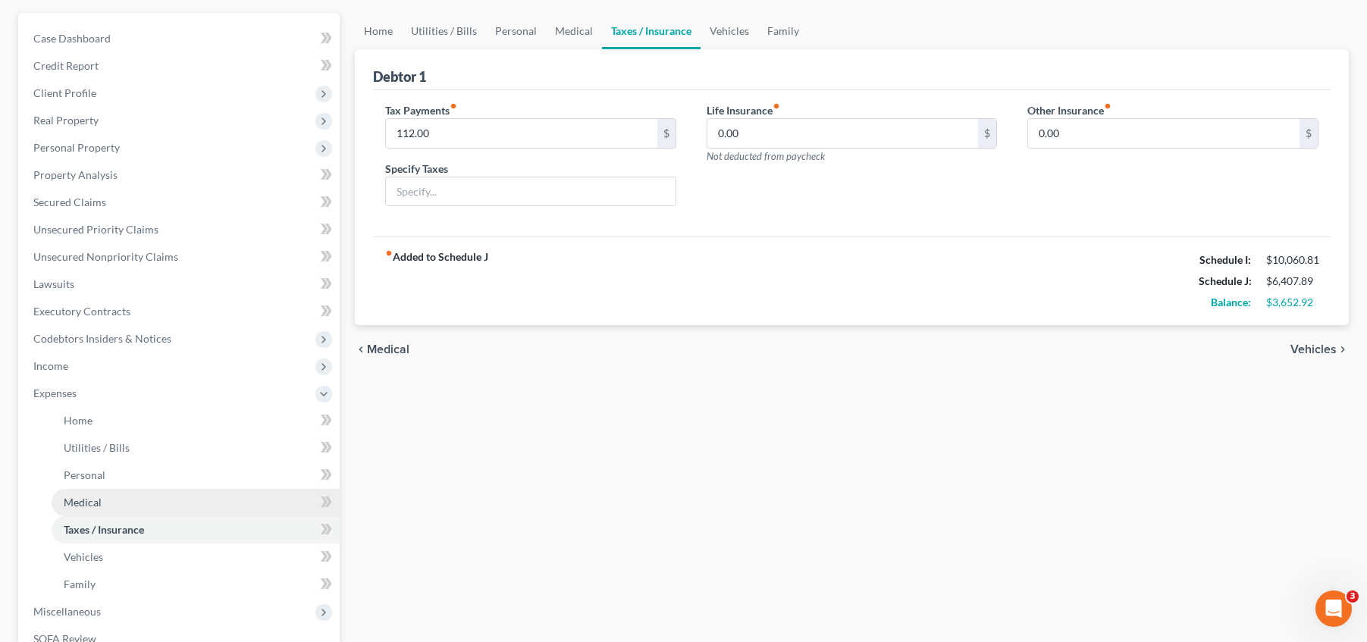
click at [143, 504] on link "Medical" at bounding box center [196, 502] width 288 height 27
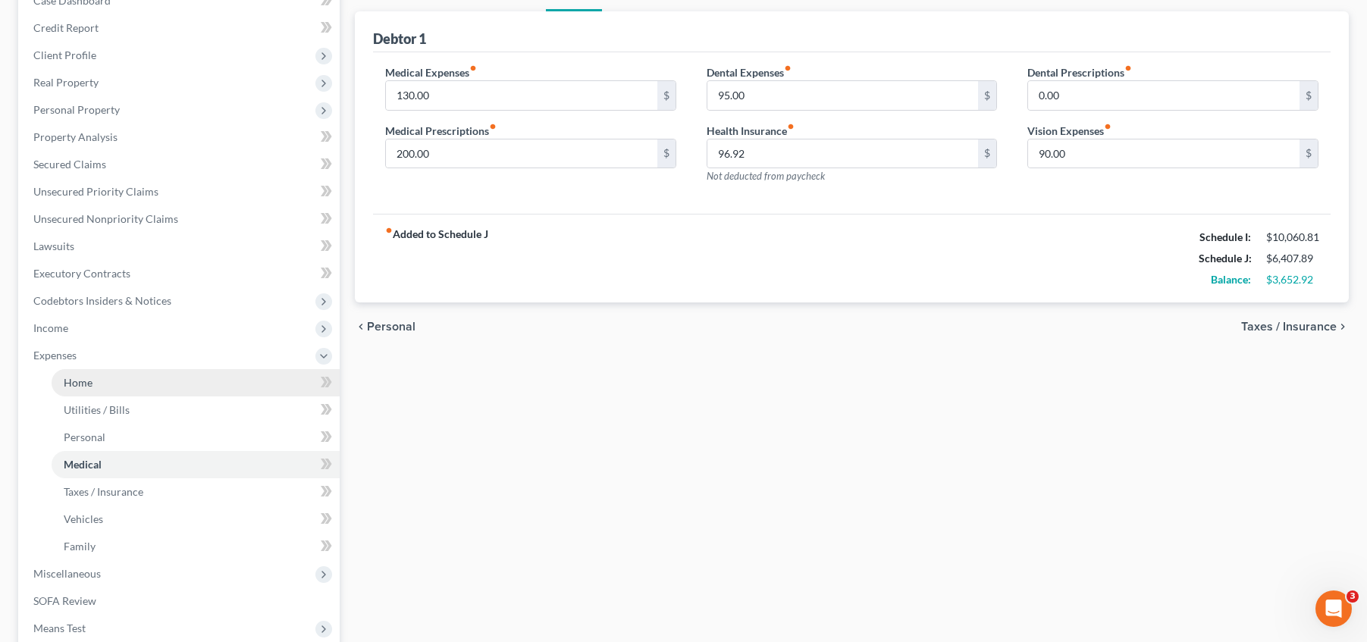
scroll to position [152, 0]
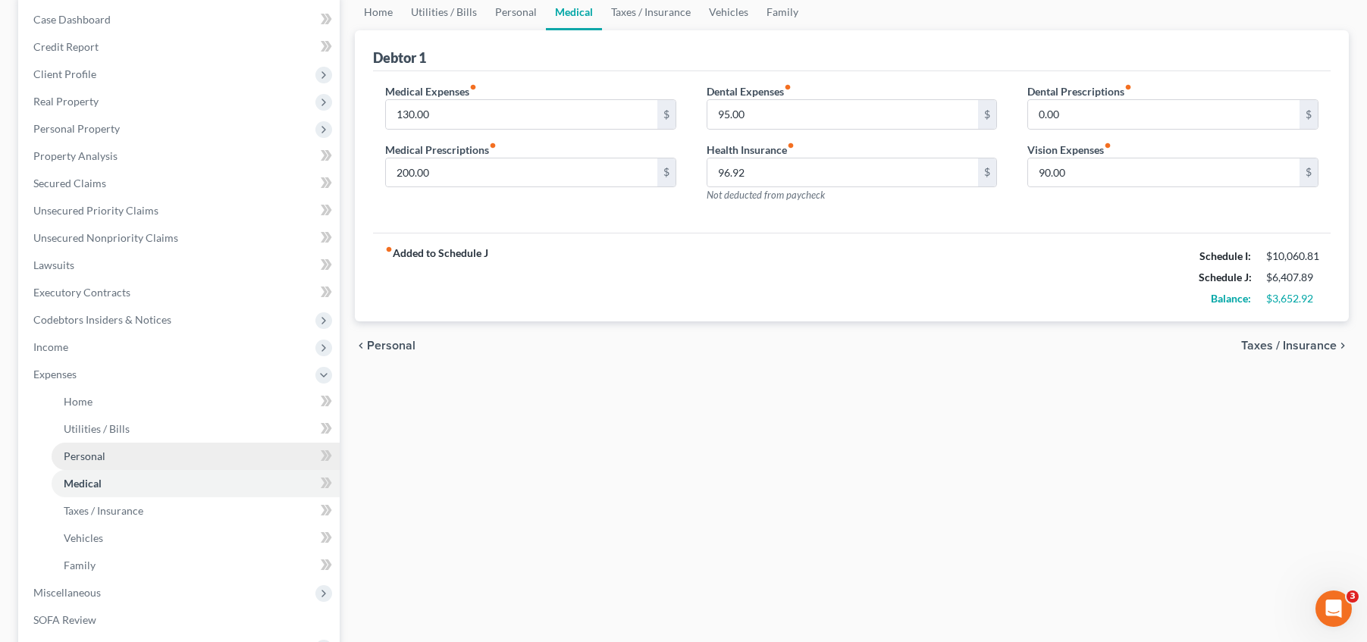
click at [205, 468] on link "Personal" at bounding box center [196, 456] width 288 height 27
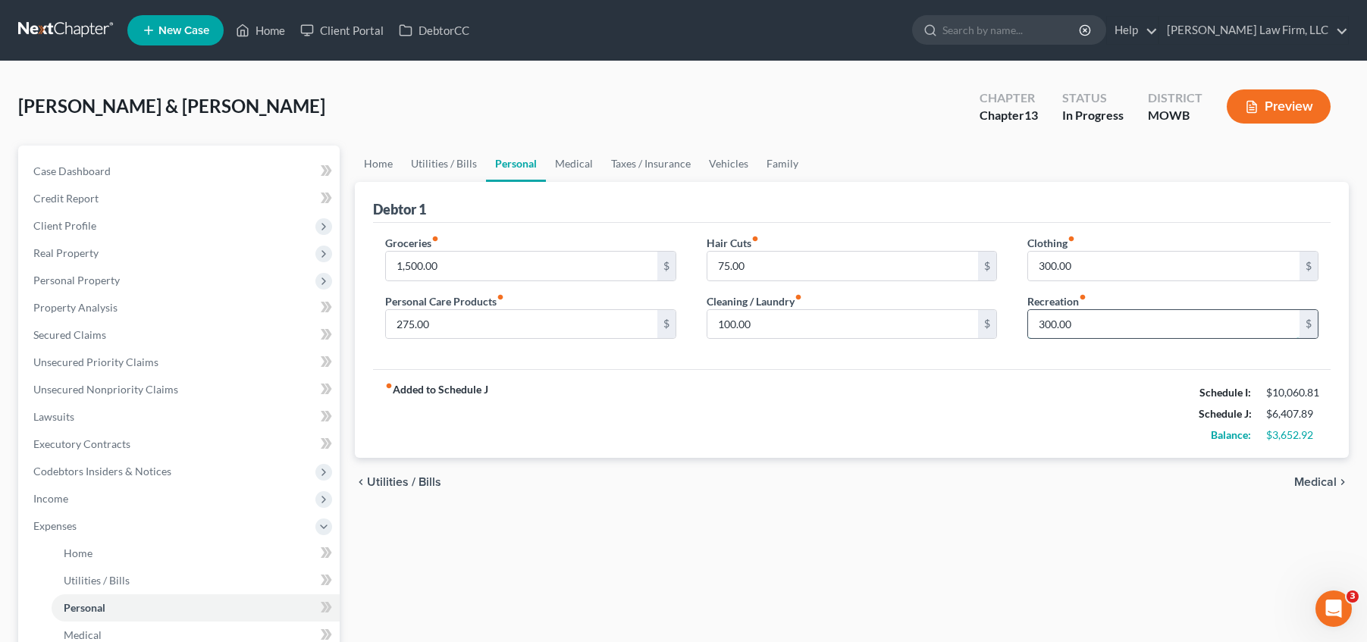
click at [1056, 325] on input "300.00" at bounding box center [1163, 324] width 271 height 29
click at [1054, 324] on input "300.00" at bounding box center [1163, 324] width 271 height 29
type input "350.00"
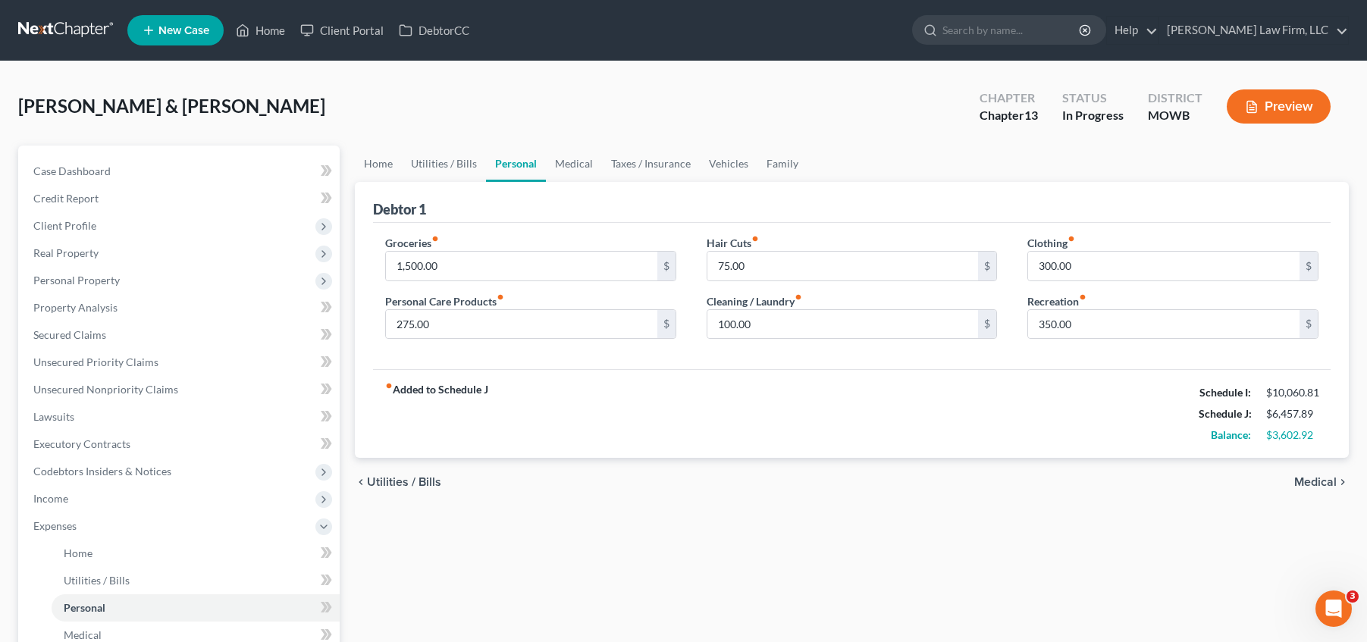
click at [990, 411] on div "fiber_manual_record Added to Schedule J Schedule I: $10,060.81 Schedule J: $6,4…" at bounding box center [852, 413] width 958 height 89
click at [104, 582] on span "Utilities / Bills" at bounding box center [97, 580] width 66 height 13
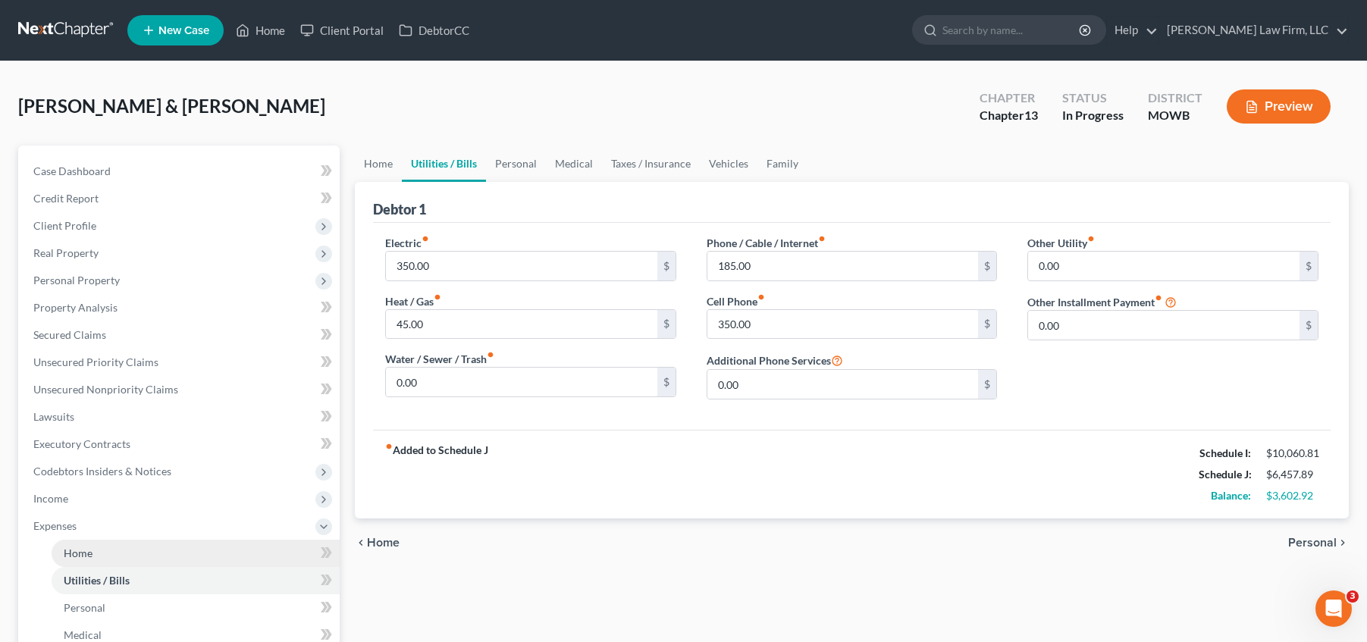
click at [189, 559] on link "Home" at bounding box center [196, 553] width 288 height 27
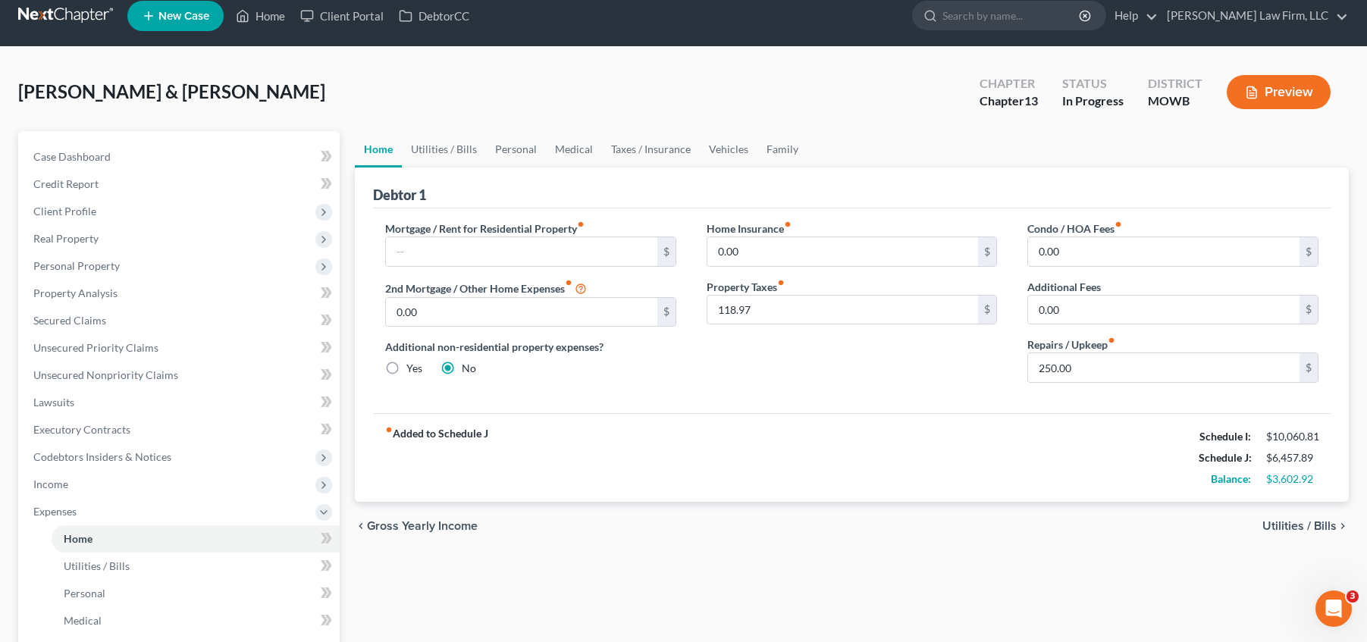
scroll to position [19, 0]
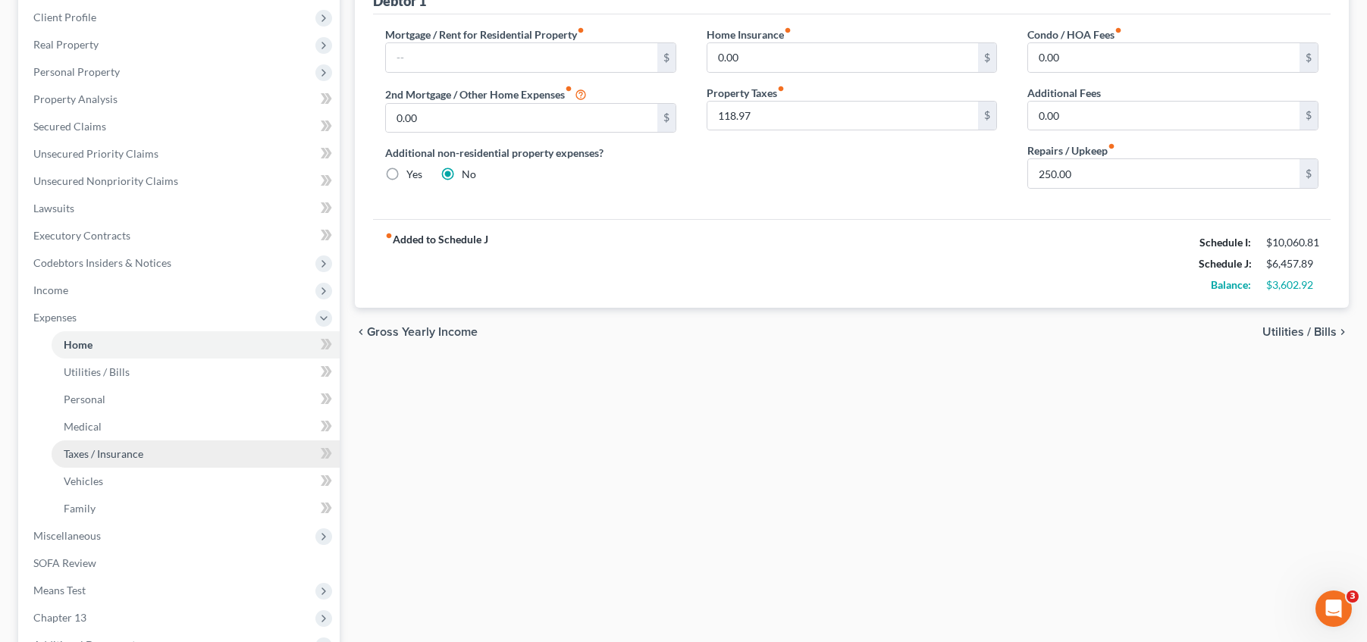
click at [183, 450] on link "Taxes / Insurance" at bounding box center [196, 454] width 288 height 27
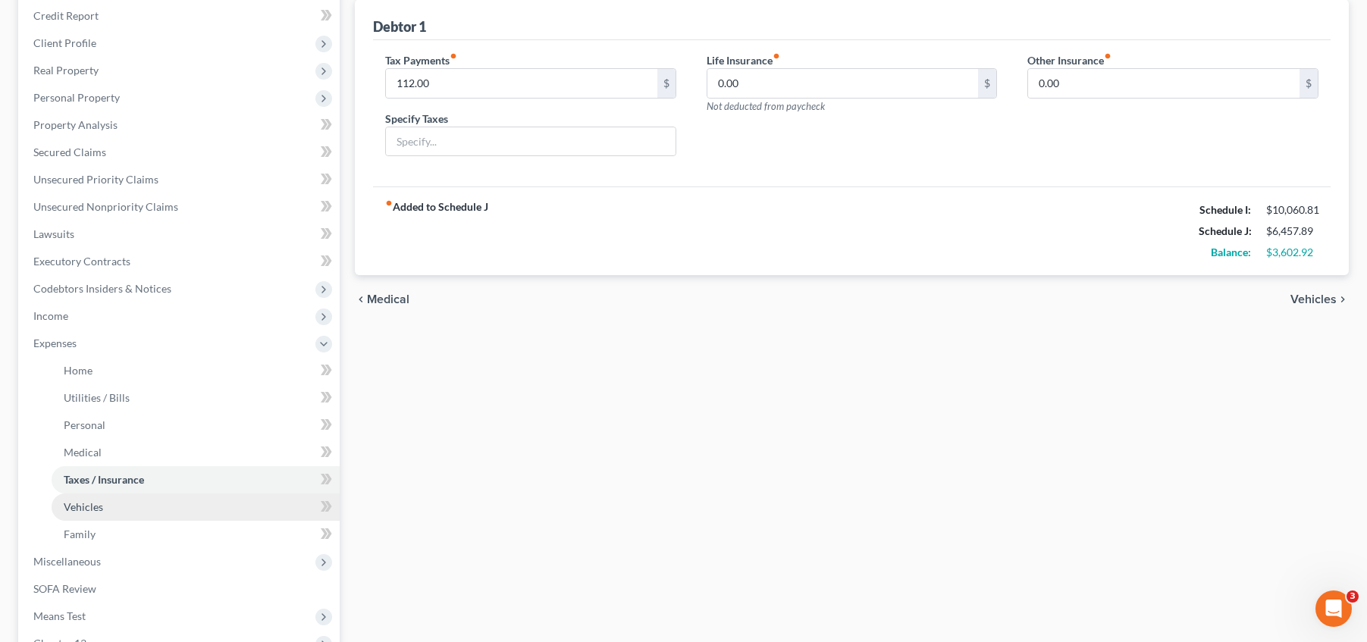
click at [113, 494] on link "Vehicles" at bounding box center [196, 507] width 288 height 27
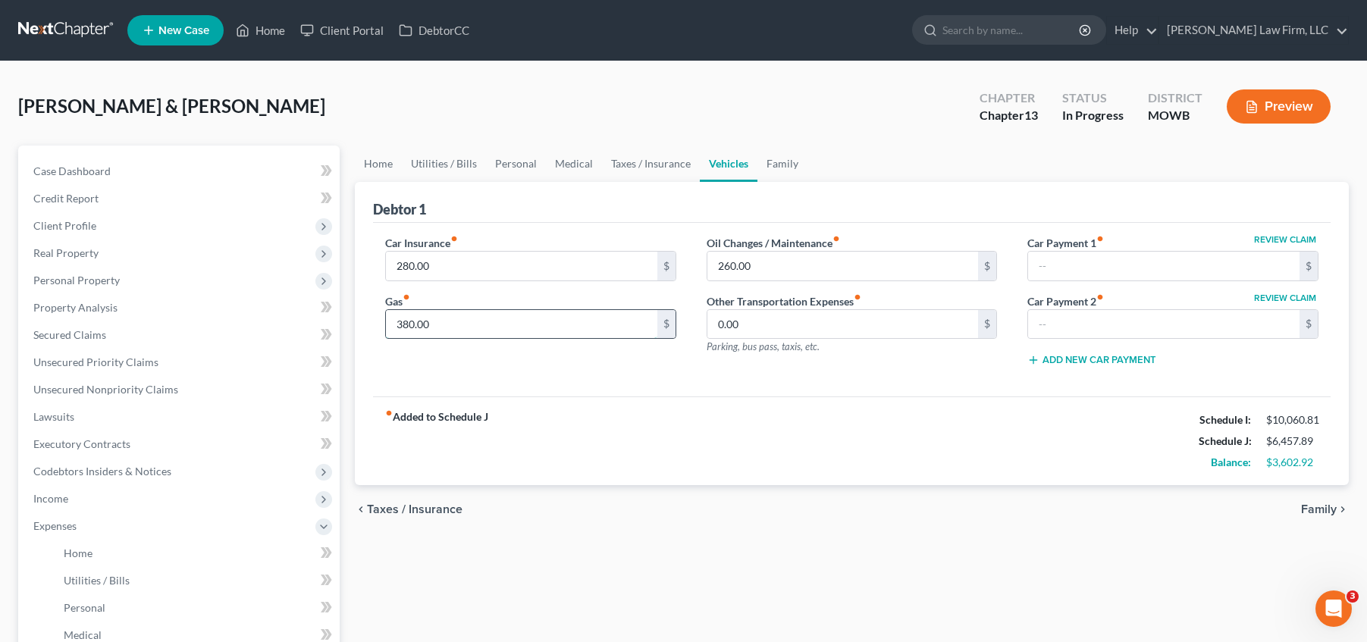
click at [409, 325] on input "380.00" at bounding box center [521, 324] width 271 height 29
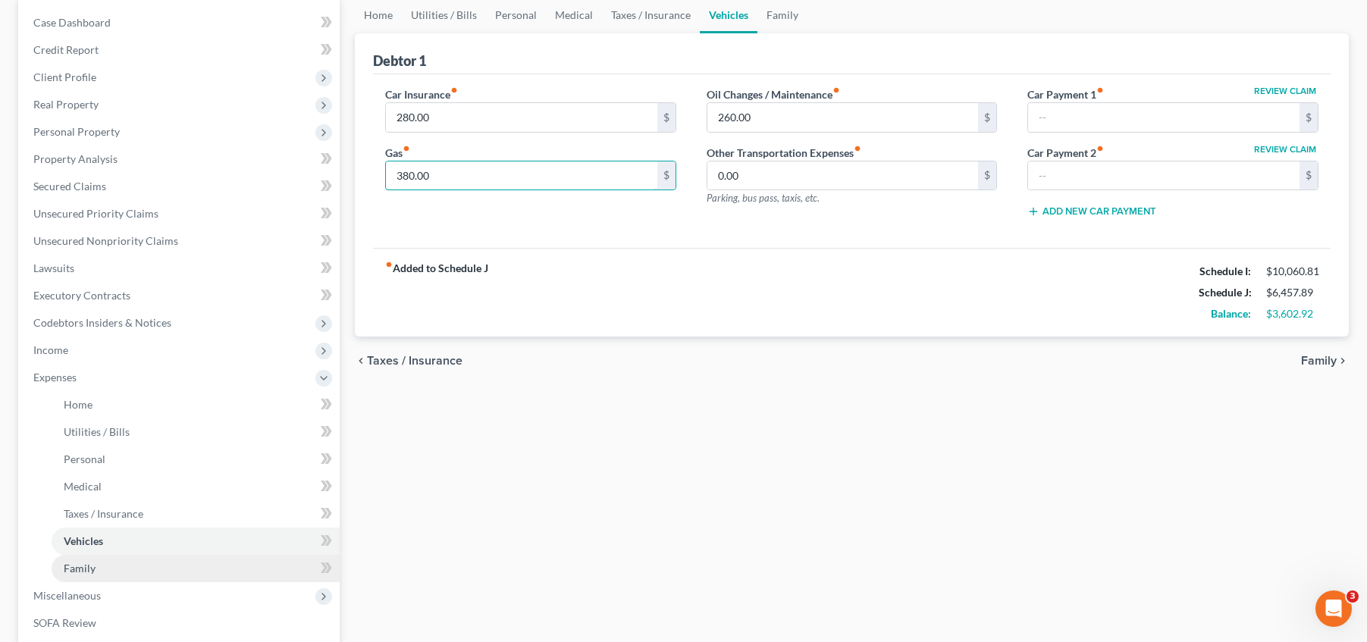
scroll to position [152, 0]
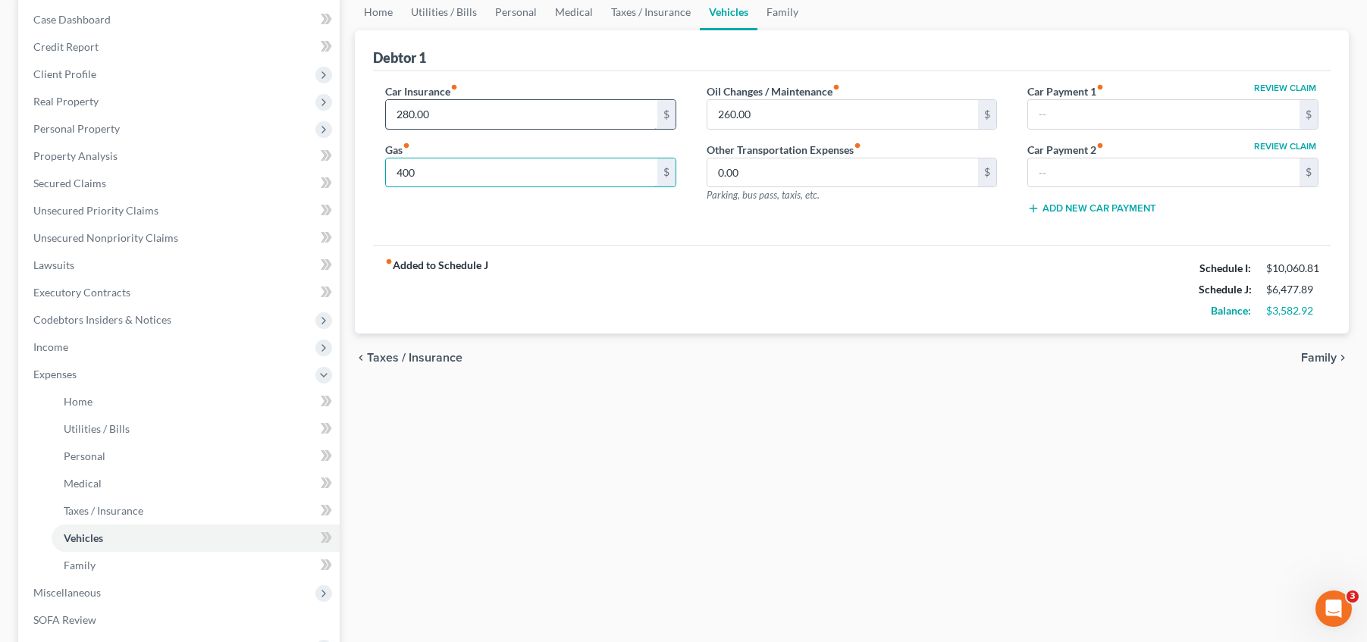
type input "400"
click at [488, 113] on input "280.00" at bounding box center [521, 114] width 271 height 29
click at [836, 105] on input "260.00" at bounding box center [842, 114] width 271 height 29
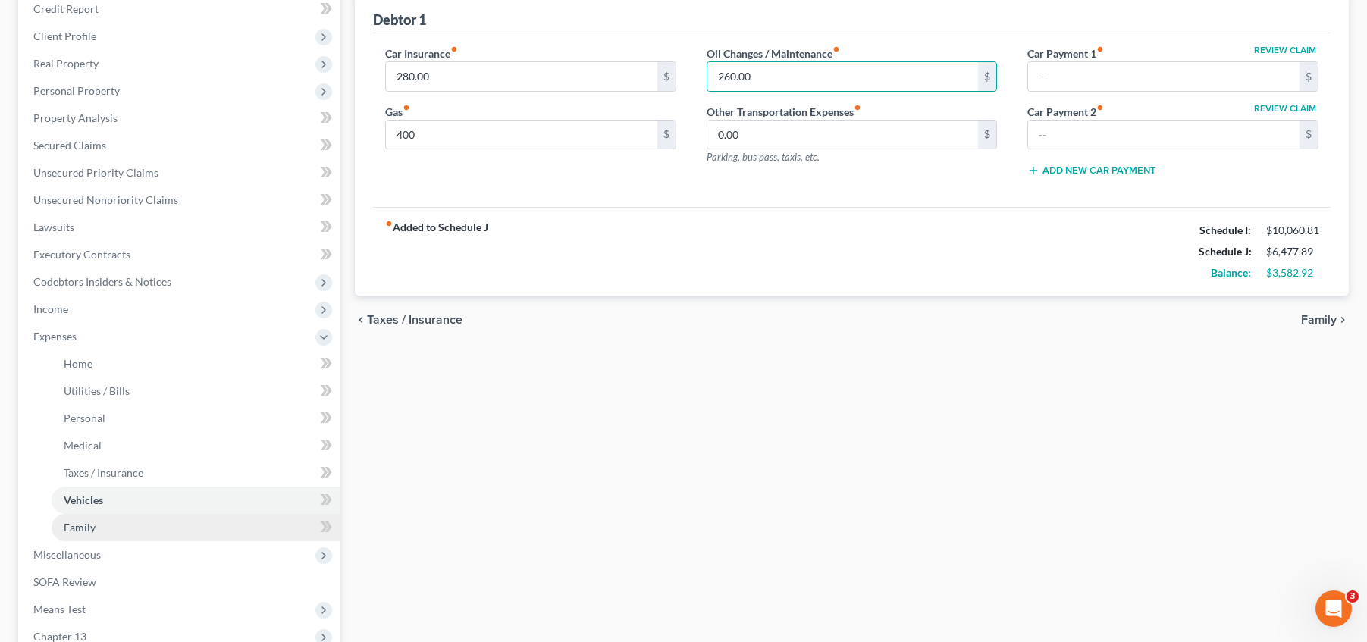
click at [155, 535] on link "Family" at bounding box center [196, 527] width 288 height 27
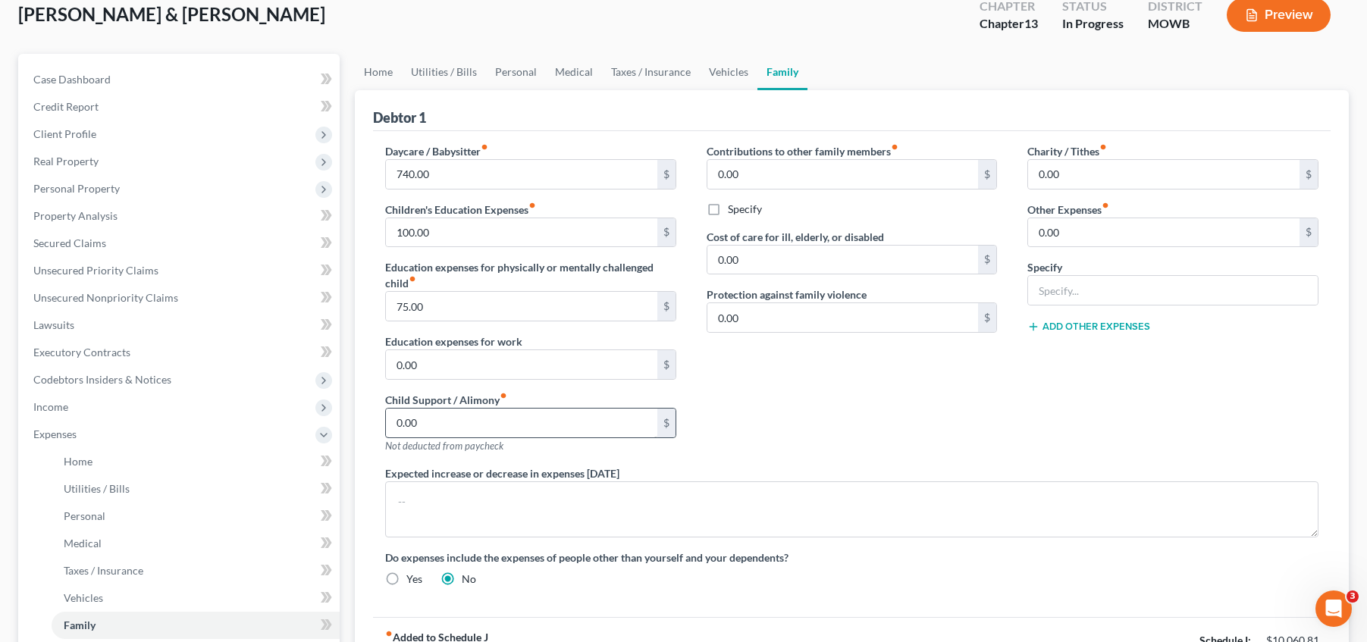
scroll to position [95, 0]
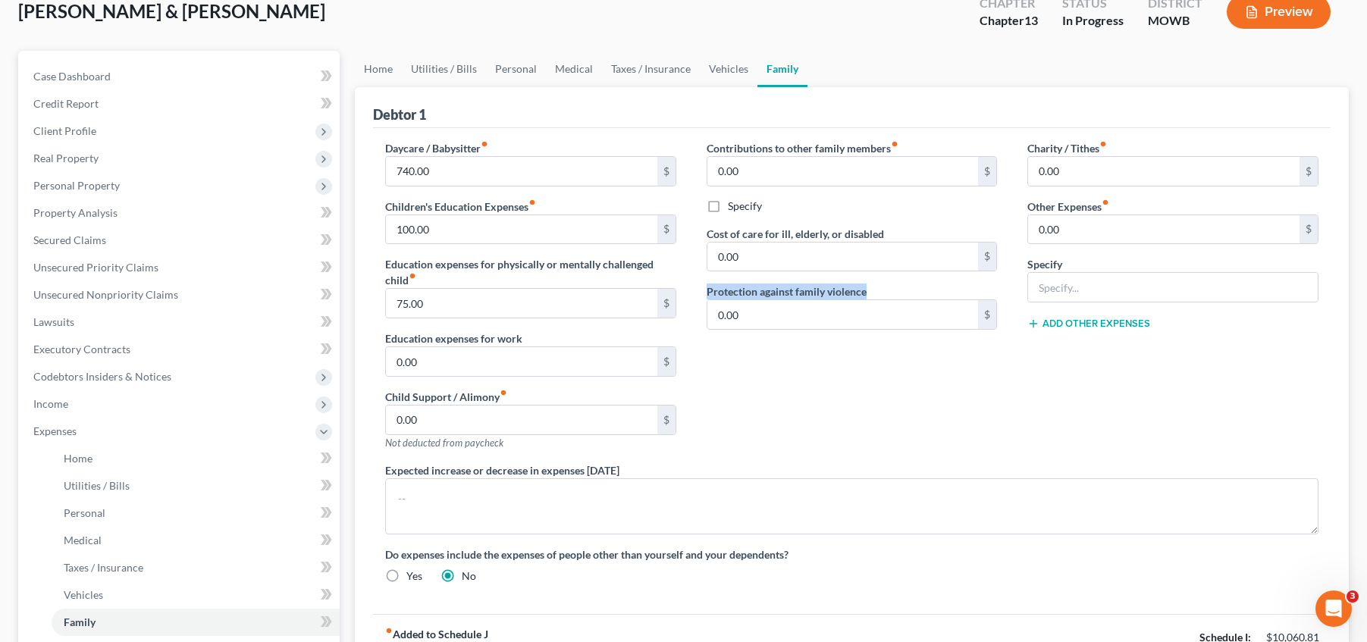
drag, startPoint x: 692, startPoint y: 292, endPoint x: 869, endPoint y: 299, distance: 177.6
click at [869, 299] on div "Contributions to other family members fiber_manual_record 0.00 $ Specify Cost o…" at bounding box center [853, 301] width 322 height 322
click at [832, 384] on div "Contributions to other family members fiber_manual_record 0.00 $ Specify Cost o…" at bounding box center [853, 301] width 322 height 322
drag, startPoint x: 886, startPoint y: 295, endPoint x: 708, endPoint y: 220, distance: 193.4
click at [708, 220] on div "Contributions to other family members fiber_manual_record 0.00 $ Specify Cost o…" at bounding box center [853, 301] width 322 height 322
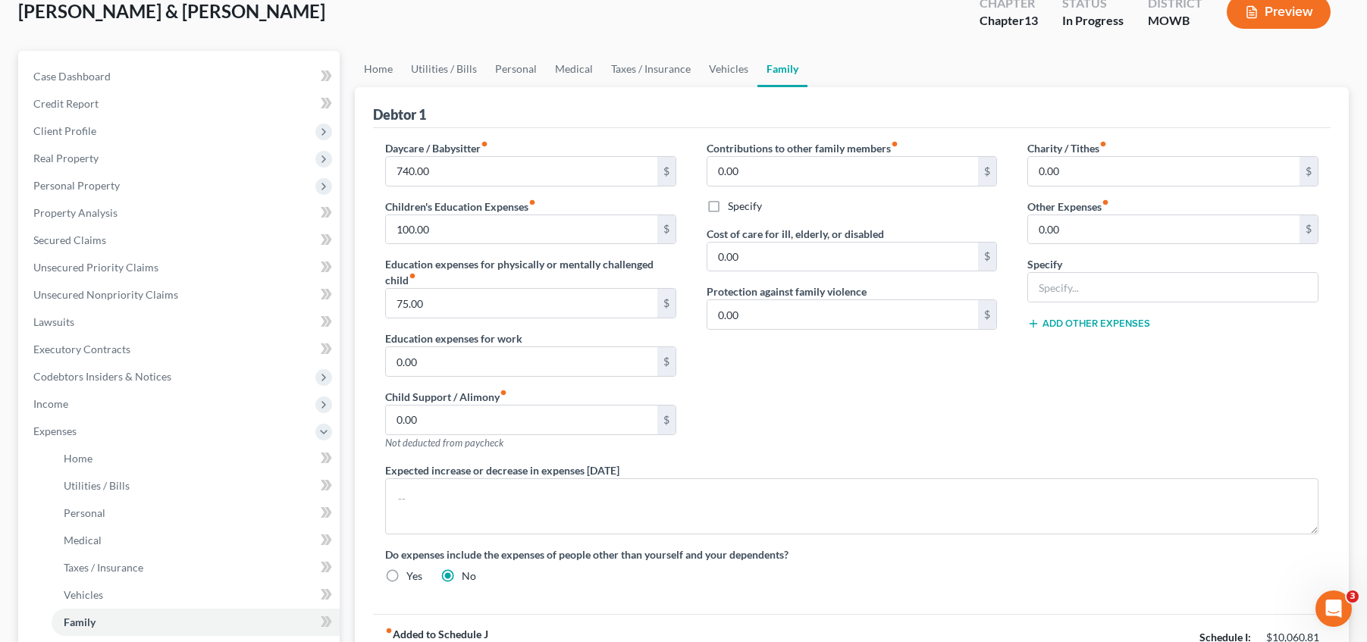
click at [696, 220] on div "Contributions to other family members fiber_manual_record 0.00 $ Specify Cost o…" at bounding box center [853, 301] width 322 height 322
click at [758, 170] on input "0.00" at bounding box center [842, 171] width 271 height 29
click at [834, 199] on div "Specify" at bounding box center [852, 206] width 291 height 15
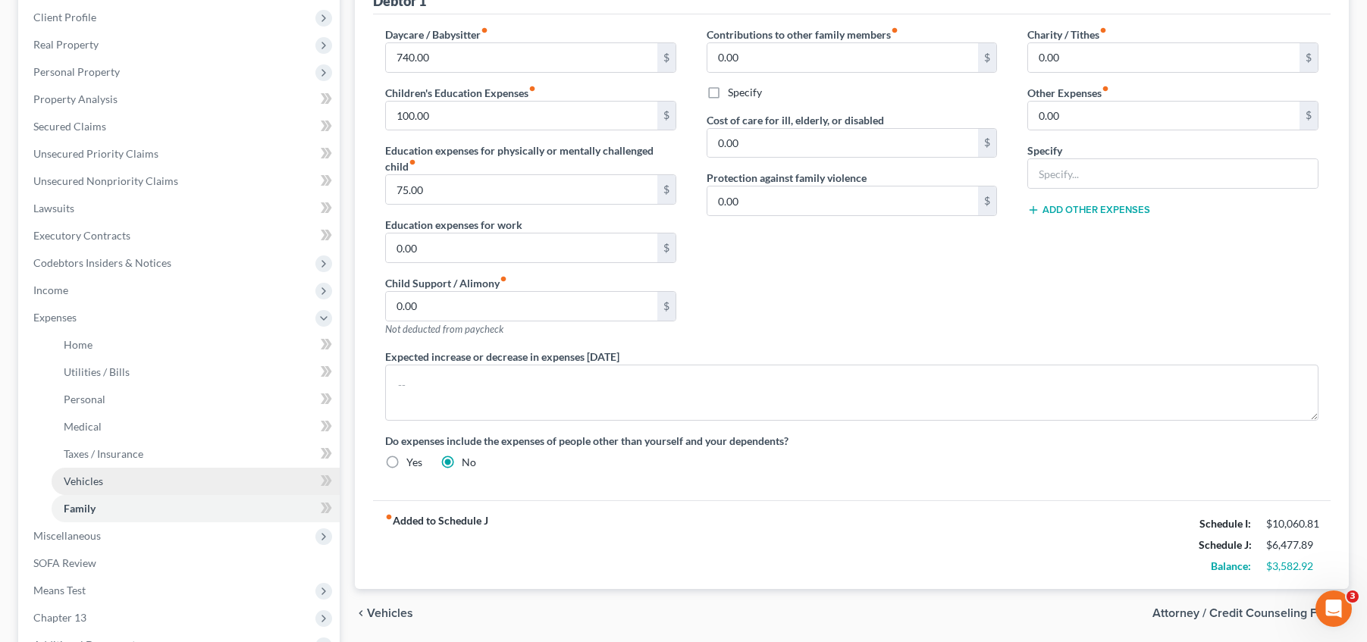
click at [140, 475] on link "Vehicles" at bounding box center [196, 481] width 288 height 27
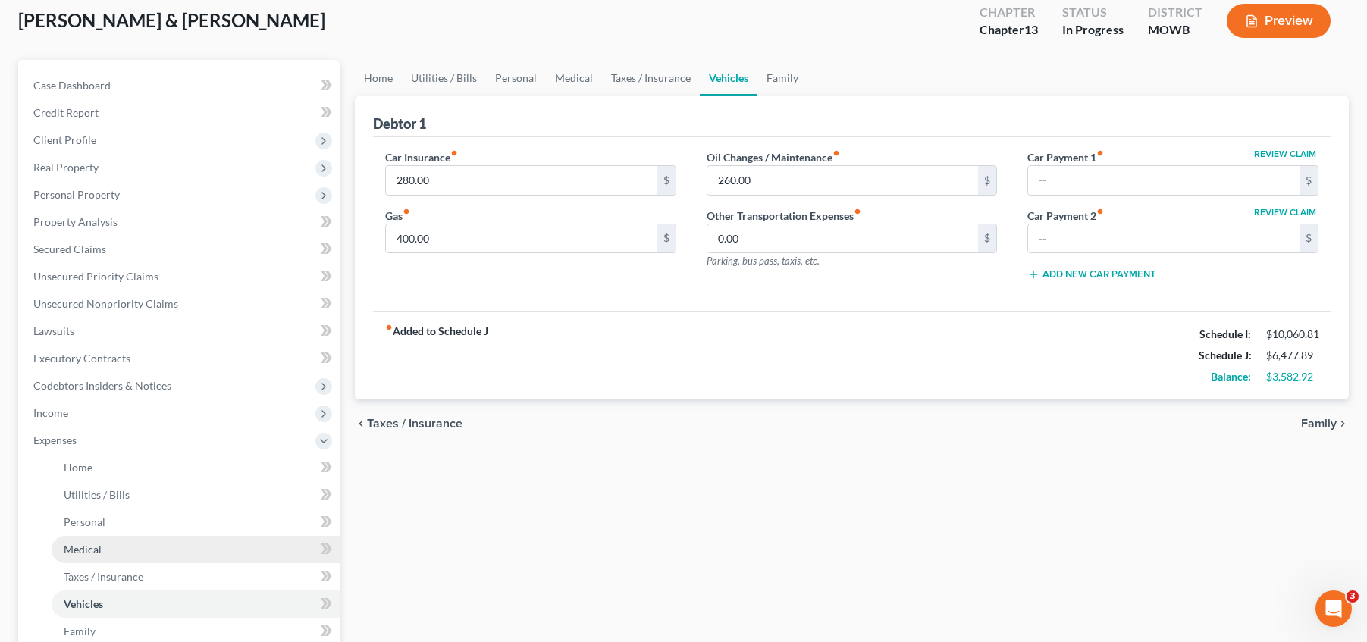
scroll to position [95, 0]
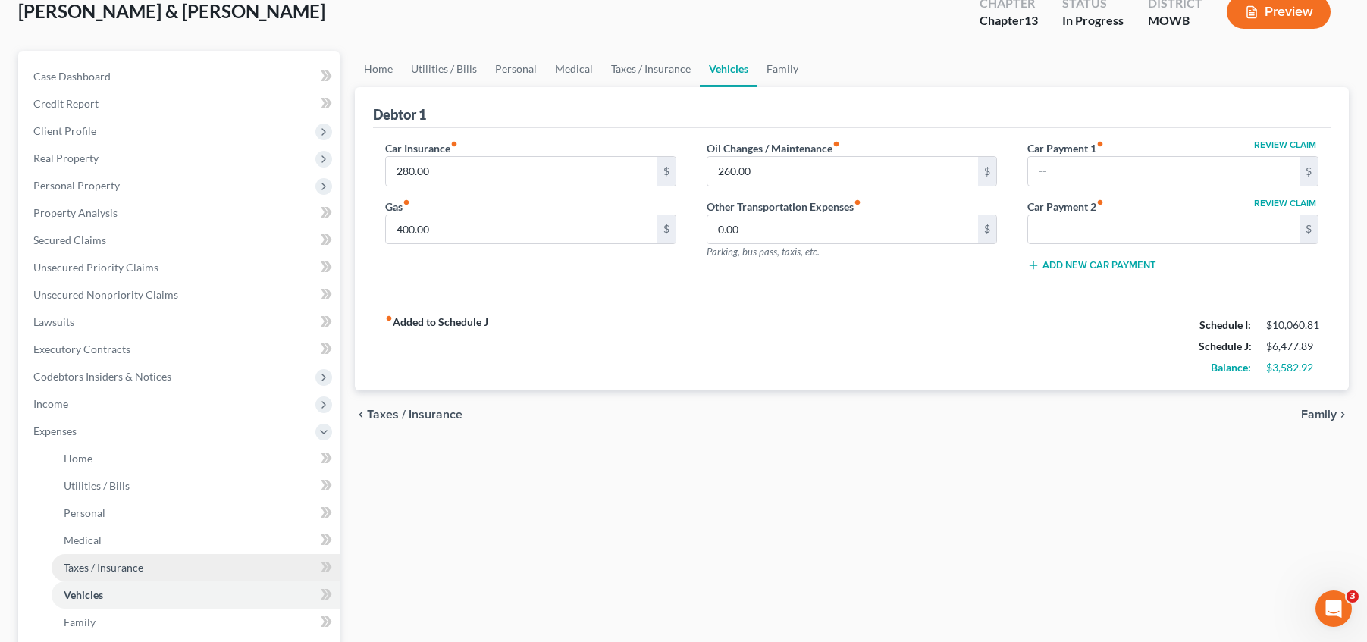
click at [175, 559] on link "Taxes / Insurance" at bounding box center [196, 567] width 288 height 27
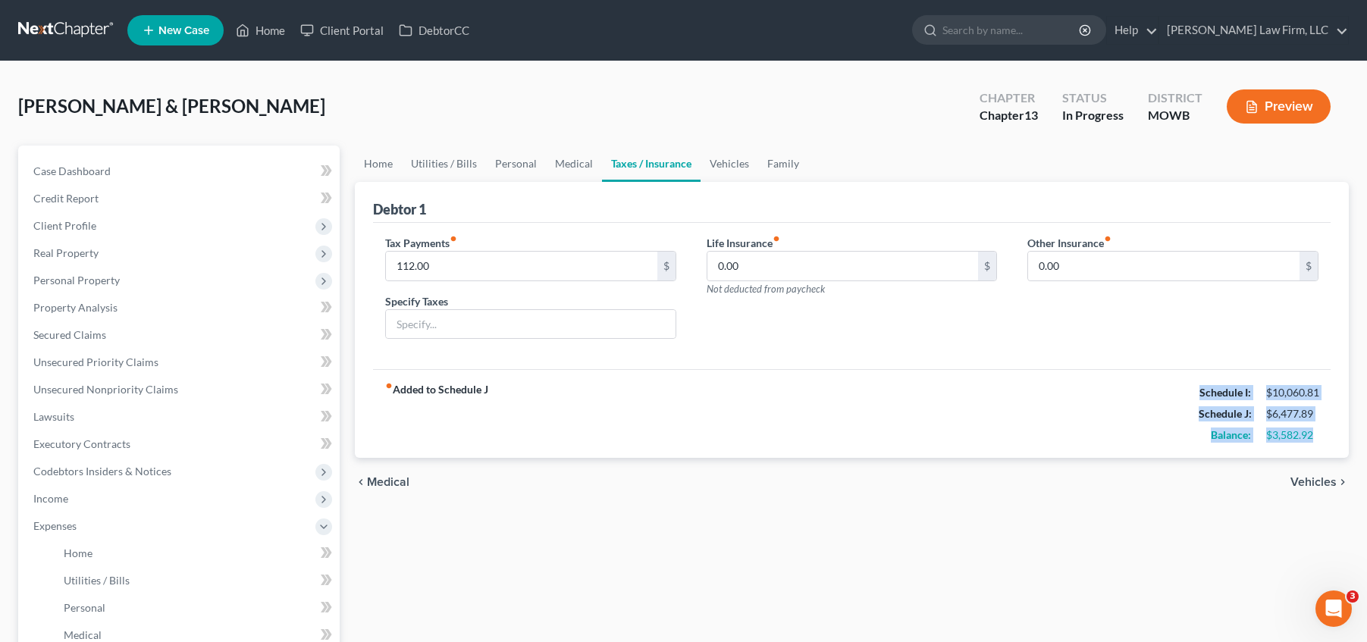
drag, startPoint x: 1313, startPoint y: 429, endPoint x: 1199, endPoint y: 392, distance: 119.7
click at [1199, 392] on div "Schedule I: $10,060.81 Schedule J: $6,477.89 Balance: $3,582.92" at bounding box center [1259, 414] width 120 height 64
click at [1199, 392] on div "Schedule I:" at bounding box center [1224, 392] width 67 height 15
drag, startPoint x: 1194, startPoint y: 391, endPoint x: 1326, endPoint y: 431, distance: 138.7
click at [1326, 431] on div "fiber_manual_record Added to Schedule J Schedule I: $10,060.81 Schedule J: $6,4…" at bounding box center [852, 413] width 958 height 89
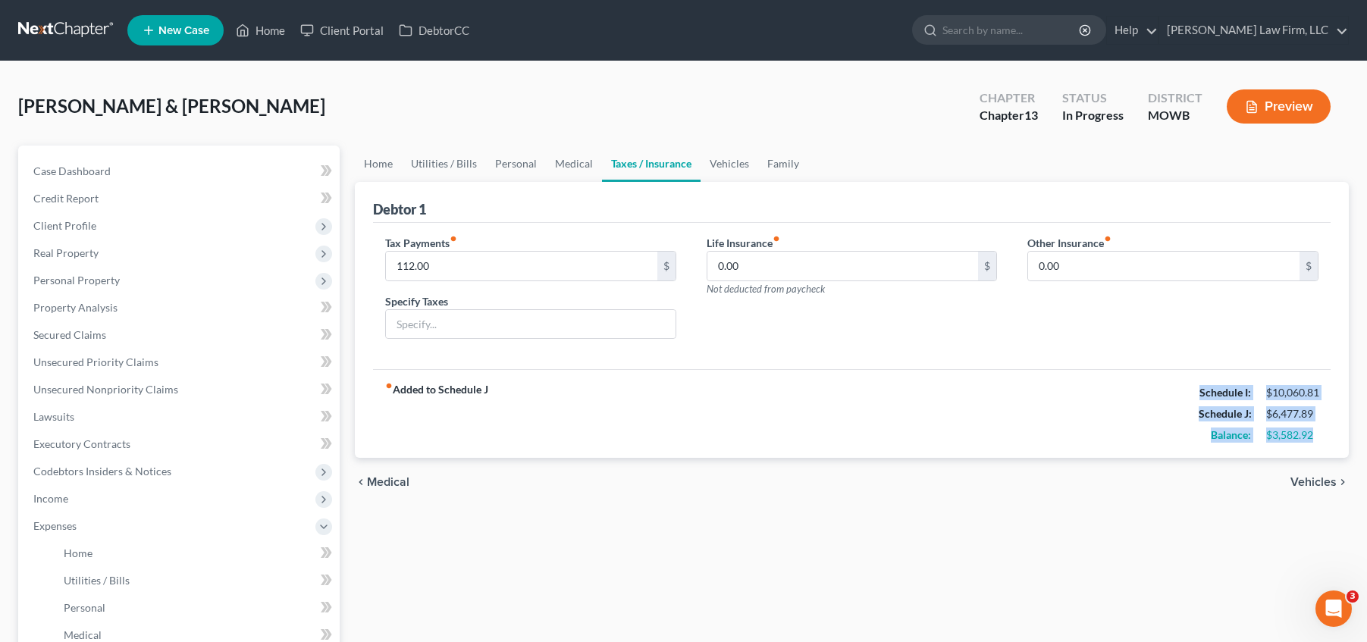
click at [1328, 441] on div "fiber_manual_record Added to Schedule J Schedule I: $10,060.81 Schedule J: $6,4…" at bounding box center [852, 413] width 958 height 89
click at [1322, 435] on div "$3,582.92" at bounding box center [1292, 435] width 67 height 15
drag, startPoint x: 1321, startPoint y: 435, endPoint x: 1195, endPoint y: 400, distance: 130.8
click at [1199, 400] on div "Schedule I: $10,060.81 Schedule J: $6,477.89 Balance: $3,582.92" at bounding box center [1259, 414] width 120 height 64
drag, startPoint x: 1195, startPoint y: 397, endPoint x: 1202, endPoint y: 391, distance: 9.1
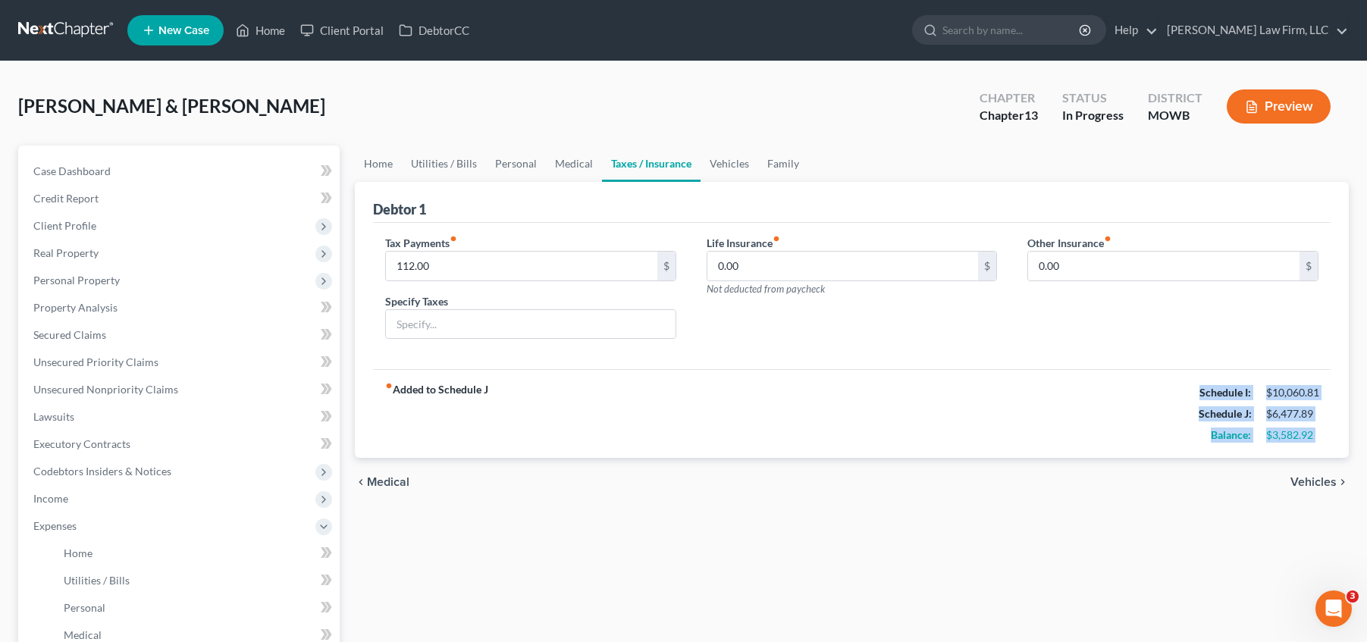
click at [1196, 397] on div "Schedule I:" at bounding box center [1224, 392] width 67 height 15
click at [1202, 391] on strong "Schedule I:" at bounding box center [1226, 392] width 52 height 13
drag, startPoint x: 1199, startPoint y: 391, endPoint x: 1325, endPoint y: 434, distance: 133.8
click at [1326, 433] on div "fiber_manual_record Added to Schedule J Schedule I: $10,060.81 Schedule J: $6,4…" at bounding box center [852, 413] width 958 height 89
click at [1321, 434] on div "$3,582.92" at bounding box center [1292, 435] width 67 height 15
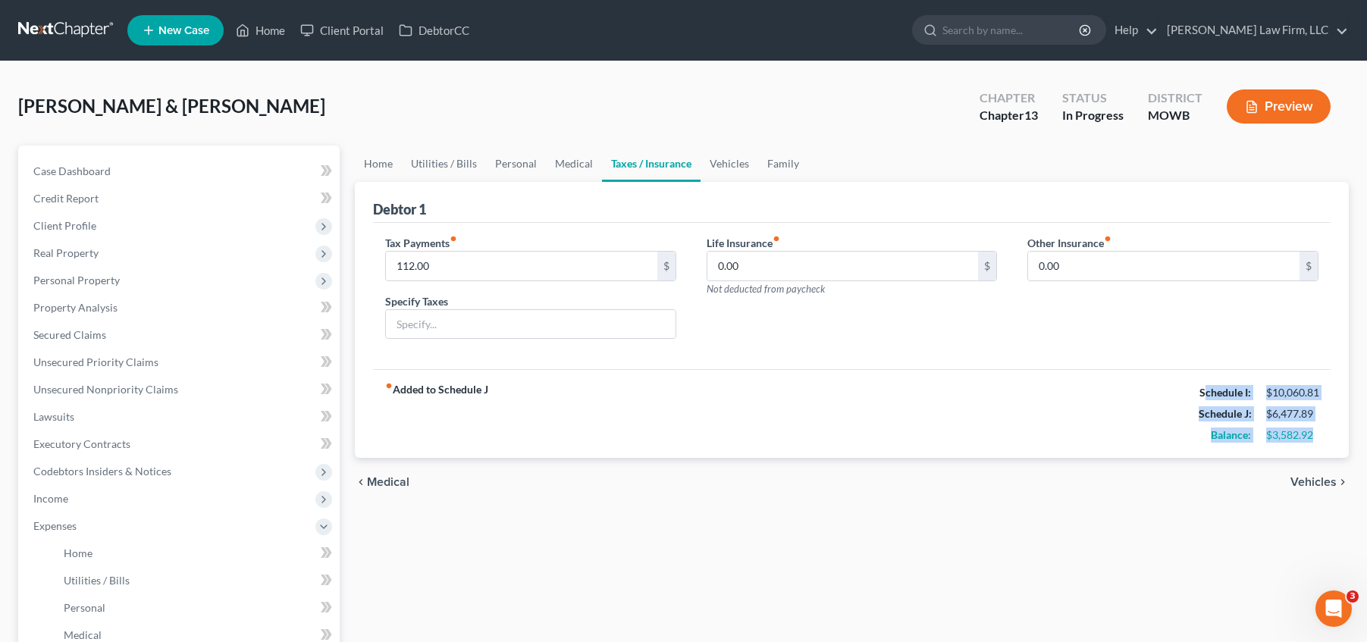
drag, startPoint x: 1315, startPoint y: 435, endPoint x: 1201, endPoint y: 391, distance: 121.7
click at [1201, 391] on div "Schedule I: $10,060.81 Schedule J: $6,477.89 Balance: $3,582.92" at bounding box center [1259, 414] width 120 height 64
click at [1200, 391] on strong "Schedule I:" at bounding box center [1226, 392] width 52 height 13
drag, startPoint x: 1200, startPoint y: 391, endPoint x: 1322, endPoint y: 435, distance: 129.5
click at [1319, 434] on div "Schedule I: $10,060.81 Schedule J: $6,477.89 Balance: $3,582.92" at bounding box center [1259, 414] width 120 height 64
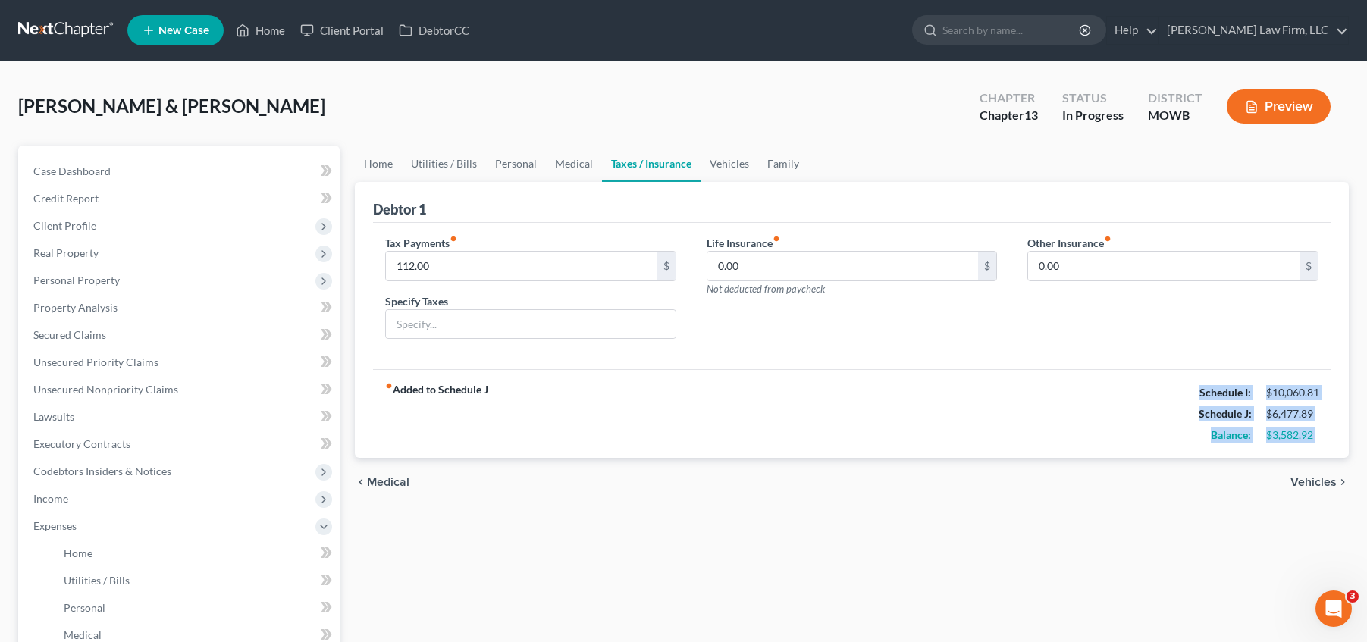
click at [1313, 435] on div "$3,582.92" at bounding box center [1292, 435] width 52 height 15
drag, startPoint x: 1317, startPoint y: 435, endPoint x: 1178, endPoint y: 387, distance: 146.5
click at [1178, 387] on div "fiber_manual_record Added to Schedule J Schedule I: $10,060.81 Schedule J: $6,4…" at bounding box center [852, 413] width 958 height 89
click at [1203, 397] on strong "Schedule I:" at bounding box center [1226, 392] width 52 height 13
drag, startPoint x: 1200, startPoint y: 387, endPoint x: 1258, endPoint y: 424, distance: 69.2
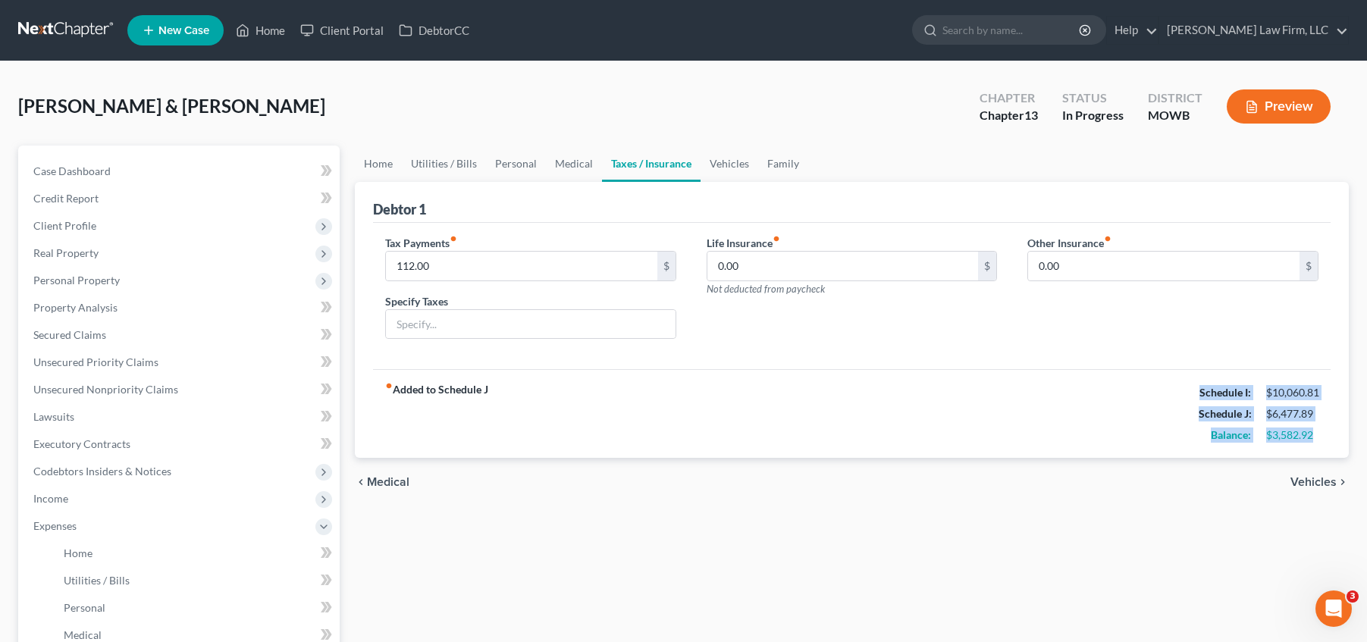
click at [1317, 427] on div "Schedule I: $10,060.81 Schedule J: $6,477.89 Balance: $3,582.92" at bounding box center [1259, 414] width 120 height 64
click at [780, 375] on div "fiber_manual_record Added to Schedule J Schedule I: $10,060.81 Schedule J: $6,4…" at bounding box center [852, 413] width 958 height 89
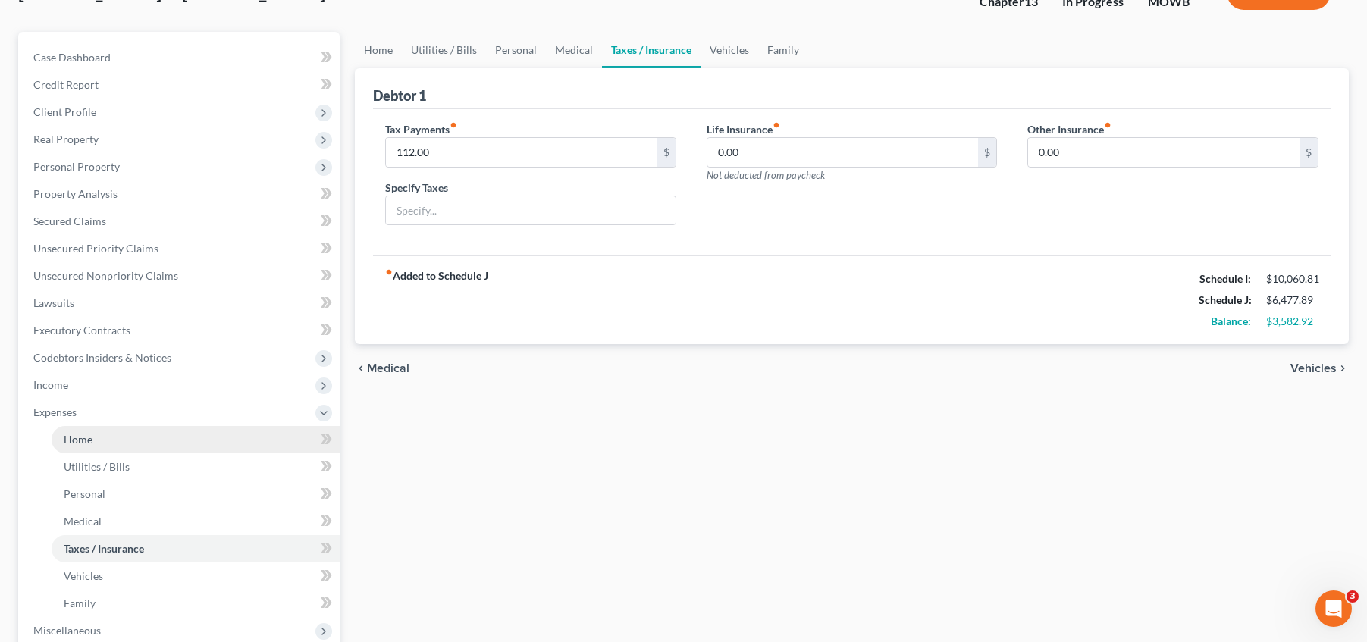
click at [111, 441] on link "Home" at bounding box center [196, 439] width 288 height 27
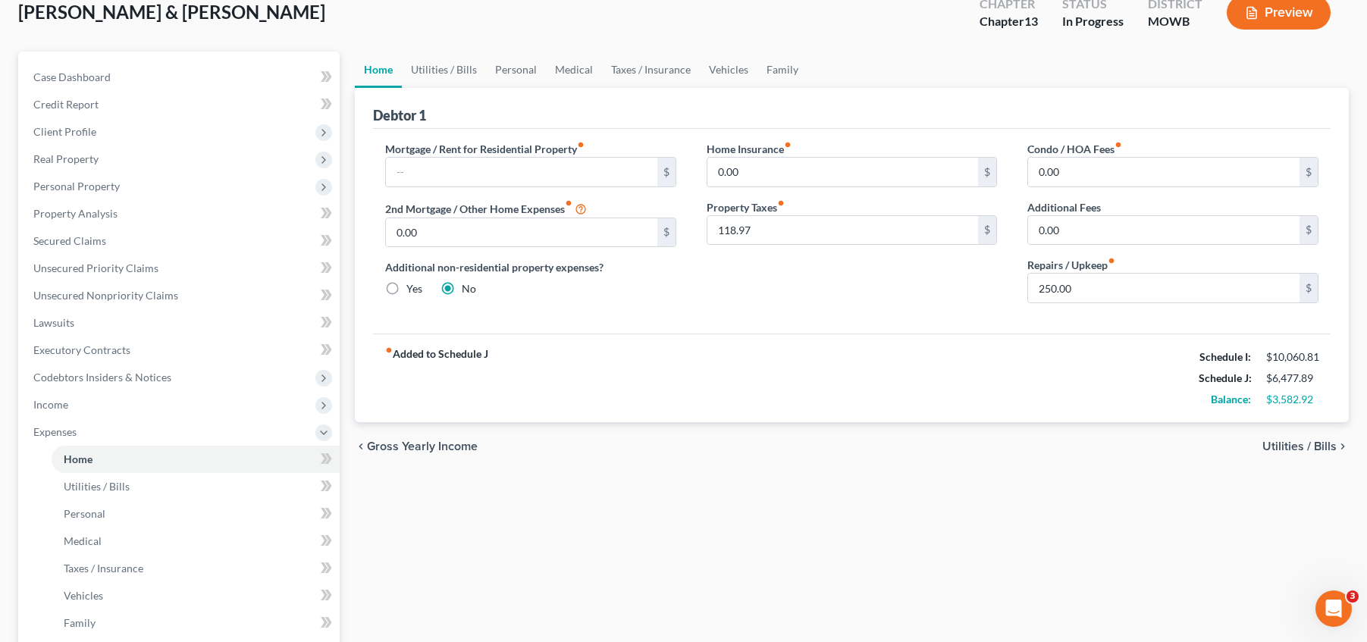
scroll to position [95, 0]
click at [193, 488] on link "Utilities / Bills" at bounding box center [196, 485] width 288 height 27
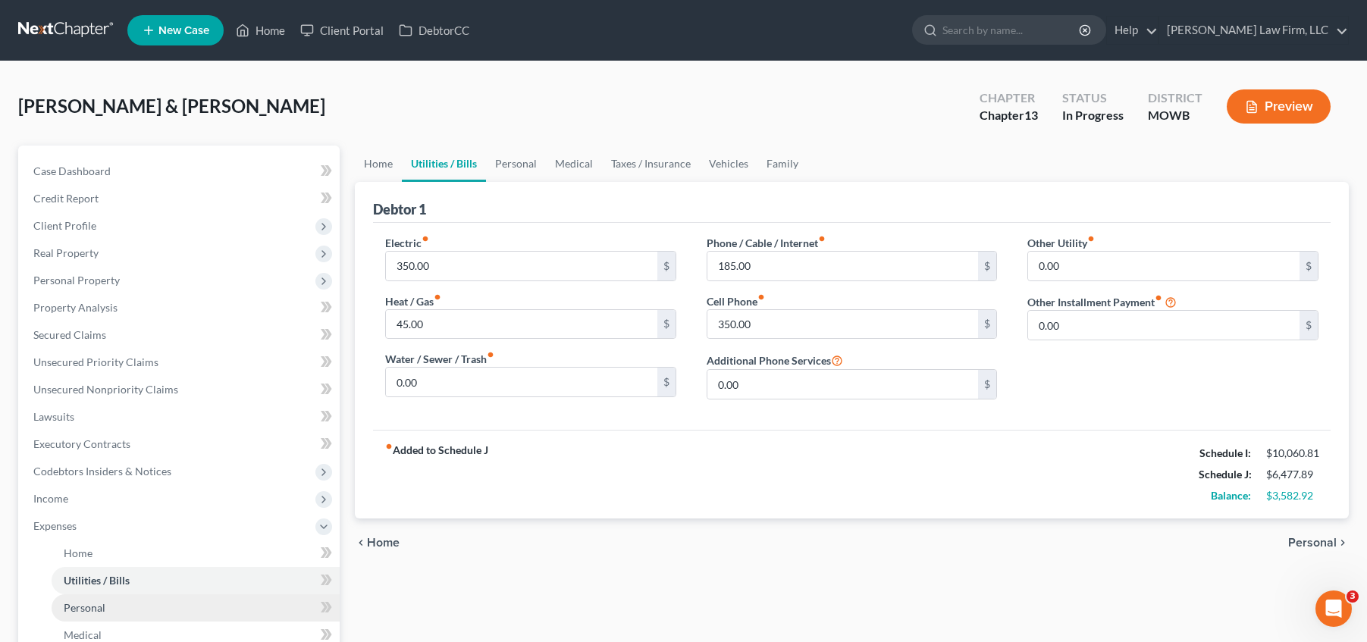
click at [198, 604] on link "Personal" at bounding box center [196, 607] width 288 height 27
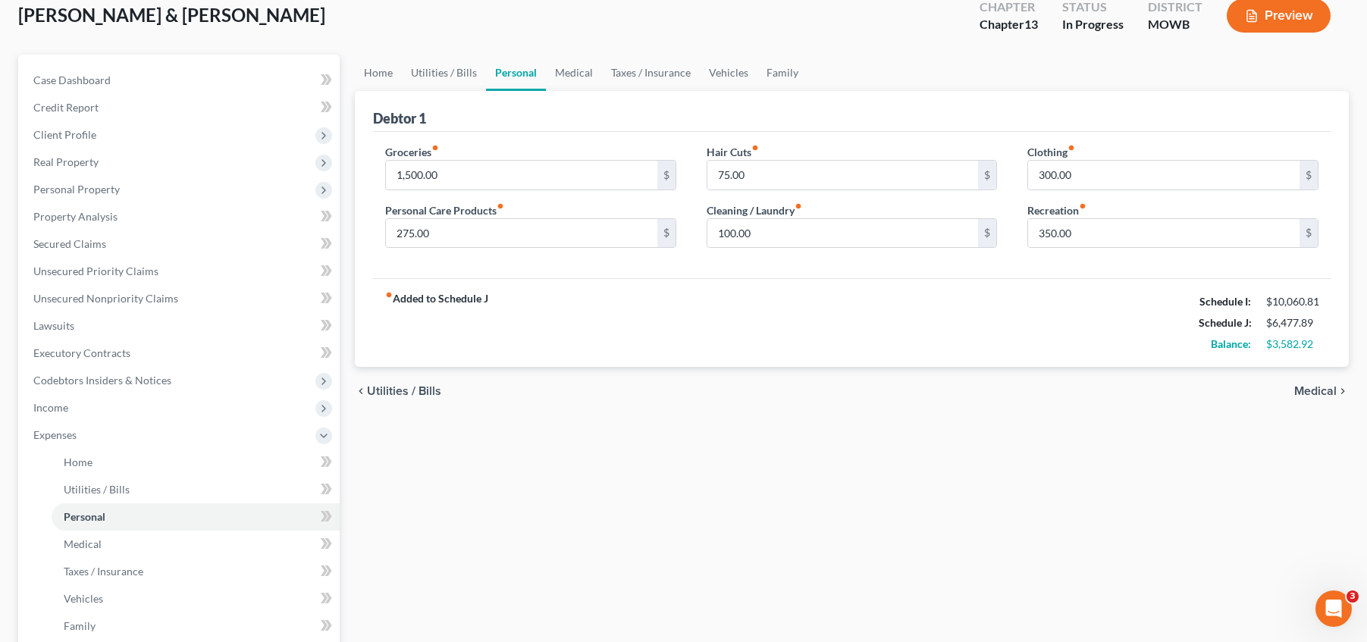
scroll to position [95, 0]
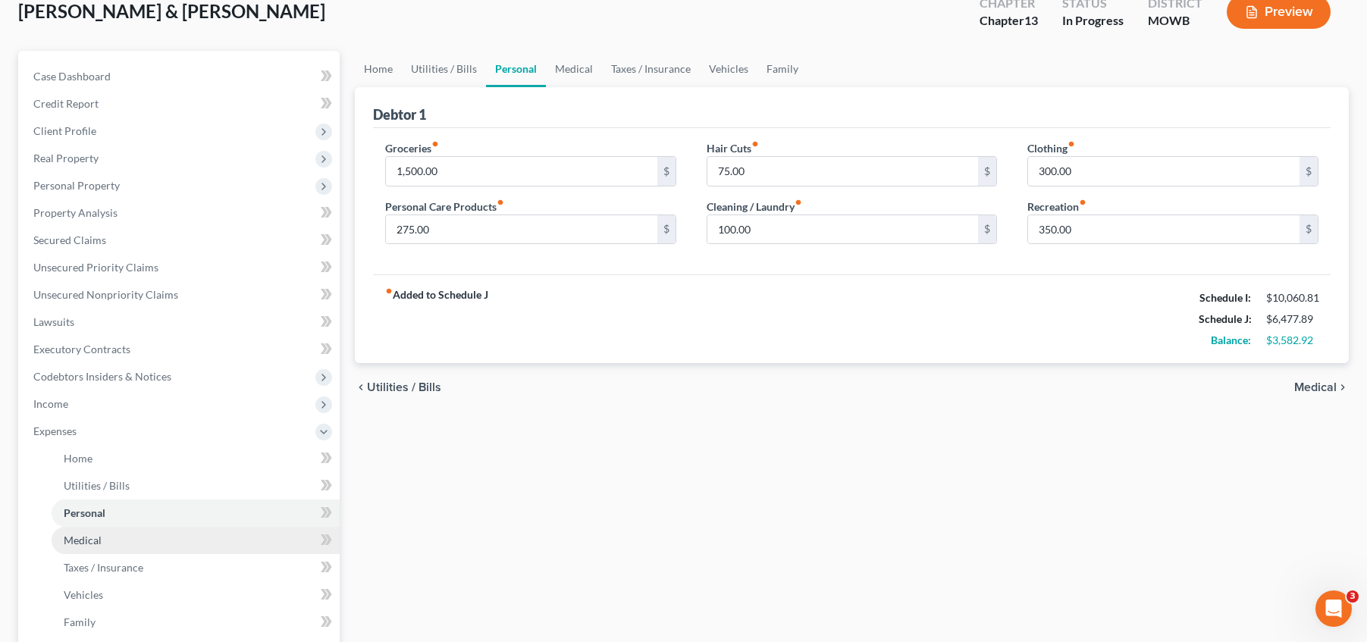
click at [178, 532] on link "Medical" at bounding box center [196, 540] width 288 height 27
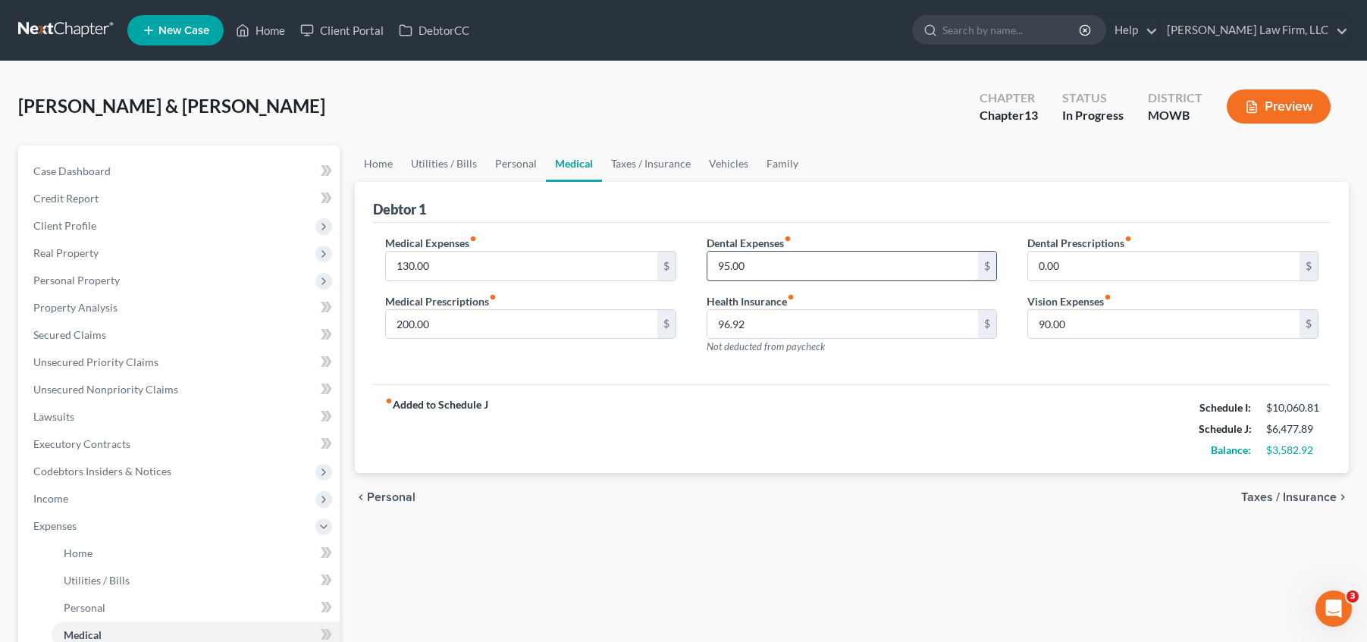
click at [754, 265] on input "95.00" at bounding box center [842, 266] width 271 height 29
click at [756, 265] on input "95.00" at bounding box center [842, 266] width 271 height 29
type input "90"
click at [1082, 319] on input "90.00" at bounding box center [1163, 324] width 271 height 29
type input "95"
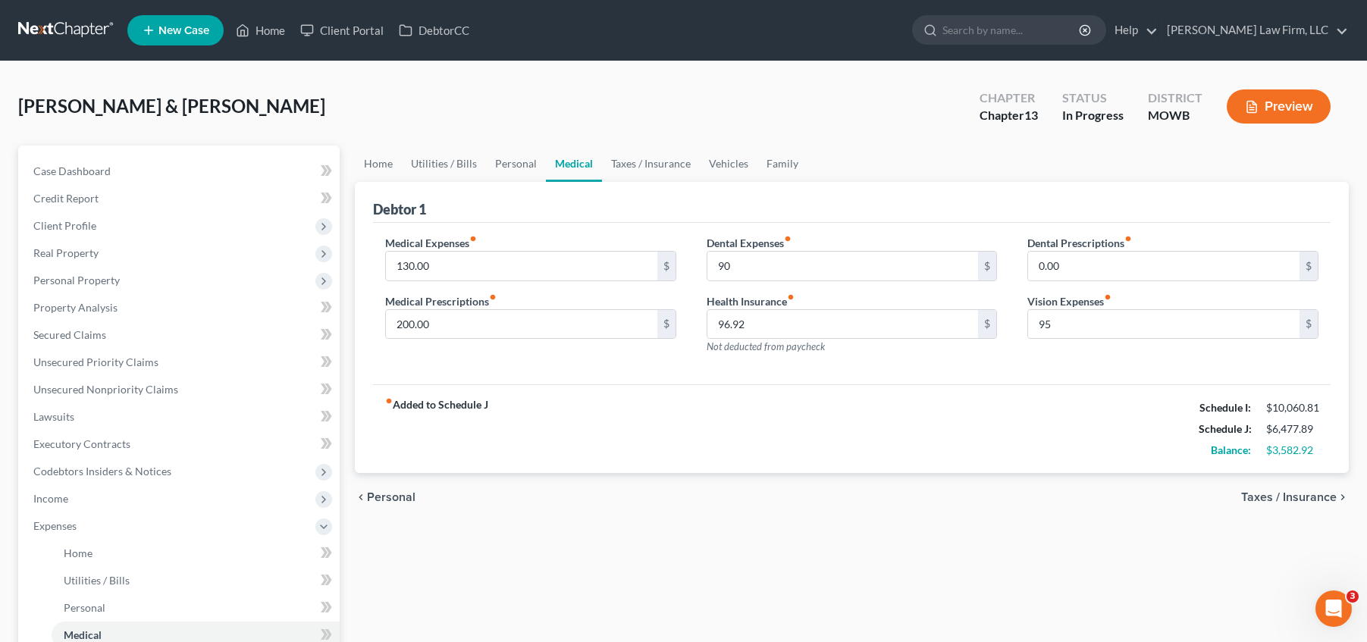
click at [723, 487] on div "chevron_left Personal Taxes / Insurance chevron_right" at bounding box center [852, 497] width 994 height 49
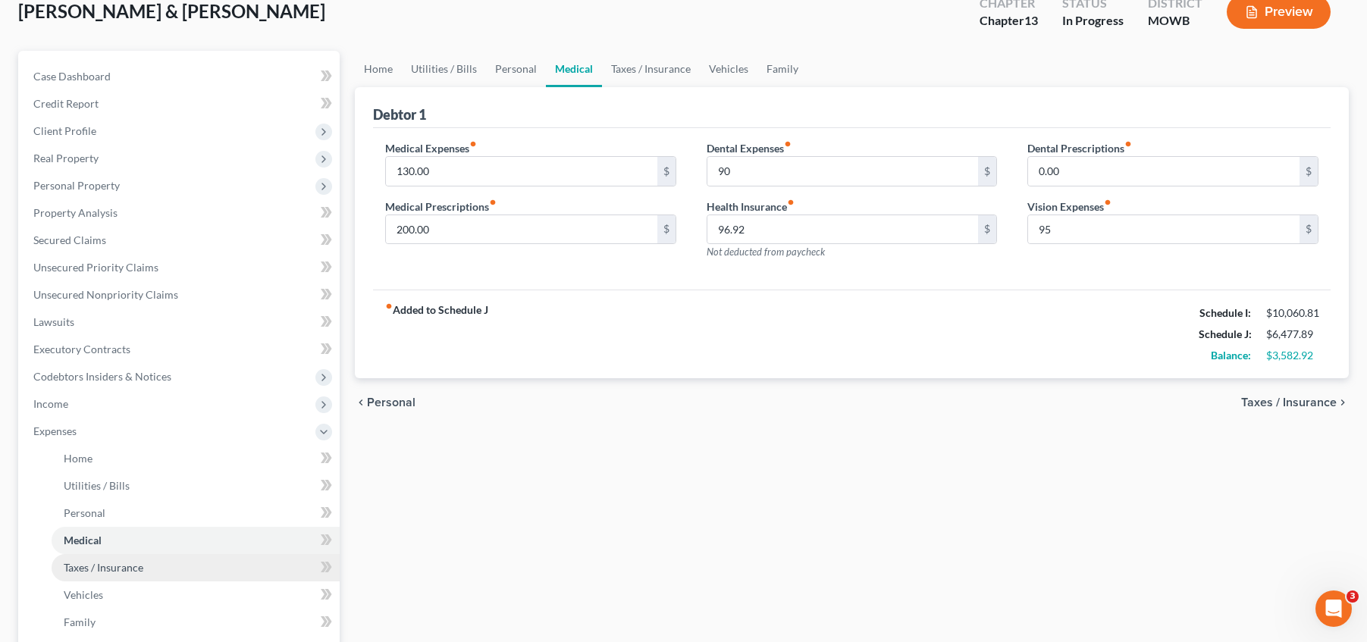
click at [150, 571] on link "Taxes / Insurance" at bounding box center [196, 567] width 288 height 27
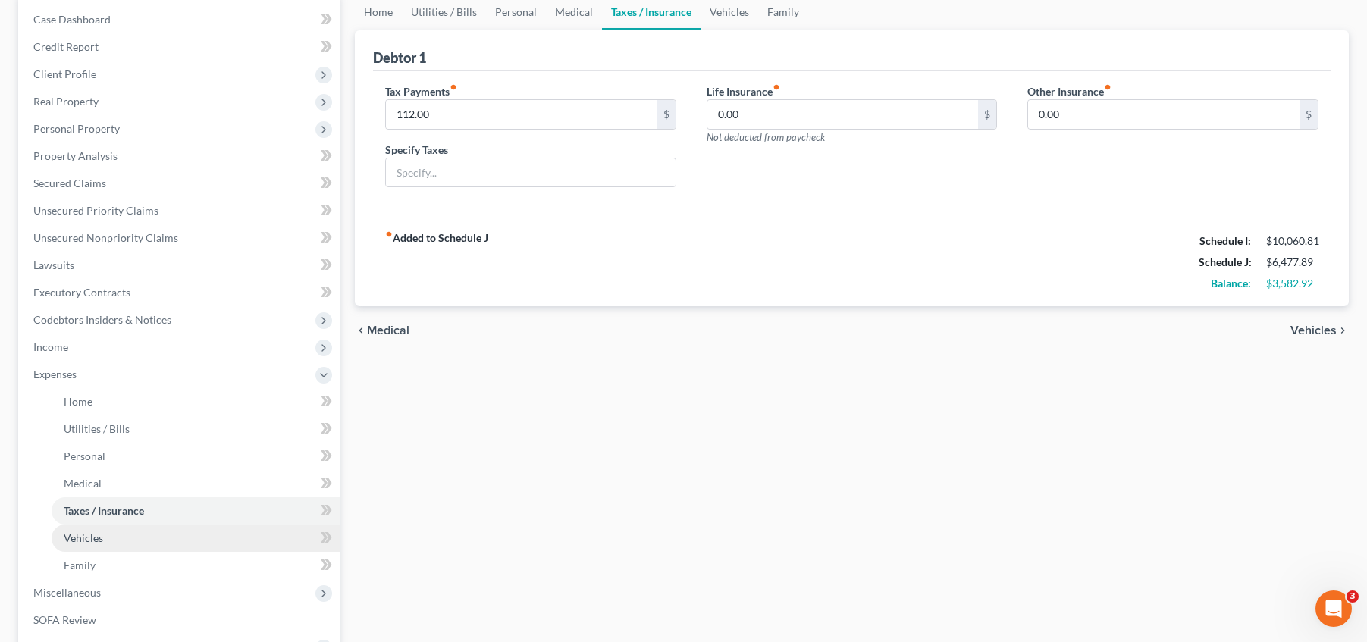
click at [152, 541] on link "Vehicles" at bounding box center [196, 538] width 288 height 27
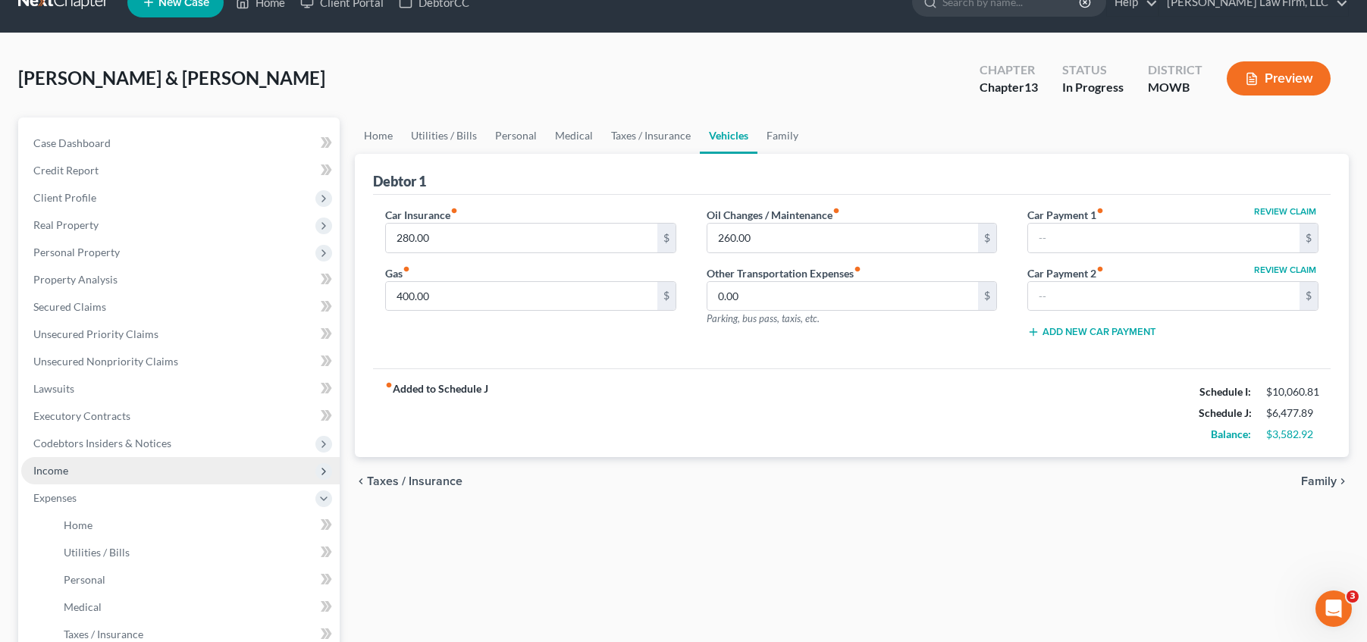
scroll to position [133, 0]
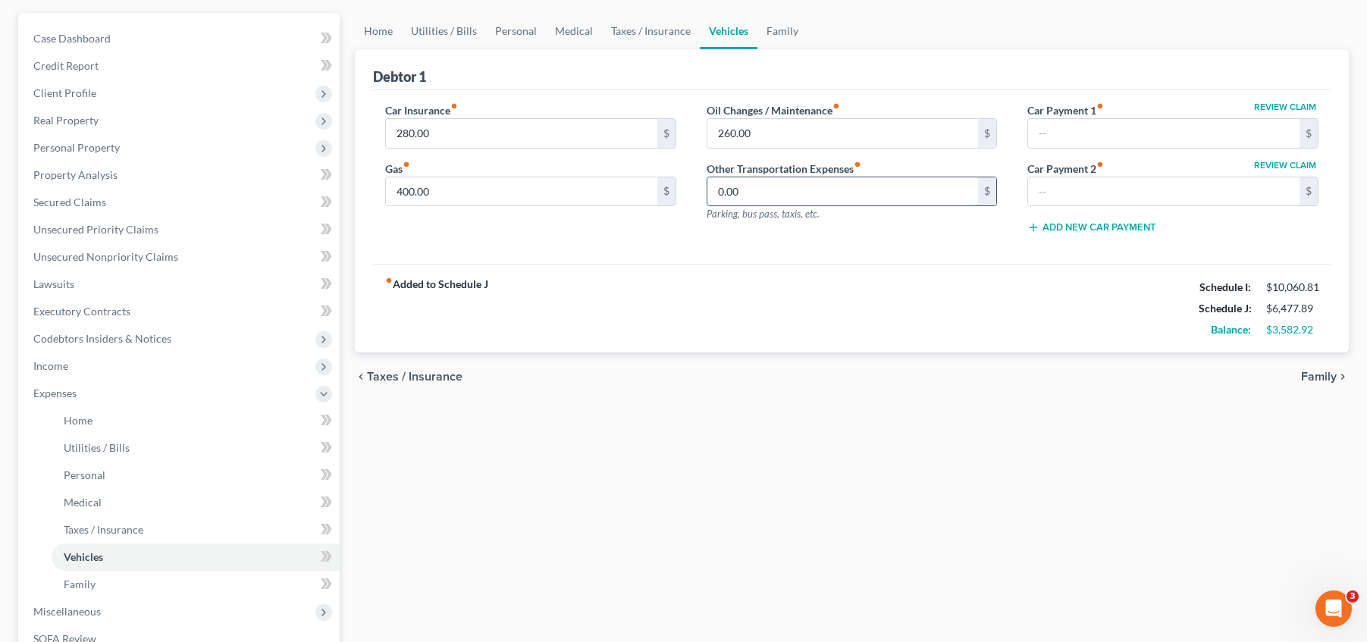
click at [803, 199] on input "0.00" at bounding box center [842, 191] width 271 height 29
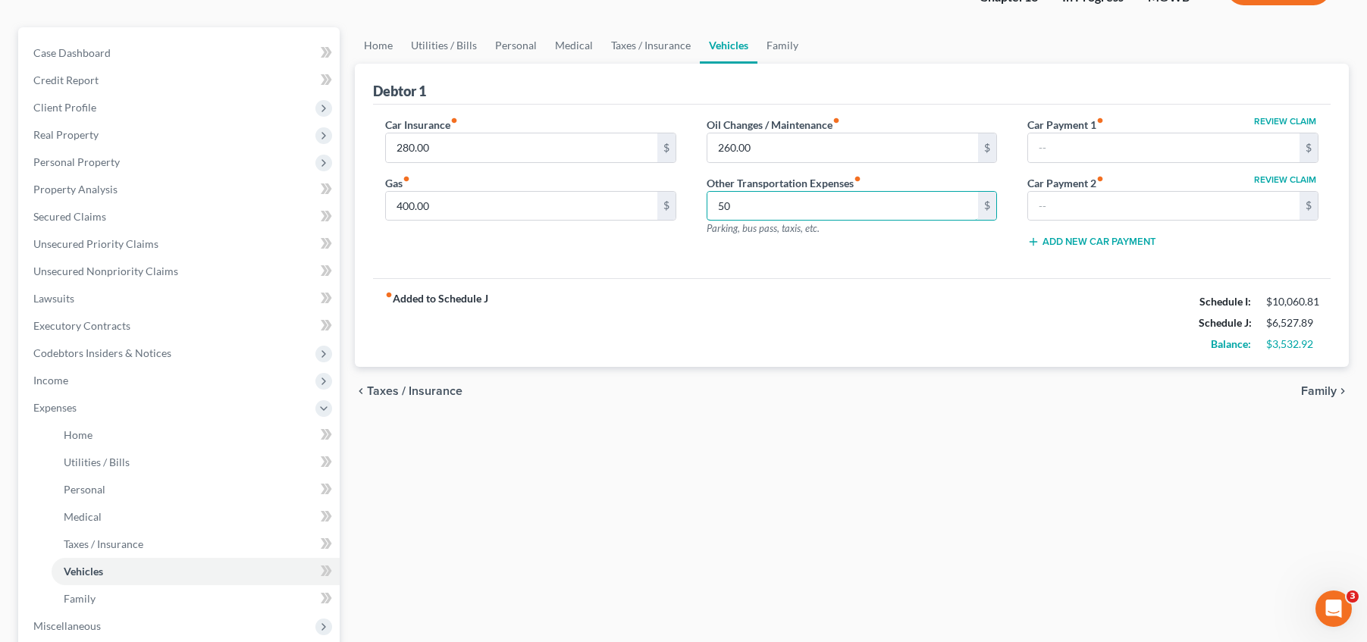
scroll to position [114, 0]
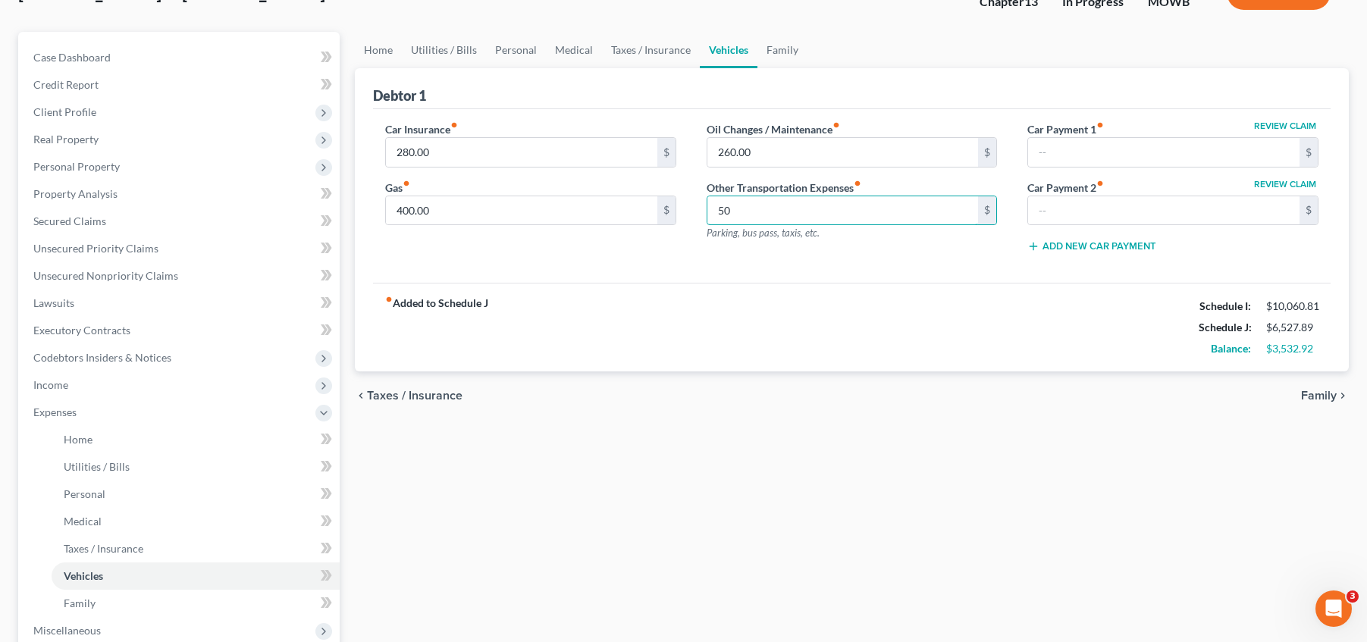
type input "50"
click at [841, 291] on div "fiber_manual_record Added to Schedule J Schedule I: $10,060.81 Schedule J: $6,5…" at bounding box center [852, 327] width 958 height 89
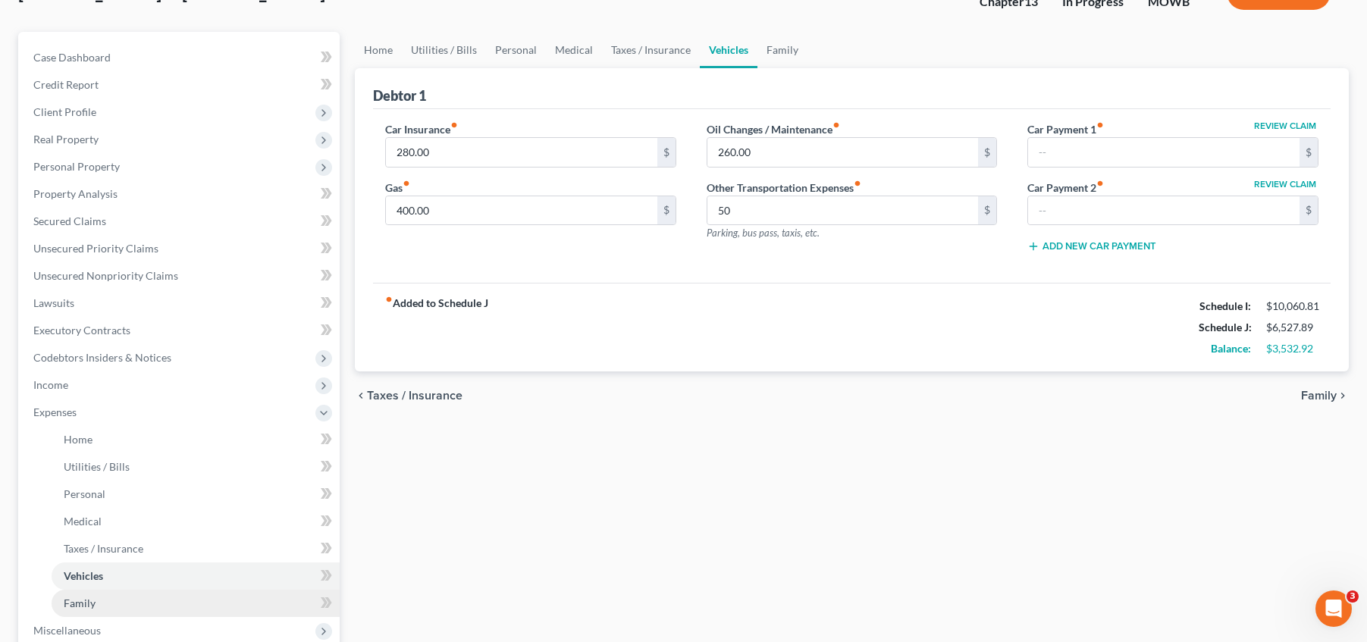
click at [180, 601] on link "Family" at bounding box center [196, 603] width 288 height 27
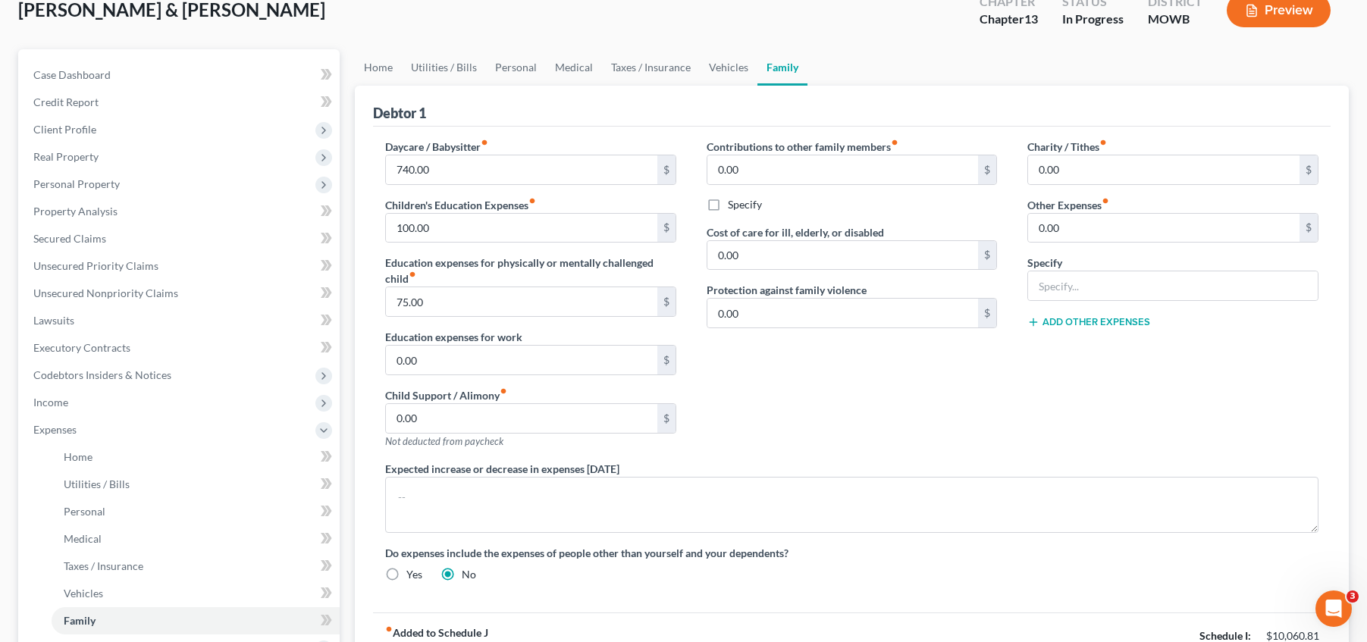
scroll to position [95, 0]
click at [1093, 225] on input "0.00" at bounding box center [1163, 229] width 271 height 29
click at [925, 381] on div "Contributions to other family members fiber_manual_record 0.00 $ Specify Cost o…" at bounding box center [853, 301] width 322 height 322
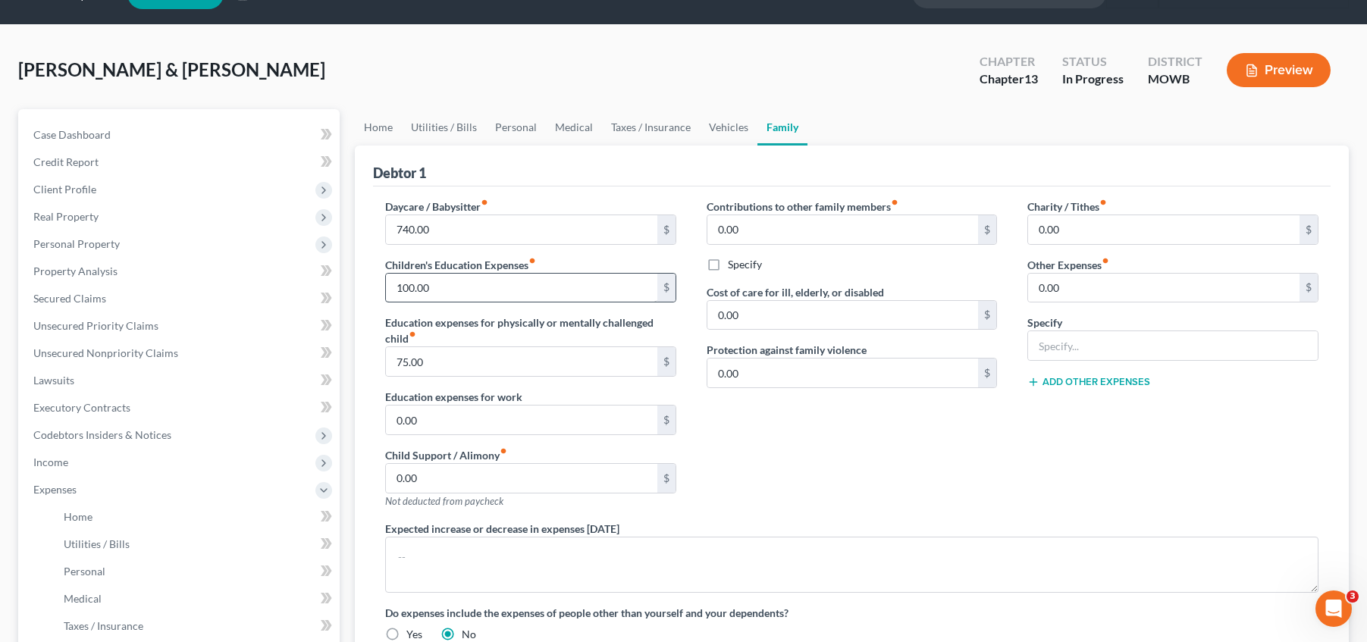
scroll to position [0, 0]
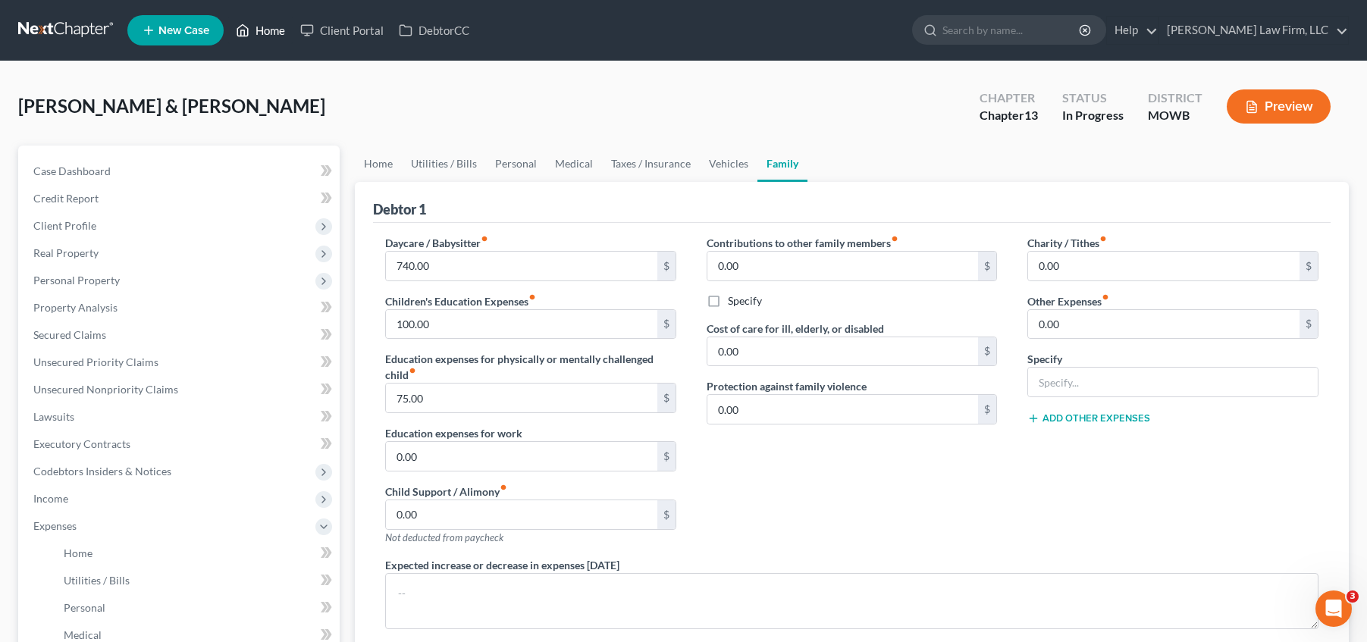
click at [278, 30] on link "Home" at bounding box center [260, 30] width 64 height 27
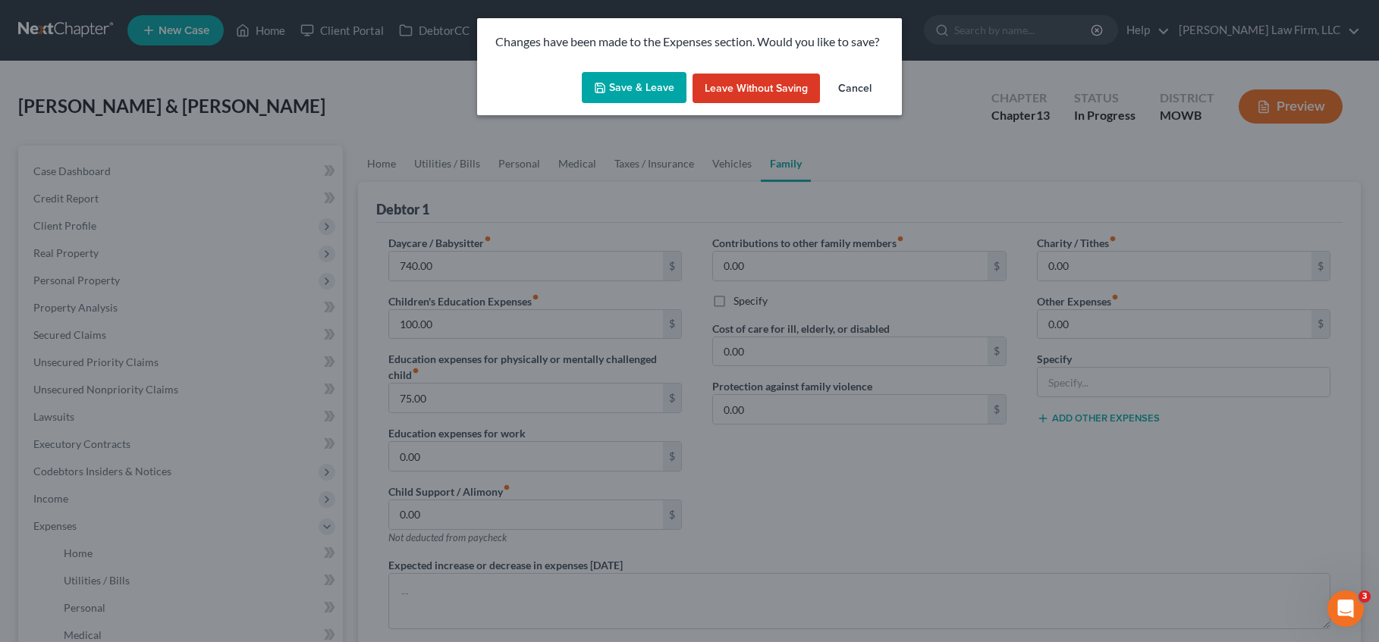
click at [657, 90] on button "Save & Leave" at bounding box center [634, 88] width 105 height 32
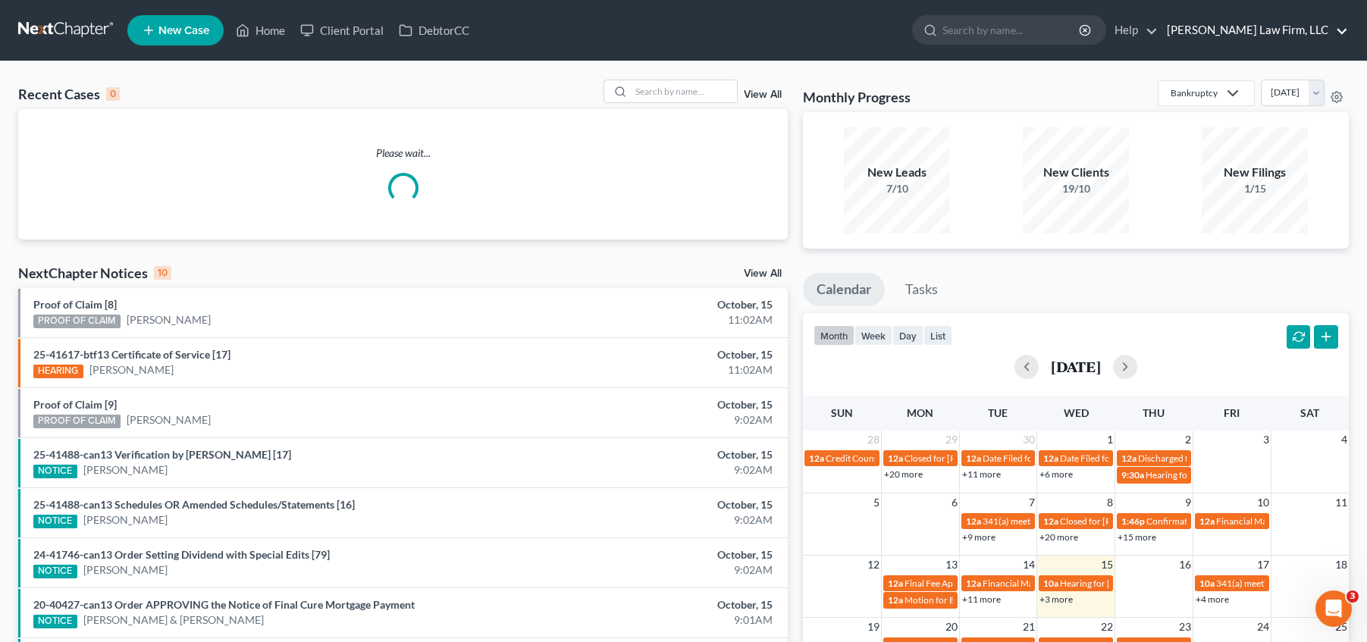
click at [1292, 29] on link "[PERSON_NAME] Law Firm, LLC" at bounding box center [1253, 30] width 189 height 27
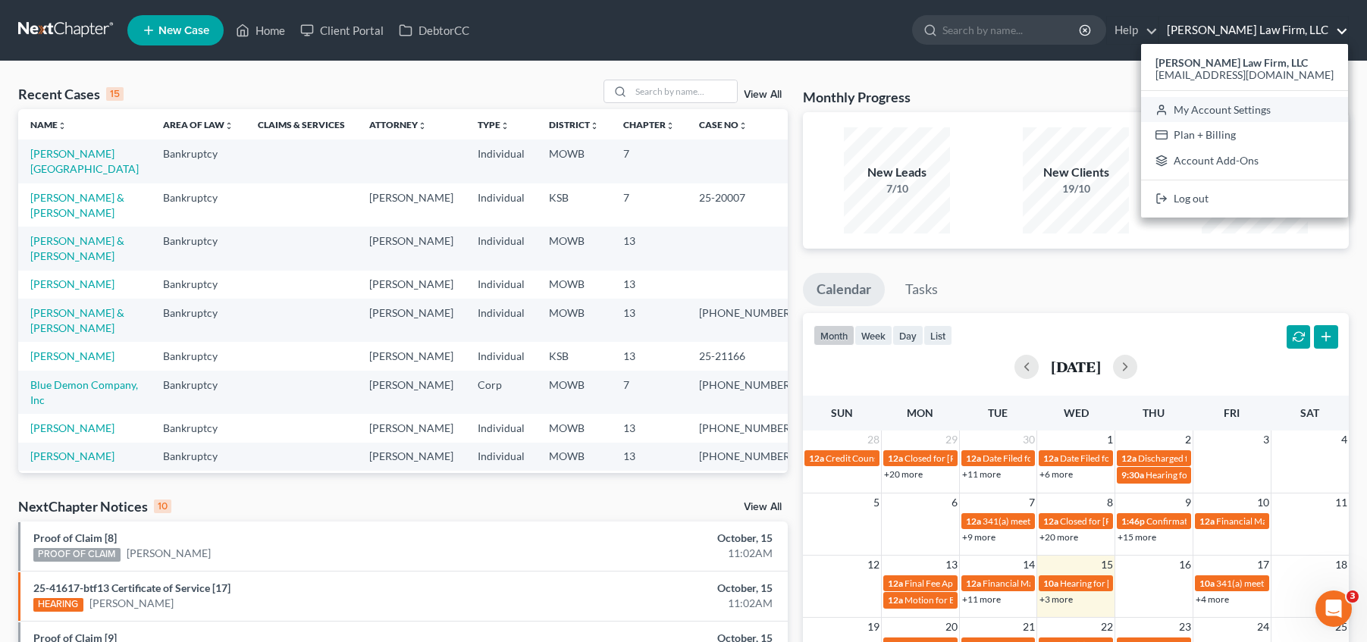
click at [1288, 111] on link "My Account Settings" at bounding box center [1244, 110] width 207 height 26
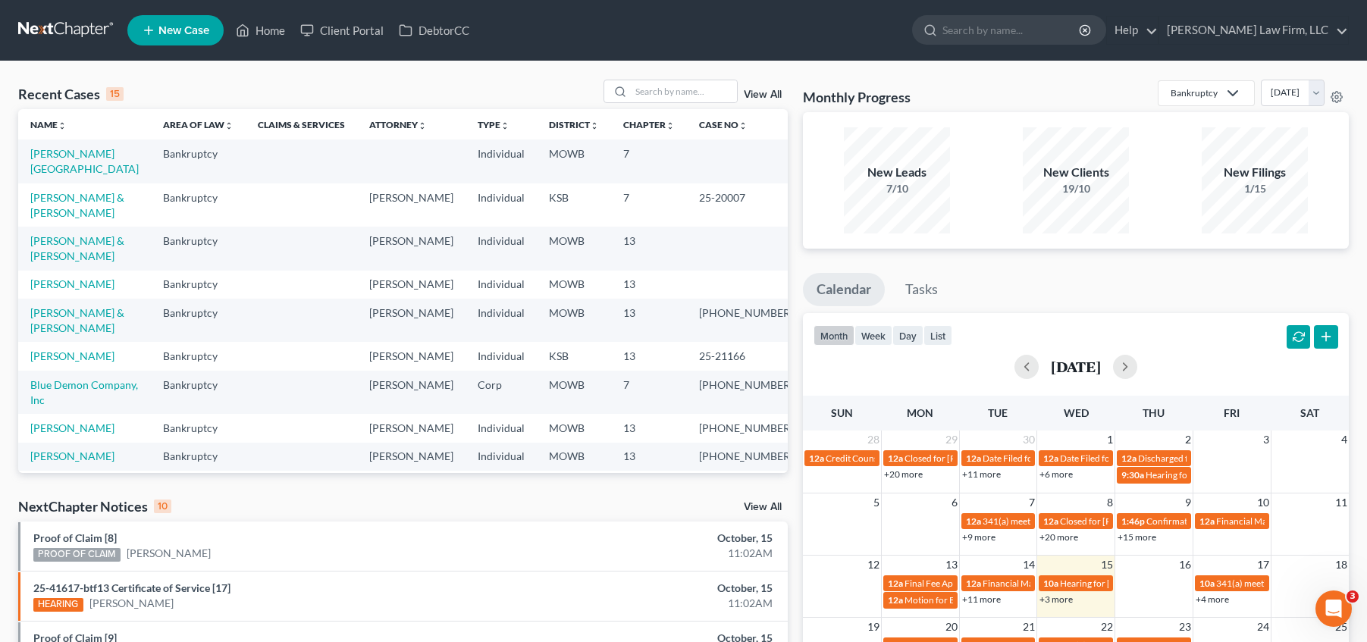
select select "46"
select select "23"
select select "26"
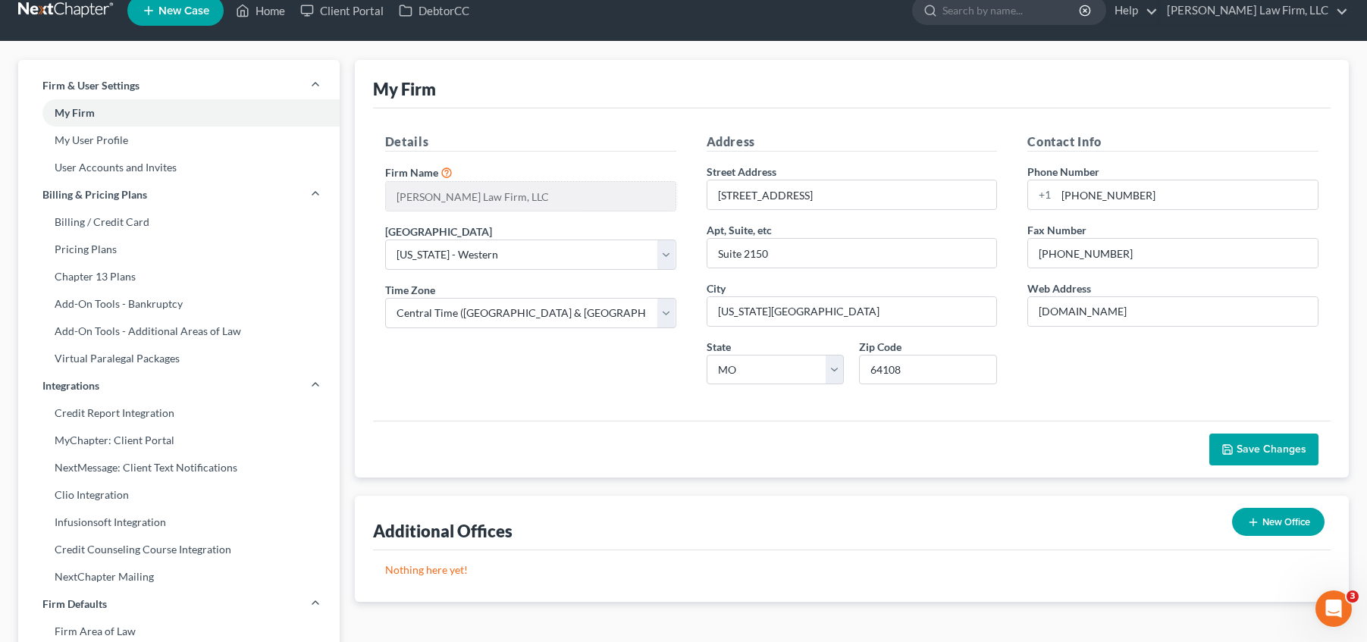
scroll to position [19, 0]
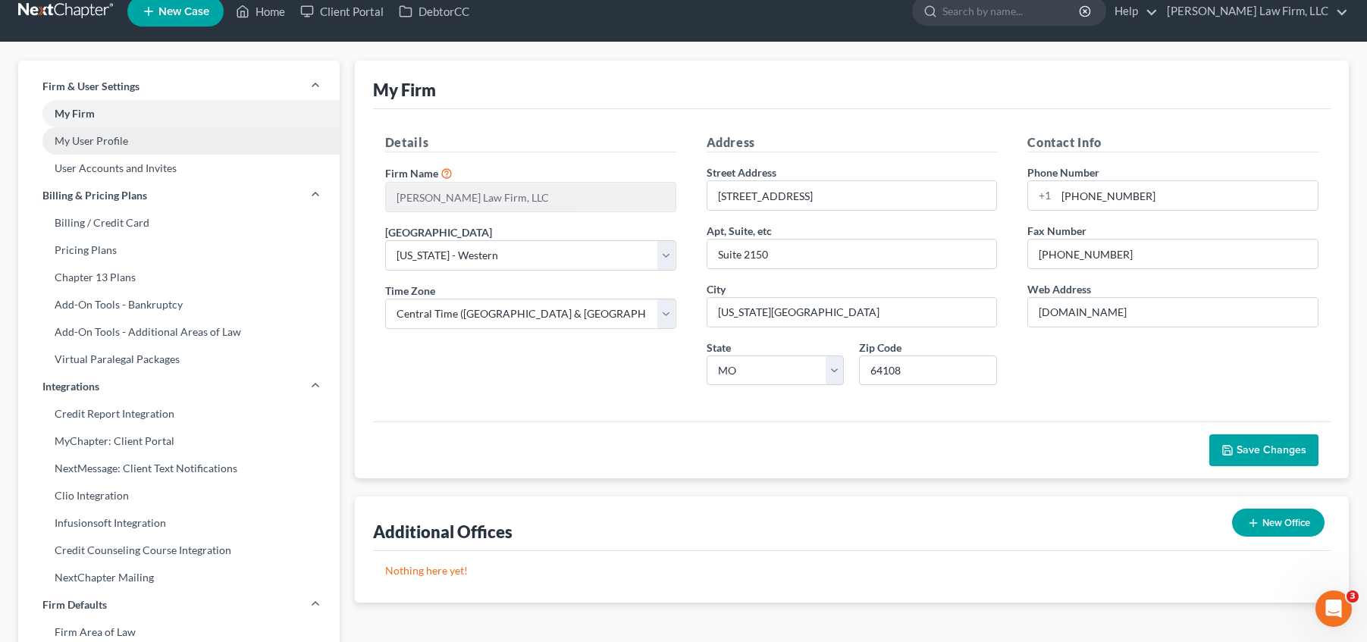
click at [128, 145] on link "My User Profile" at bounding box center [179, 140] width 322 height 27
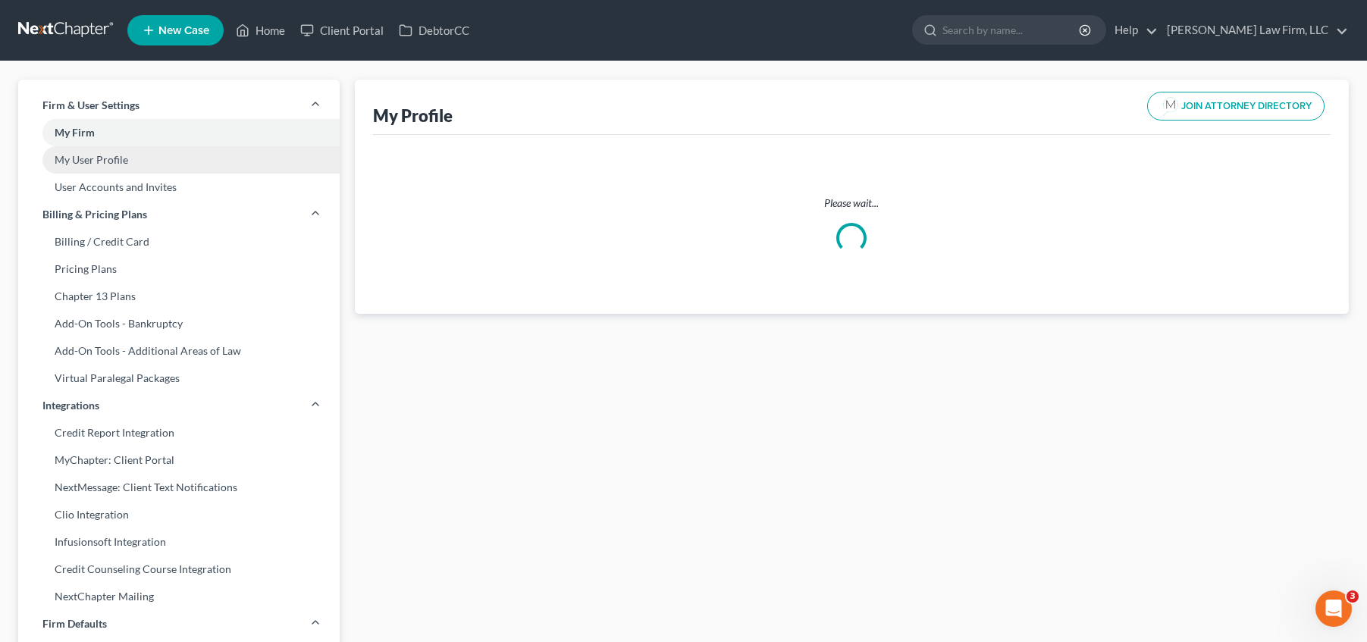
select select "26"
select select "attorney"
select select "0"
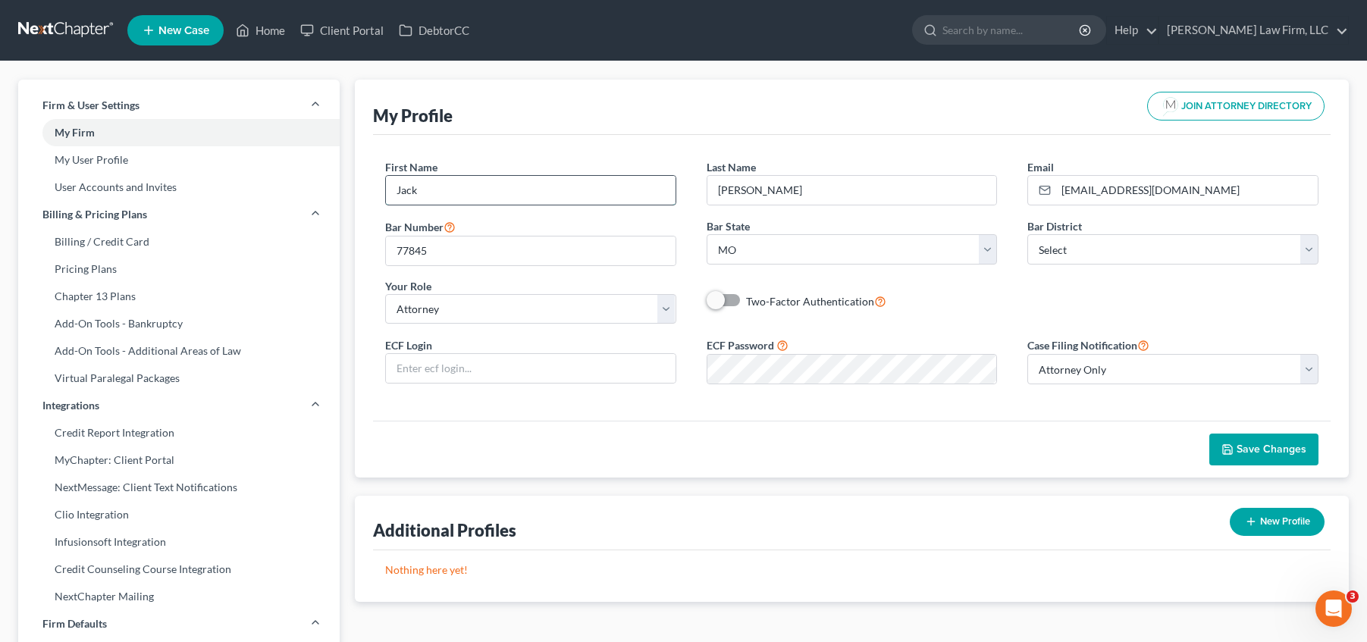
click at [456, 191] on input "Jack" at bounding box center [531, 190] width 290 height 29
type input "J"
type input "[PERSON_NAME] ([PERSON_NAME])"
click at [1312, 240] on select "Select [US_STATE] - [GEOGRAPHIC_DATA] [US_STATE] - [GEOGRAPHIC_DATA][US_STATE] …" at bounding box center [1172, 249] width 291 height 30
click at [966, 296] on div "Two-Factor Authentication" at bounding box center [852, 301] width 291 height 17
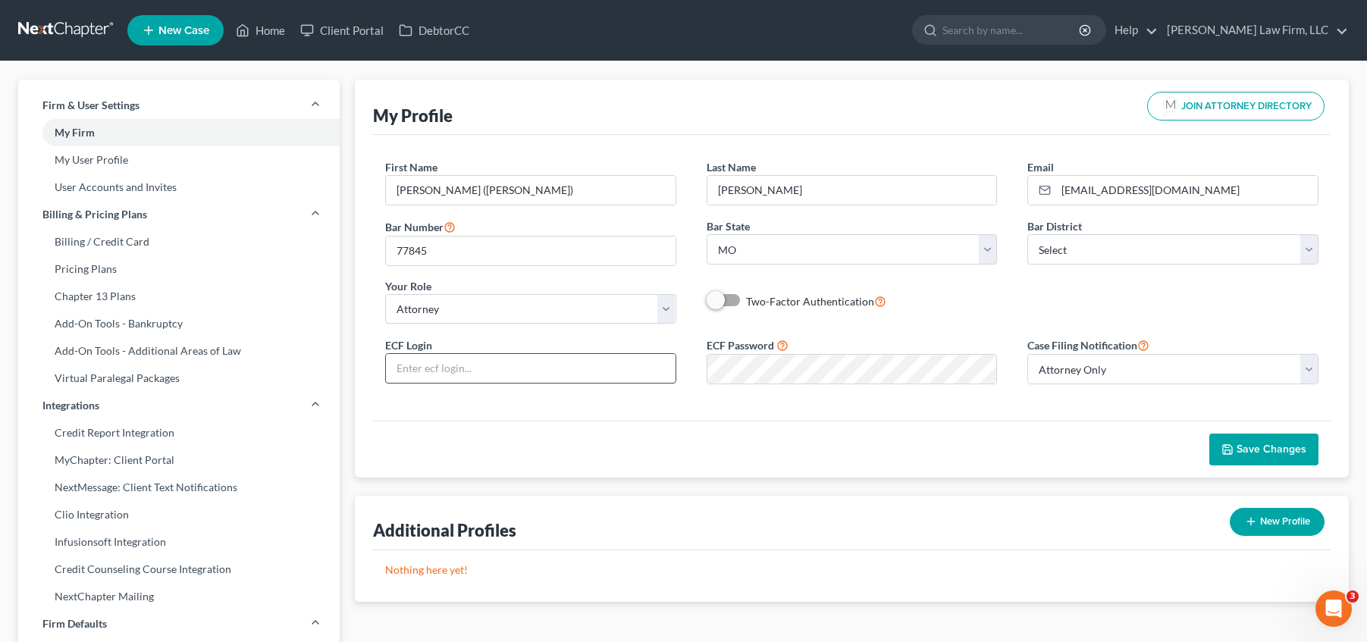
click at [556, 360] on input "text" at bounding box center [531, 368] width 290 height 29
click at [1008, 433] on div "Save Changes" at bounding box center [852, 449] width 958 height 57
